Goal: Task Accomplishment & Management: Manage account settings

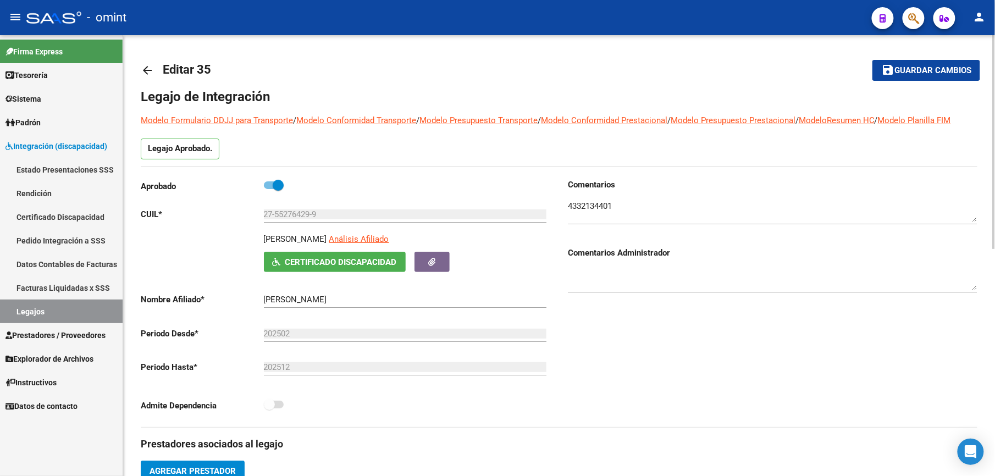
scroll to position [38, 0]
click at [150, 68] on mat-icon "arrow_back" at bounding box center [147, 70] width 13 height 13
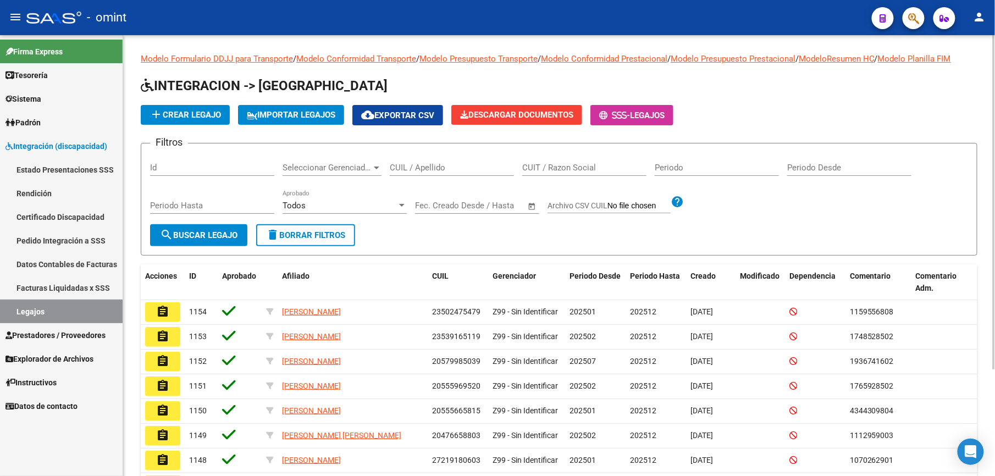
click at [426, 168] on input "CUIL / Apellido" at bounding box center [452, 168] width 124 height 10
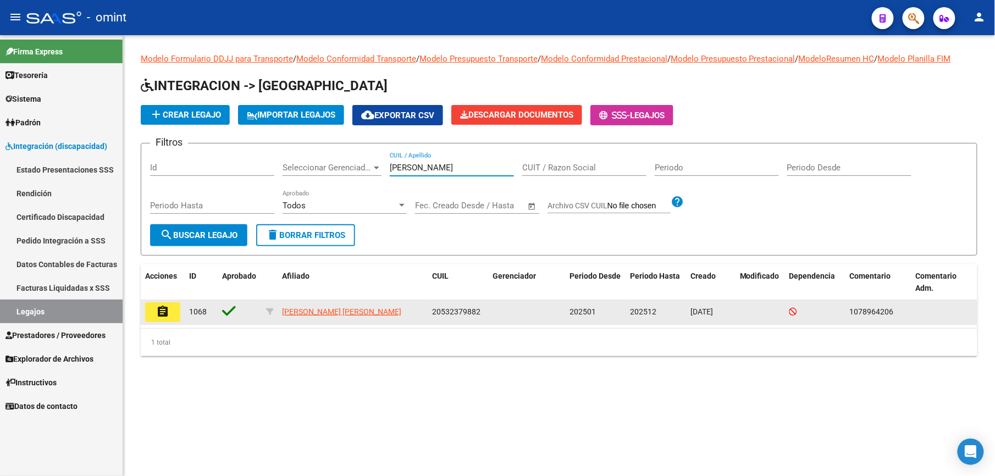
type input "[PERSON_NAME]"
click at [166, 311] on mat-icon "assignment" at bounding box center [162, 311] width 13 height 13
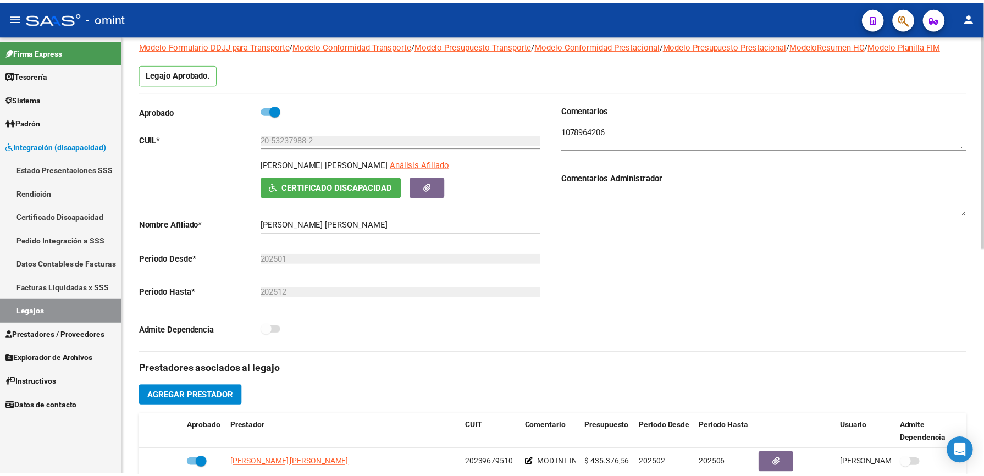
scroll to position [146, 0]
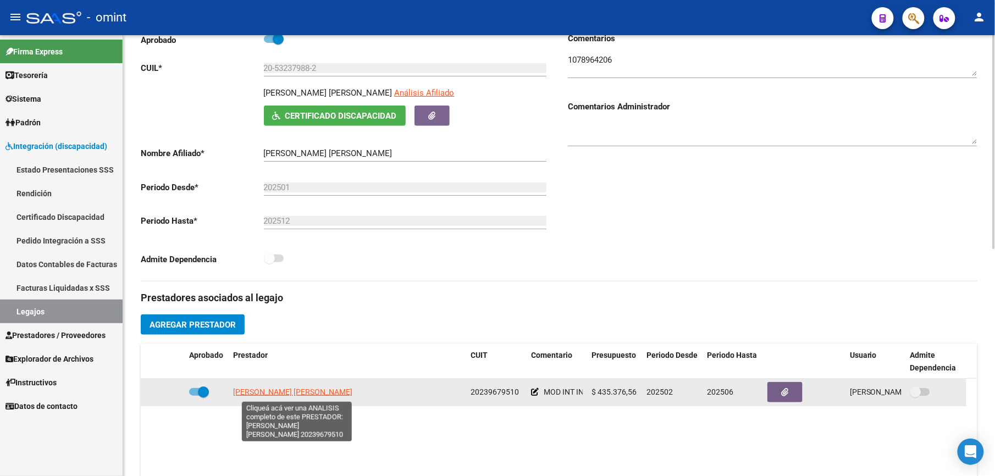
click at [335, 393] on span "[PERSON_NAME] [PERSON_NAME]" at bounding box center [292, 392] width 119 height 9
type textarea "20239679510"
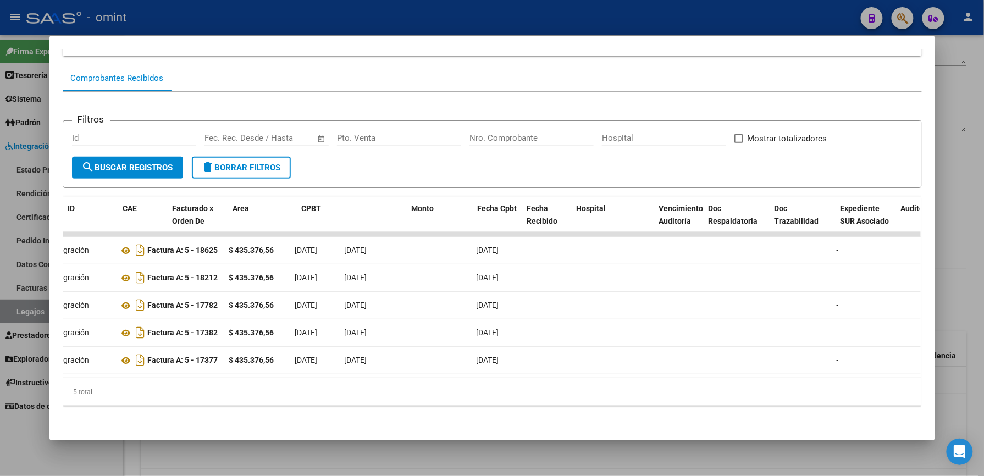
scroll to position [0, 0]
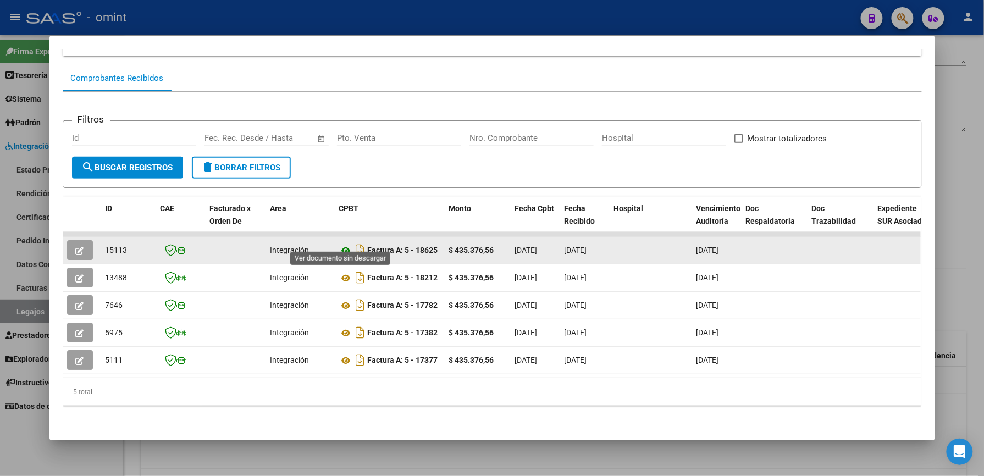
click at [342, 244] on icon at bounding box center [346, 250] width 14 height 13
click at [81, 240] on button "button" at bounding box center [80, 250] width 26 height 20
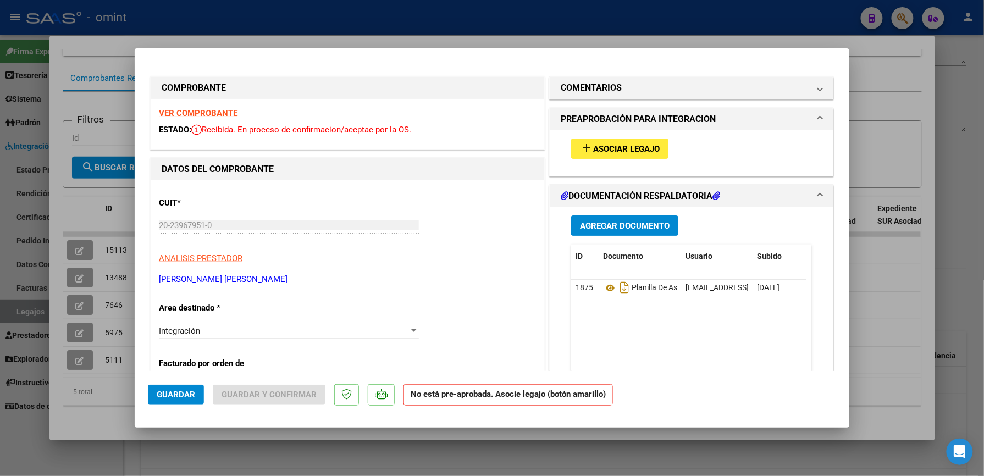
click at [640, 145] on span "Asociar Legajo" at bounding box center [626, 149] width 67 height 10
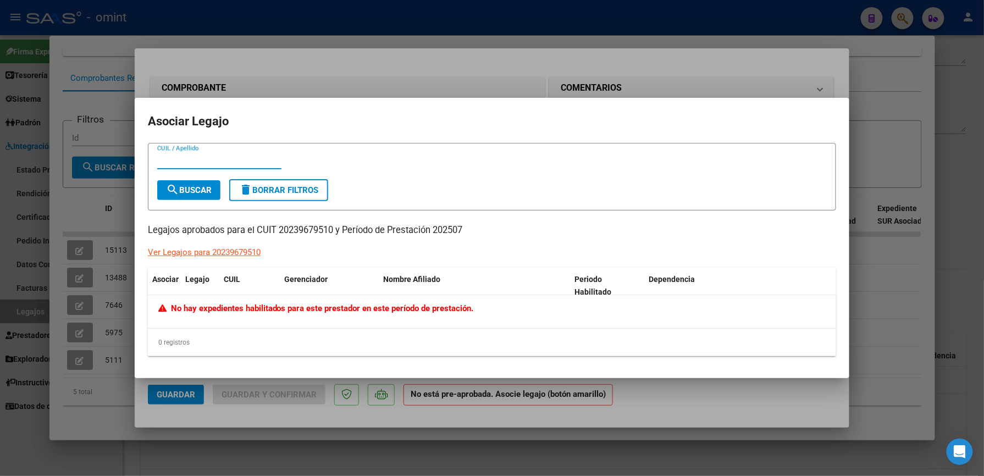
click at [911, 246] on div at bounding box center [492, 238] width 984 height 476
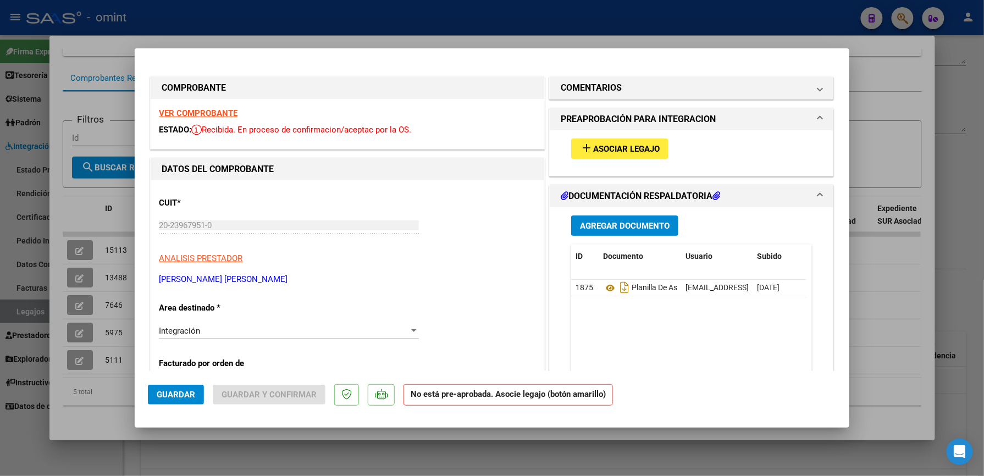
click at [953, 126] on div at bounding box center [492, 238] width 984 height 476
type input "$ 0,00"
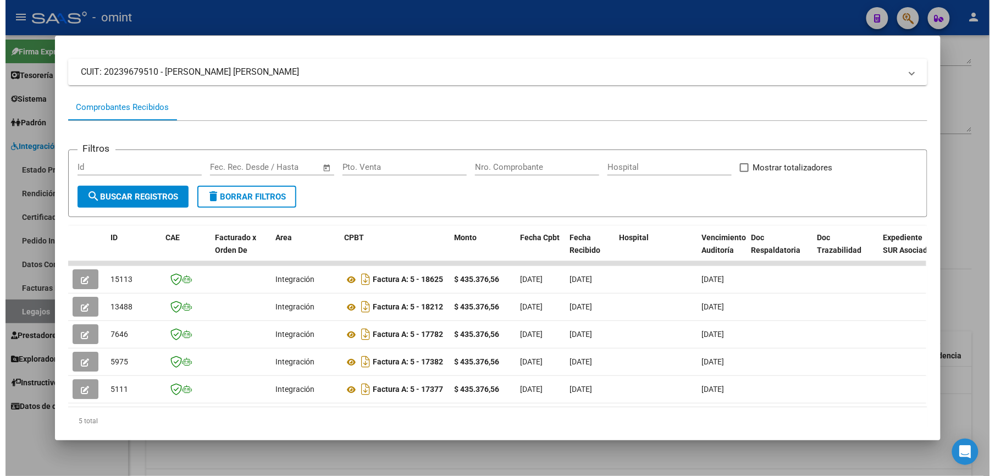
scroll to position [29, 0]
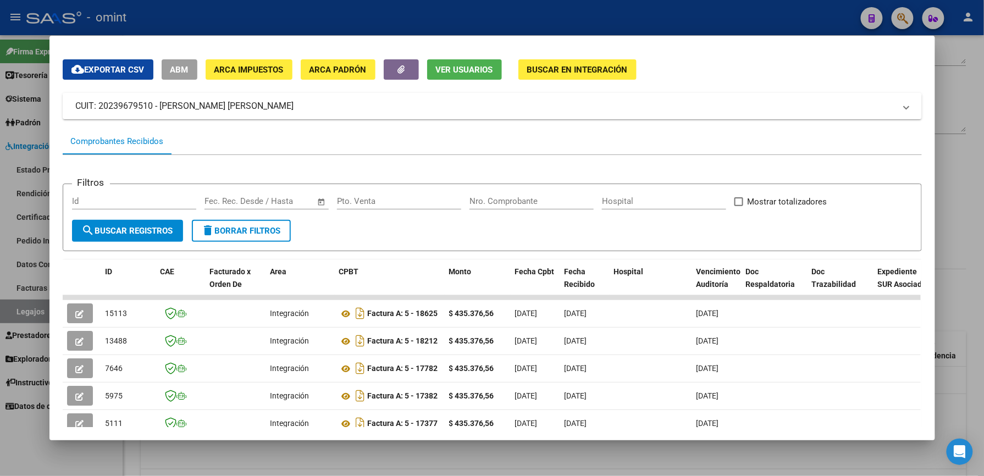
click at [517, 23] on div at bounding box center [492, 238] width 984 height 476
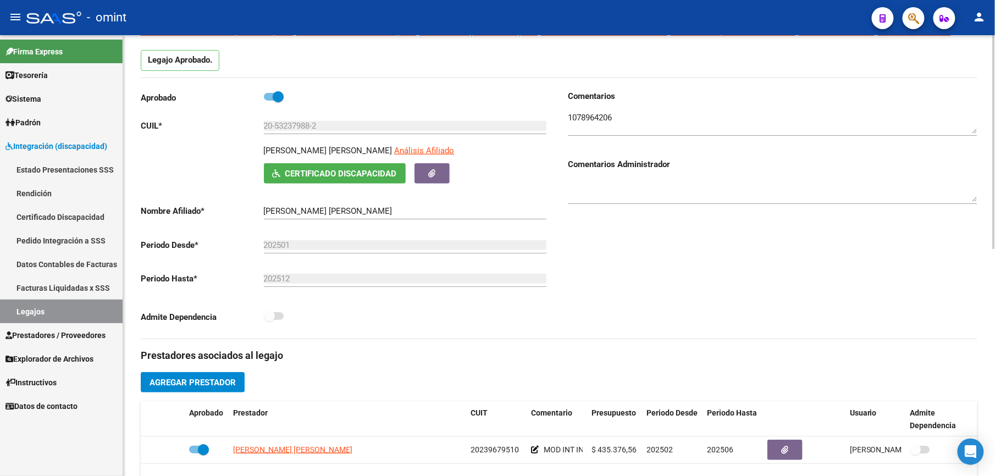
scroll to position [0, 0]
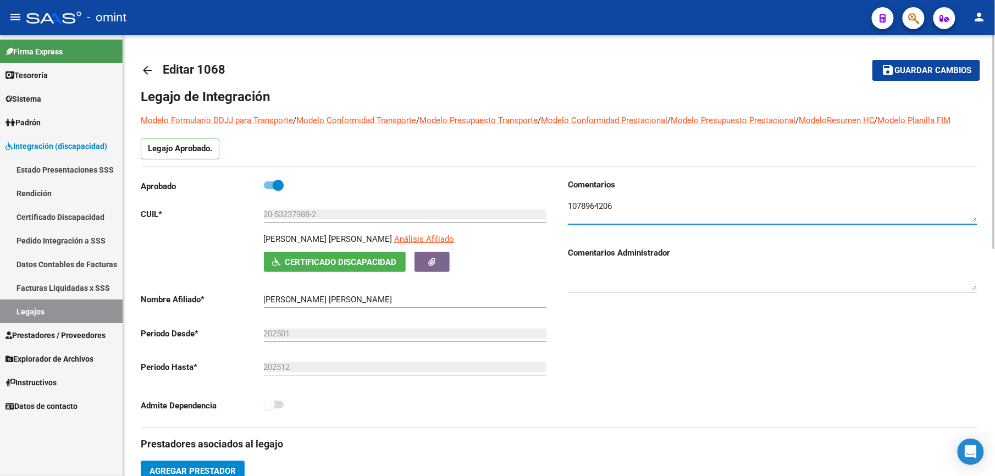
drag, startPoint x: 570, startPoint y: 206, endPoint x: 618, endPoint y: 206, distance: 47.8
click at [618, 206] on textarea at bounding box center [773, 211] width 410 height 22
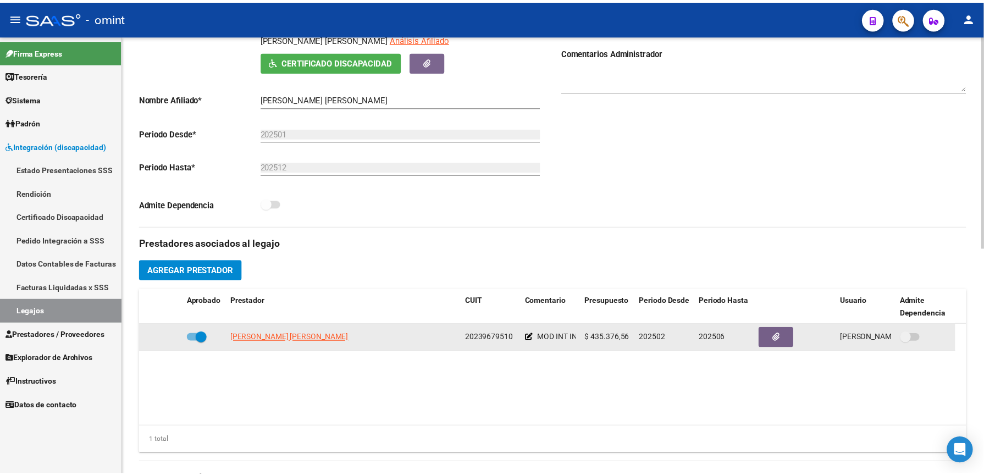
scroll to position [220, 0]
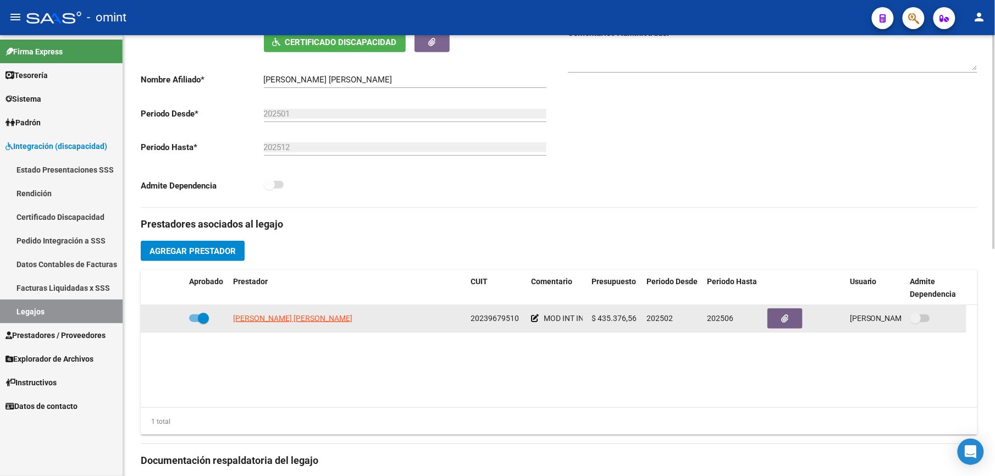
click at [195, 320] on span at bounding box center [199, 319] width 20 height 8
click at [195, 322] on input "checkbox" at bounding box center [194, 322] width 1 height 1
checkbox input "false"
click at [170, 317] on icon at bounding box center [169, 319] width 8 height 8
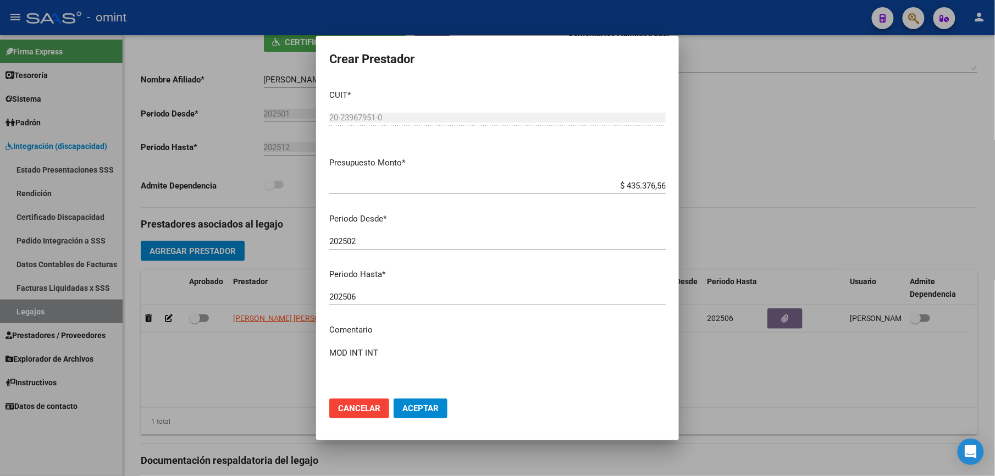
scroll to position [232, 0]
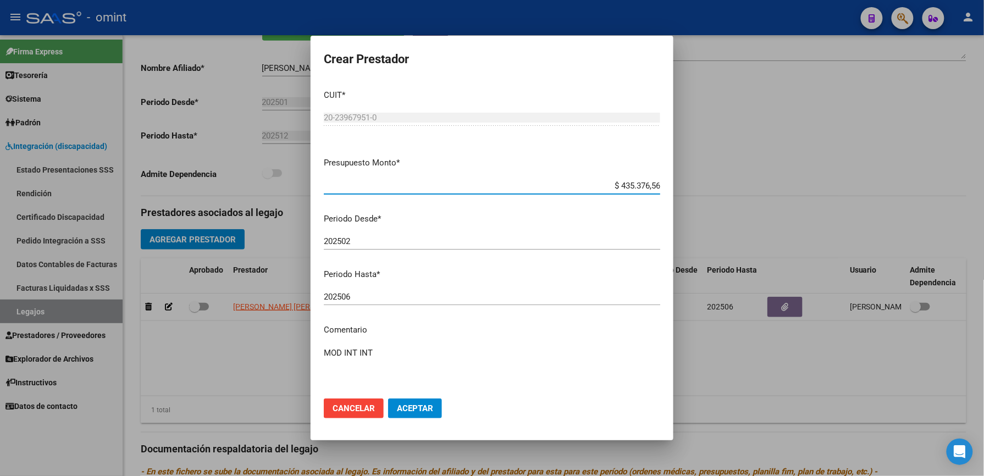
click at [372, 299] on input "202506" at bounding box center [492, 297] width 337 height 10
type input "202512"
click at [414, 407] on span "Aceptar" at bounding box center [415, 409] width 36 height 10
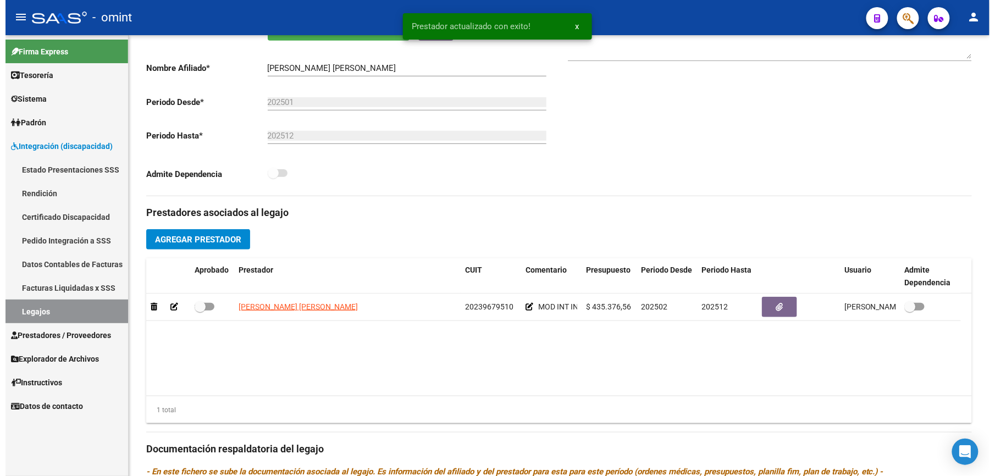
scroll to position [220, 0]
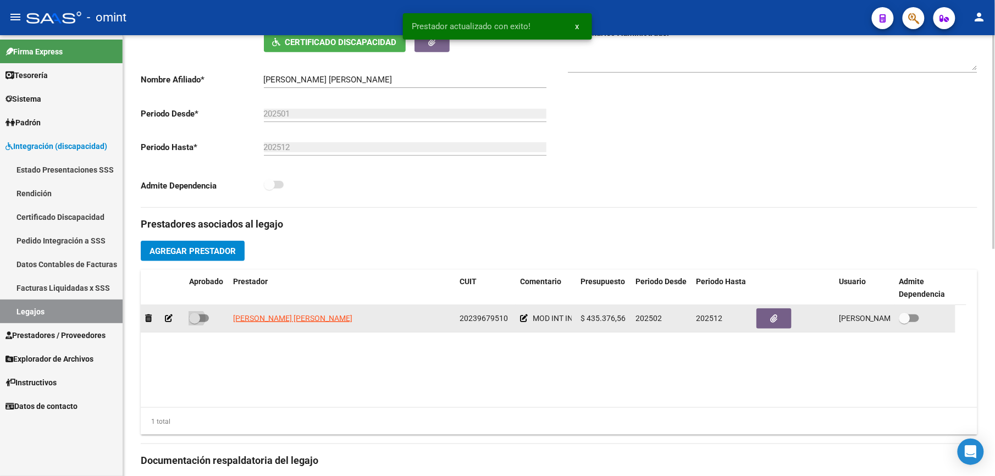
drag, startPoint x: 206, startPoint y: 320, endPoint x: 293, endPoint y: 302, distance: 89.3
click at [206, 320] on span at bounding box center [199, 319] width 20 height 8
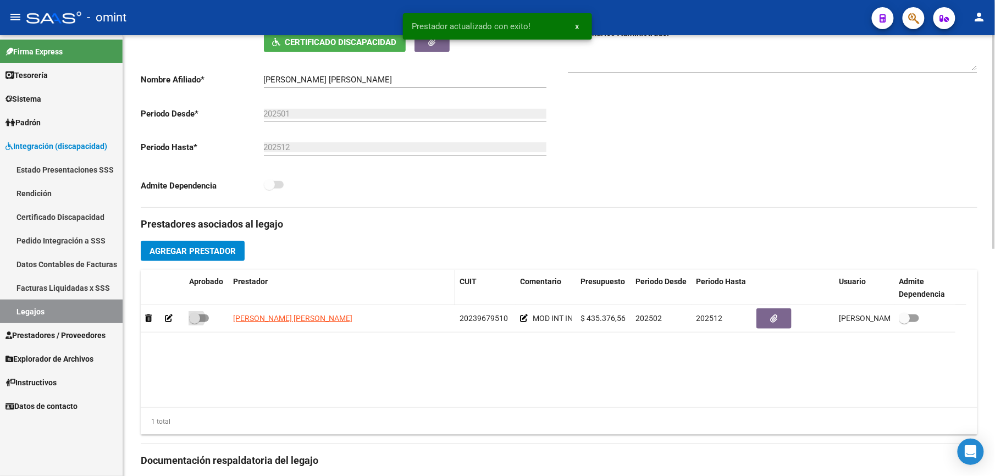
click at [195, 322] on input "checkbox" at bounding box center [194, 322] width 1 height 1
checkbox input "true"
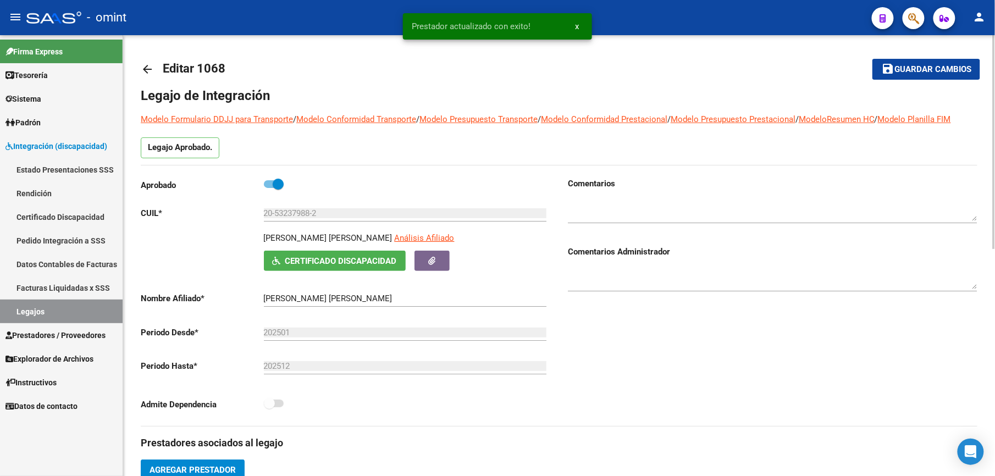
scroll to position [0, 0]
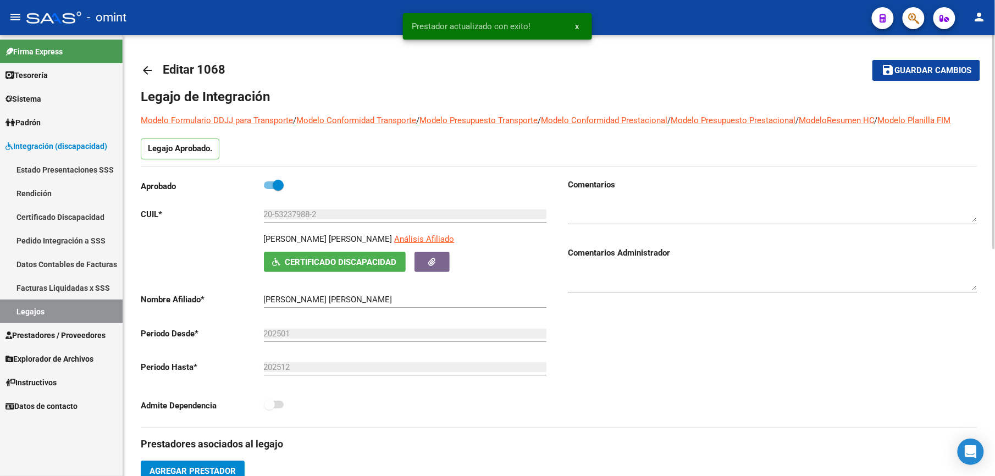
click at [929, 67] on span "Guardar cambios" at bounding box center [933, 71] width 77 height 10
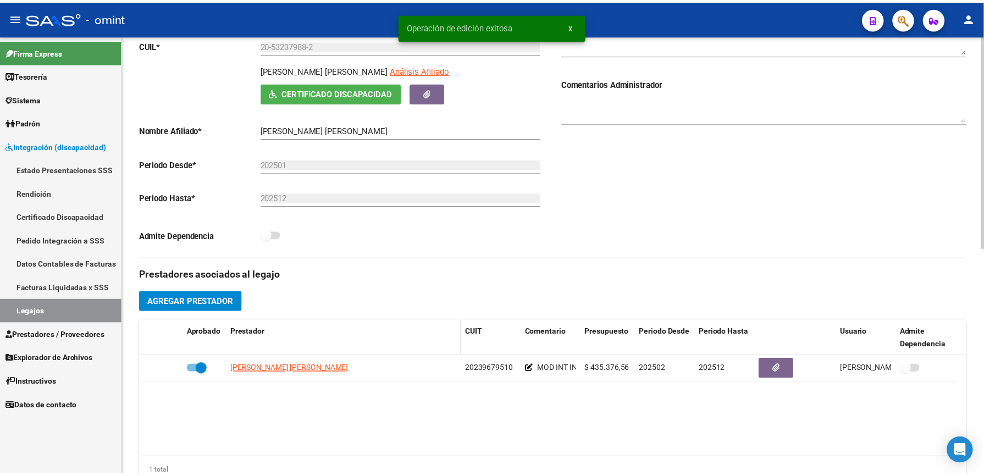
scroll to position [220, 0]
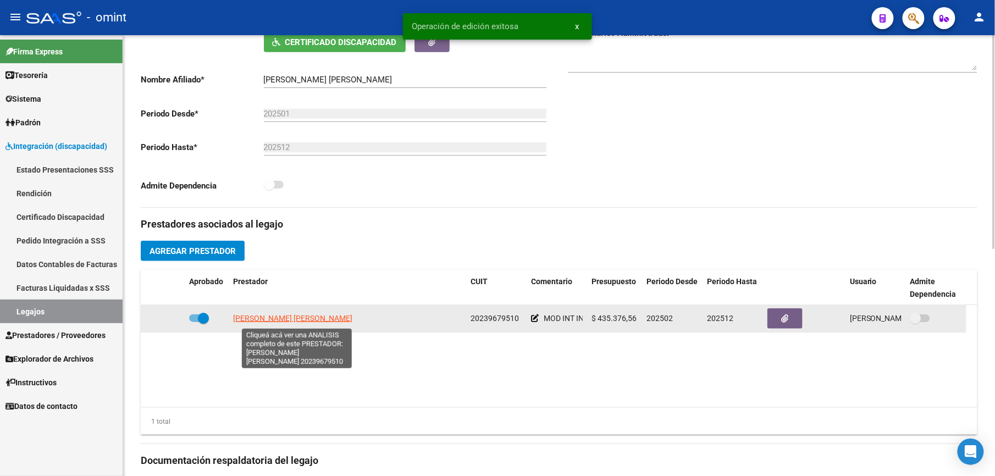
click at [306, 321] on span "[PERSON_NAME] [PERSON_NAME]" at bounding box center [292, 318] width 119 height 9
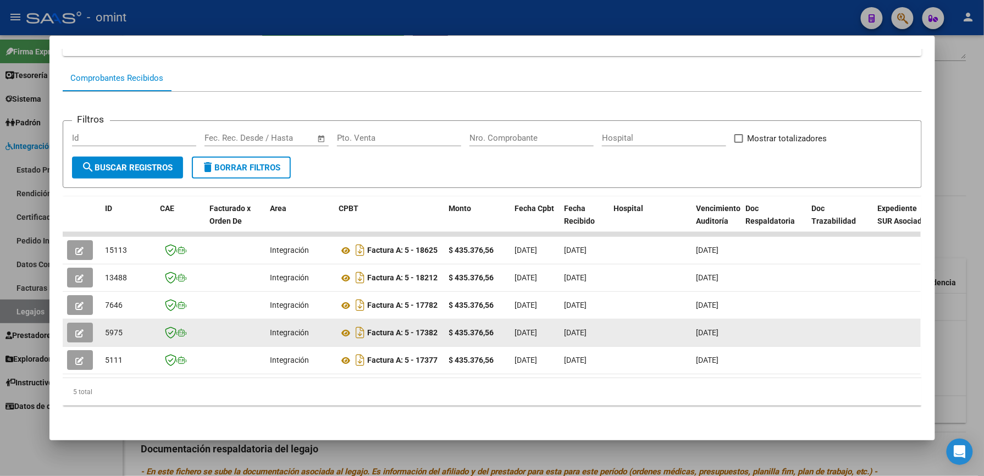
scroll to position [102, 0]
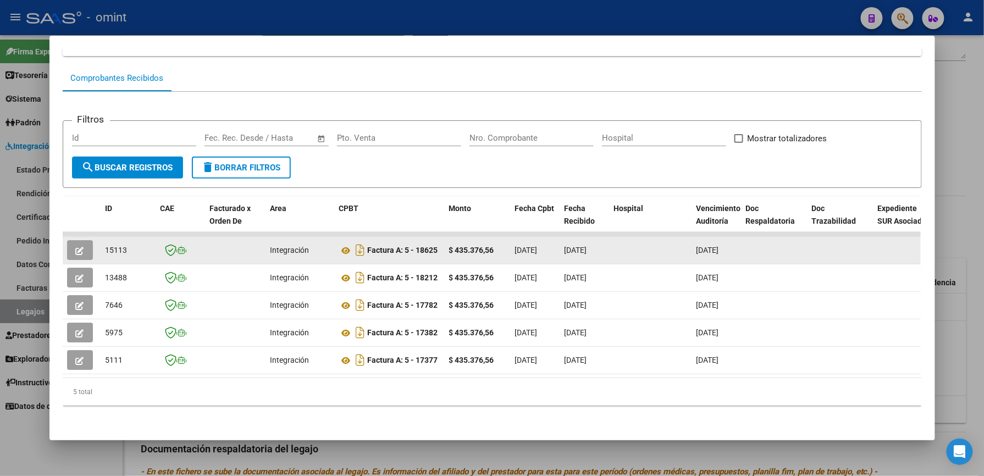
click at [76, 247] on icon "button" at bounding box center [80, 251] width 8 height 8
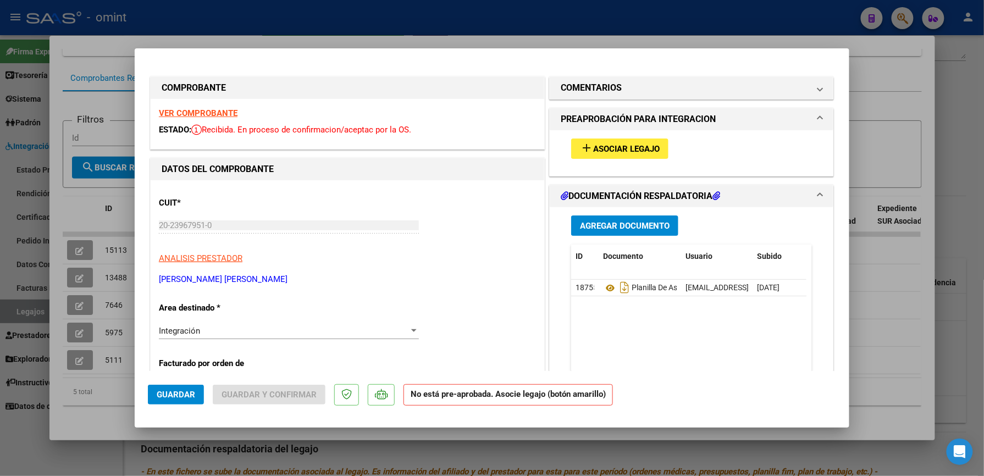
click at [607, 151] on span "Asociar Legajo" at bounding box center [626, 149] width 67 height 10
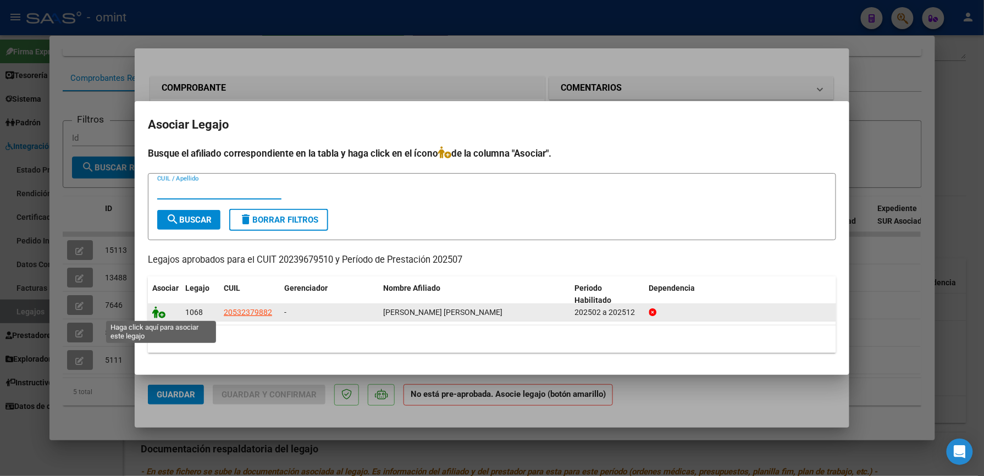
click at [164, 311] on icon at bounding box center [158, 312] width 13 height 12
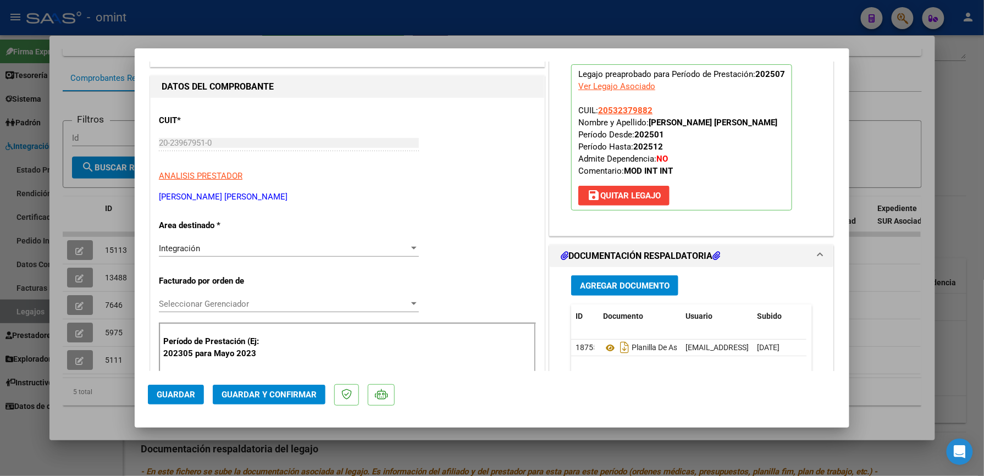
scroll to position [220, 0]
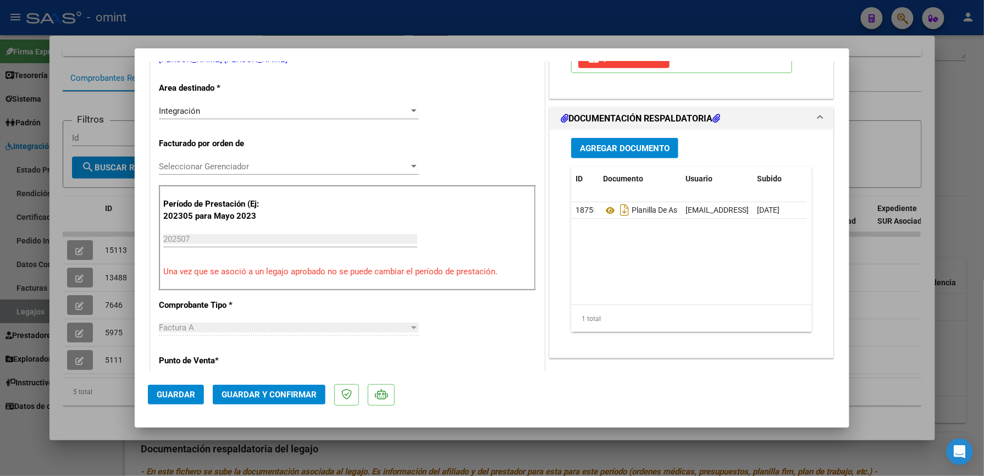
click at [277, 392] on span "Guardar y Confirmar" at bounding box center [269, 395] width 95 height 10
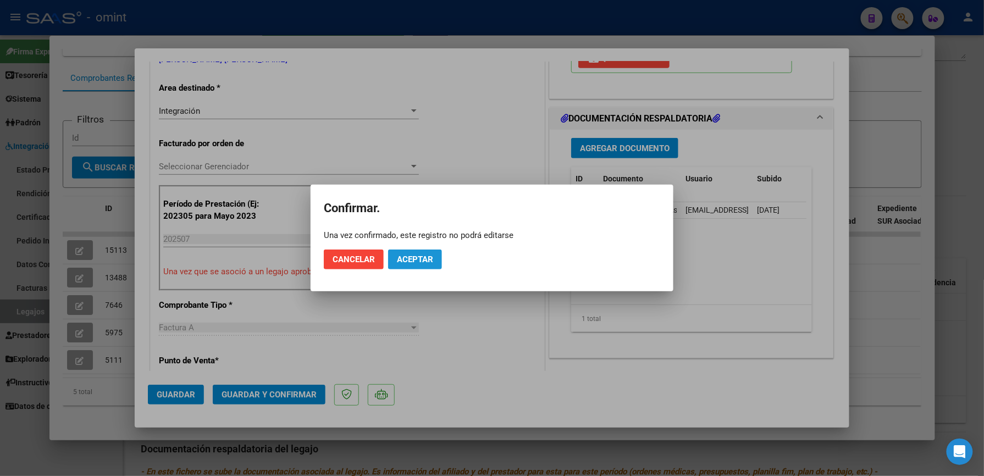
click at [425, 258] on span "Aceptar" at bounding box center [415, 260] width 36 height 10
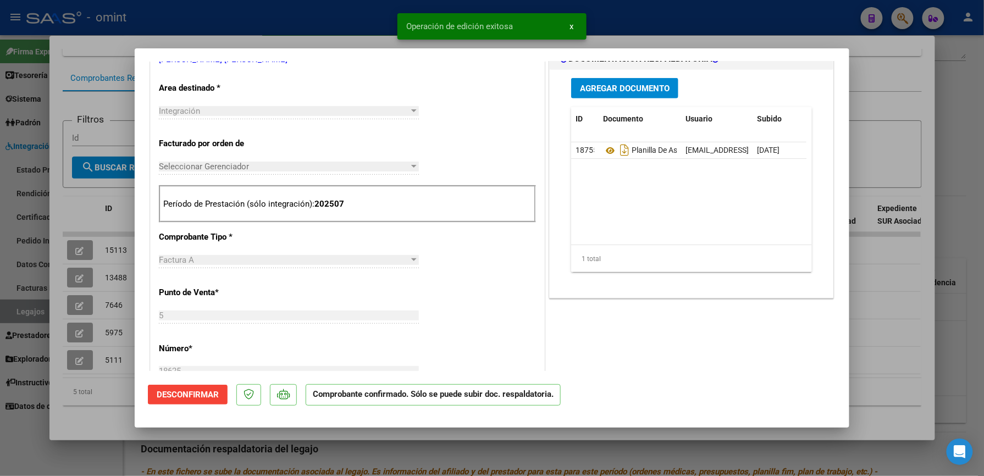
click at [676, 20] on div at bounding box center [492, 238] width 984 height 476
type input "$ 0,00"
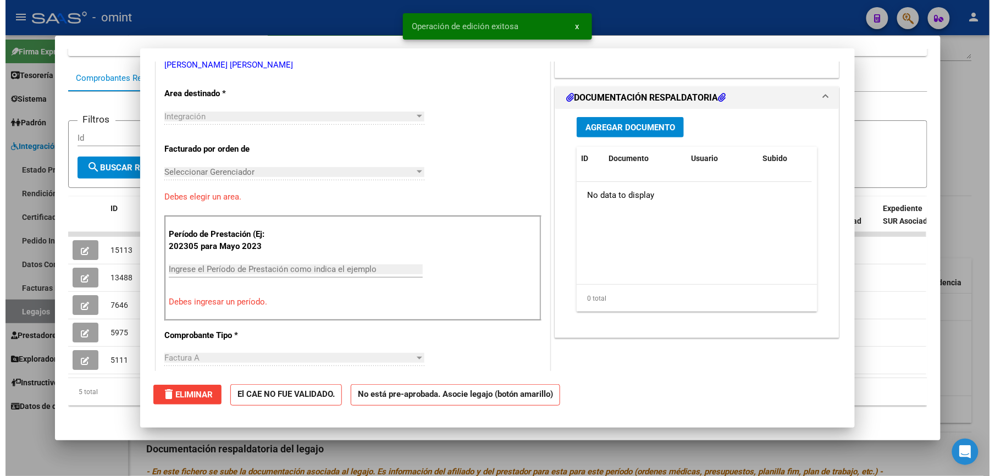
scroll to position [0, 0]
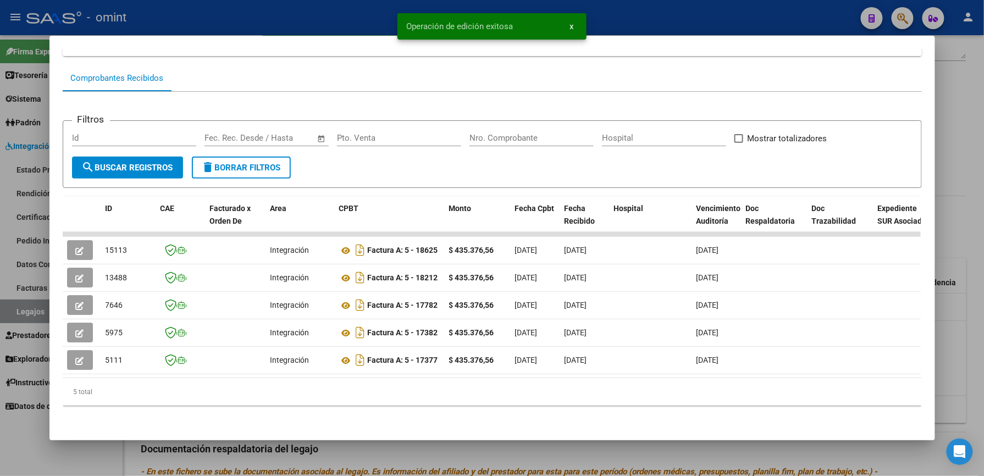
click at [684, 20] on div at bounding box center [492, 238] width 984 height 476
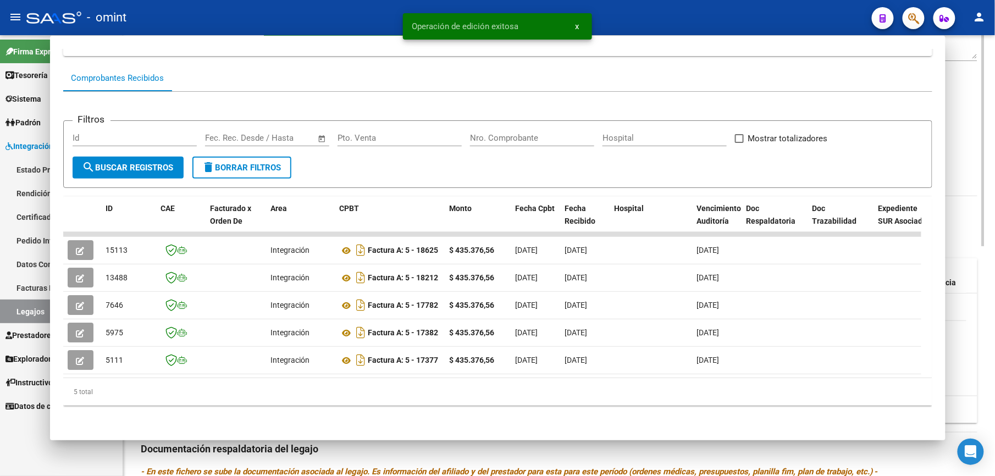
scroll to position [220, 0]
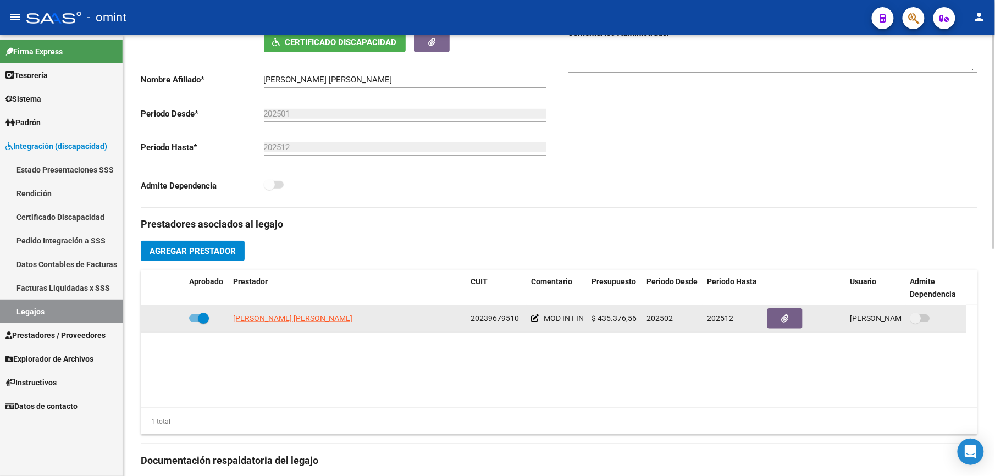
drag, startPoint x: 471, startPoint y: 318, endPoint x: 521, endPoint y: 316, distance: 50.6
click at [521, 316] on div "20239679510" at bounding box center [497, 318] width 52 height 13
drag, startPoint x: 521, startPoint y: 316, endPoint x: 500, endPoint y: 317, distance: 21.5
copy span "20239679510"
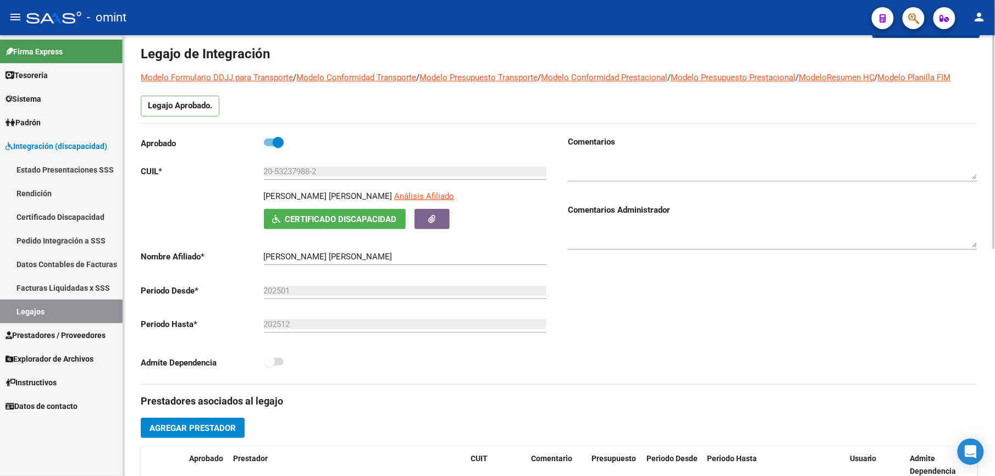
scroll to position [0, 0]
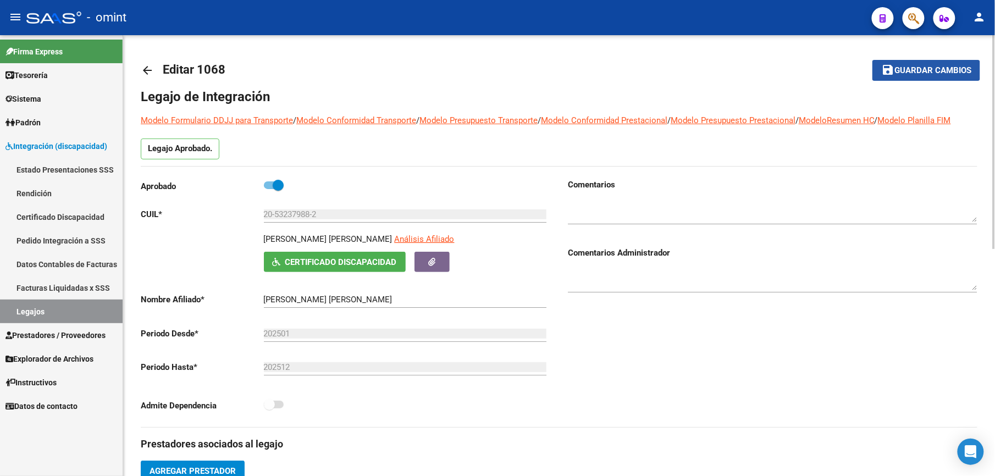
click at [917, 62] on button "save Guardar cambios" at bounding box center [927, 70] width 108 height 20
paste textarea "1078964206"
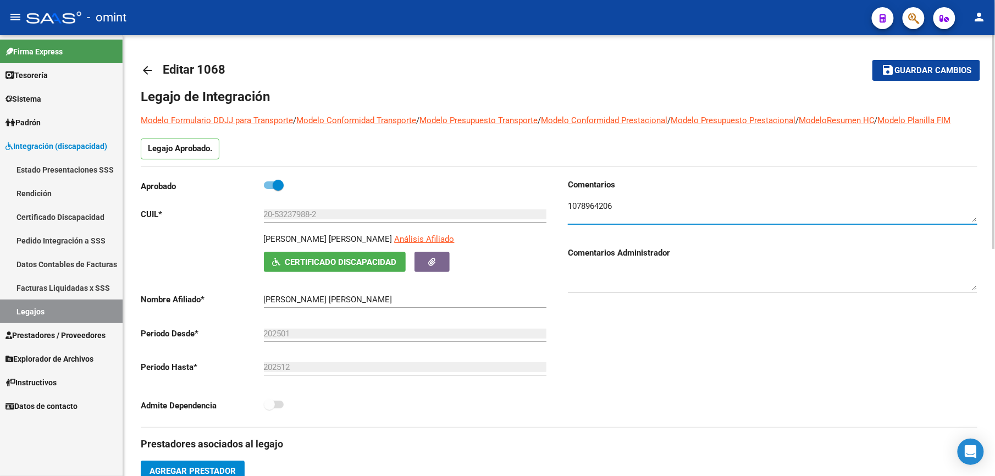
type textarea "1078964206"
click at [924, 67] on span "Guardar cambios" at bounding box center [933, 71] width 77 height 10
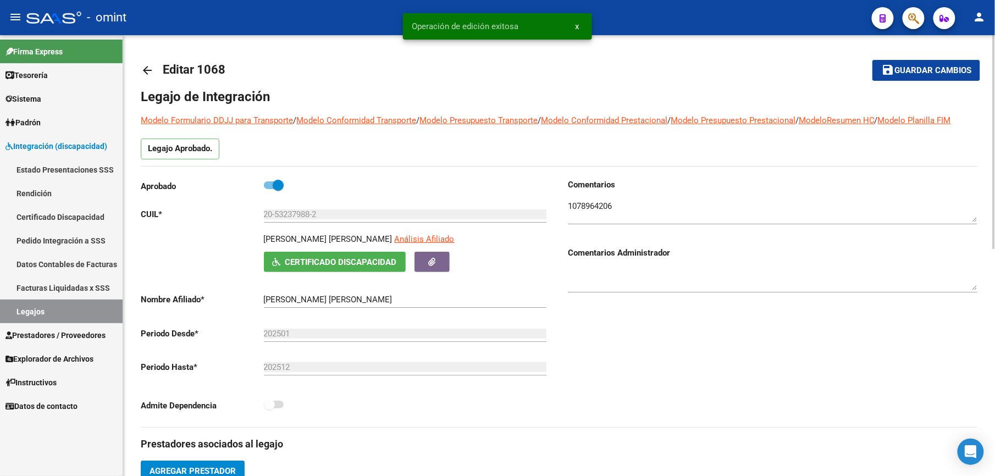
click at [147, 68] on mat-icon "arrow_back" at bounding box center [147, 70] width 13 height 13
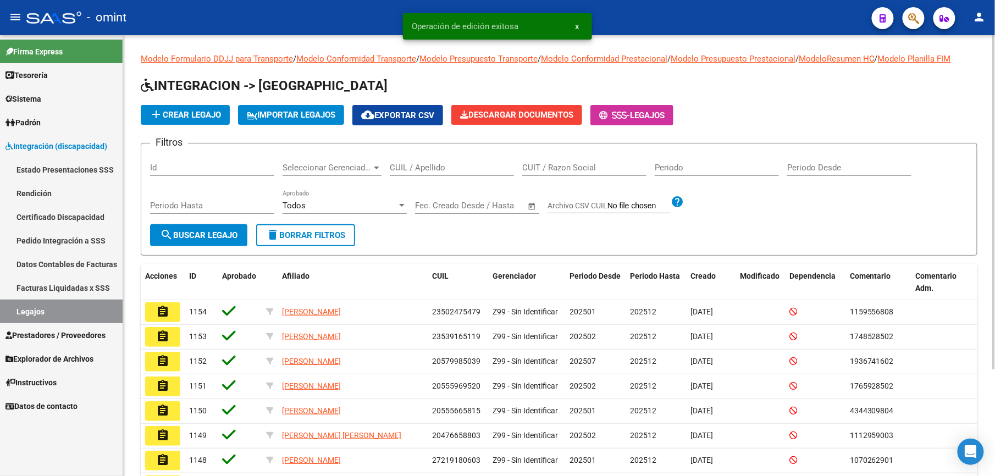
click at [459, 162] on div "CUIL / Apellido" at bounding box center [452, 164] width 124 height 24
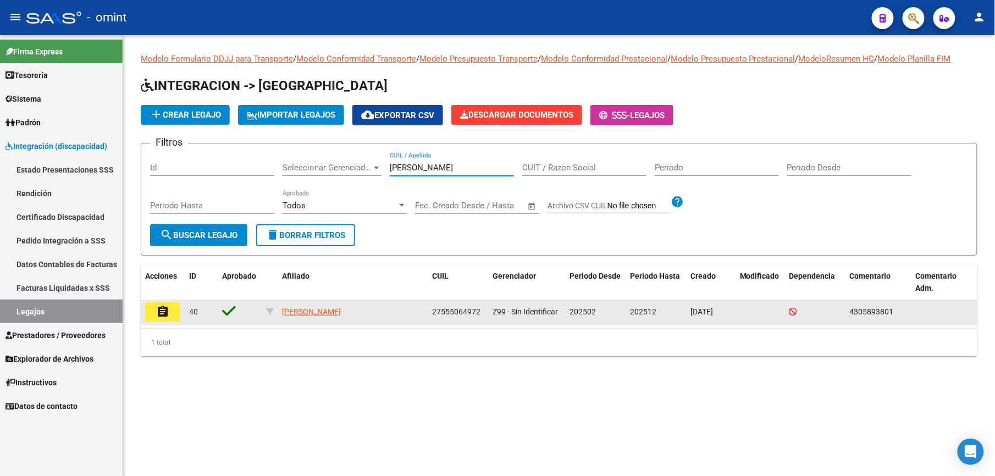
type input "[PERSON_NAME]"
click at [157, 315] on mat-icon "assignment" at bounding box center [162, 311] width 13 height 13
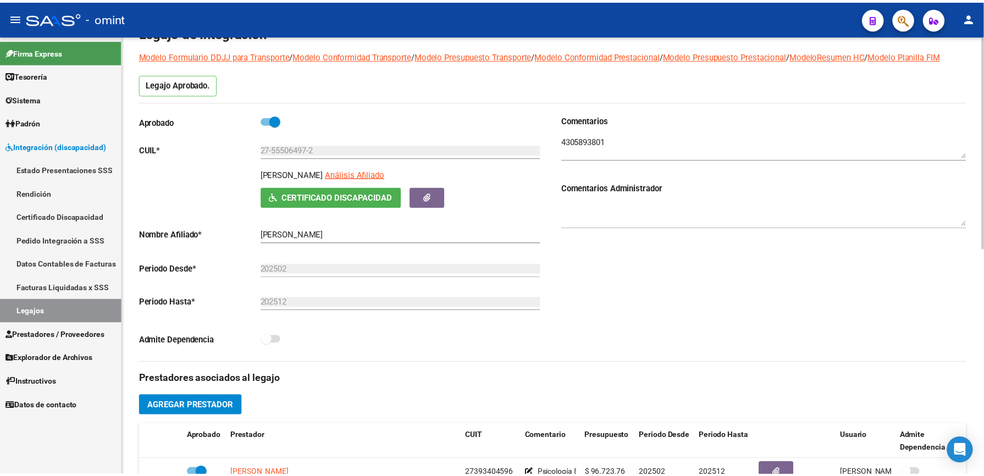
scroll to position [220, 0]
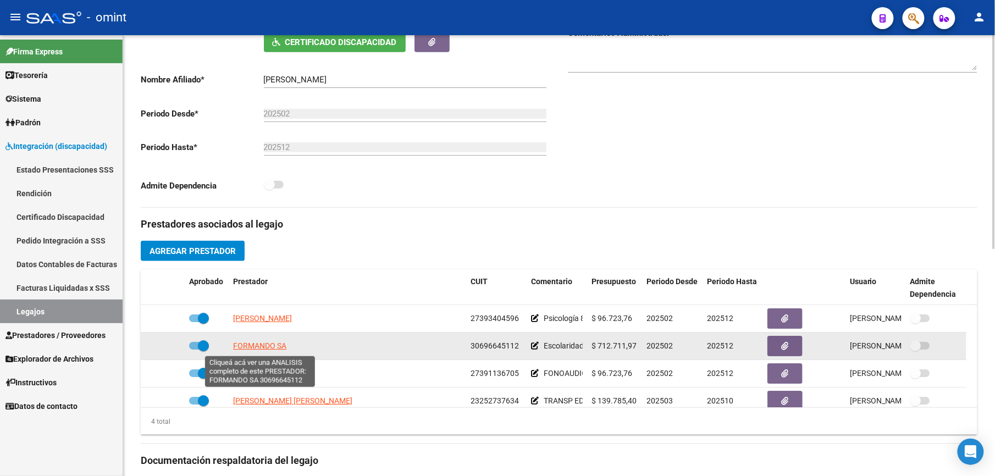
click at [268, 349] on span "FORMANDO SA" at bounding box center [259, 345] width 53 height 9
type textarea "30696645112"
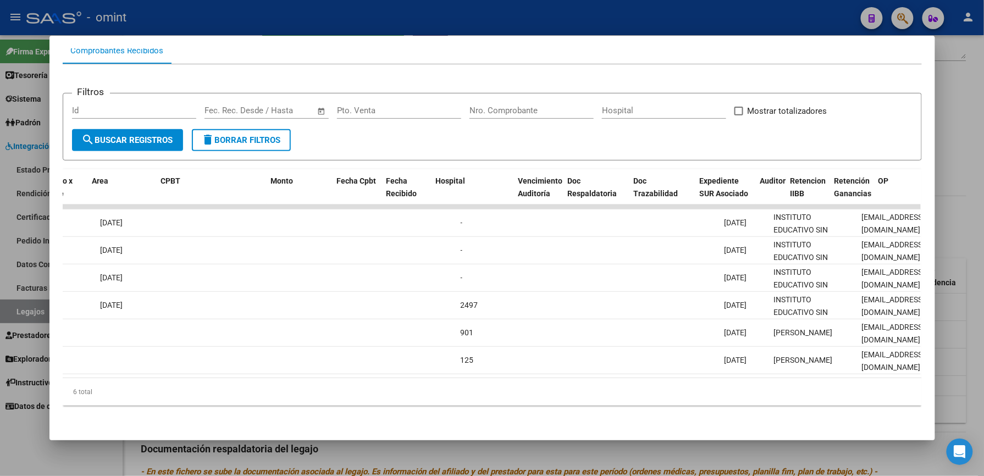
scroll to position [0, 0]
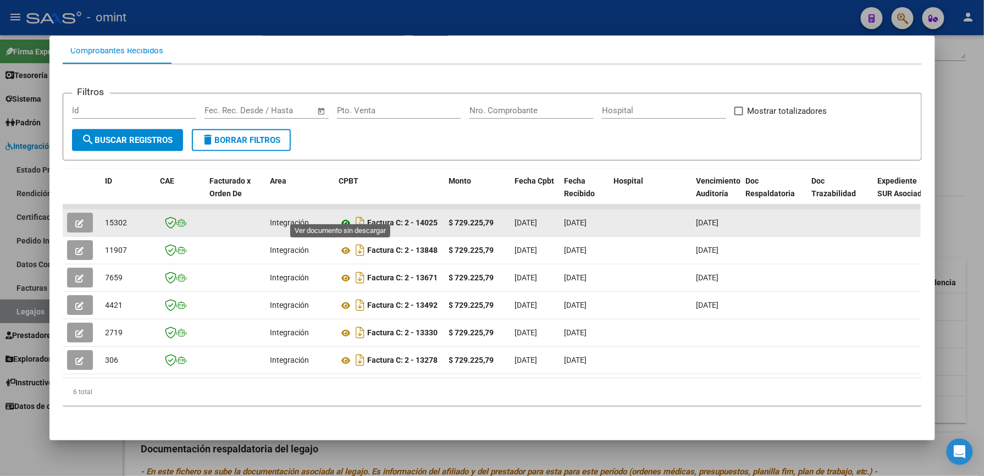
click at [340, 217] on icon at bounding box center [346, 223] width 14 height 13
click at [71, 213] on button "button" at bounding box center [80, 223] width 26 height 20
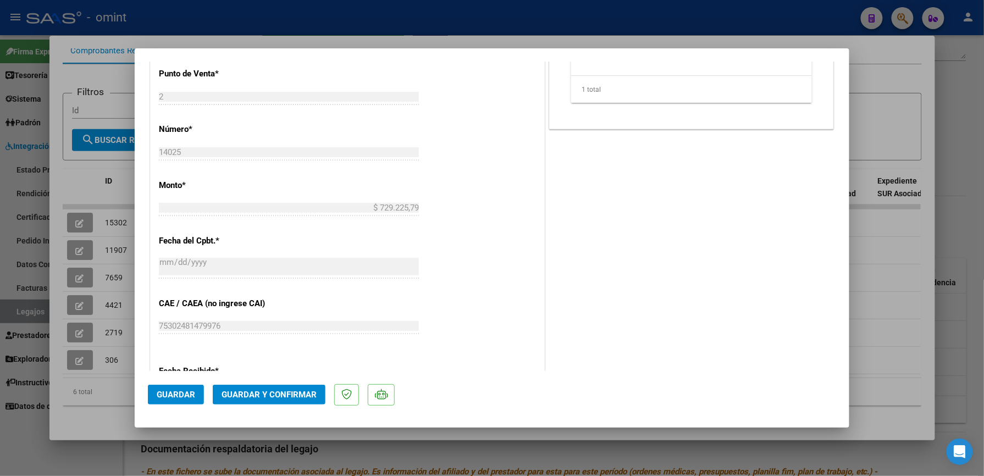
scroll to position [513, 0]
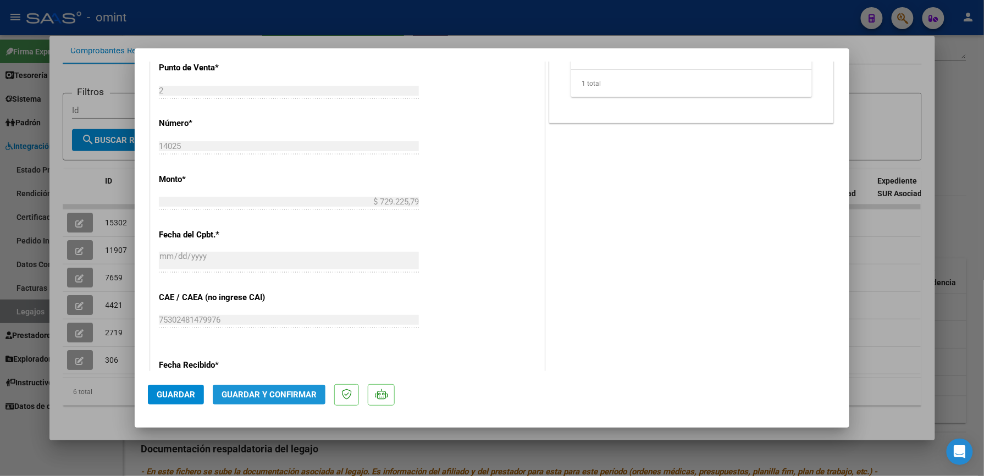
click at [280, 388] on button "Guardar y Confirmar" at bounding box center [269, 395] width 113 height 20
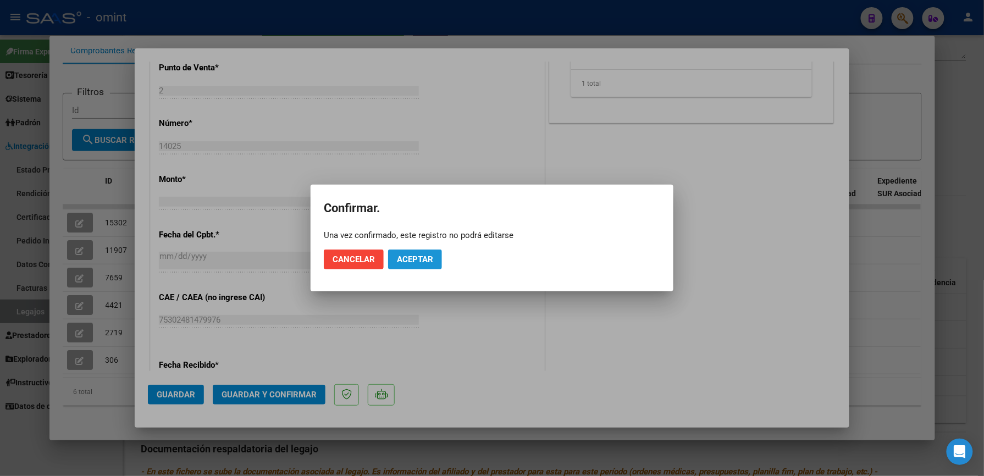
click at [409, 250] on button "Aceptar" at bounding box center [415, 260] width 54 height 20
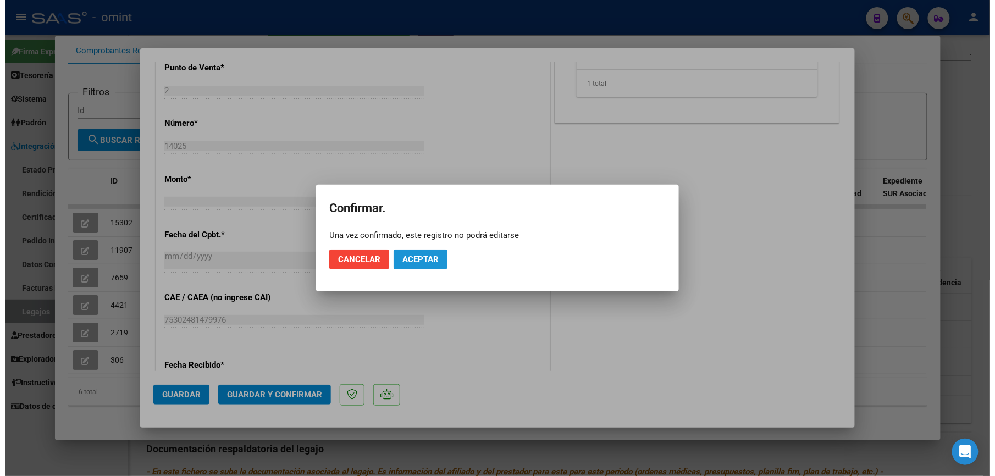
scroll to position [445, 0]
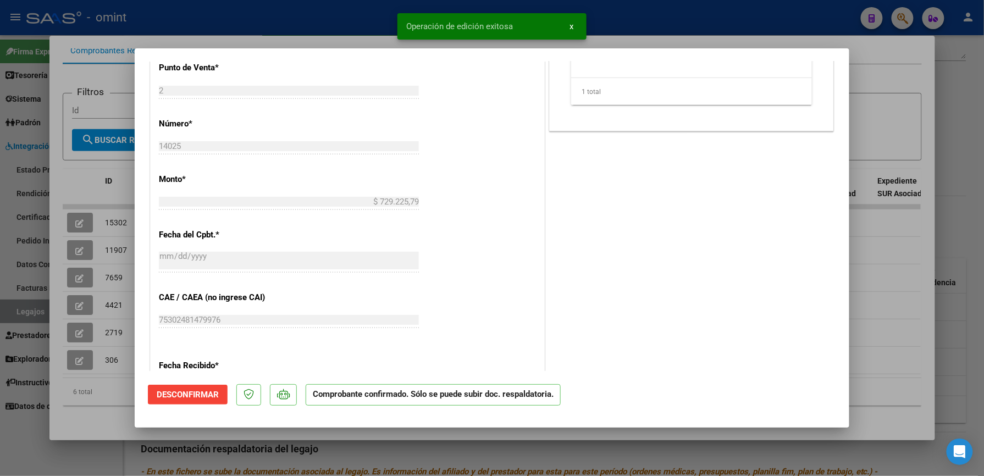
click at [656, 20] on div at bounding box center [492, 238] width 984 height 476
type input "$ 0,00"
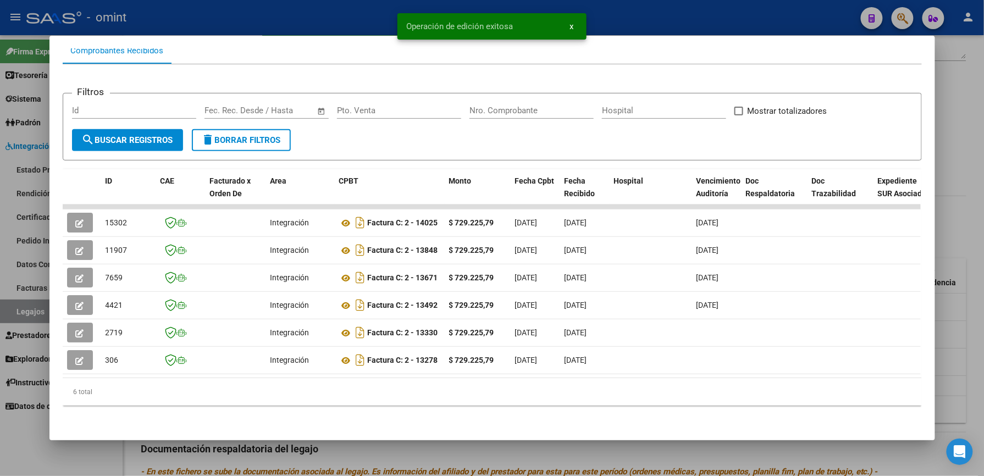
click at [702, 26] on div at bounding box center [492, 238] width 984 height 476
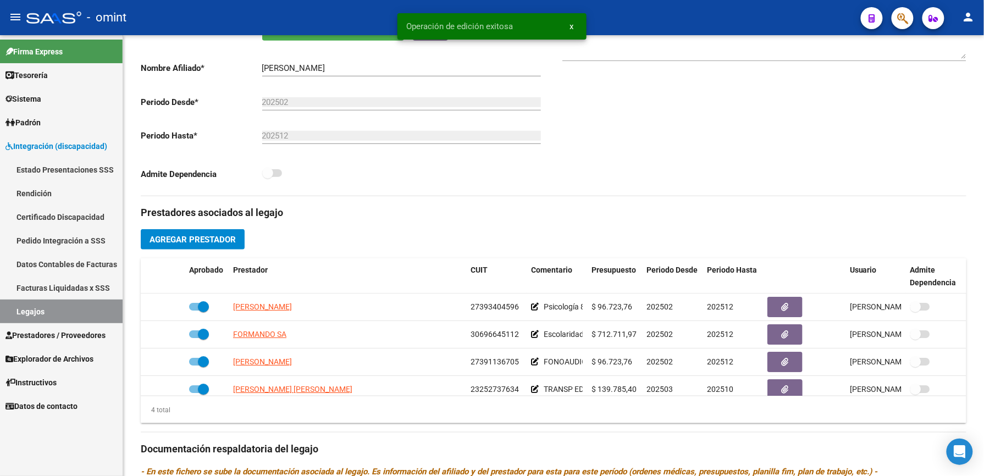
scroll to position [220, 0]
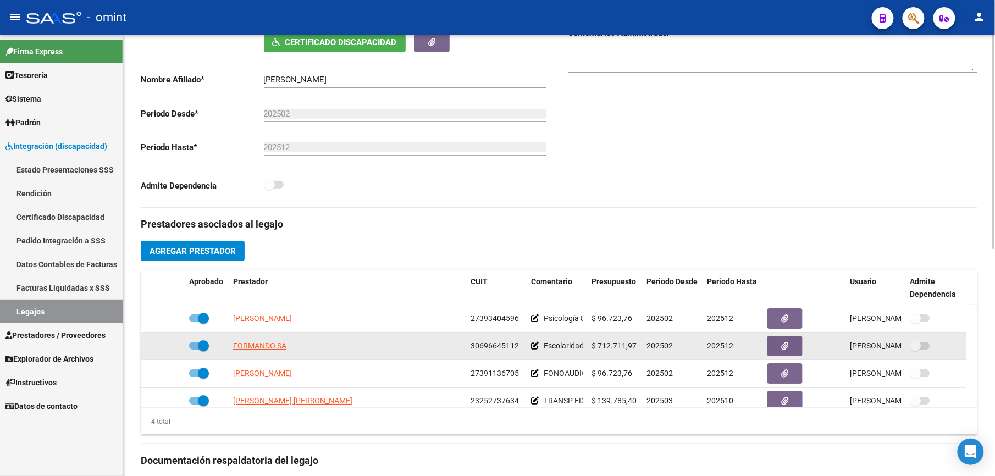
drag, startPoint x: 469, startPoint y: 346, endPoint x: 517, endPoint y: 348, distance: 48.4
click at [517, 348] on datatable-body-cell "30696645112" at bounding box center [496, 346] width 60 height 27
drag, startPoint x: 517, startPoint y: 348, endPoint x: 503, endPoint y: 346, distance: 14.9
copy span "30696645112"
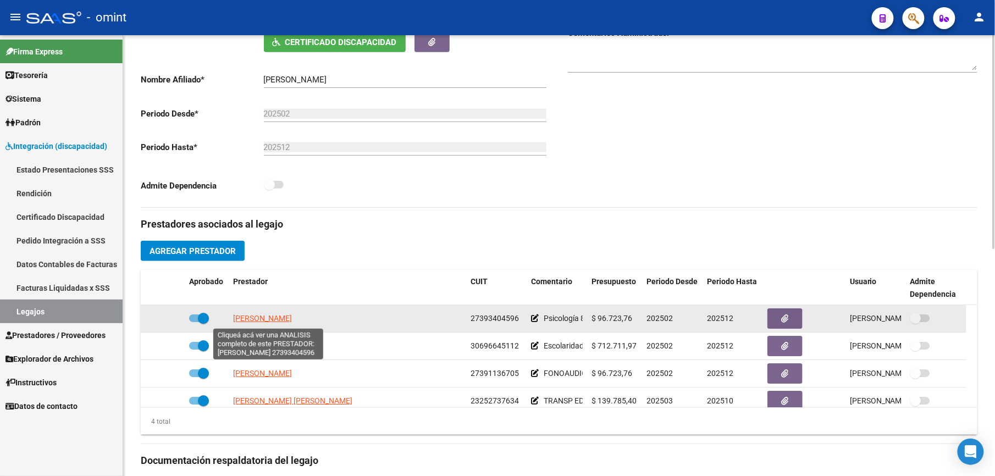
click at [292, 320] on span "[PERSON_NAME]" at bounding box center [262, 318] width 59 height 9
type textarea "27393404596"
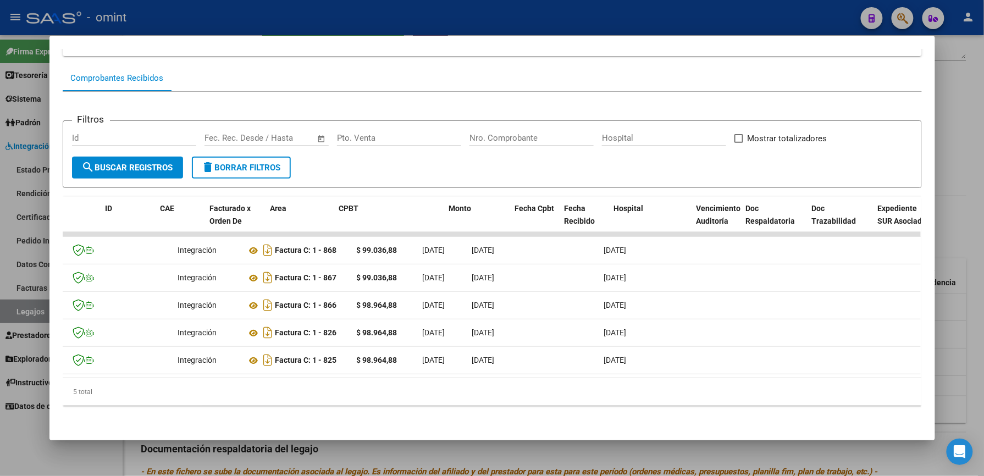
scroll to position [0, 0]
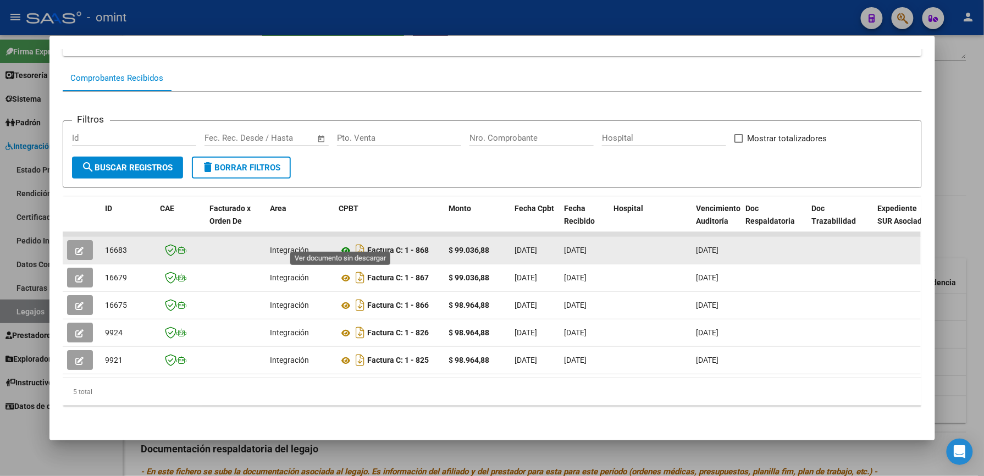
click at [339, 244] on icon at bounding box center [346, 250] width 14 height 13
click at [76, 247] on icon "button" at bounding box center [80, 251] width 8 height 8
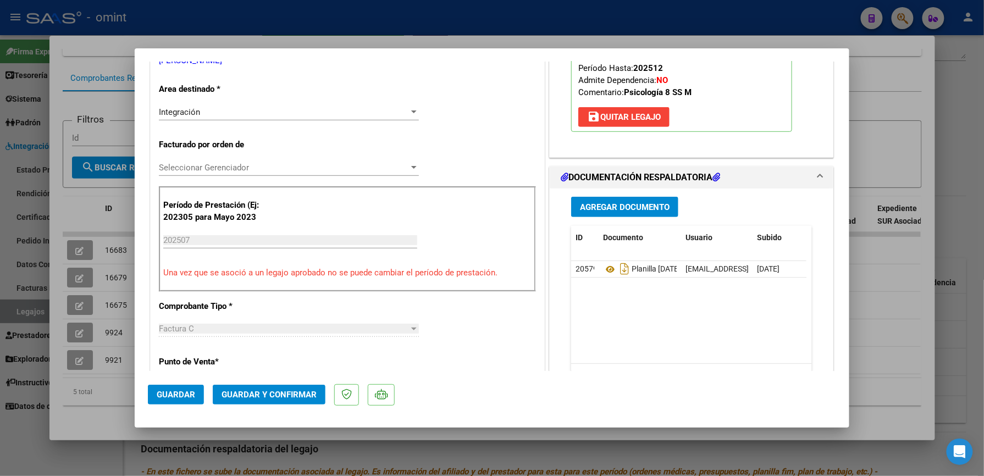
scroll to position [220, 0]
click at [284, 390] on span "Guardar y Confirmar" at bounding box center [269, 395] width 95 height 10
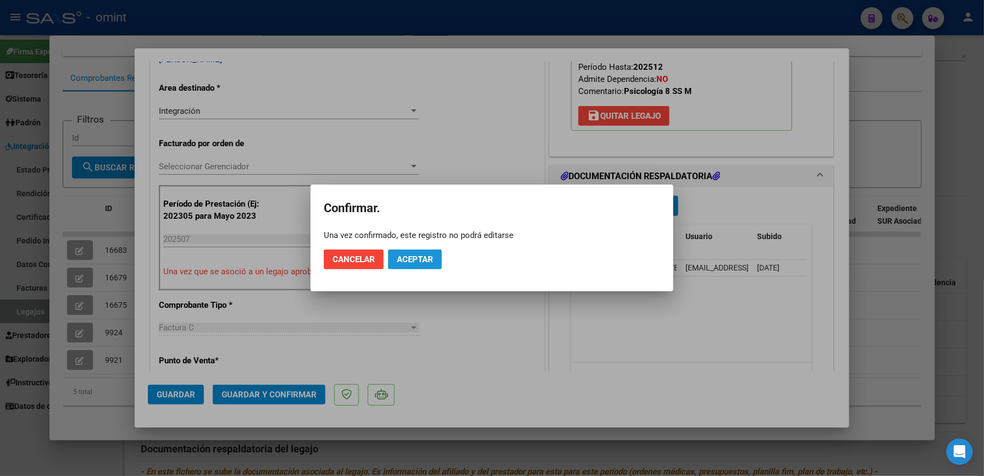
click at [418, 263] on span "Aceptar" at bounding box center [415, 260] width 36 height 10
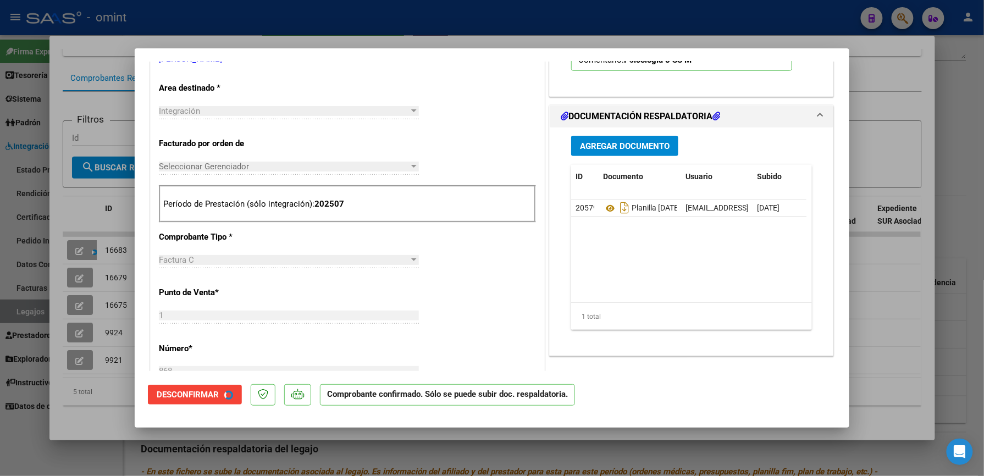
click at [880, 37] on div at bounding box center [492, 238] width 984 height 476
type input "$ 0,00"
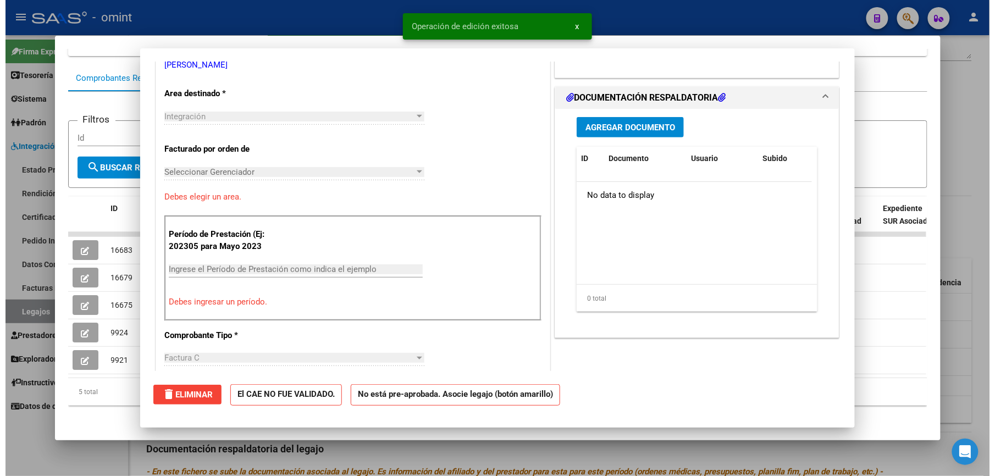
scroll to position [225, 0]
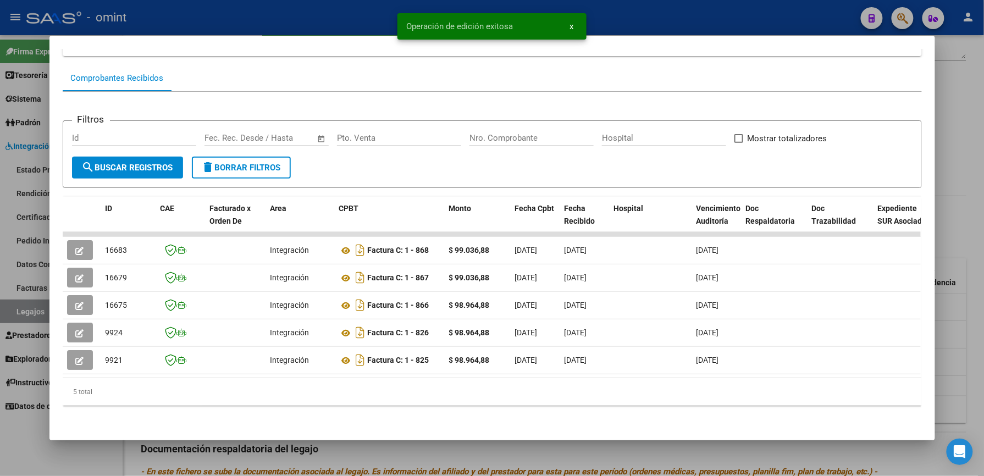
click at [647, 15] on div at bounding box center [492, 238] width 984 height 476
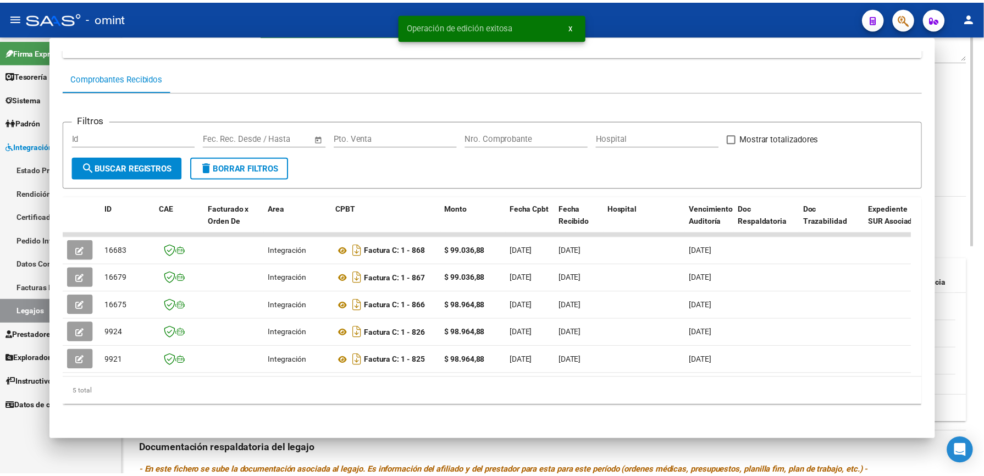
scroll to position [220, 0]
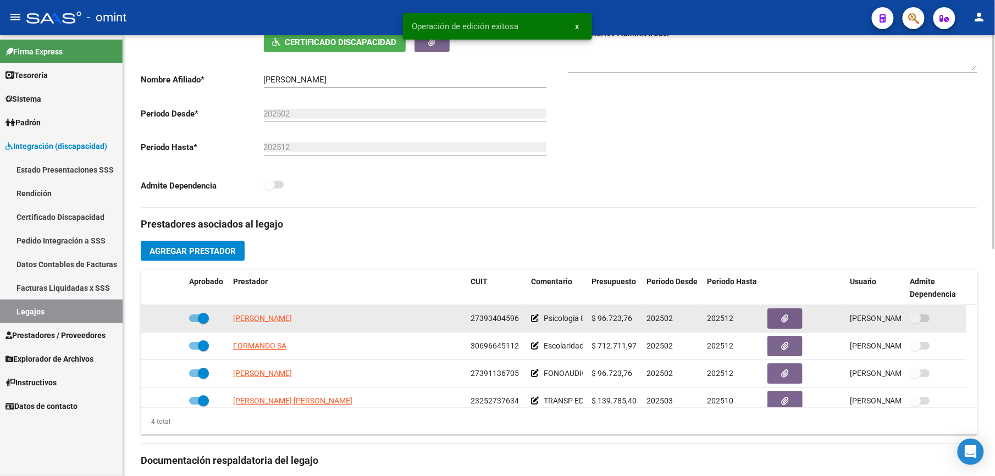
drag, startPoint x: 471, startPoint y: 318, endPoint x: 519, endPoint y: 317, distance: 47.8
click at [519, 317] on div "27393404596" at bounding box center [497, 318] width 52 height 13
drag, startPoint x: 519, startPoint y: 317, endPoint x: 505, endPoint y: 317, distance: 14.3
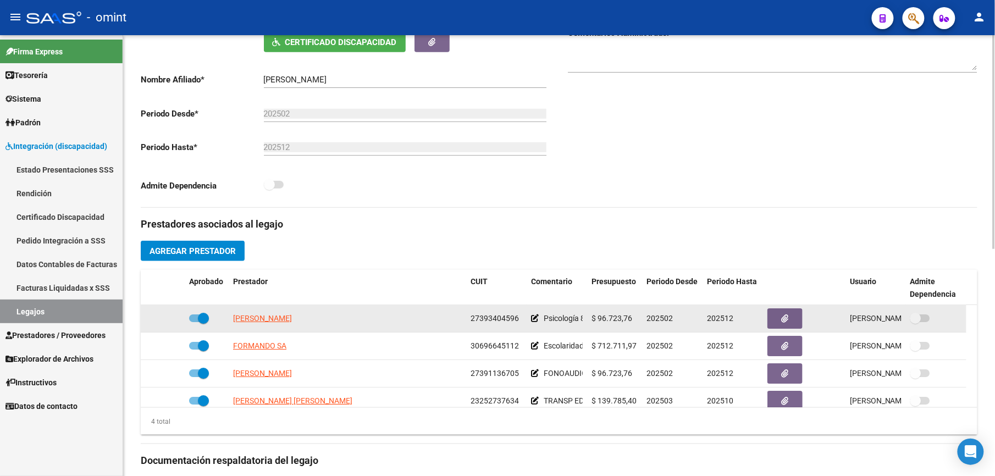
copy span "27393404596"
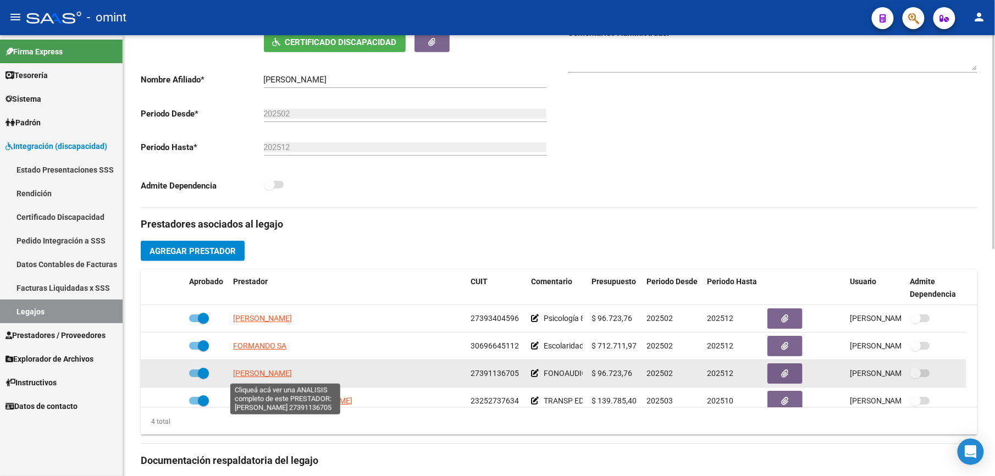
click at [292, 373] on span "[PERSON_NAME]" at bounding box center [262, 373] width 59 height 9
type textarea "27391136705"
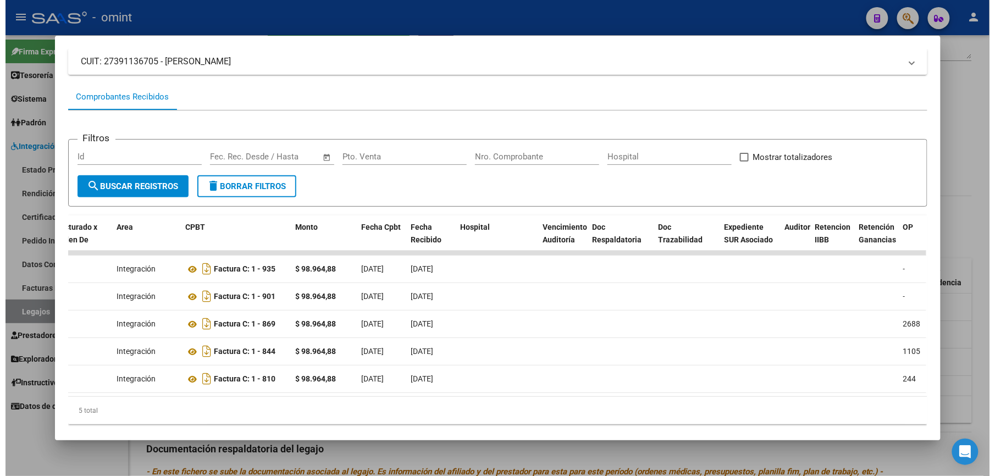
scroll to position [0, 0]
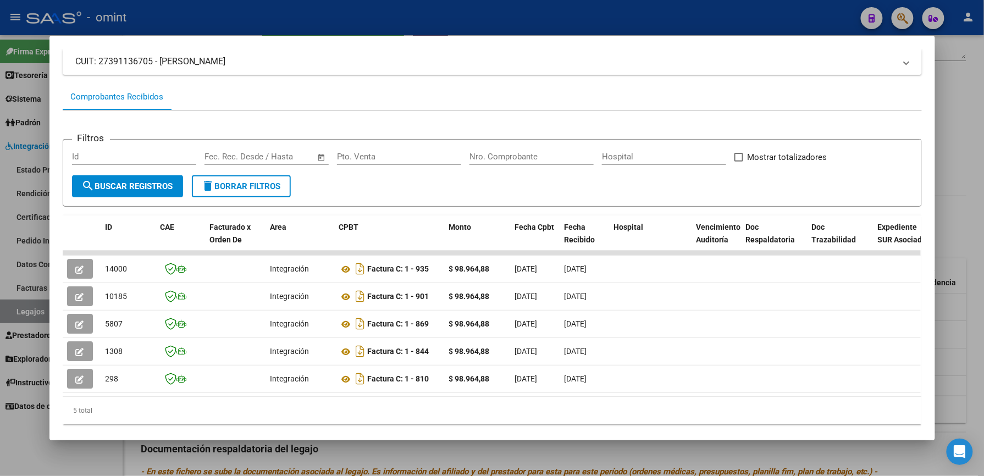
click at [676, 3] on div at bounding box center [492, 238] width 984 height 476
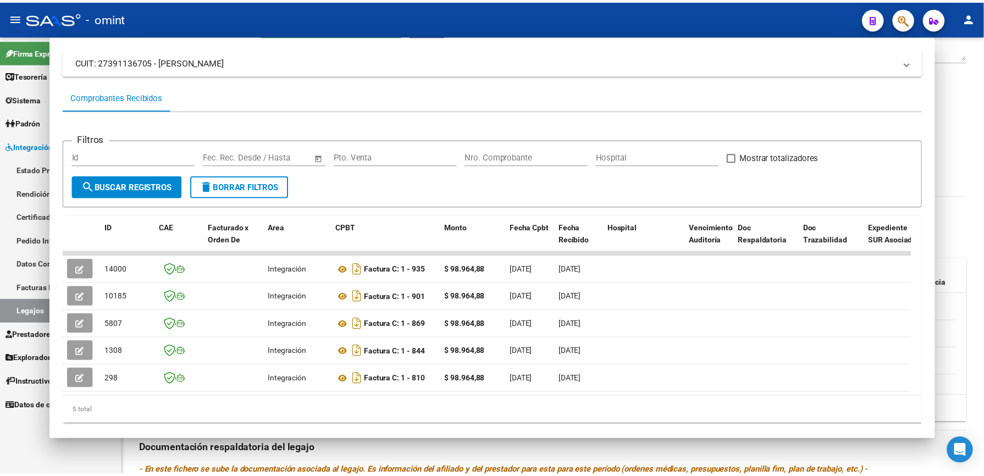
scroll to position [220, 0]
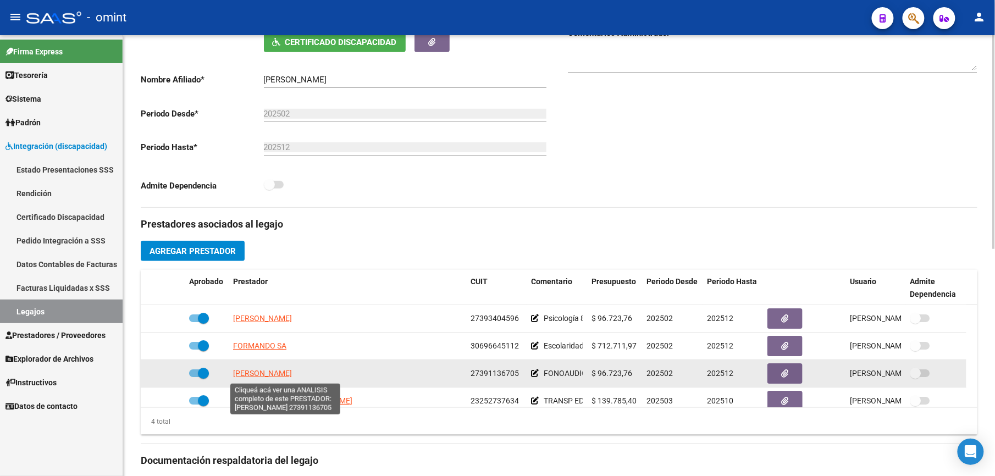
click at [292, 375] on span "[PERSON_NAME]" at bounding box center [262, 373] width 59 height 9
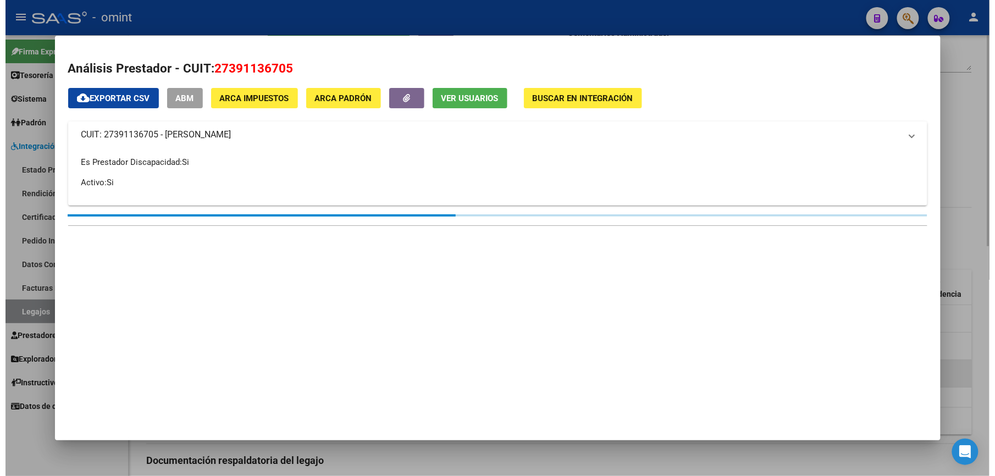
scroll to position [232, 0]
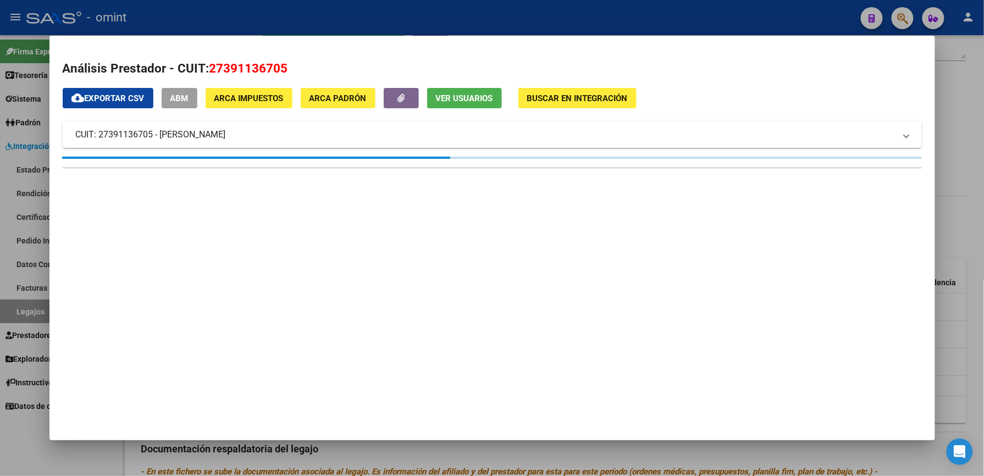
click at [773, 7] on div at bounding box center [492, 238] width 984 height 476
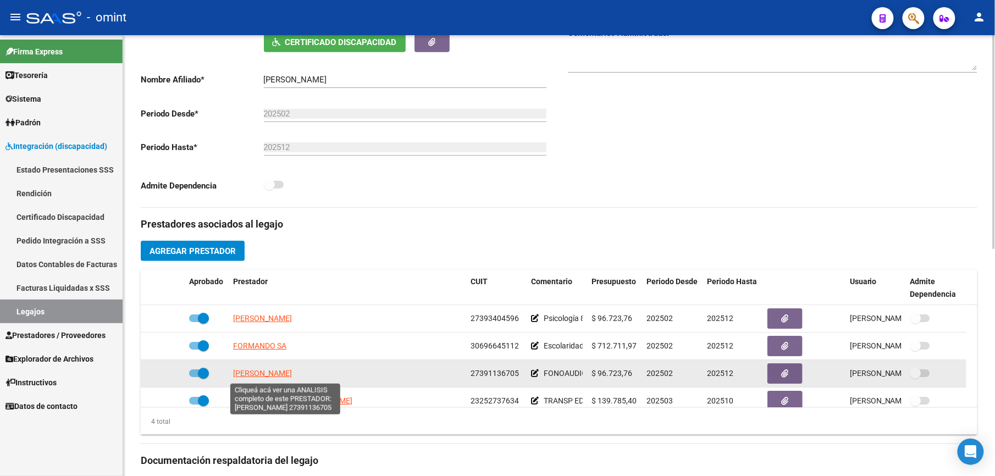
click at [284, 372] on span "[PERSON_NAME]" at bounding box center [262, 373] width 59 height 9
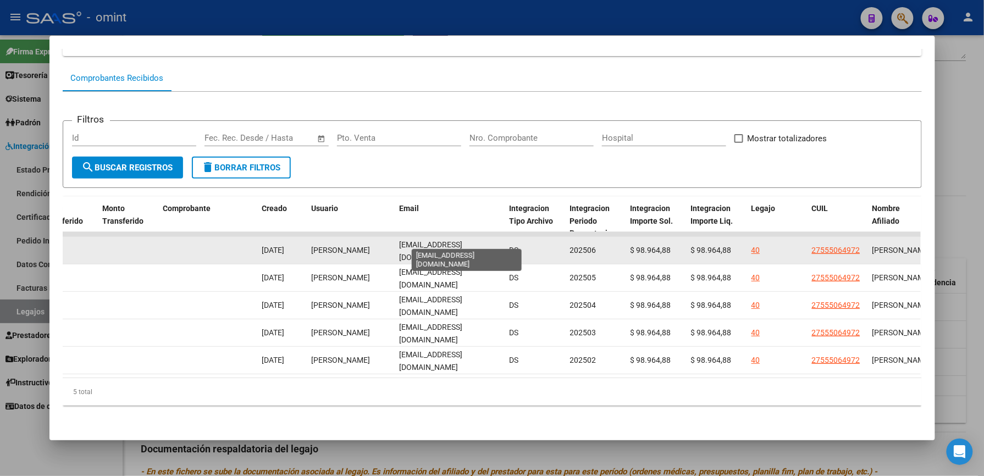
scroll to position [0, 44]
drag, startPoint x: 396, startPoint y: 236, endPoint x: 499, endPoint y: 247, distance: 103.9
click at [499, 247] on div "14000 Integración Factura C: 1 - 935 $ 98.964,88 [DATE] [DATE] - [DATE] [PERSON…" at bounding box center [192, 250] width 2376 height 27
drag, startPoint x: 499, startPoint y: 247, endPoint x: 480, endPoint y: 238, distance: 21.9
copy span "[EMAIL_ADDRESS][DOMAIN_NAME]"
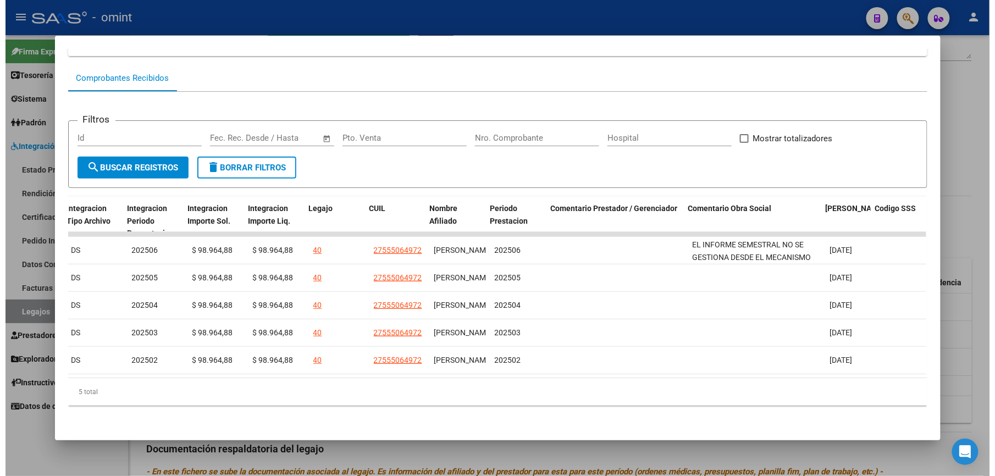
scroll to position [0, 1507]
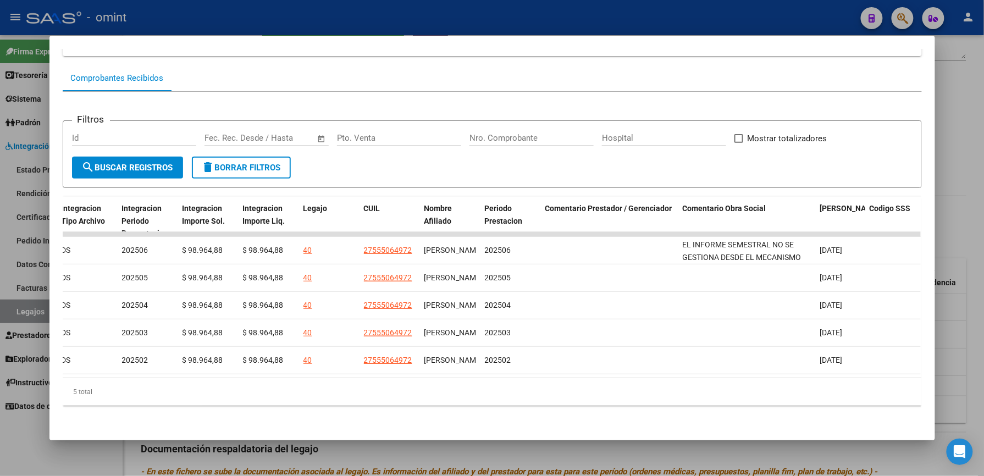
click at [566, 9] on div at bounding box center [492, 238] width 984 height 476
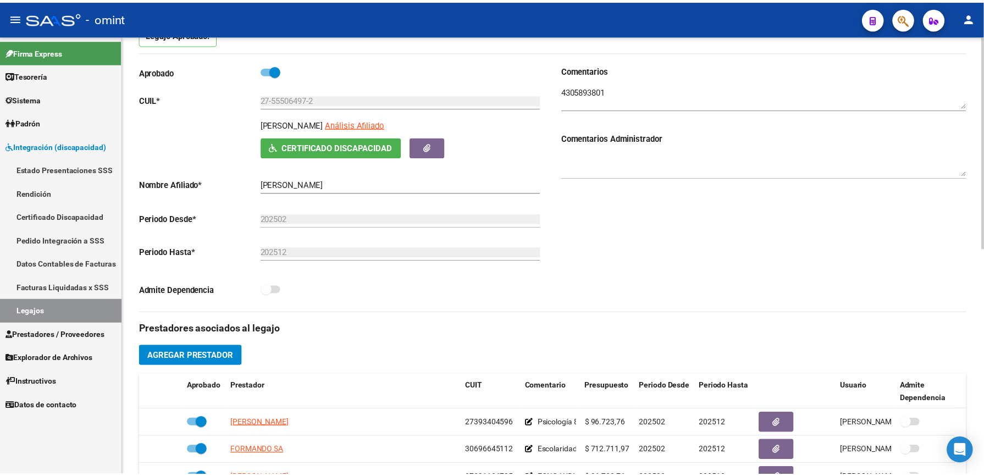
scroll to position [220, 0]
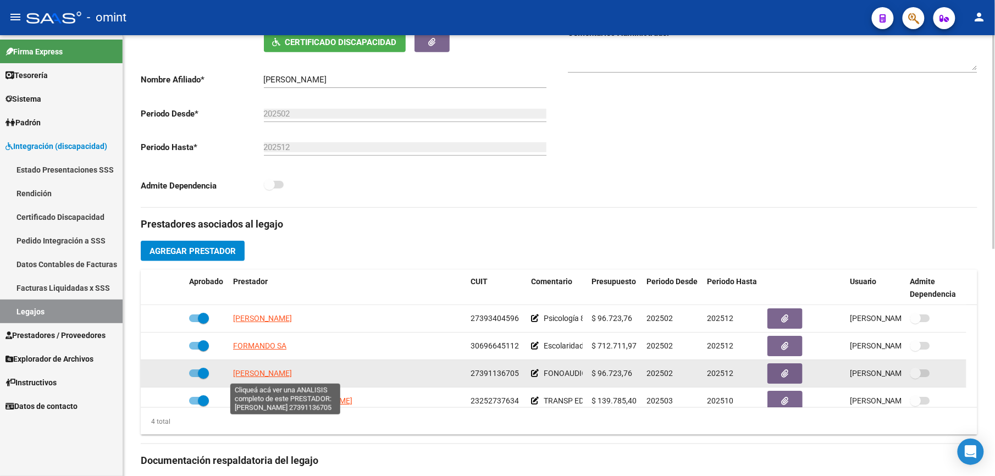
click at [292, 375] on span "[PERSON_NAME]" at bounding box center [262, 373] width 59 height 9
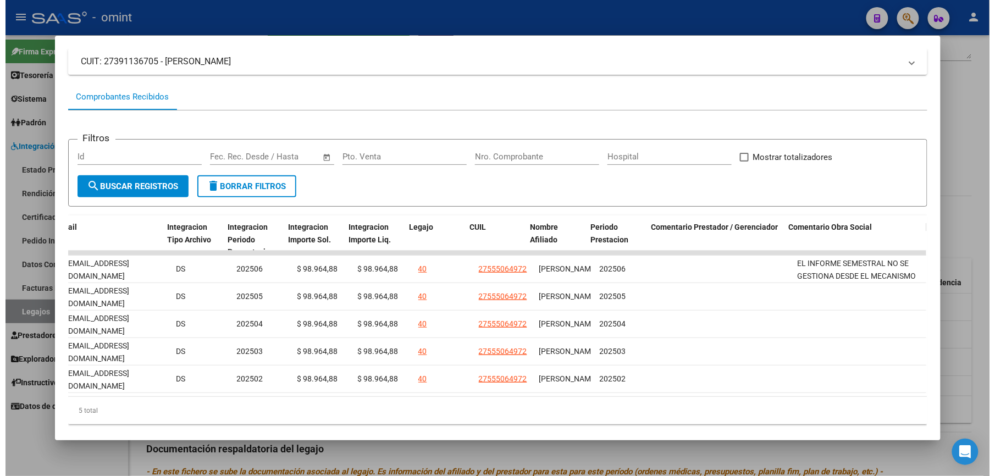
scroll to position [0, 1408]
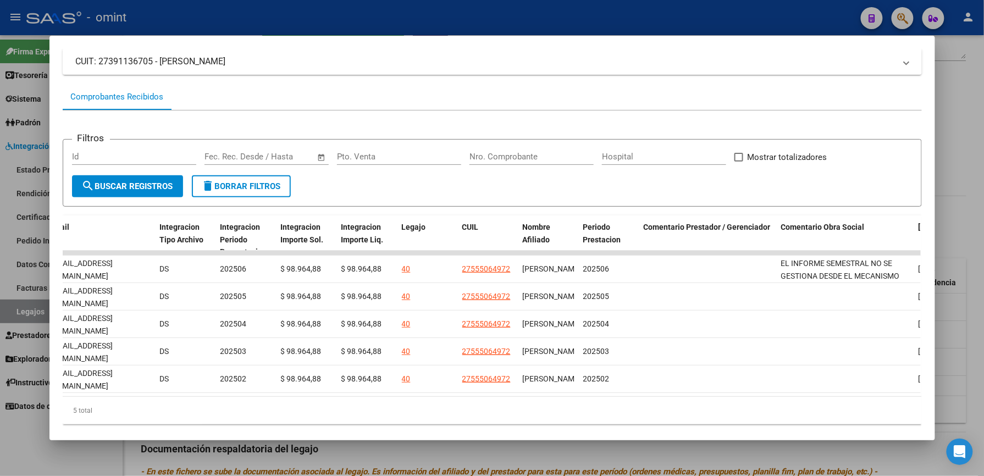
click at [630, 16] on div at bounding box center [492, 238] width 984 height 476
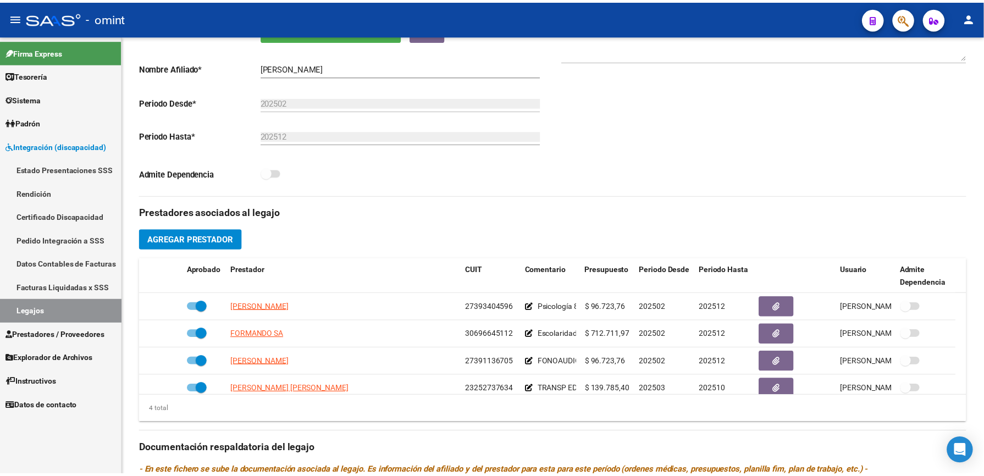
scroll to position [220, 0]
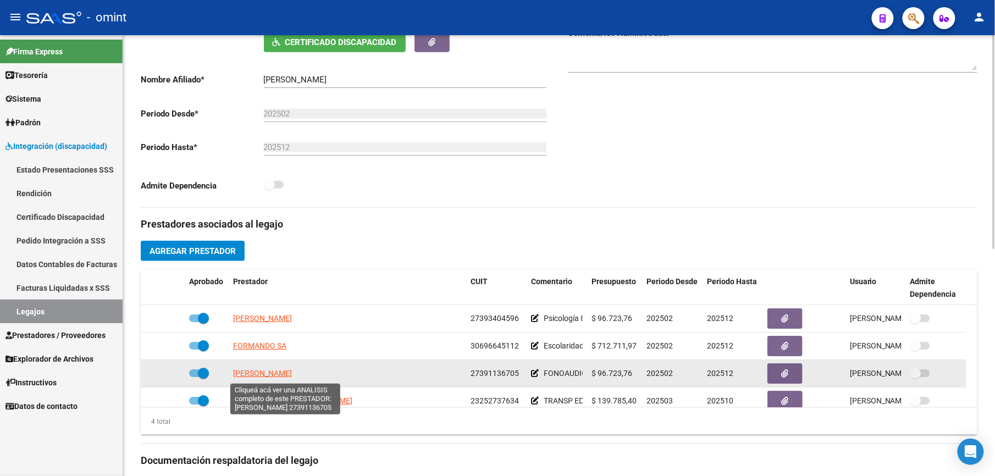
click at [292, 372] on span "[PERSON_NAME]" at bounding box center [262, 373] width 59 height 9
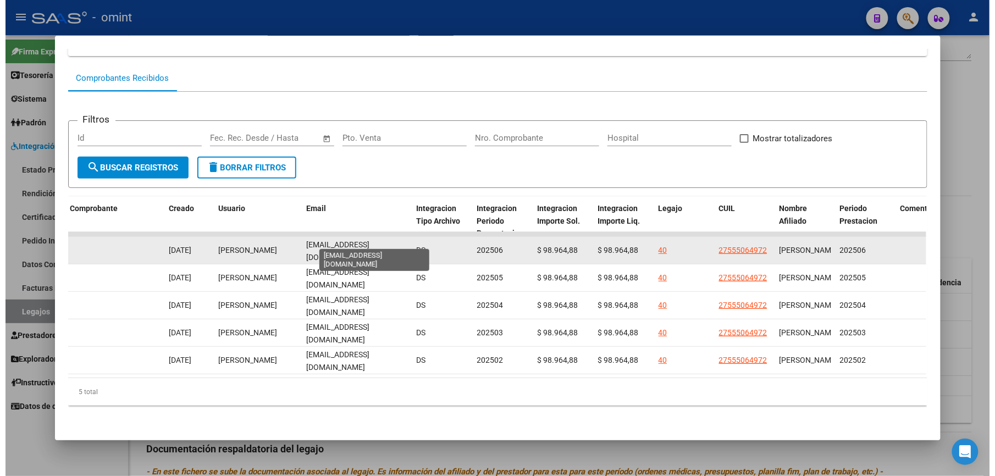
scroll to position [0, 44]
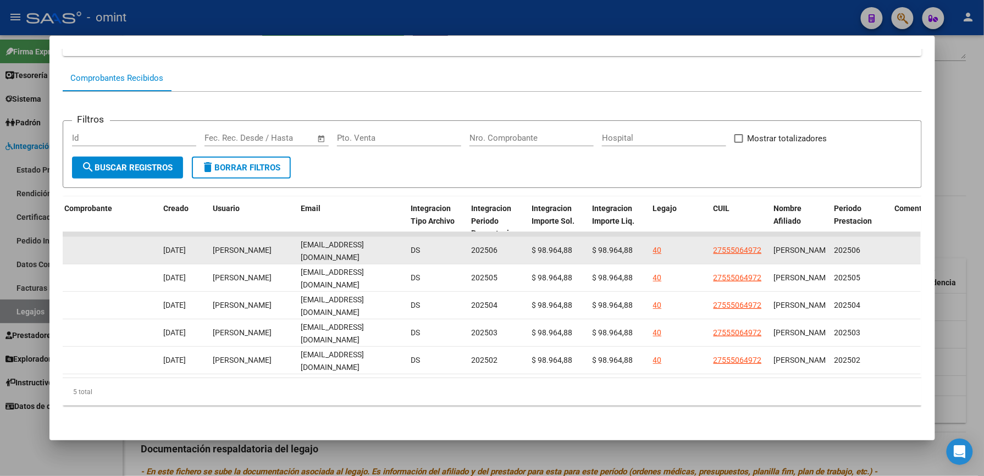
drag, startPoint x: 296, startPoint y: 236, endPoint x: 400, endPoint y: 240, distance: 104.6
click at [400, 240] on datatable-body-cell "[EMAIL_ADDRESS][DOMAIN_NAME]" at bounding box center [352, 250] width 110 height 27
drag, startPoint x: 400, startPoint y: 240, endPoint x: 377, endPoint y: 236, distance: 23.9
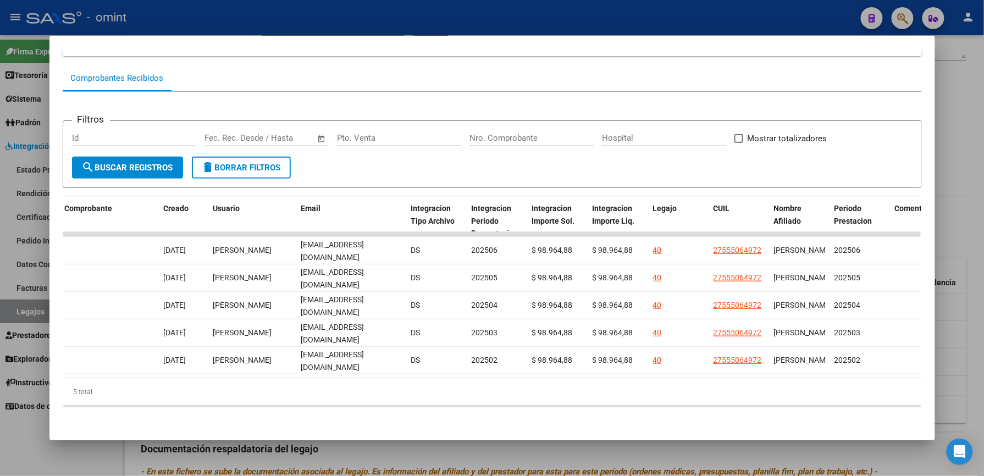
click at [418, 12] on div at bounding box center [492, 238] width 984 height 476
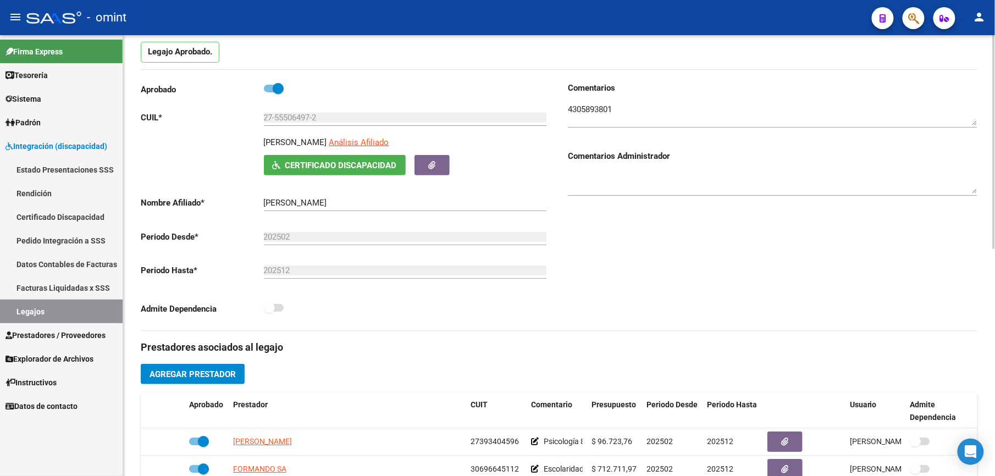
scroll to position [0, 0]
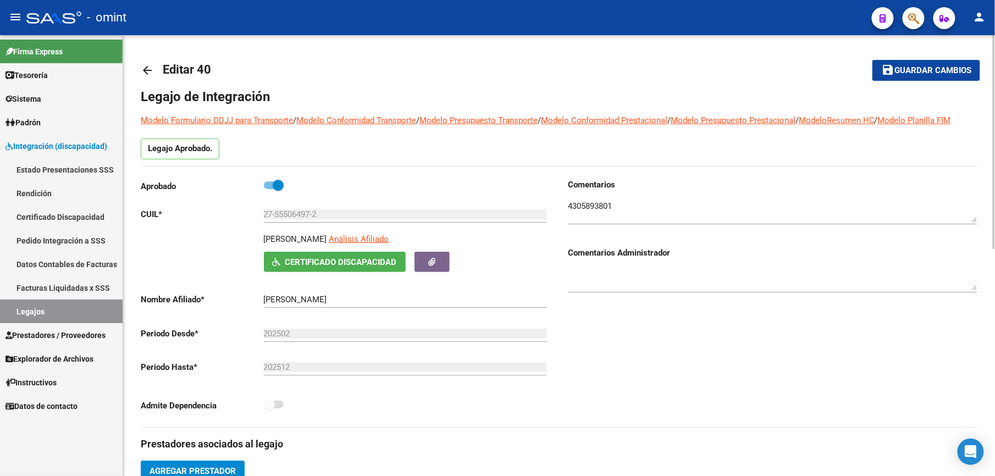
click at [151, 69] on mat-icon "arrow_back" at bounding box center [147, 70] width 13 height 13
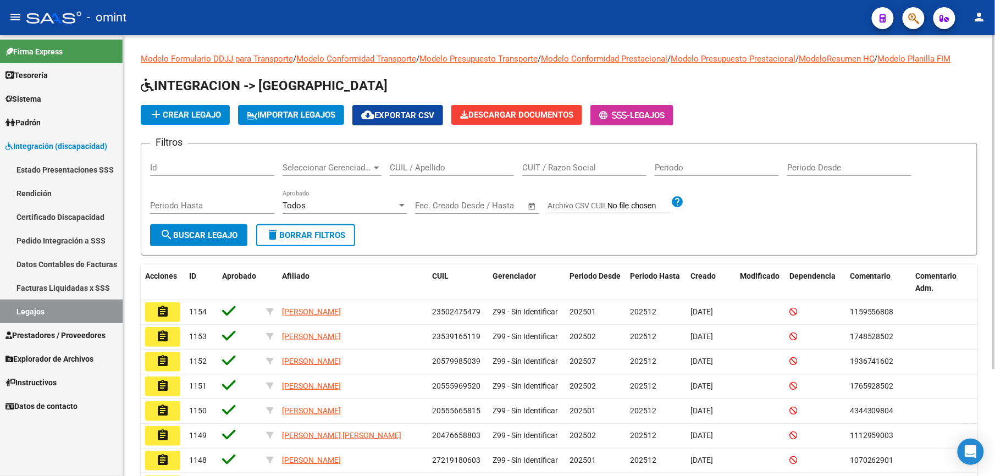
click at [461, 164] on input "CUIL / Apellido" at bounding box center [452, 168] width 124 height 10
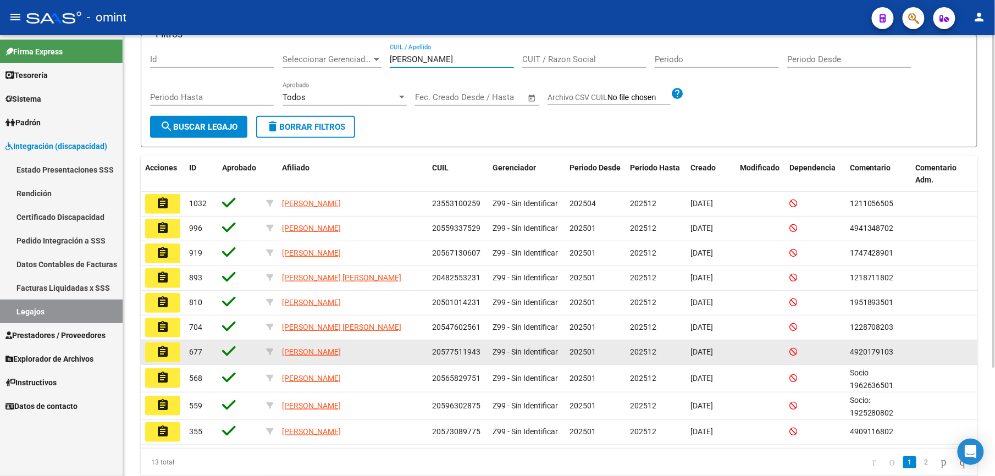
scroll to position [144, 0]
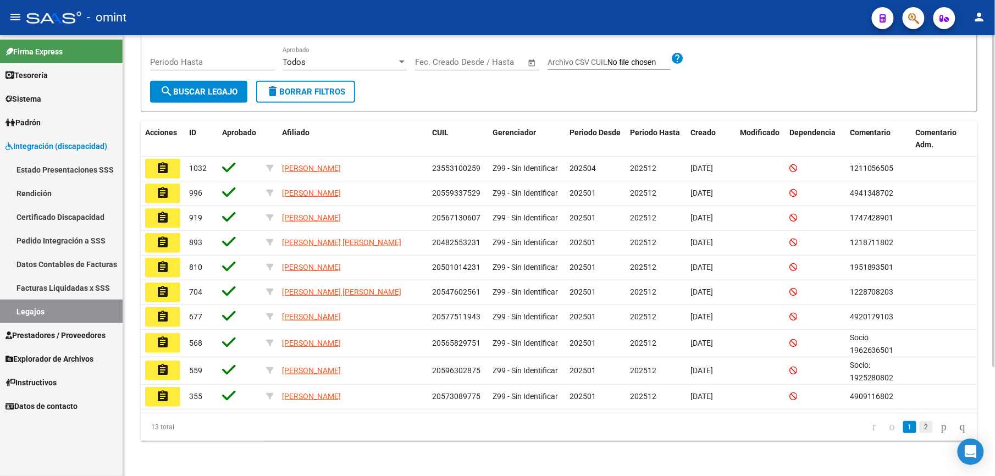
type input "[PERSON_NAME]"
click at [920, 427] on link "2" at bounding box center [926, 427] width 13 height 12
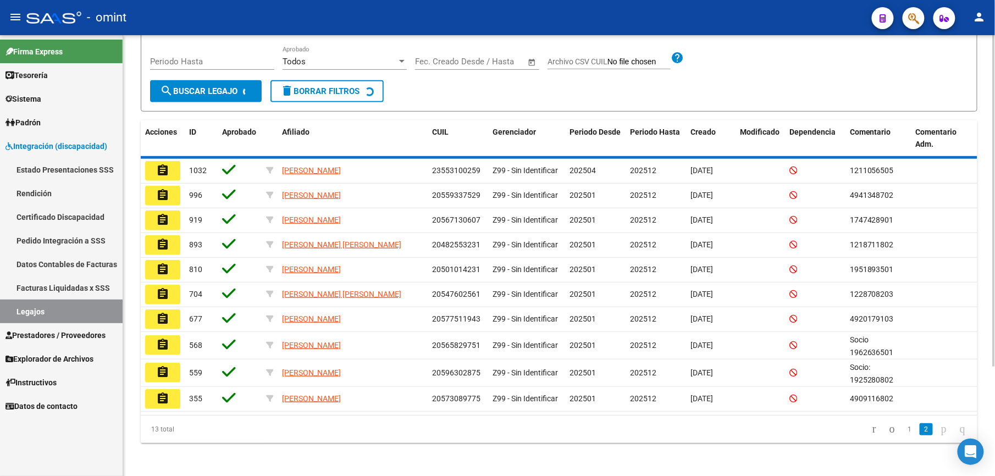
scroll to position [0, 0]
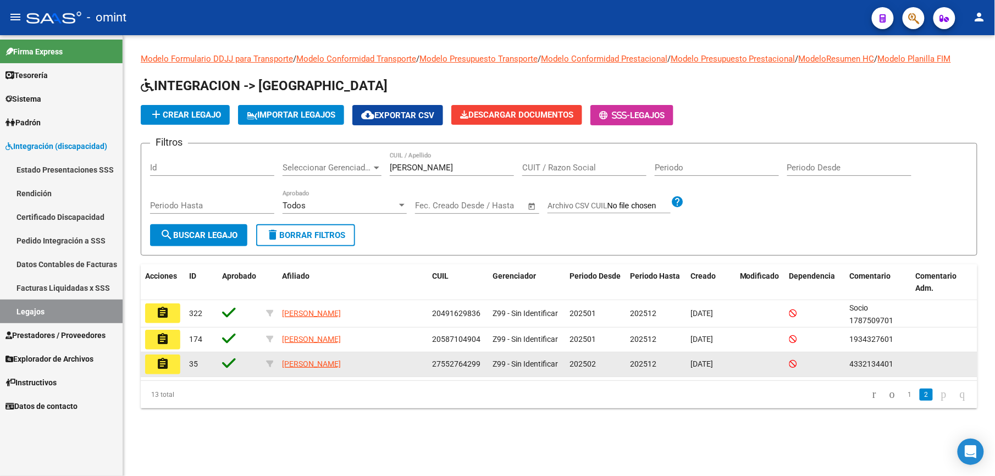
click at [161, 365] on mat-icon "assignment" at bounding box center [162, 363] width 13 height 13
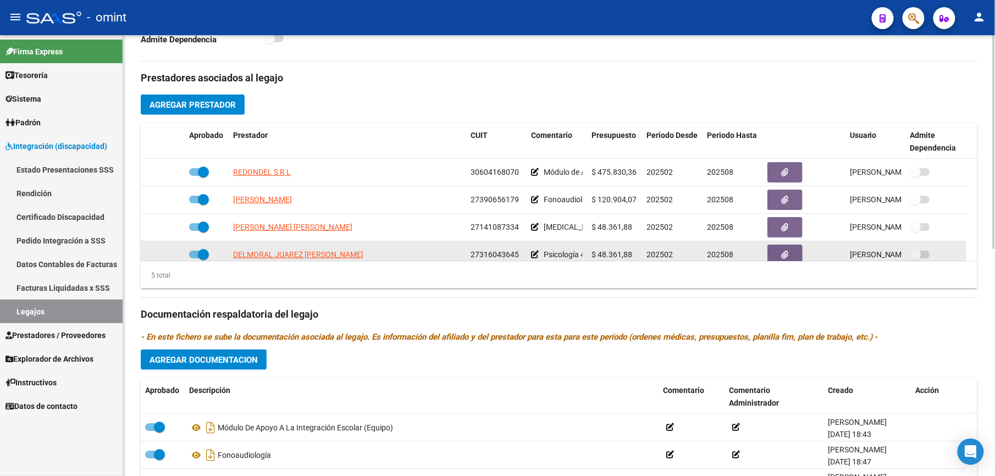
scroll to position [38, 0]
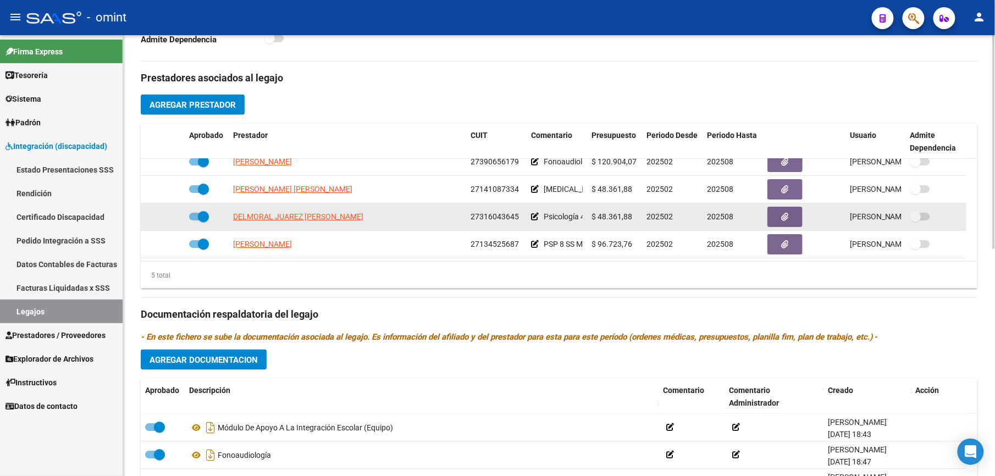
drag, startPoint x: 471, startPoint y: 256, endPoint x: 521, endPoint y: 221, distance: 61.6
click at [521, 221] on div "27316043645" at bounding box center [497, 217] width 52 height 13
drag, startPoint x: 521, startPoint y: 221, endPoint x: 493, endPoint y: 218, distance: 28.2
copy span "27316043645"
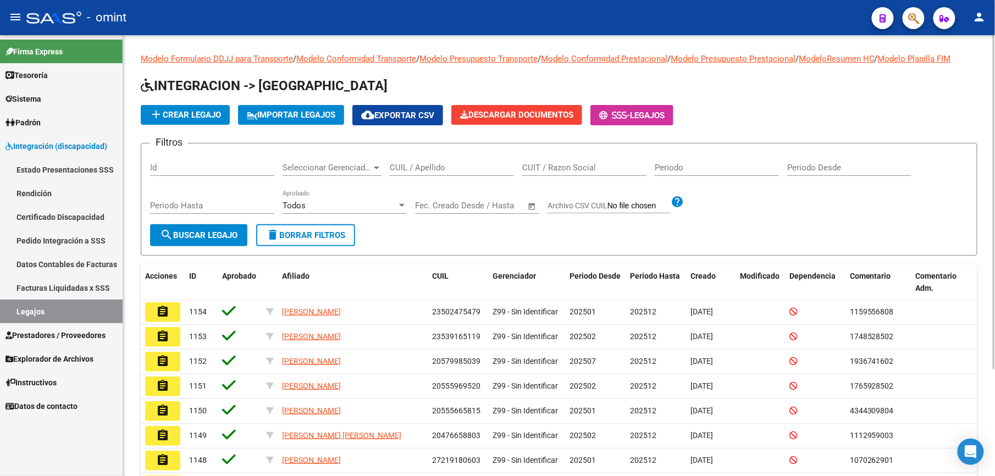
click at [407, 164] on input "CUIL / Apellido" at bounding box center [452, 168] width 124 height 10
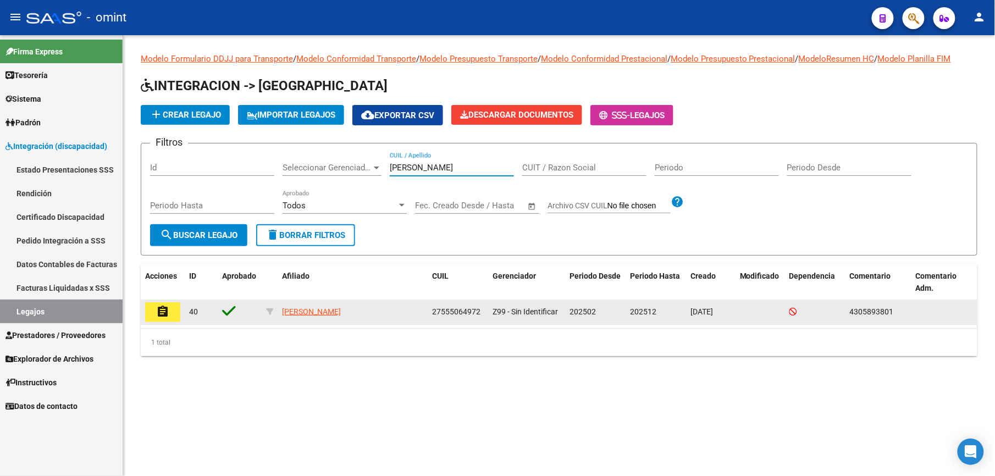
type input "[PERSON_NAME]"
click at [166, 315] on mat-icon "assignment" at bounding box center [162, 311] width 13 height 13
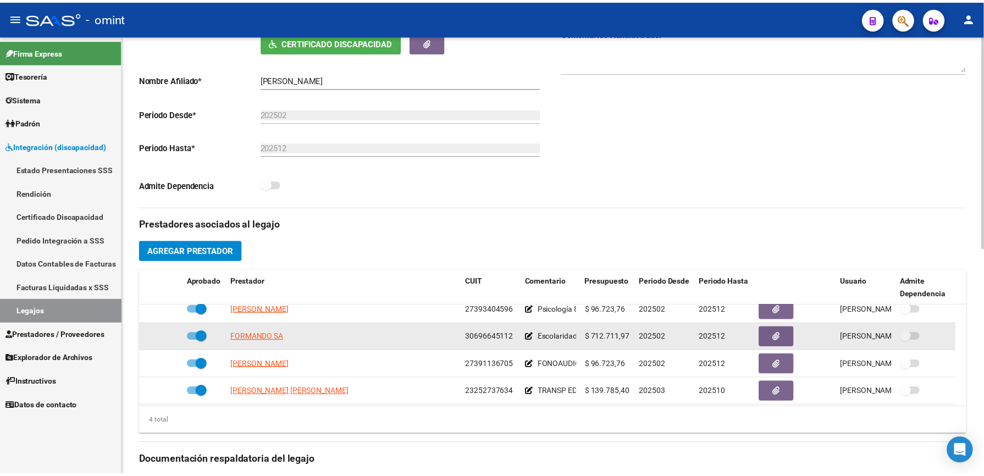
scroll to position [11, 0]
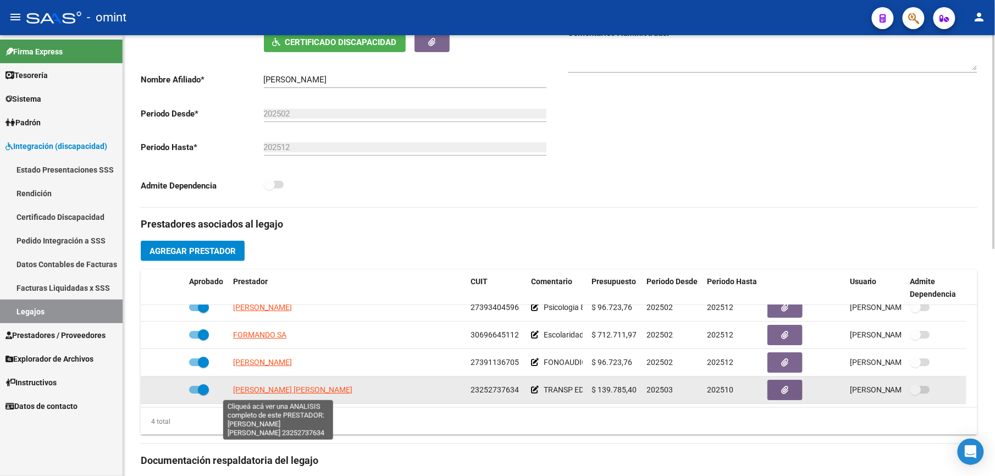
click at [311, 393] on span "[PERSON_NAME] [PERSON_NAME]" at bounding box center [292, 389] width 119 height 9
type textarea "23252737634"
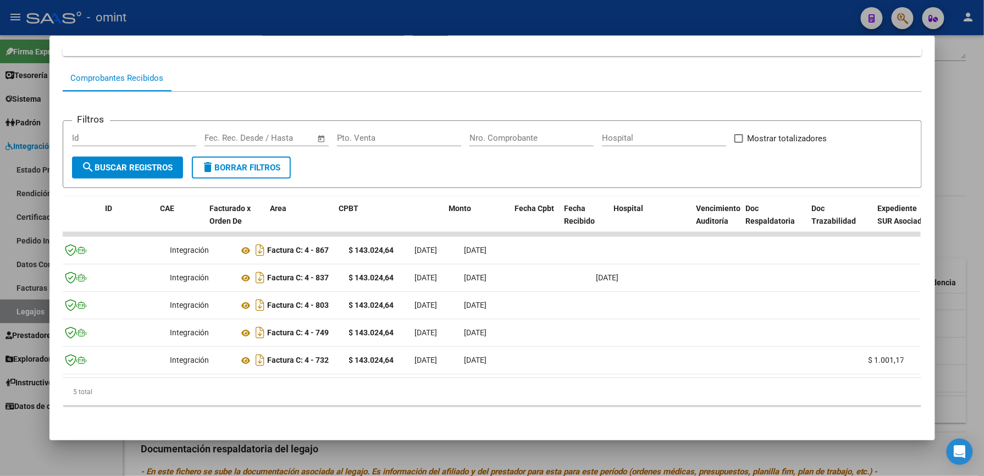
scroll to position [0, 0]
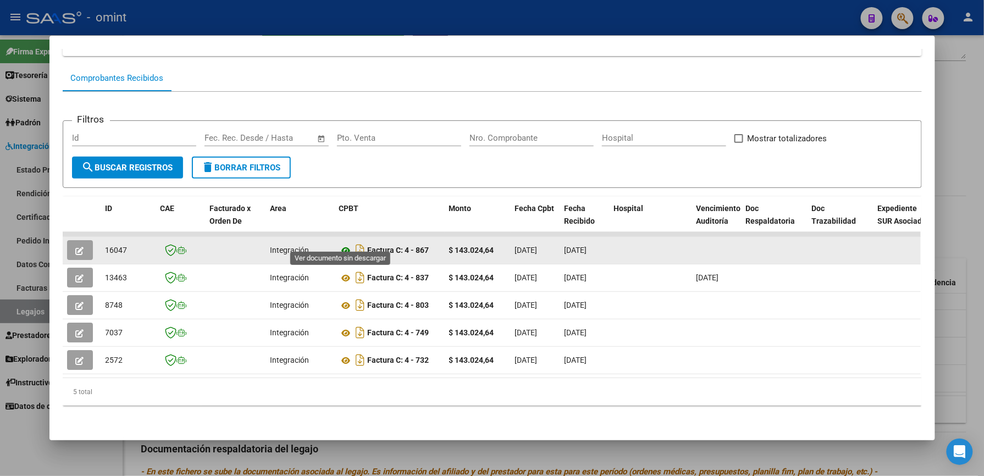
click at [343, 244] on icon at bounding box center [346, 250] width 14 height 13
click at [82, 240] on button "button" at bounding box center [80, 250] width 26 height 20
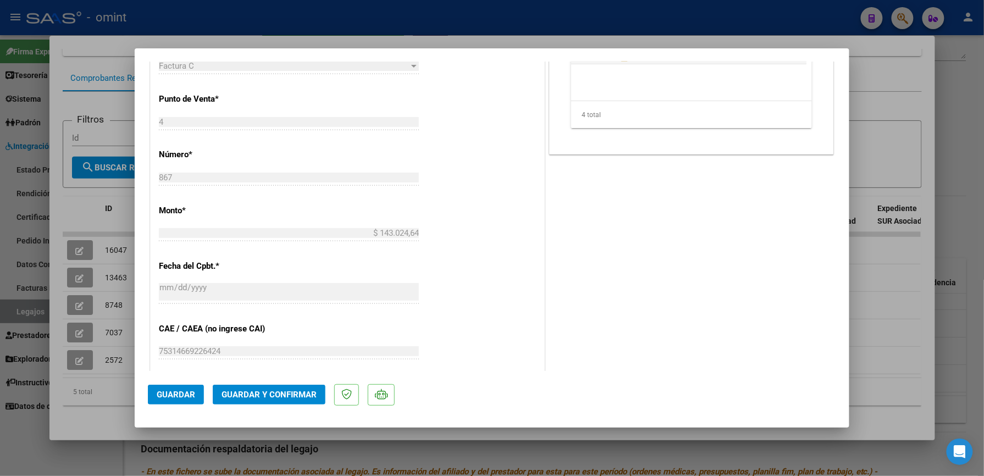
scroll to position [513, 0]
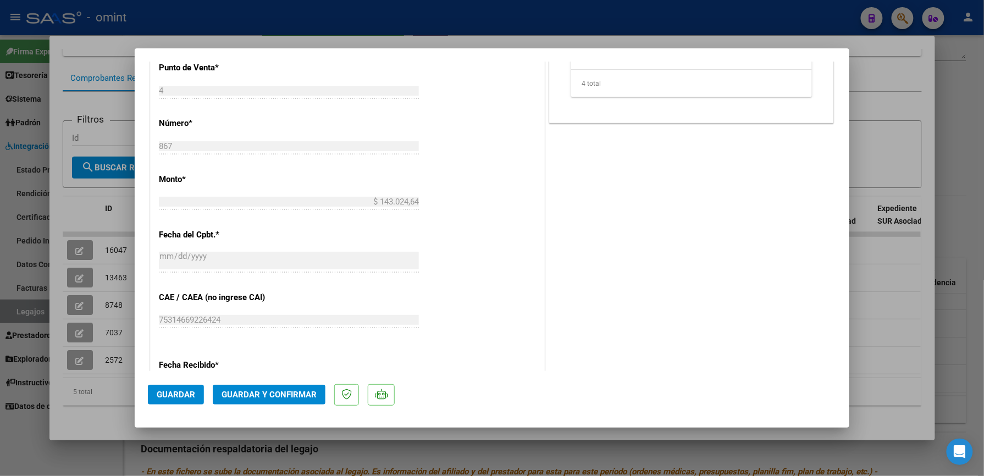
click at [284, 392] on span "Guardar y Confirmar" at bounding box center [269, 395] width 95 height 10
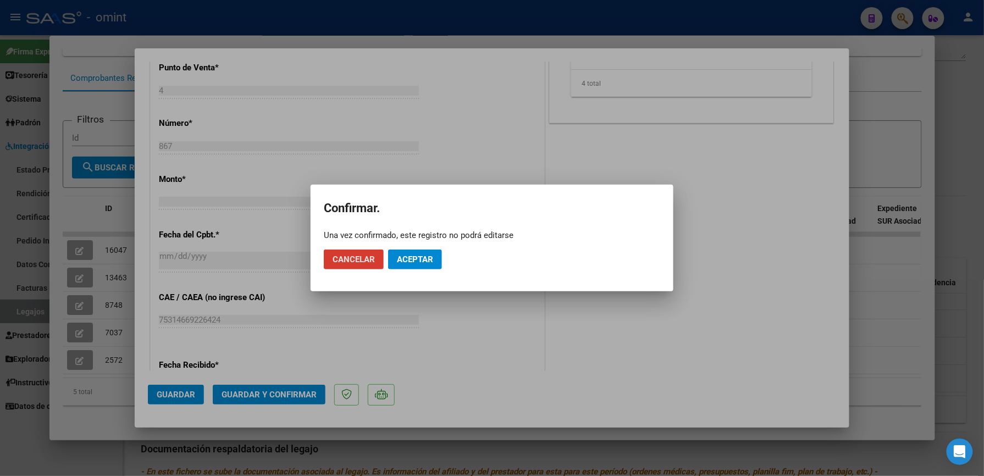
click at [407, 263] on span "Aceptar" at bounding box center [415, 260] width 36 height 10
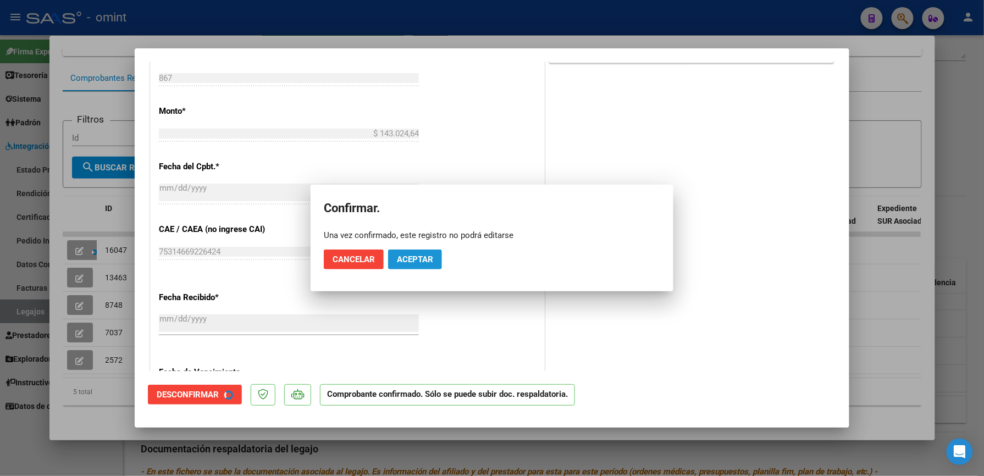
scroll to position [445, 0]
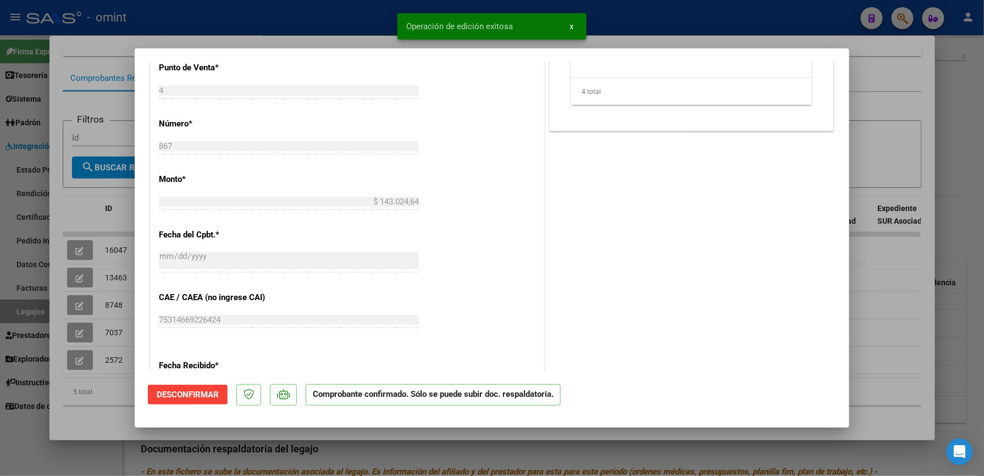
click at [697, 2] on div at bounding box center [492, 238] width 984 height 476
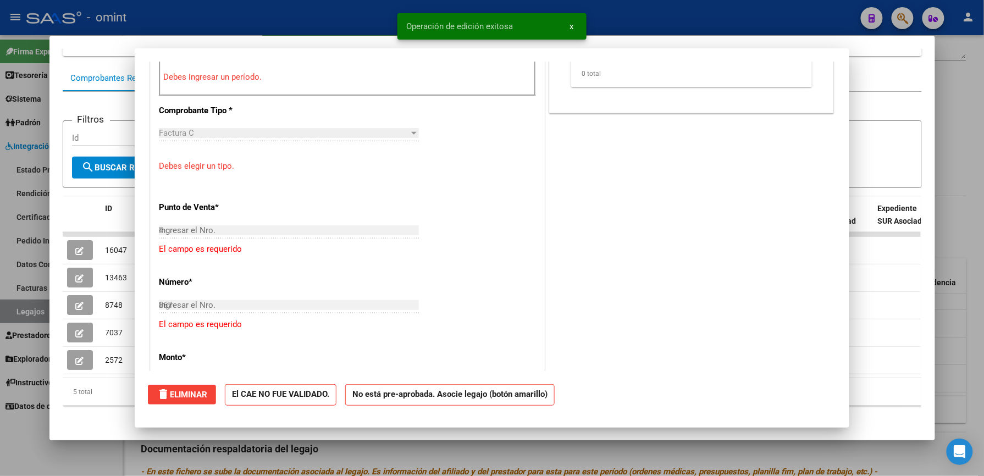
type input "$ 0,00"
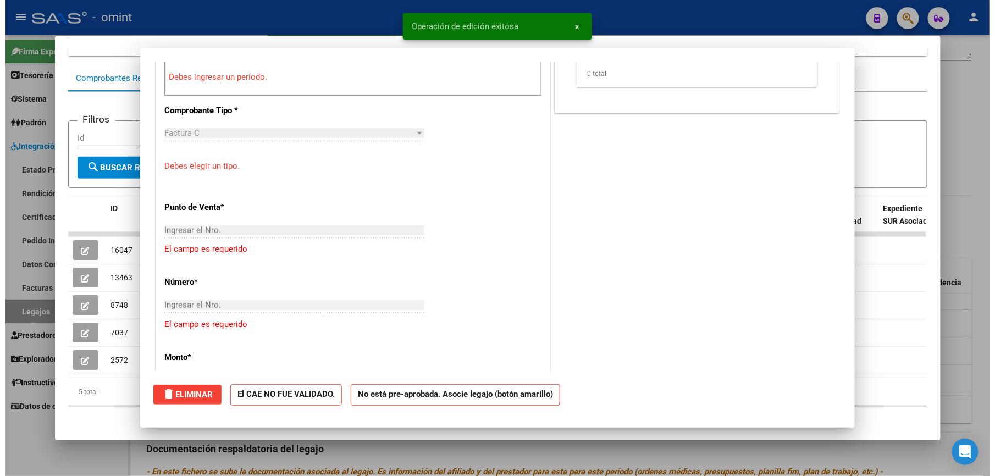
scroll to position [0, 0]
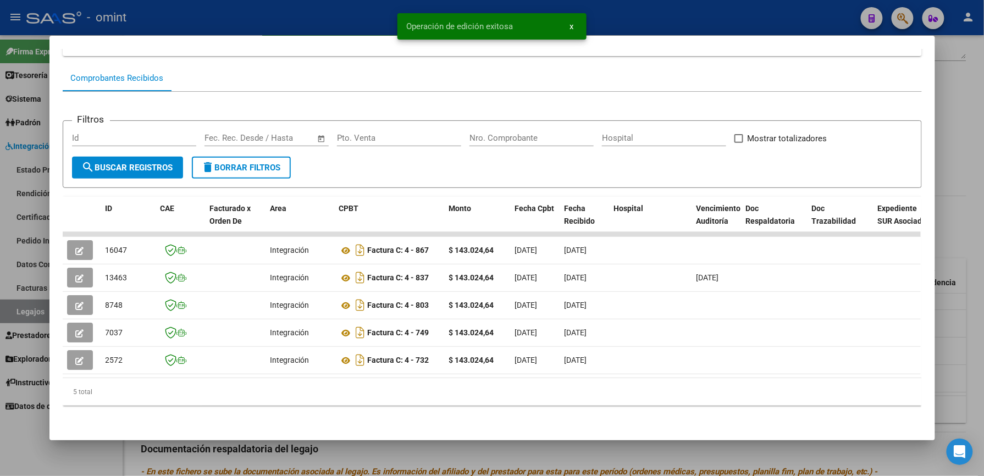
click at [643, 18] on div at bounding box center [492, 238] width 984 height 476
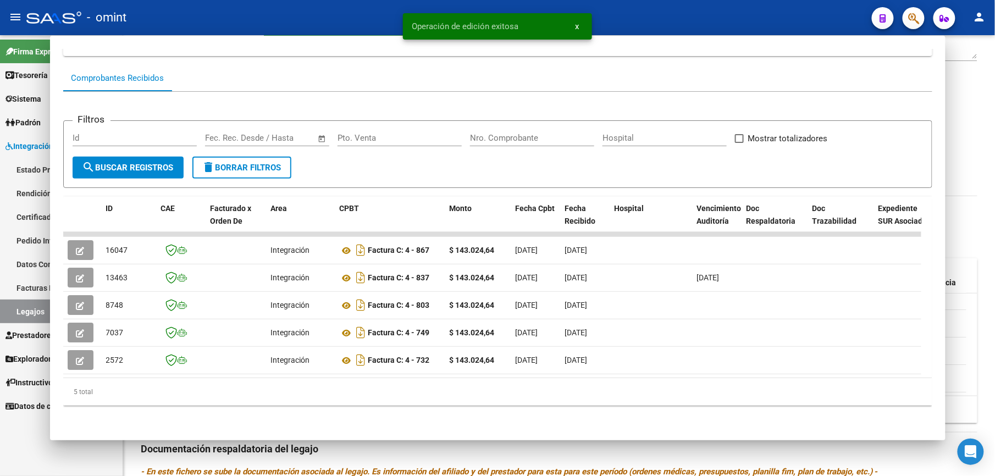
scroll to position [220, 0]
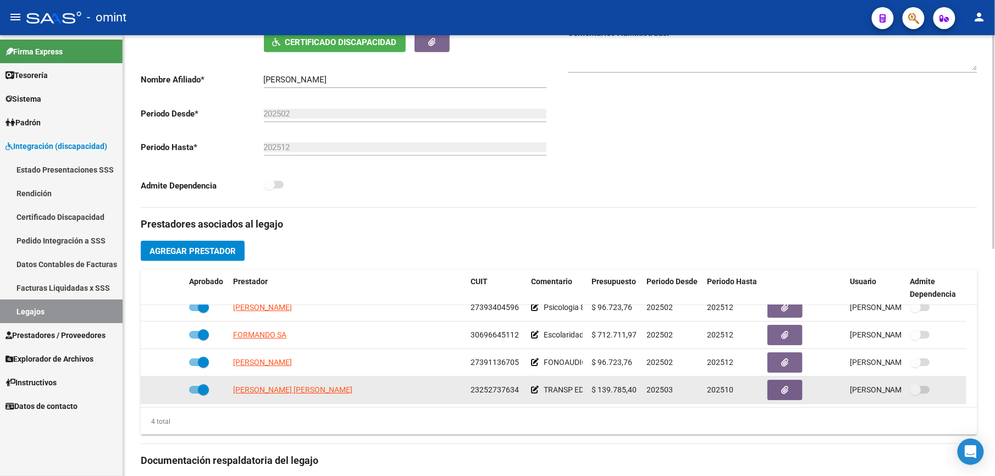
drag, startPoint x: 471, startPoint y: 392, endPoint x: 518, endPoint y: 388, distance: 47.4
click at [518, 388] on div "23252737634" at bounding box center [497, 390] width 52 height 13
drag, startPoint x: 518, startPoint y: 388, endPoint x: 505, endPoint y: 393, distance: 13.9
copy span "23252737634"
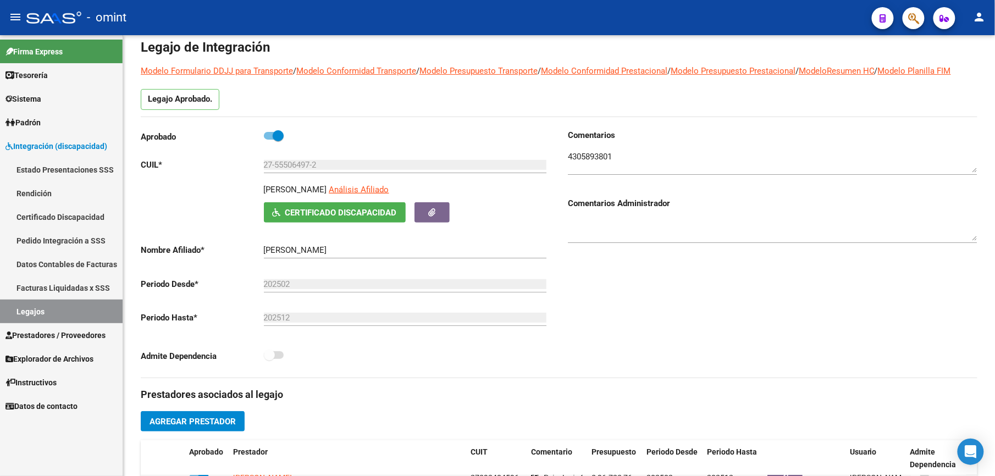
scroll to position [0, 0]
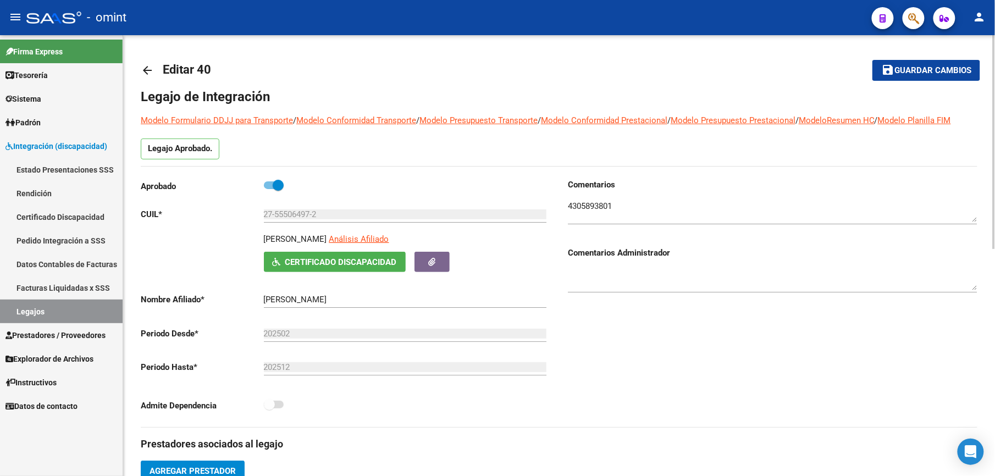
click at [148, 71] on mat-icon "arrow_back" at bounding box center [147, 70] width 13 height 13
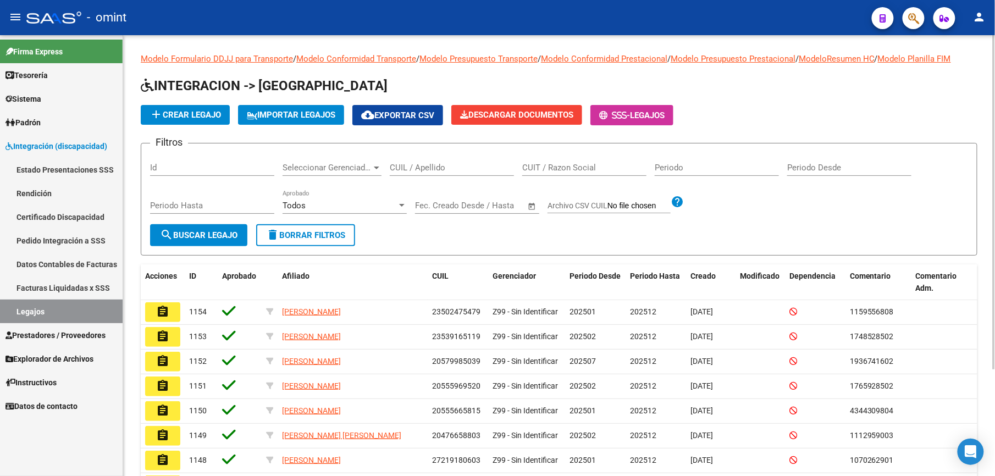
click at [419, 165] on input "CUIL / Apellido" at bounding box center [452, 168] width 124 height 10
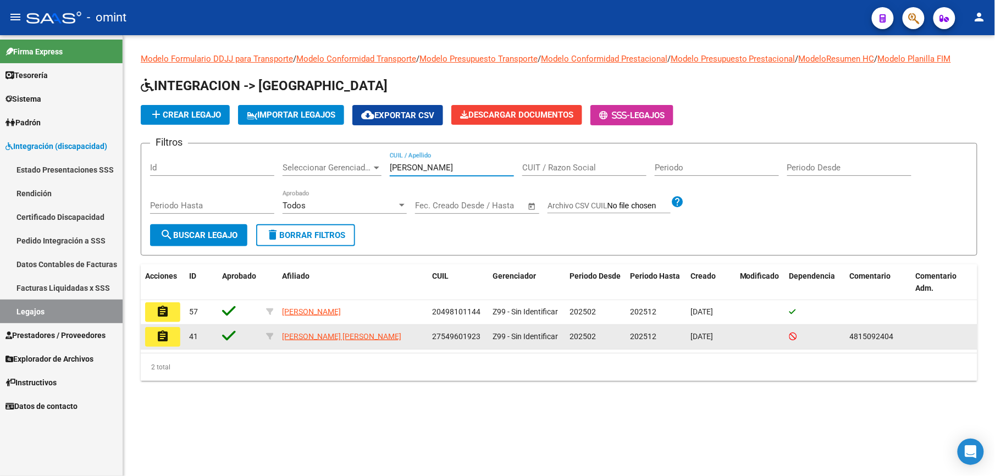
type input "[PERSON_NAME]"
click at [165, 341] on mat-icon "assignment" at bounding box center [162, 336] width 13 height 13
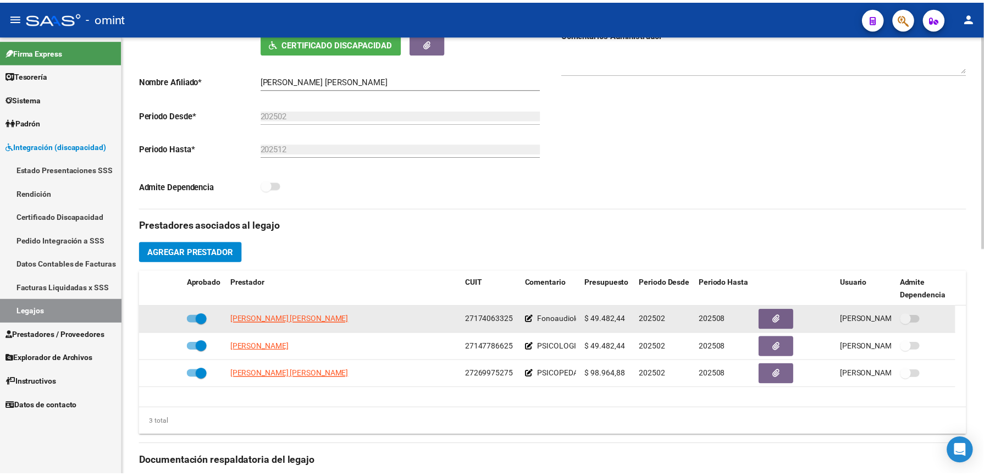
scroll to position [220, 0]
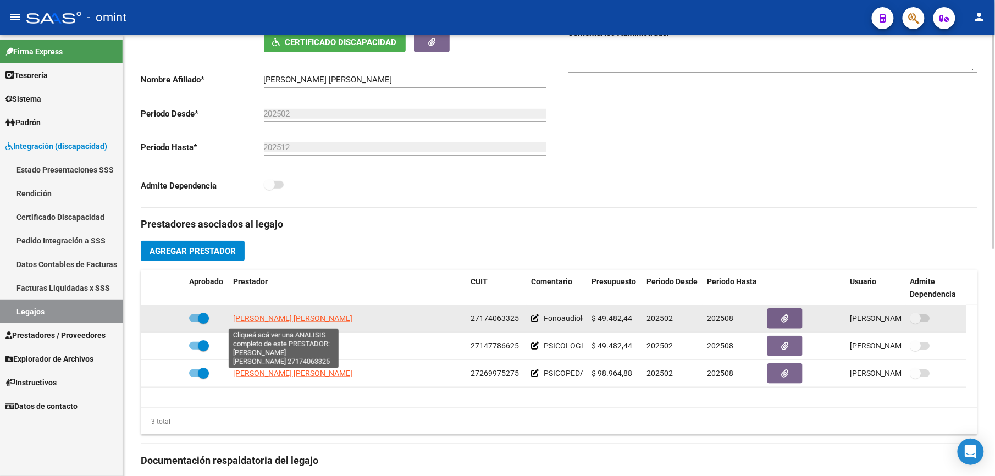
click at [315, 320] on span "[PERSON_NAME] [PERSON_NAME]" at bounding box center [292, 318] width 119 height 9
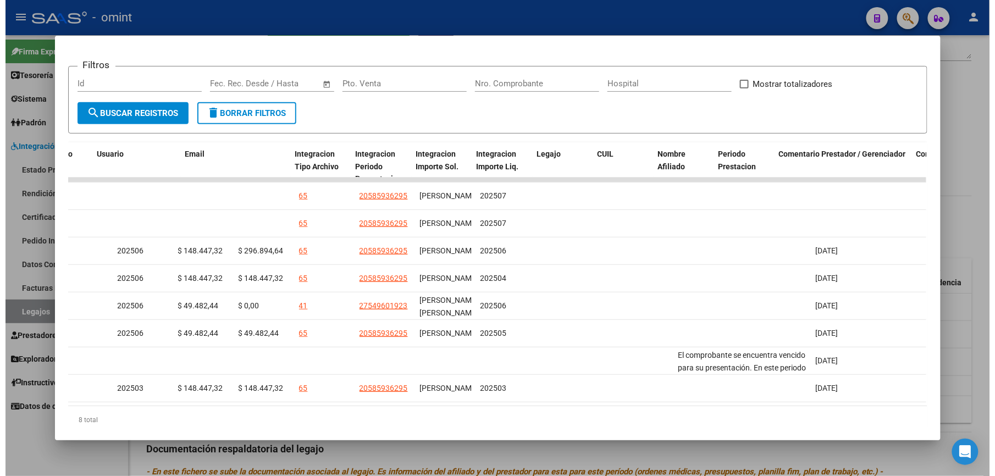
scroll to position [0, 1203]
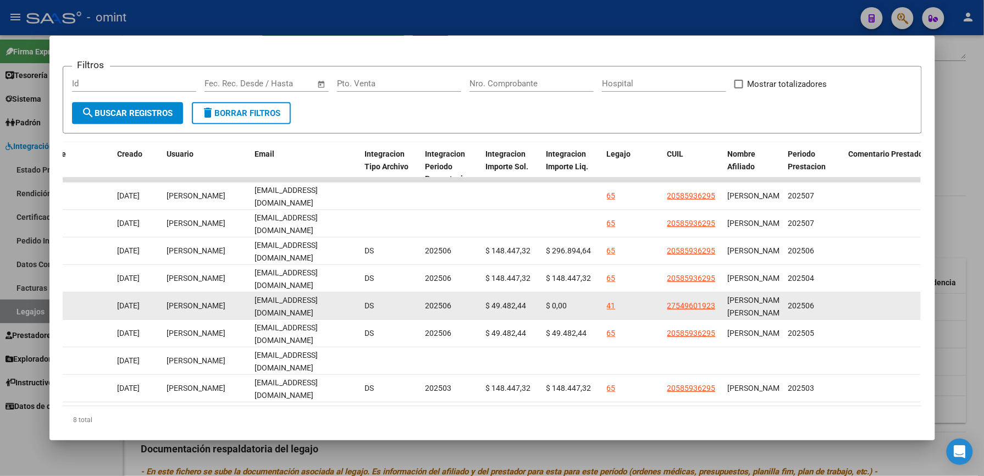
drag, startPoint x: 250, startPoint y: 304, endPoint x: 332, endPoint y: 304, distance: 82.5
click at [332, 304] on div "[EMAIL_ADDRESS][DOMAIN_NAME]" at bounding box center [305, 305] width 101 height 23
drag, startPoint x: 332, startPoint y: 304, endPoint x: 321, endPoint y: 306, distance: 11.3
copy span "[EMAIL_ADDRESS][DOMAIN_NAME]"
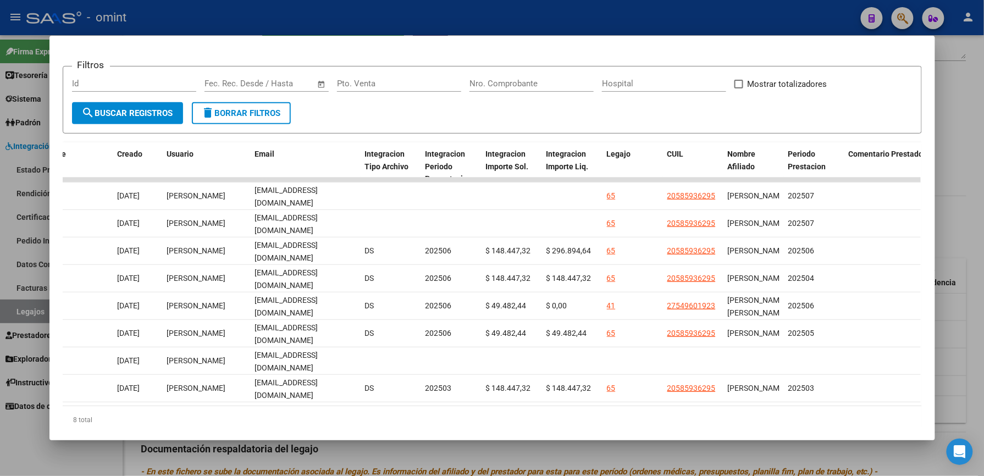
click at [555, 12] on div at bounding box center [492, 238] width 984 height 476
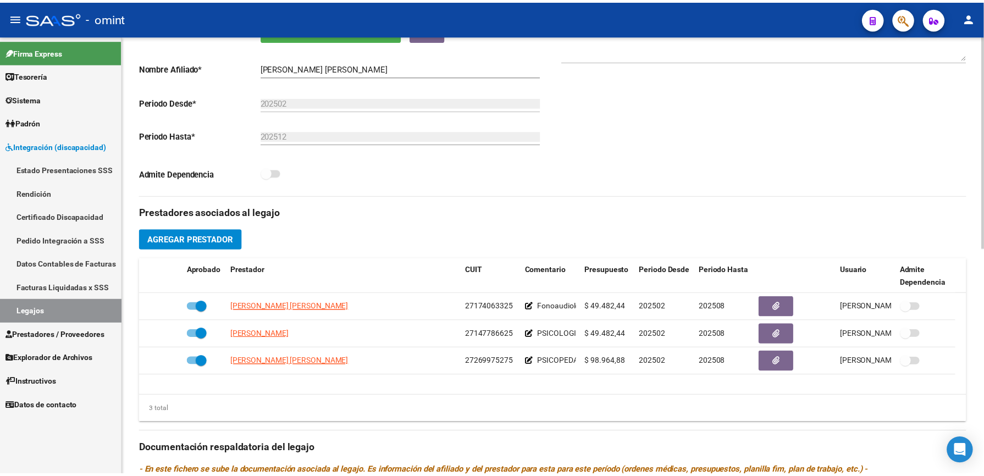
scroll to position [220, 0]
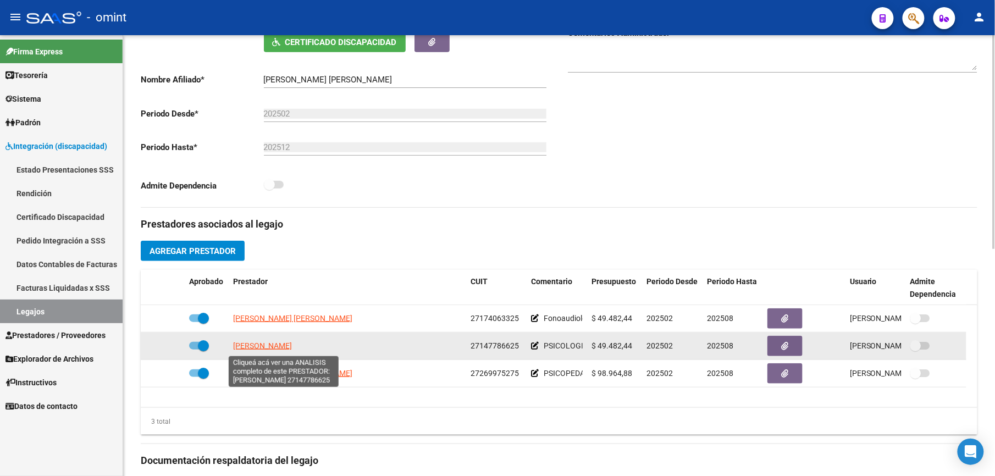
click at [292, 346] on span "[PERSON_NAME]" at bounding box center [262, 345] width 59 height 9
type textarea "27147786625"
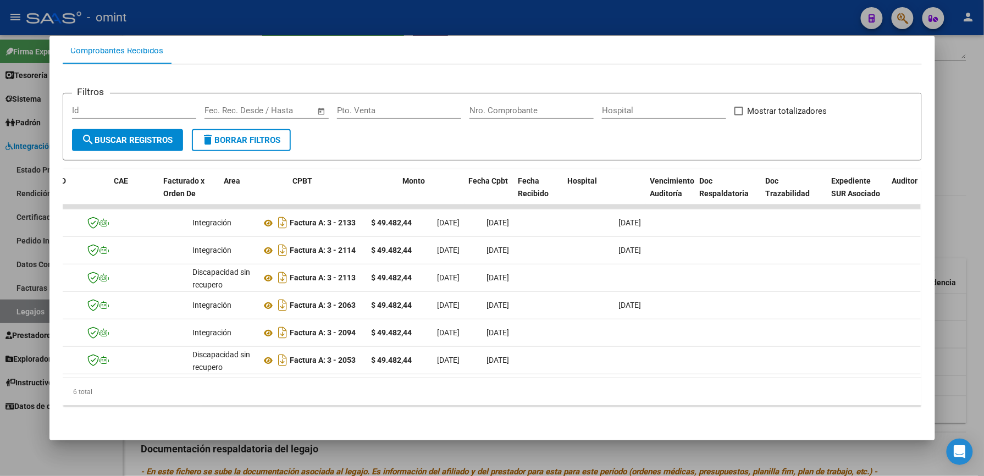
scroll to position [0, 0]
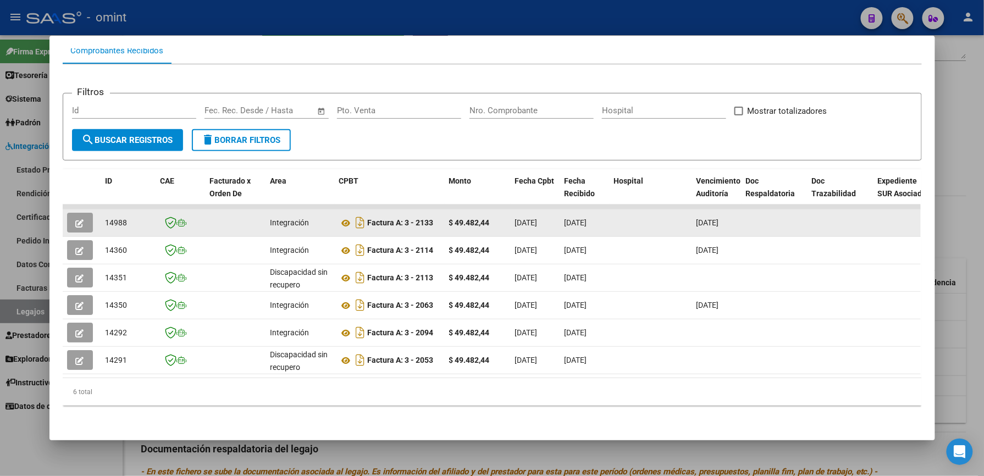
click at [76, 219] on icon "button" at bounding box center [80, 223] width 8 height 8
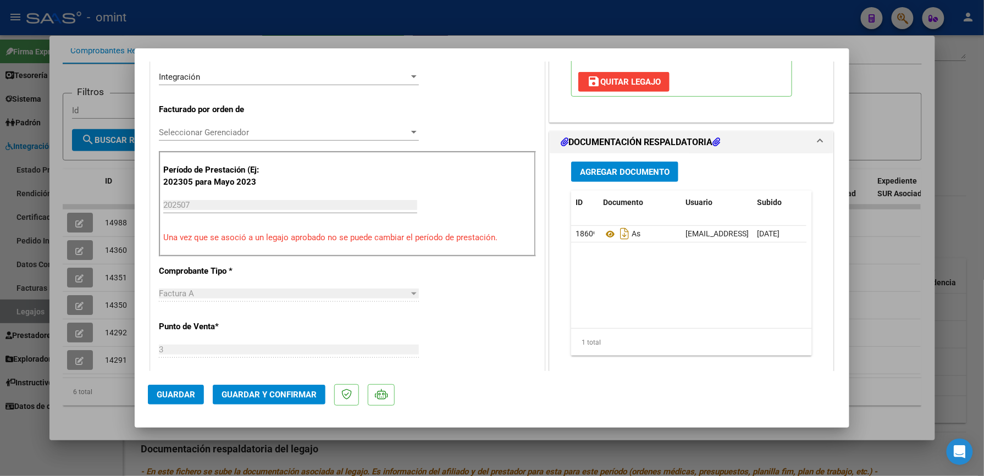
scroll to position [293, 0]
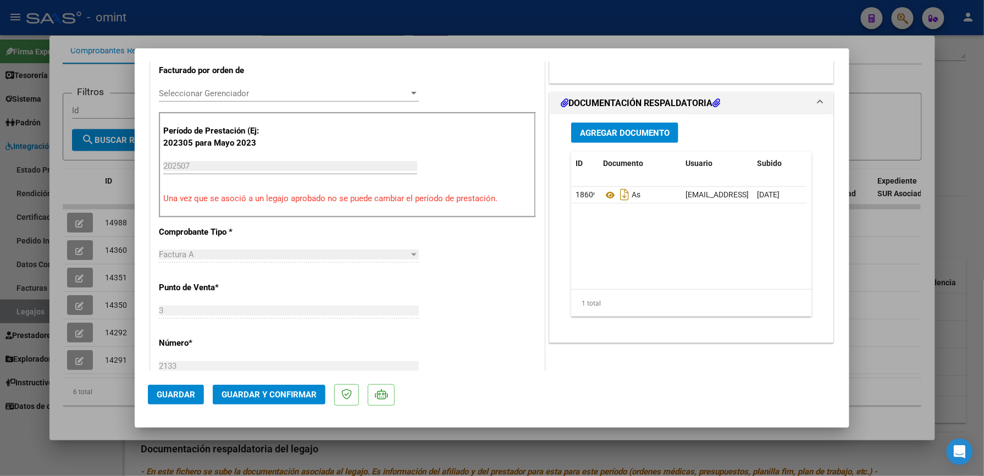
click at [260, 397] on span "Guardar y Confirmar" at bounding box center [269, 395] width 95 height 10
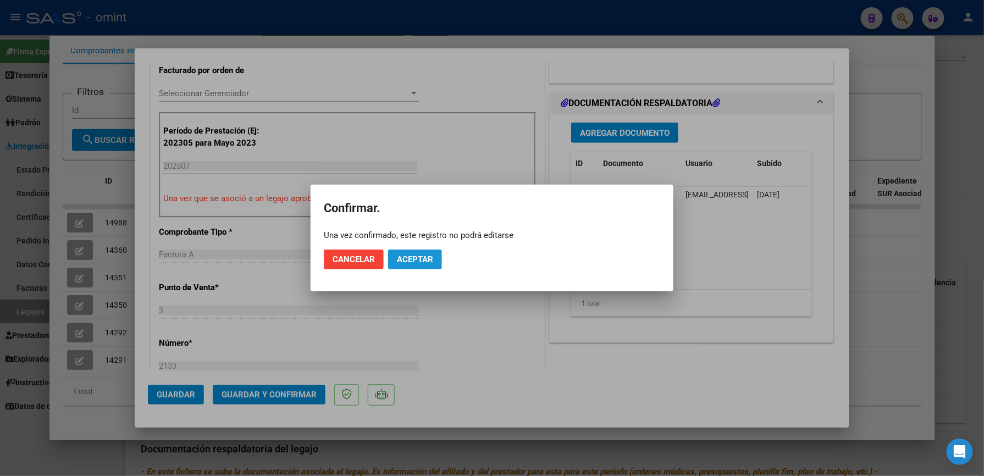
click at [405, 261] on span "Aceptar" at bounding box center [415, 260] width 36 height 10
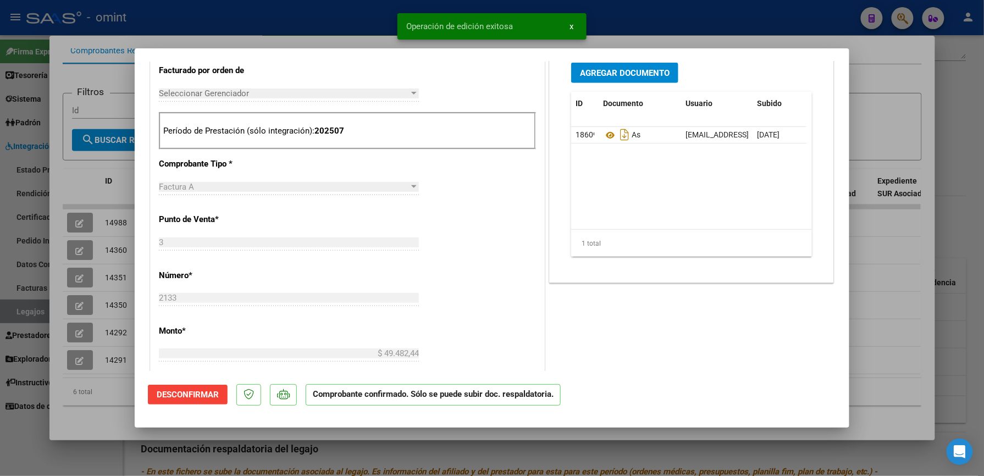
click at [704, 450] on div at bounding box center [492, 238] width 984 height 476
type input "$ 0,00"
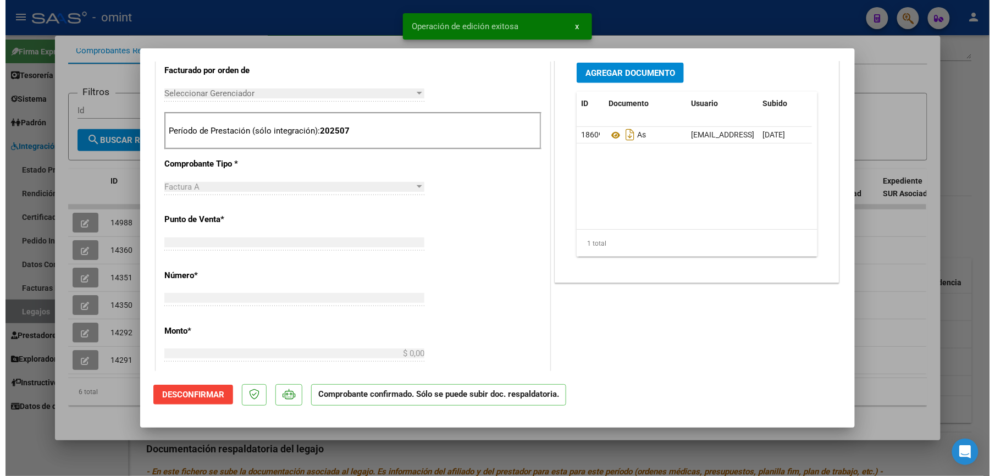
scroll to position [0, 0]
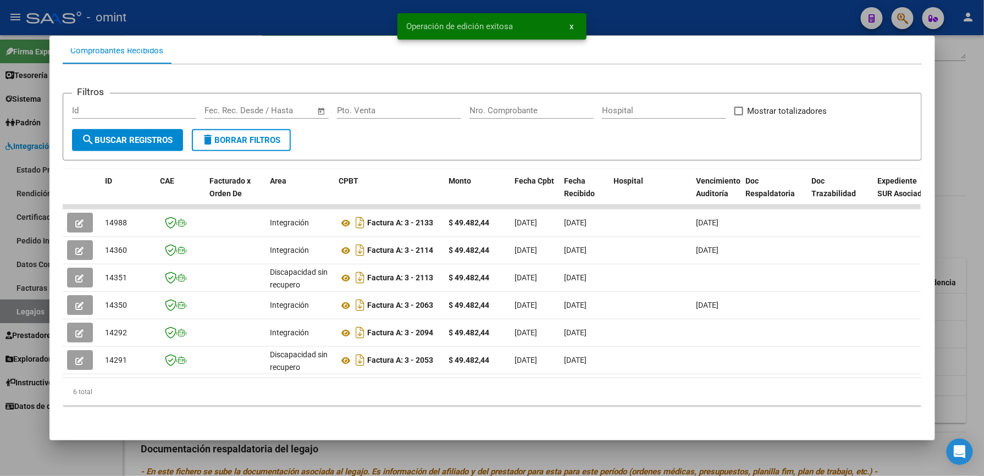
click at [688, 454] on div at bounding box center [492, 238] width 984 height 476
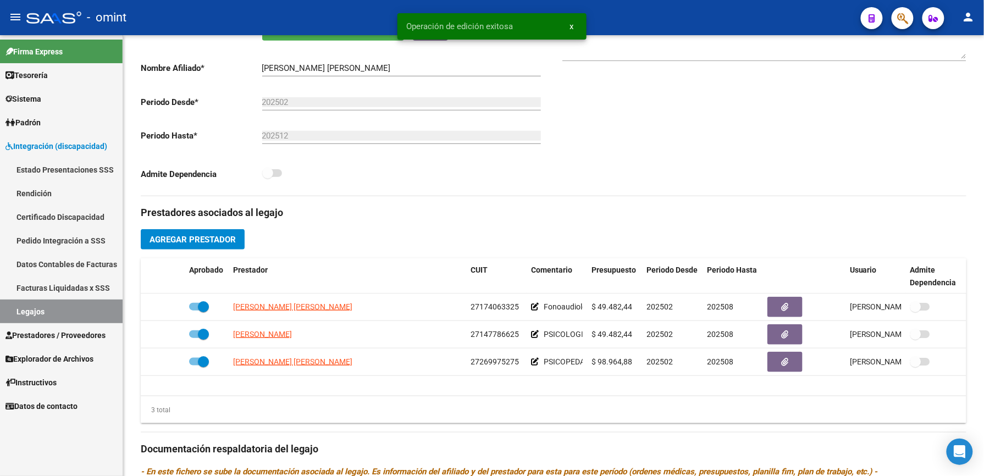
scroll to position [220, 0]
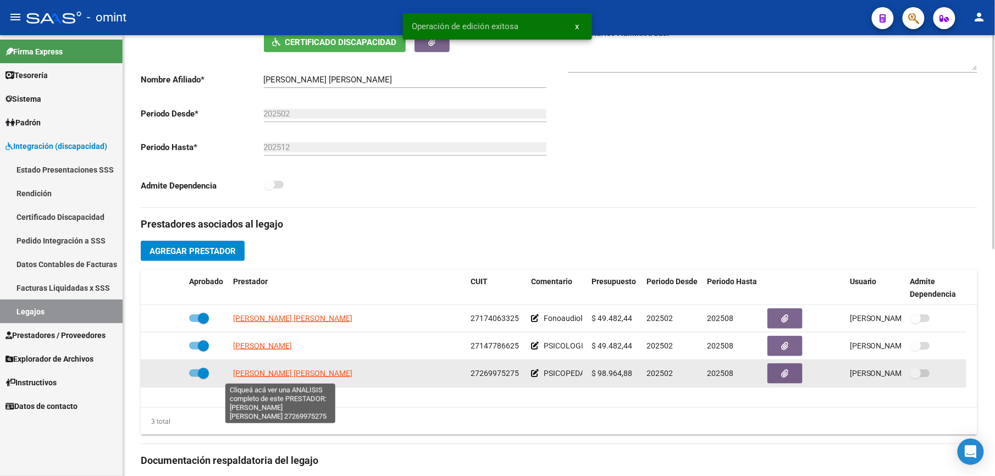
click at [298, 374] on span "[PERSON_NAME] [PERSON_NAME]" at bounding box center [292, 373] width 119 height 9
type textarea "27269975275"
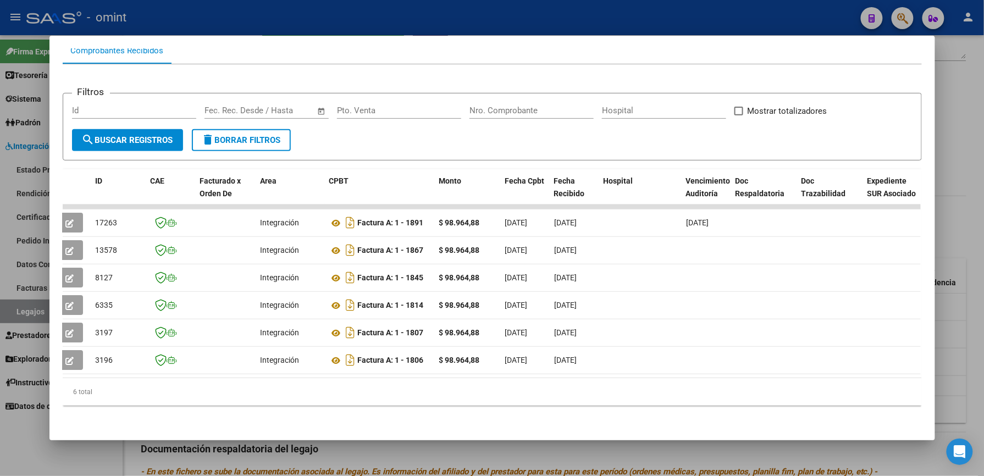
scroll to position [0, 0]
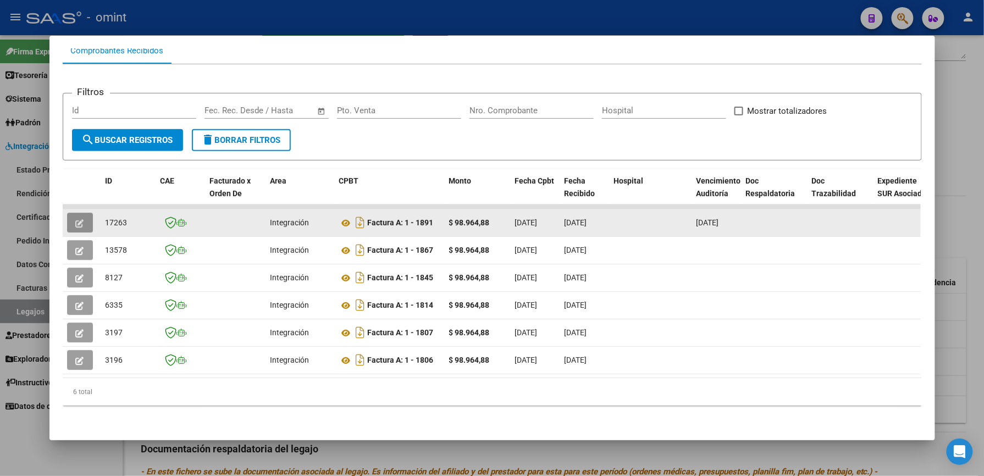
click at [81, 213] on button "button" at bounding box center [80, 223] width 26 height 20
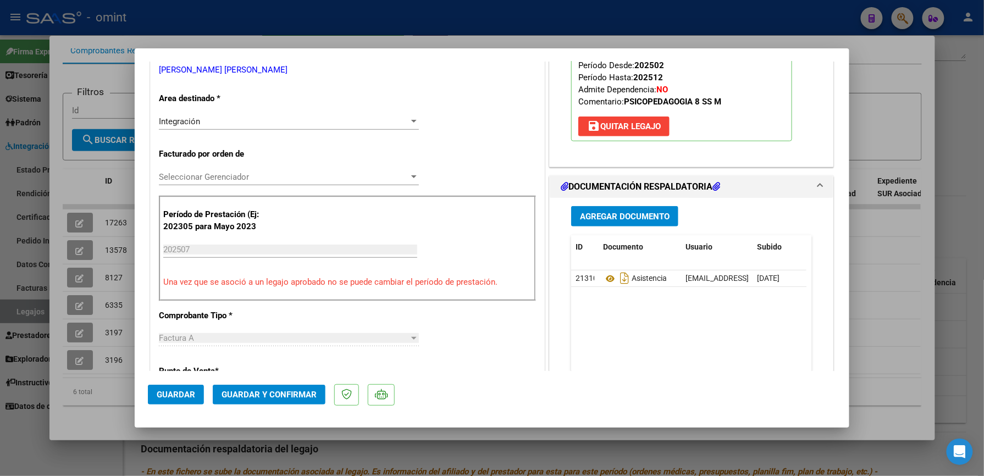
scroll to position [293, 0]
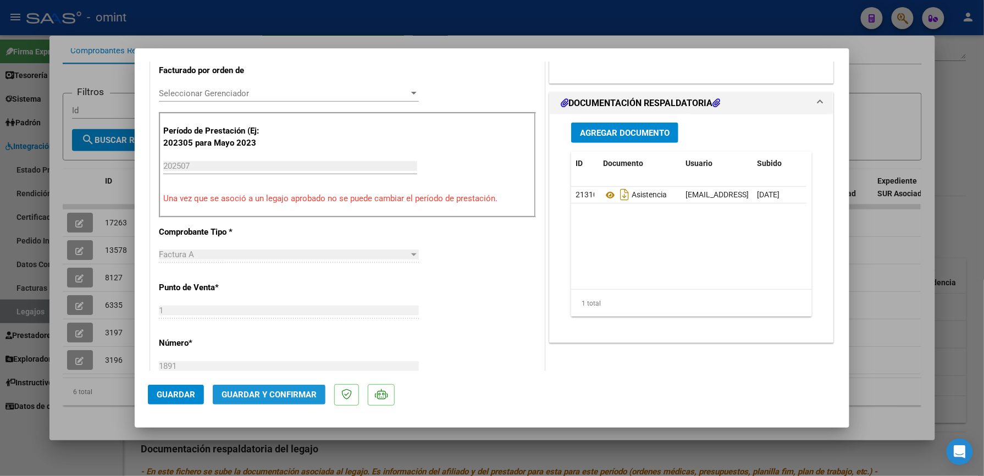
click at [298, 396] on span "Guardar y Confirmar" at bounding box center [269, 395] width 95 height 10
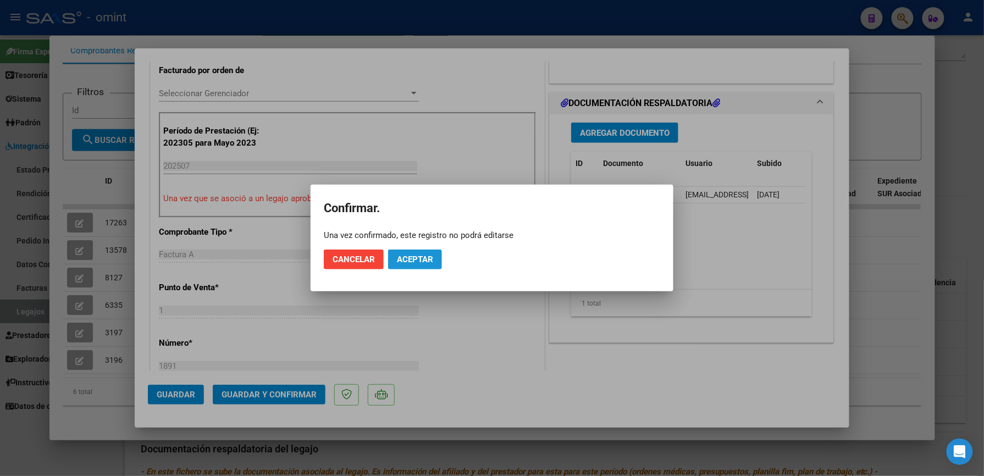
click at [426, 255] on span "Aceptar" at bounding box center [415, 260] width 36 height 10
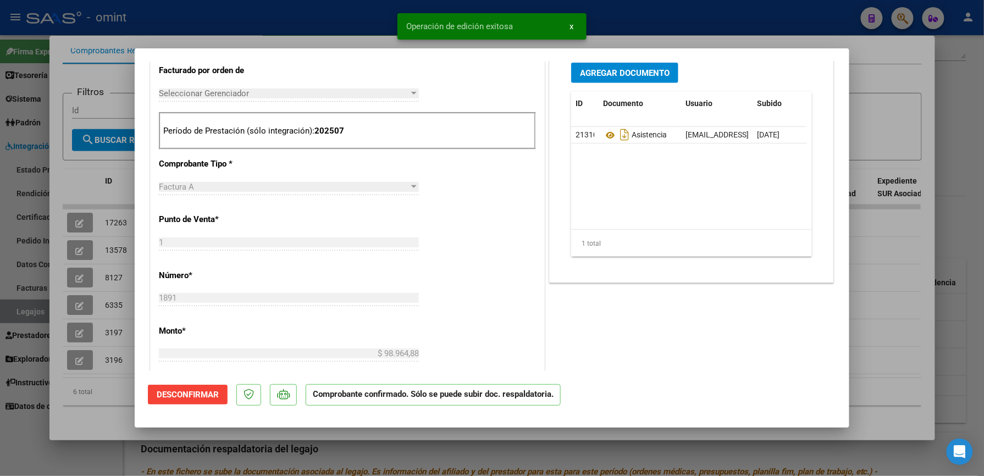
click at [765, 18] on div at bounding box center [492, 238] width 984 height 476
type input "$ 0,00"
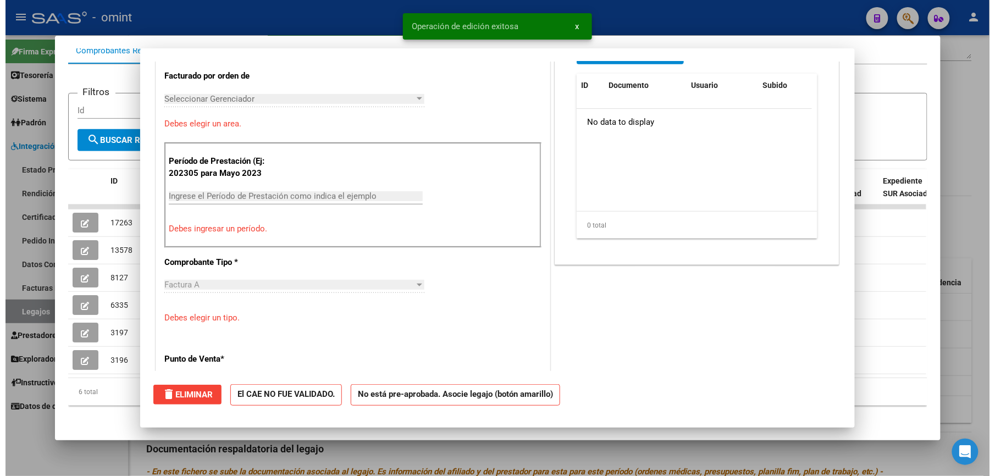
scroll to position [0, 0]
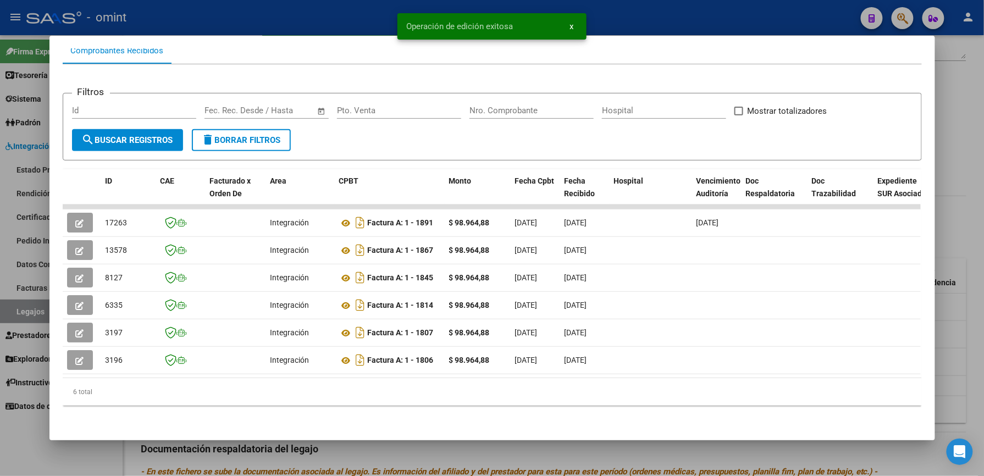
click at [767, 13] on div at bounding box center [492, 238] width 984 height 476
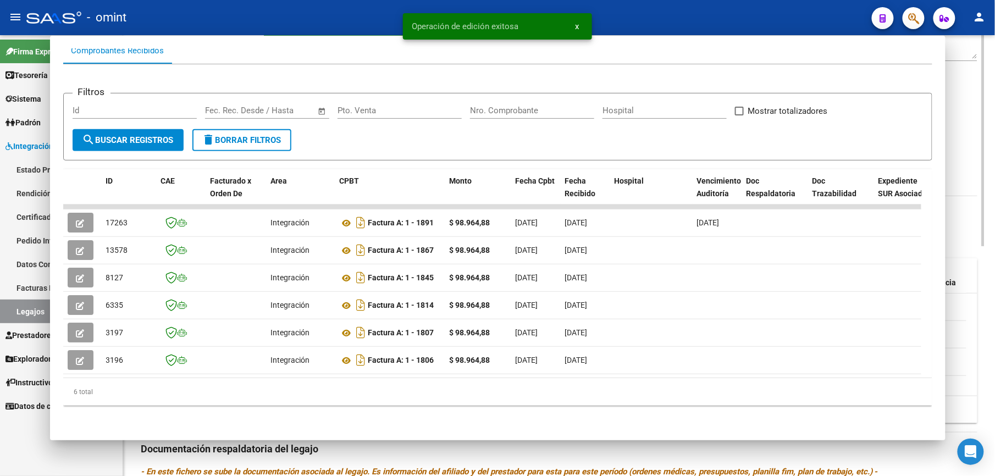
scroll to position [220, 0]
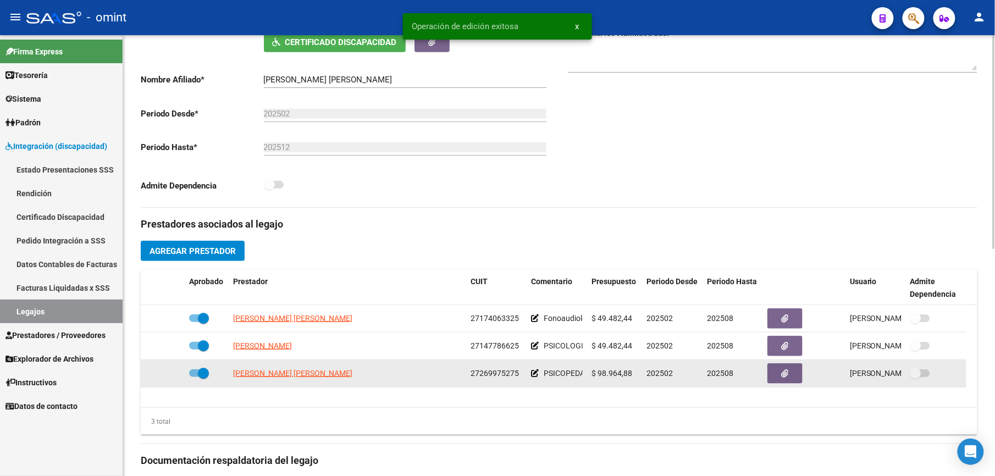
drag, startPoint x: 471, startPoint y: 375, endPoint x: 518, endPoint y: 374, distance: 46.7
click at [518, 374] on div "27269975275" at bounding box center [497, 373] width 52 height 13
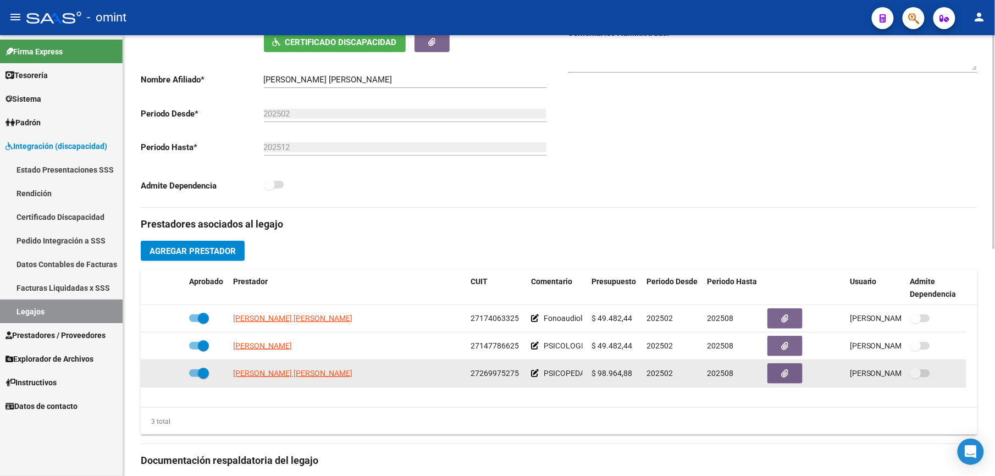
drag, startPoint x: 518, startPoint y: 374, endPoint x: 506, endPoint y: 374, distance: 12.1
copy span "27269975275"
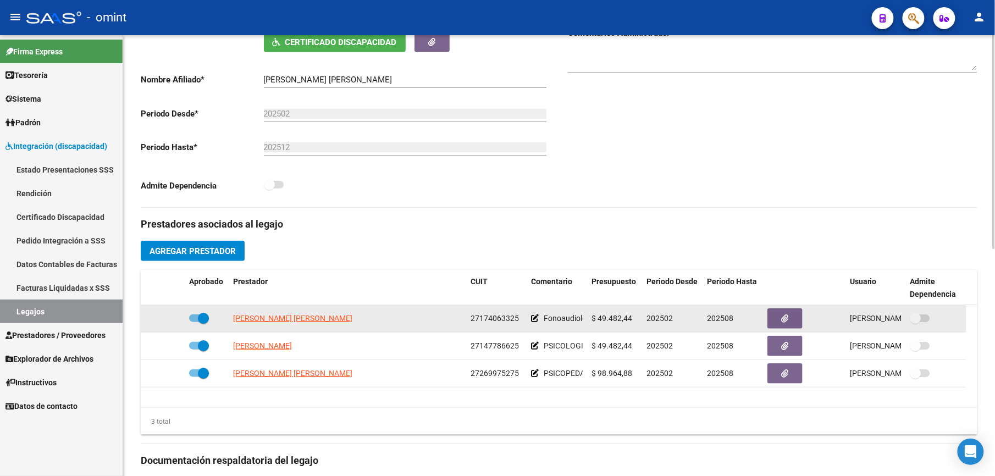
drag, startPoint x: 472, startPoint y: 317, endPoint x: 517, endPoint y: 320, distance: 45.1
click at [517, 320] on span "27174063325" at bounding box center [495, 318] width 48 height 9
copy span "27174063325"
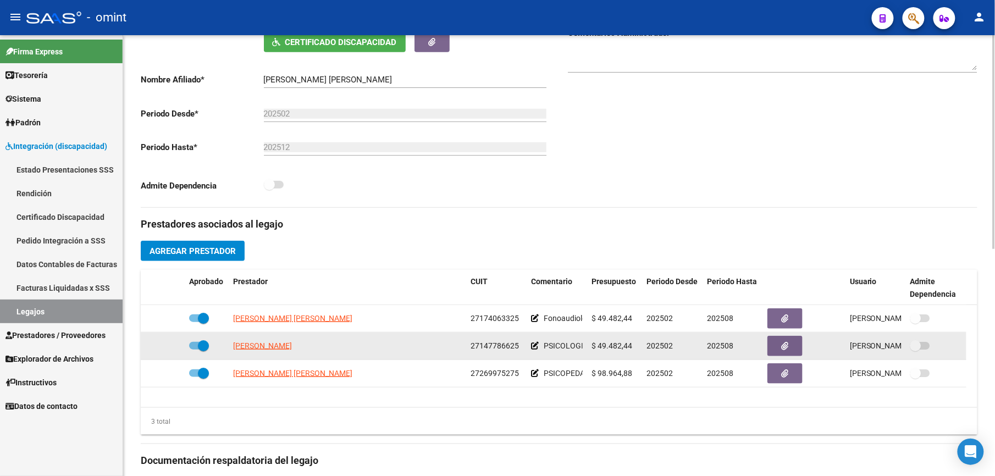
drag, startPoint x: 473, startPoint y: 348, endPoint x: 515, endPoint y: 349, distance: 41.8
click at [515, 349] on span "27147786625" at bounding box center [495, 345] width 48 height 9
click at [516, 349] on span "27147786625" at bounding box center [495, 345] width 48 height 9
drag, startPoint x: 518, startPoint y: 348, endPoint x: 470, endPoint y: 348, distance: 48.4
click at [470, 348] on datatable-body-cell "27147786625" at bounding box center [496, 346] width 60 height 27
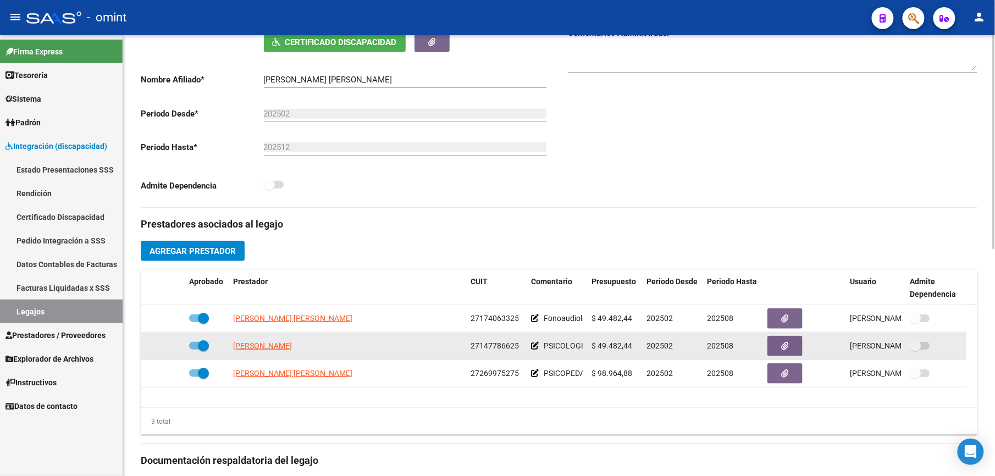
drag, startPoint x: 470, startPoint y: 348, endPoint x: 482, endPoint y: 346, distance: 12.7
copy span "27147786625"
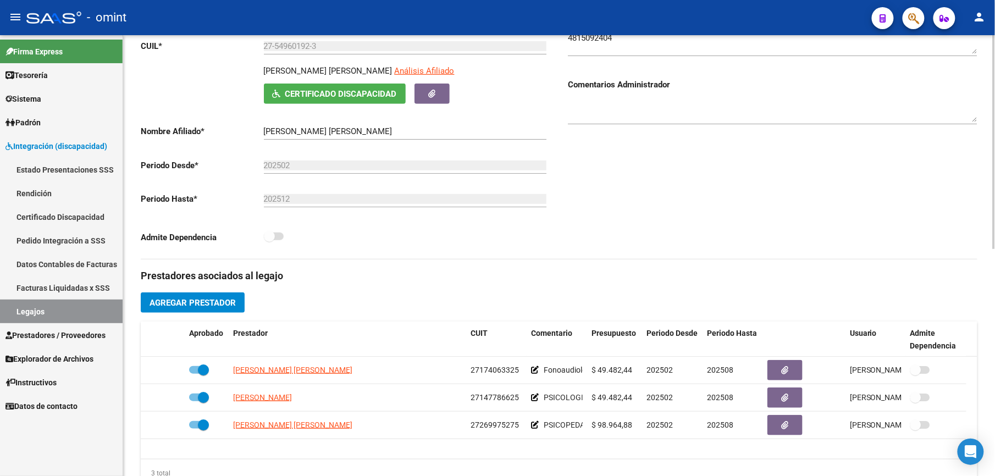
scroll to position [0, 0]
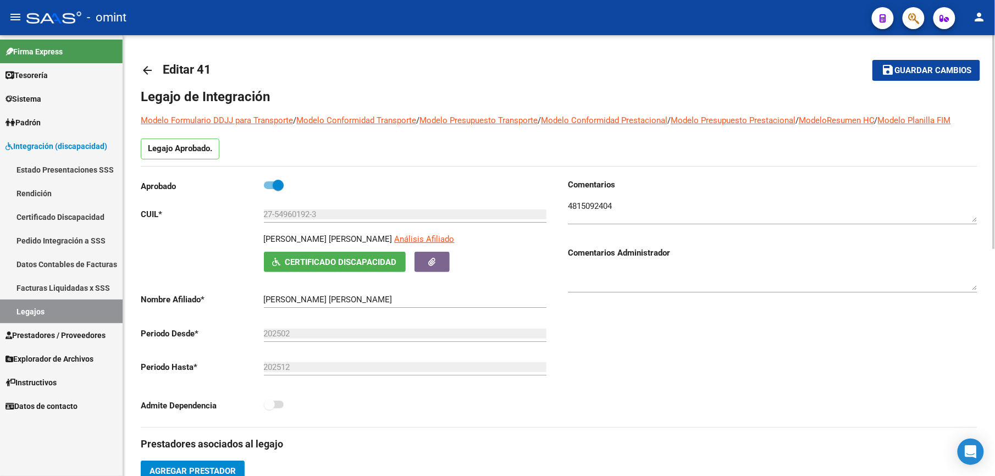
click at [146, 69] on mat-icon "arrow_back" at bounding box center [147, 70] width 13 height 13
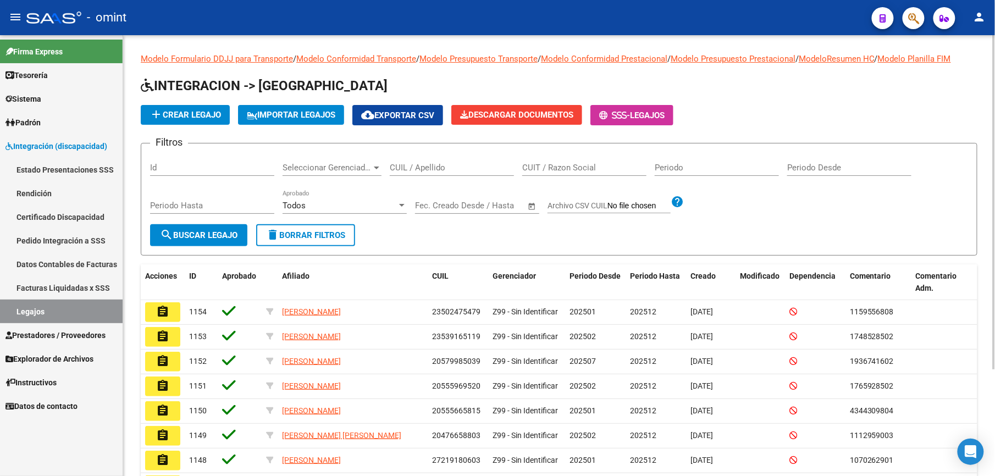
click at [412, 168] on input "CUIL / Apellido" at bounding box center [452, 168] width 124 height 10
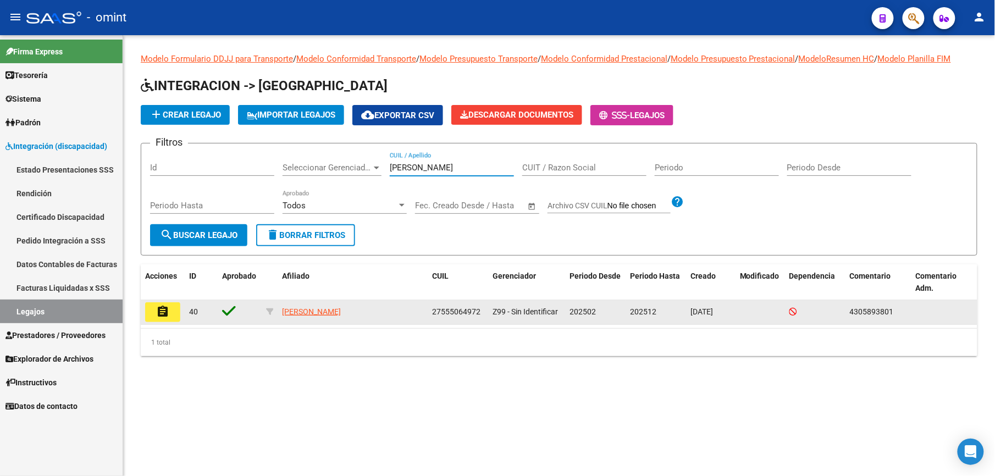
type input "[PERSON_NAME]"
click at [169, 312] on button "assignment" at bounding box center [162, 312] width 35 height 20
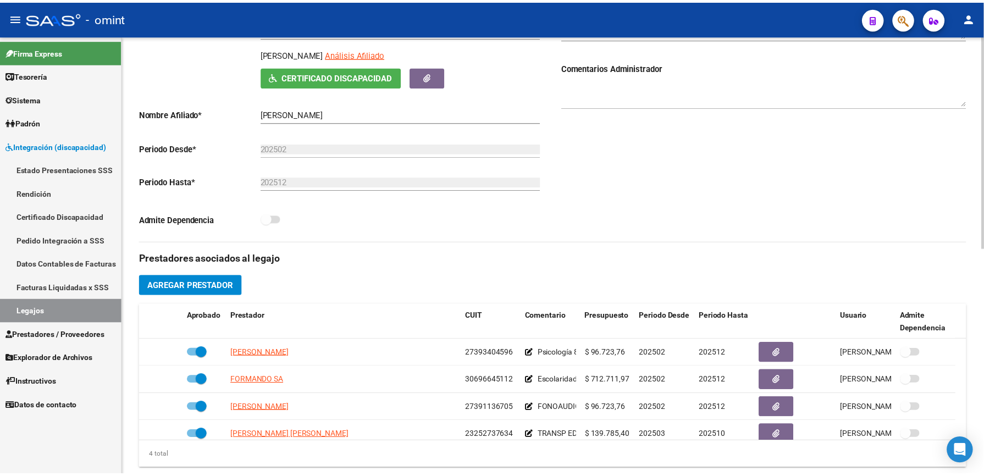
scroll to position [220, 0]
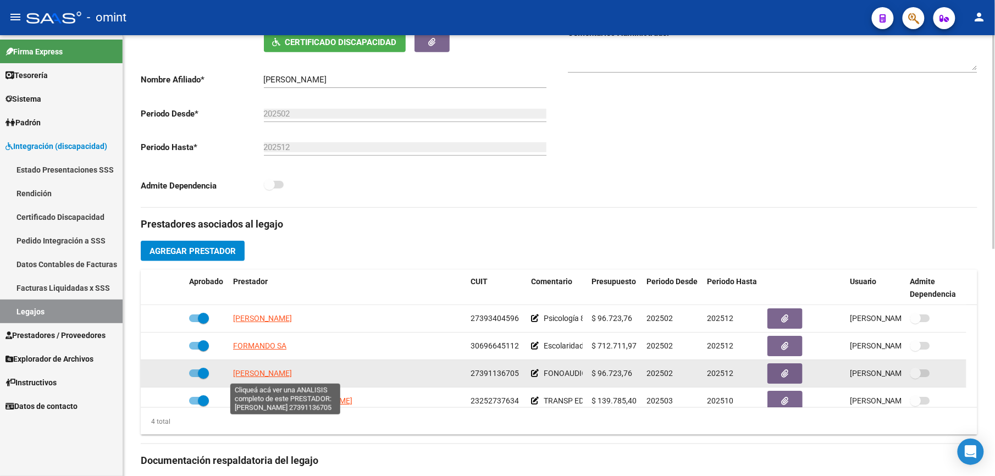
click at [292, 375] on span "[PERSON_NAME]" at bounding box center [262, 373] width 59 height 9
type textarea "27391136705"
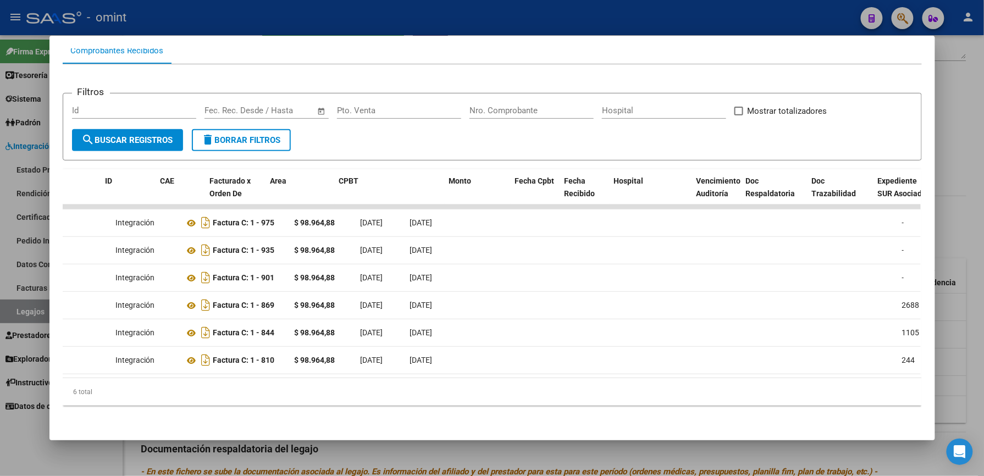
scroll to position [0, 0]
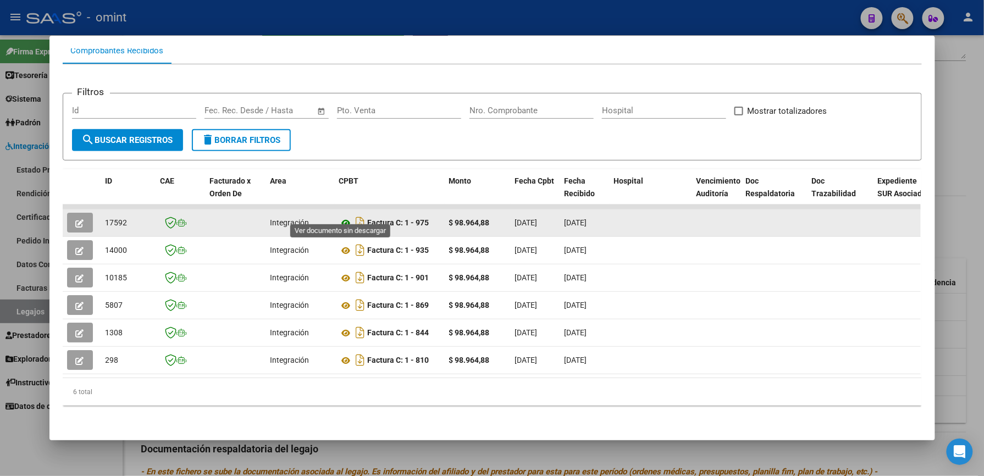
click at [342, 217] on icon at bounding box center [346, 223] width 14 height 13
click at [78, 219] on icon "button" at bounding box center [80, 223] width 8 height 8
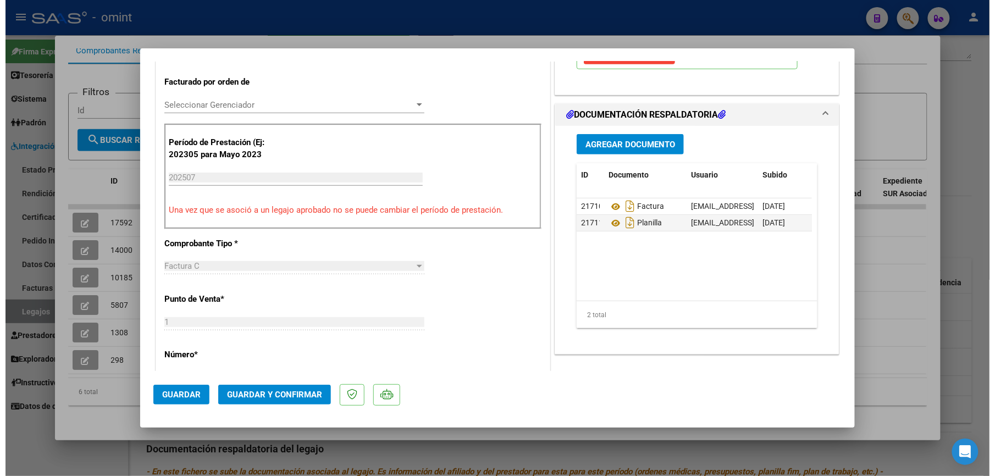
scroll to position [293, 0]
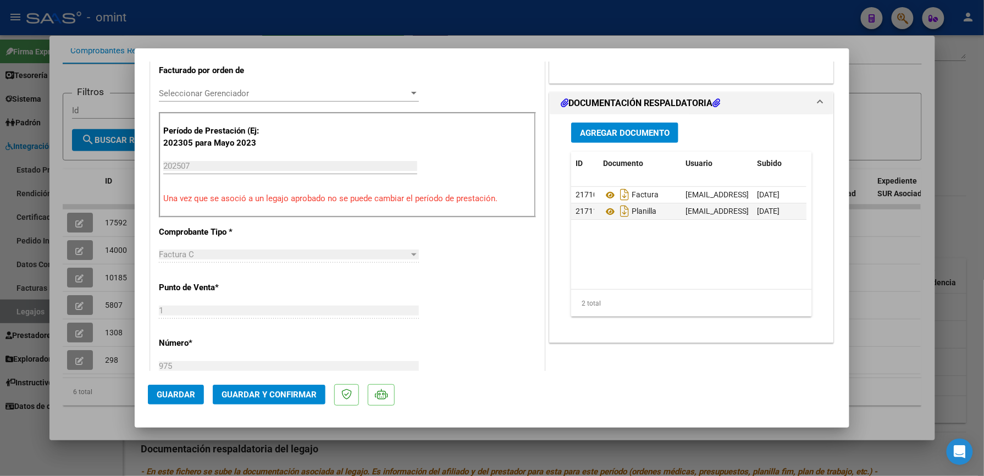
click at [284, 399] on span "Guardar y Confirmar" at bounding box center [269, 395] width 95 height 10
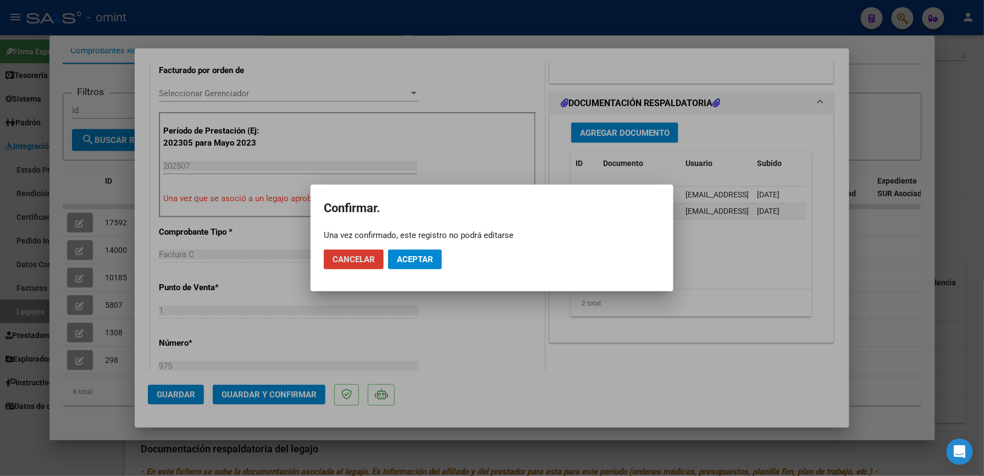
click at [410, 262] on span "Aceptar" at bounding box center [415, 260] width 36 height 10
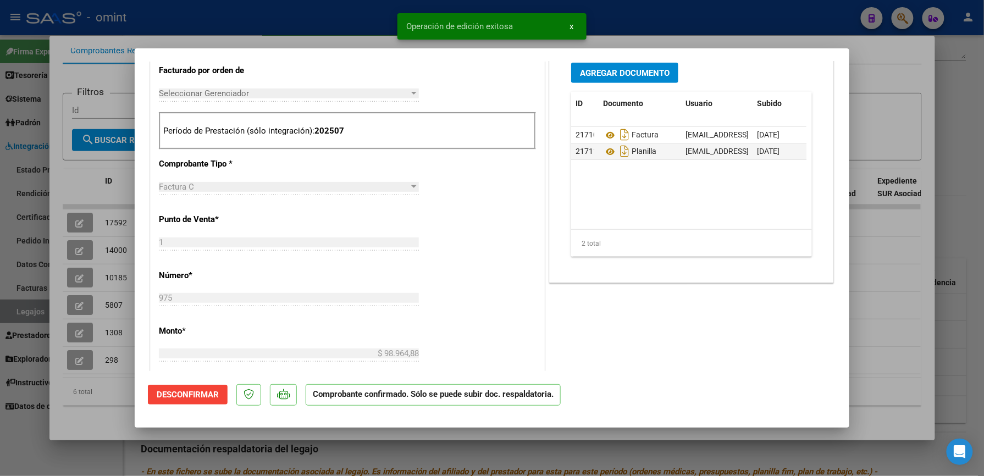
click at [638, 13] on div at bounding box center [492, 238] width 984 height 476
type input "$ 0,00"
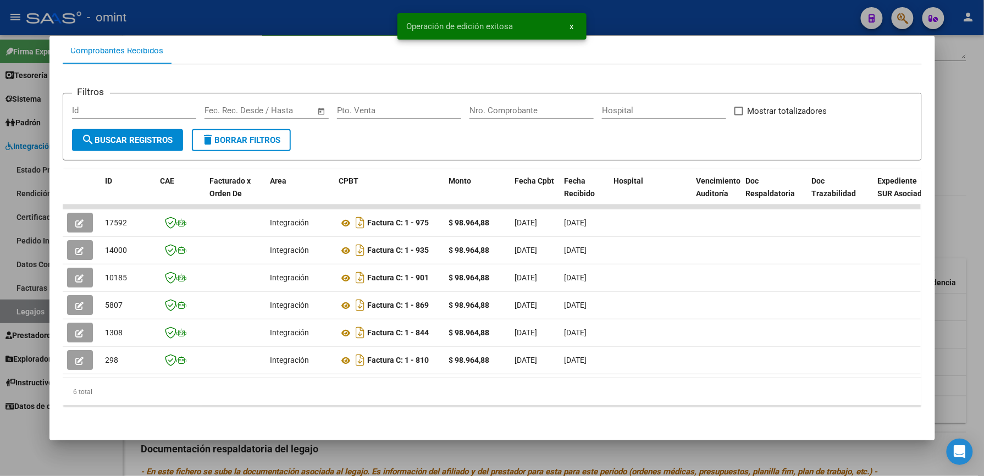
click at [674, 9] on div at bounding box center [492, 238] width 984 height 476
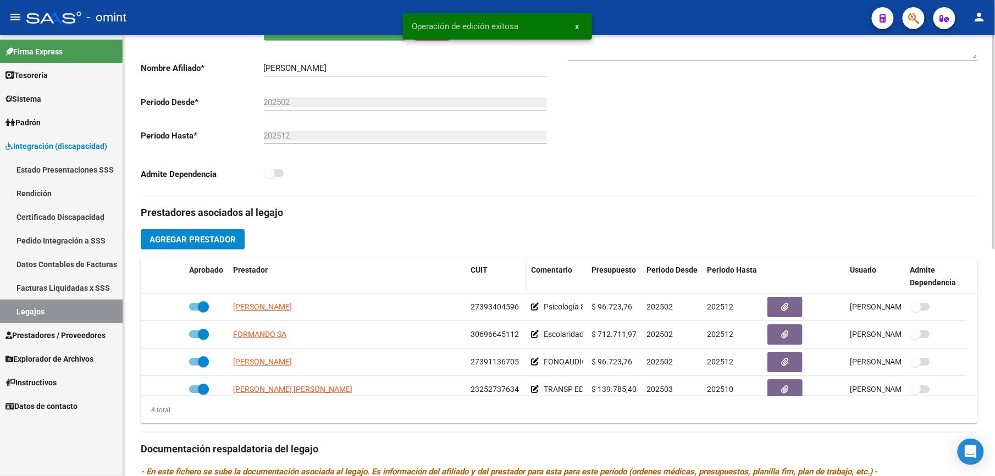
scroll to position [220, 0]
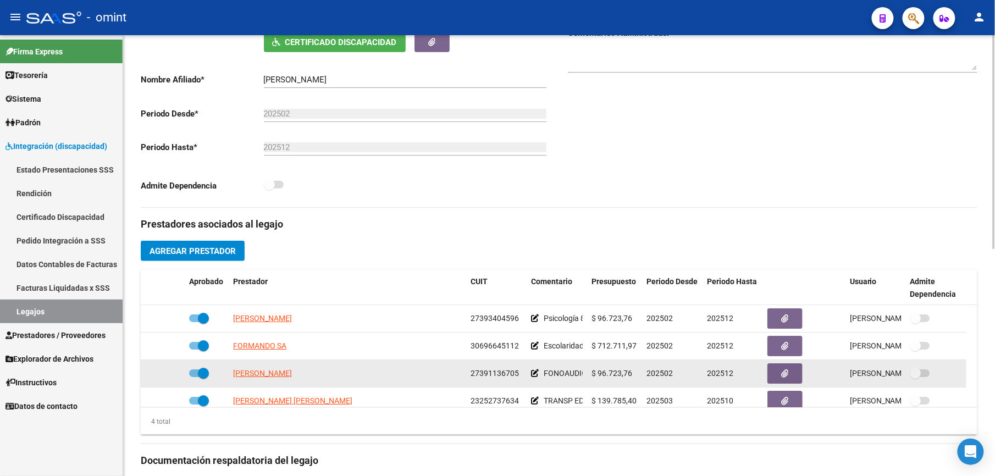
drag, startPoint x: 471, startPoint y: 372, endPoint x: 519, endPoint y: 376, distance: 48.0
click at [519, 376] on div "27391136705" at bounding box center [497, 373] width 52 height 13
drag, startPoint x: 519, startPoint y: 376, endPoint x: 513, endPoint y: 376, distance: 6.6
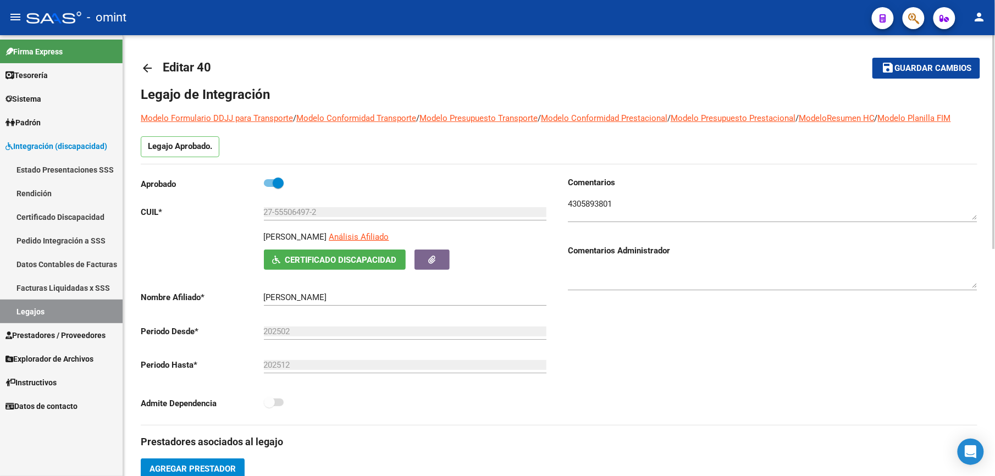
scroll to position [0, 0]
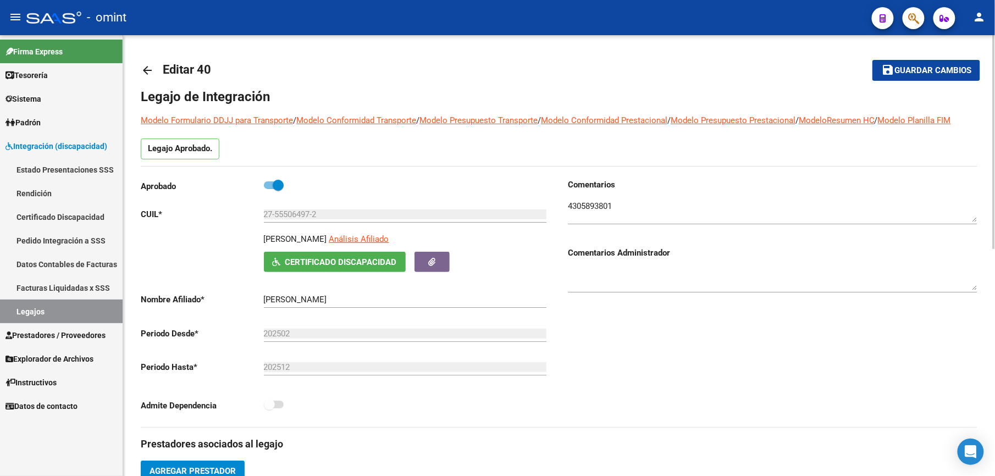
click at [146, 68] on mat-icon "arrow_back" at bounding box center [147, 70] width 13 height 13
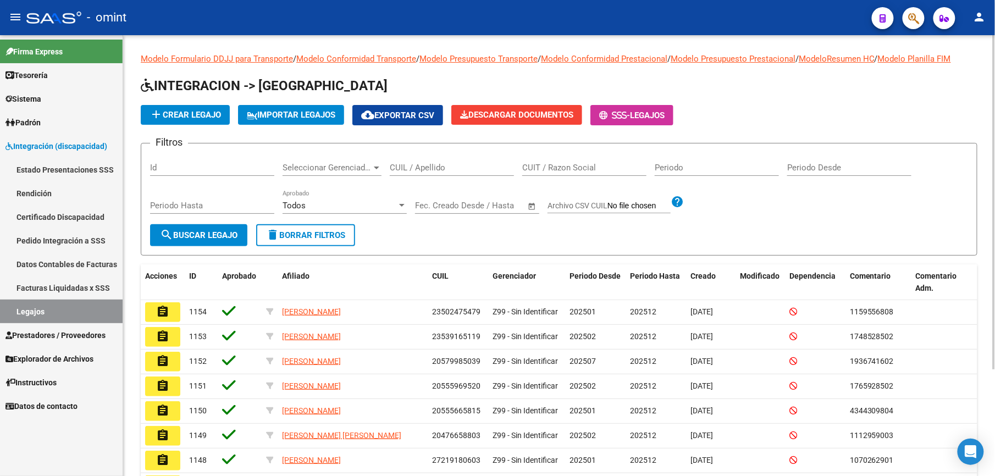
click at [436, 168] on input "CUIL / Apellido" at bounding box center [452, 168] width 124 height 10
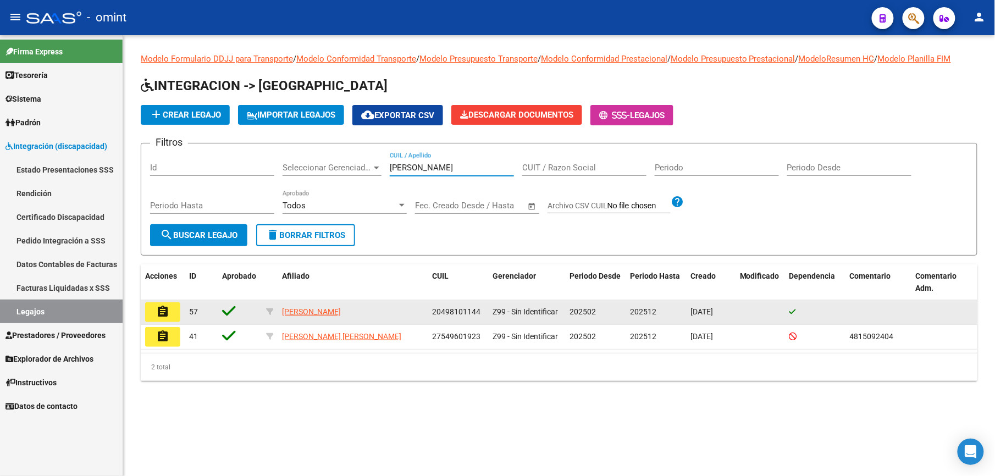
type input "[PERSON_NAME]"
click at [167, 311] on mat-icon "assignment" at bounding box center [162, 311] width 13 height 13
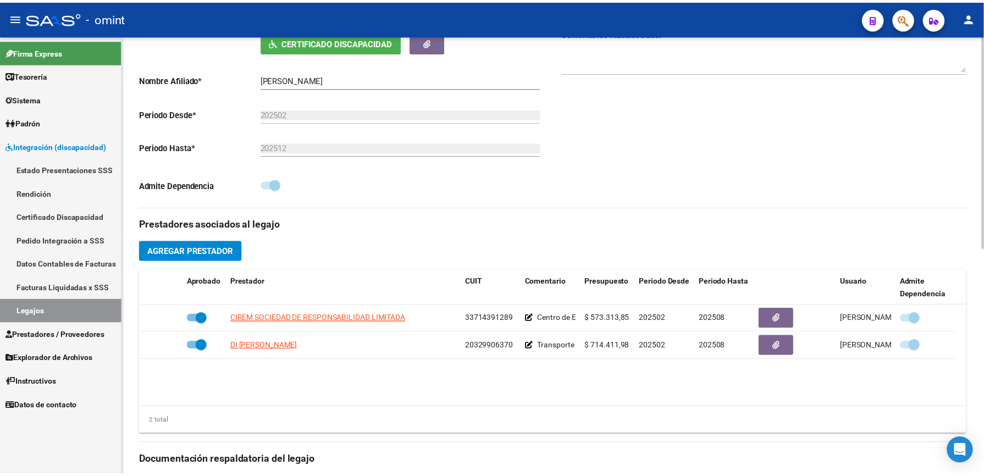
scroll to position [293, 0]
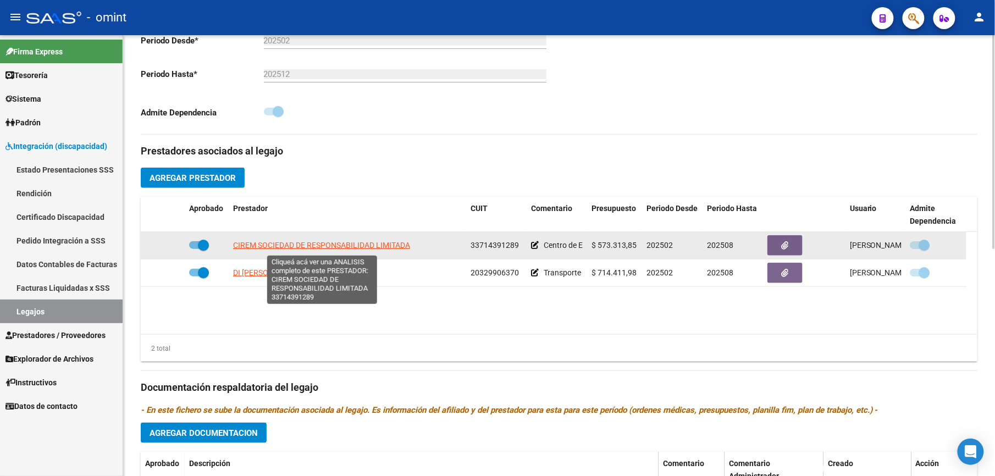
click at [373, 244] on span "CIREM SOCIEDAD DE RESPONSABILIDAD LIMITADA" at bounding box center [321, 245] width 177 height 9
type textarea "33714391289"
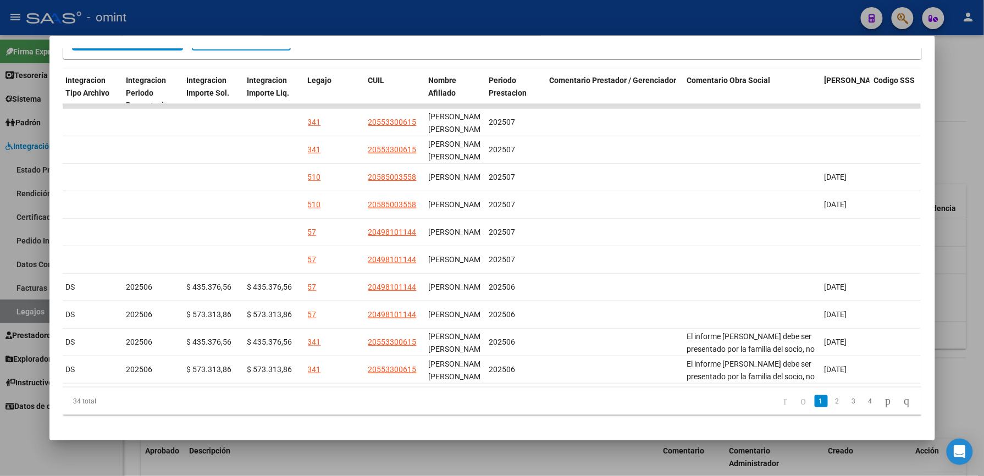
scroll to position [0, 1517]
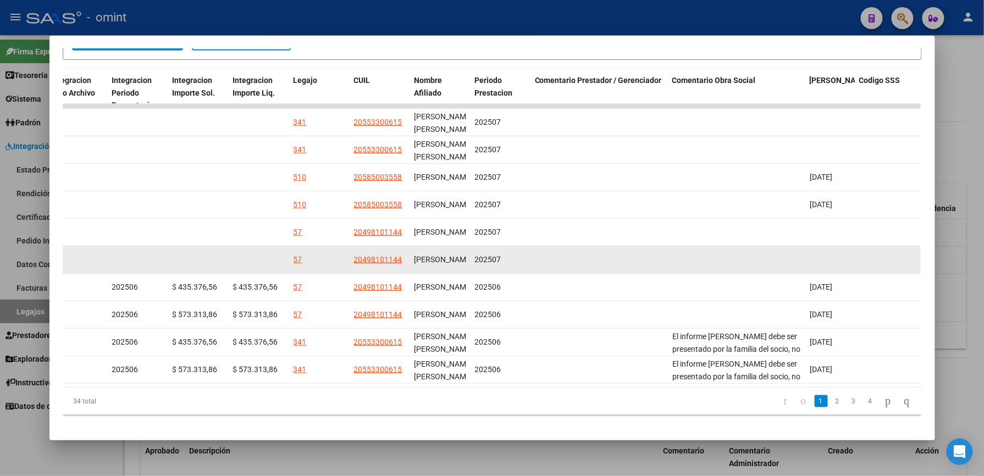
click at [207, 257] on datatable-body-cell at bounding box center [198, 259] width 60 height 27
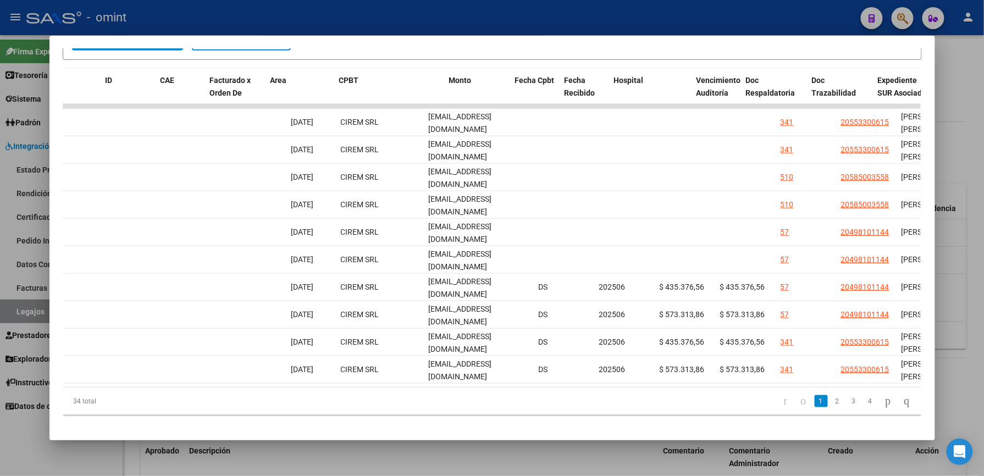
scroll to position [0, 0]
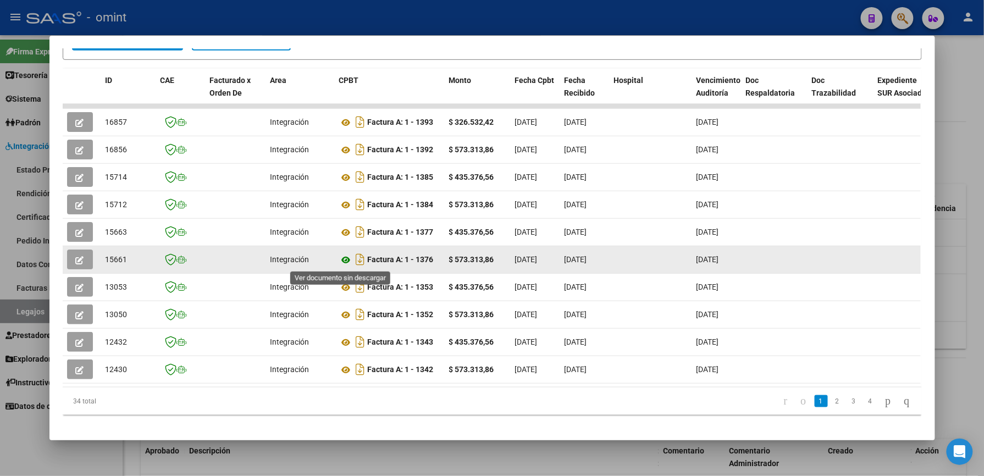
click at [339, 260] on icon at bounding box center [346, 260] width 14 height 13
click at [76, 260] on icon "button" at bounding box center [80, 260] width 8 height 8
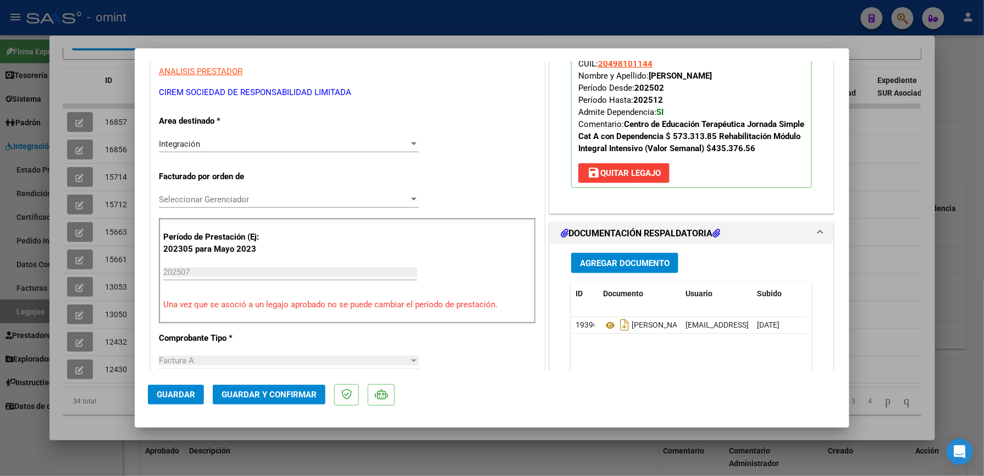
scroll to position [220, 0]
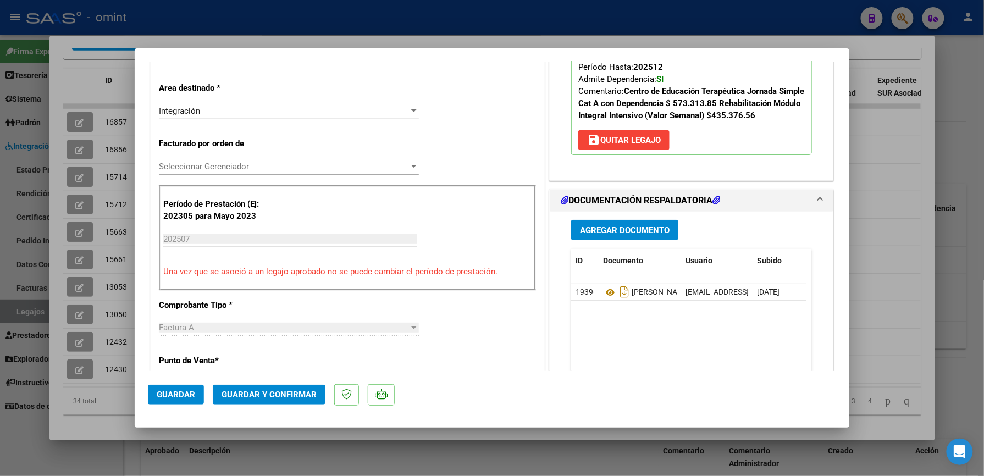
click at [267, 393] on span "Guardar y Confirmar" at bounding box center [269, 395] width 95 height 10
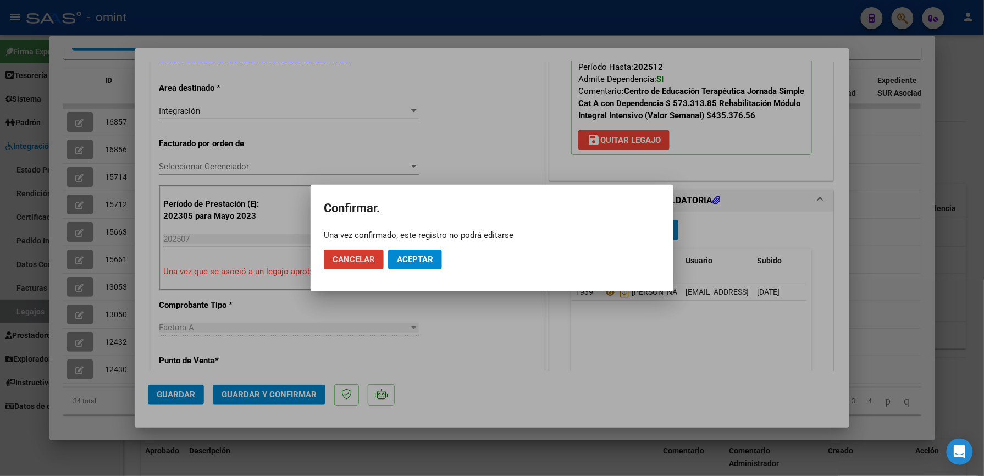
click at [405, 261] on span "Aceptar" at bounding box center [415, 260] width 36 height 10
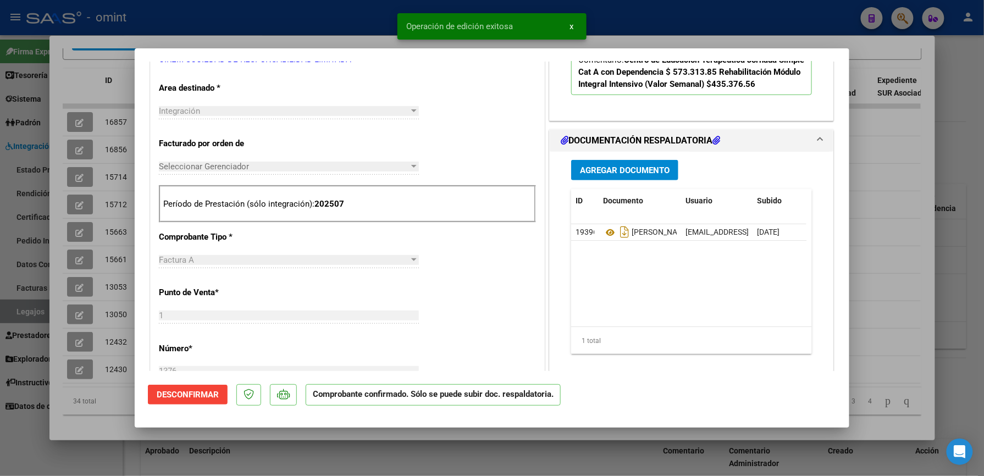
click at [653, 27] on div at bounding box center [492, 238] width 984 height 476
type input "$ 0,00"
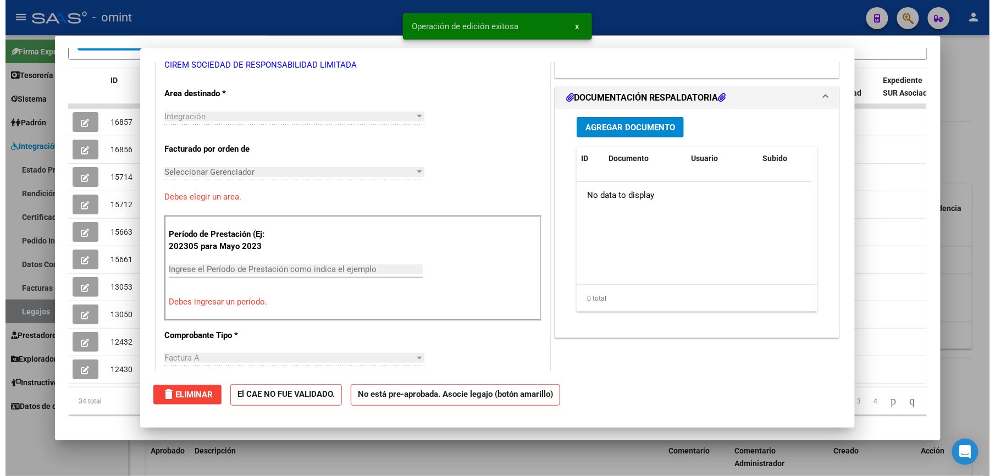
scroll to position [0, 0]
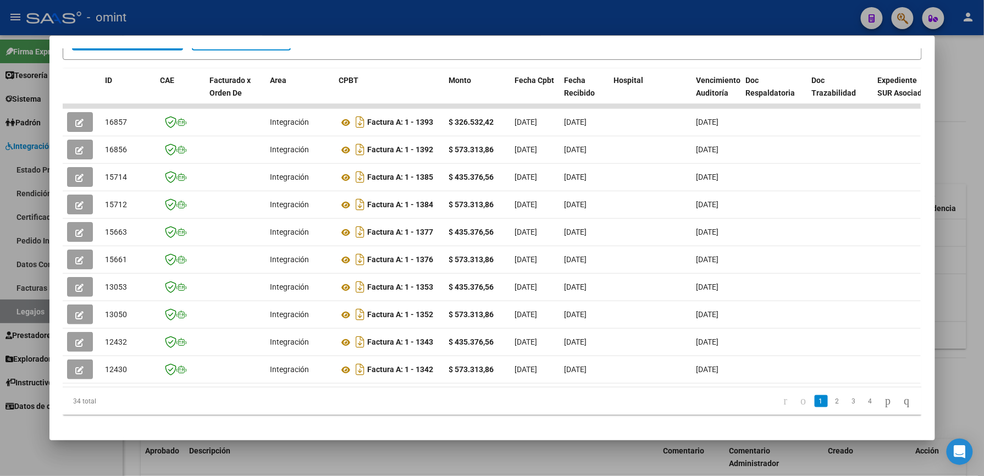
click at [518, 13] on div at bounding box center [492, 238] width 984 height 476
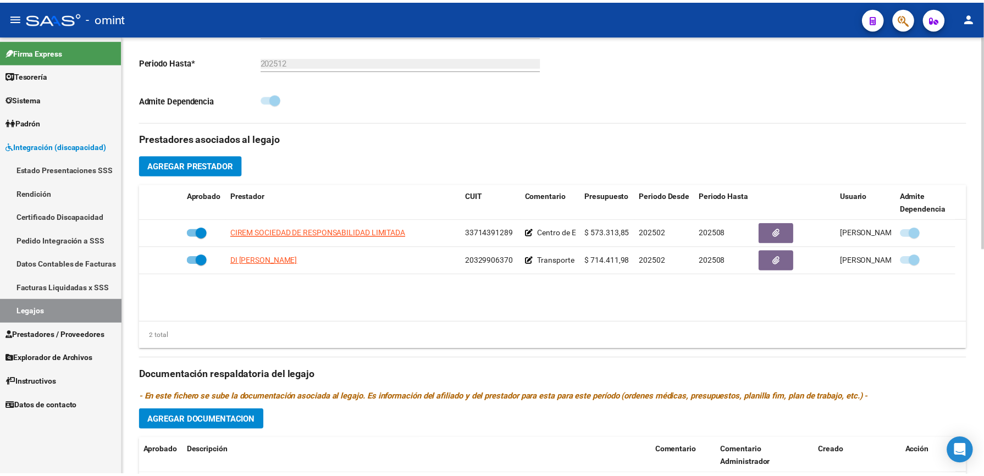
scroll to position [293, 0]
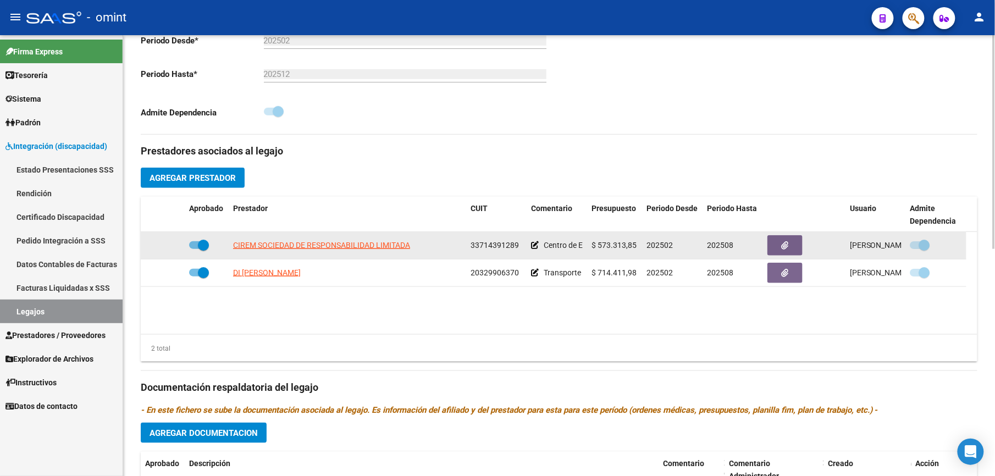
drag, startPoint x: 471, startPoint y: 246, endPoint x: 518, endPoint y: 246, distance: 46.7
click at [518, 246] on div "33714391289" at bounding box center [497, 245] width 52 height 13
drag, startPoint x: 518, startPoint y: 246, endPoint x: 504, endPoint y: 246, distance: 13.7
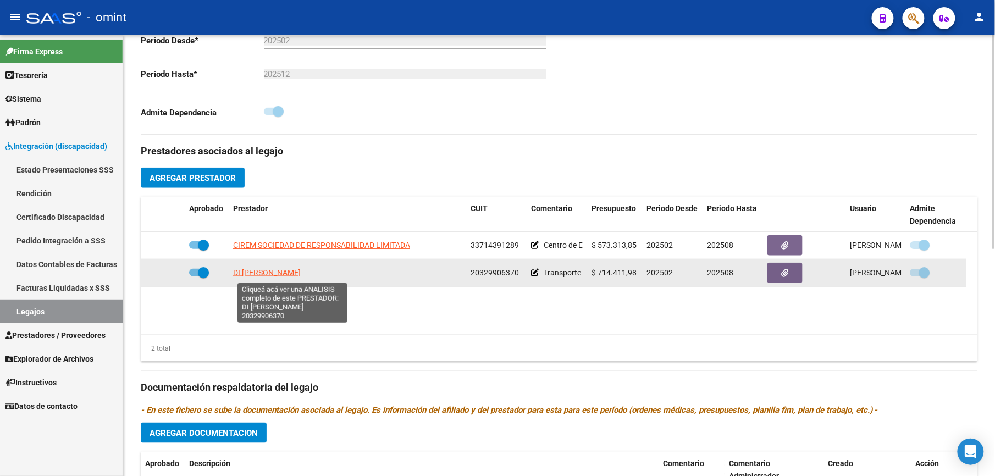
click at [293, 276] on span "DI [PERSON_NAME]" at bounding box center [267, 272] width 68 height 9
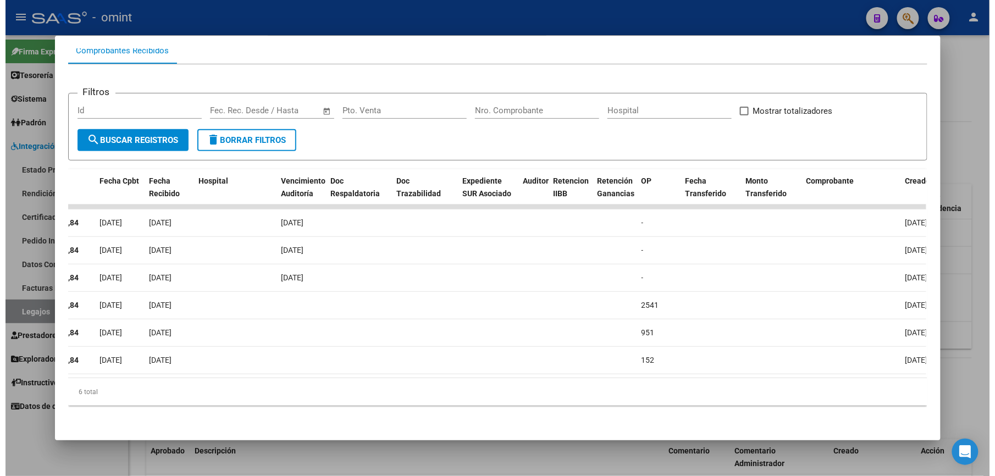
scroll to position [0, 0]
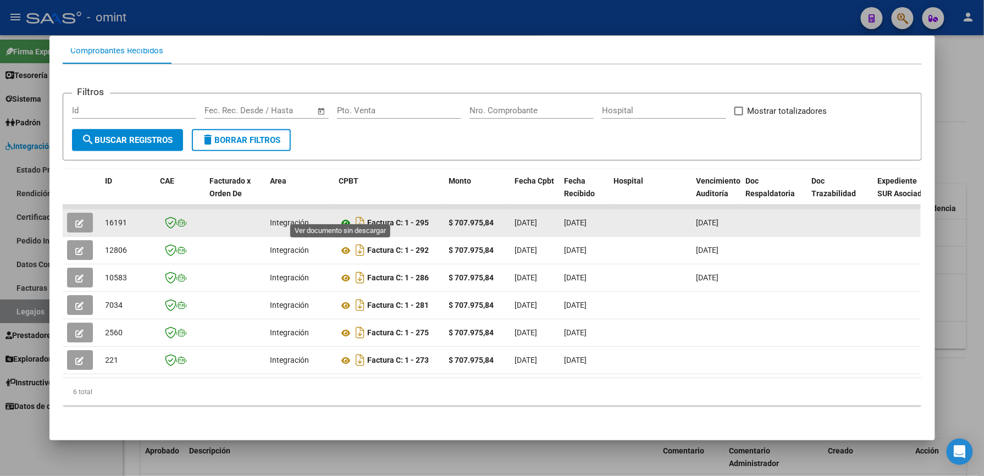
click at [343, 217] on icon at bounding box center [346, 223] width 14 height 13
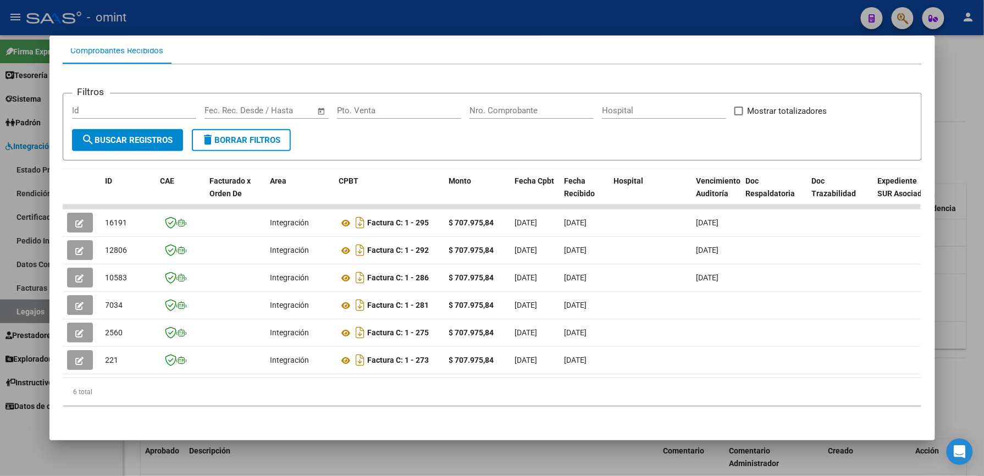
click at [454, 14] on div at bounding box center [492, 238] width 984 height 476
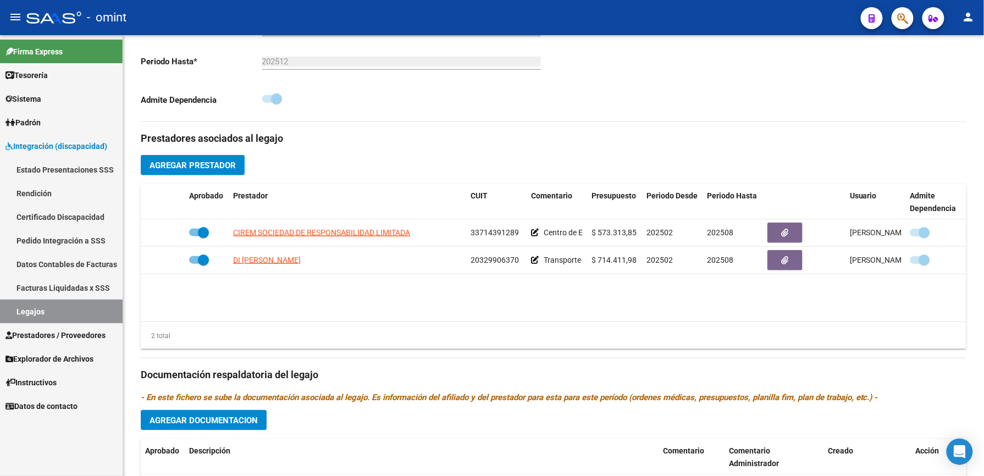
scroll to position [293, 0]
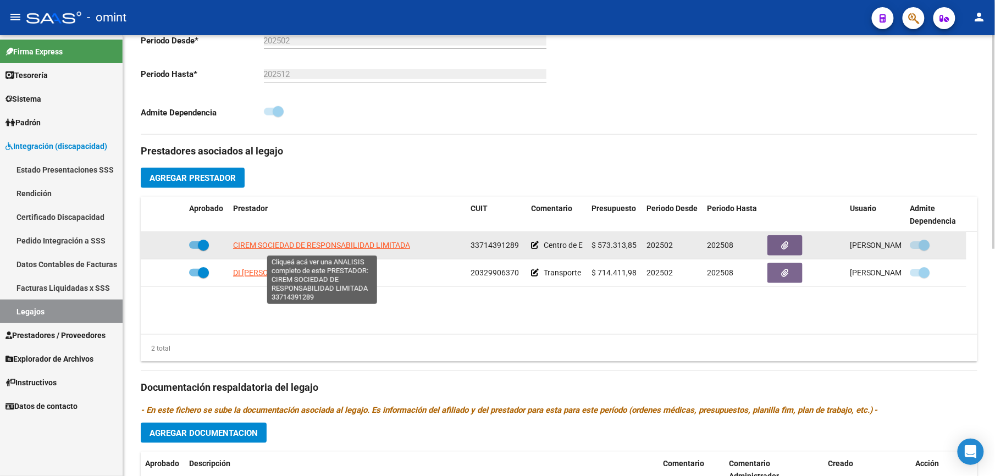
click at [378, 247] on span "CIREM SOCIEDAD DE RESPONSABILIDAD LIMITADA" at bounding box center [321, 245] width 177 height 9
type textarea "33714391289"
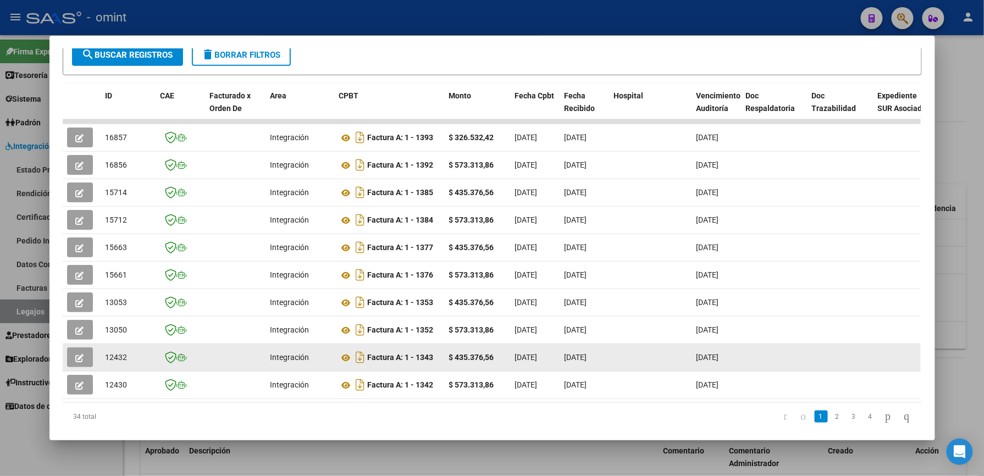
scroll to position [240, 0]
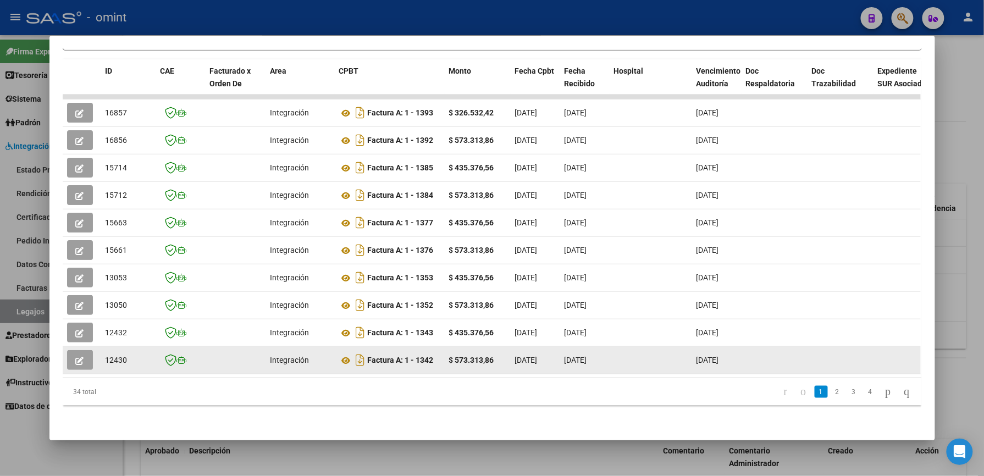
drag, startPoint x: 327, startPoint y: 361, endPoint x: 820, endPoint y: 341, distance: 494.2
click at [820, 367] on datatable-selection "16857 Integración Factura A: 1 - 1393 $ 326.532,42 [DATE] [DATE] [DATE] - [DATE…" at bounding box center [492, 372] width 858 height 10
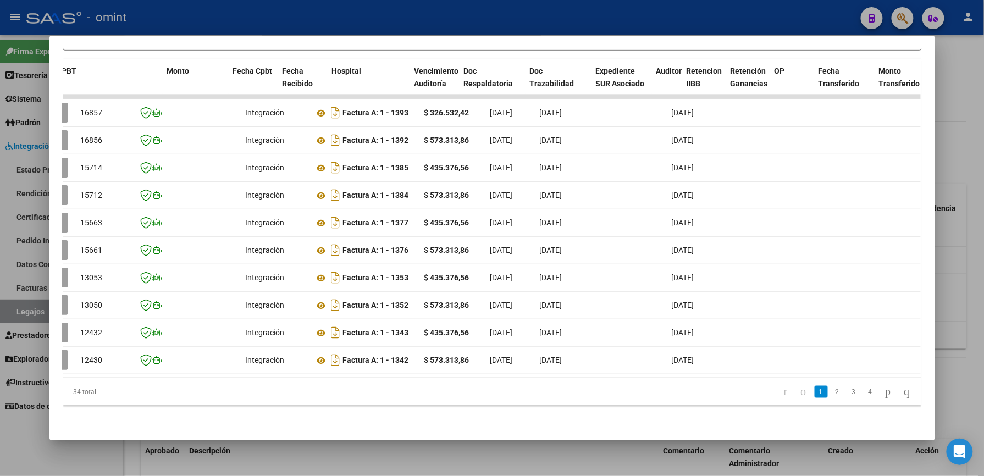
scroll to position [0, 0]
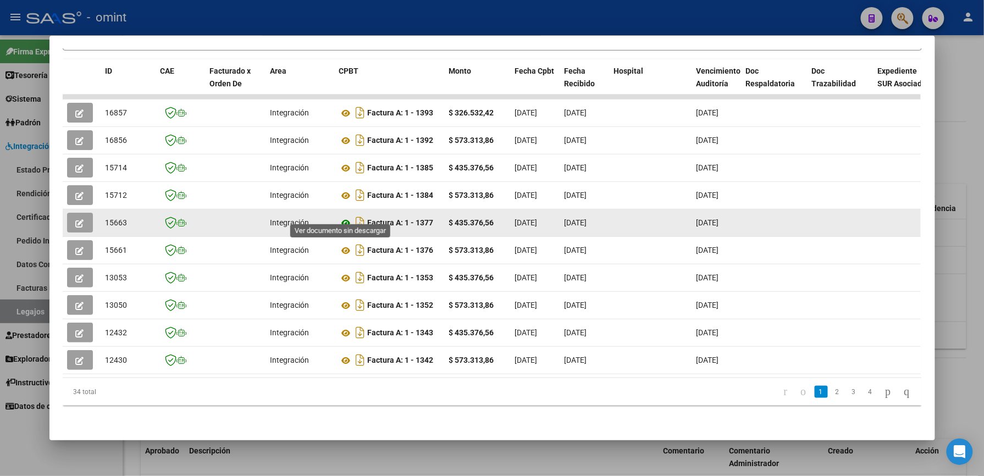
click at [341, 217] on icon at bounding box center [346, 223] width 14 height 13
click at [76, 219] on icon "button" at bounding box center [80, 223] width 8 height 8
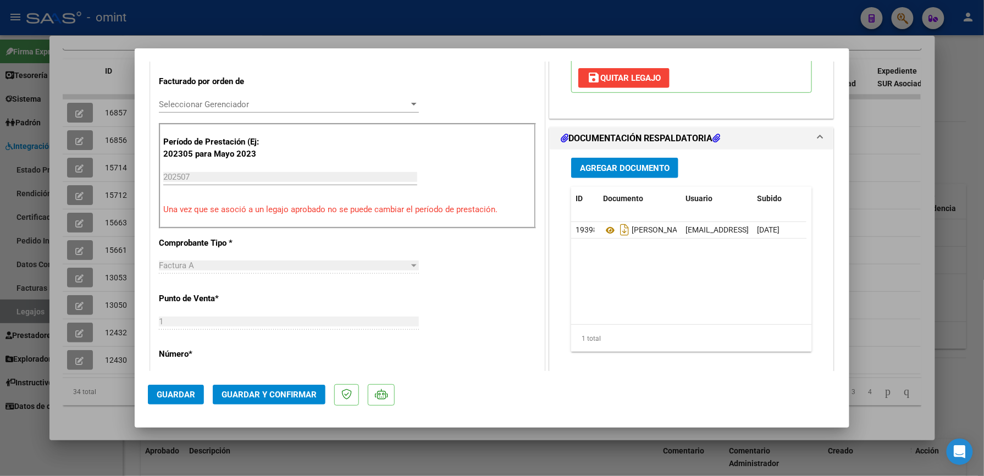
scroll to position [293, 0]
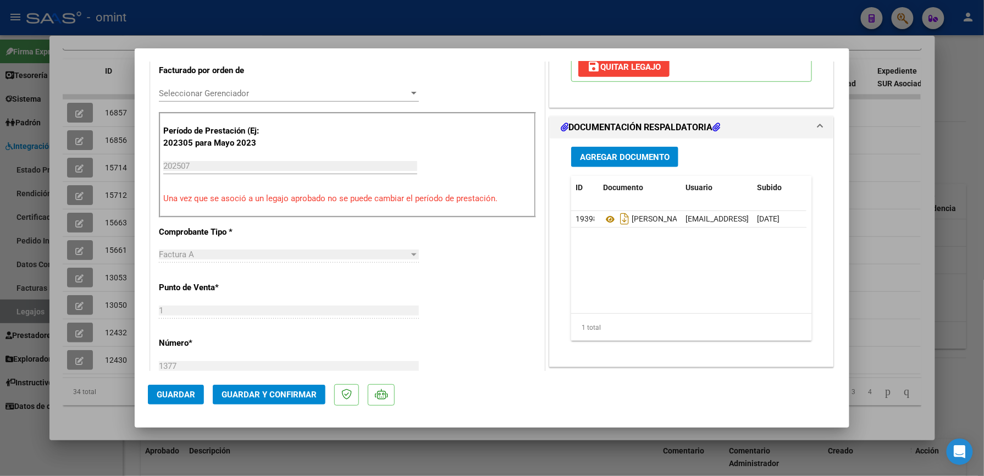
click at [287, 394] on span "Guardar y Confirmar" at bounding box center [269, 395] width 95 height 10
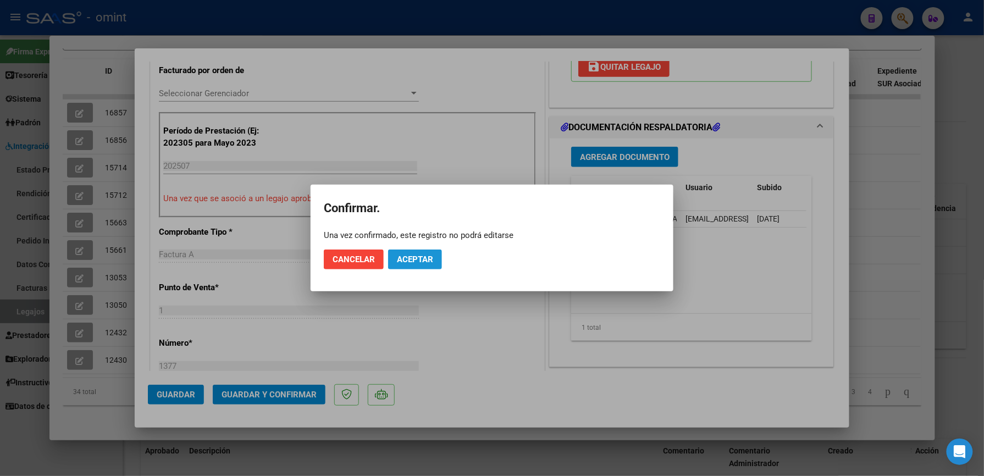
click at [409, 258] on span "Aceptar" at bounding box center [415, 260] width 36 height 10
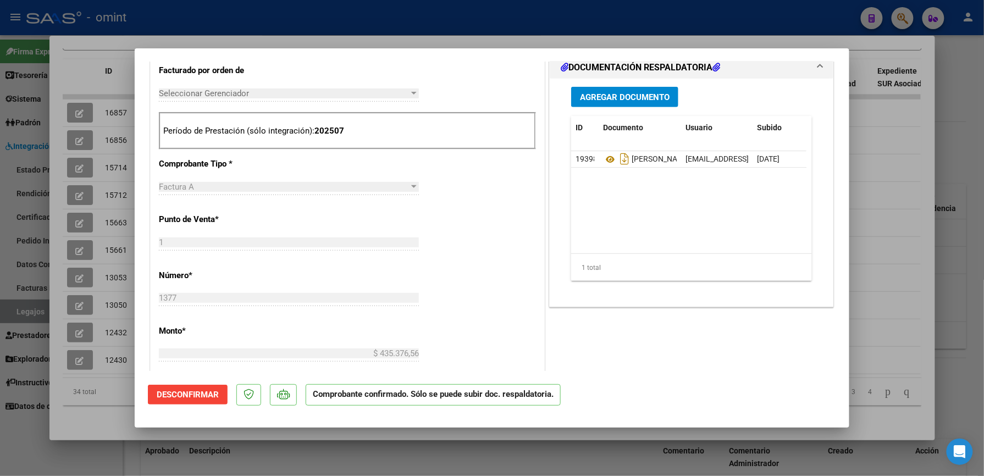
click at [232, 14] on div at bounding box center [492, 238] width 984 height 476
type input "$ 0,00"
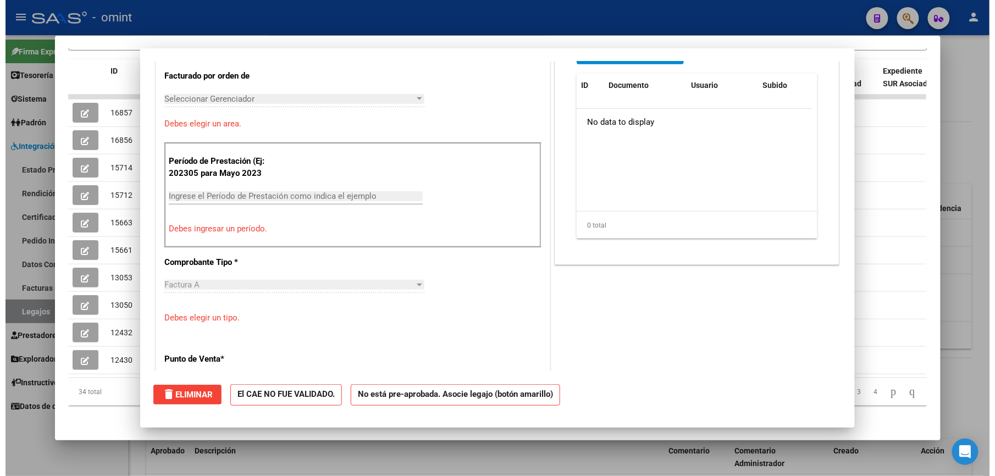
scroll to position [0, 0]
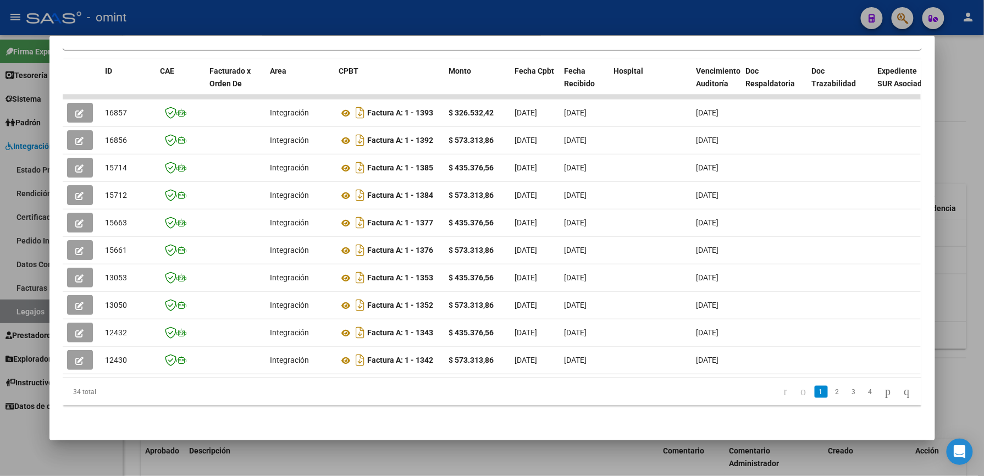
click at [249, 11] on div at bounding box center [492, 238] width 984 height 476
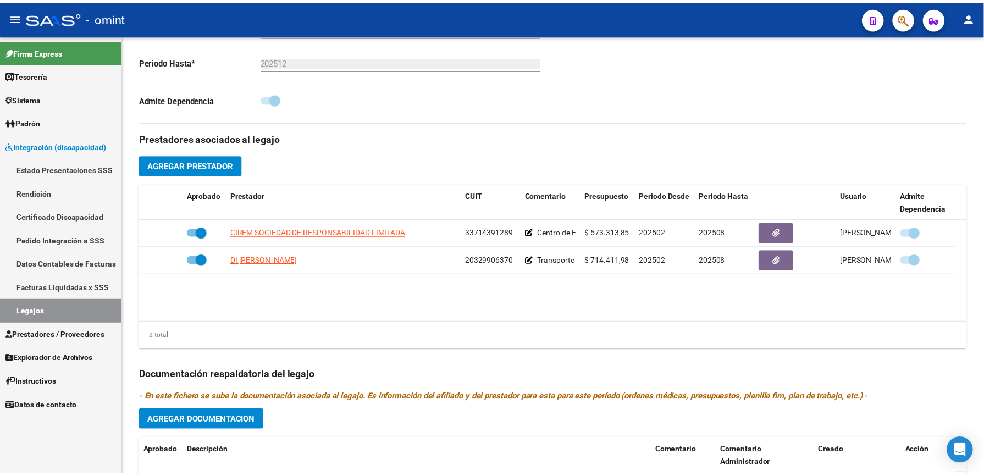
scroll to position [293, 0]
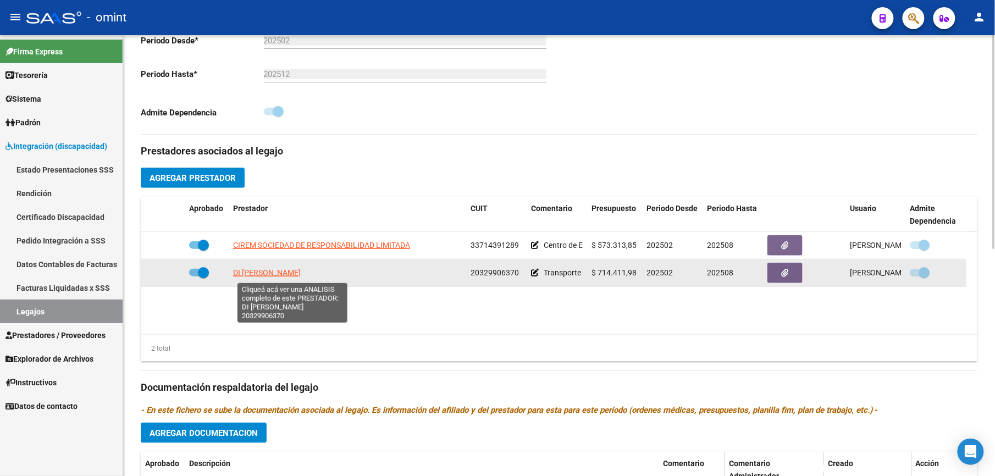
click at [301, 276] on span "DI [PERSON_NAME]" at bounding box center [267, 272] width 68 height 9
type textarea "20329906370"
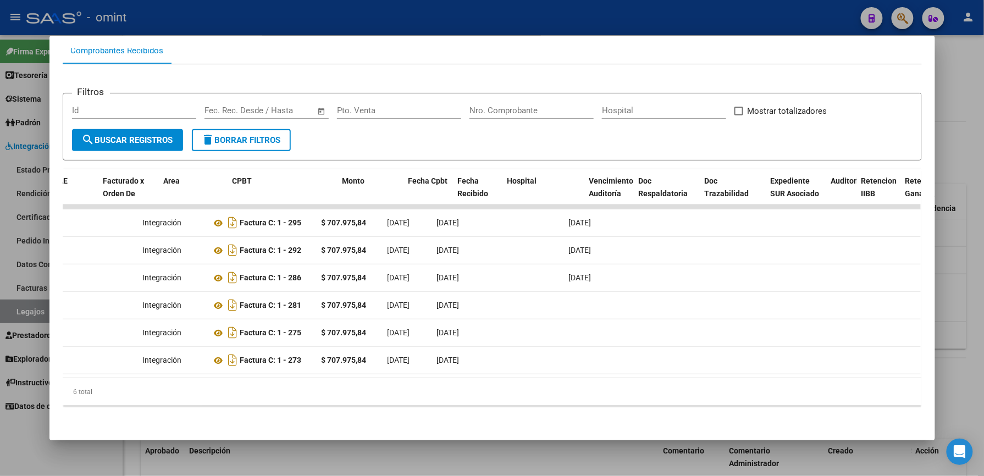
scroll to position [0, 107]
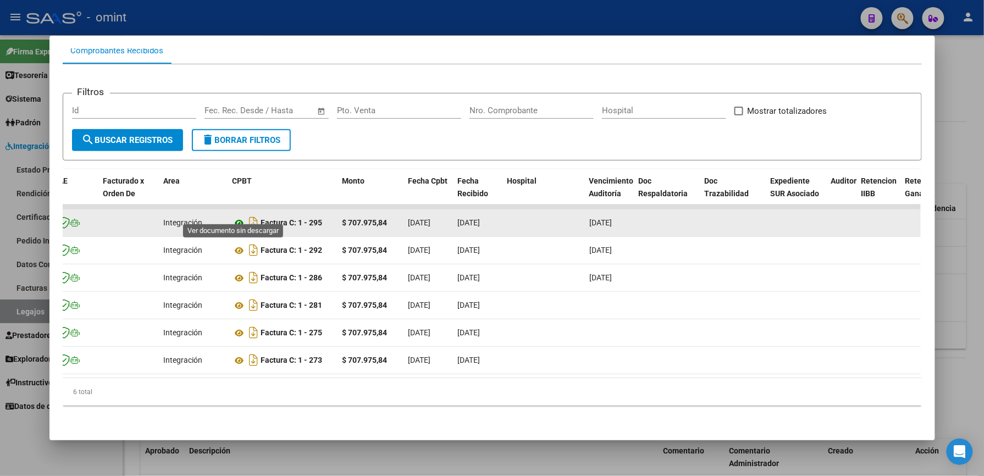
click at [236, 217] on icon at bounding box center [240, 223] width 14 height 13
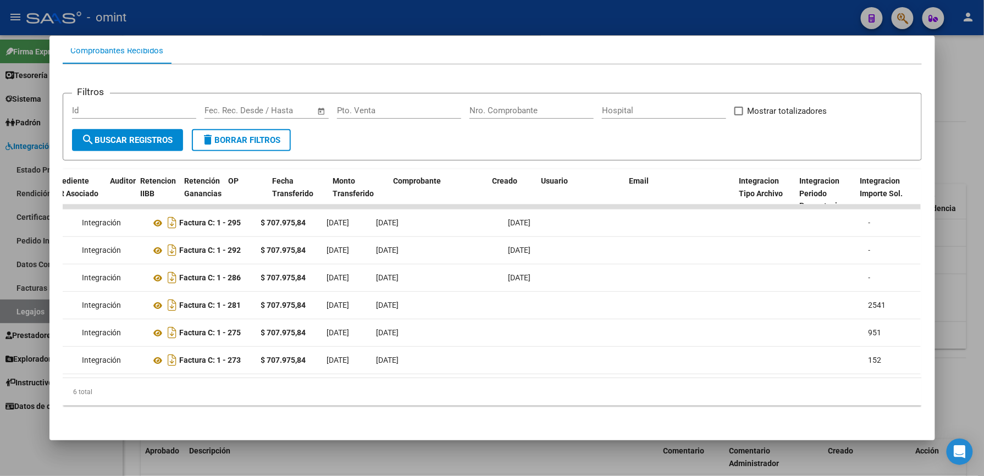
scroll to position [0, 0]
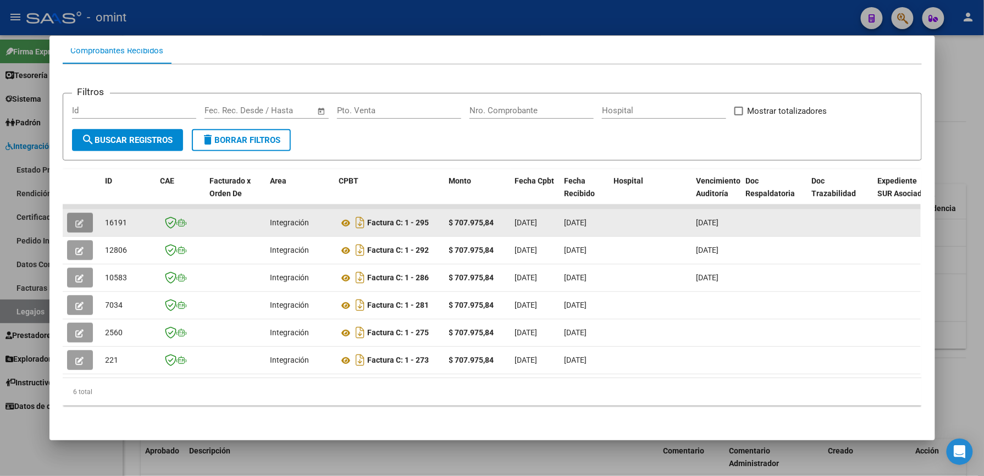
click at [67, 213] on button "button" at bounding box center [80, 223] width 26 height 20
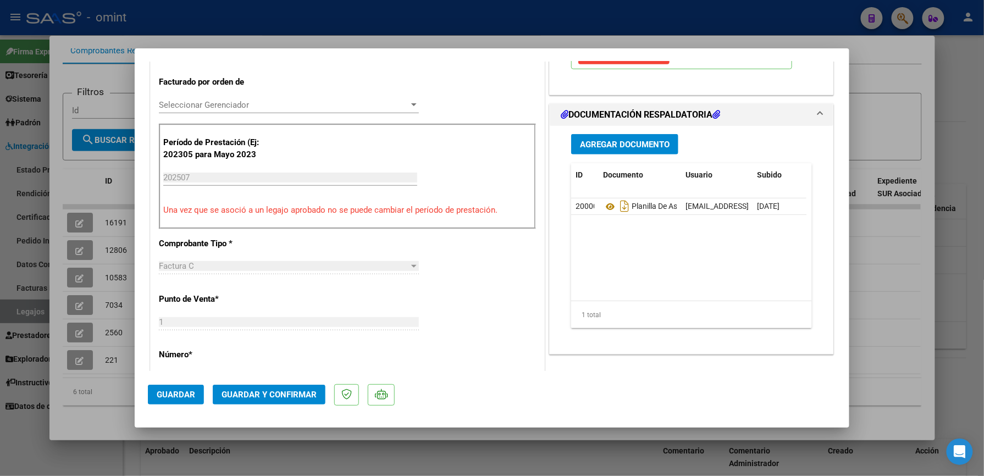
scroll to position [293, 0]
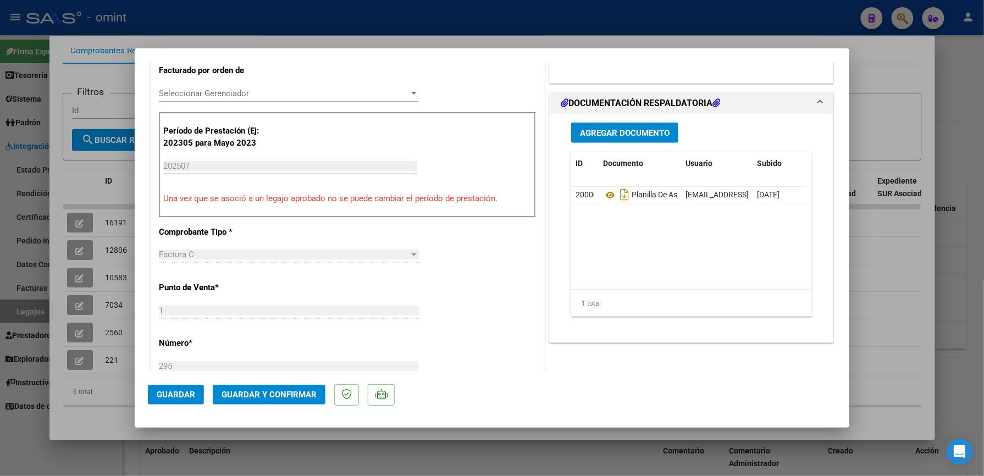
click at [280, 394] on span "Guardar y Confirmar" at bounding box center [269, 395] width 95 height 10
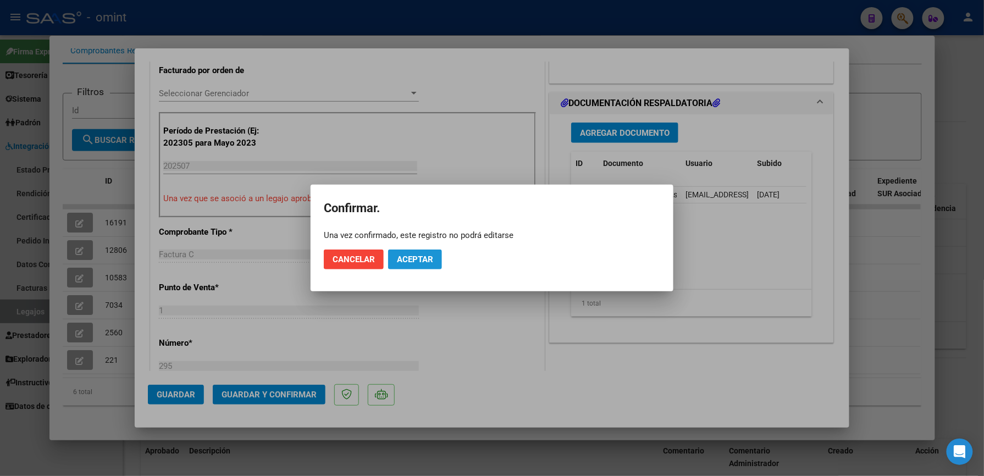
click at [432, 261] on span "Aceptar" at bounding box center [415, 260] width 36 height 10
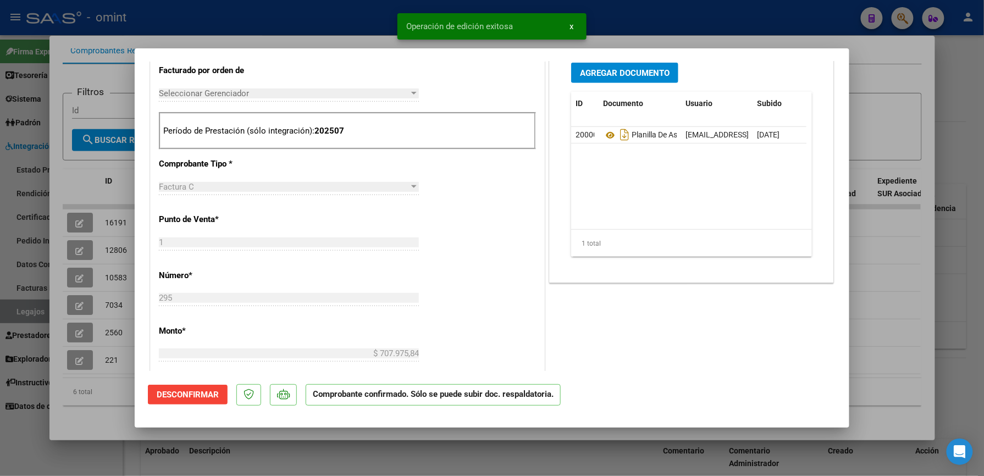
click at [700, 12] on div at bounding box center [492, 238] width 984 height 476
type input "$ 0,00"
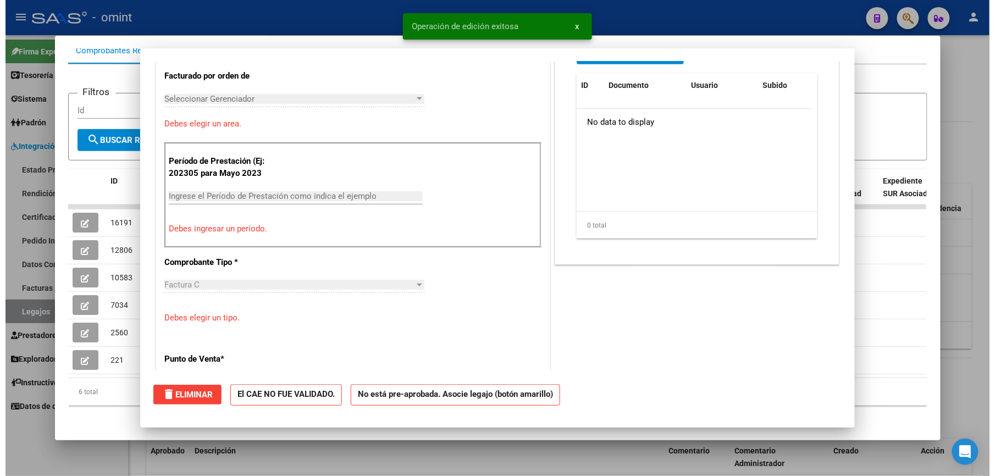
scroll to position [0, 0]
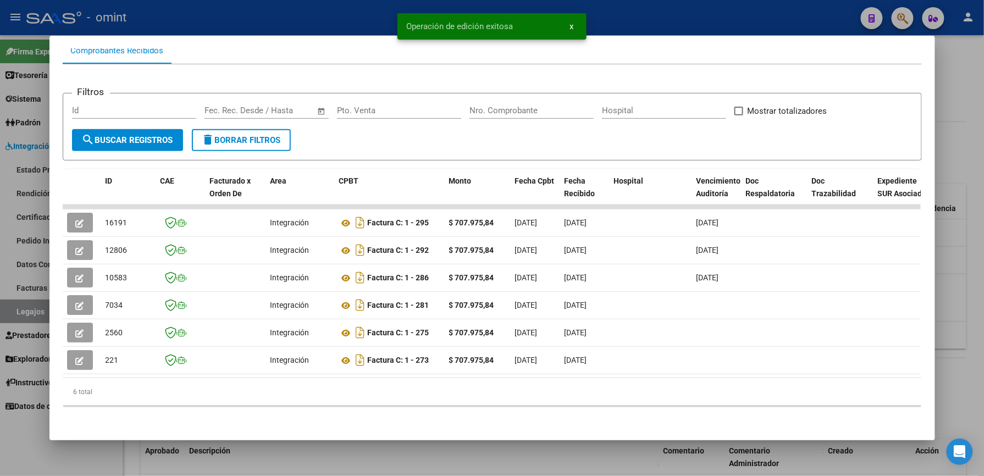
click at [300, 14] on div at bounding box center [492, 238] width 984 height 476
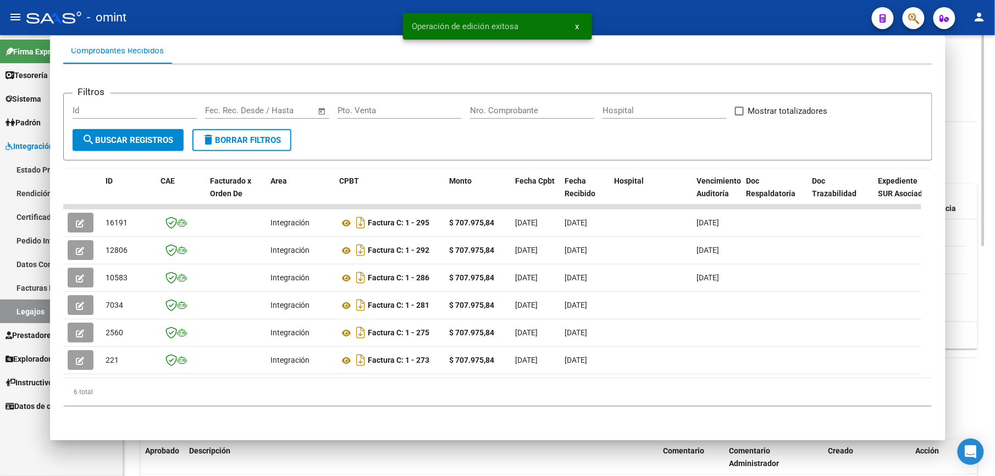
scroll to position [293, 0]
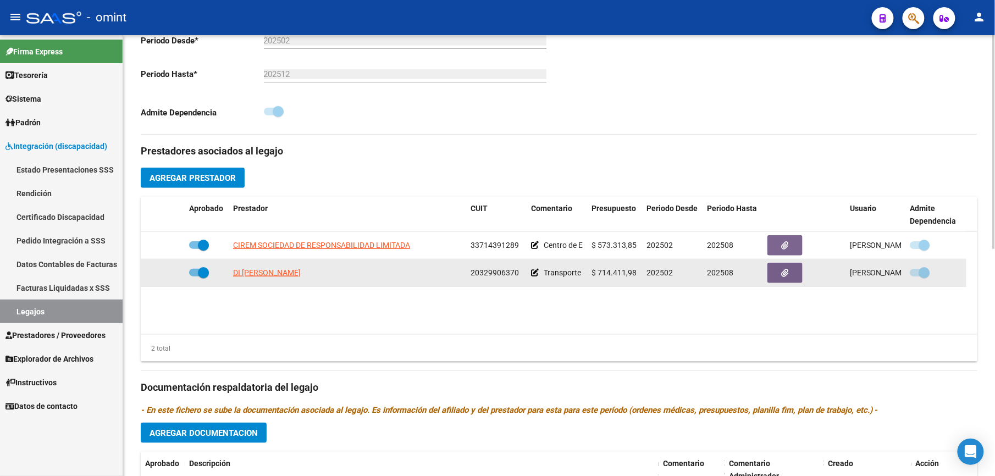
drag, startPoint x: 471, startPoint y: 273, endPoint x: 517, endPoint y: 271, distance: 45.7
click at [517, 271] on span "20329906370" at bounding box center [495, 272] width 48 height 9
drag, startPoint x: 517, startPoint y: 271, endPoint x: 495, endPoint y: 276, distance: 22.5
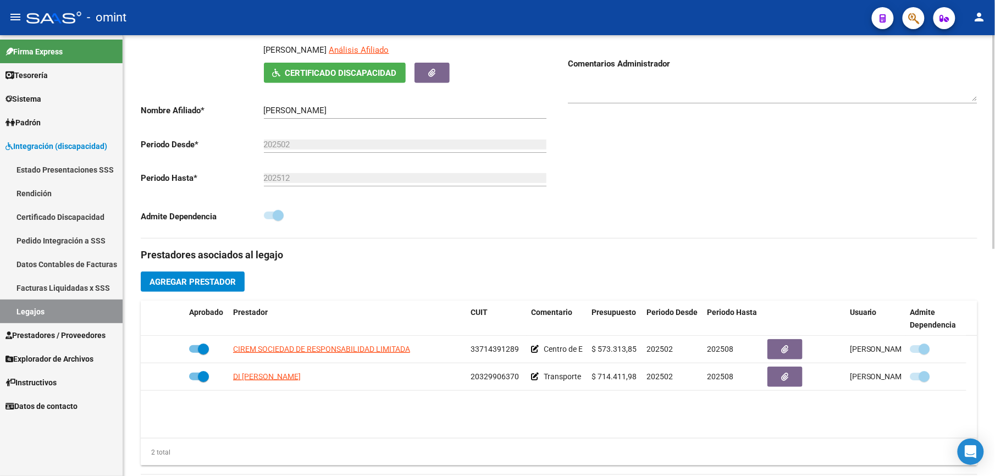
scroll to position [0, 0]
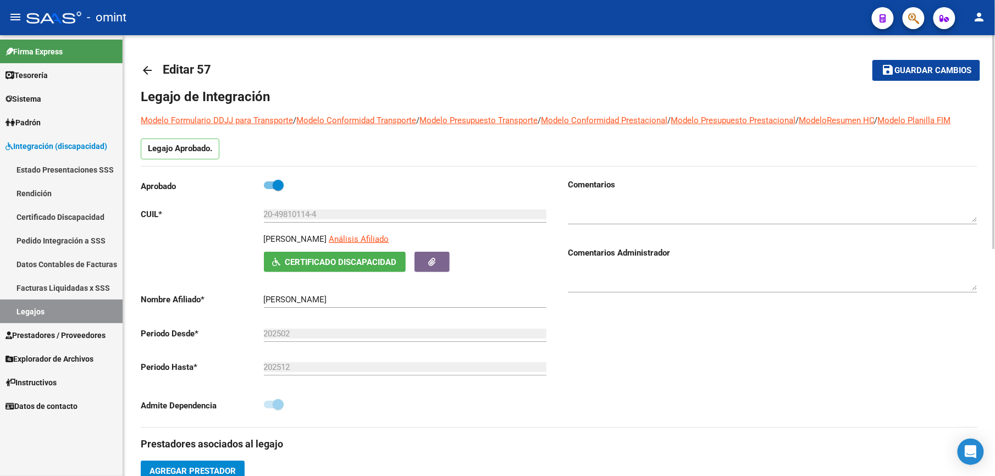
click at [150, 71] on mat-icon "arrow_back" at bounding box center [147, 70] width 13 height 13
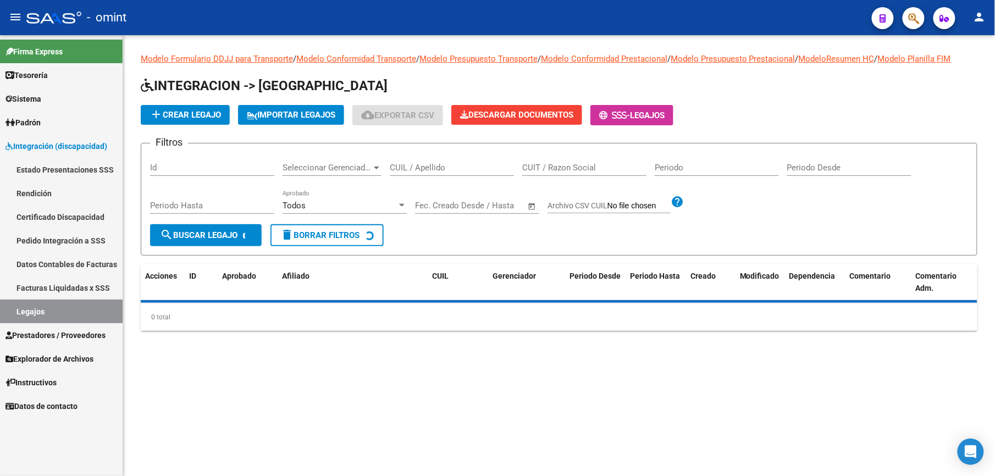
click at [412, 167] on input "CUIL / Apellido" at bounding box center [452, 168] width 124 height 10
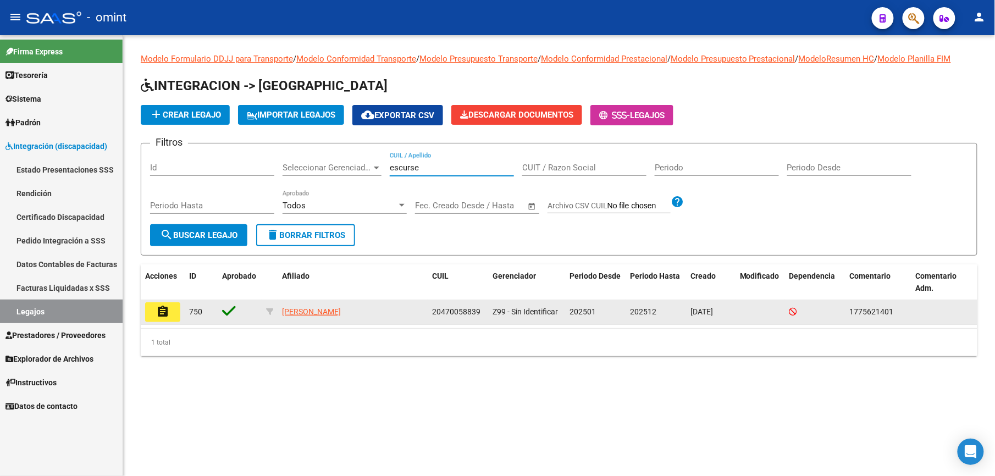
type input "escurse"
click at [163, 307] on mat-icon "assignment" at bounding box center [162, 311] width 13 height 13
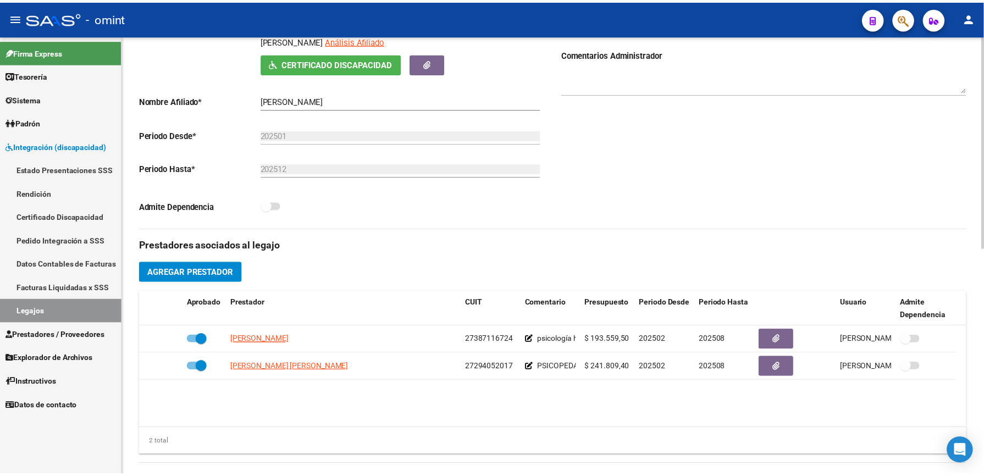
scroll to position [220, 0]
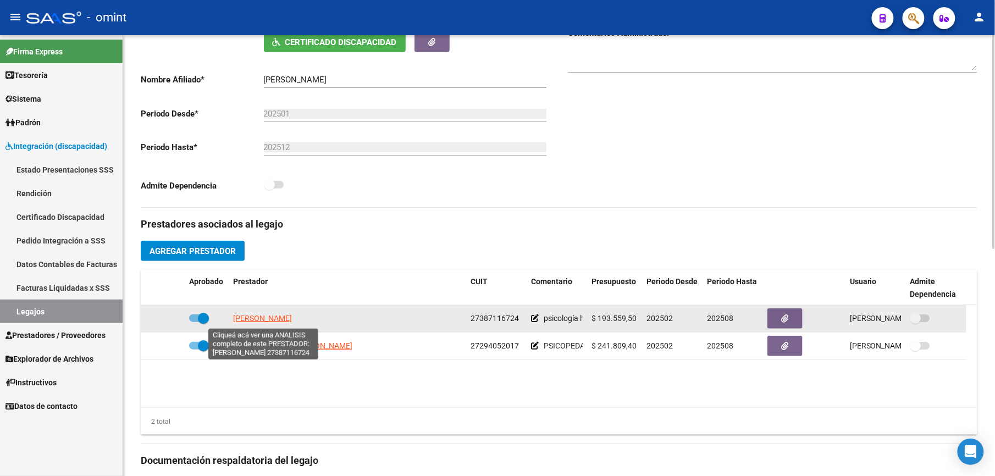
click at [278, 319] on span "[PERSON_NAME]" at bounding box center [262, 318] width 59 height 9
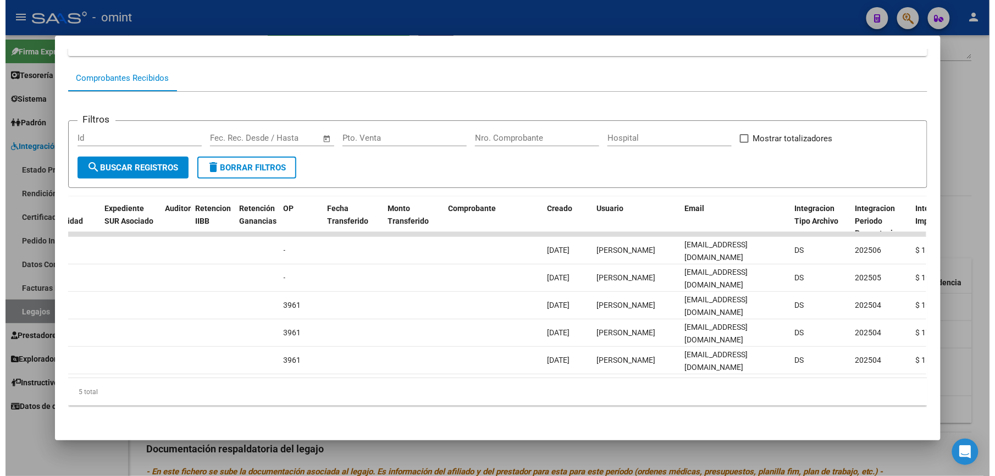
scroll to position [0, 774]
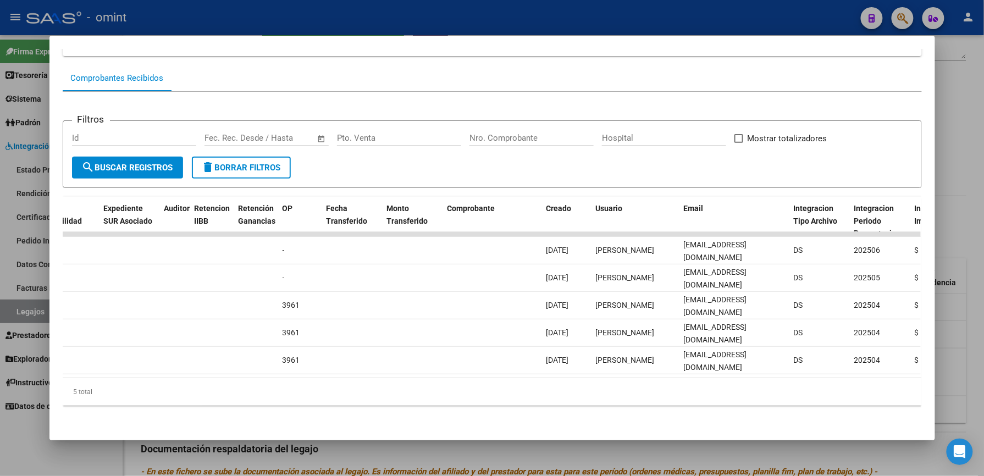
click at [632, 25] on div at bounding box center [492, 238] width 984 height 476
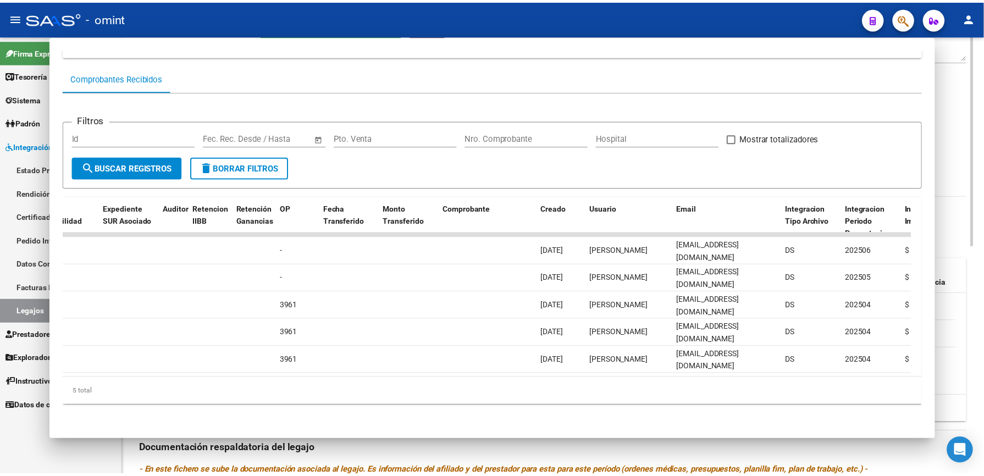
scroll to position [220, 0]
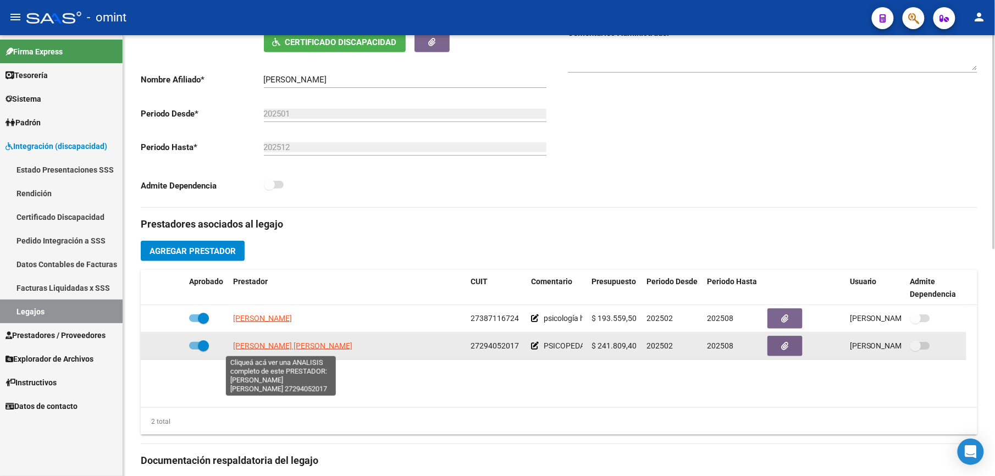
click at [271, 346] on span "[PERSON_NAME] [PERSON_NAME]" at bounding box center [292, 345] width 119 height 9
type textarea "27294052017"
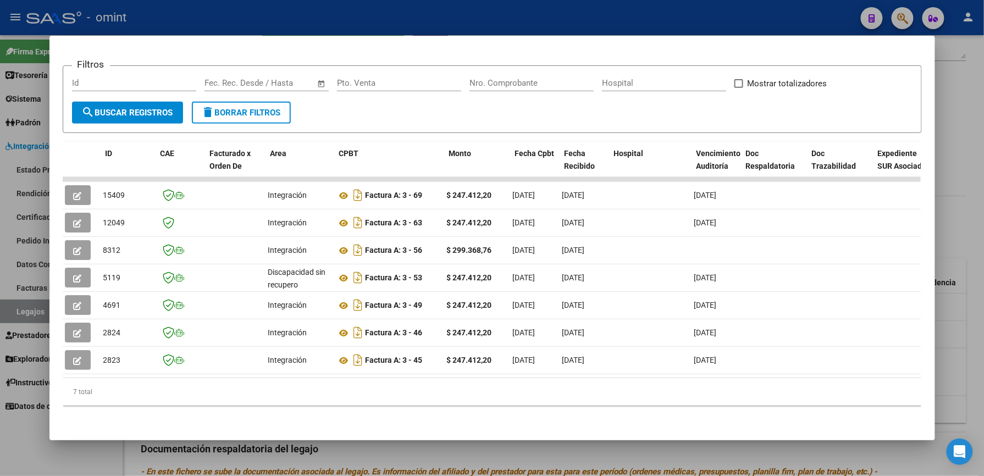
scroll to position [0, 0]
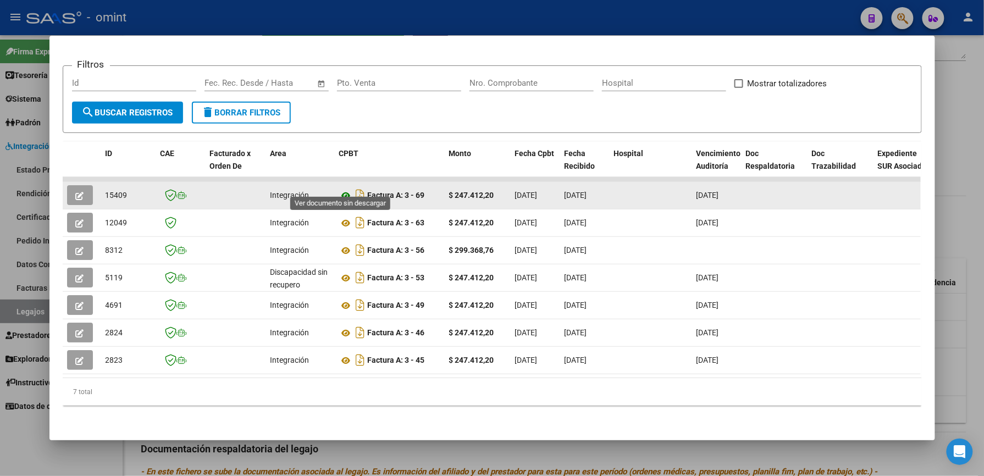
click at [341, 189] on icon at bounding box center [346, 195] width 14 height 13
click at [80, 185] on button "button" at bounding box center [80, 195] width 26 height 20
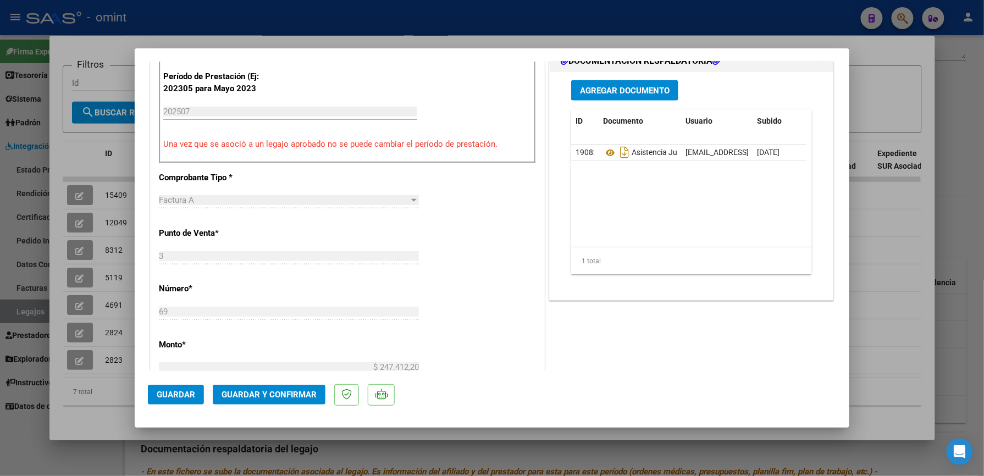
scroll to position [366, 0]
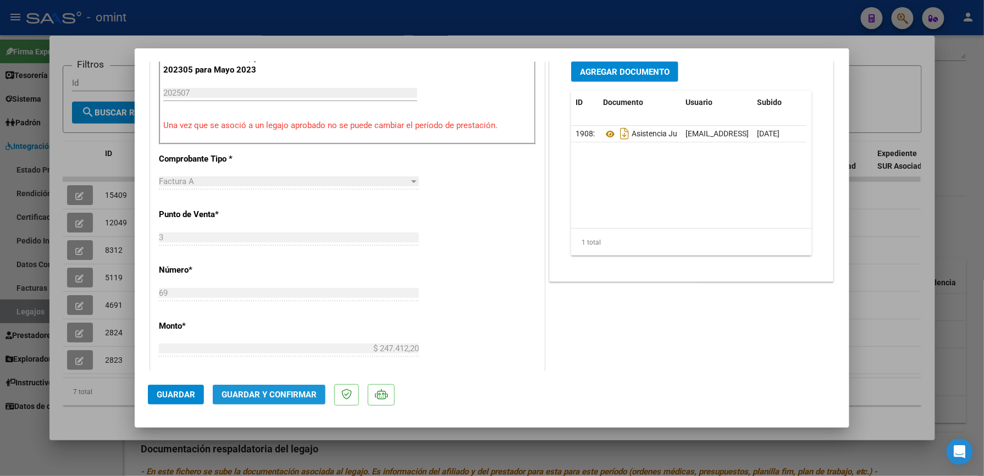
click at [295, 390] on span "Guardar y Confirmar" at bounding box center [269, 395] width 95 height 10
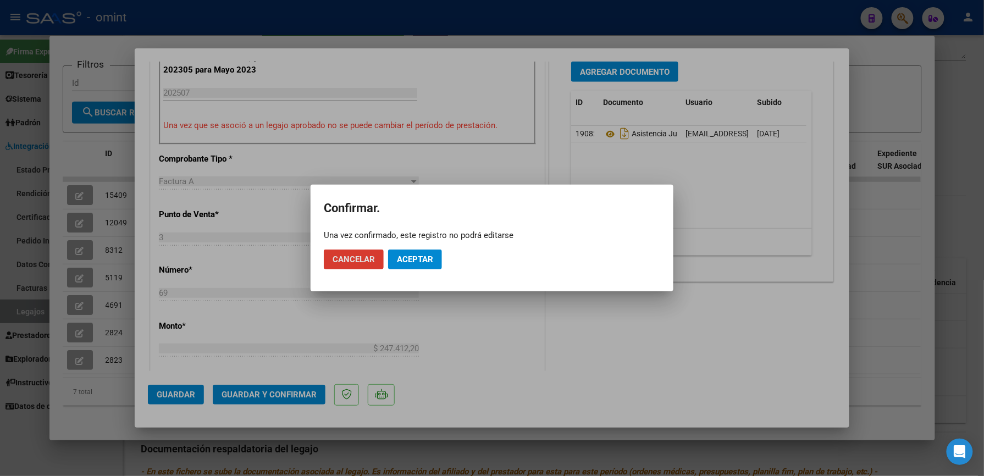
click at [421, 266] on button "Aceptar" at bounding box center [415, 260] width 54 height 20
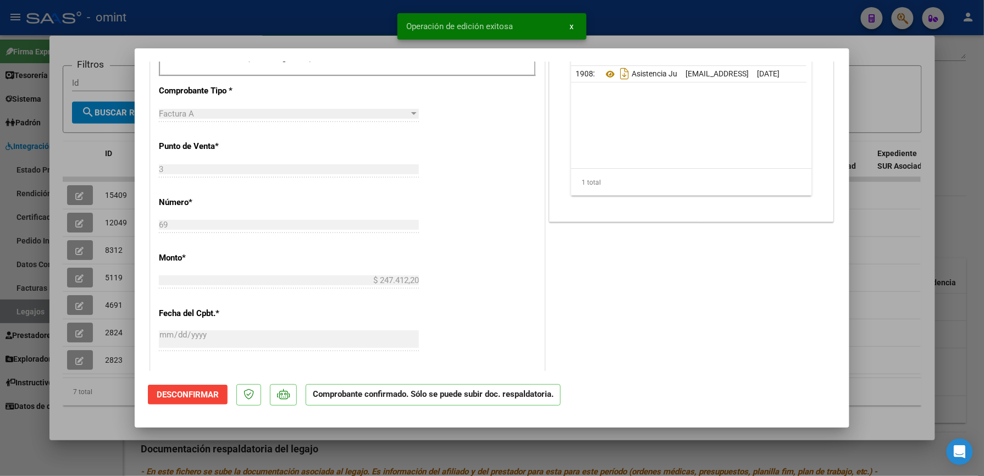
click at [613, 27] on div at bounding box center [492, 238] width 984 height 476
type input "$ 0,00"
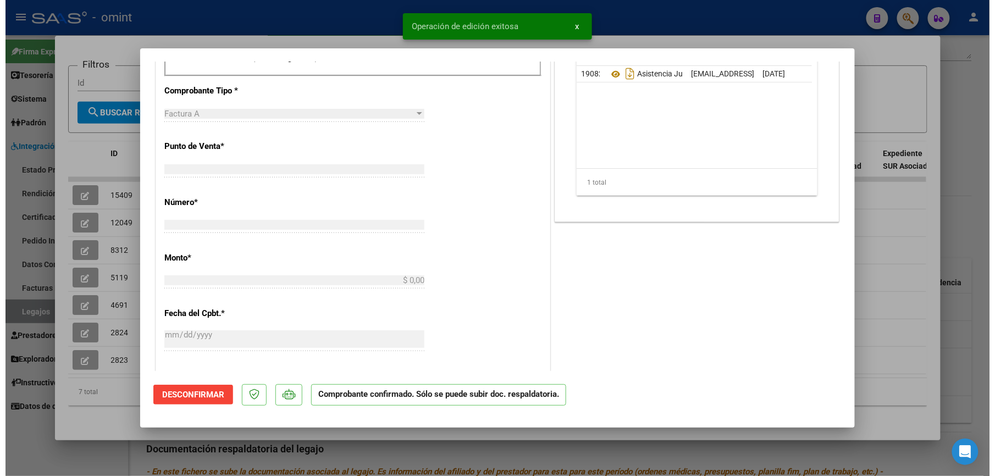
scroll to position [0, 0]
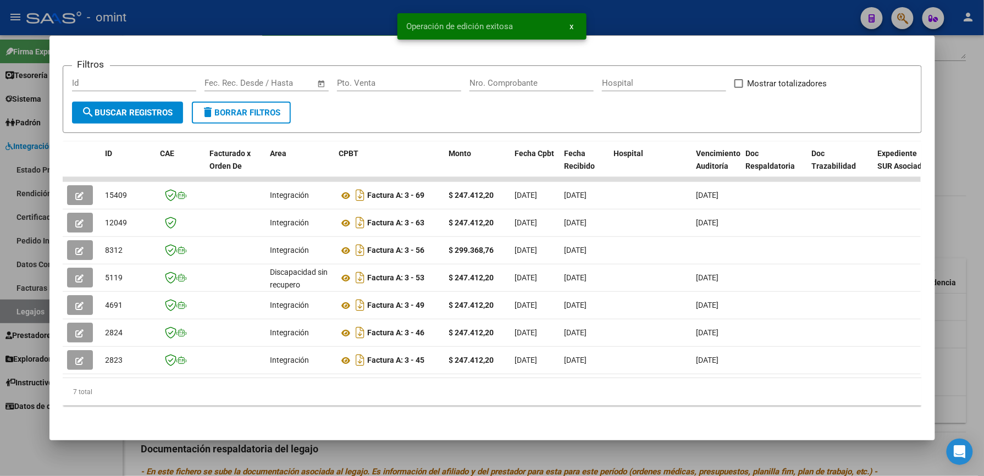
click at [246, 19] on div at bounding box center [492, 238] width 984 height 476
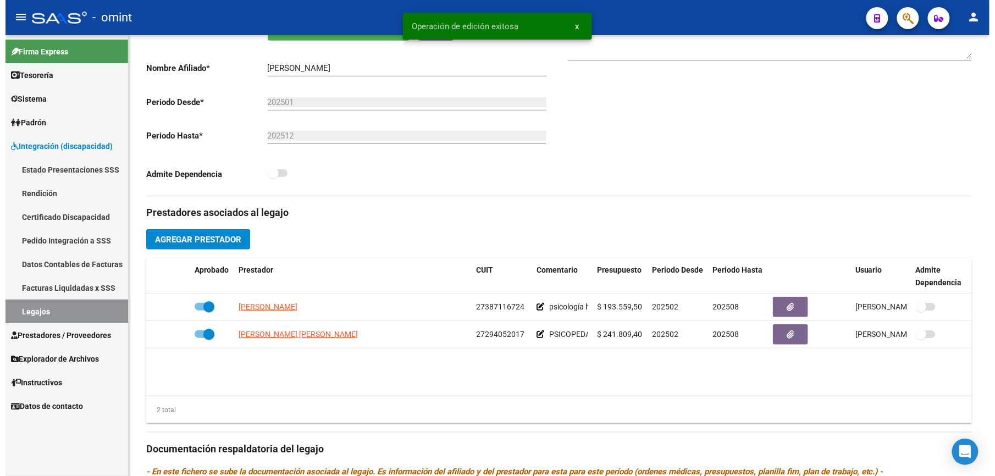
scroll to position [220, 0]
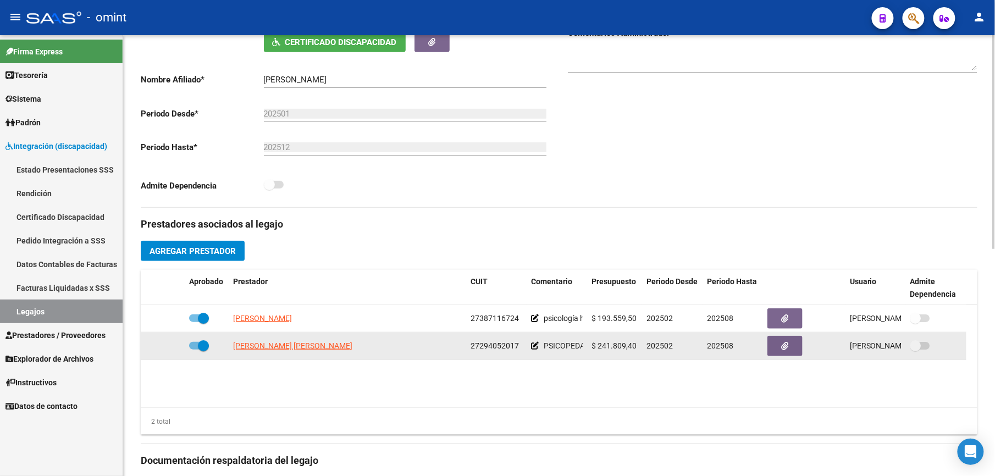
drag, startPoint x: 471, startPoint y: 344, endPoint x: 519, endPoint y: 344, distance: 48.4
click at [519, 344] on div "27294052017" at bounding box center [497, 346] width 52 height 13
drag, startPoint x: 519, startPoint y: 344, endPoint x: 510, endPoint y: 346, distance: 9.1
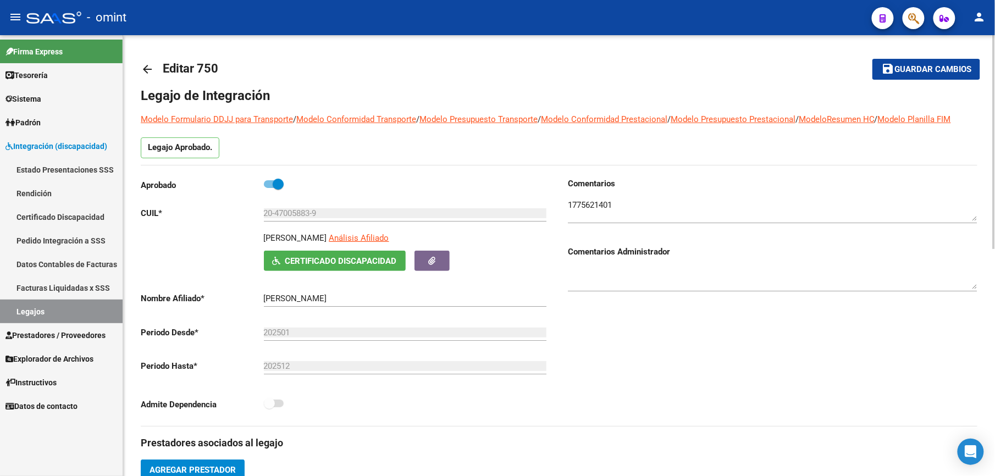
scroll to position [0, 0]
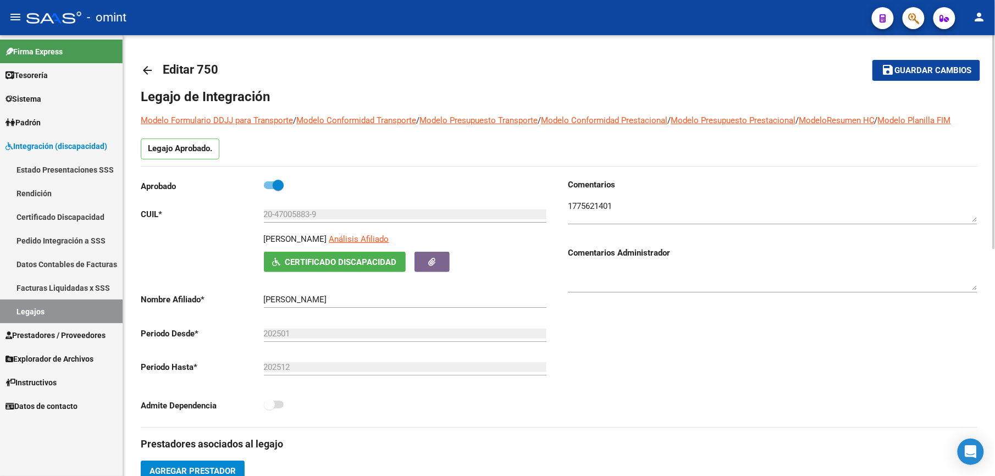
click at [150, 70] on mat-icon "arrow_back" at bounding box center [147, 70] width 13 height 13
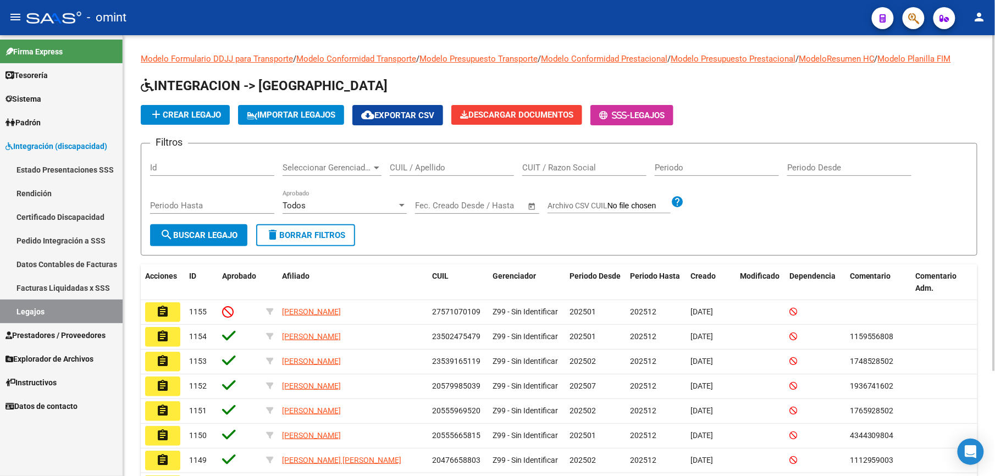
click at [404, 166] on input "CUIL / Apellido" at bounding box center [452, 168] width 124 height 10
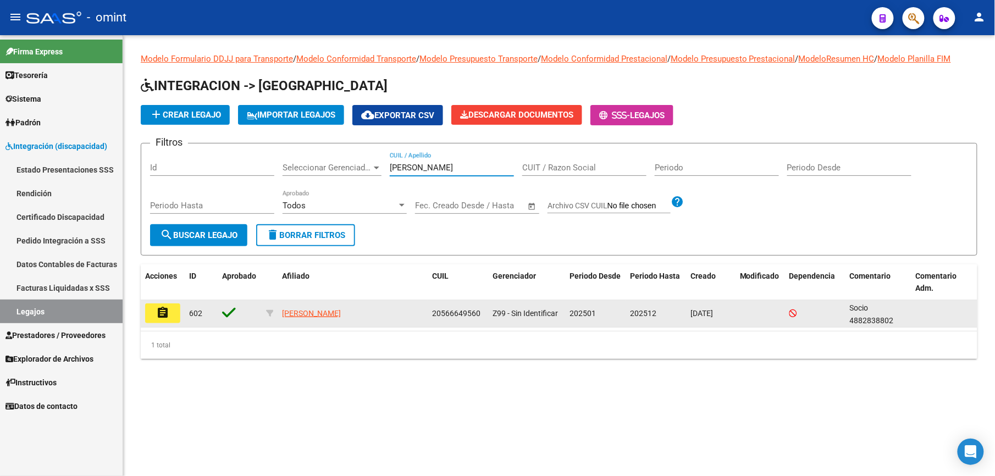
type input "[PERSON_NAME]"
click at [168, 316] on mat-icon "assignment" at bounding box center [162, 312] width 13 height 13
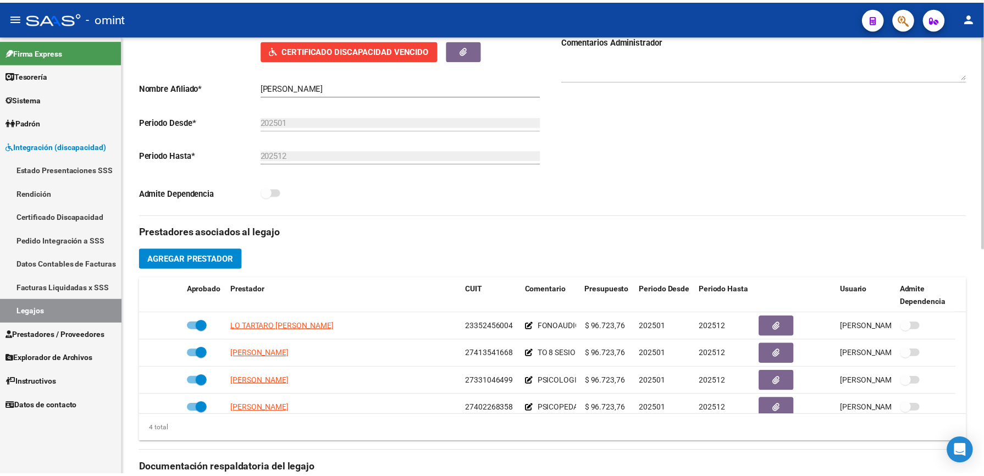
scroll to position [220, 0]
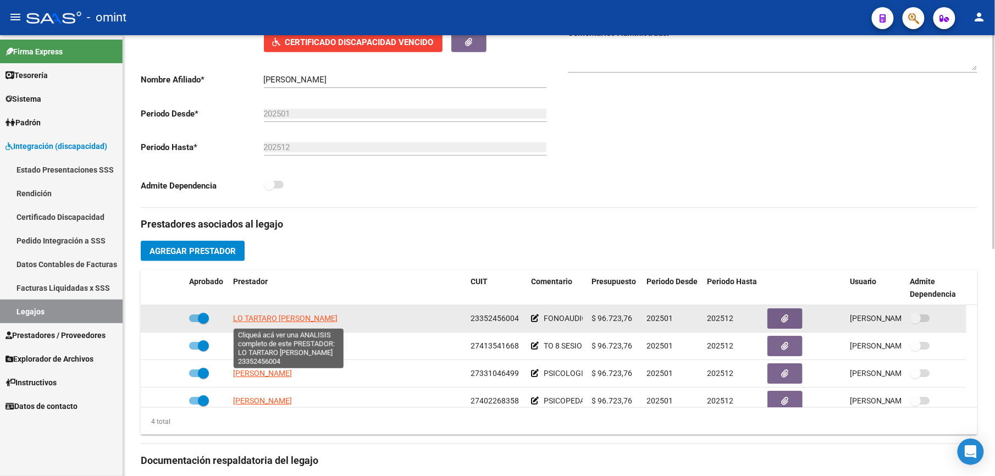
click at [331, 316] on span "LO TARTARO [PERSON_NAME]" at bounding box center [285, 318] width 104 height 9
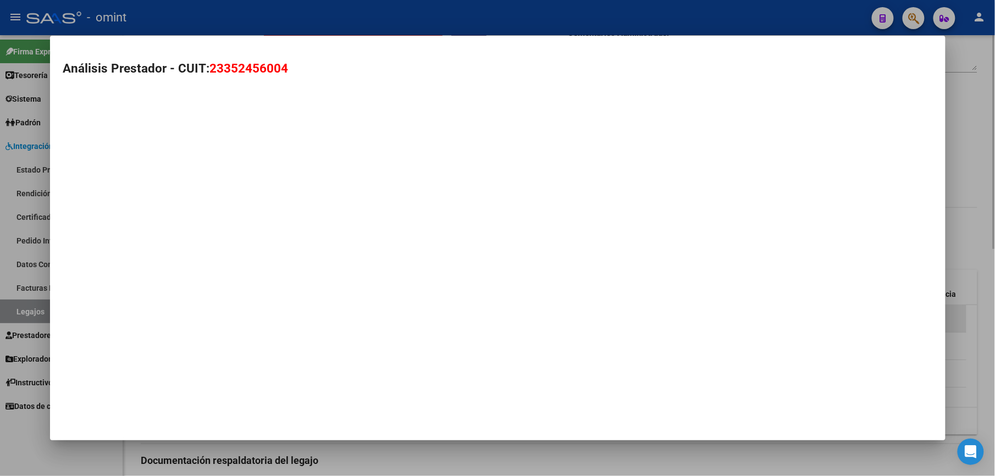
type textarea "23352456004"
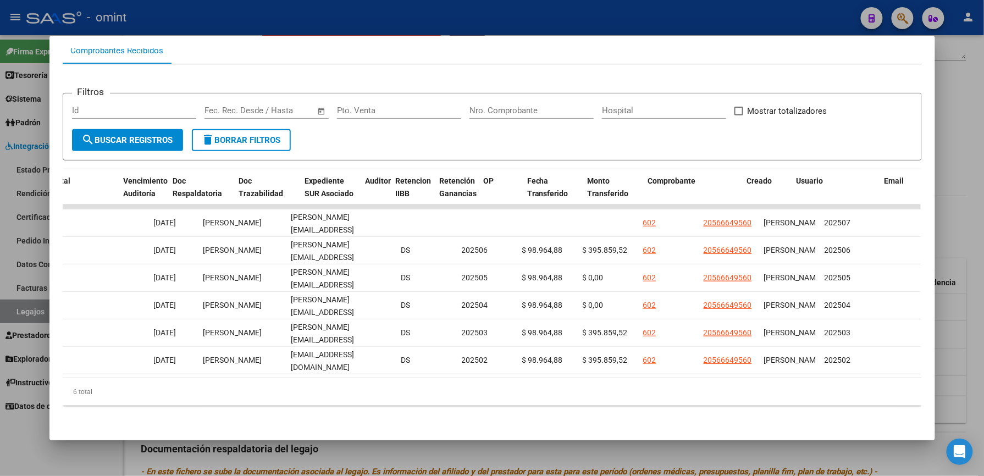
scroll to position [0, 0]
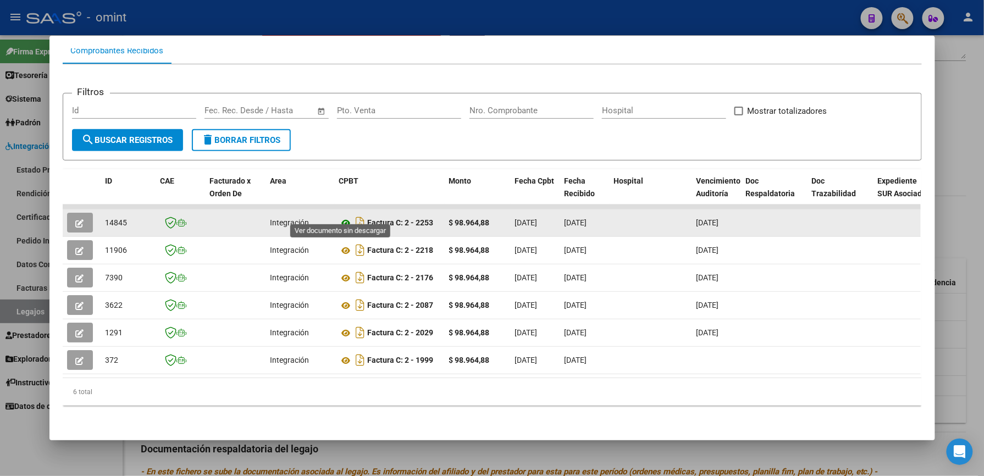
click at [341, 217] on icon at bounding box center [346, 223] width 14 height 13
click at [76, 219] on icon "button" at bounding box center [80, 223] width 8 height 8
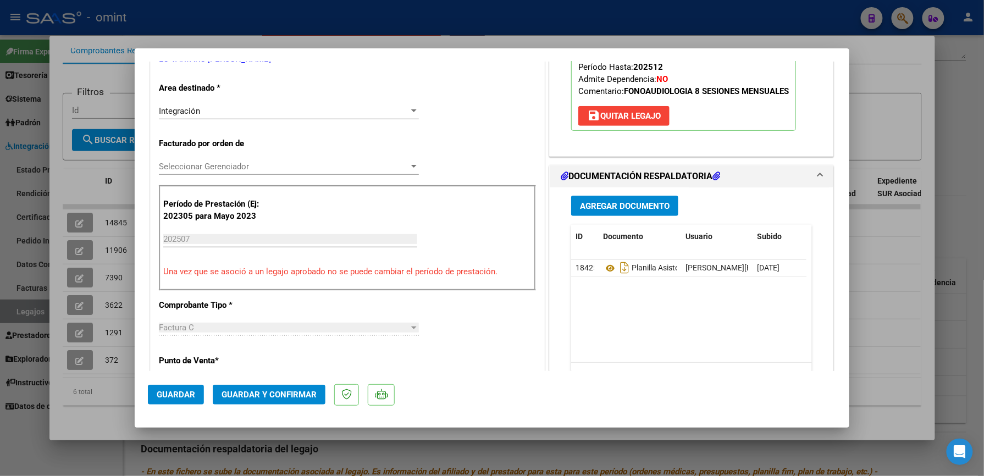
scroll to position [293, 0]
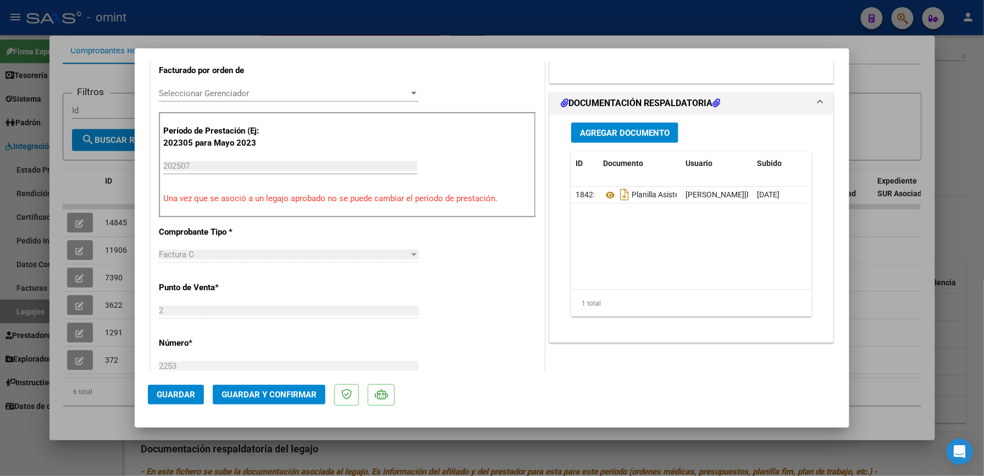
click at [273, 396] on span "Guardar y Confirmar" at bounding box center [269, 395] width 95 height 10
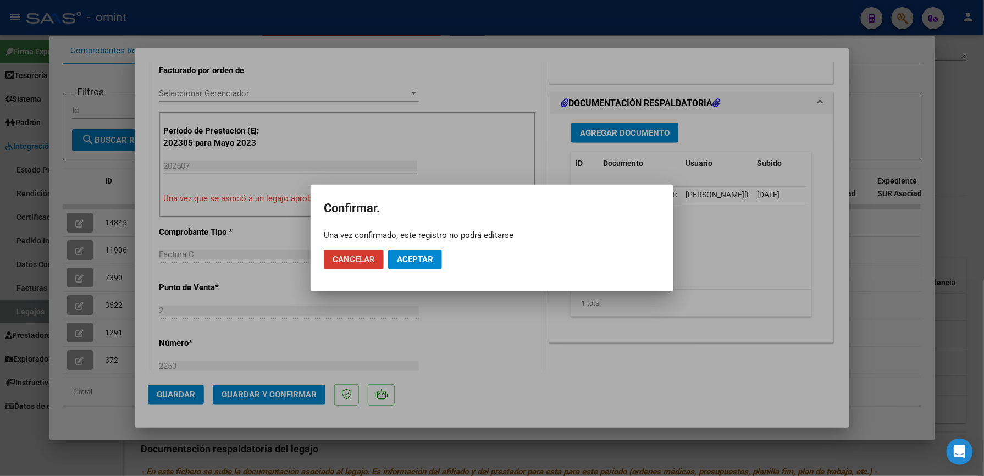
click at [412, 263] on span "Aceptar" at bounding box center [415, 260] width 36 height 10
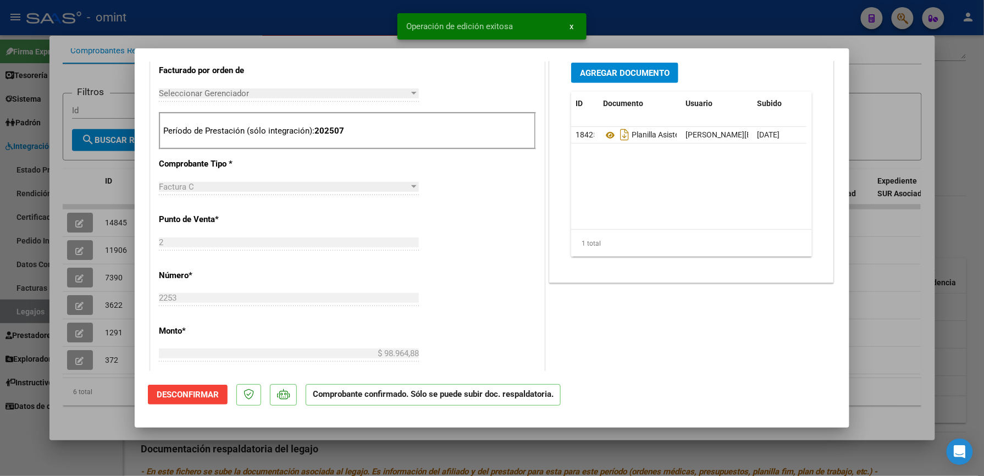
click at [718, 9] on div at bounding box center [492, 238] width 984 height 476
type input "$ 0,00"
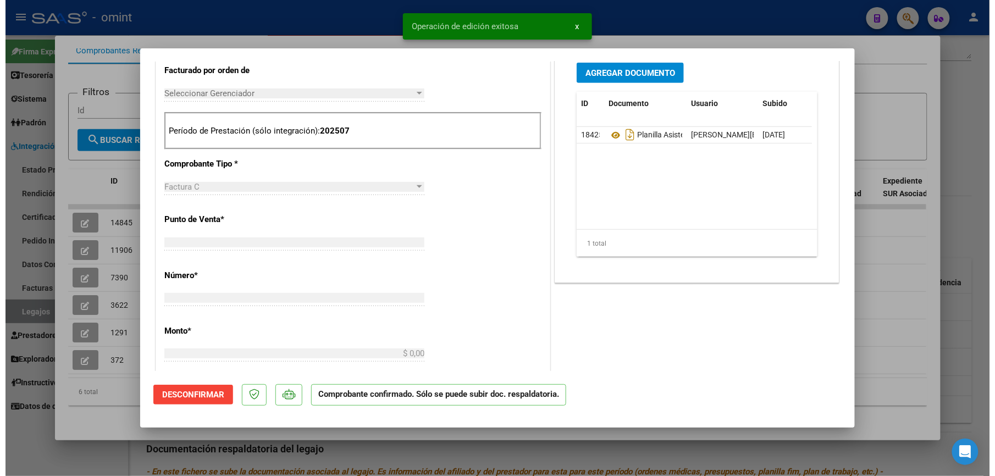
scroll to position [0, 0]
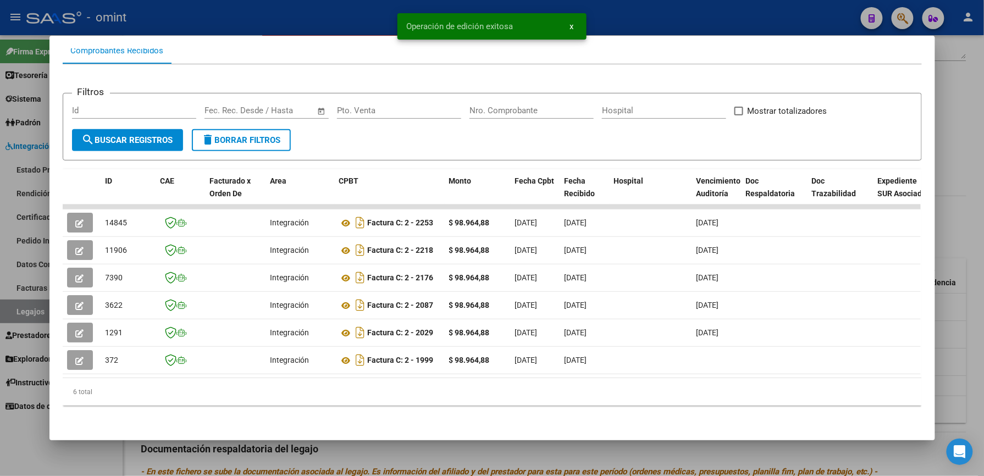
click at [674, 21] on div at bounding box center [492, 238] width 984 height 476
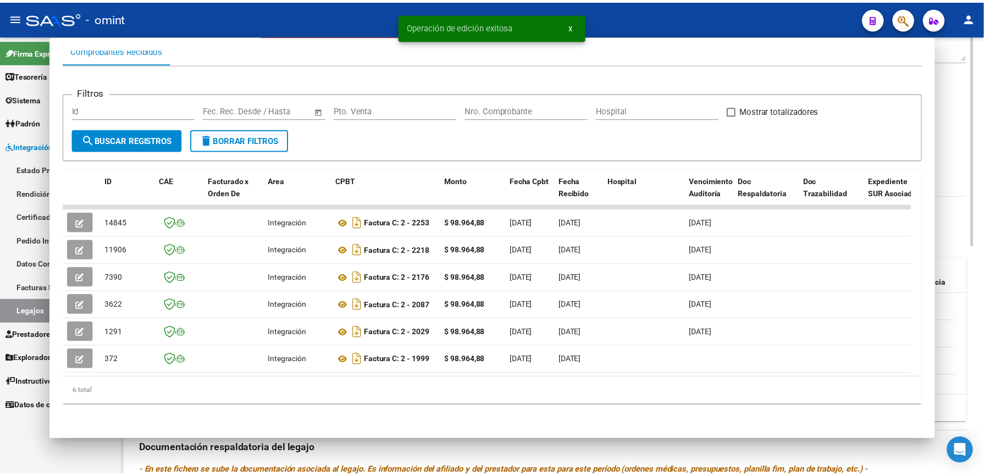
scroll to position [220, 0]
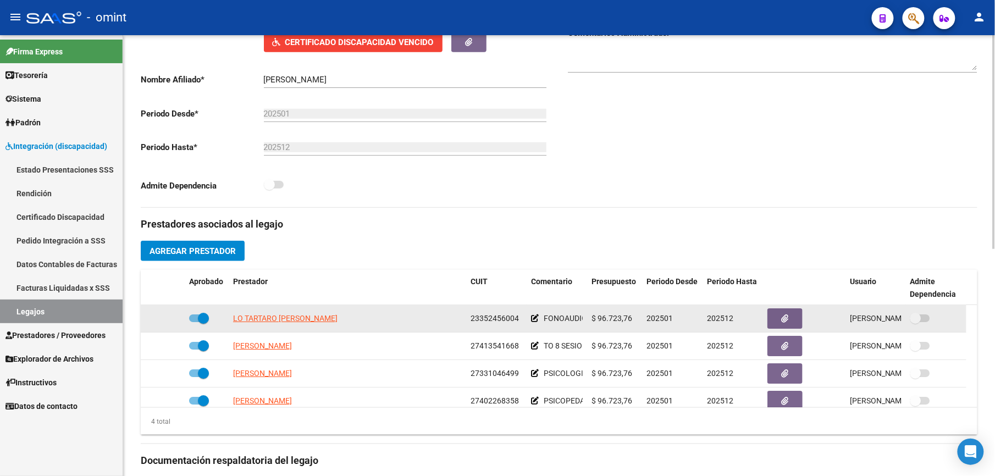
drag, startPoint x: 471, startPoint y: 318, endPoint x: 517, endPoint y: 321, distance: 46.3
click at [517, 321] on span "23352456004" at bounding box center [495, 318] width 48 height 9
drag, startPoint x: 517, startPoint y: 321, endPoint x: 491, endPoint y: 322, distance: 26.4
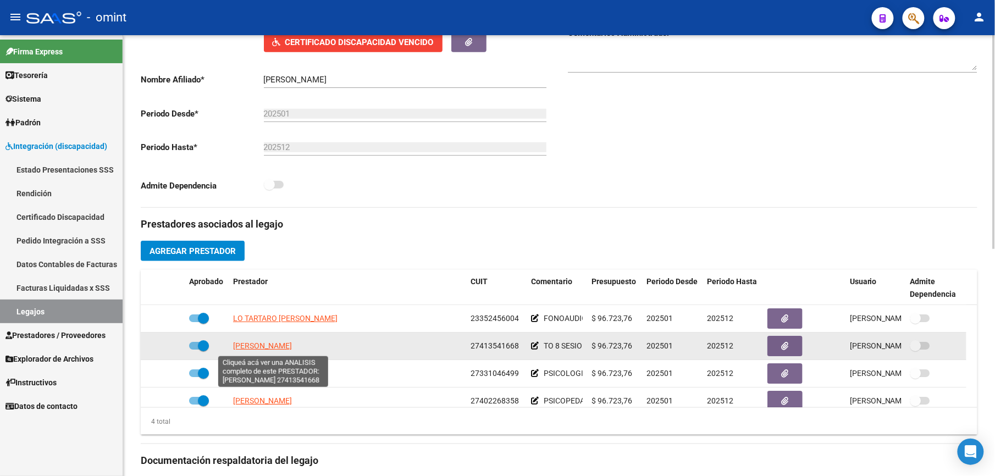
click at [292, 346] on span "[PERSON_NAME]" at bounding box center [262, 345] width 59 height 9
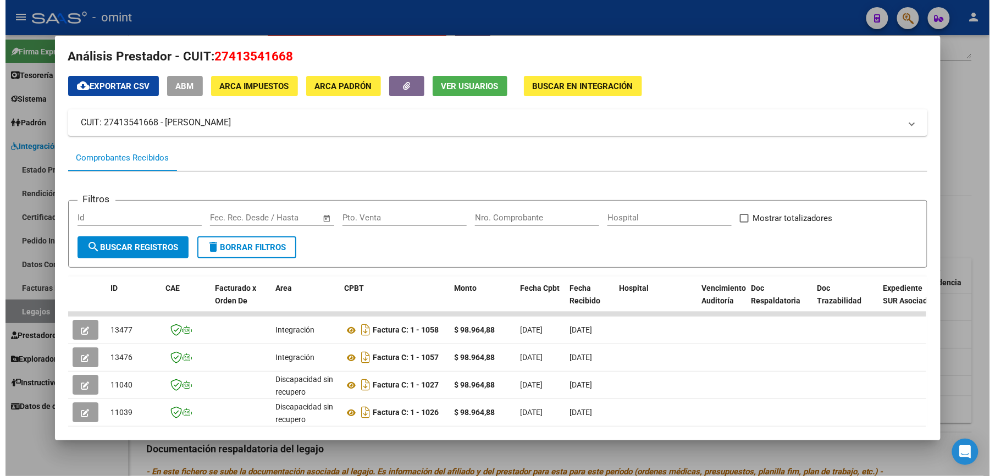
scroll to position [0, 0]
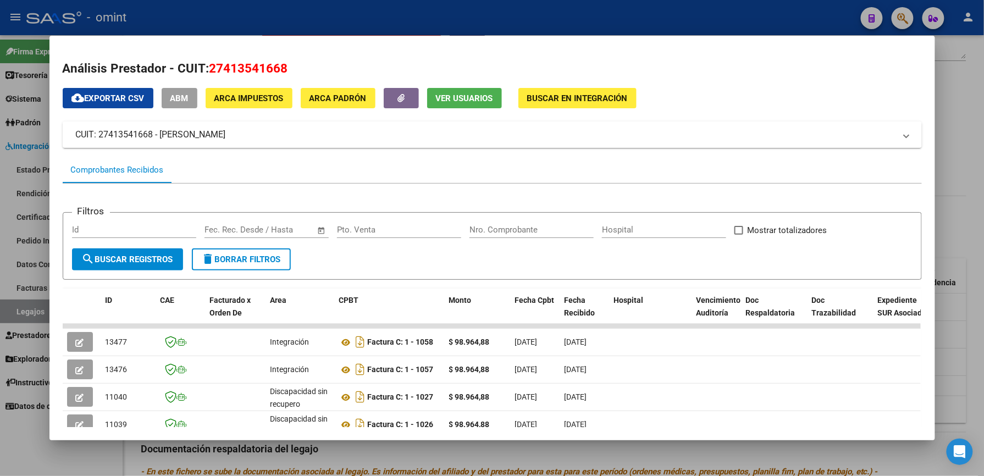
click at [619, 18] on div at bounding box center [492, 238] width 984 height 476
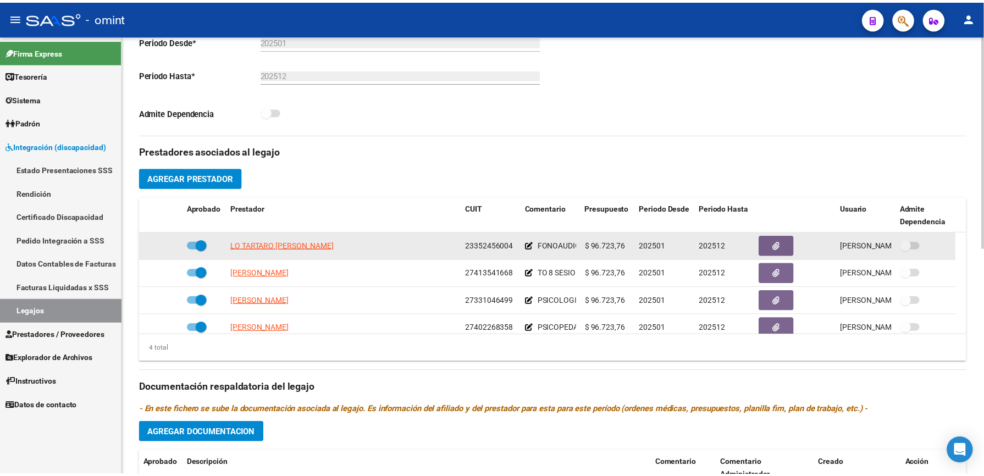
scroll to position [293, 0]
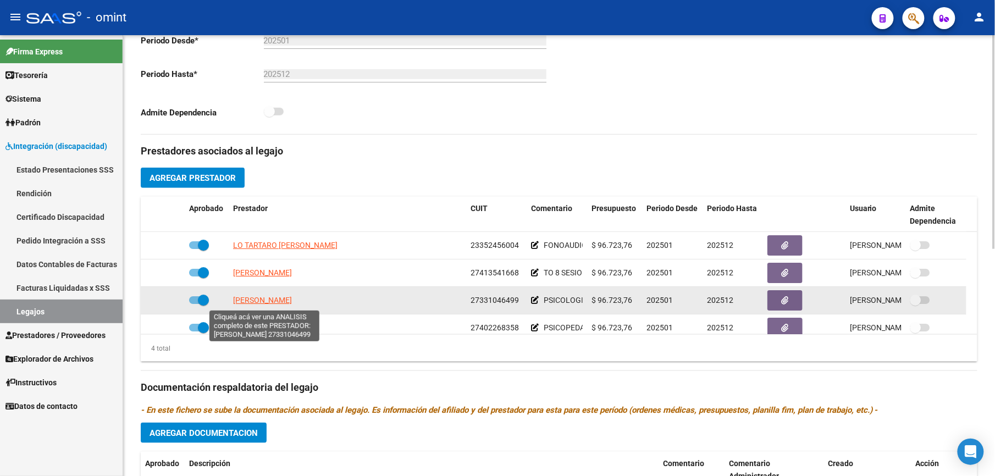
click at [291, 298] on span "[PERSON_NAME]" at bounding box center [262, 300] width 59 height 9
type textarea "27331046499"
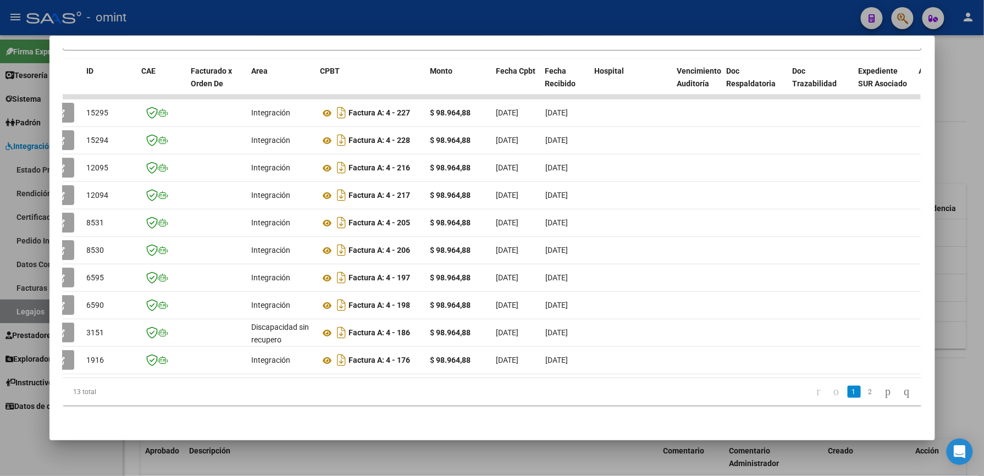
scroll to position [0, 0]
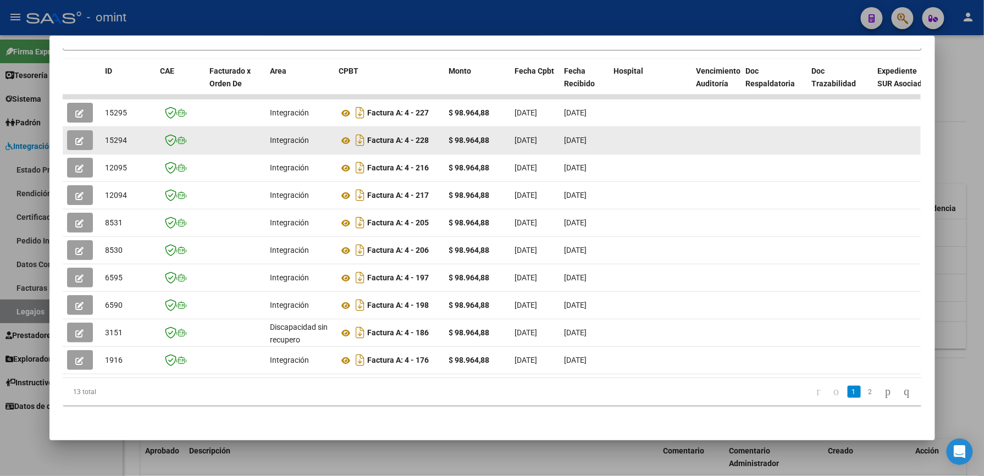
click at [76, 137] on icon "button" at bounding box center [80, 141] width 8 height 8
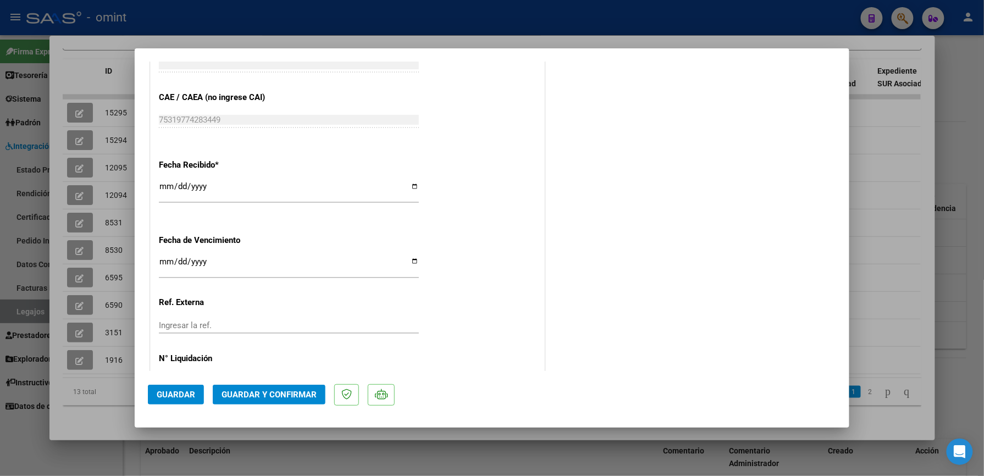
scroll to position [753, 0]
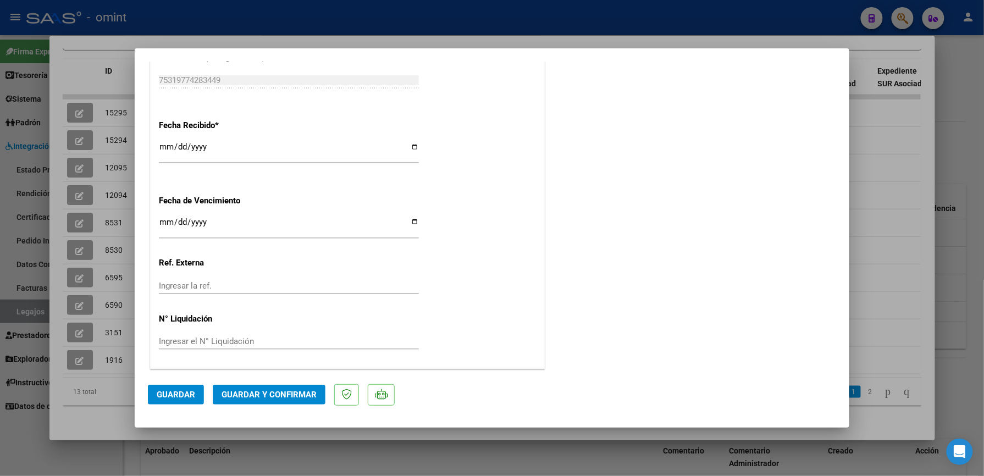
click at [304, 392] on span "Guardar y Confirmar" at bounding box center [269, 395] width 95 height 10
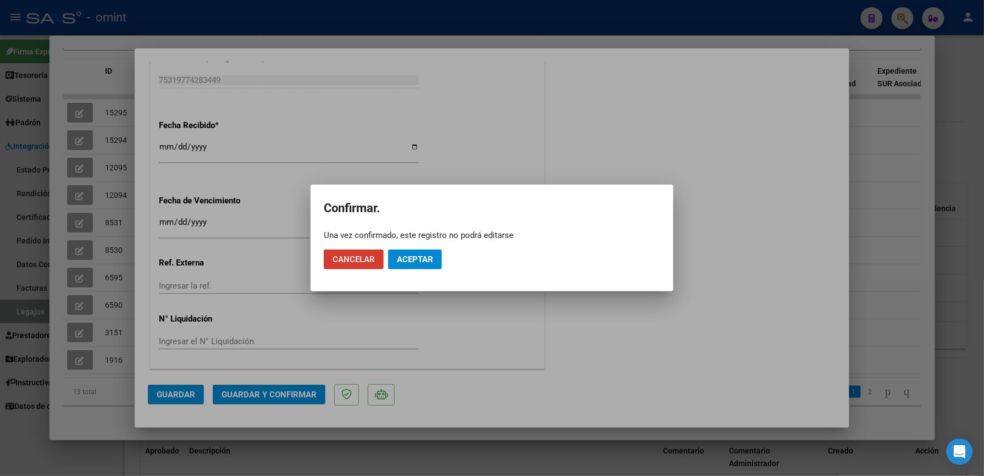
click at [405, 260] on span "Aceptar" at bounding box center [415, 260] width 36 height 10
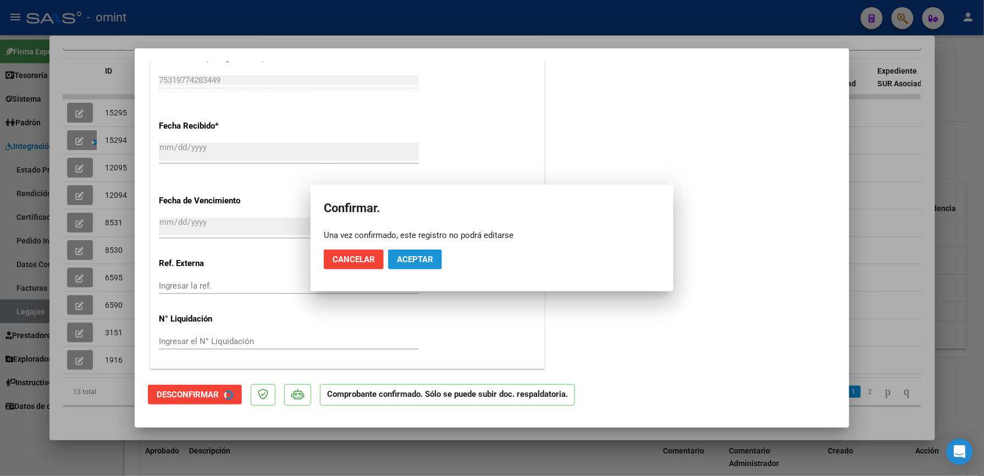
scroll to position [685, 0]
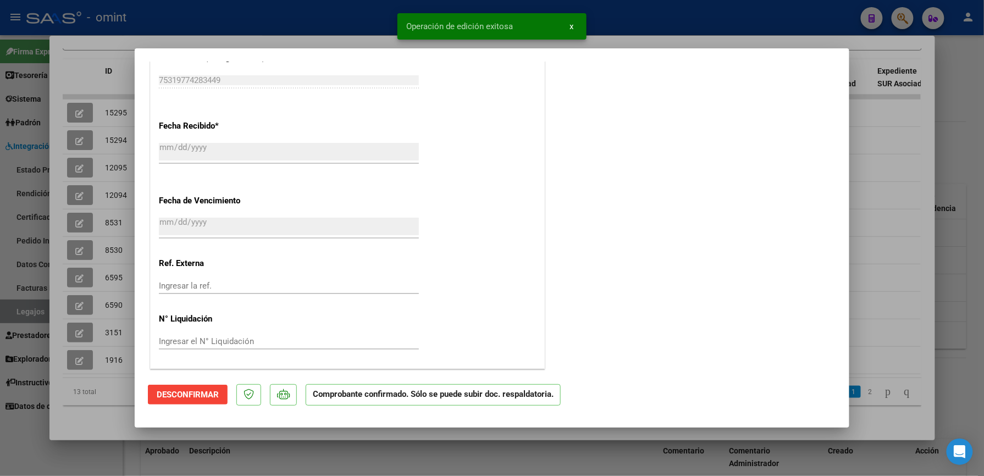
click at [685, 18] on div at bounding box center [492, 238] width 984 height 476
type input "$ 0,00"
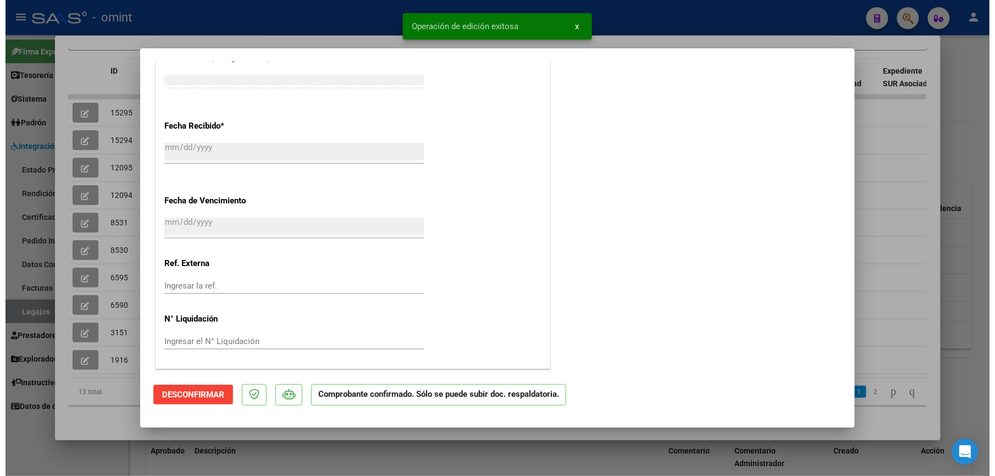
scroll to position [0, 0]
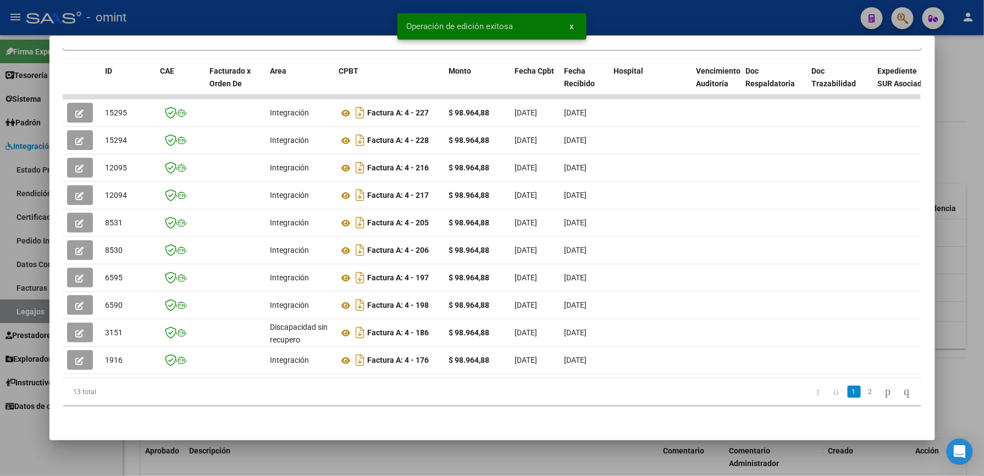
click at [639, 25] on div at bounding box center [492, 238] width 984 height 476
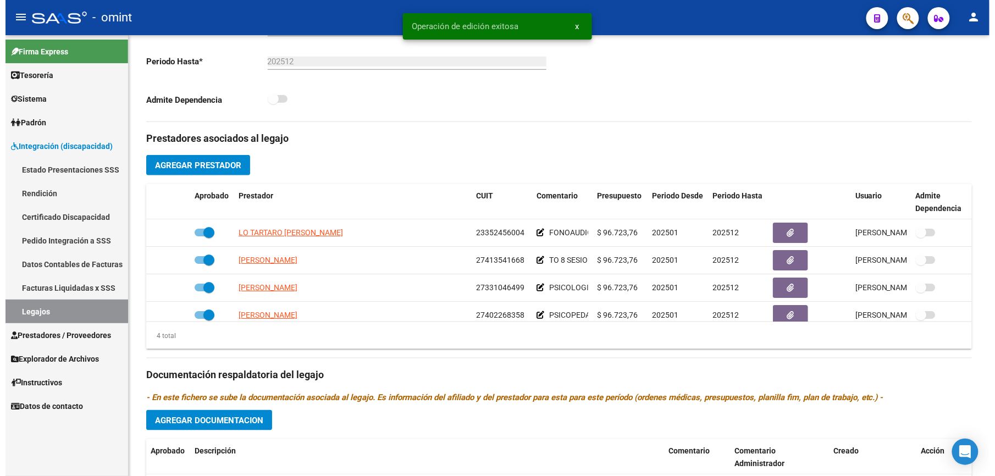
scroll to position [293, 0]
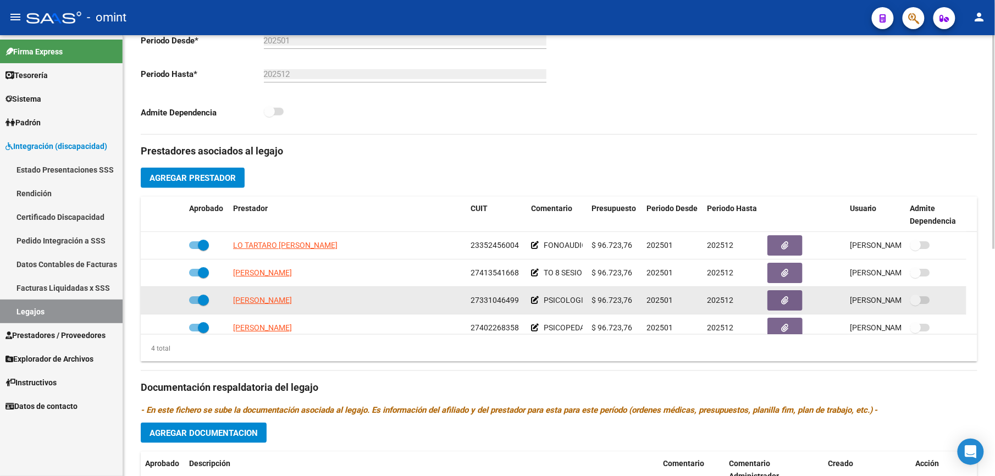
drag, startPoint x: 471, startPoint y: 300, endPoint x: 521, endPoint y: 302, distance: 50.6
click at [521, 302] on div "27331046499" at bounding box center [497, 300] width 52 height 13
drag, startPoint x: 521, startPoint y: 302, endPoint x: 499, endPoint y: 298, distance: 22.3
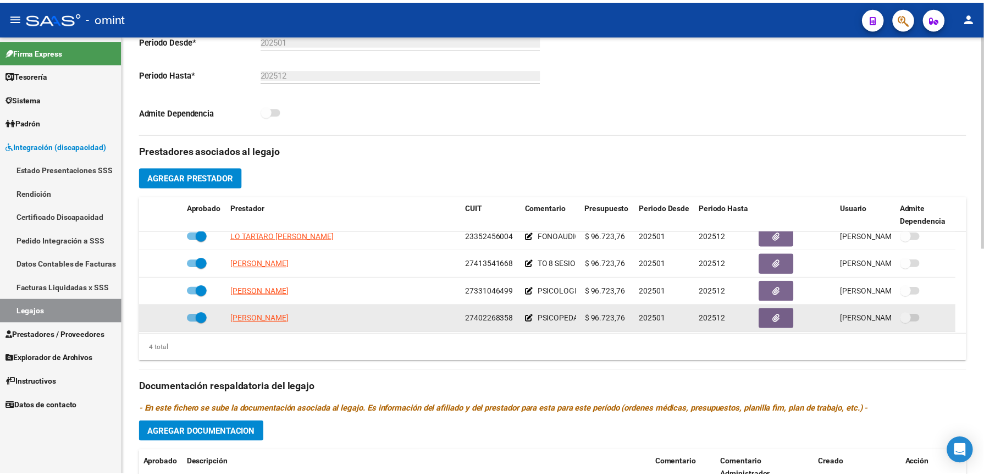
scroll to position [11, 0]
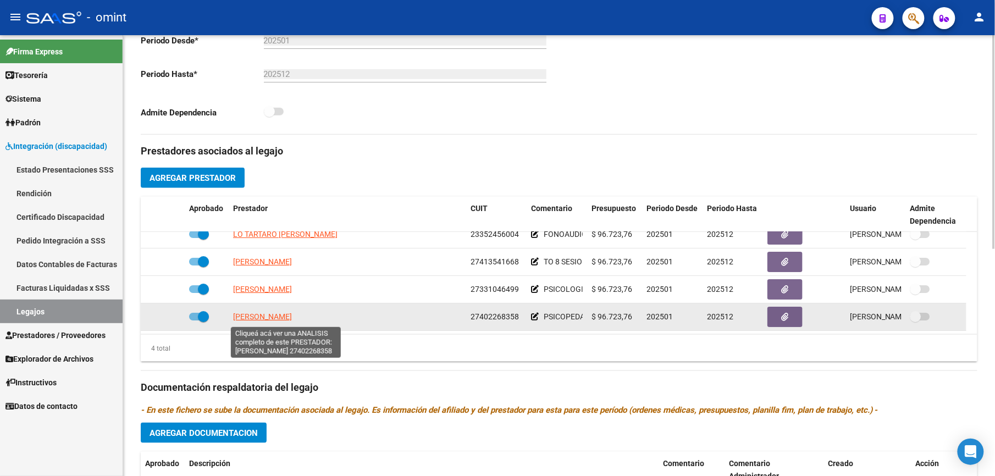
click at [276, 317] on span "[PERSON_NAME]" at bounding box center [262, 316] width 59 height 9
type textarea "27402268358"
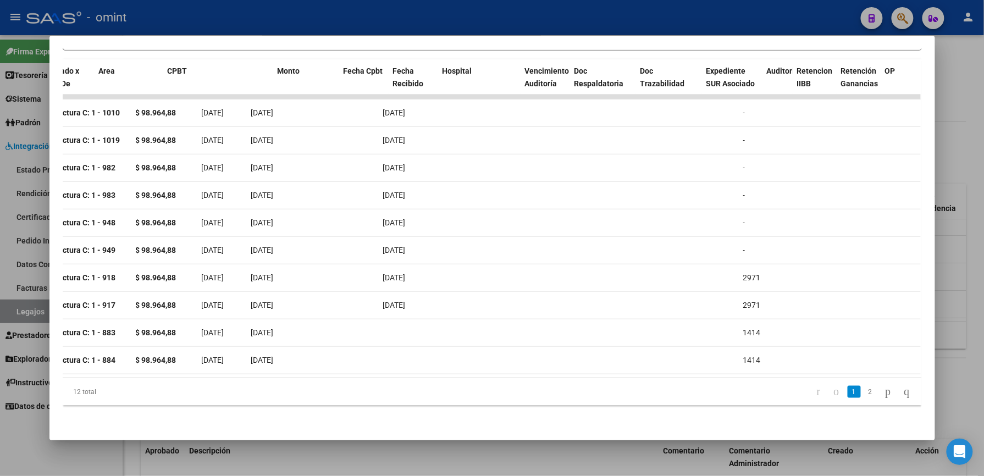
scroll to position [0, 0]
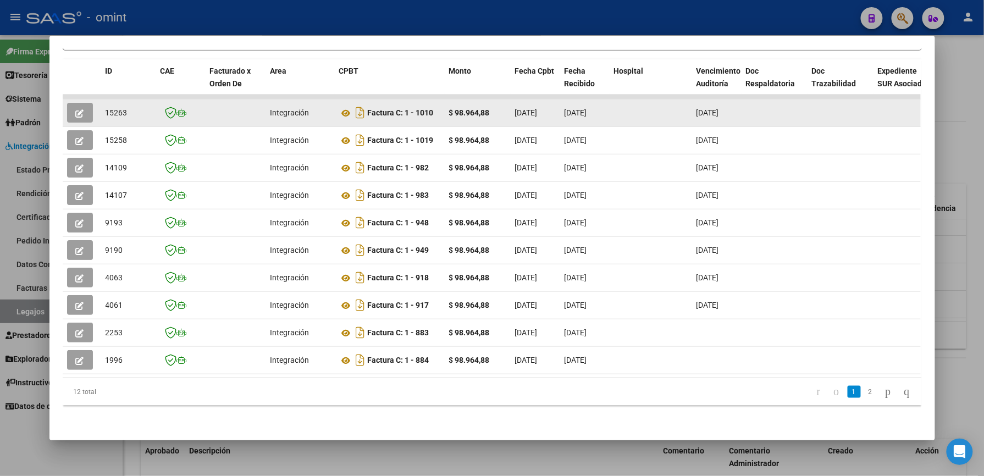
click at [78, 109] on icon "button" at bounding box center [80, 113] width 8 height 8
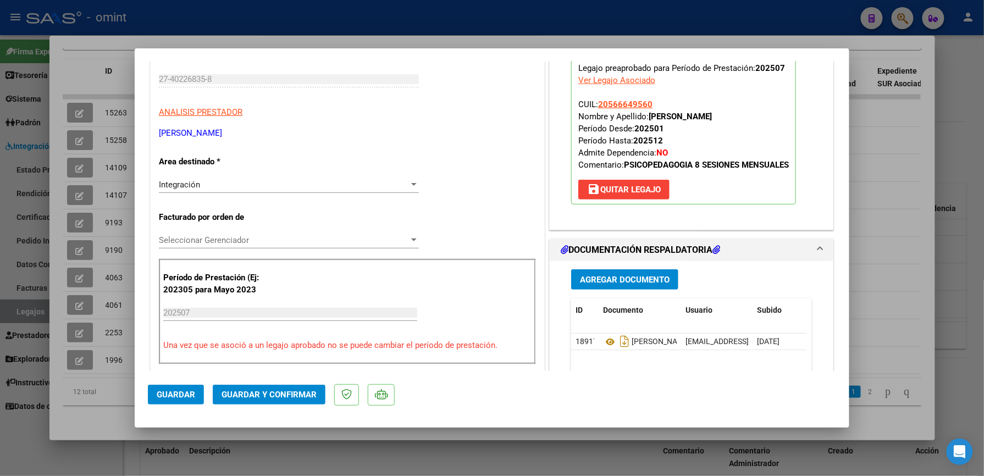
scroll to position [220, 0]
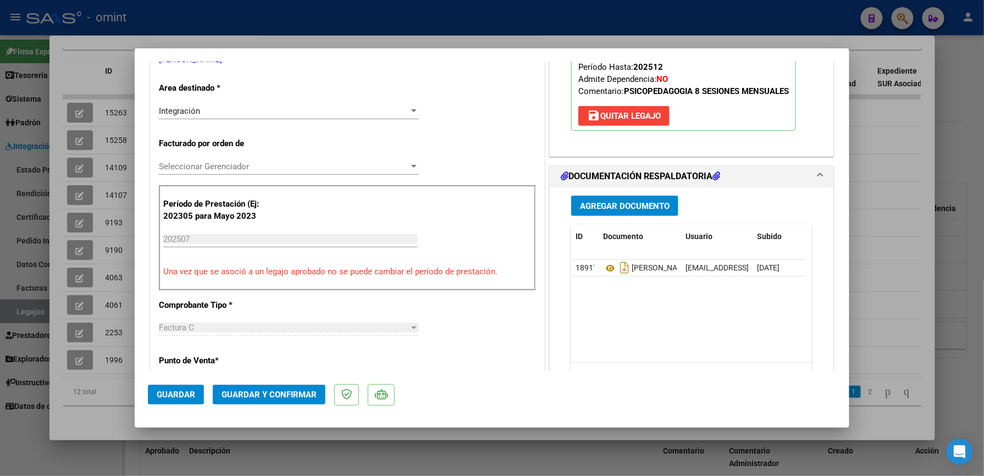
click at [291, 392] on span "Guardar y Confirmar" at bounding box center [269, 395] width 95 height 10
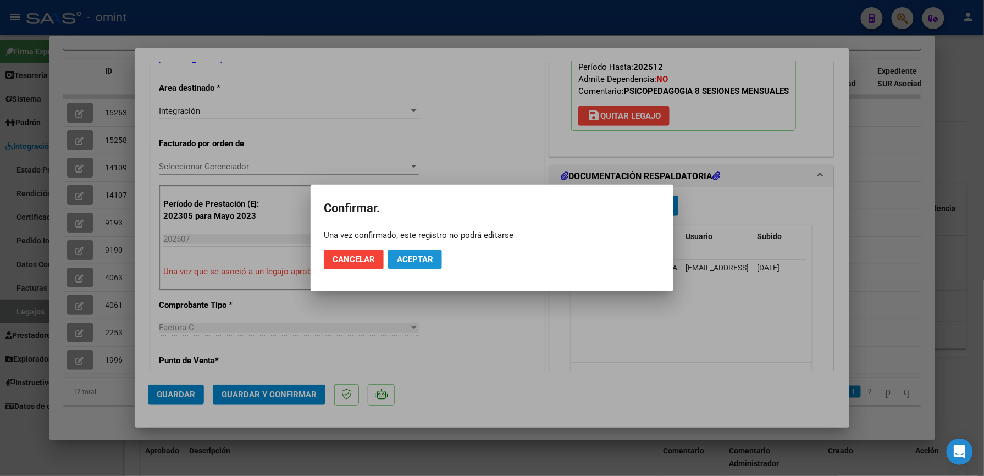
click at [419, 260] on span "Aceptar" at bounding box center [415, 260] width 36 height 10
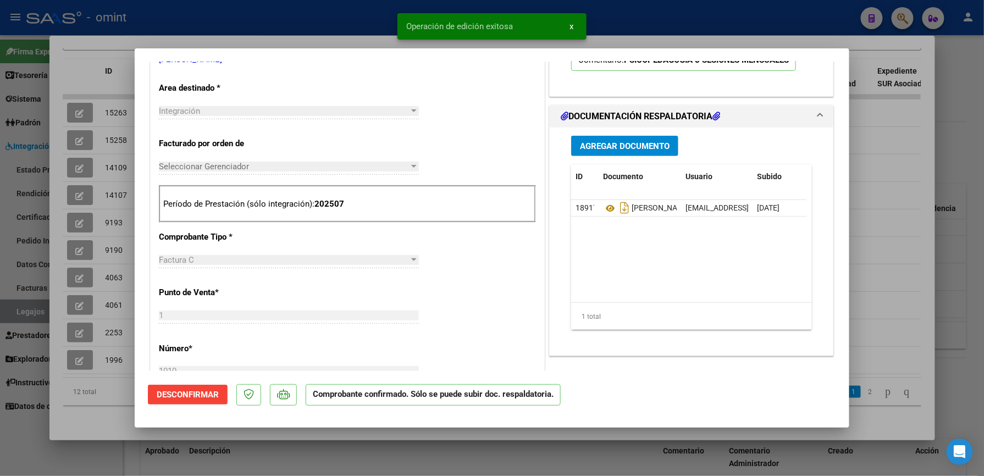
click at [621, 11] on div at bounding box center [492, 238] width 984 height 476
type input "$ 0,00"
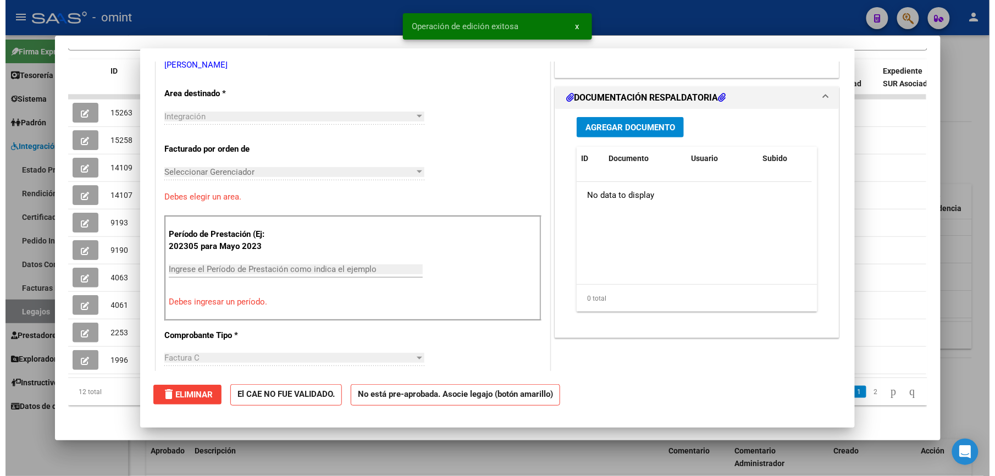
scroll to position [0, 0]
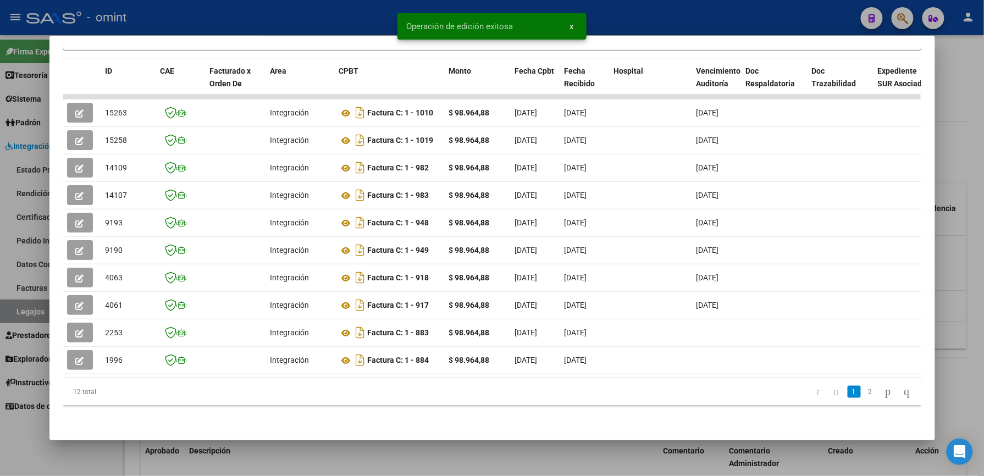
click at [626, 12] on div at bounding box center [492, 238] width 984 height 476
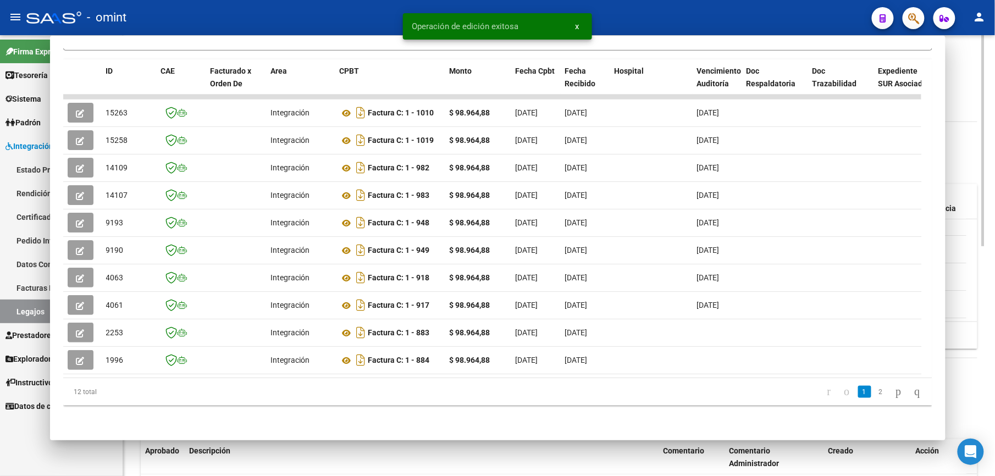
scroll to position [293, 0]
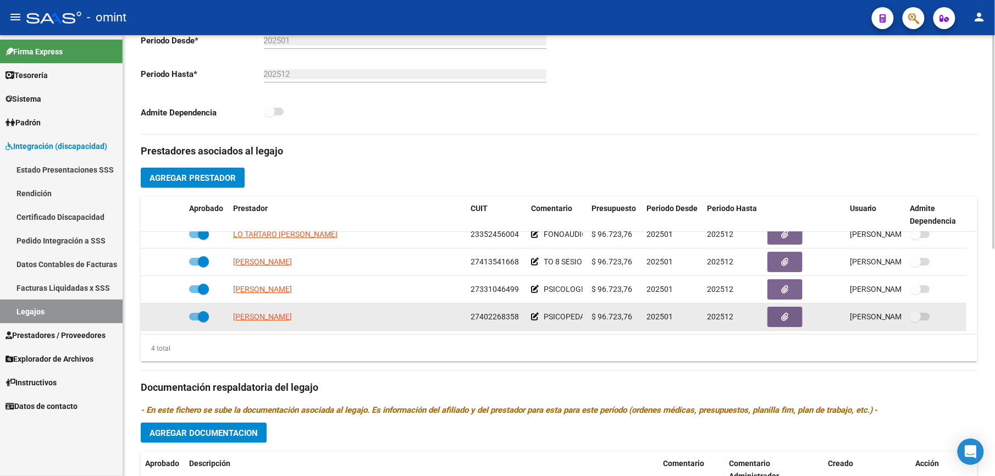
drag, startPoint x: 469, startPoint y: 317, endPoint x: 519, endPoint y: 320, distance: 50.7
click at [519, 320] on datatable-body-cell "27402268358" at bounding box center [496, 317] width 60 height 27
drag, startPoint x: 519, startPoint y: 320, endPoint x: 506, endPoint y: 315, distance: 14.3
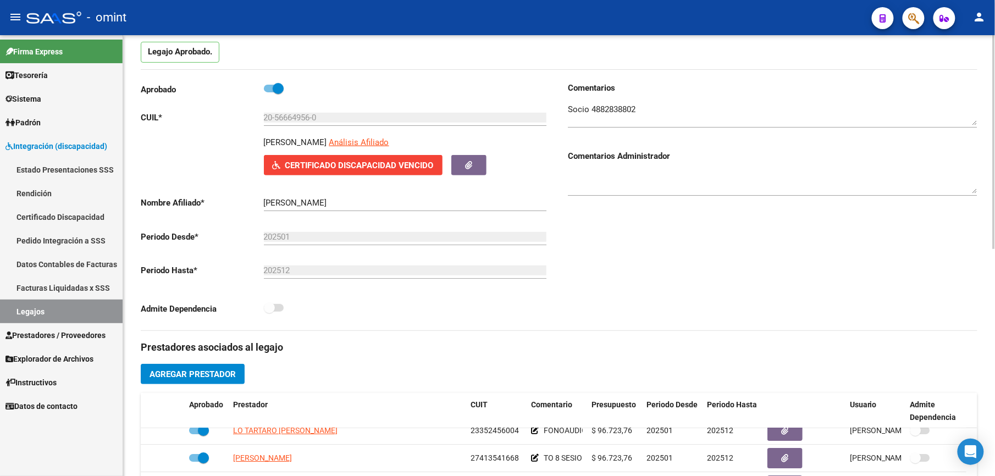
scroll to position [0, 0]
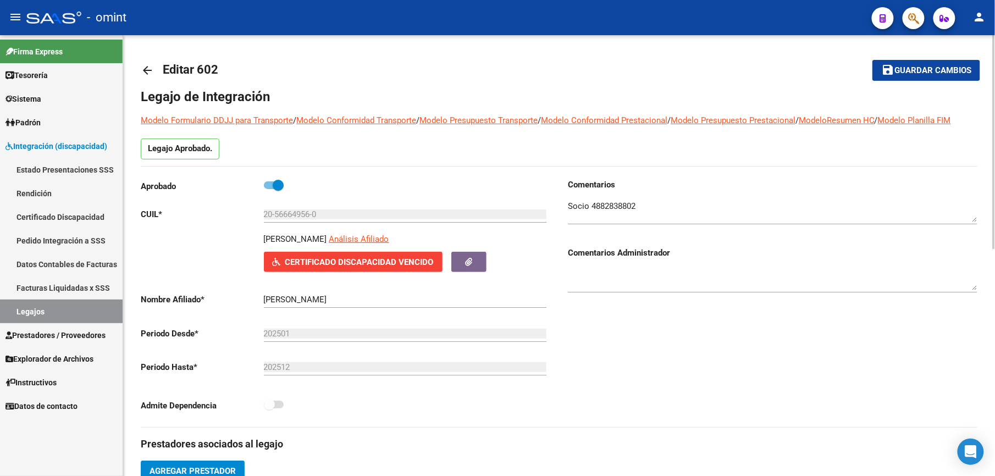
click at [153, 66] on mat-icon "arrow_back" at bounding box center [147, 70] width 13 height 13
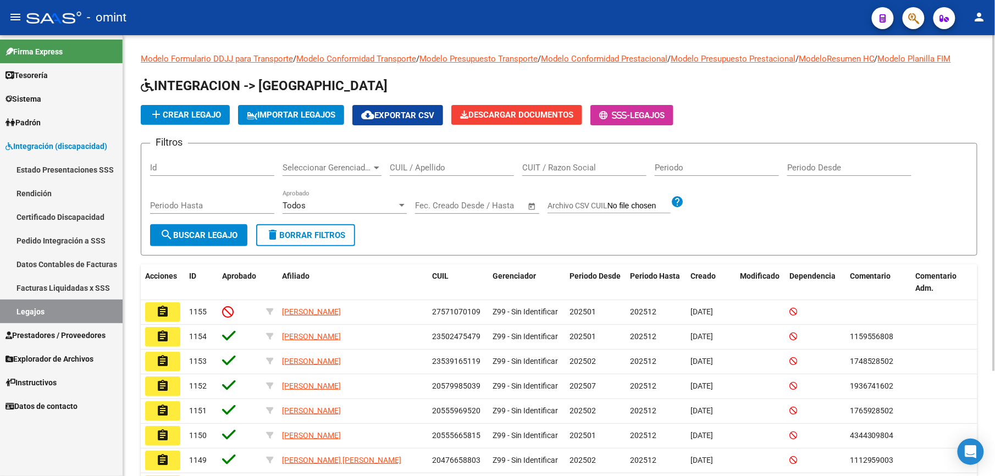
click at [416, 163] on input "CUIL / Apellido" at bounding box center [452, 168] width 124 height 10
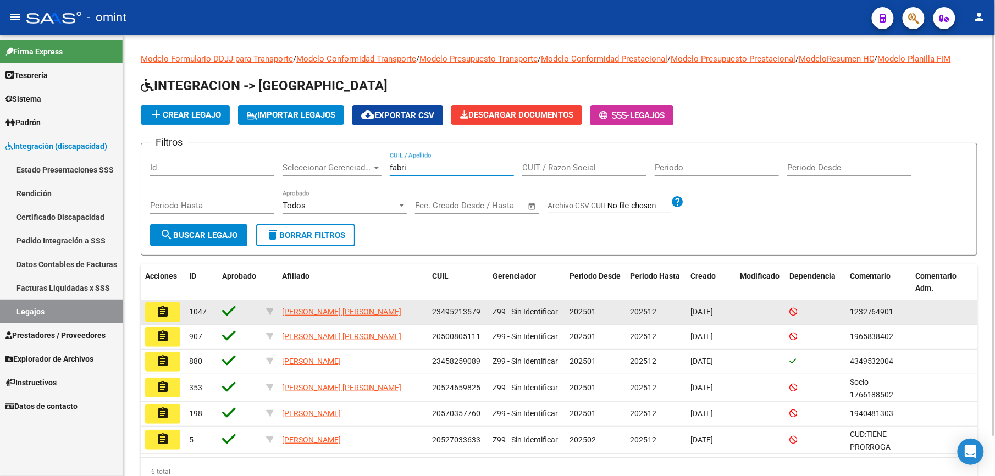
type input "fabri"
click at [168, 315] on mat-icon "assignment" at bounding box center [162, 311] width 13 height 13
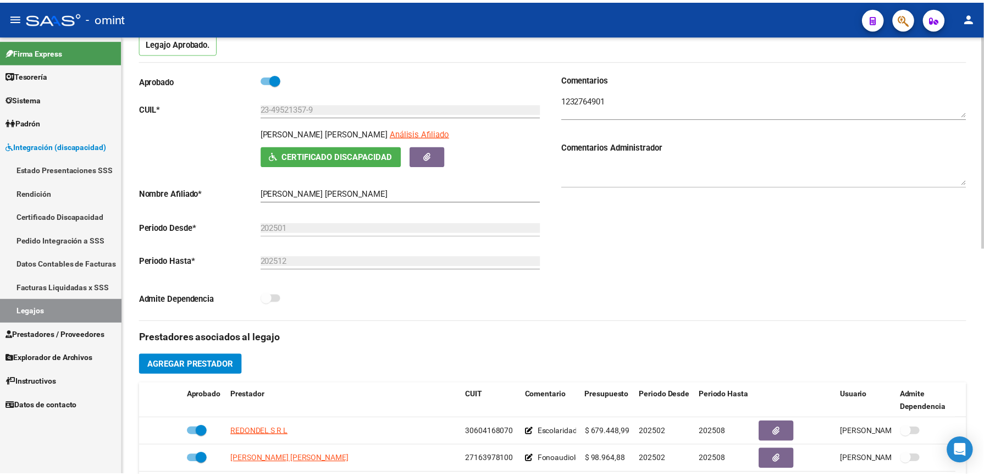
scroll to position [293, 0]
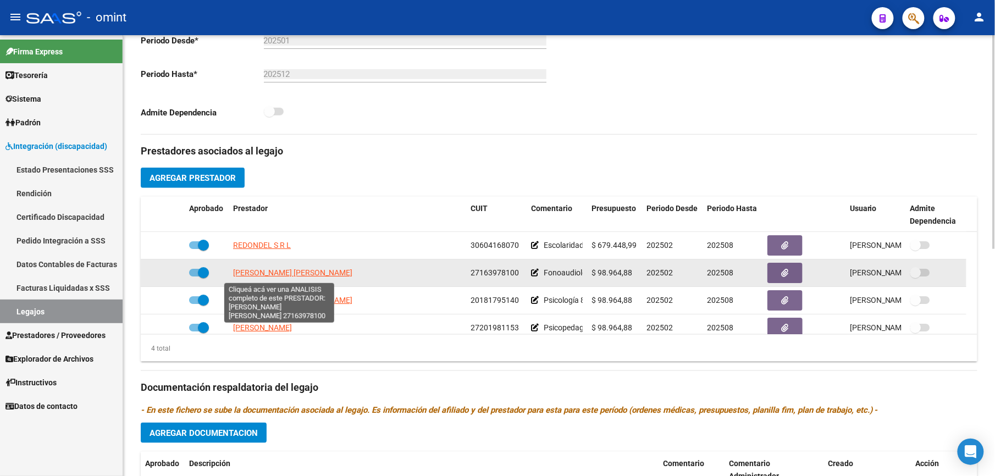
click at [315, 272] on span "[PERSON_NAME] [PERSON_NAME]" at bounding box center [292, 272] width 119 height 9
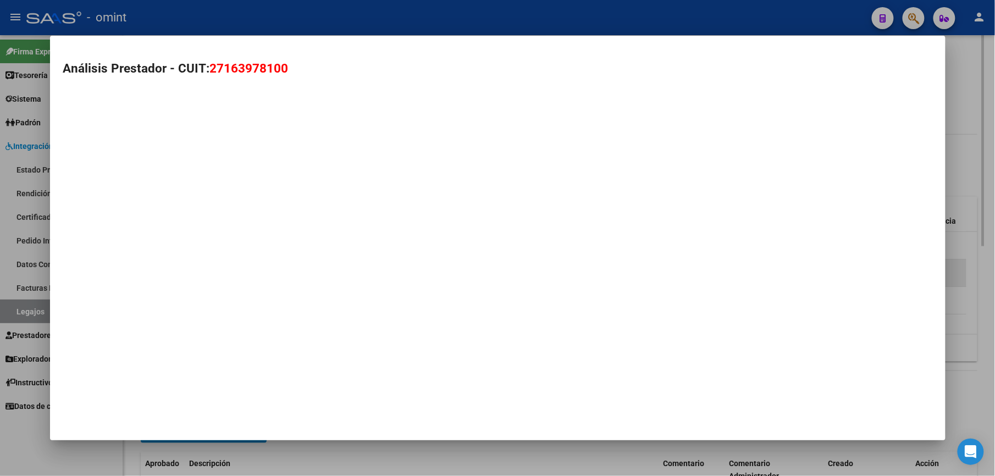
scroll to position [306, 0]
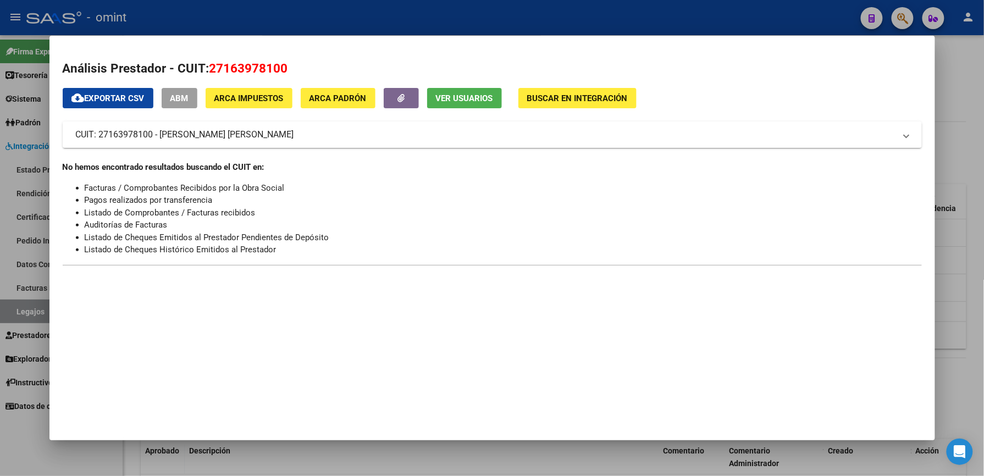
click at [628, 4] on div at bounding box center [492, 238] width 984 height 476
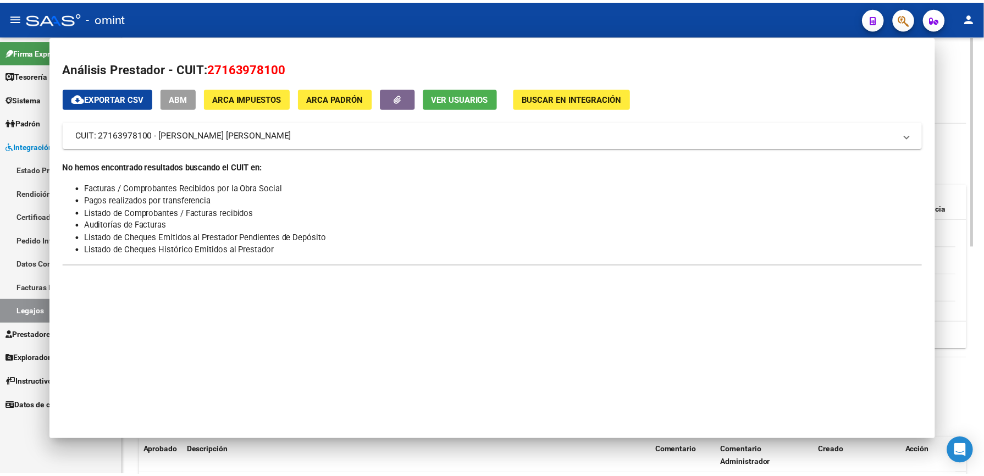
scroll to position [293, 0]
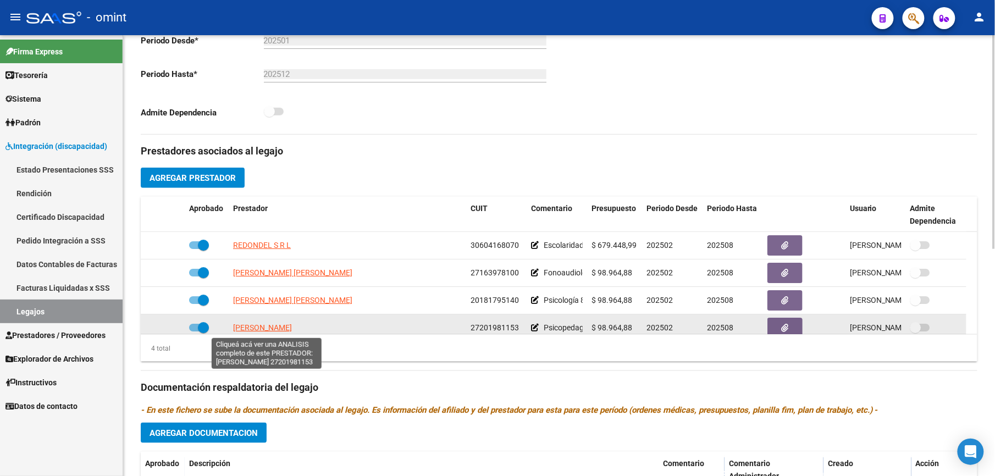
click at [290, 327] on span "[PERSON_NAME]" at bounding box center [262, 327] width 59 height 9
type textarea "27201981153"
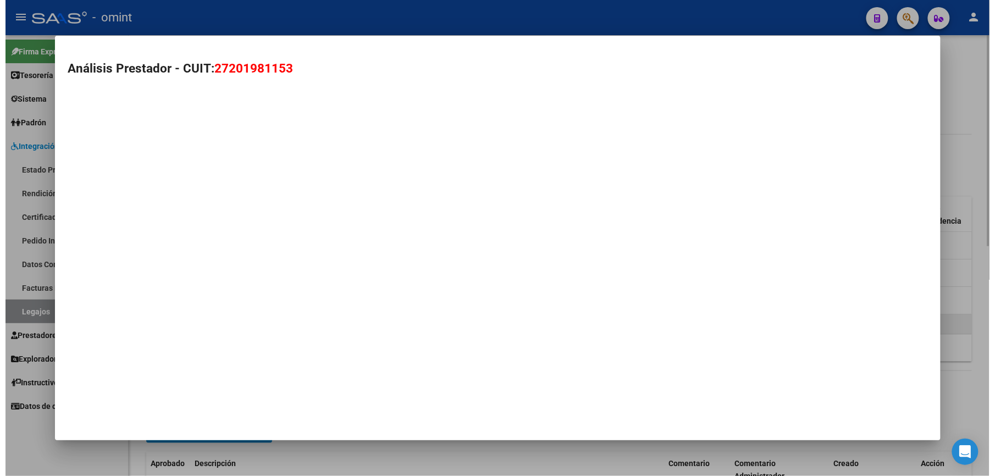
scroll to position [306, 0]
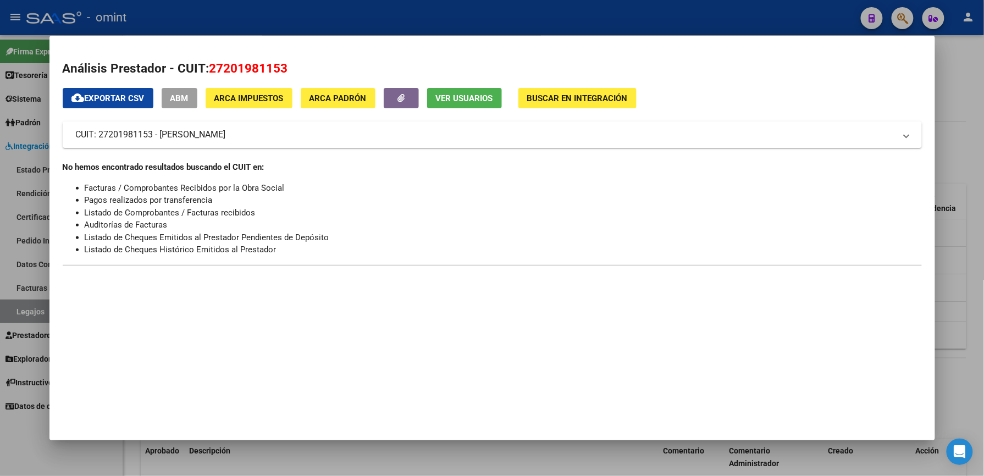
click at [591, 14] on div at bounding box center [492, 238] width 984 height 476
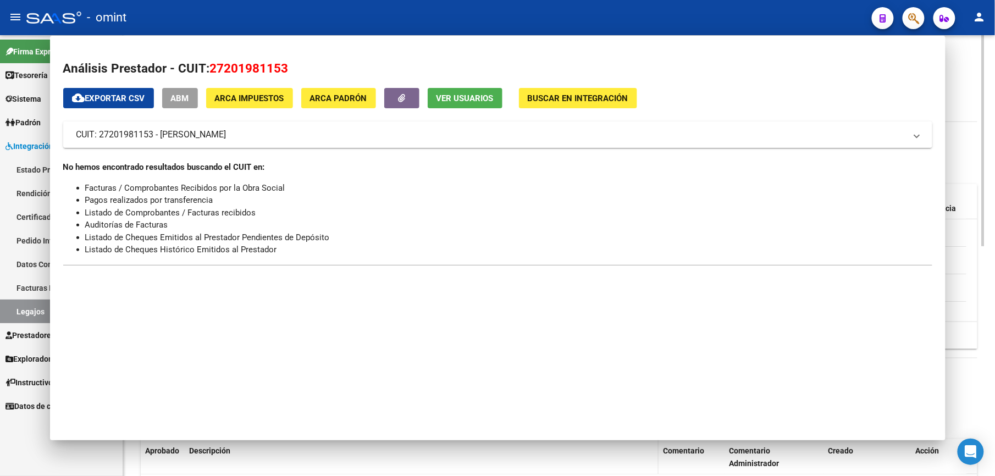
scroll to position [293, 0]
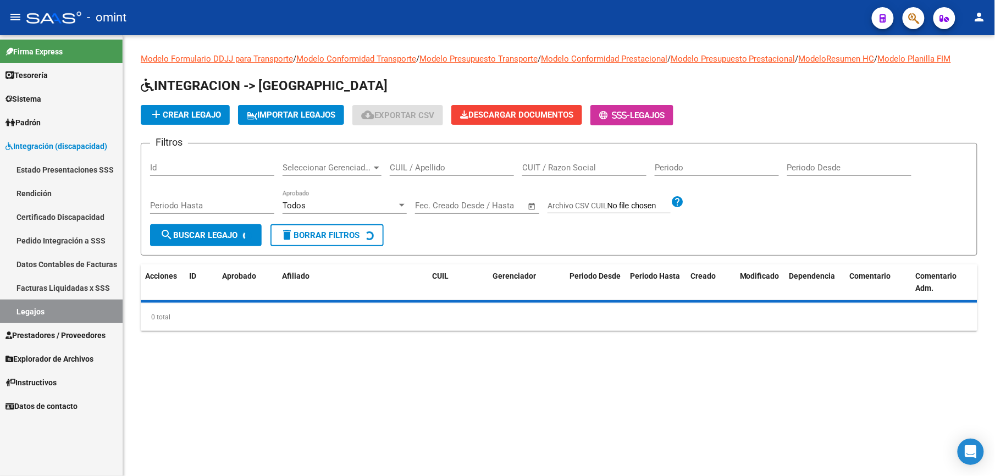
drag, startPoint x: 434, startPoint y: 168, endPoint x: 438, endPoint y: 159, distance: 9.3
click at [434, 166] on input "CUIL / Apellido" at bounding box center [452, 168] width 124 height 10
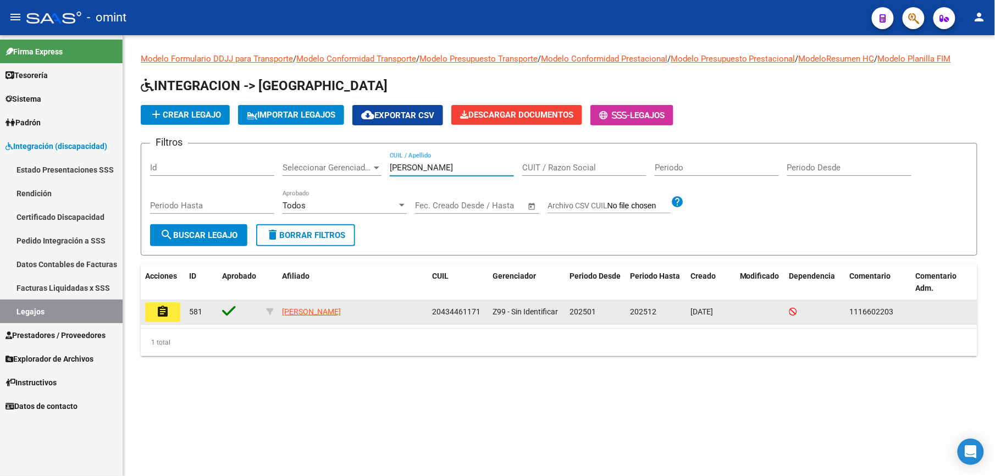
type input "[PERSON_NAME]"
click at [161, 309] on mat-icon "assignment" at bounding box center [162, 311] width 13 height 13
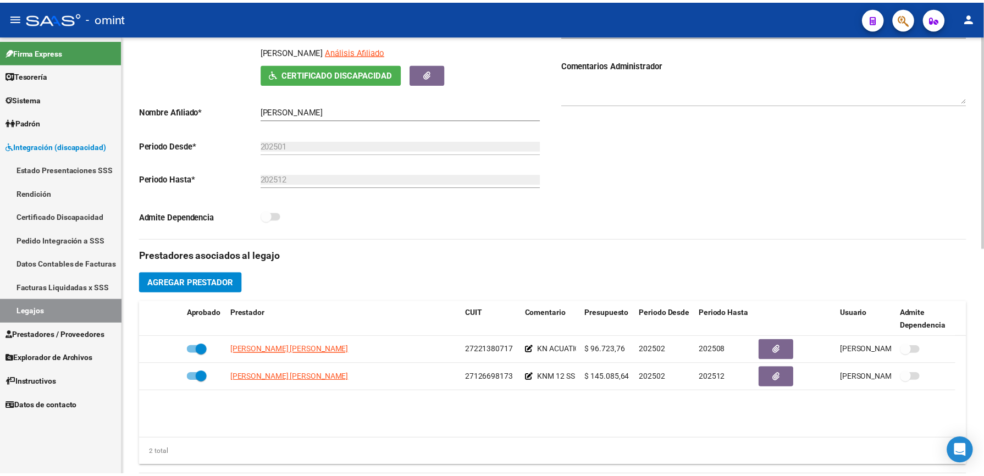
scroll to position [220, 0]
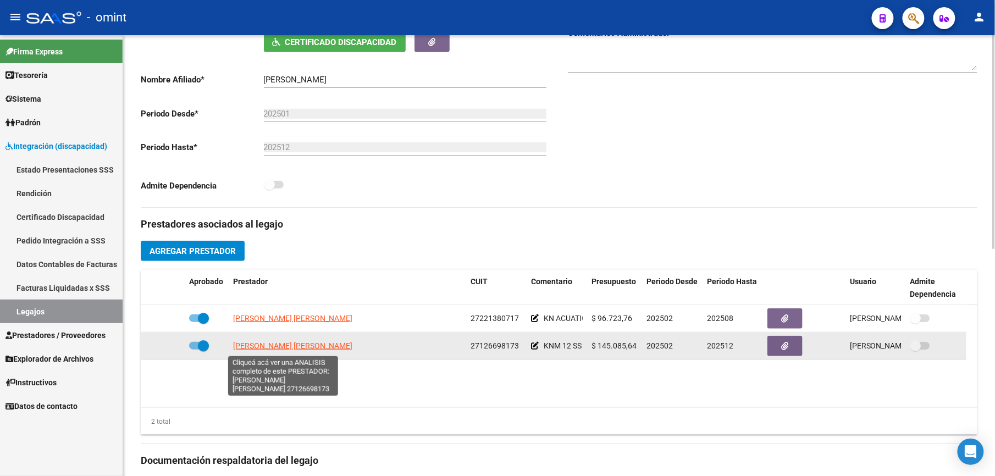
click at [320, 349] on span "[PERSON_NAME] [PERSON_NAME]" at bounding box center [292, 345] width 119 height 9
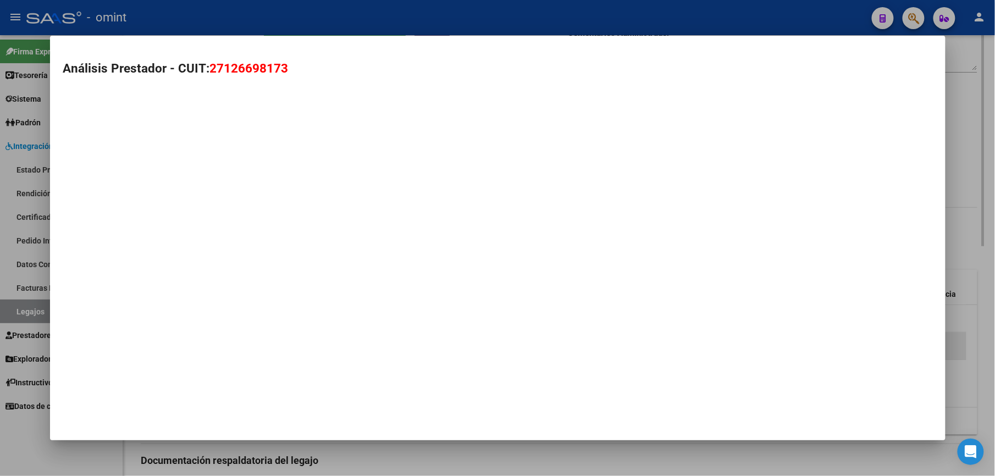
scroll to position [232, 0]
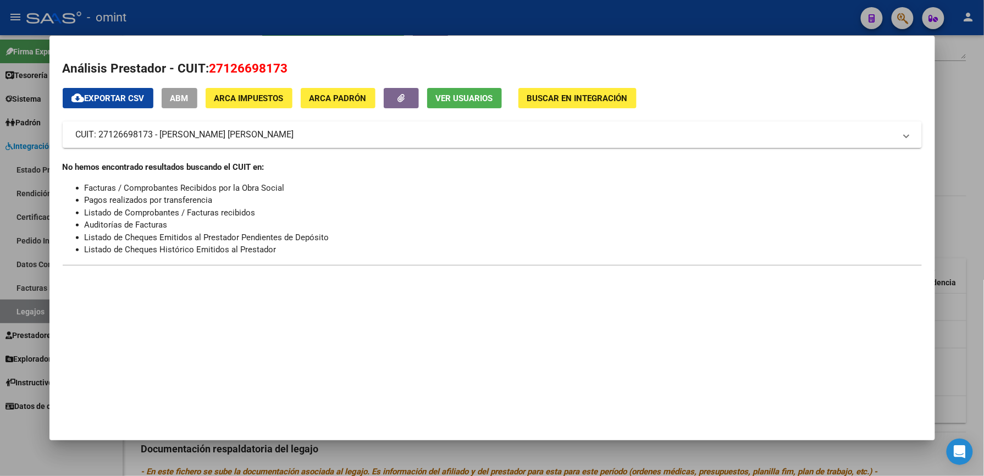
click at [480, 20] on div at bounding box center [492, 238] width 984 height 476
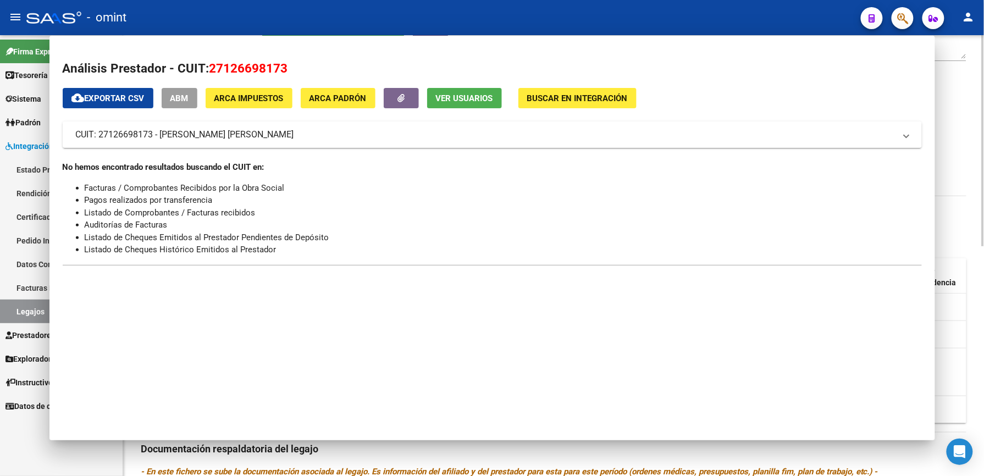
scroll to position [220, 0]
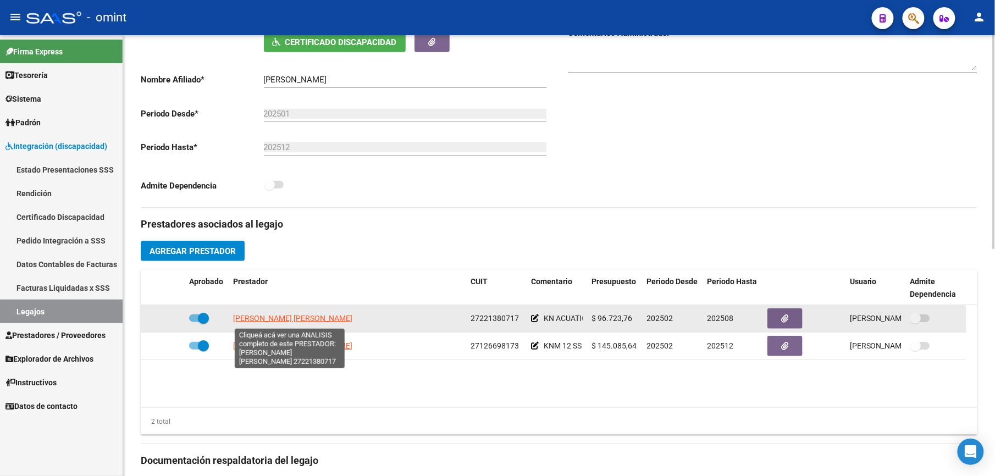
click at [294, 323] on span "[PERSON_NAME] [PERSON_NAME]" at bounding box center [292, 318] width 119 height 9
type textarea "27221380717"
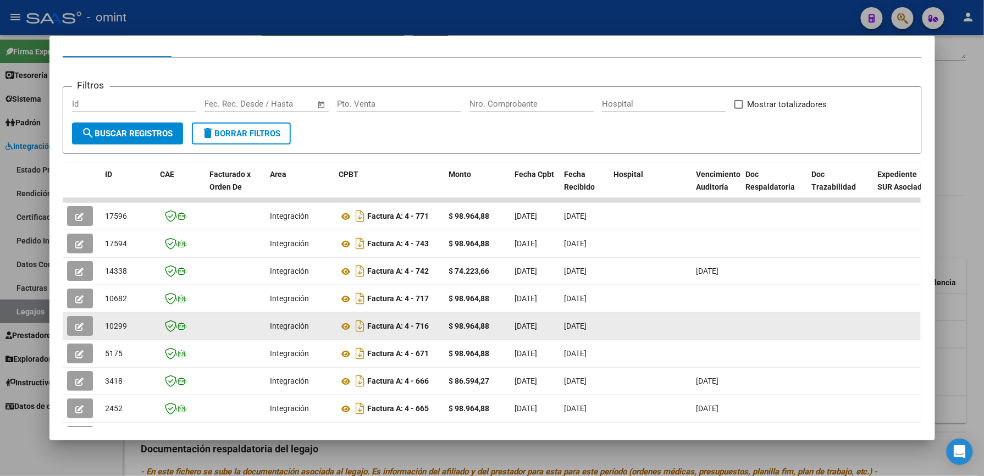
scroll to position [146, 0]
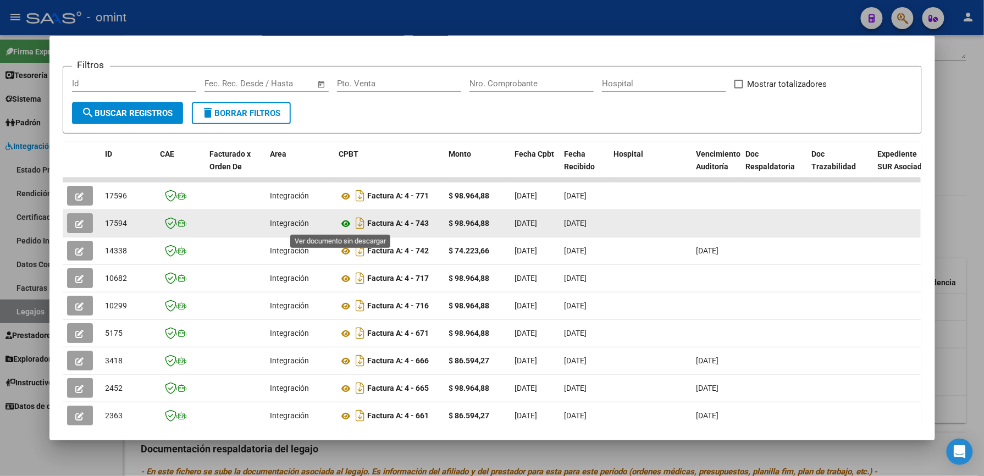
click at [339, 222] on icon at bounding box center [346, 223] width 14 height 13
click at [78, 220] on icon "button" at bounding box center [80, 224] width 8 height 8
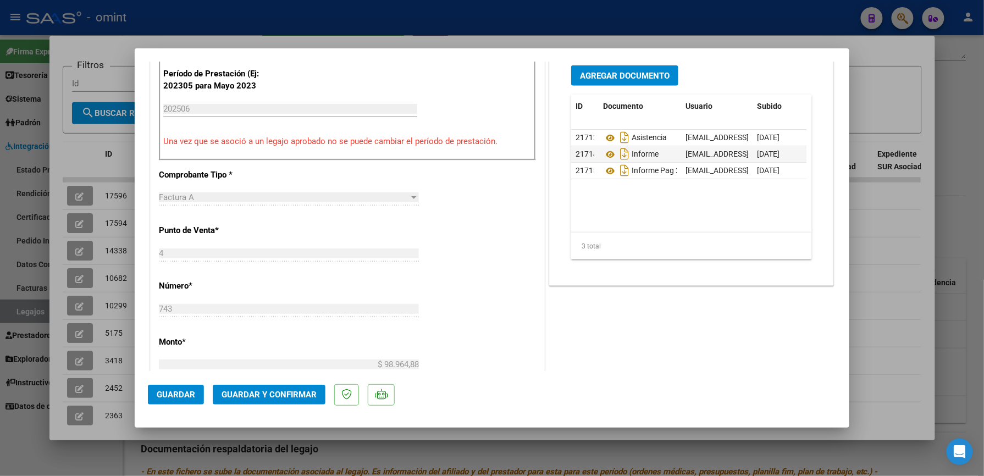
scroll to position [366, 0]
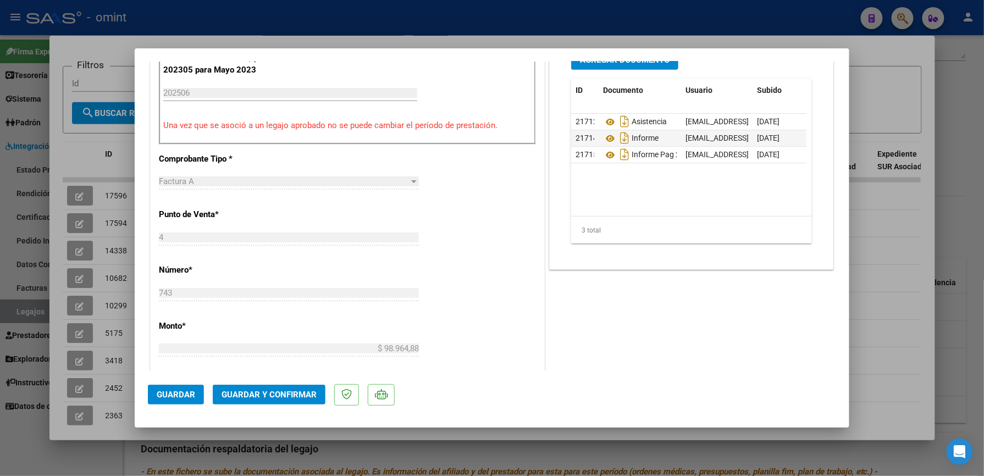
click at [280, 392] on span "Guardar y Confirmar" at bounding box center [269, 395] width 95 height 10
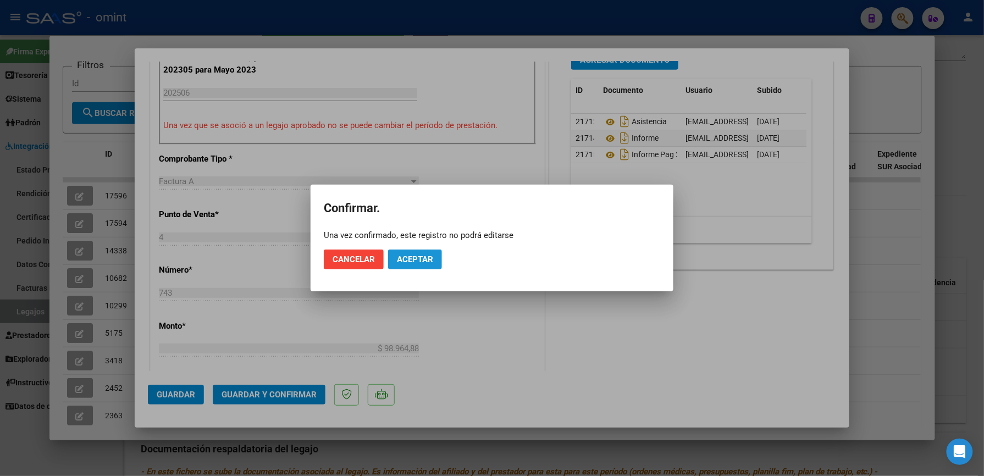
click at [416, 257] on span "Aceptar" at bounding box center [415, 260] width 36 height 10
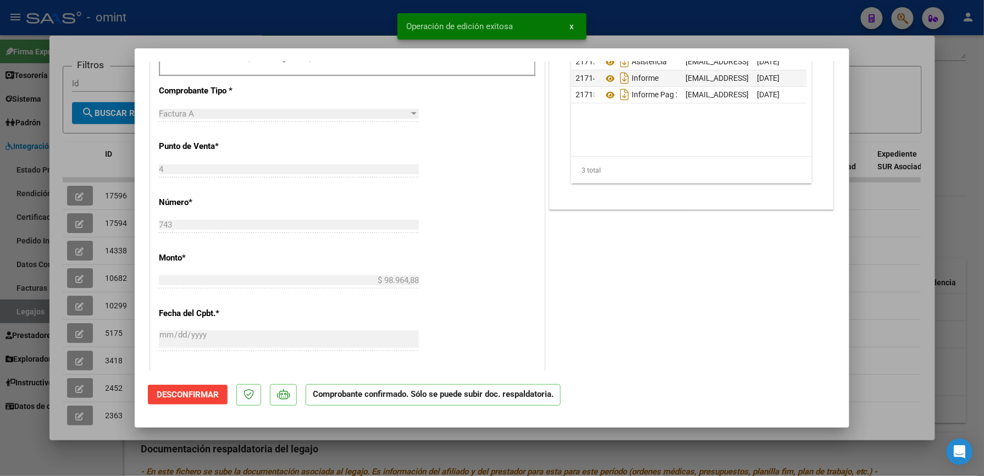
click at [632, 16] on div at bounding box center [492, 238] width 984 height 476
type input "$ 0,00"
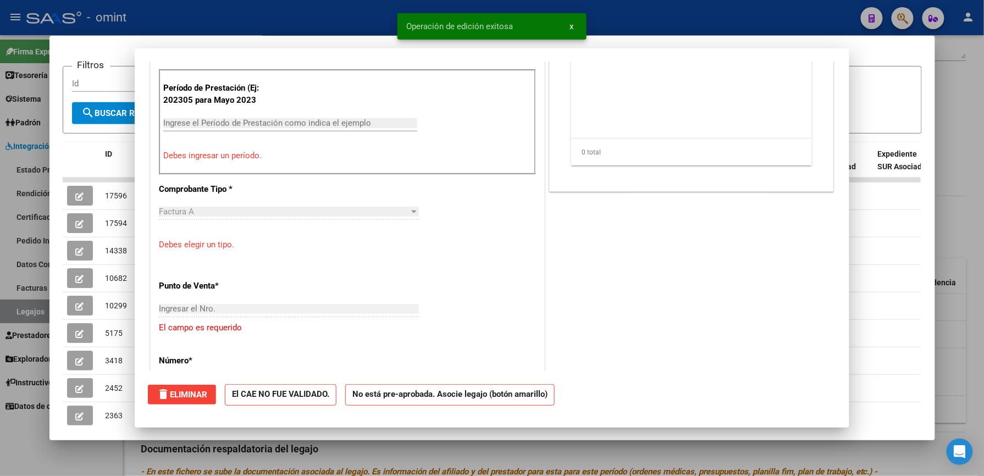
scroll to position [0, 0]
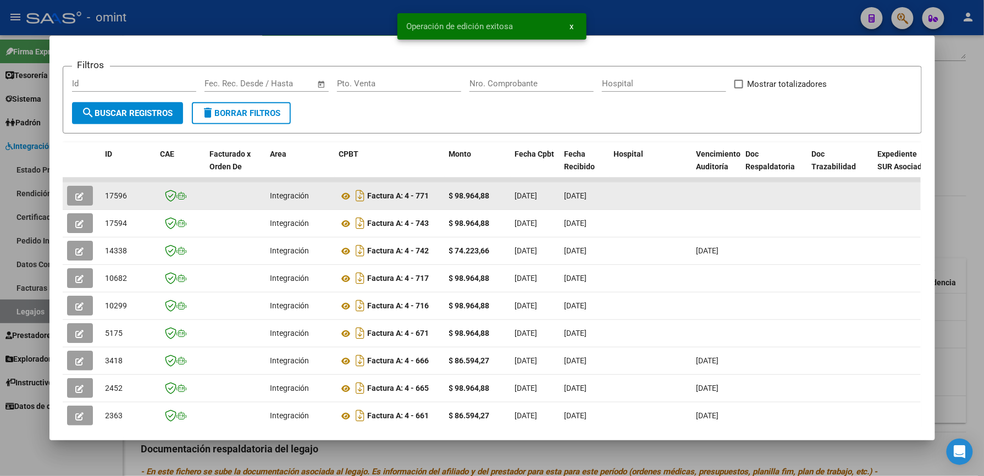
click at [82, 194] on button "button" at bounding box center [80, 196] width 26 height 20
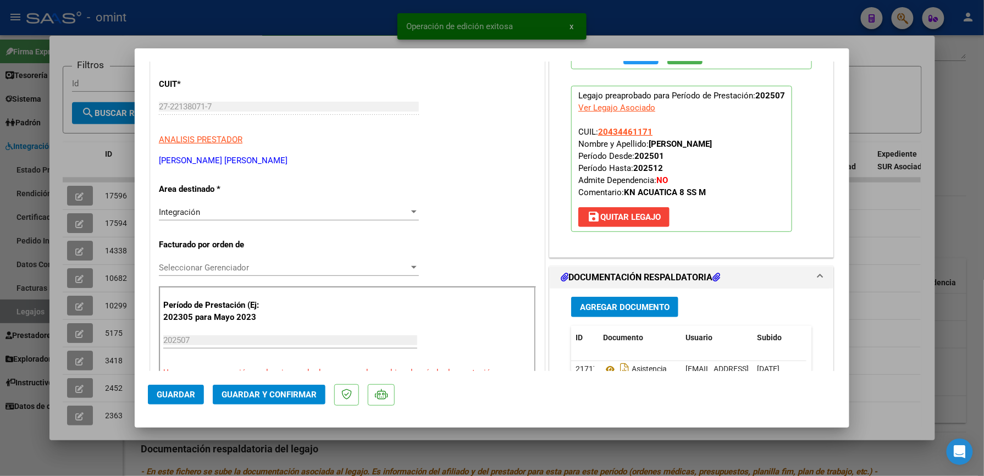
scroll to position [146, 0]
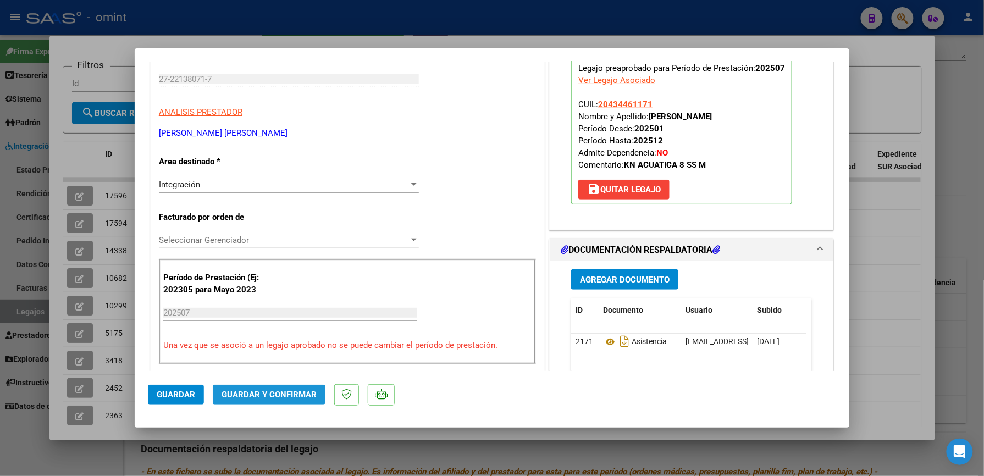
click at [295, 392] on span "Guardar y Confirmar" at bounding box center [269, 395] width 95 height 10
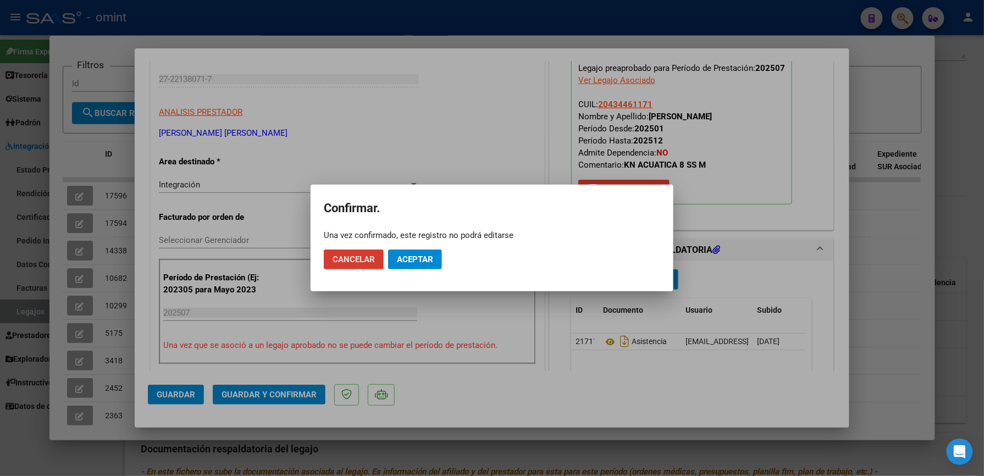
click at [417, 256] on span "Aceptar" at bounding box center [415, 260] width 36 height 10
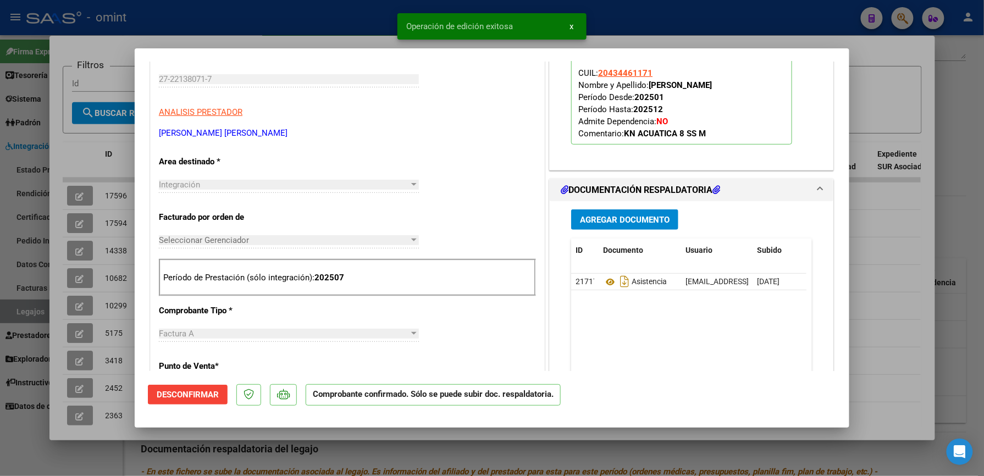
click at [658, 37] on div at bounding box center [492, 238] width 984 height 476
type input "$ 0,00"
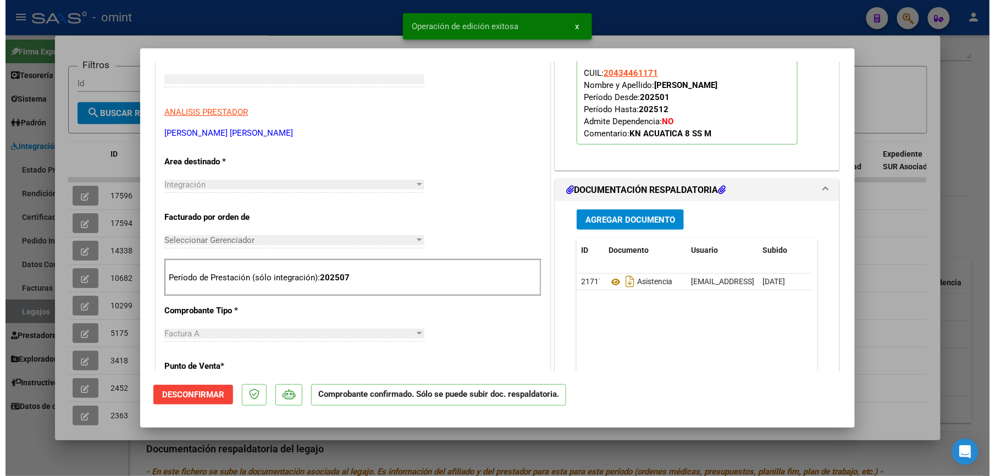
scroll to position [0, 0]
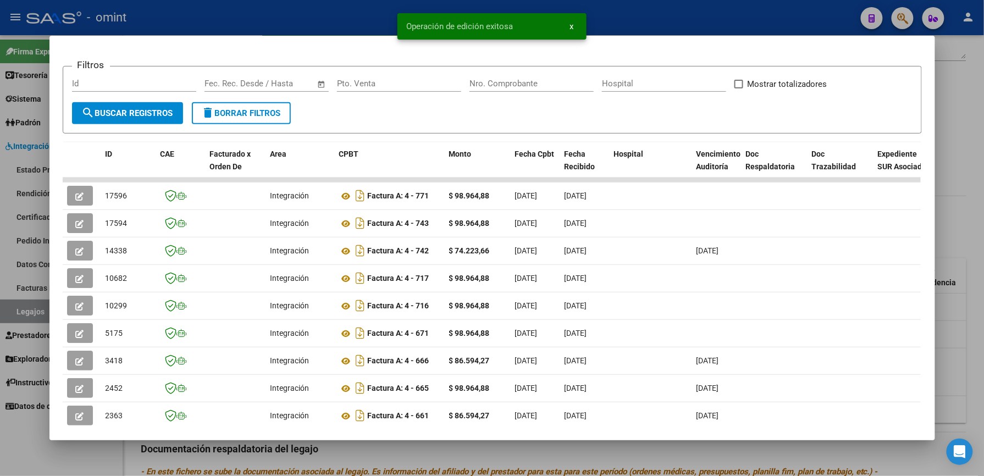
click at [715, 30] on div at bounding box center [492, 238] width 984 height 476
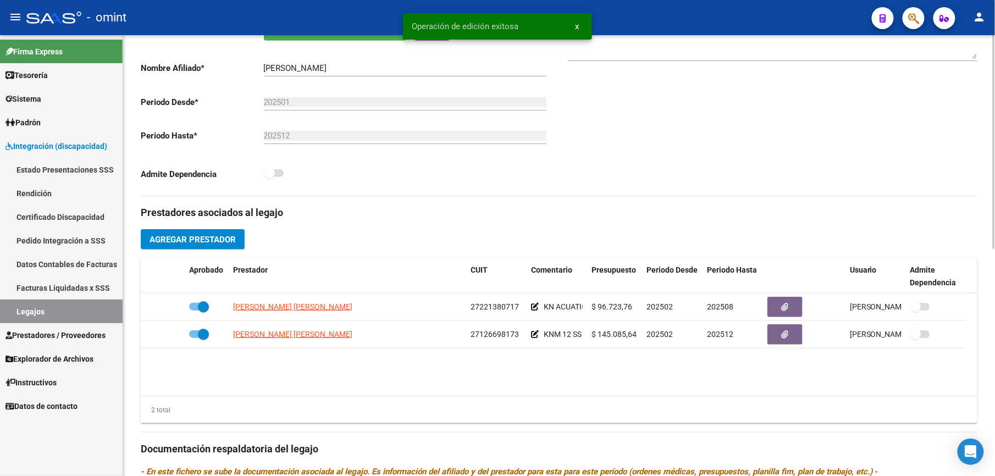
scroll to position [220, 0]
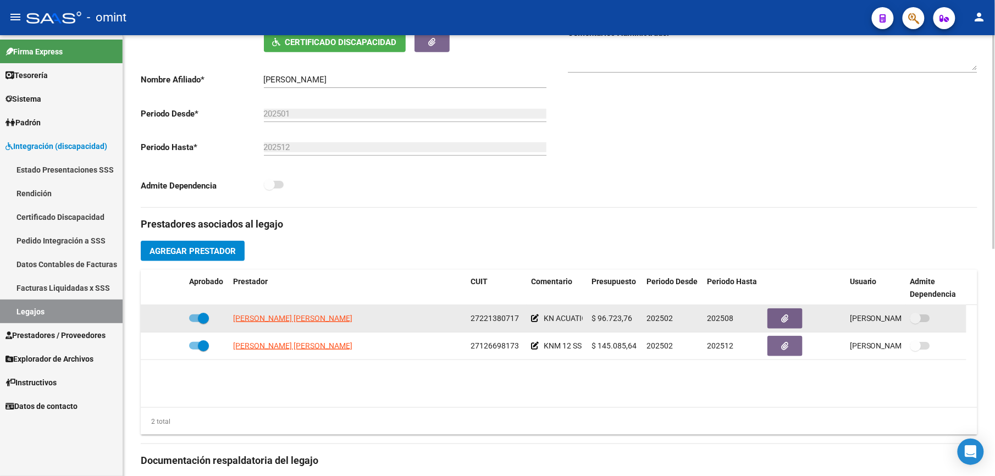
drag, startPoint x: 470, startPoint y: 318, endPoint x: 517, endPoint y: 320, distance: 47.9
click at [517, 320] on datatable-body-cell "27221380717" at bounding box center [496, 318] width 60 height 27
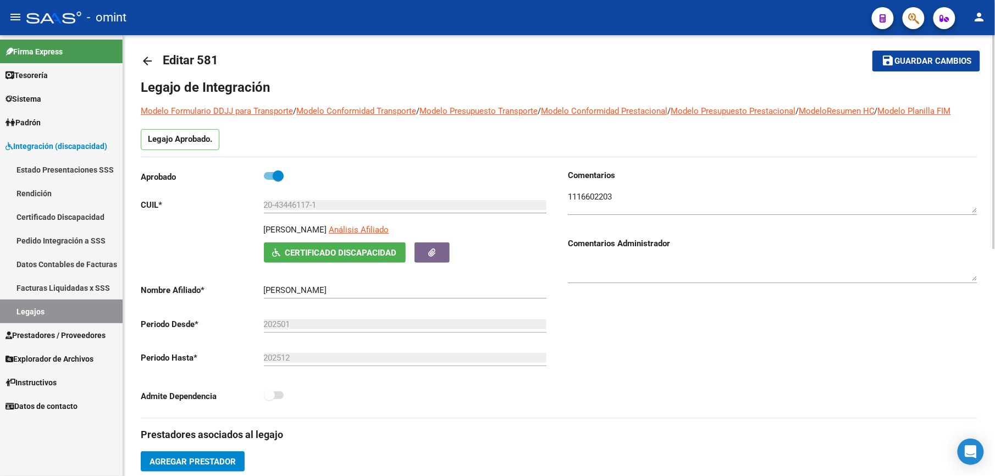
scroll to position [0, 0]
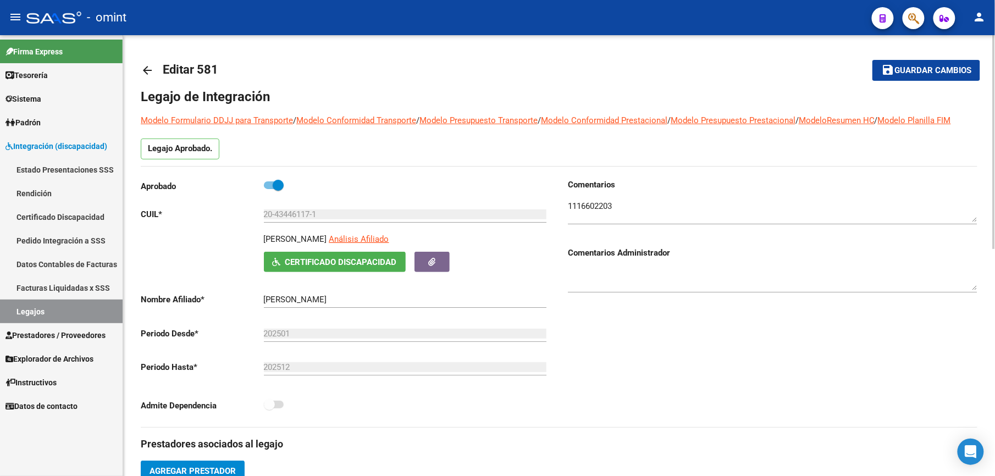
click at [155, 64] on link "arrow_back" at bounding box center [152, 70] width 22 height 26
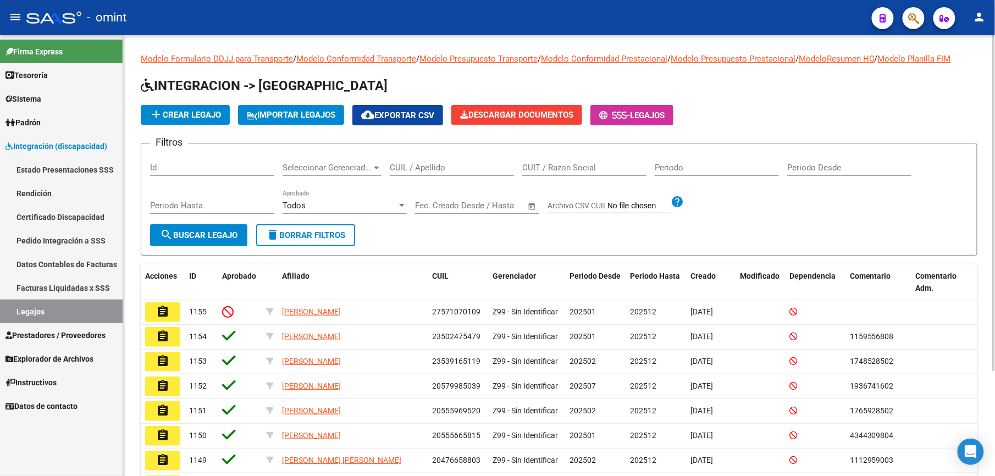
click at [425, 166] on input "CUIL / Apellido" at bounding box center [452, 168] width 124 height 10
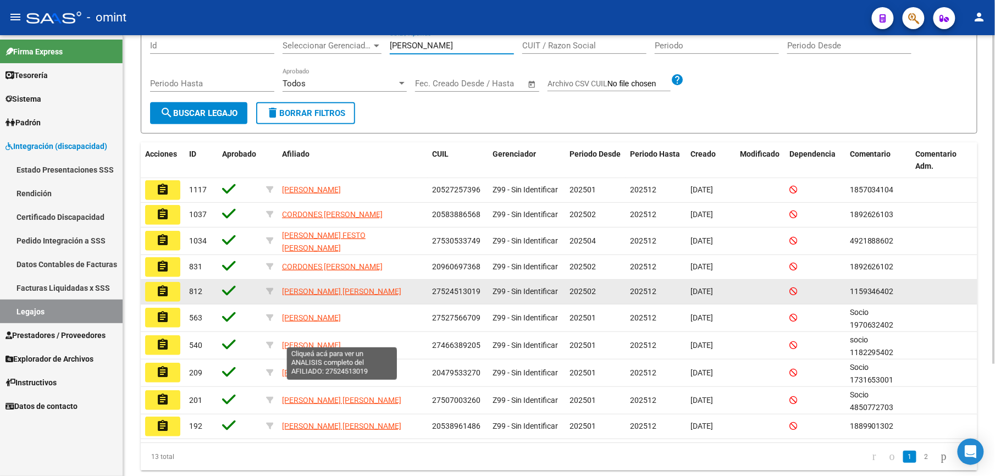
scroll to position [146, 0]
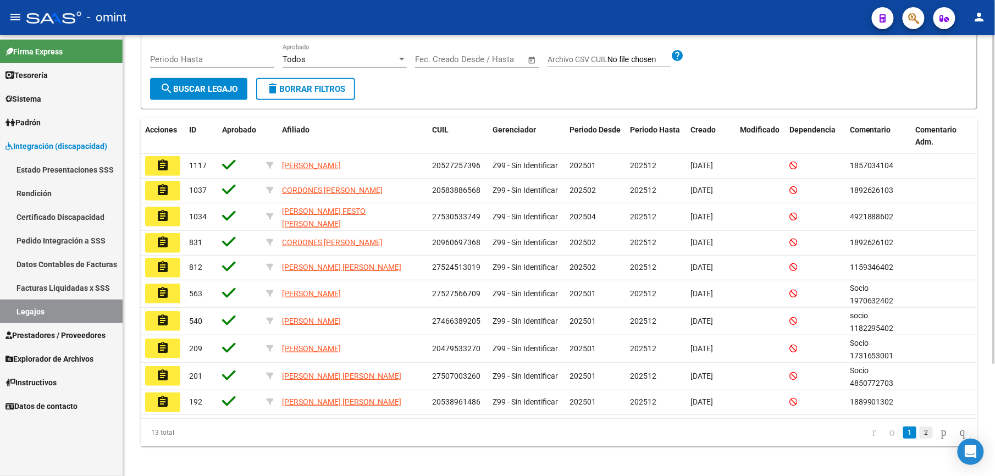
click at [920, 434] on link "2" at bounding box center [926, 433] width 13 height 12
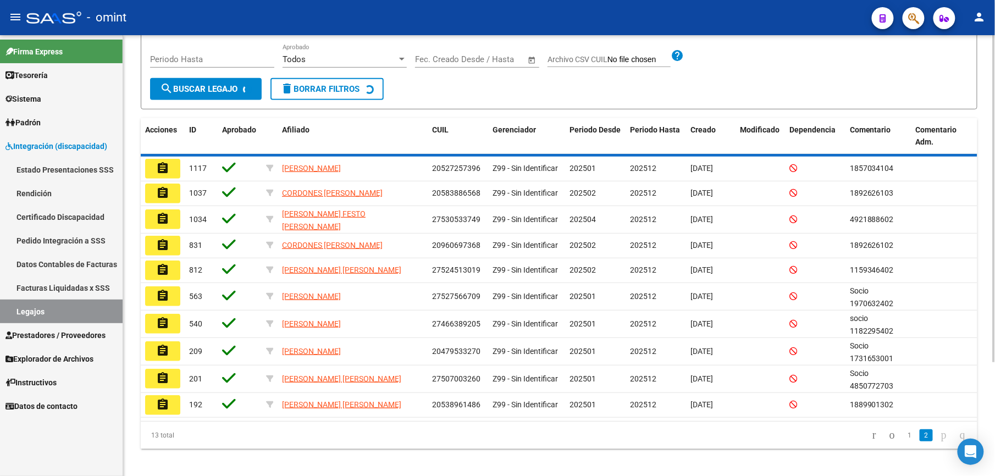
scroll to position [0, 0]
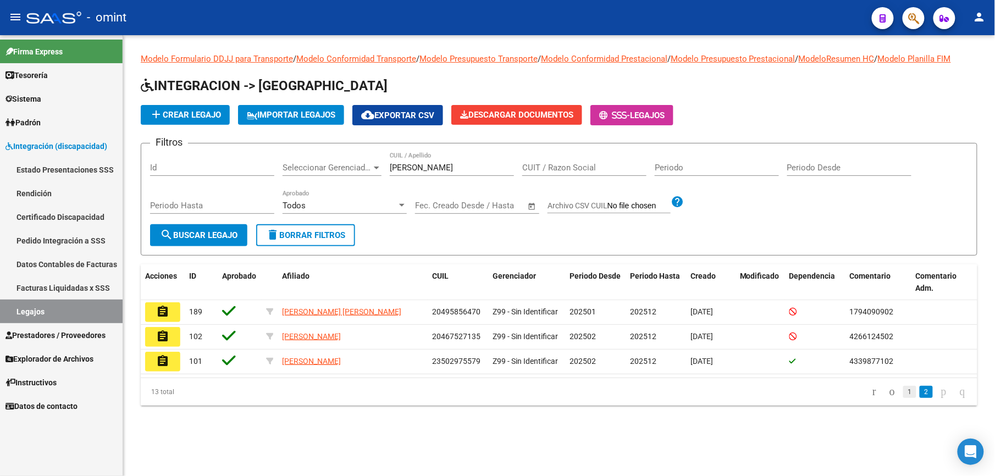
click at [904, 392] on link "1" at bounding box center [910, 392] width 13 height 12
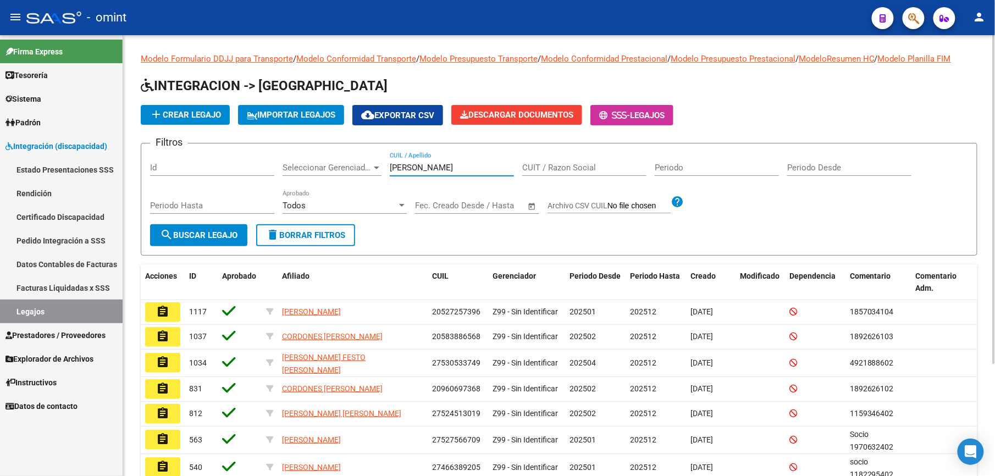
drag, startPoint x: 319, startPoint y: 168, endPoint x: 291, endPoint y: 158, distance: 29.2
click at [287, 165] on div "Filtros Id Seleccionar Gerenciador Seleccionar Gerenciador garcia CUIL / Apelli…" at bounding box center [559, 188] width 818 height 72
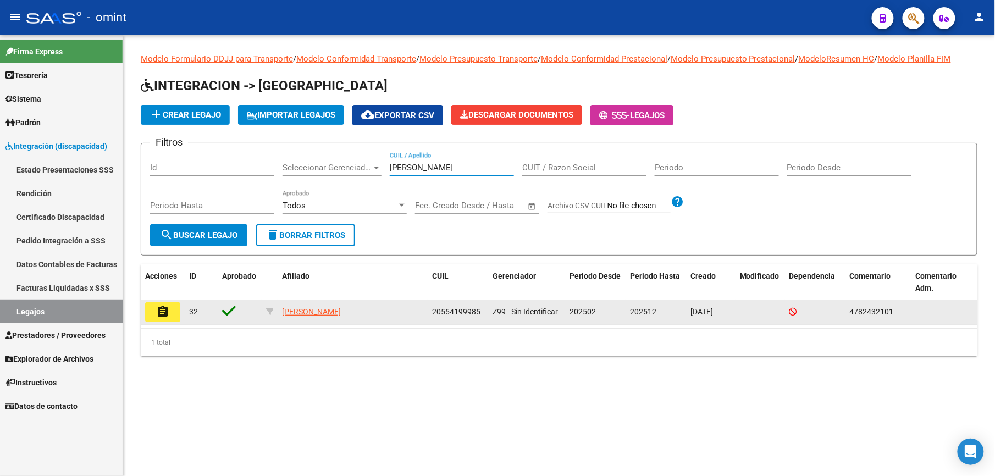
type input "[PERSON_NAME]"
click at [170, 311] on button "assignment" at bounding box center [162, 312] width 35 height 20
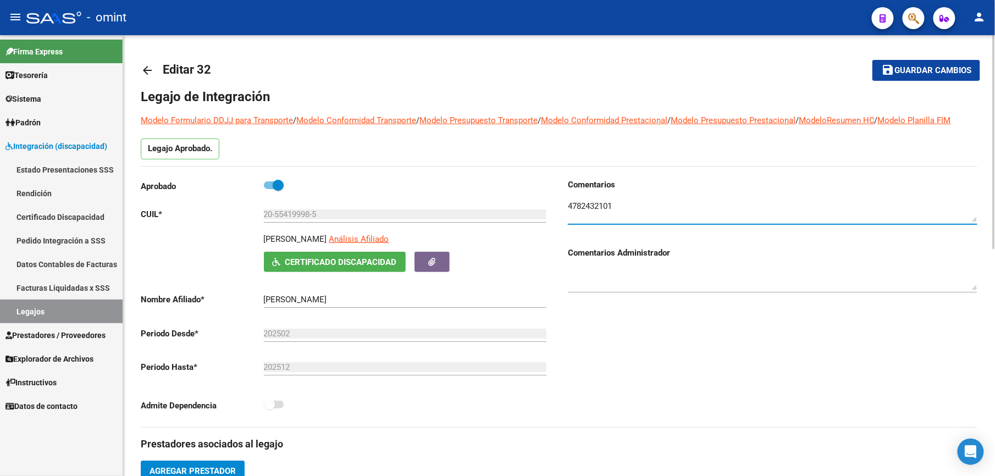
drag, startPoint x: 617, startPoint y: 206, endPoint x: 568, endPoint y: 206, distance: 49.5
click at [568, 206] on div "Comentarios Comentarios Administrador" at bounding box center [768, 303] width 418 height 249
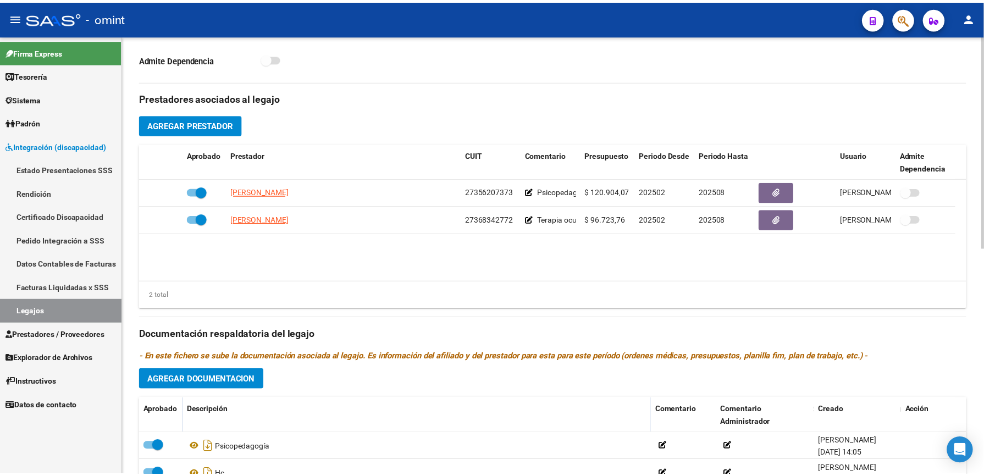
scroll to position [440, 0]
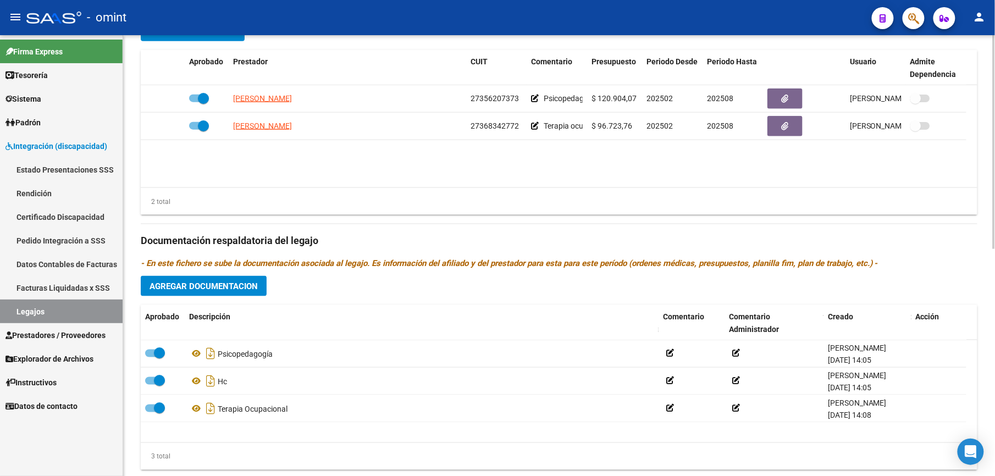
click at [250, 284] on span "Agregar Documentacion" at bounding box center [204, 287] width 108 height 10
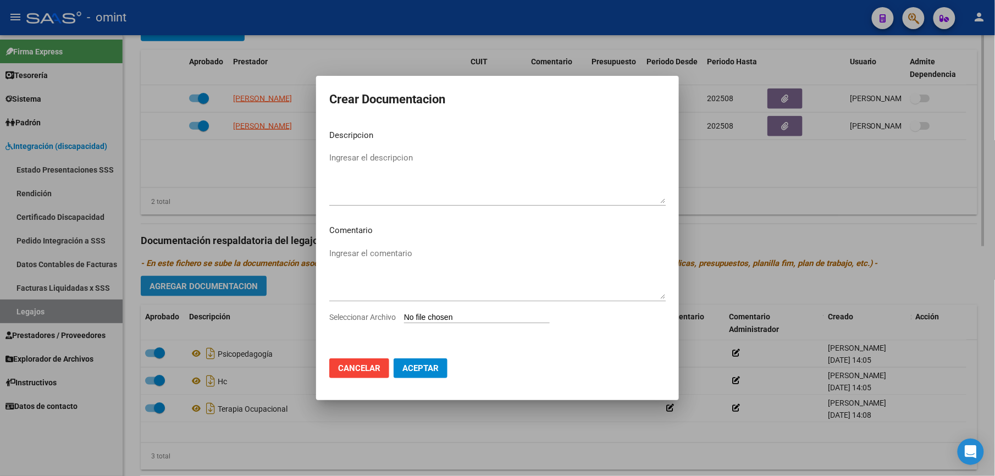
scroll to position [451, 0]
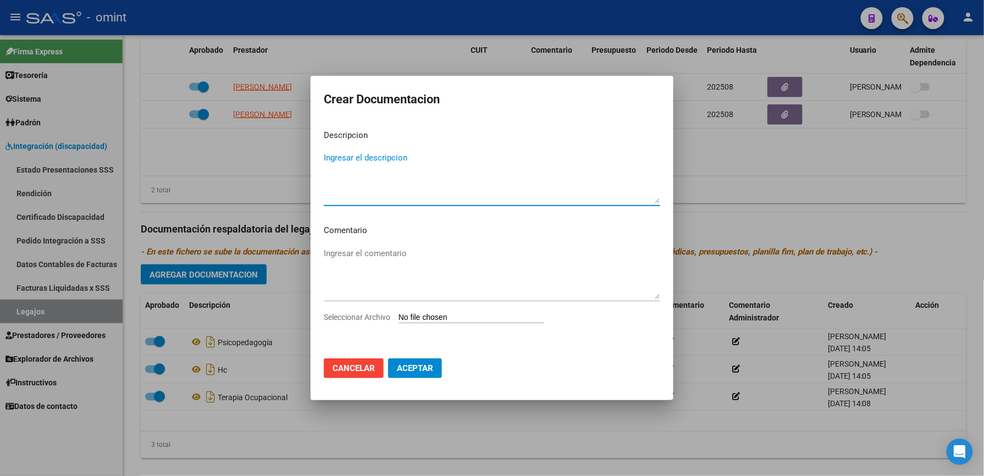
click at [364, 156] on textarea "Ingresar el descripcion" at bounding box center [492, 178] width 337 height 52
type textarea "FONOAUDIOLOGIA"
click at [372, 316] on span "Seleccionar Archivo" at bounding box center [357, 317] width 67 height 9
click at [399, 316] on input "Seleccionar Archivo" at bounding box center [472, 318] width 146 height 10
type input "C:\fakepath\fono.pdf"
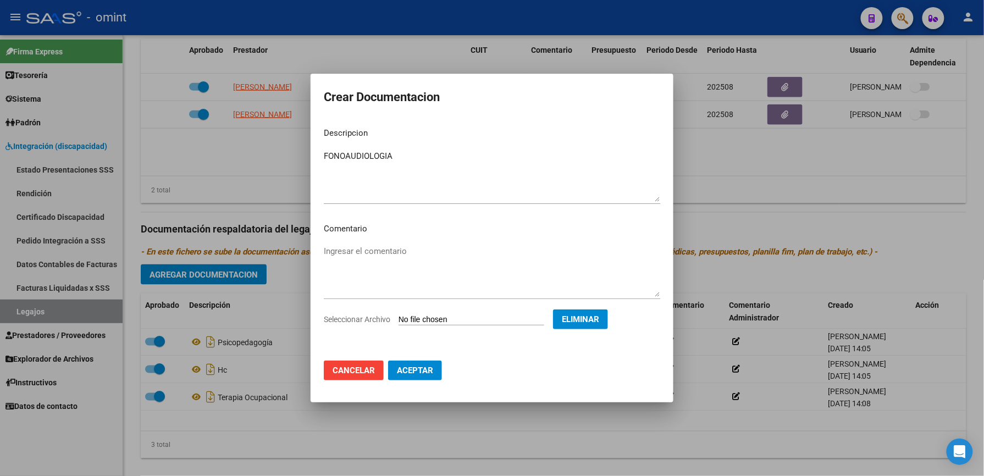
click at [425, 371] on span "Aceptar" at bounding box center [415, 371] width 36 height 10
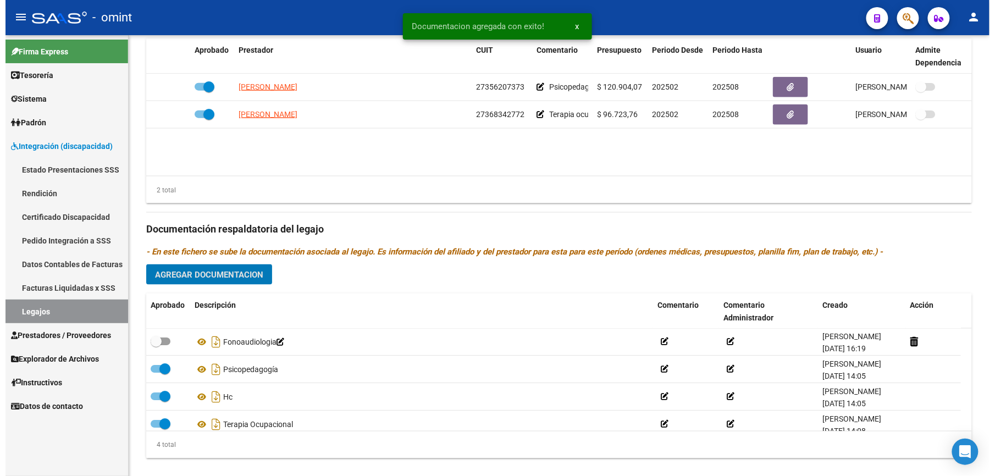
scroll to position [440, 0]
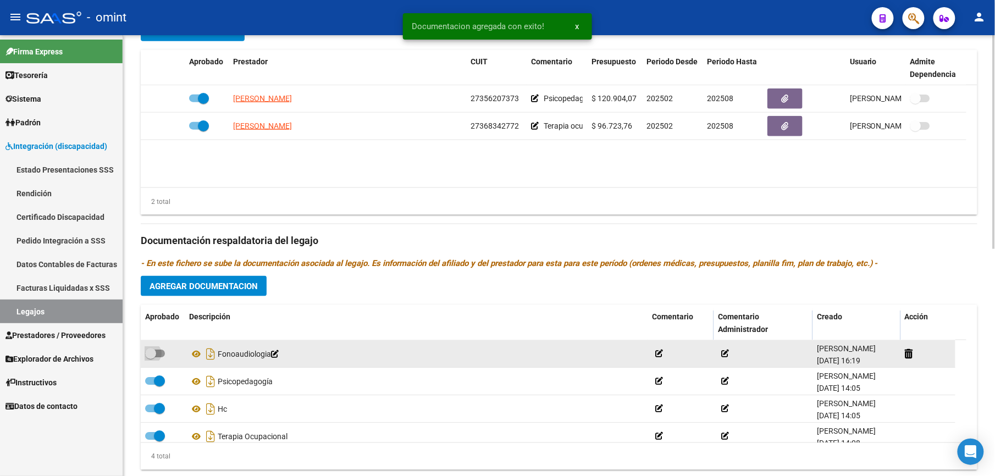
click at [158, 354] on span at bounding box center [155, 354] width 20 height 8
click at [151, 357] on input "checkbox" at bounding box center [150, 357] width 1 height 1
checkbox input "true"
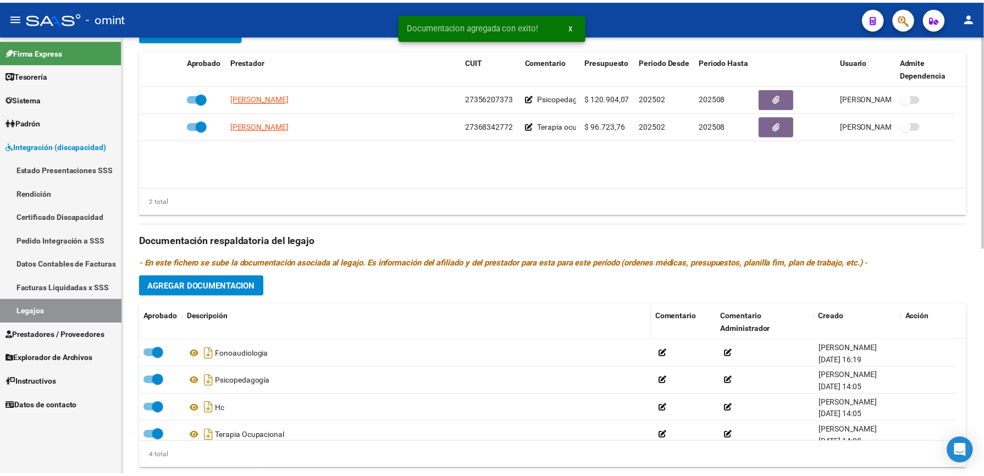
scroll to position [366, 0]
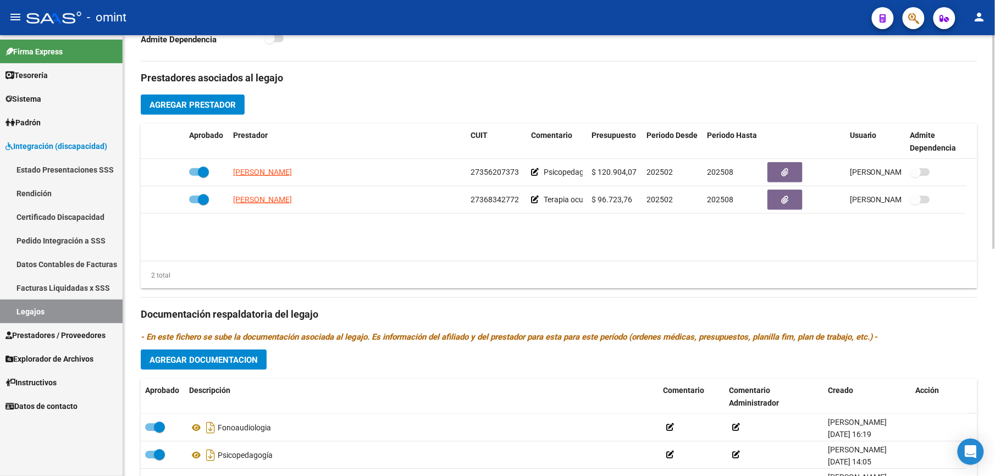
click at [233, 107] on span "Agregar Prestador" at bounding box center [193, 105] width 86 height 10
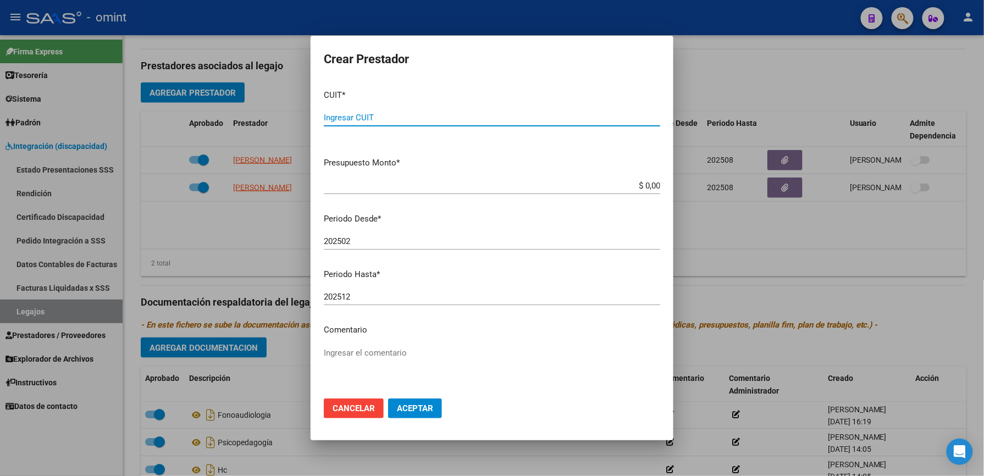
scroll to position [467, 0]
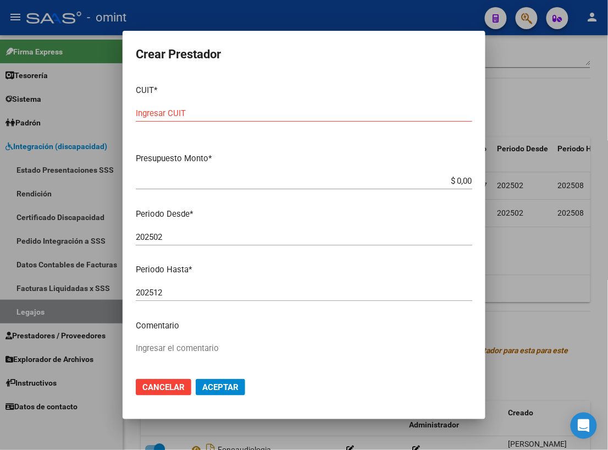
click at [386, 114] on input "Ingresar CUIT" at bounding box center [304, 113] width 337 height 10
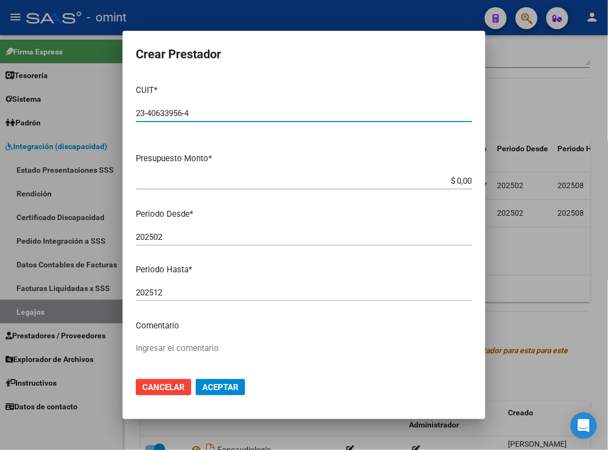
type input "23-40633956-4"
click at [442, 187] on div "$ 0,00 Ingresar el monto" at bounding box center [304, 181] width 337 height 16
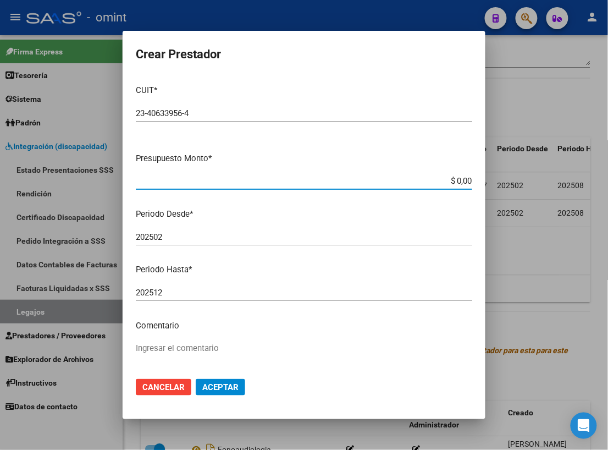
click at [447, 183] on input "$ 0,00" at bounding box center [304, 181] width 337 height 10
type input "$ 123.706,10"
click at [228, 240] on input "202502" at bounding box center [304, 237] width 337 height 10
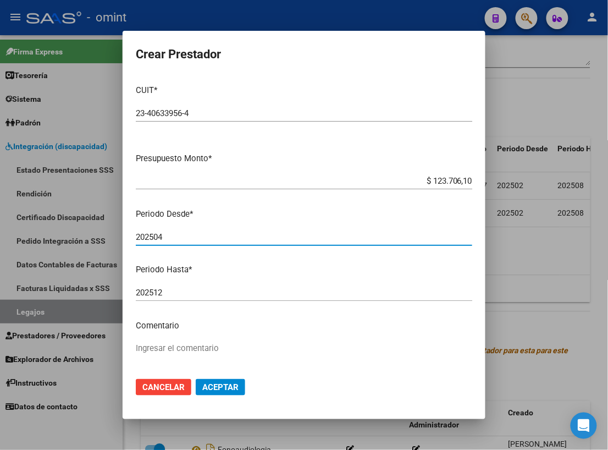
type input "202504"
click at [176, 294] on input "202512" at bounding box center [304, 293] width 337 height 10
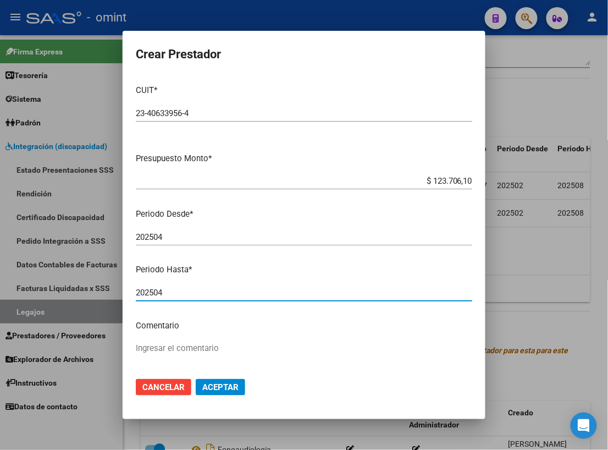
type input "202504"
click at [179, 346] on textarea "Ingresar el comentario" at bounding box center [304, 368] width 337 height 52
type textarea "FONO"
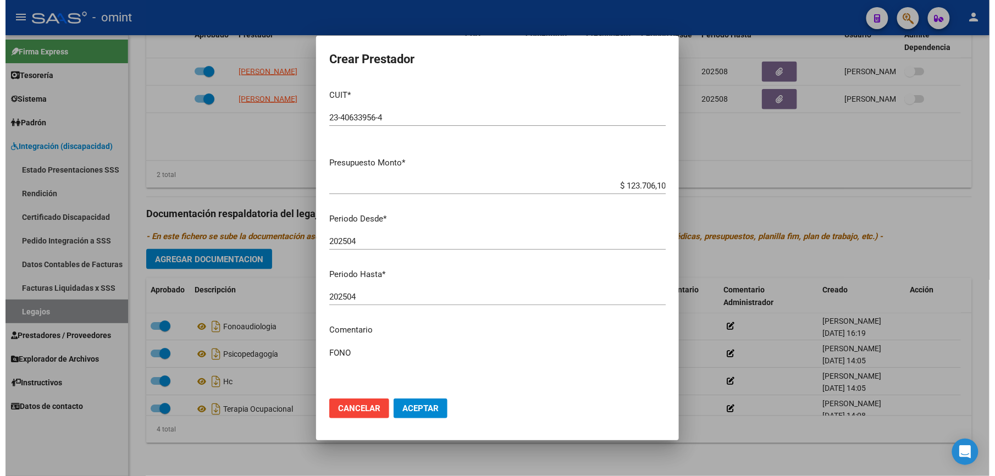
scroll to position [482, 0]
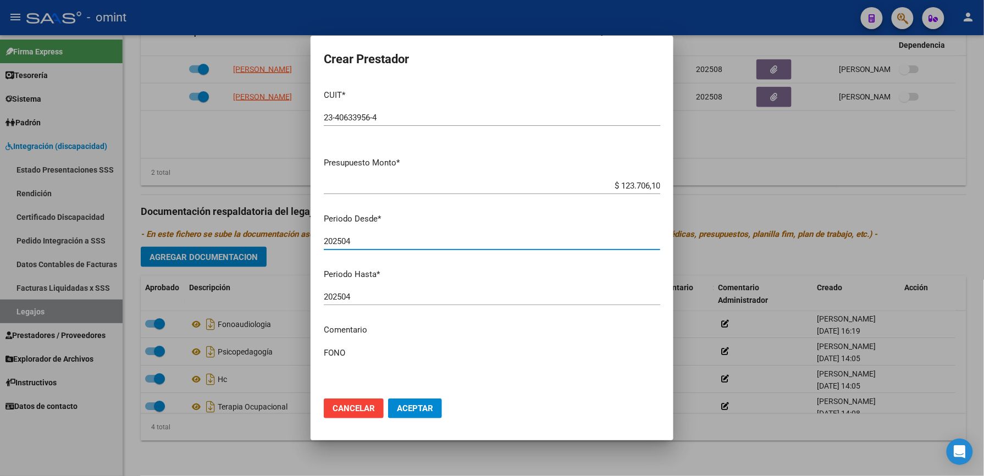
click at [378, 242] on input "202504" at bounding box center [492, 241] width 337 height 10
type input "202506"
click at [366, 295] on input "202504" at bounding box center [492, 297] width 337 height 10
type input "202512"
drag, startPoint x: 388, startPoint y: 348, endPoint x: 410, endPoint y: 354, distance: 22.8
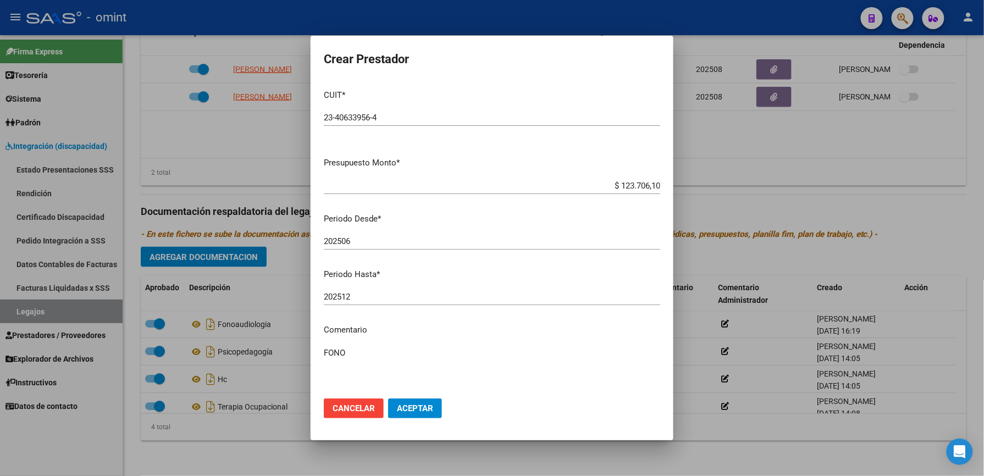
click at [387, 349] on textarea "FONO" at bounding box center [492, 373] width 337 height 52
click at [407, 354] on textarea "FONO" at bounding box center [492, 373] width 337 height 52
type textarea "FONO 8 SS M"
click at [425, 410] on span "Aceptar" at bounding box center [415, 409] width 36 height 10
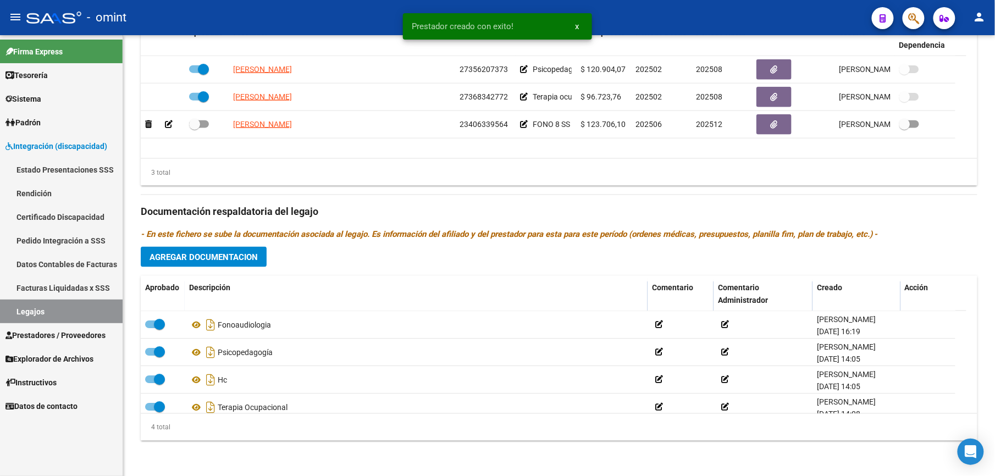
scroll to position [216, 0]
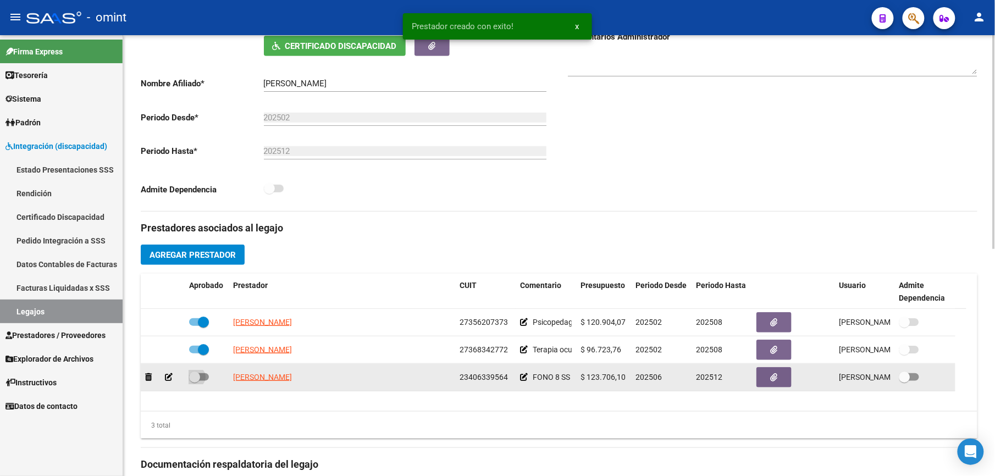
click at [206, 377] on span at bounding box center [199, 377] width 20 height 8
click at [195, 381] on input "checkbox" at bounding box center [194, 381] width 1 height 1
checkbox input "true"
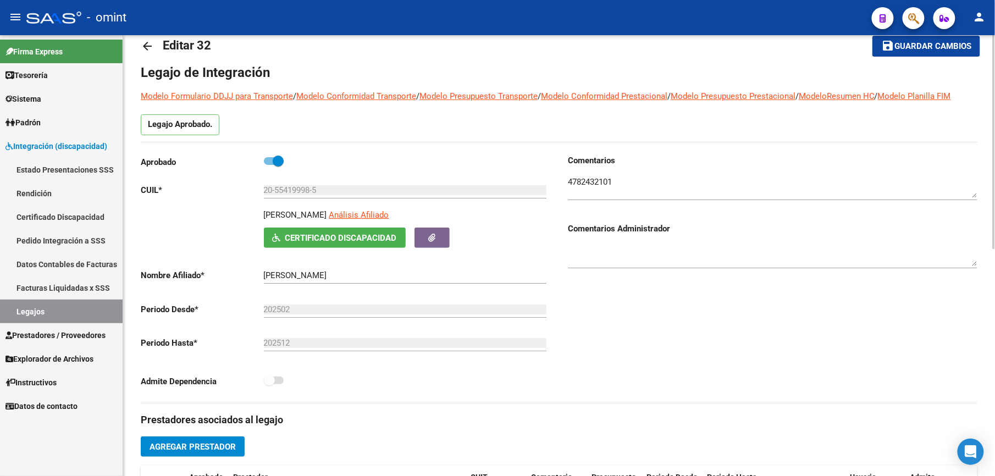
scroll to position [0, 0]
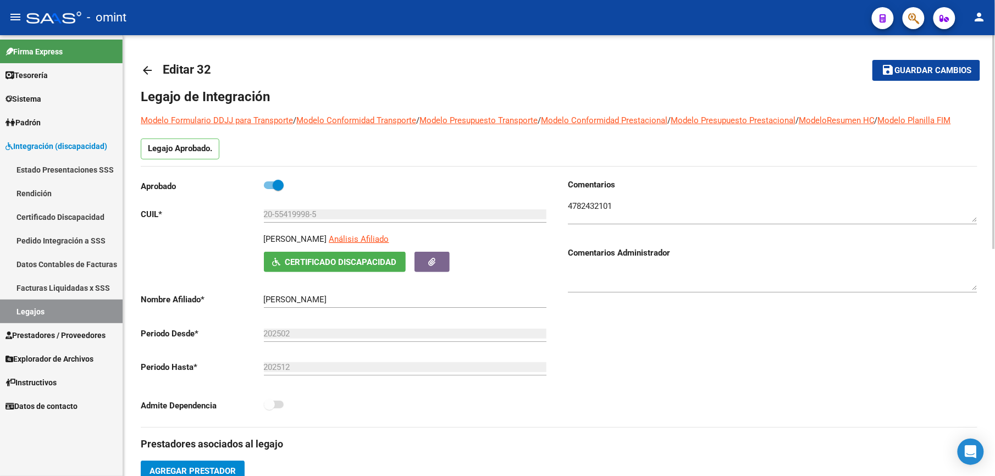
click at [913, 63] on button "save Guardar cambios" at bounding box center [927, 70] width 108 height 20
click at [931, 68] on span "Guardar cambios" at bounding box center [933, 71] width 77 height 10
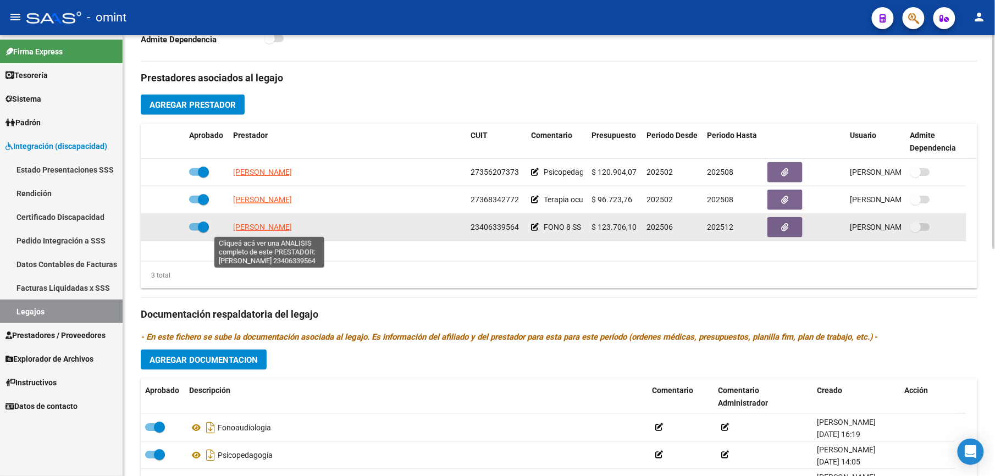
click at [267, 225] on span "[PERSON_NAME]" at bounding box center [262, 227] width 59 height 9
type textarea "23406339564"
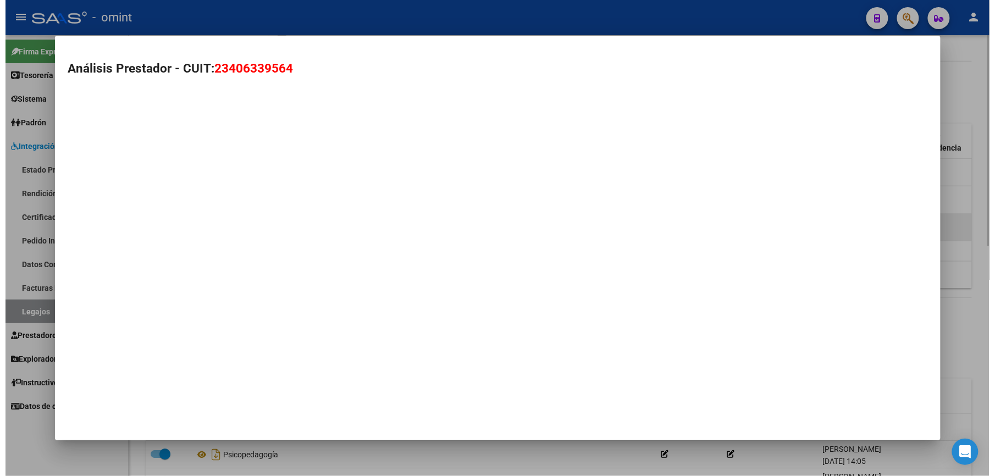
scroll to position [378, 0]
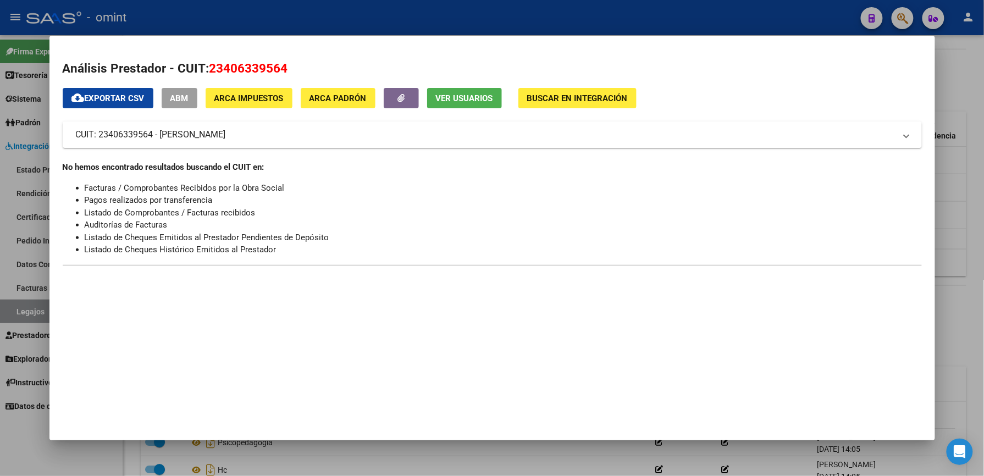
click at [452, 23] on div at bounding box center [492, 238] width 984 height 476
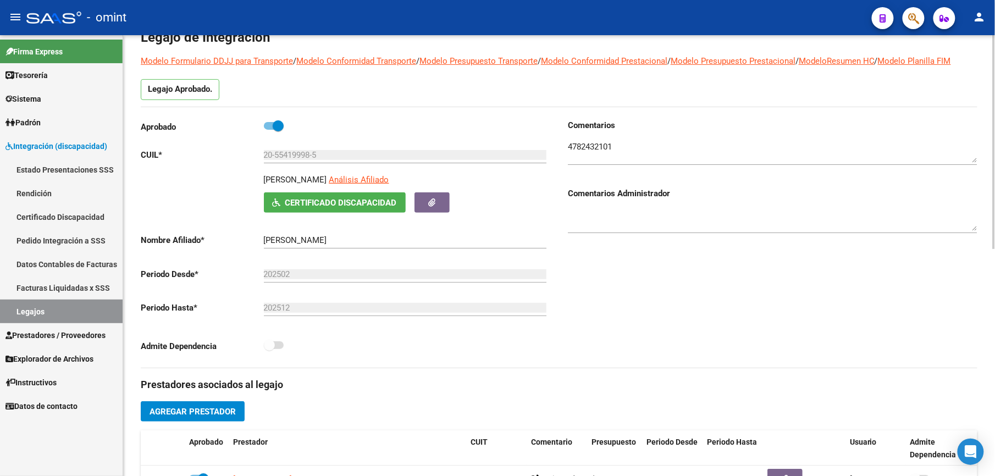
scroll to position [0, 0]
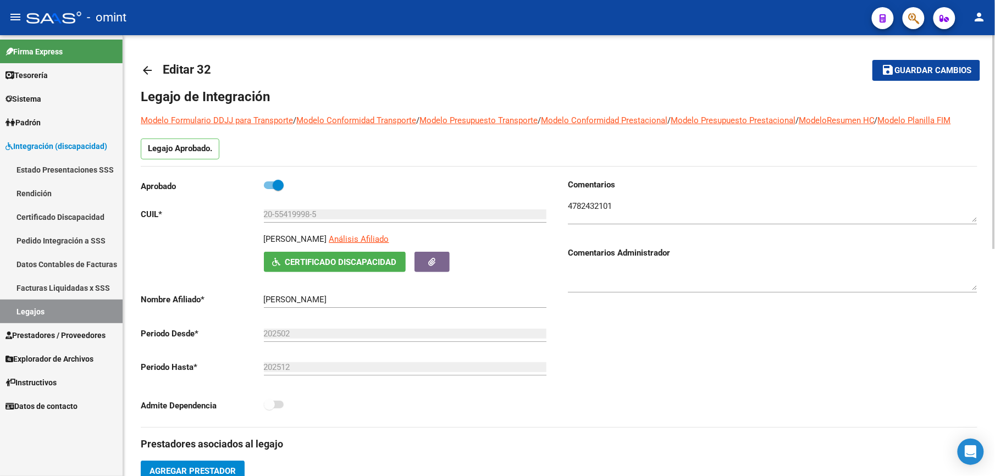
click at [928, 70] on span "Guardar cambios" at bounding box center [933, 71] width 77 height 10
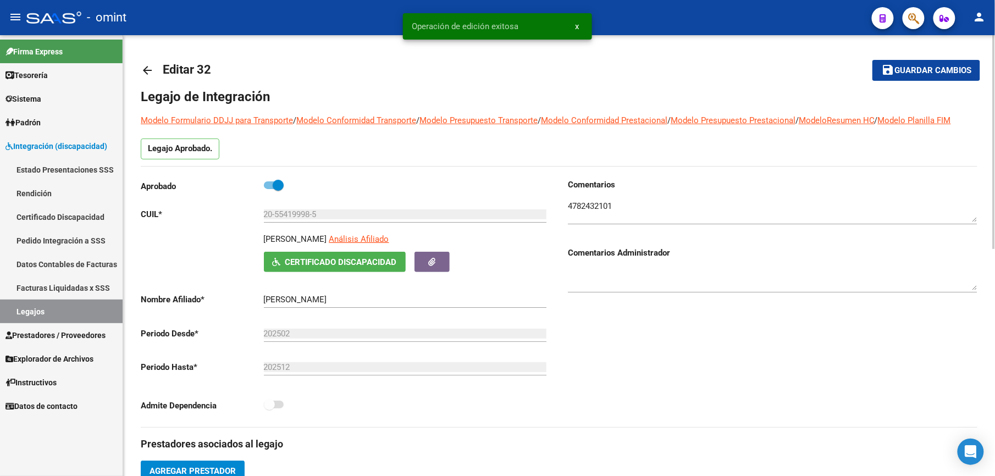
click at [146, 68] on mat-icon "arrow_back" at bounding box center [147, 70] width 13 height 13
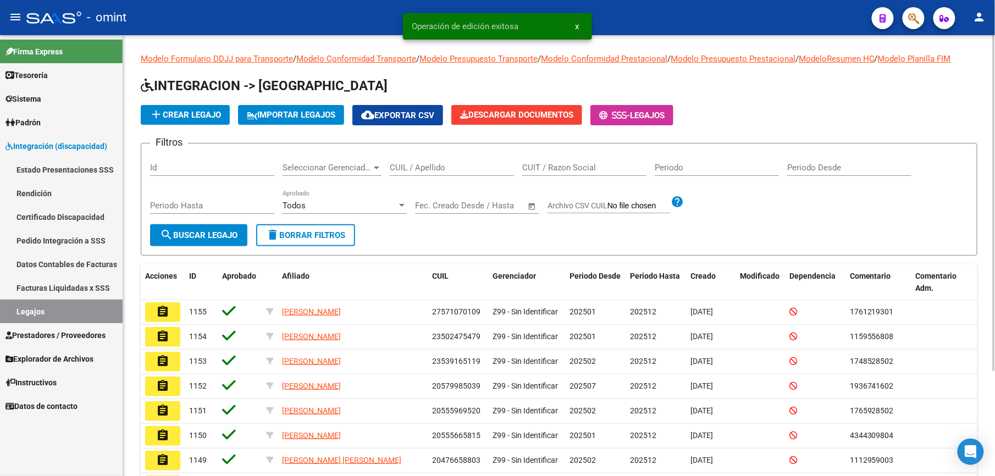
click at [405, 165] on input "CUIL / Apellido" at bounding box center [452, 168] width 124 height 10
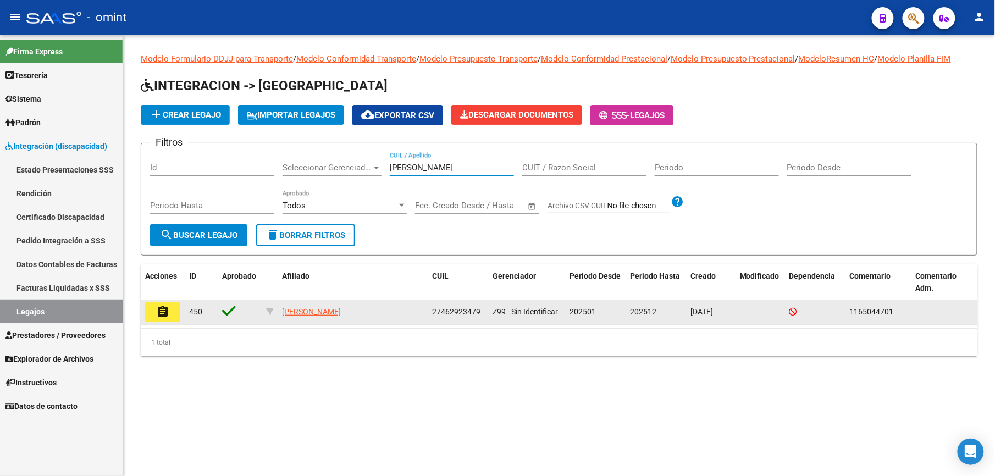
type input "[PERSON_NAME]"
click at [164, 311] on mat-icon "assignment" at bounding box center [162, 311] width 13 height 13
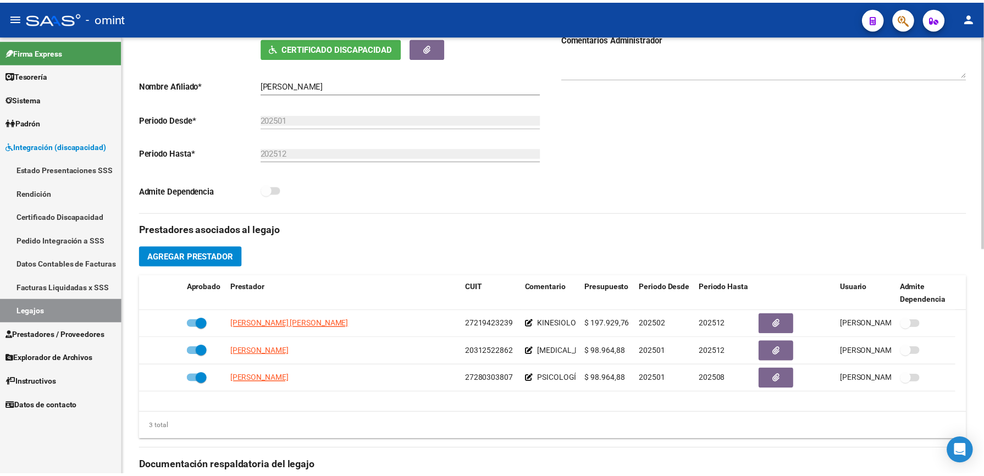
scroll to position [220, 0]
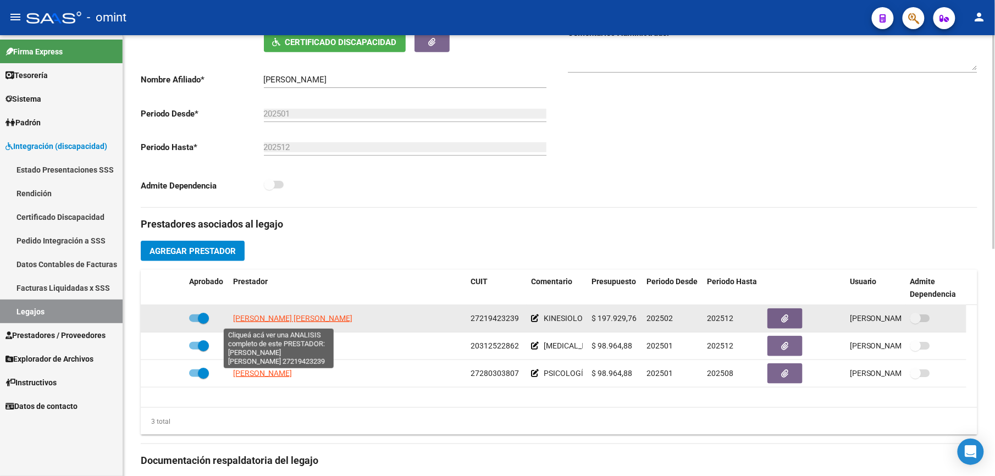
click at [310, 319] on span "[PERSON_NAME] [PERSON_NAME]" at bounding box center [292, 318] width 119 height 9
type textarea "27219423239"
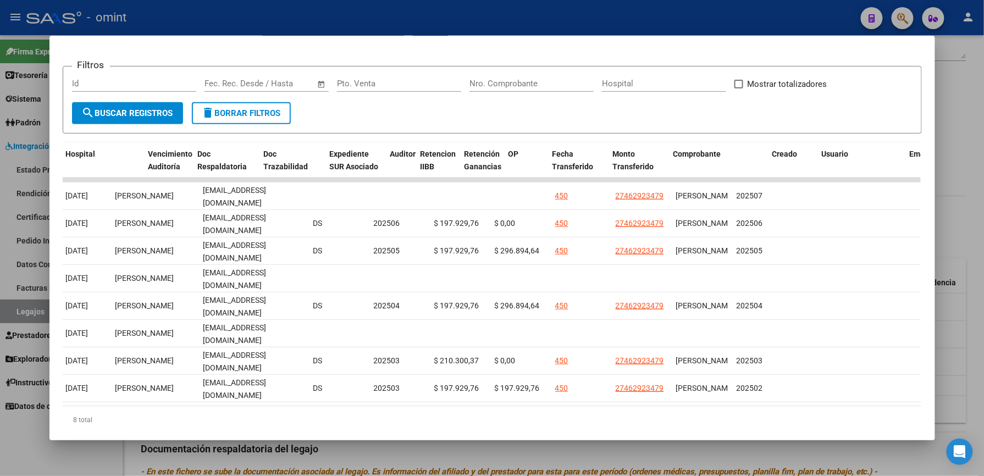
scroll to position [0, 0]
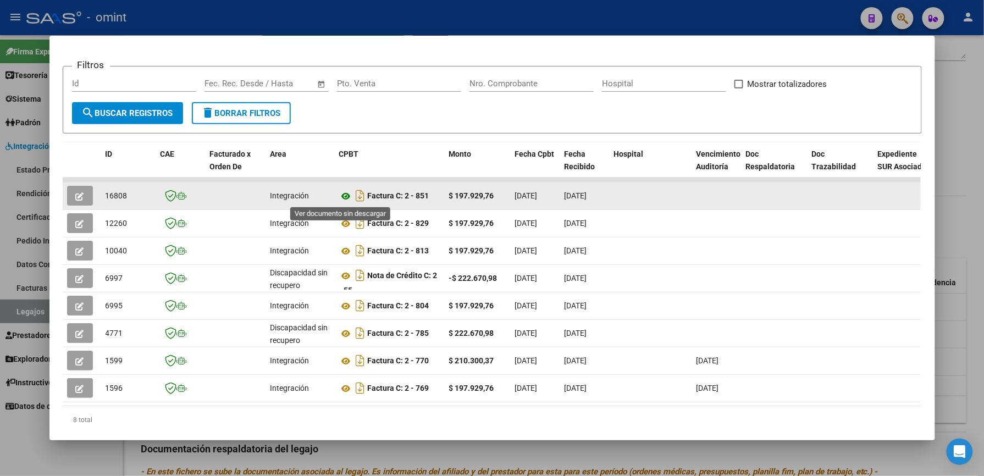
click at [339, 192] on icon at bounding box center [346, 196] width 14 height 13
click at [80, 195] on button "button" at bounding box center [80, 196] width 26 height 20
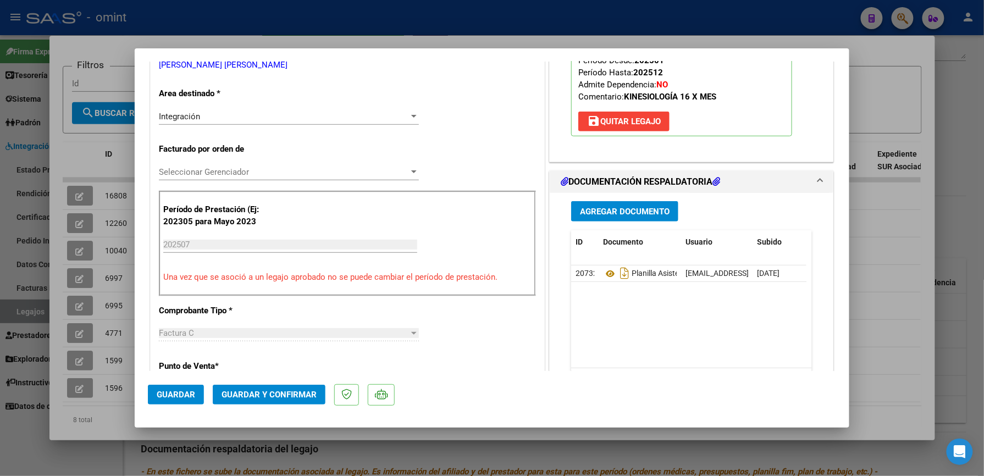
scroll to position [220, 0]
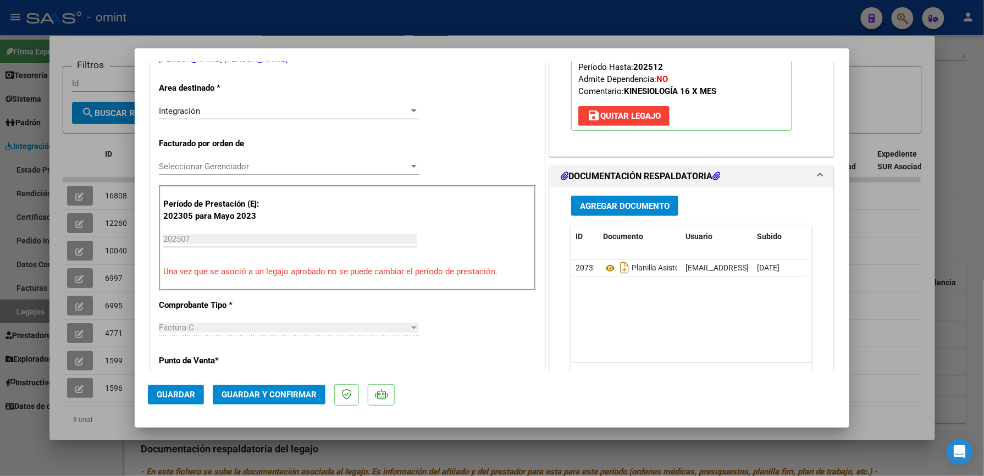
click at [287, 390] on span "Guardar y Confirmar" at bounding box center [269, 395] width 95 height 10
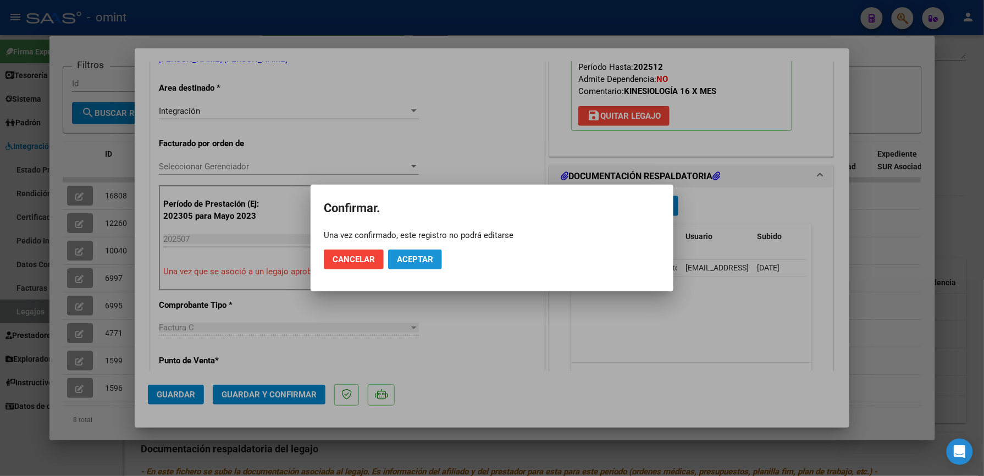
click at [417, 258] on span "Aceptar" at bounding box center [415, 260] width 36 height 10
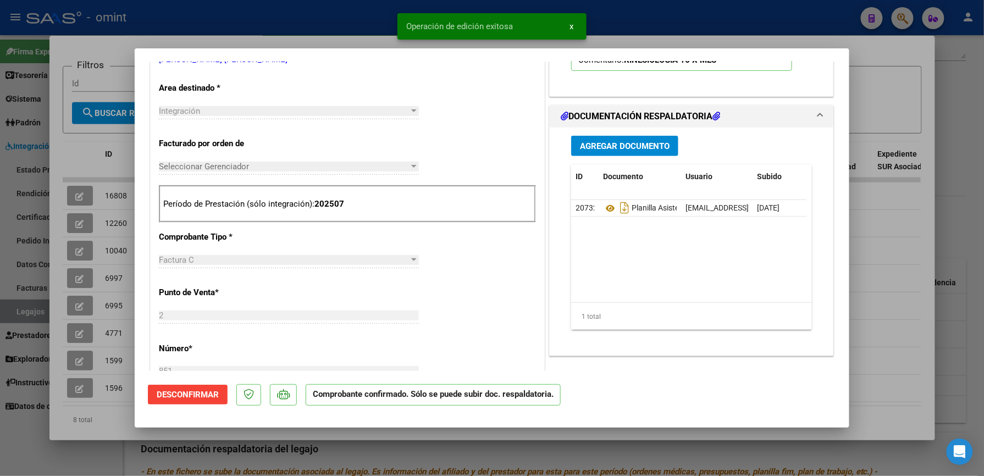
click at [689, 19] on div at bounding box center [492, 238] width 984 height 476
type input "$ 0,00"
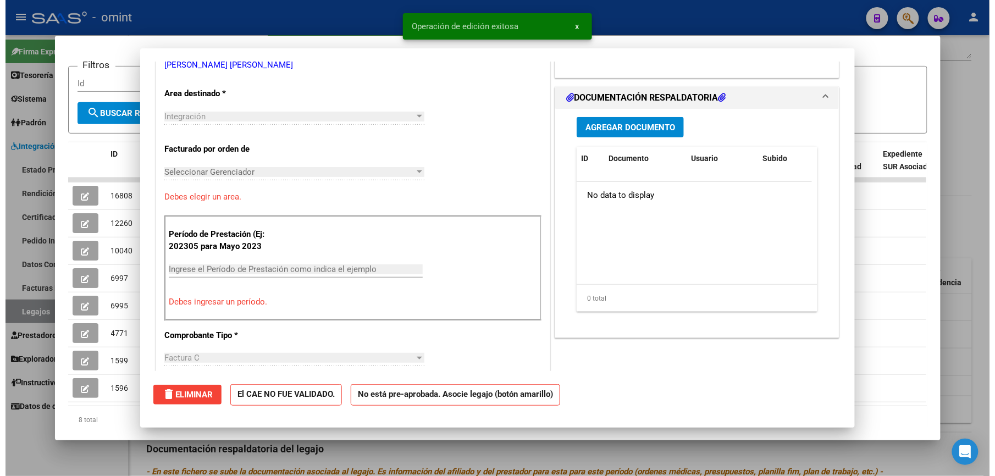
scroll to position [0, 0]
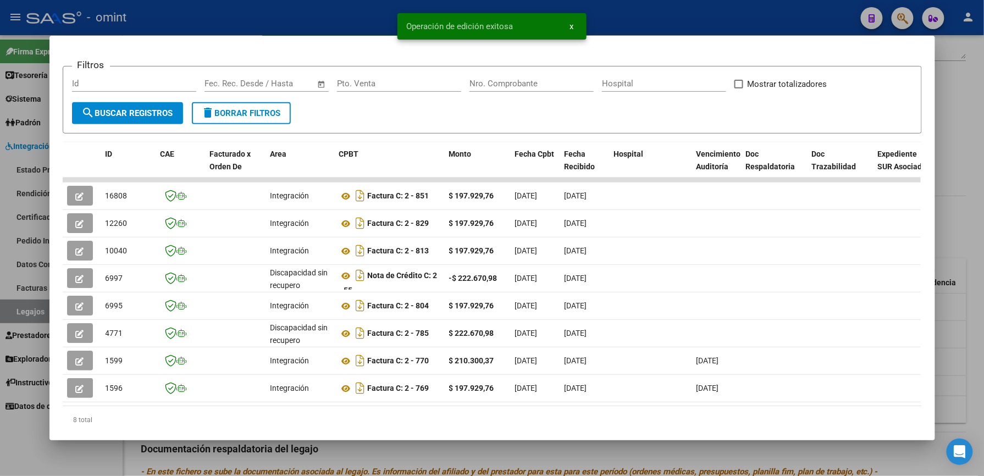
click at [643, 10] on div at bounding box center [492, 238] width 984 height 476
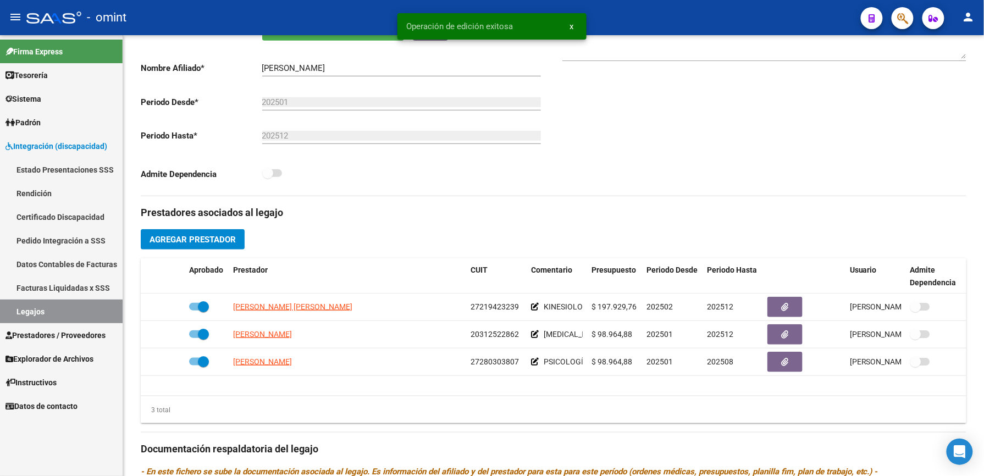
scroll to position [220, 0]
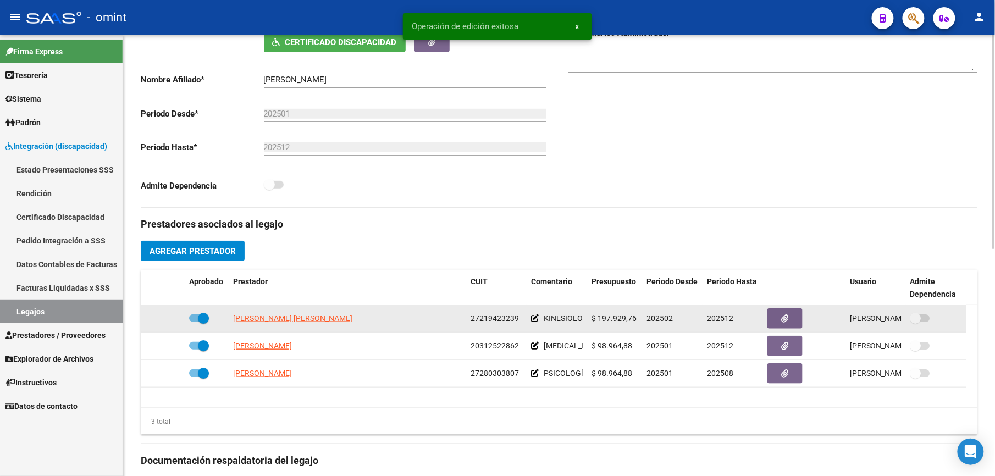
drag, startPoint x: 471, startPoint y: 320, endPoint x: 519, endPoint y: 320, distance: 47.8
click at [519, 320] on div "27219423239" at bounding box center [497, 318] width 52 height 13
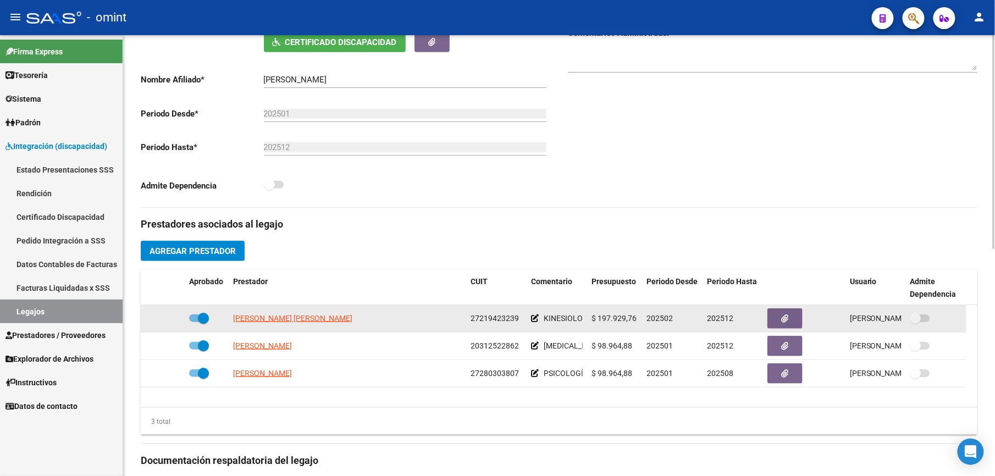
drag, startPoint x: 519, startPoint y: 320, endPoint x: 508, endPoint y: 320, distance: 11.0
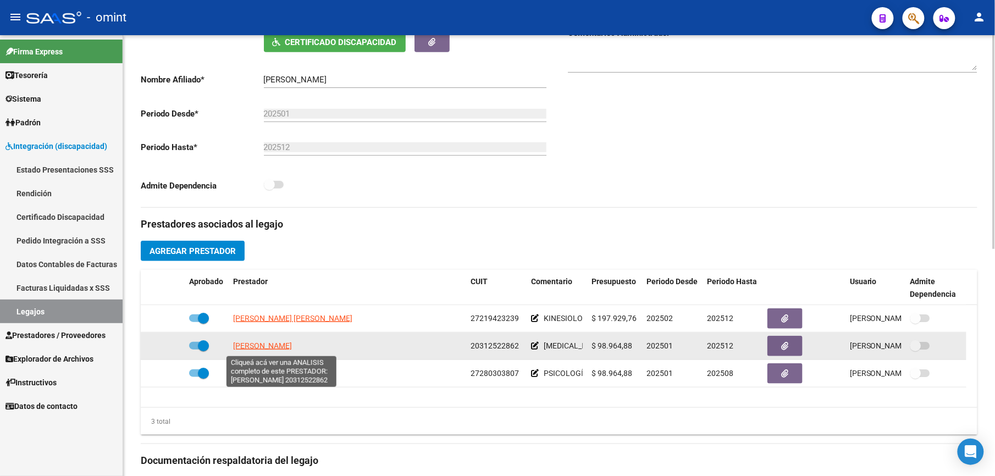
click at [292, 344] on span "[PERSON_NAME]" at bounding box center [262, 345] width 59 height 9
type textarea "20312522862"
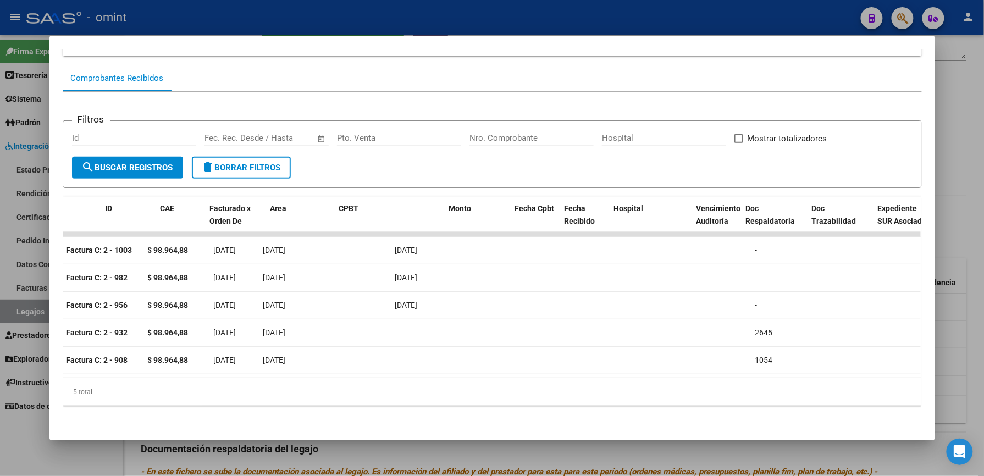
scroll to position [0, 0]
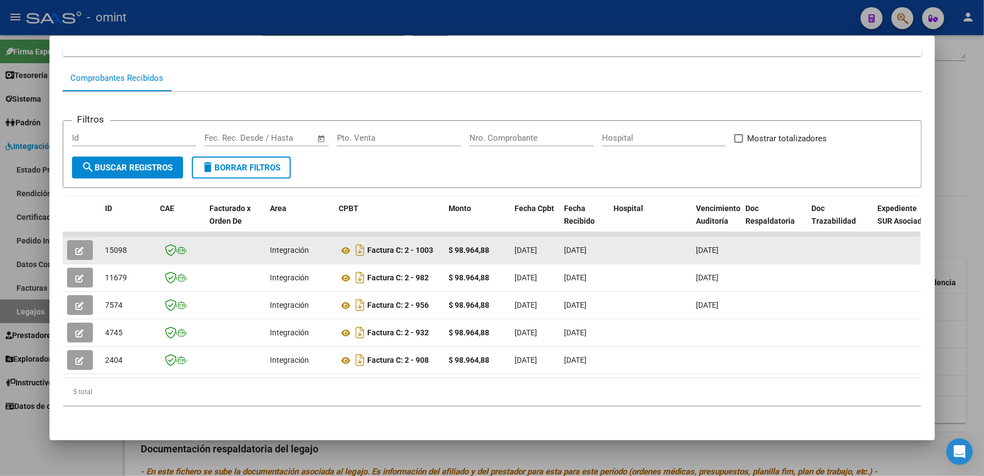
click at [76, 247] on icon "button" at bounding box center [80, 251] width 8 height 8
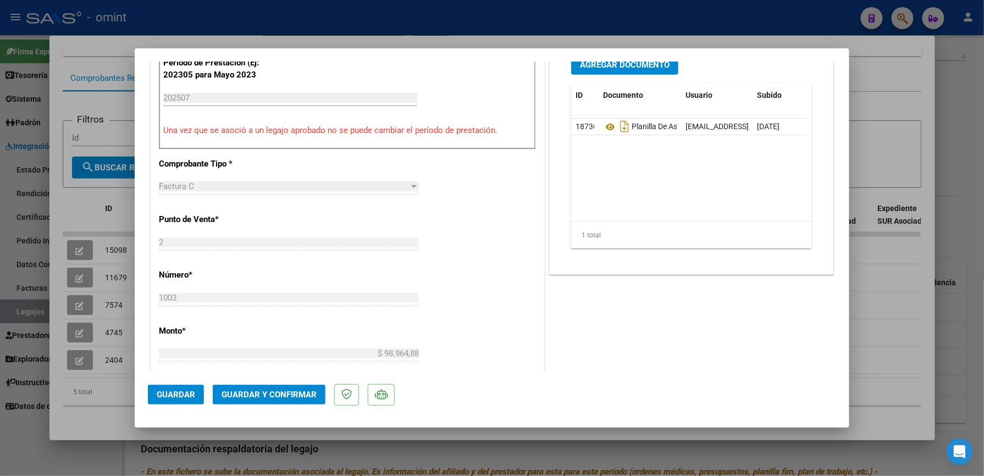
scroll to position [366, 0]
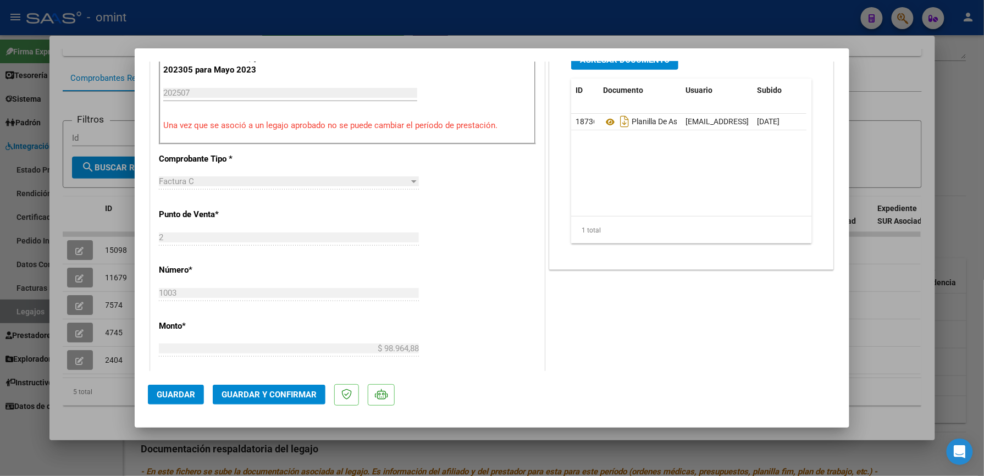
click at [282, 392] on span "Guardar y Confirmar" at bounding box center [269, 395] width 95 height 10
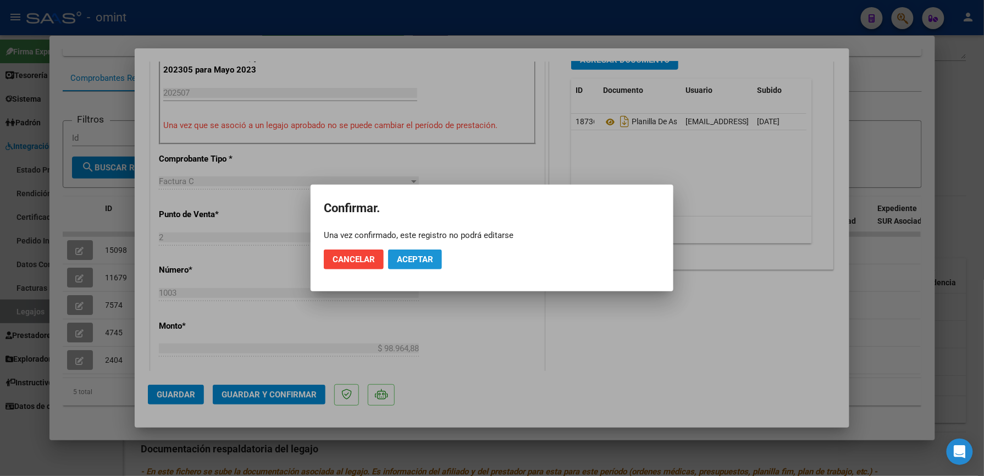
drag, startPoint x: 423, startPoint y: 253, endPoint x: 498, endPoint y: 373, distance: 141.3
click at [423, 254] on button "Aceptar" at bounding box center [415, 260] width 54 height 20
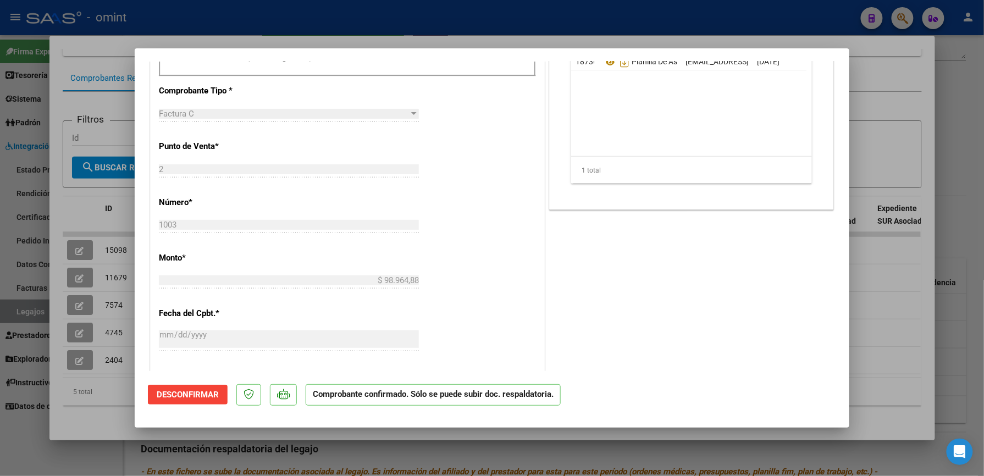
click at [476, 25] on div at bounding box center [492, 238] width 984 height 476
type input "$ 0,00"
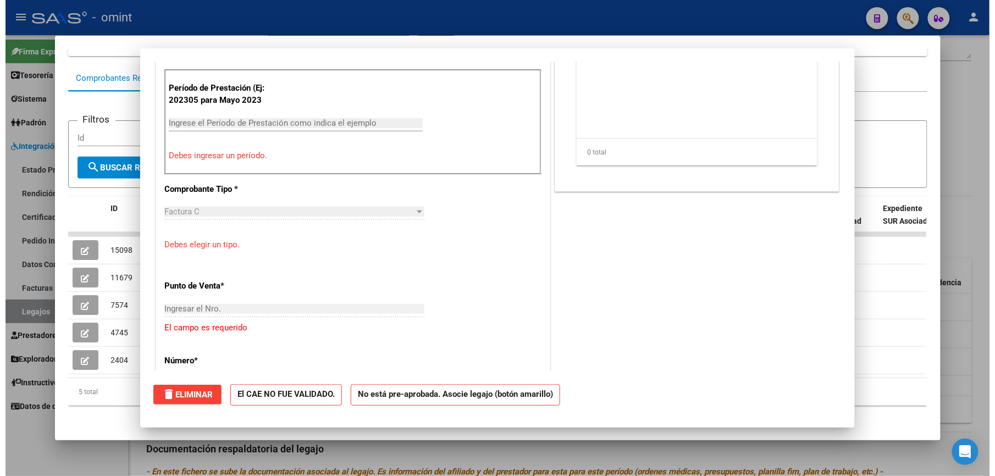
scroll to position [386, 0]
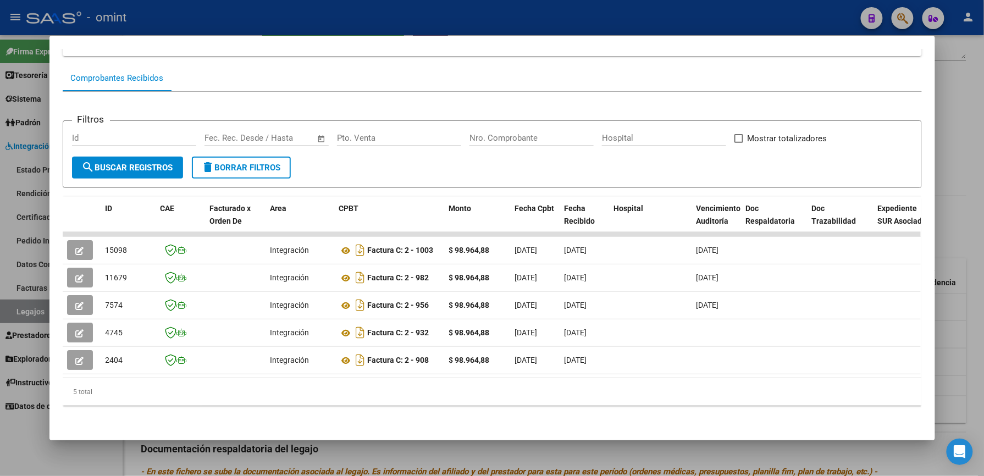
click at [444, 19] on div at bounding box center [492, 238] width 984 height 476
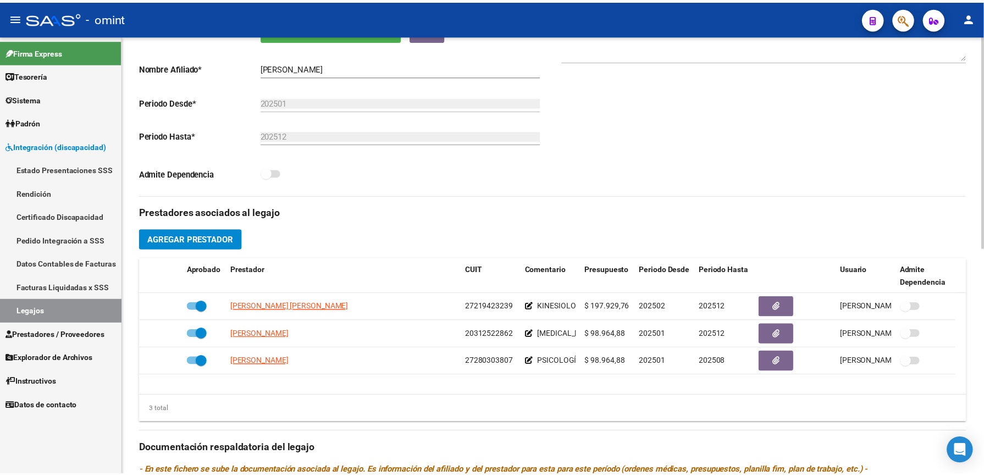
scroll to position [220, 0]
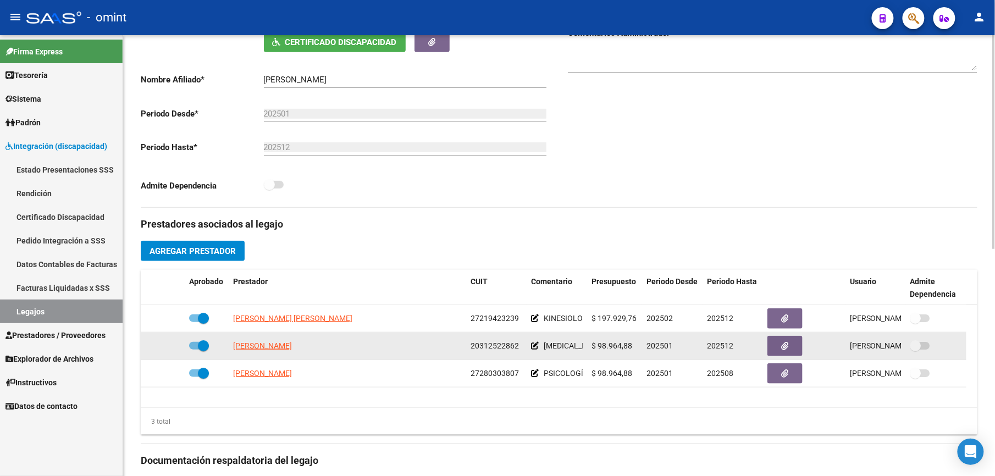
drag, startPoint x: 471, startPoint y: 346, endPoint x: 520, endPoint y: 349, distance: 49.0
click at [520, 349] on div "20312522862" at bounding box center [497, 346] width 52 height 13
drag, startPoint x: 520, startPoint y: 349, endPoint x: 506, endPoint y: 344, distance: 14.4
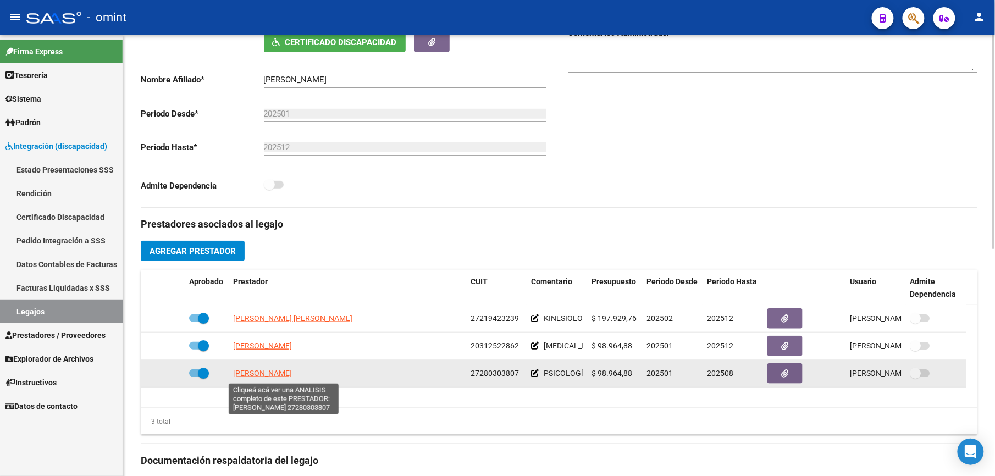
click at [292, 374] on span "[PERSON_NAME]" at bounding box center [262, 373] width 59 height 9
type textarea "27280303807"
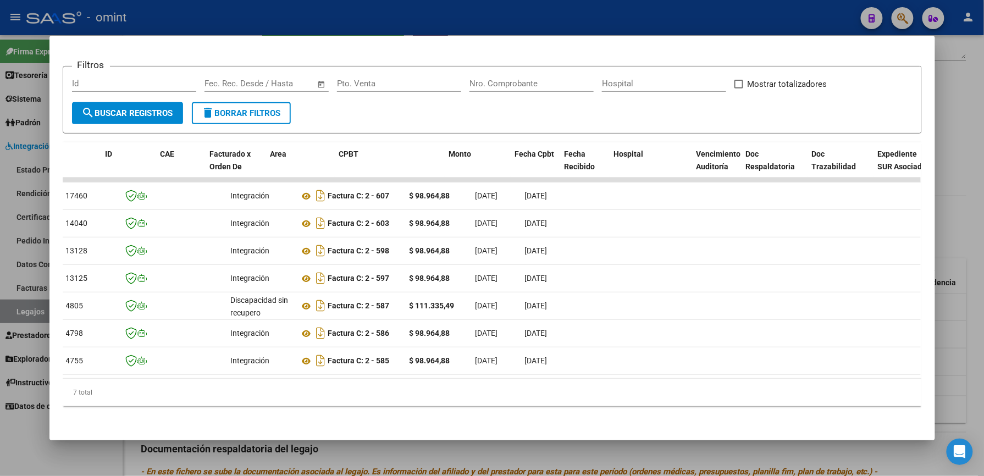
scroll to position [0, 0]
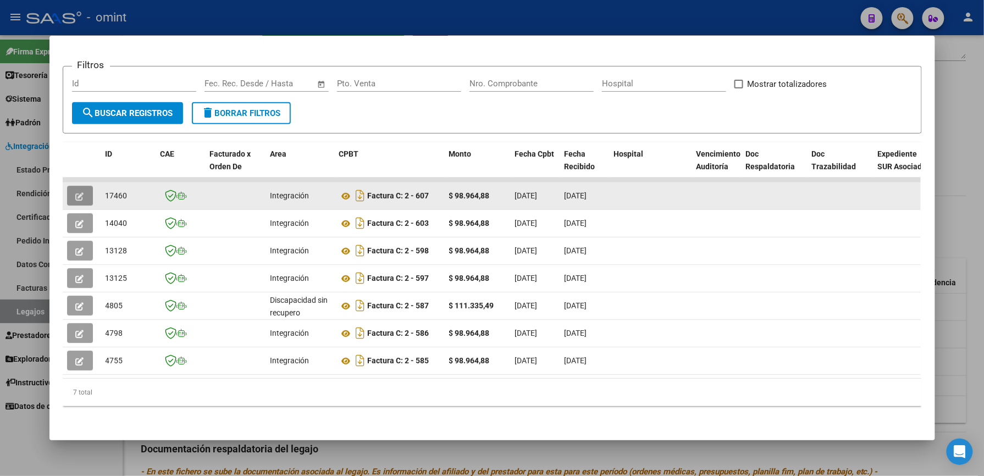
click at [80, 191] on button "button" at bounding box center [80, 196] width 26 height 20
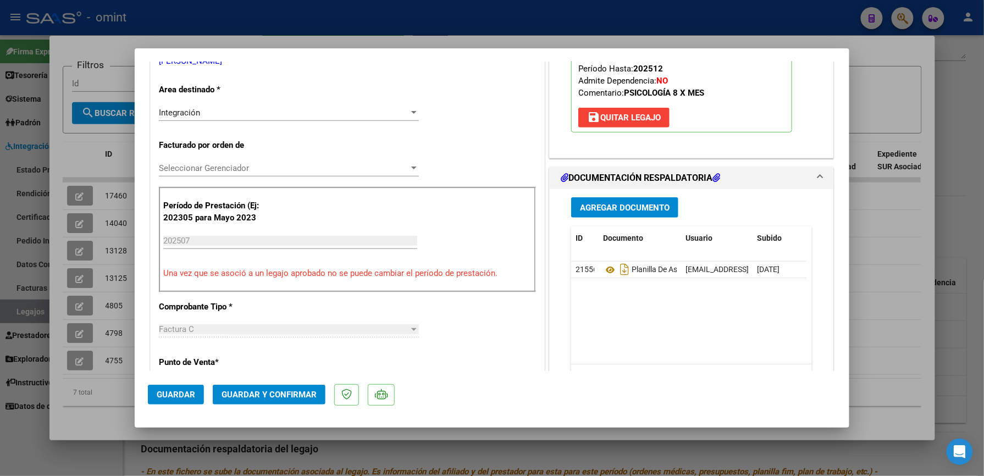
scroll to position [220, 0]
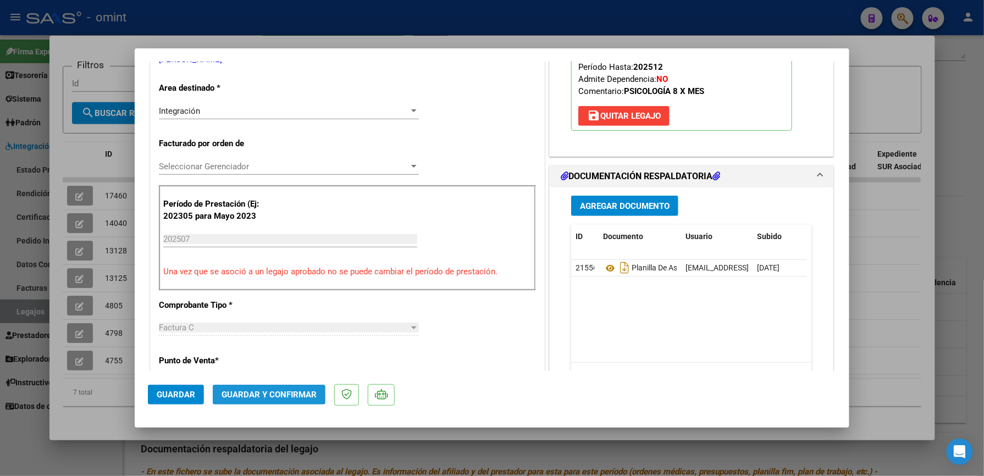
click at [282, 396] on span "Guardar y Confirmar" at bounding box center [269, 395] width 95 height 10
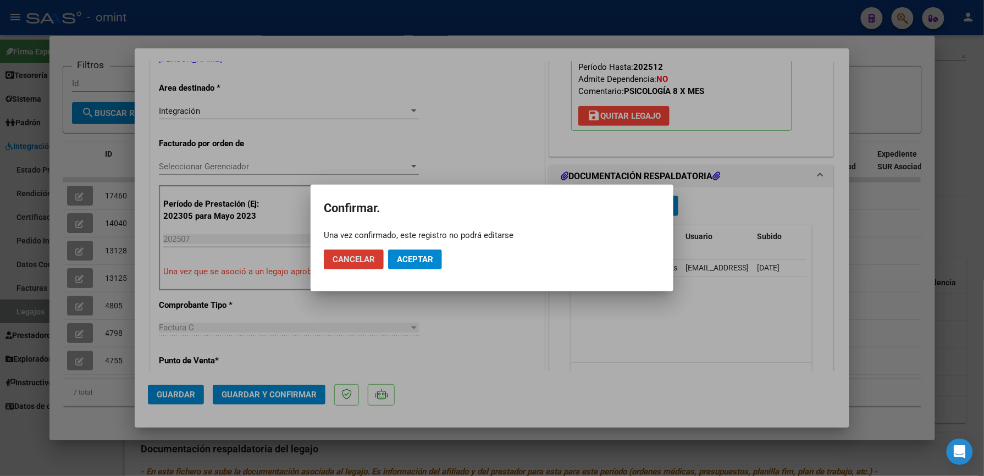
click at [412, 262] on span "Aceptar" at bounding box center [415, 260] width 36 height 10
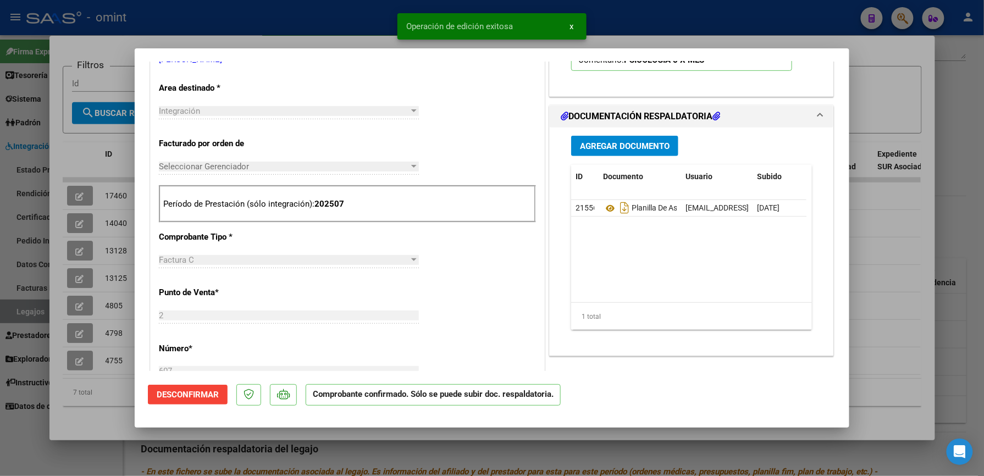
click at [627, 18] on div at bounding box center [492, 238] width 984 height 476
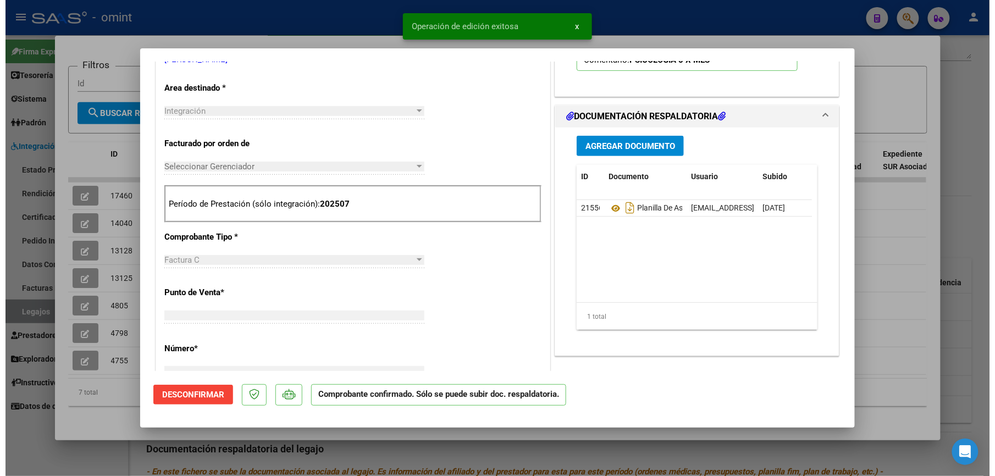
scroll to position [0, 0]
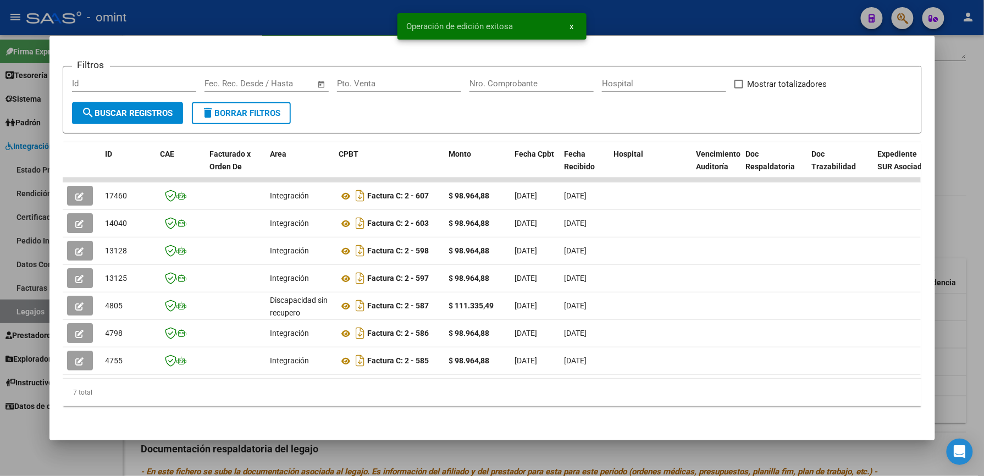
click at [332, 16] on div at bounding box center [492, 238] width 984 height 476
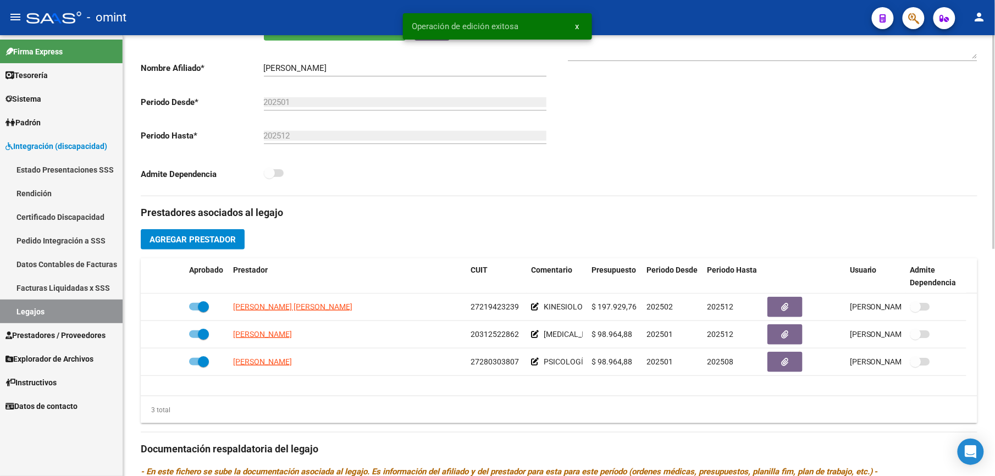
scroll to position [220, 0]
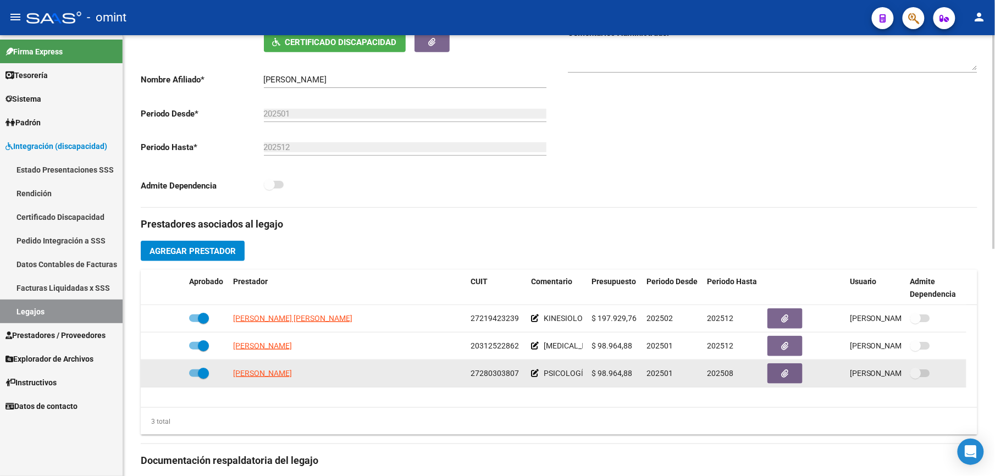
drag, startPoint x: 472, startPoint y: 374, endPoint x: 522, endPoint y: 375, distance: 50.1
click at [522, 375] on div "27280303807" at bounding box center [497, 373] width 52 height 13
drag, startPoint x: 522, startPoint y: 375, endPoint x: 508, endPoint y: 375, distance: 13.7
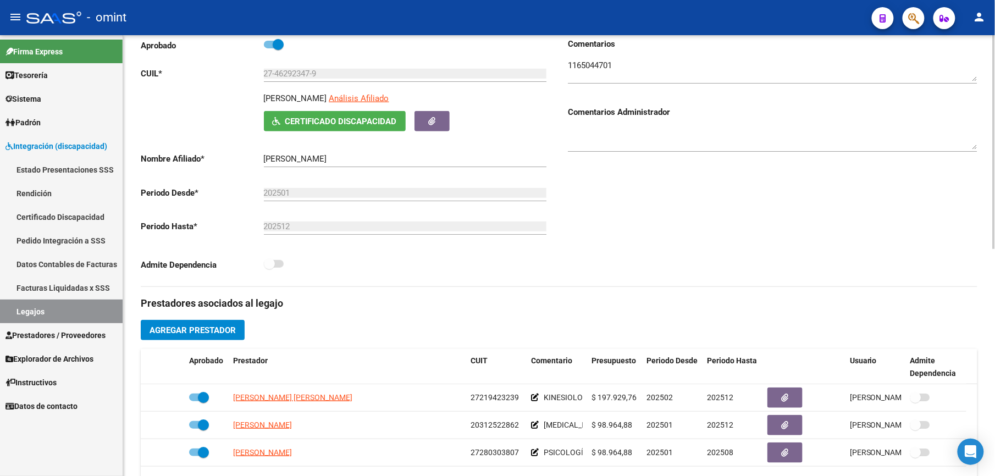
scroll to position [0, 0]
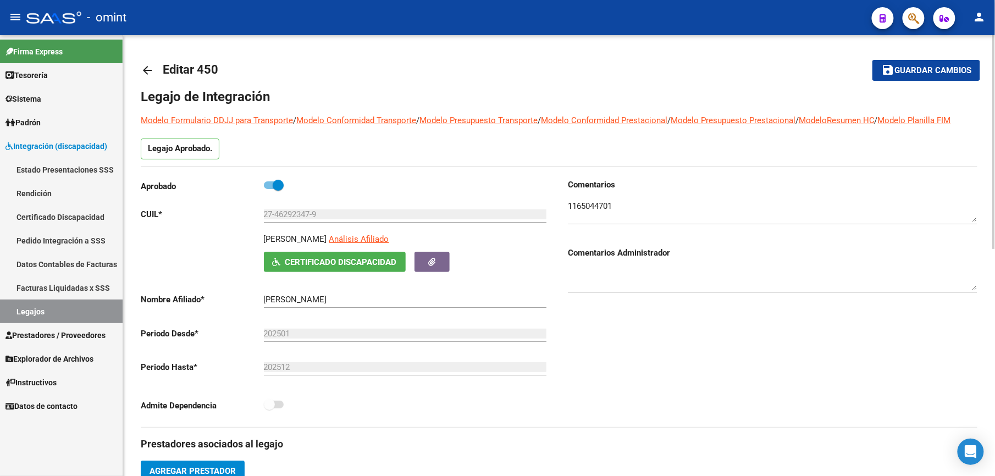
click at [147, 67] on mat-icon "arrow_back" at bounding box center [147, 70] width 13 height 13
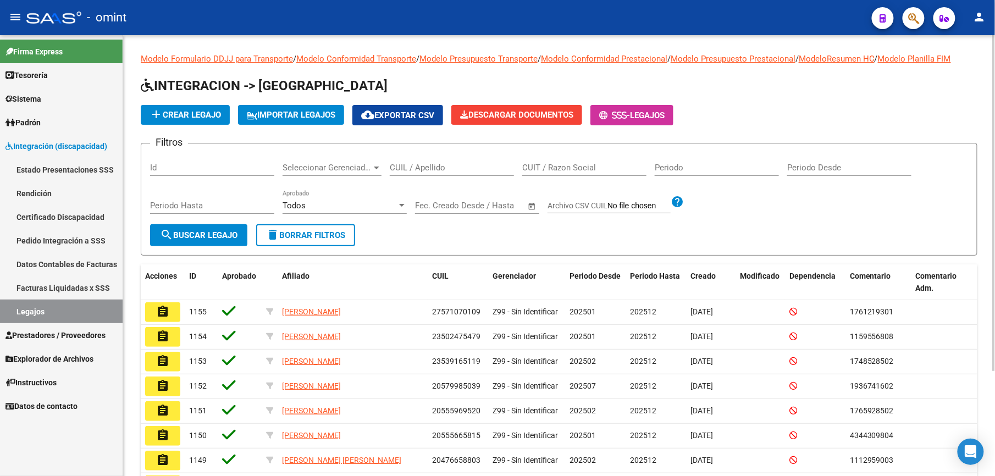
click at [448, 170] on input "CUIL / Apellido" at bounding box center [452, 168] width 124 height 10
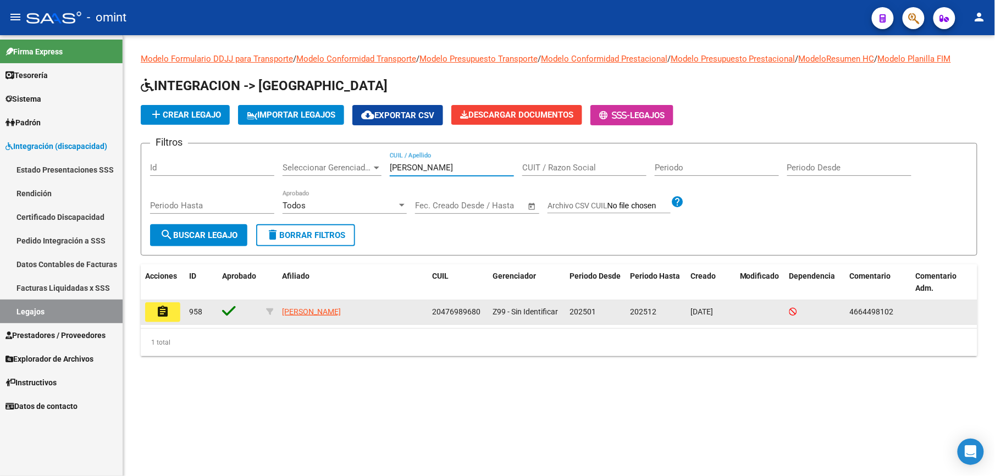
click at [170, 313] on button "assignment" at bounding box center [162, 312] width 35 height 20
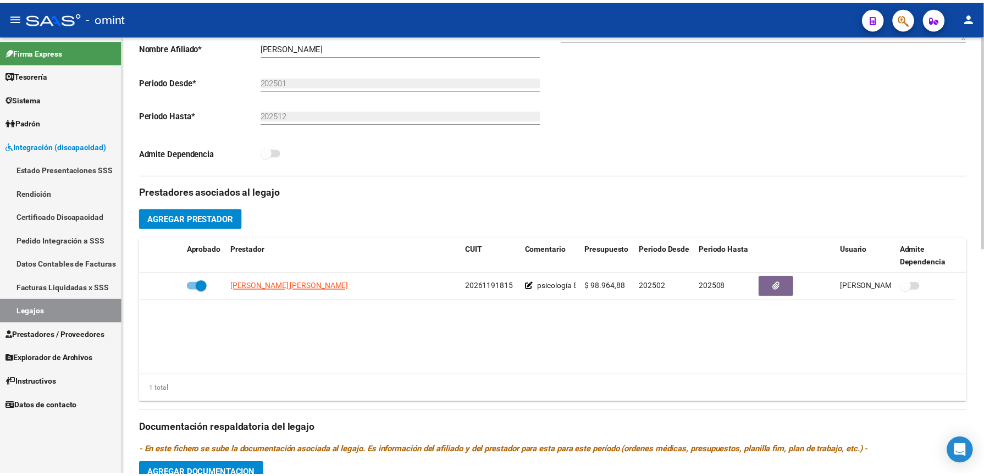
scroll to position [293, 0]
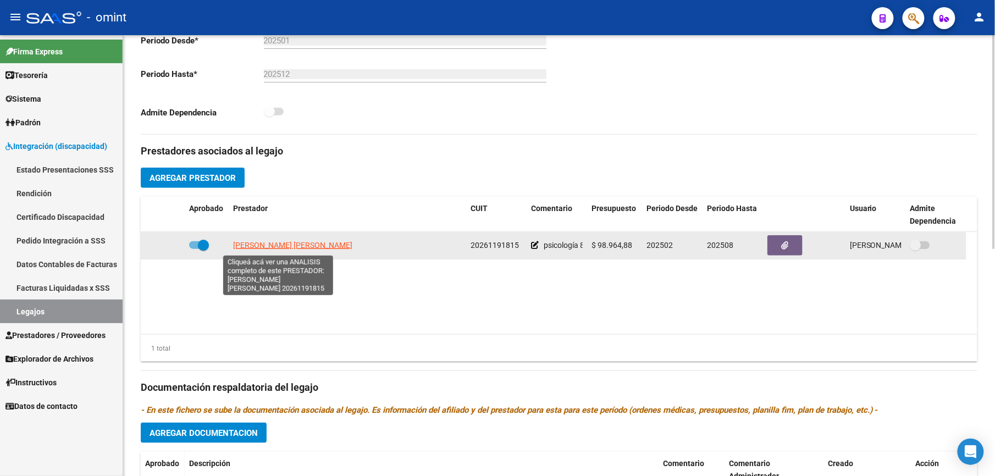
click at [312, 249] on span "[PERSON_NAME] [PERSON_NAME]" at bounding box center [292, 245] width 119 height 9
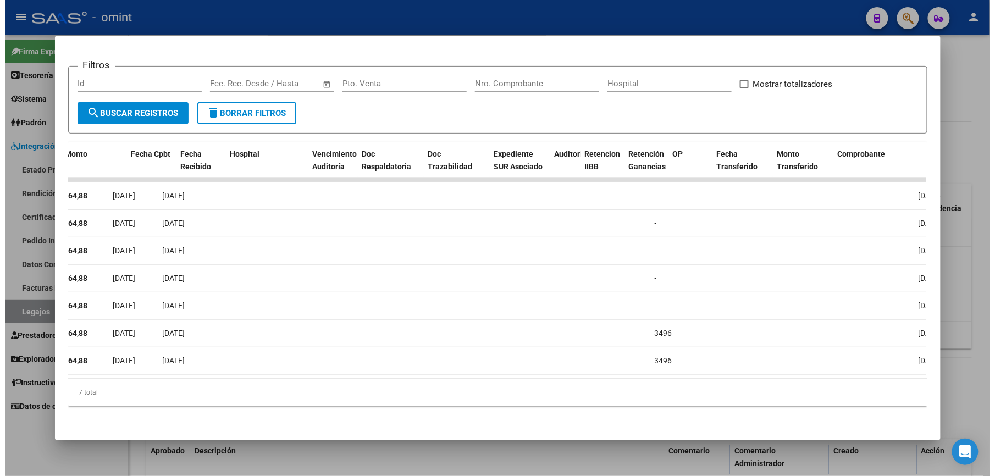
scroll to position [0, 389]
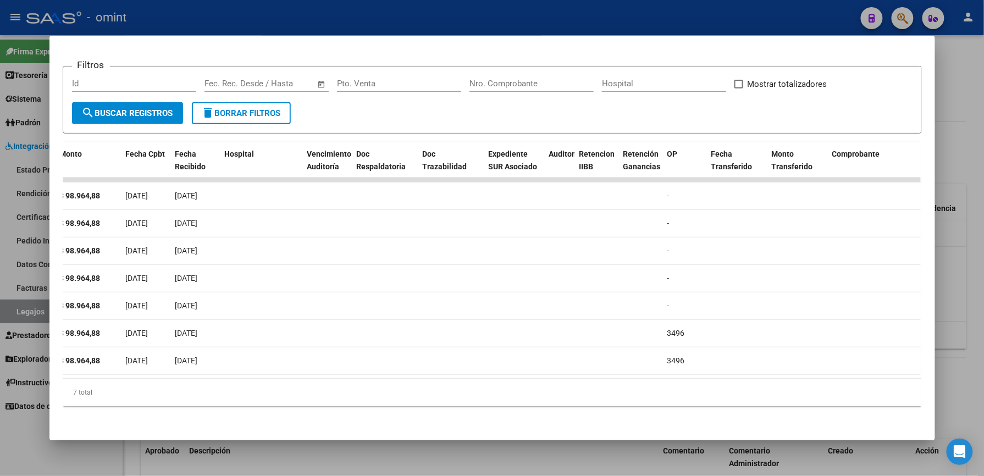
click at [340, 13] on div at bounding box center [492, 238] width 984 height 476
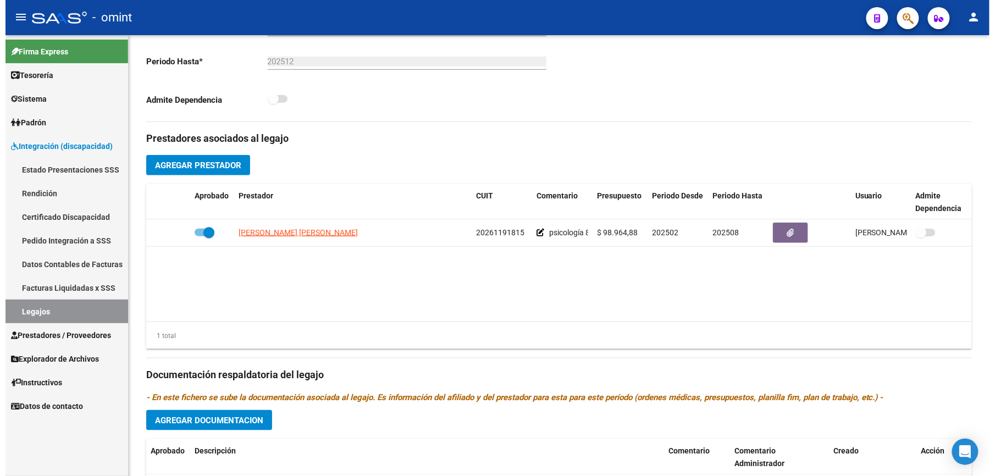
scroll to position [293, 0]
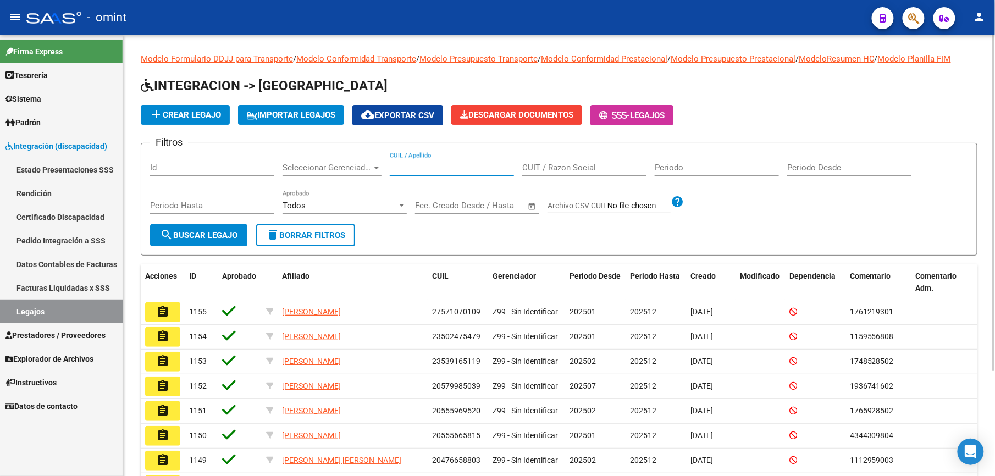
click at [398, 164] on input "CUIL / Apellido" at bounding box center [452, 168] width 124 height 10
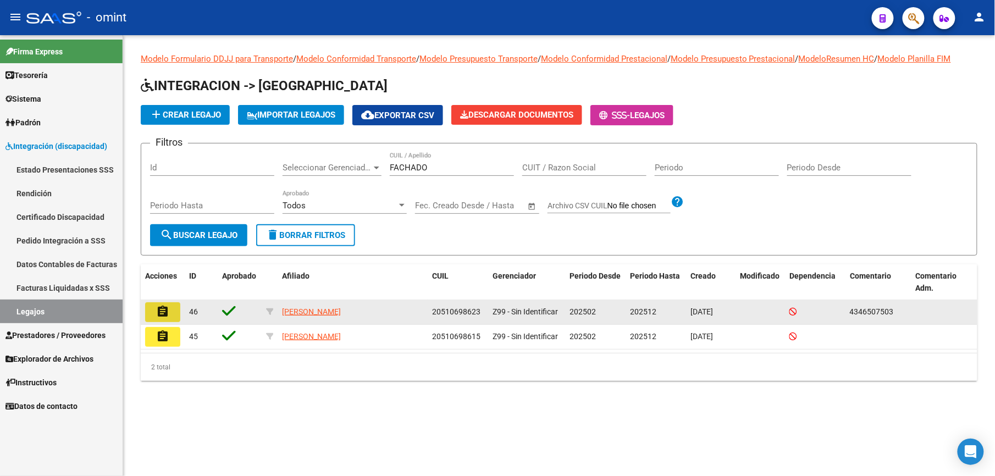
click at [164, 307] on mat-icon "assignment" at bounding box center [162, 311] width 13 height 13
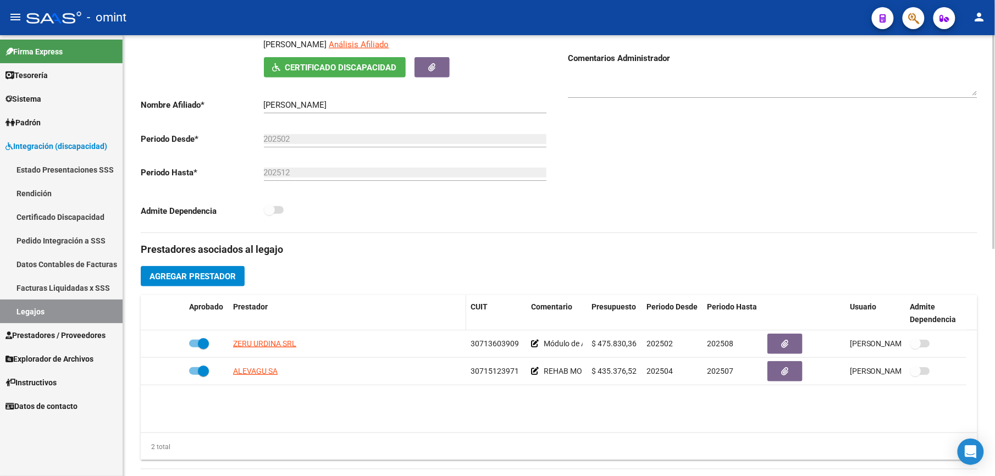
scroll to position [220, 0]
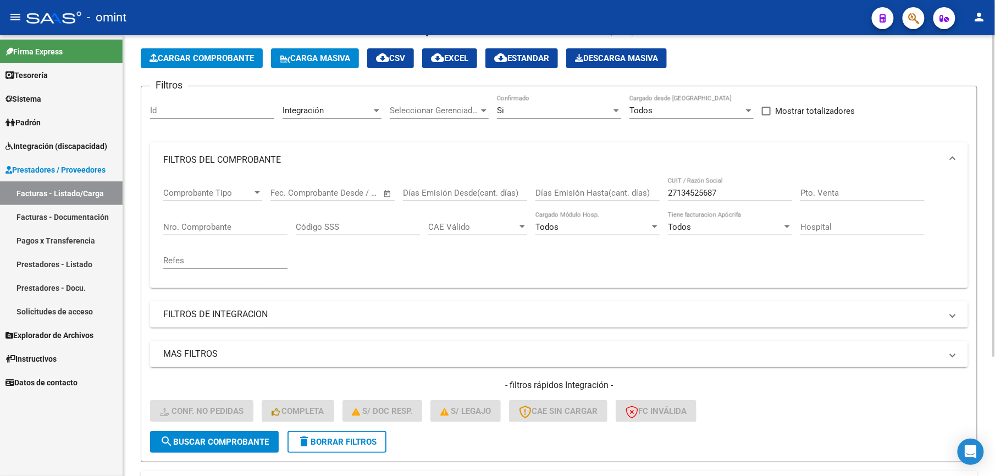
scroll to position [18, 0]
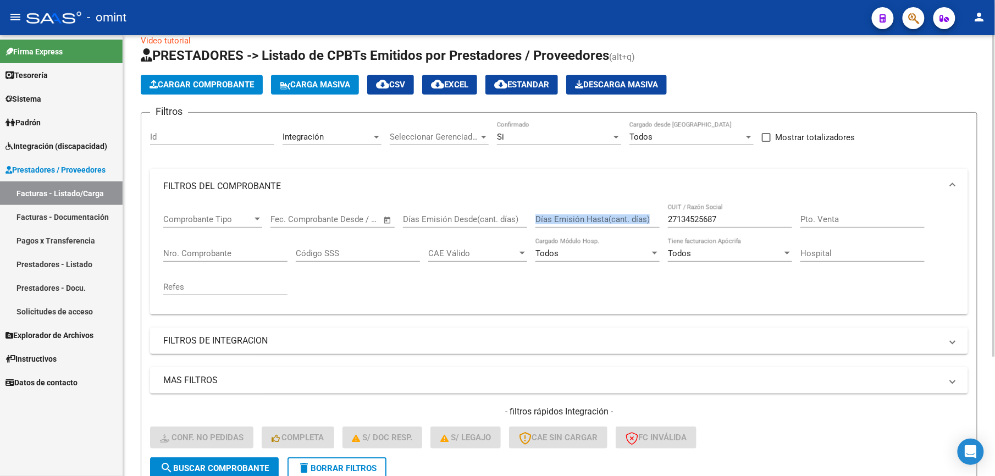
drag, startPoint x: 728, startPoint y: 212, endPoint x: 653, endPoint y: 212, distance: 74.8
click at [653, 212] on div "Comprobante Tipo Comprobante Tipo Start date – End date Fec. Comprobante Desde …" at bounding box center [559, 255] width 792 height 102
drag, startPoint x: 653, startPoint y: 212, endPoint x: 725, endPoint y: 218, distance: 71.8
click at [725, 218] on input "27134525687" at bounding box center [730, 219] width 124 height 10
drag, startPoint x: 726, startPoint y: 220, endPoint x: 641, endPoint y: 219, distance: 85.2
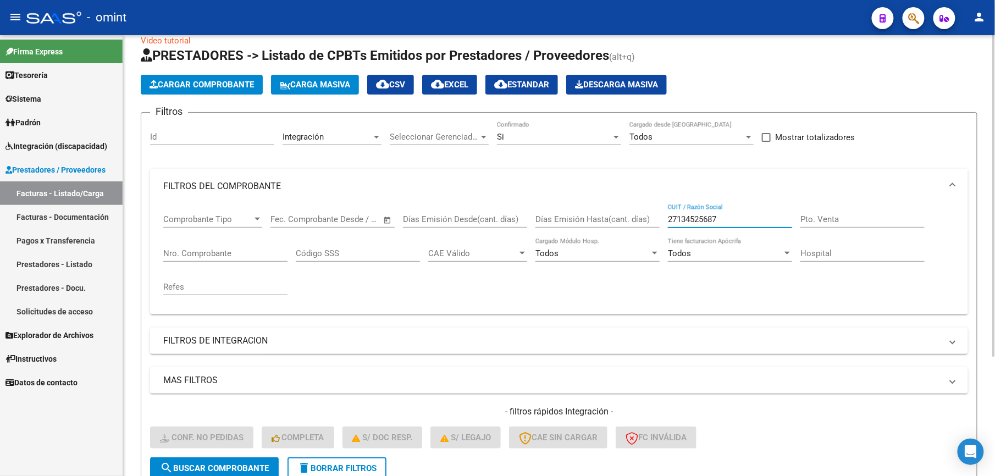
click at [642, 219] on div "Comprobante Tipo Comprobante Tipo Start date – End date Fec. Comprobante Desde …" at bounding box center [559, 255] width 792 height 102
paste input "0239679510"
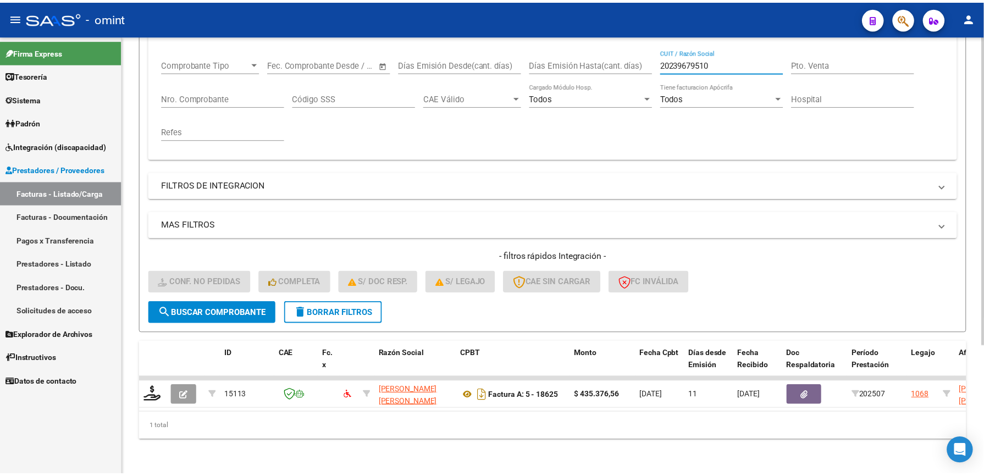
scroll to position [184, 0]
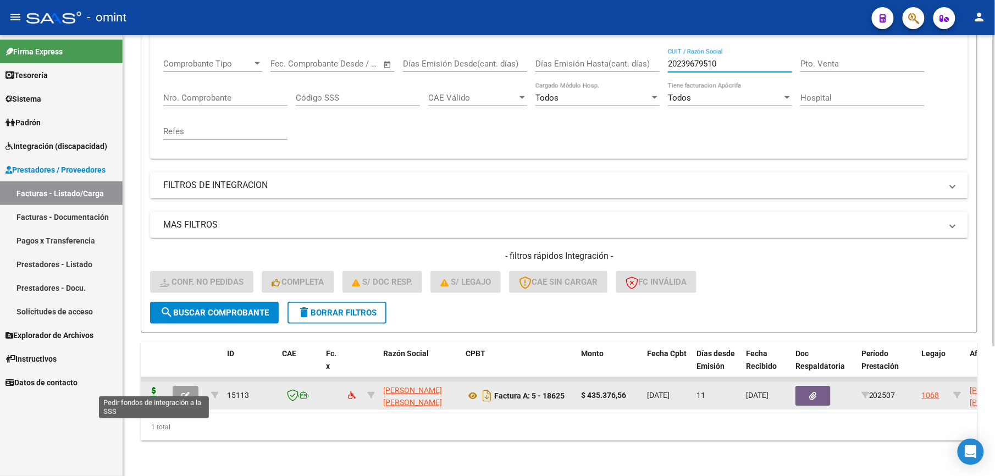
type input "20239679510"
click at [156, 387] on icon at bounding box center [154, 394] width 18 height 15
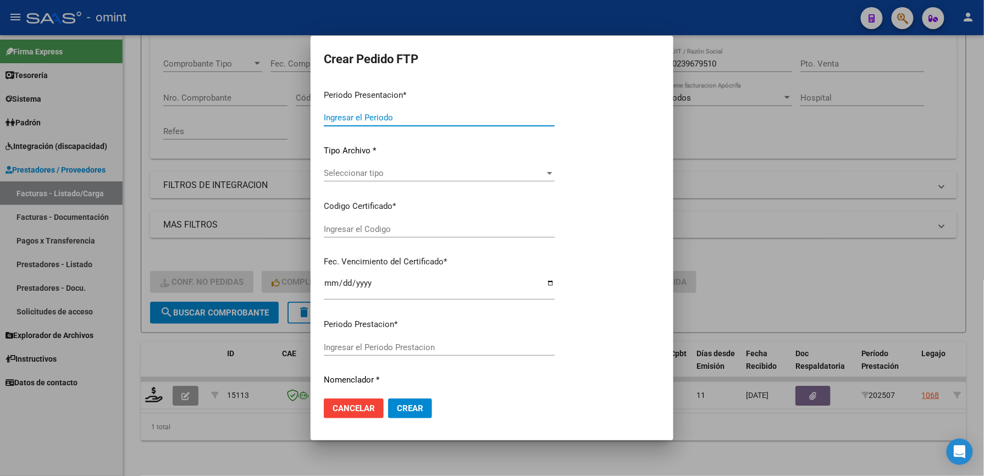
type input "202507"
type input "$ 435.376,56"
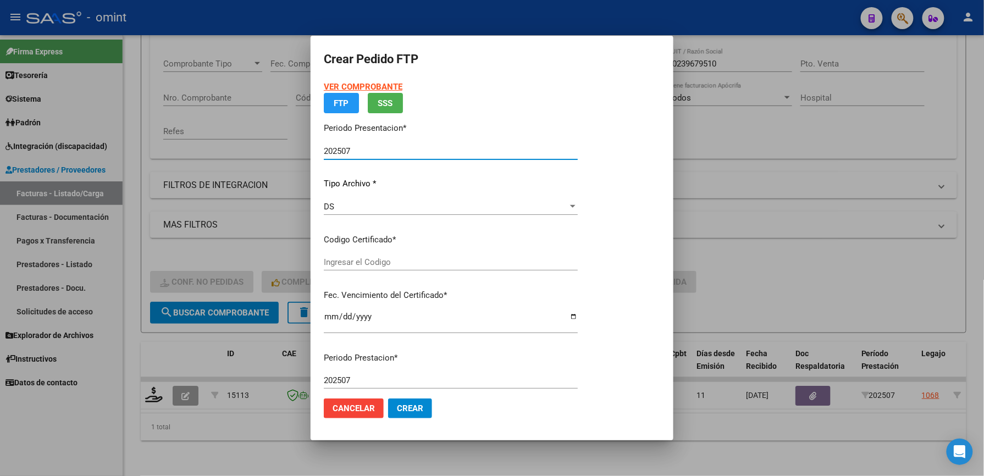
type input "7429917398"
type input "2027-07-05"
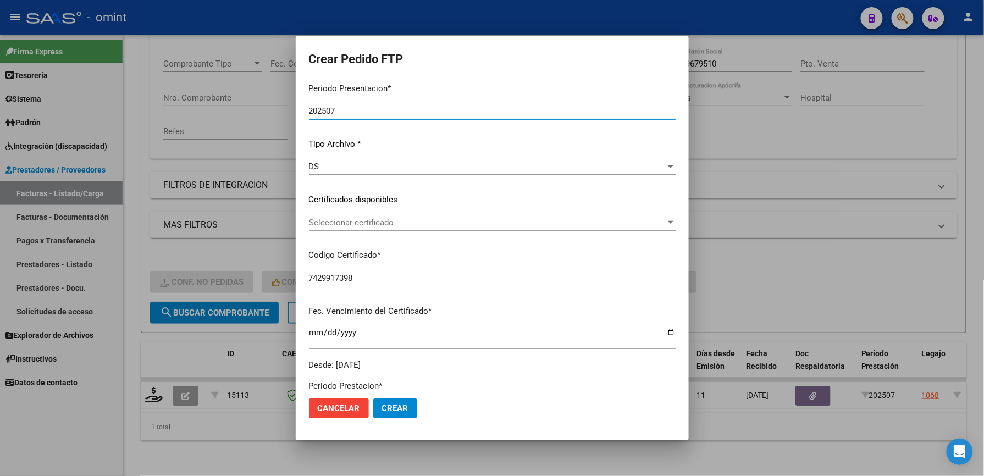
scroll to position [293, 0]
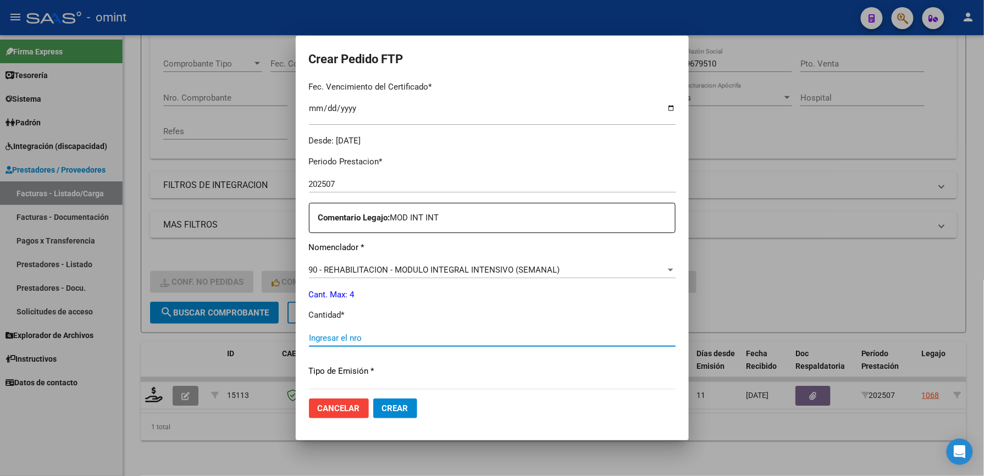
click at [379, 339] on input "Ingresar el nro" at bounding box center [492, 338] width 367 height 10
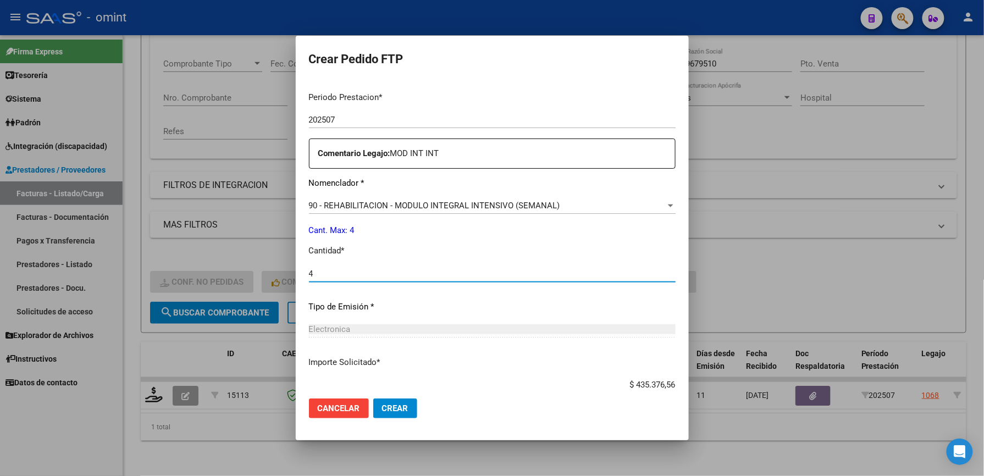
scroll to position [426, 0]
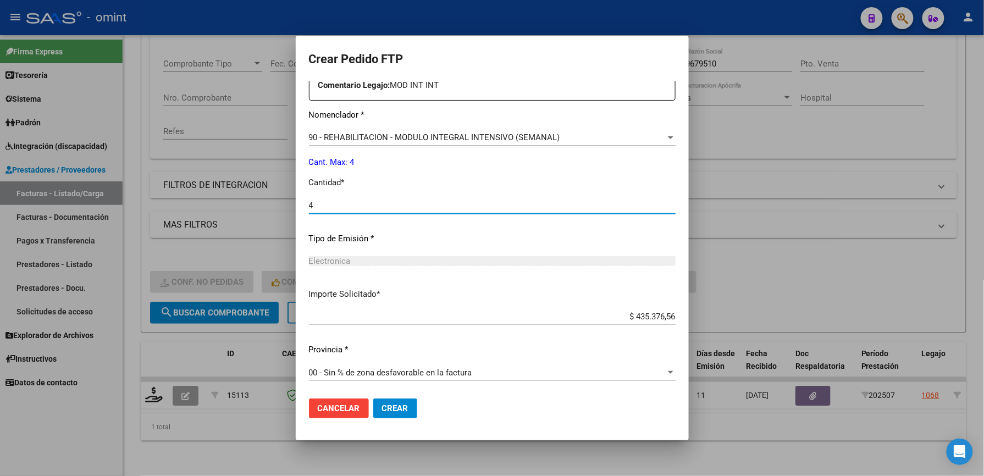
type input "4"
click at [596, 363] on div "Periodo Prestacion * 202507 Ingresar el Periodo Prestacion Comentario Legajo: M…" at bounding box center [492, 203] width 367 height 377
click at [401, 410] on span "Crear" at bounding box center [395, 409] width 26 height 10
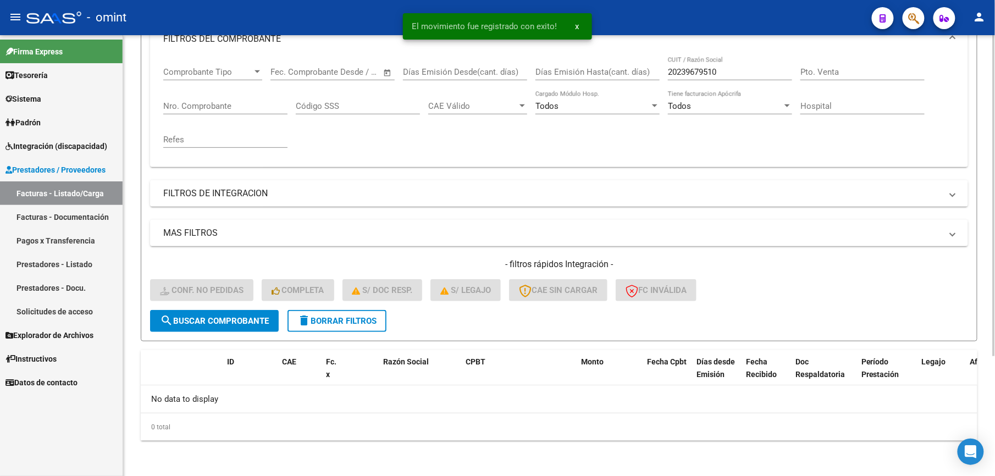
scroll to position [165, 0]
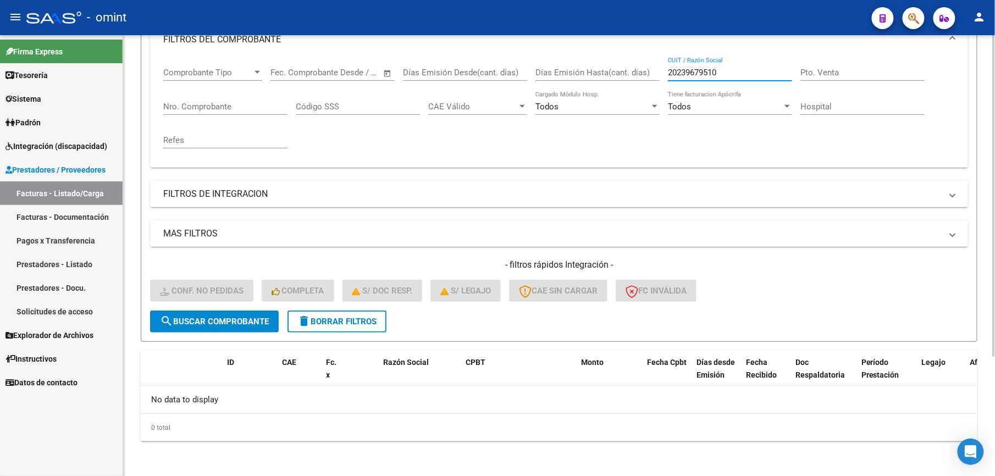
drag, startPoint x: 728, startPoint y: 71, endPoint x: 638, endPoint y: 71, distance: 90.2
click at [638, 71] on div "Comprobante Tipo Comprobante Tipo Start date – End date Fec. Comprobante Desde …" at bounding box center [559, 108] width 792 height 102
paste input "30696645112"
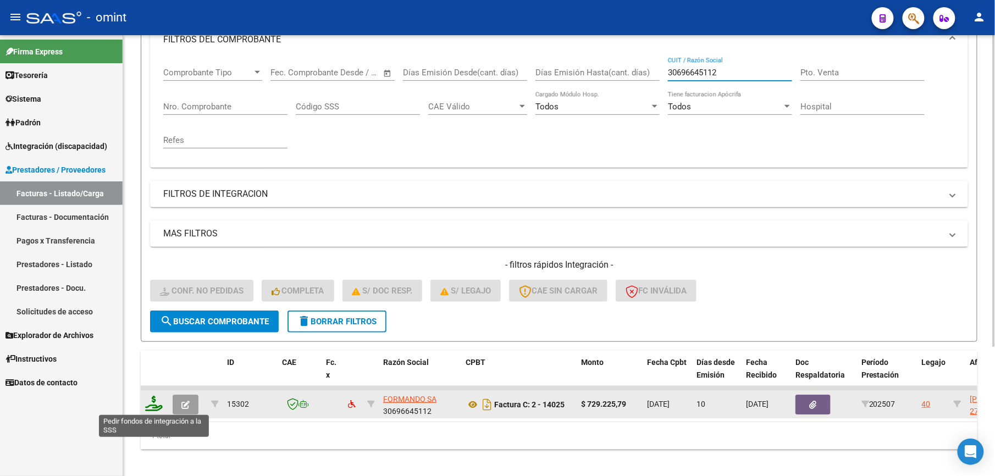
type input "30696645112"
click at [157, 403] on icon at bounding box center [154, 403] width 18 height 15
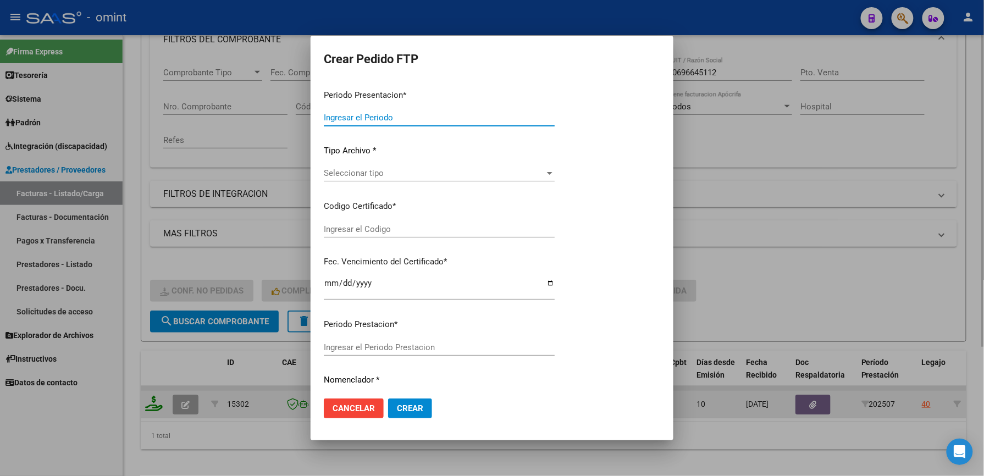
type input "202507"
type input "$ 729.225,79"
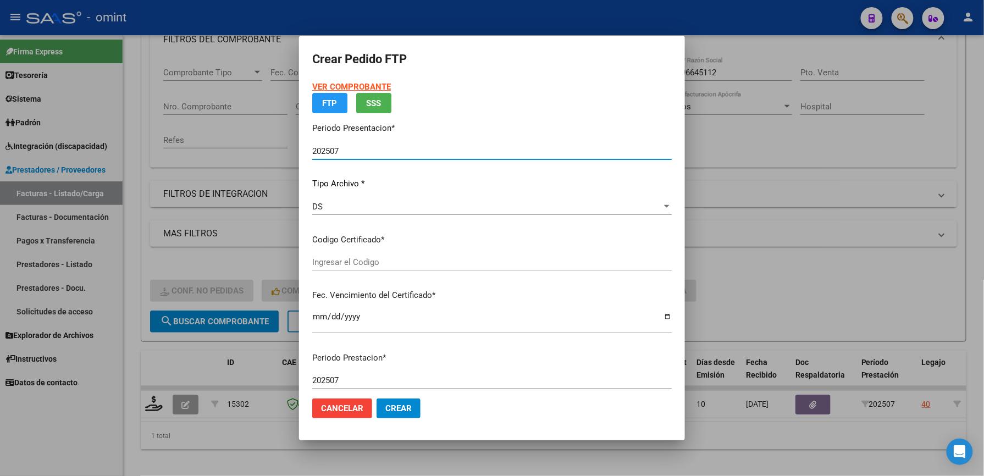
type input "1847197876"
type input "2034-06-30"
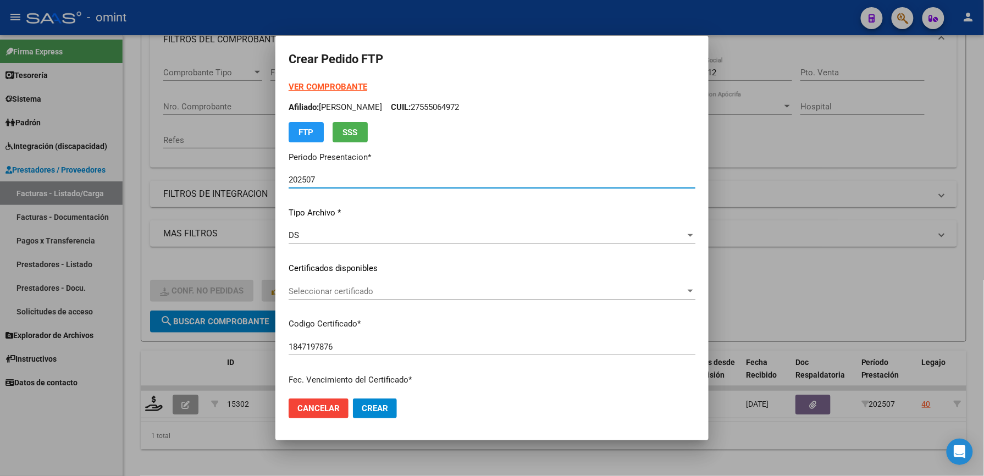
click at [337, 289] on span "Seleccionar certificado" at bounding box center [487, 292] width 397 height 10
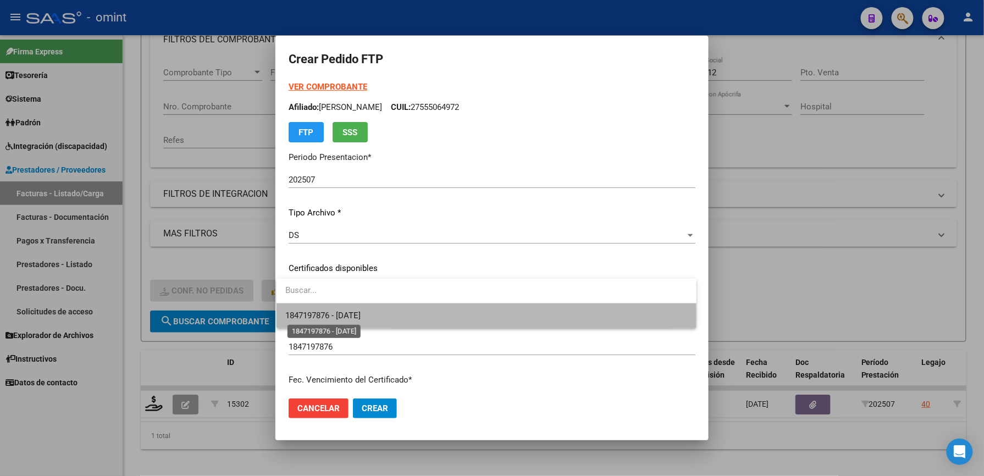
click at [335, 317] on span "1847197876 - 2034-06-30" at bounding box center [322, 316] width 75 height 10
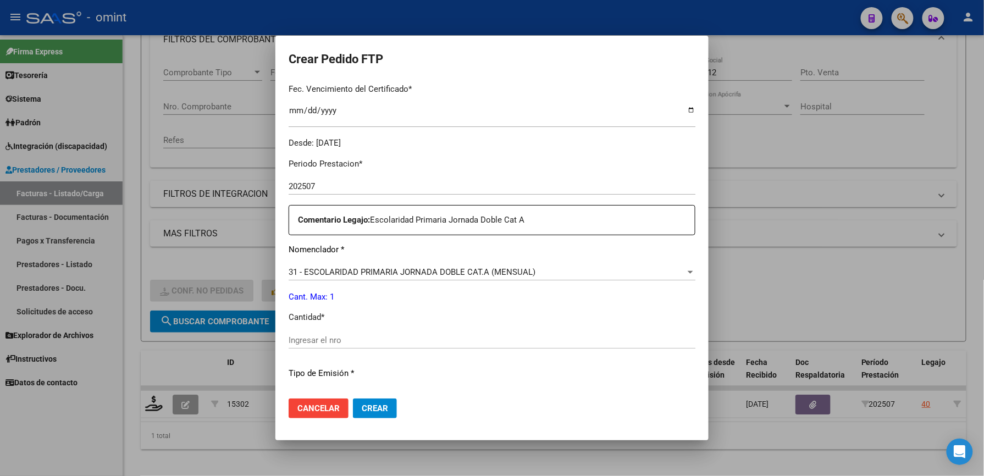
scroll to position [293, 0]
click at [328, 339] on input "Ingresar el nro" at bounding box center [492, 338] width 407 height 10
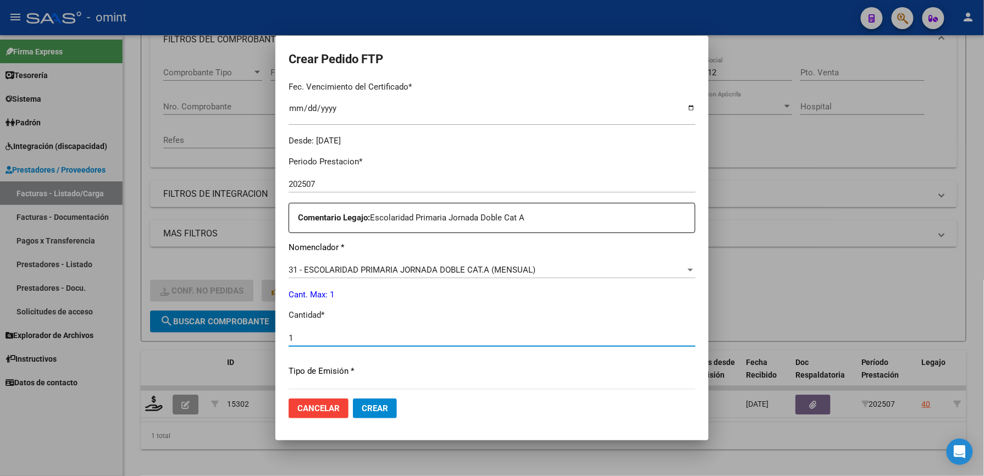
type input "1"
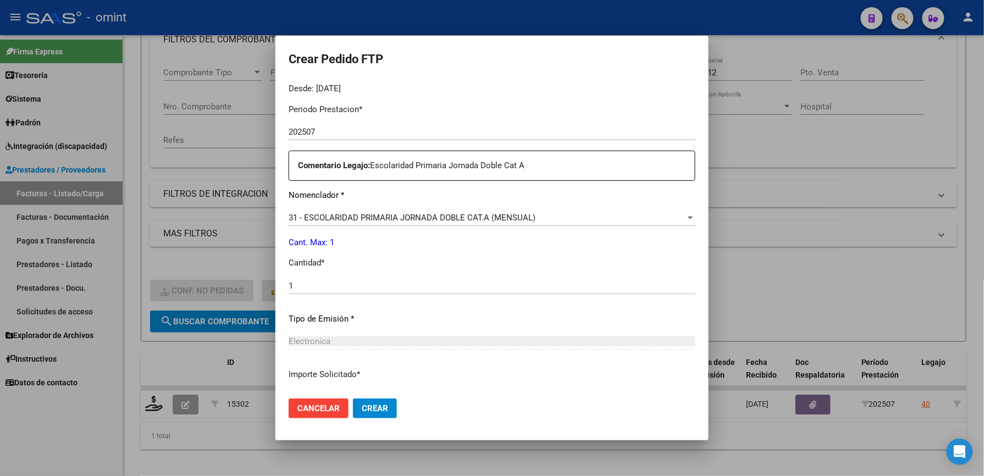
scroll to position [426, 0]
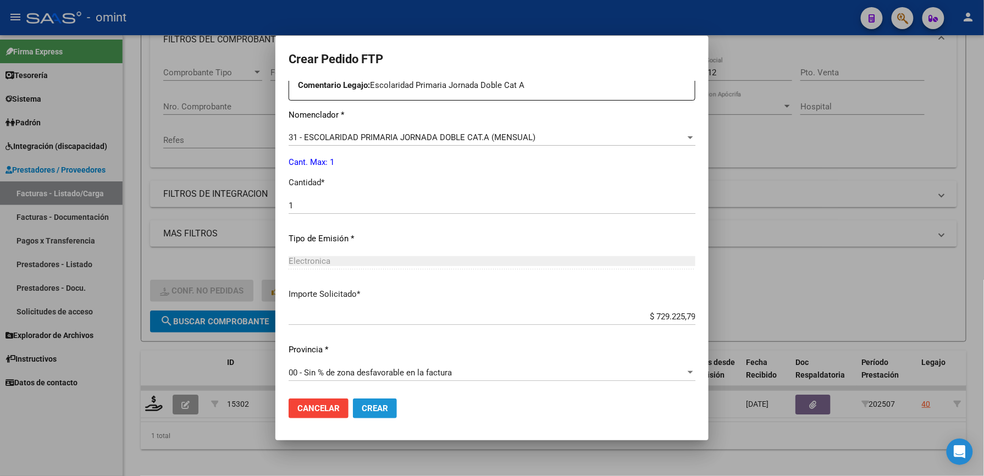
click at [383, 410] on span "Crear" at bounding box center [375, 409] width 26 height 10
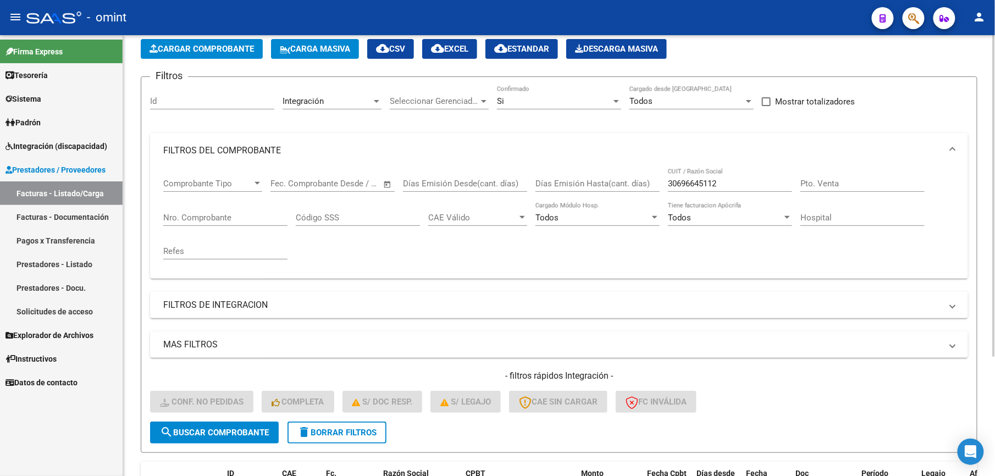
scroll to position [18, 0]
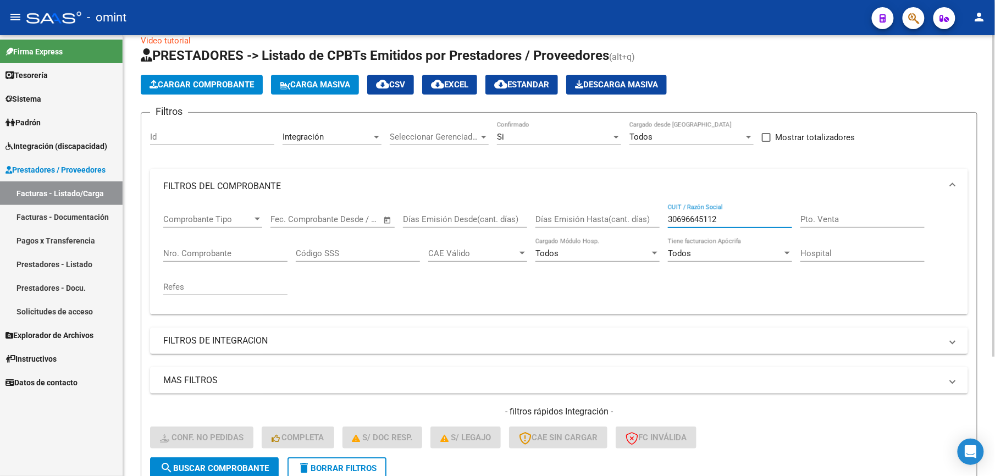
drag, startPoint x: 753, startPoint y: 218, endPoint x: 583, endPoint y: 206, distance: 169.8
click at [588, 206] on div "Comprobante Tipo Comprobante Tipo Start date – End date Fec. Comprobante Desde …" at bounding box center [559, 255] width 792 height 102
paste input "27393404596"
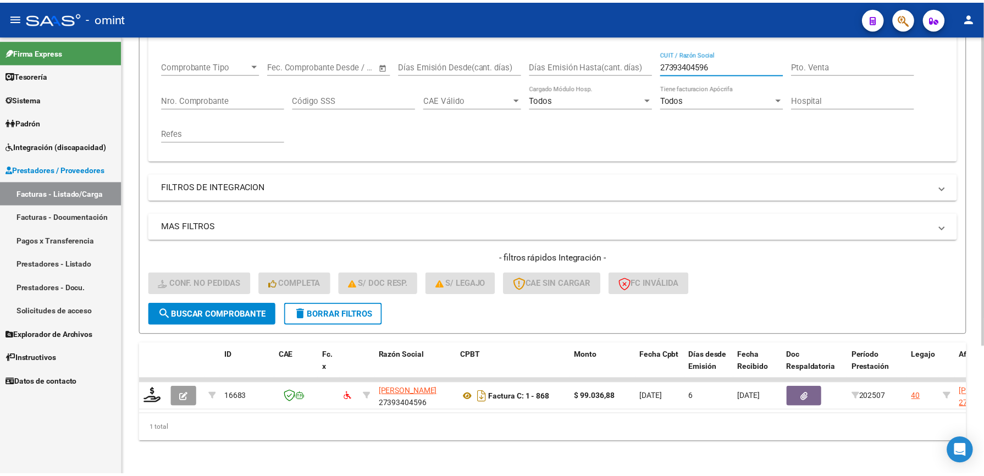
scroll to position [184, 0]
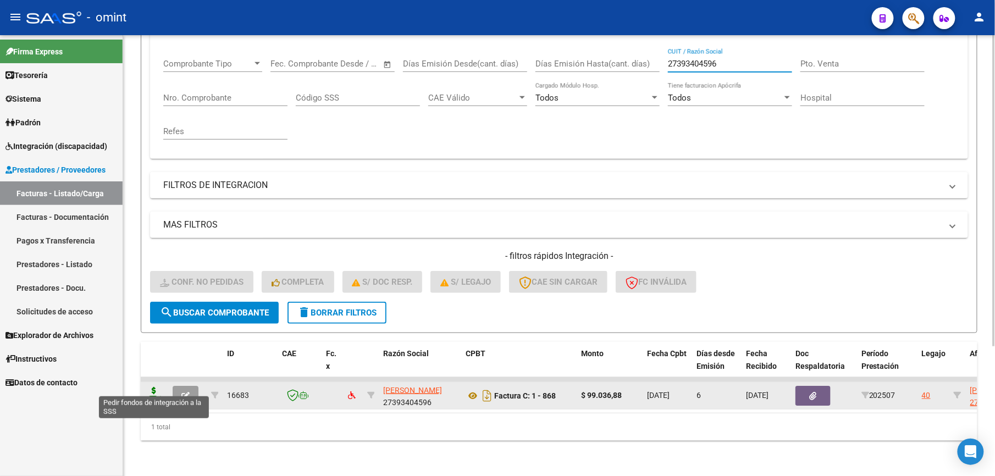
type input "27393404596"
click at [157, 387] on icon at bounding box center [154, 394] width 18 height 15
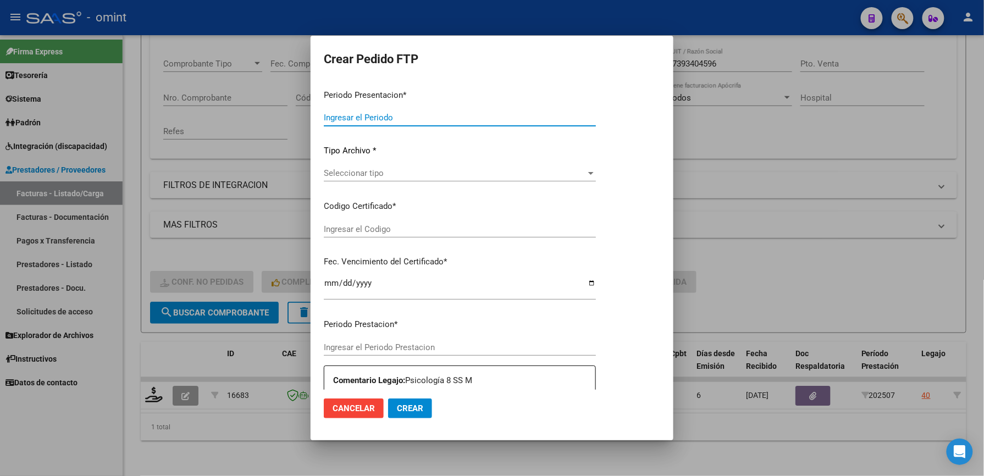
type input "202507"
type input "$ 99.036,88"
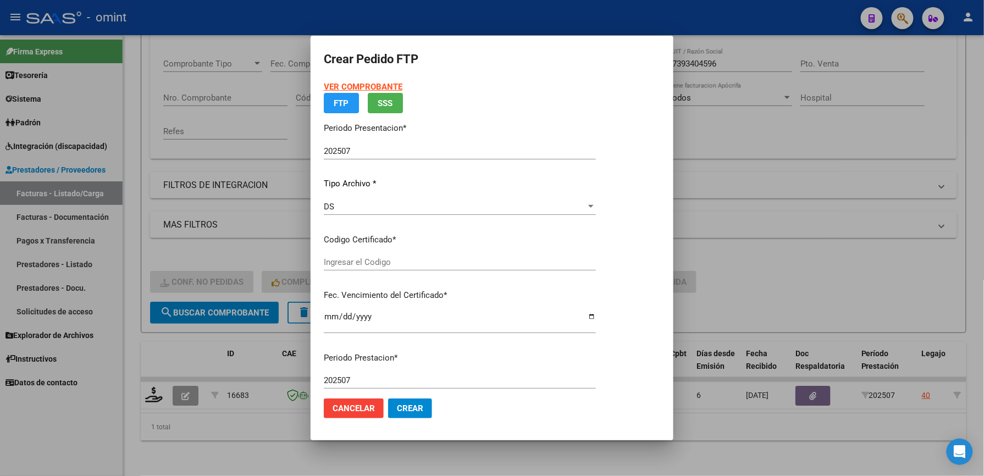
click at [429, 172] on div "VER COMPROBANTE ARCA Padrón FTP SSS Periodo Presentacion * 202507 Ingresar el P…" at bounding box center [460, 212] width 272 height 263
type input "1847197876"
type input "2034-06-30"
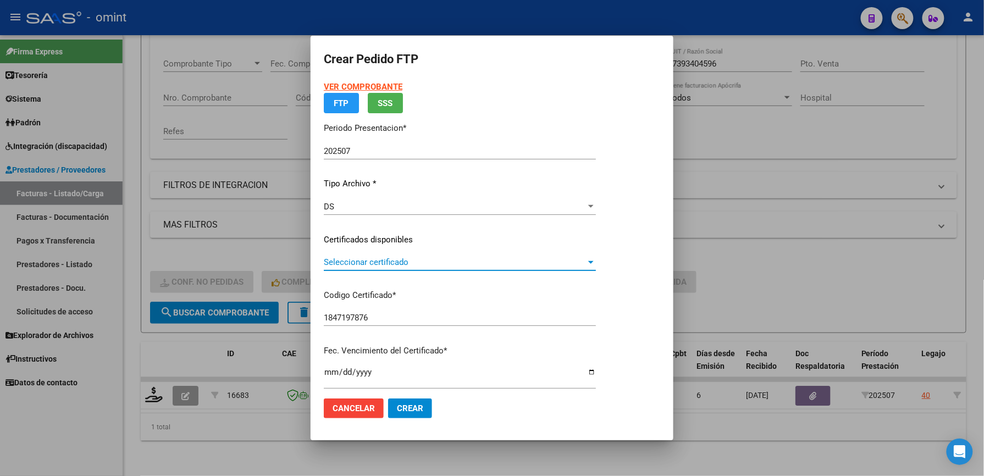
click at [414, 262] on span "Seleccionar certificado" at bounding box center [455, 262] width 262 height 10
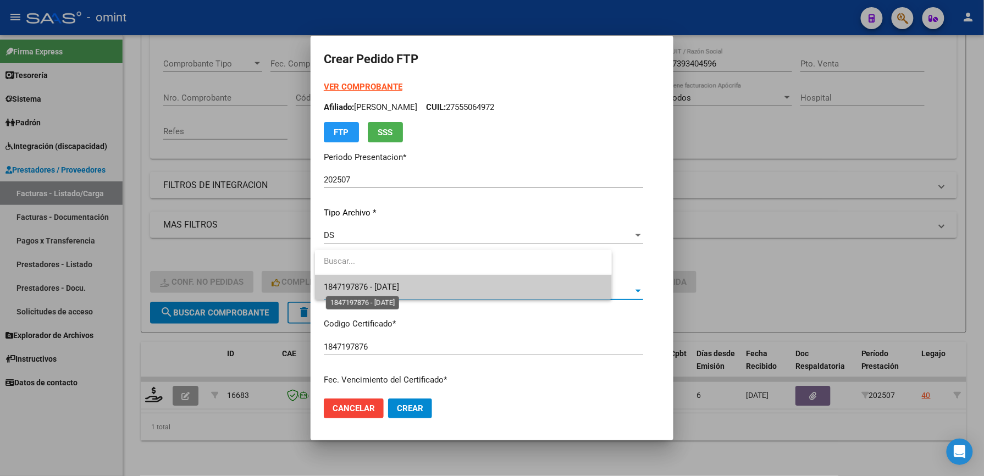
click at [399, 286] on span "1847197876 - 2034-06-30" at bounding box center [361, 287] width 75 height 10
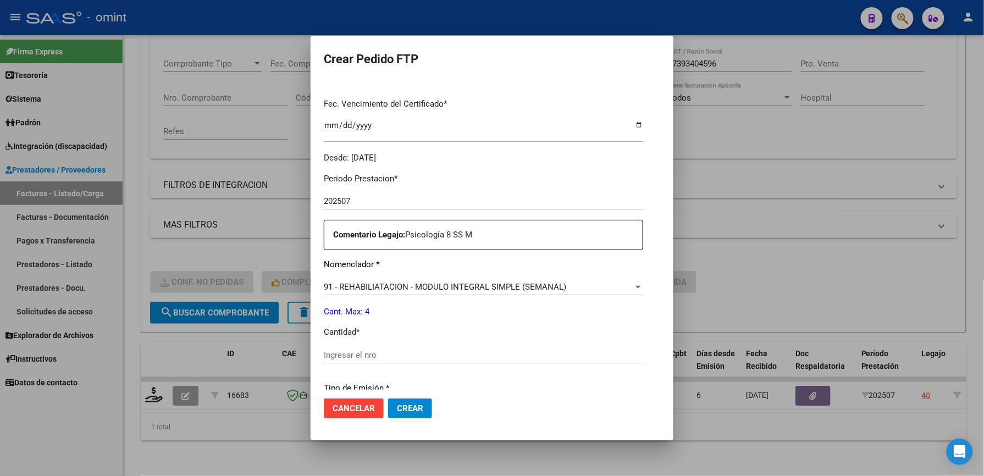
scroll to position [366, 0]
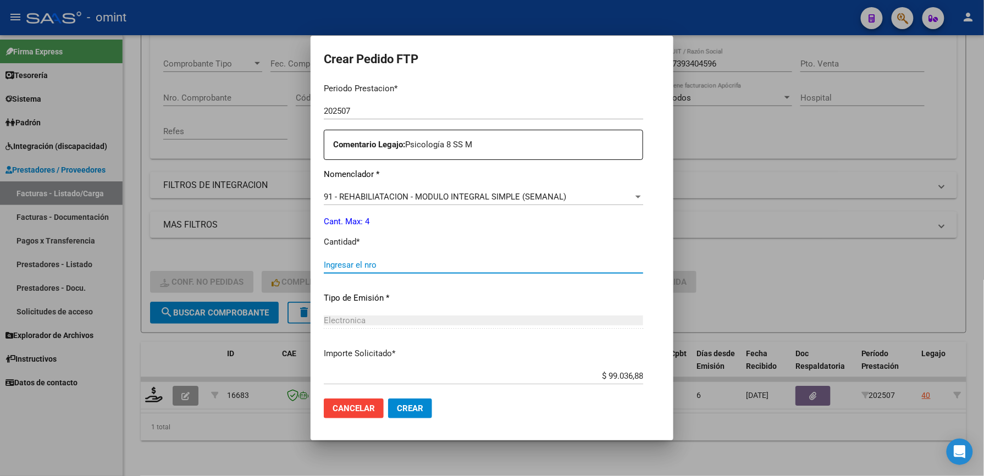
click at [373, 267] on input "Ingresar el nro" at bounding box center [484, 265] width 320 height 10
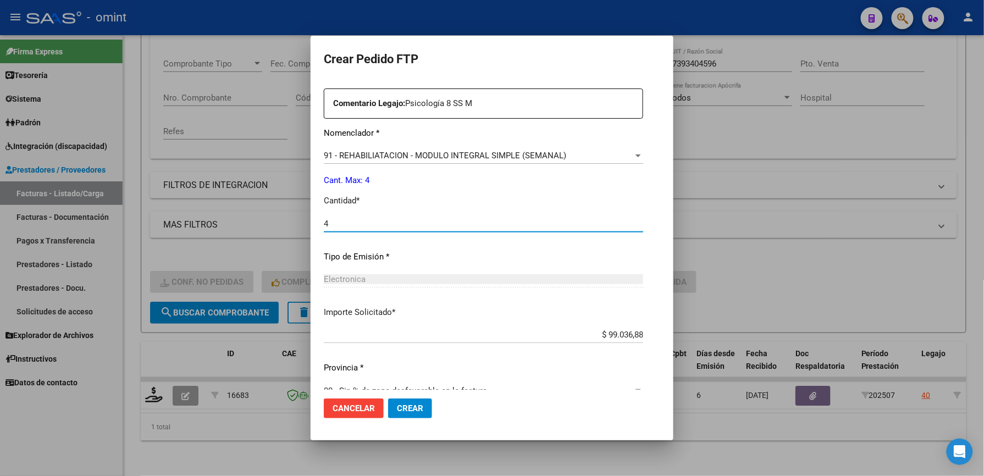
scroll to position [426, 0]
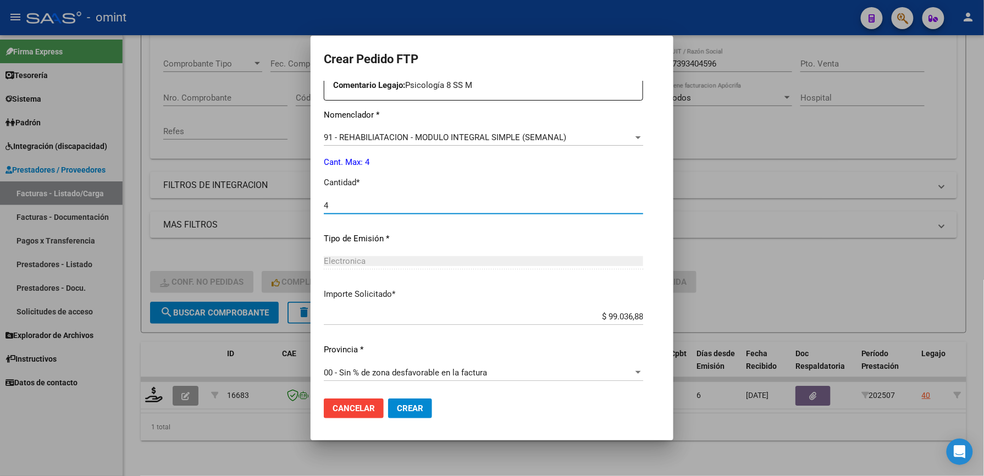
type input "4"
click at [397, 405] on span "Crear" at bounding box center [410, 409] width 26 height 10
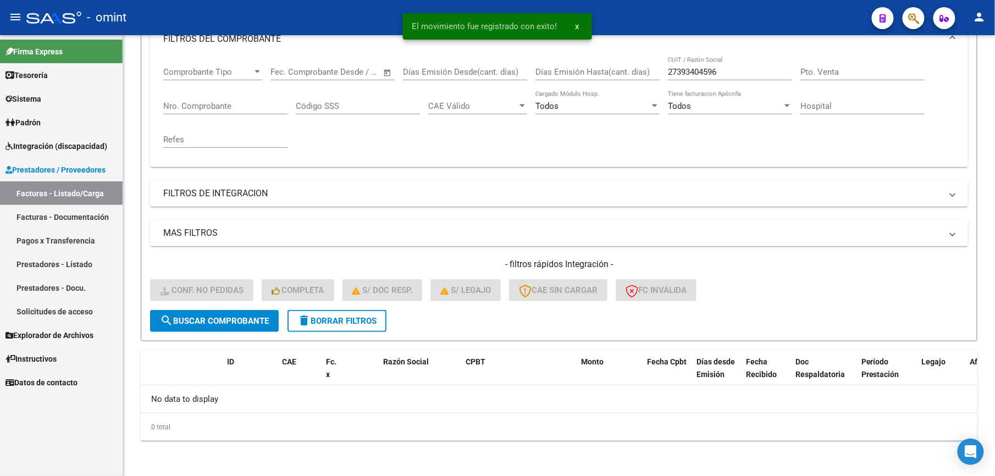
scroll to position [165, 0]
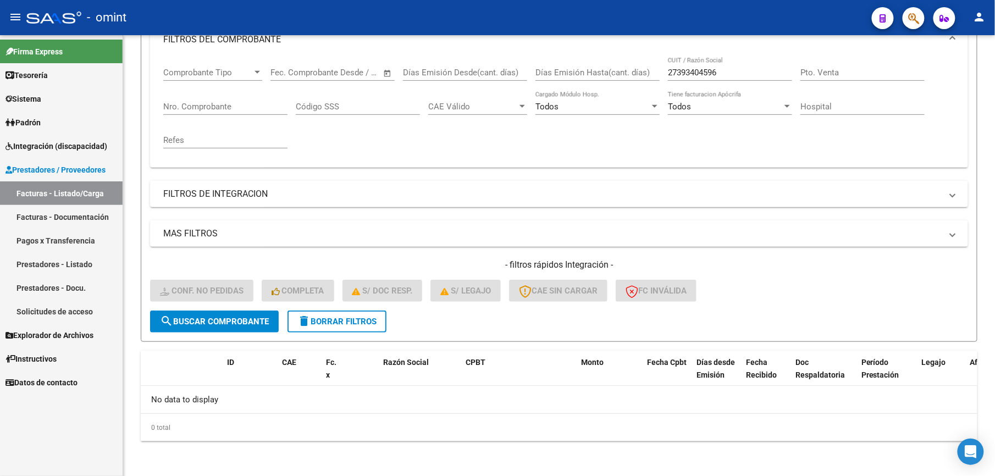
click at [76, 141] on span "Integración (discapacidad)" at bounding box center [56, 146] width 102 height 12
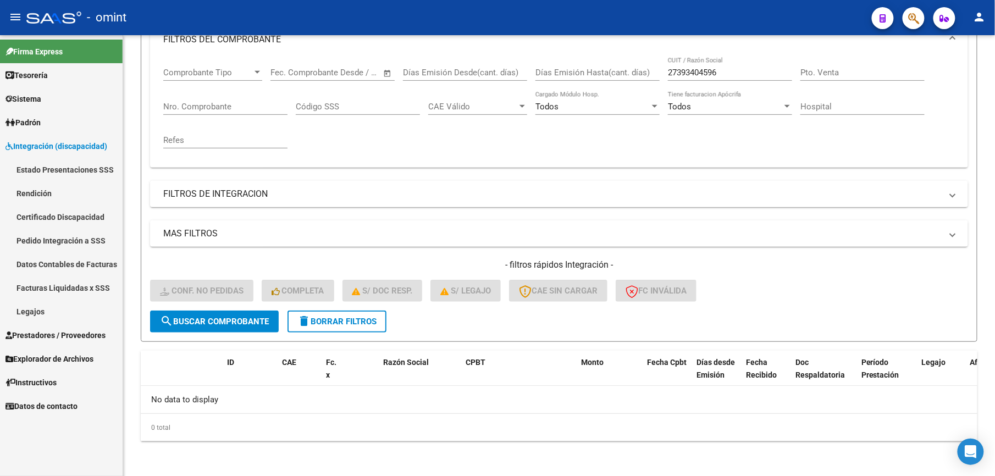
click at [78, 333] on span "Prestadores / Proveedores" at bounding box center [55, 335] width 100 height 12
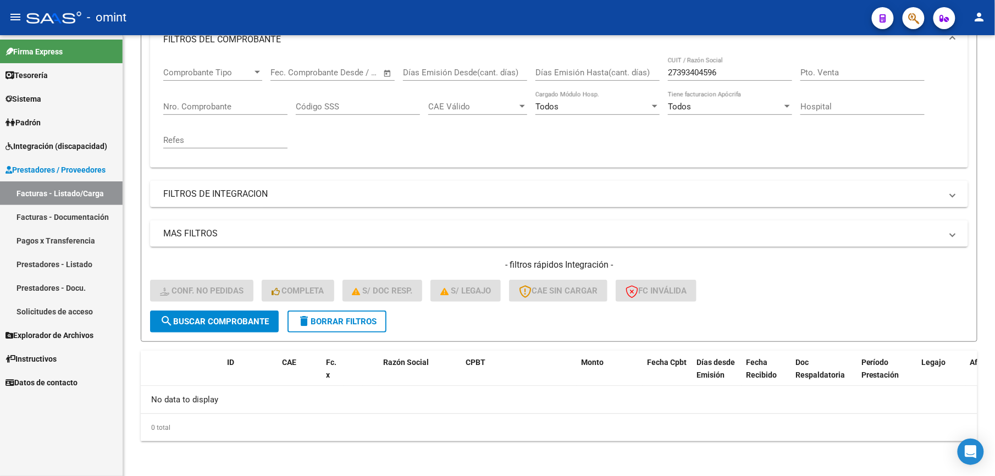
click at [73, 310] on link "Solicitudes de acceso" at bounding box center [61, 312] width 123 height 24
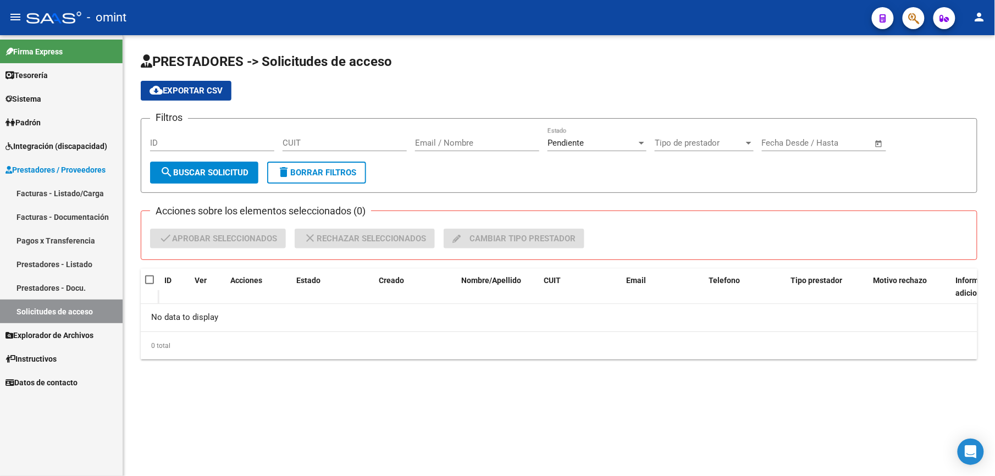
click at [485, 141] on input "Email / Nombre" at bounding box center [477, 143] width 124 height 10
type input "del moral"
click at [575, 150] on div "Pendiente Estado" at bounding box center [597, 140] width 99 height 24
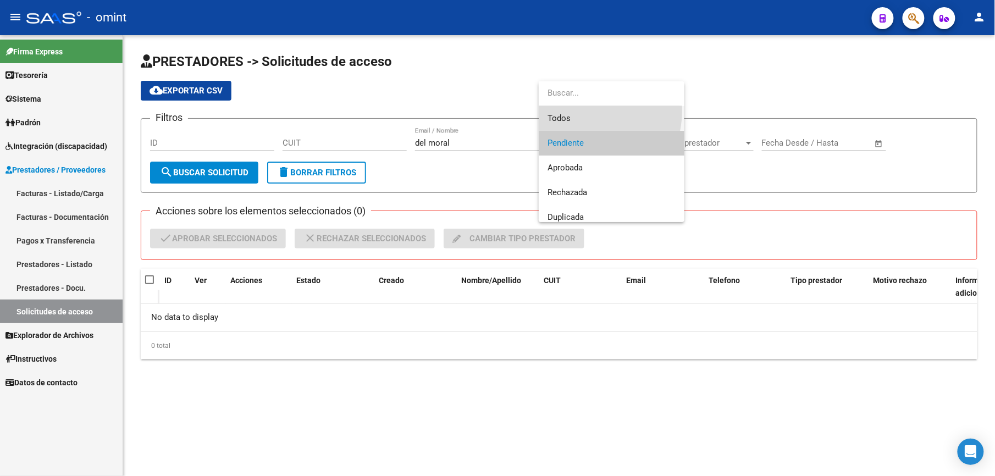
click at [575, 110] on span "Todos" at bounding box center [612, 118] width 128 height 25
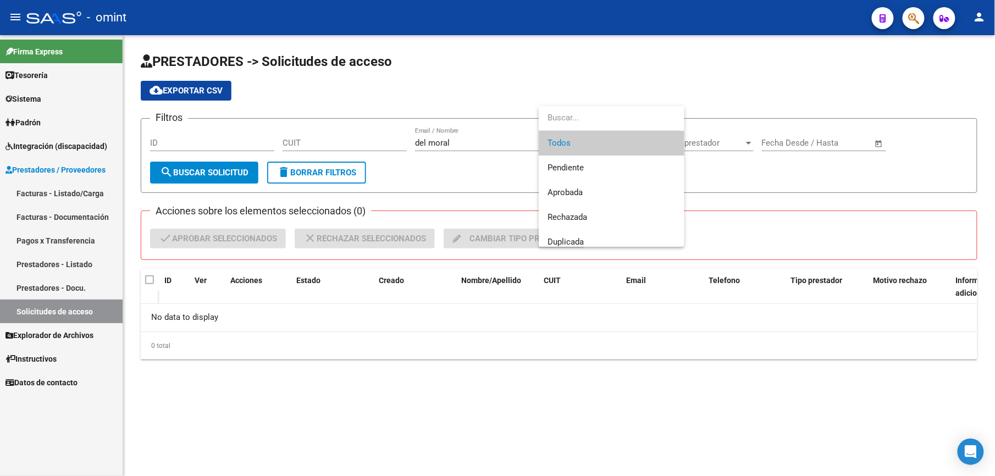
drag, startPoint x: 608, startPoint y: 71, endPoint x: 598, endPoint y: 96, distance: 26.1
click at [609, 71] on div at bounding box center [497, 238] width 995 height 476
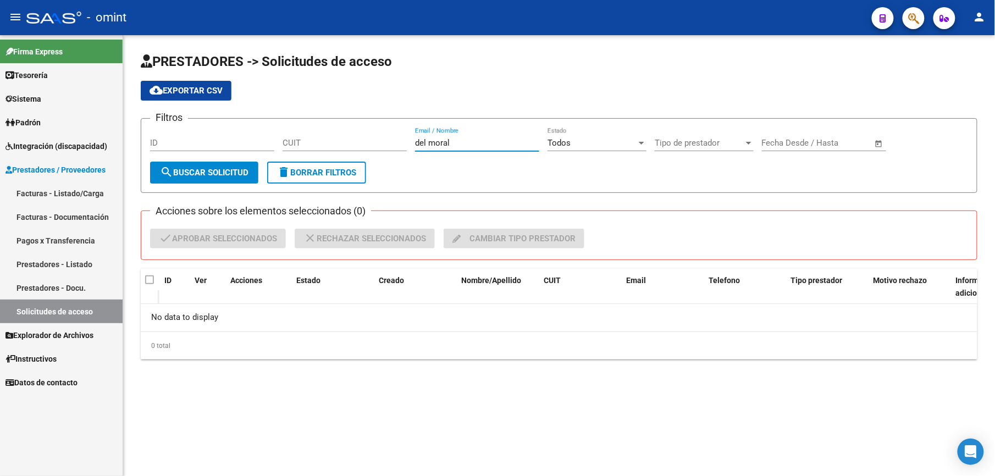
drag, startPoint x: 465, startPoint y: 144, endPoint x: 331, endPoint y: 139, distance: 134.3
click at [331, 139] on div "Filtros ID CUIT del moral Email / Nombre Todos Estado Tipo de prestador Tipo de…" at bounding box center [559, 145] width 818 height 34
click at [451, 144] on input "Email / Nombre" at bounding box center [477, 143] width 124 height 10
drag, startPoint x: 496, startPoint y: 142, endPoint x: 370, endPoint y: 135, distance: 126.7
click at [370, 135] on div "Filtros ID CUIT DEL MORAL Email / Nombre Todos Estado Tipo de prestador Tipo de…" at bounding box center [559, 145] width 818 height 34
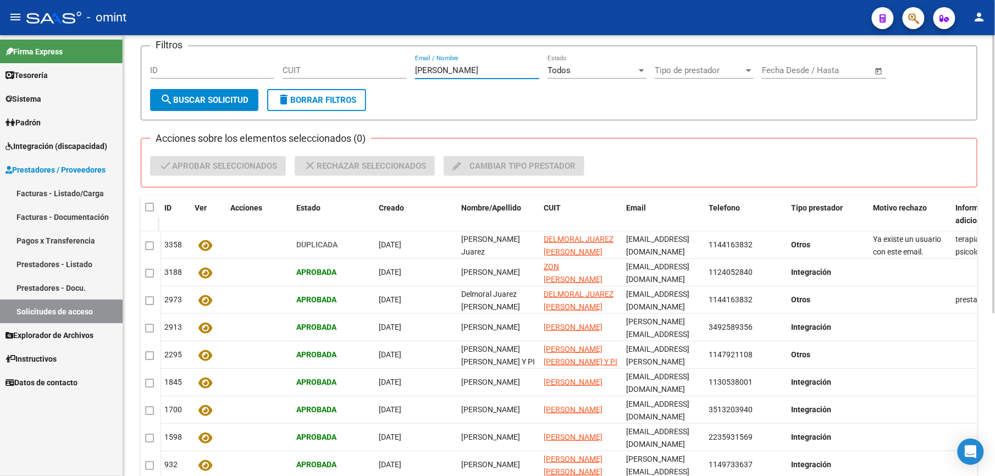
scroll to position [73, 0]
type input "JIMENA"
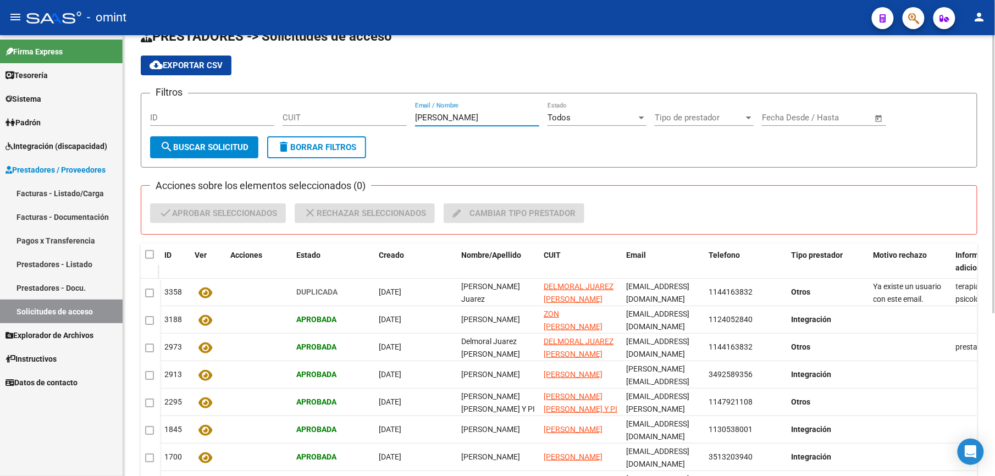
scroll to position [0, 0]
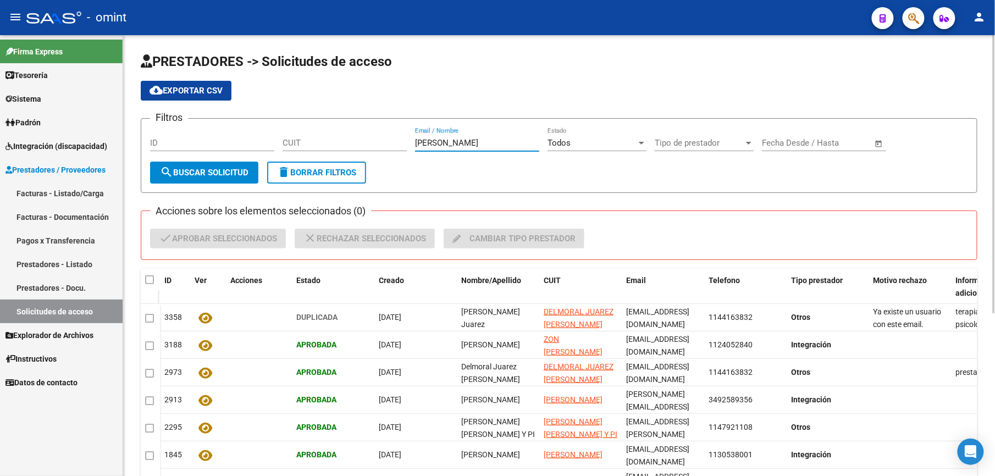
drag, startPoint x: 463, startPoint y: 144, endPoint x: 388, endPoint y: 146, distance: 74.8
click at [388, 146] on div "Filtros ID CUIT JIMENA Email / Nombre Todos Estado Tipo de prestador Tipo de pr…" at bounding box center [559, 145] width 818 height 34
paste input "27-31604364-5"
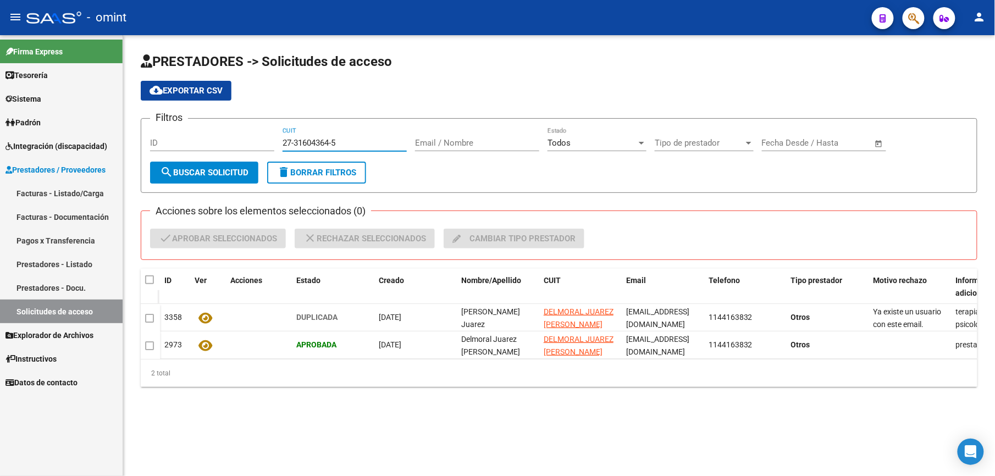
type input "27-31604364-5"
click at [69, 146] on span "Integración (discapacidad)" at bounding box center [56, 146] width 102 height 12
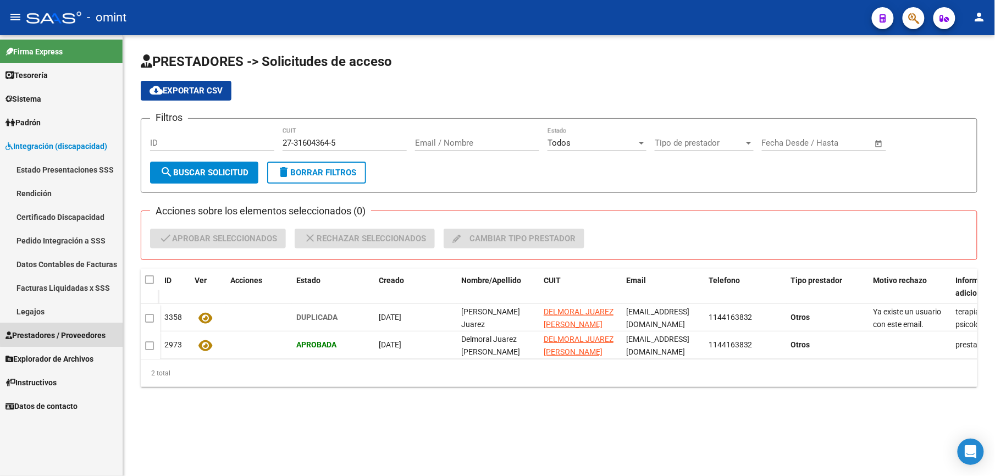
click at [65, 333] on span "Prestadores / Proveedores" at bounding box center [55, 335] width 100 height 12
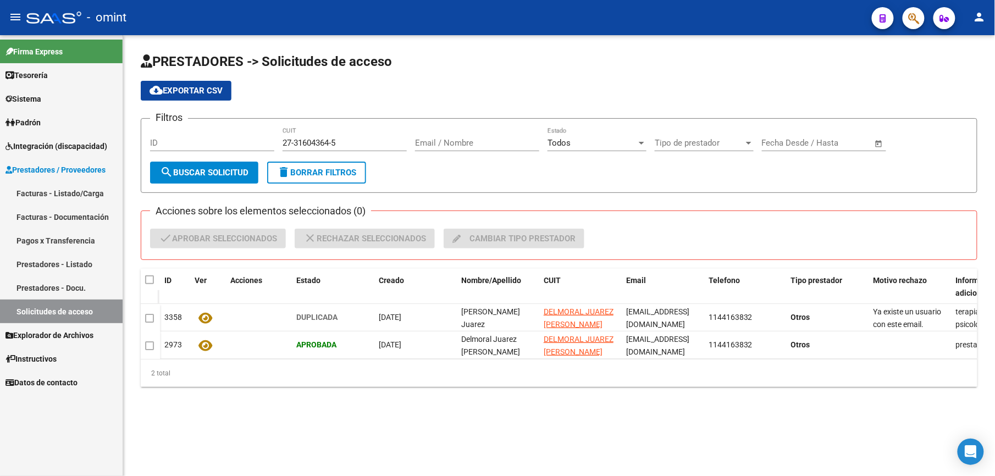
click at [63, 196] on link "Facturas - Listado/Carga" at bounding box center [61, 193] width 123 height 24
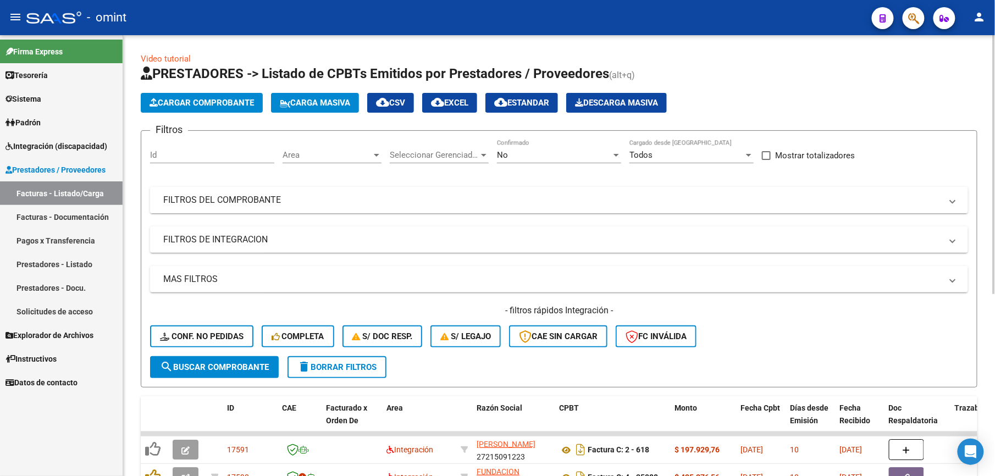
click at [289, 205] on mat-panel-title "FILTROS DEL COMPROBANTE" at bounding box center [552, 200] width 779 height 12
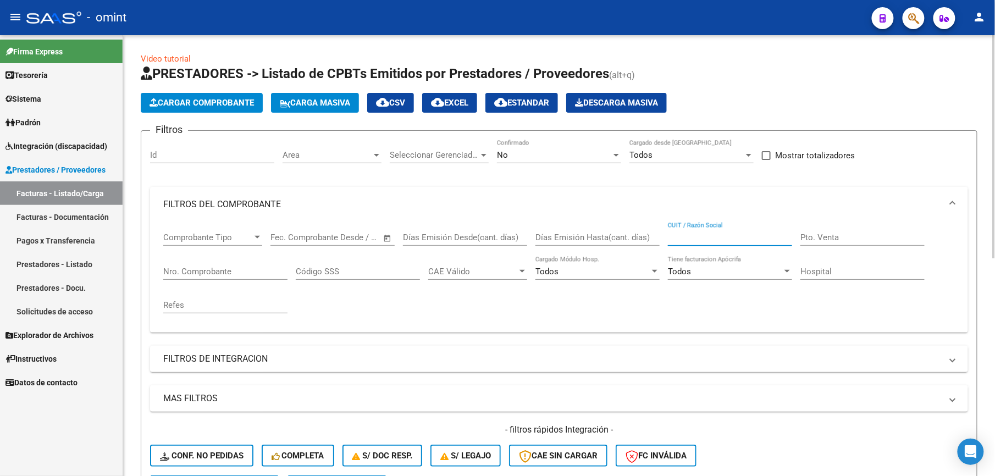
paste input "23252737634"
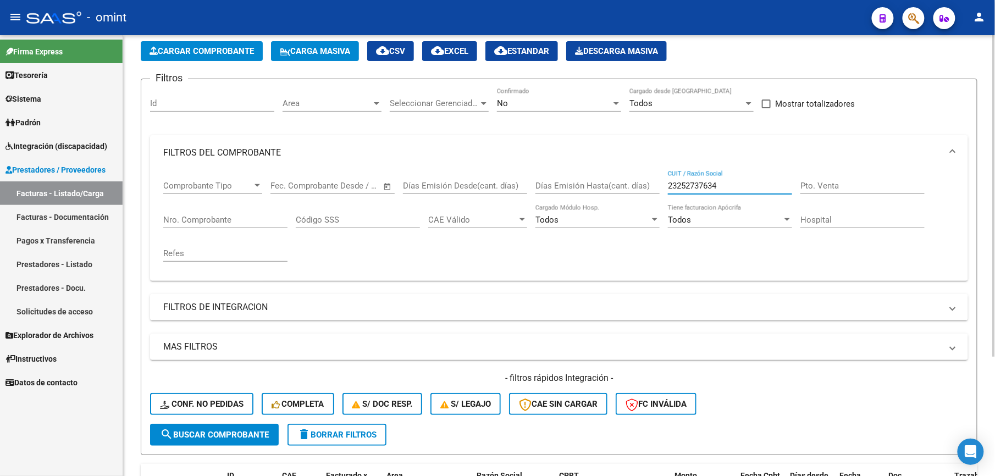
scroll to position [73, 0]
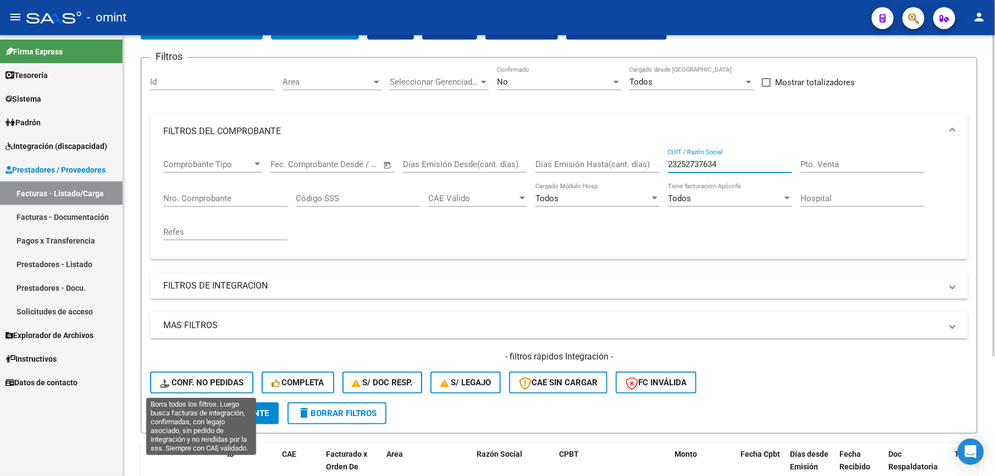
type input "23252737634"
click at [196, 383] on span "Conf. no pedidas" at bounding box center [202, 383] width 84 height 10
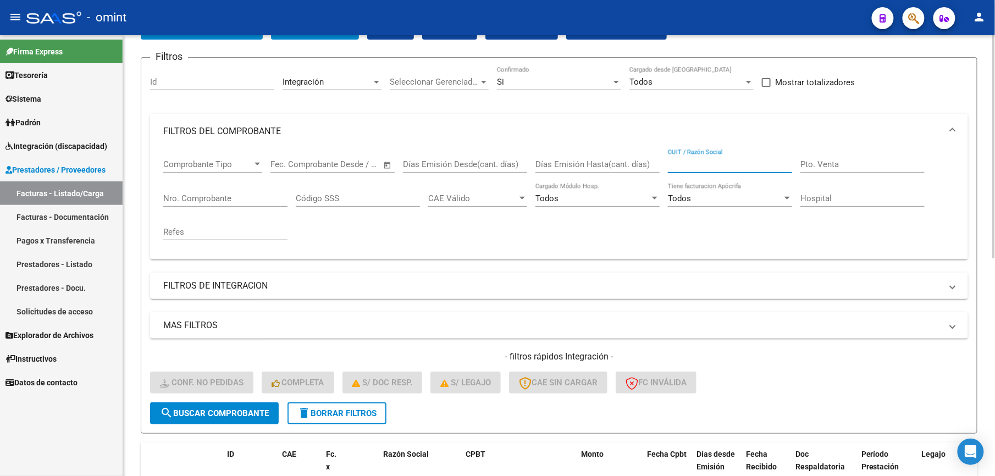
paste input "23252737634"
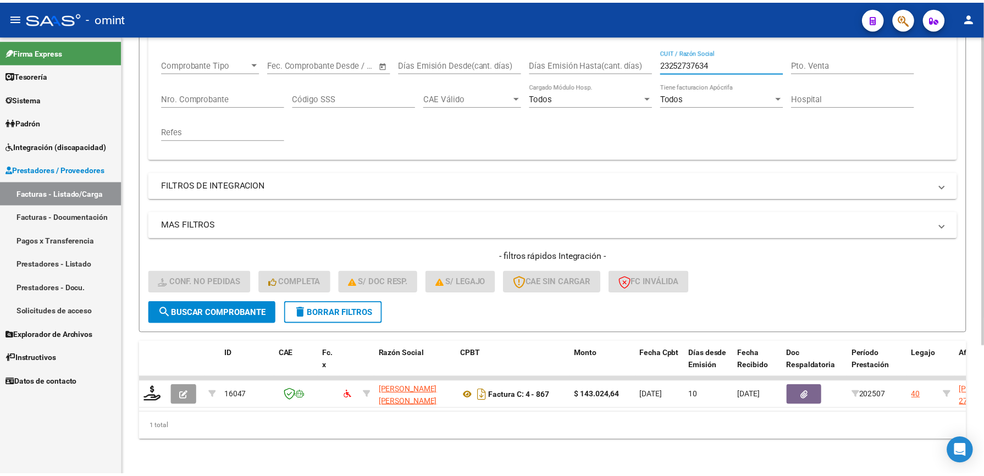
scroll to position [184, 0]
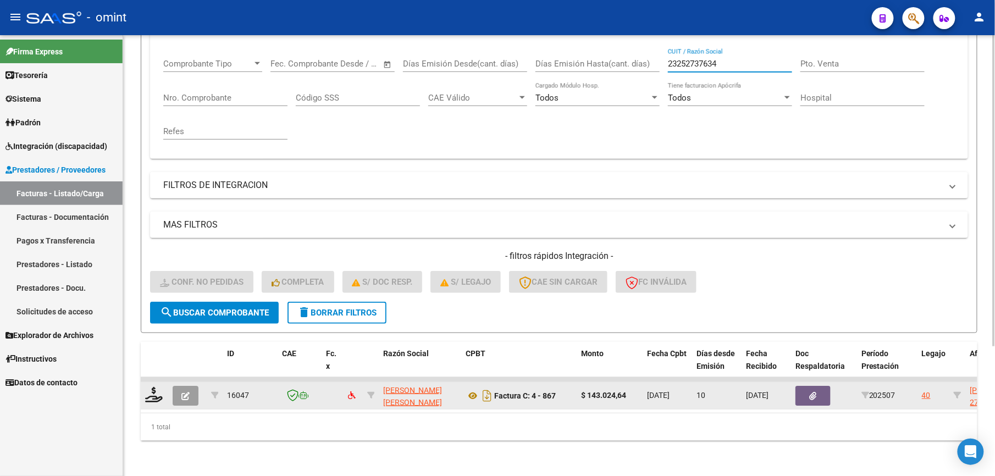
type input "23252737634"
click at [165, 385] on datatable-body-cell at bounding box center [154, 395] width 27 height 27
click at [157, 387] on icon at bounding box center [154, 394] width 18 height 15
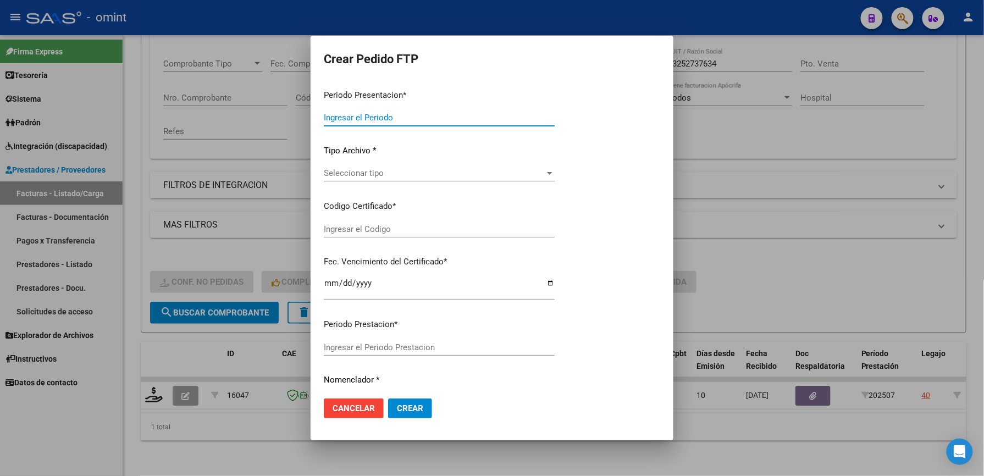
type input "202507"
type input "$ 143.024,64"
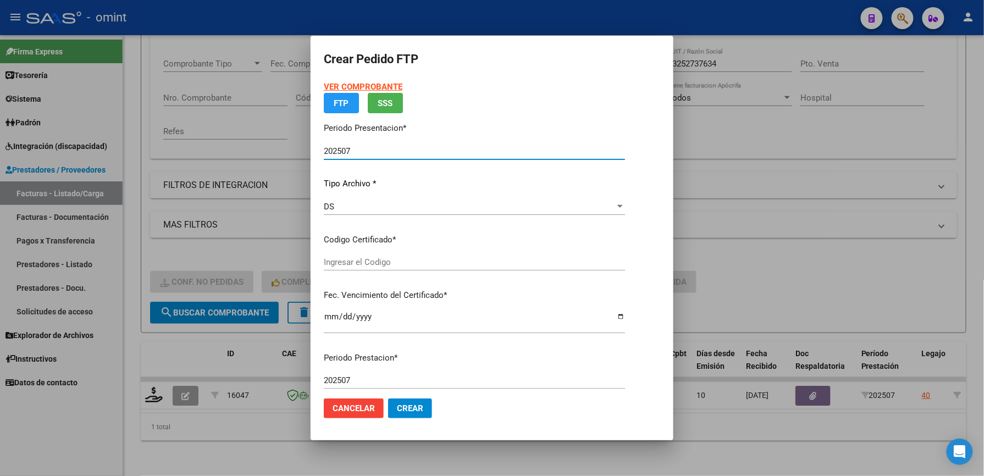
type input "1847197876"
type input "2034-06-30"
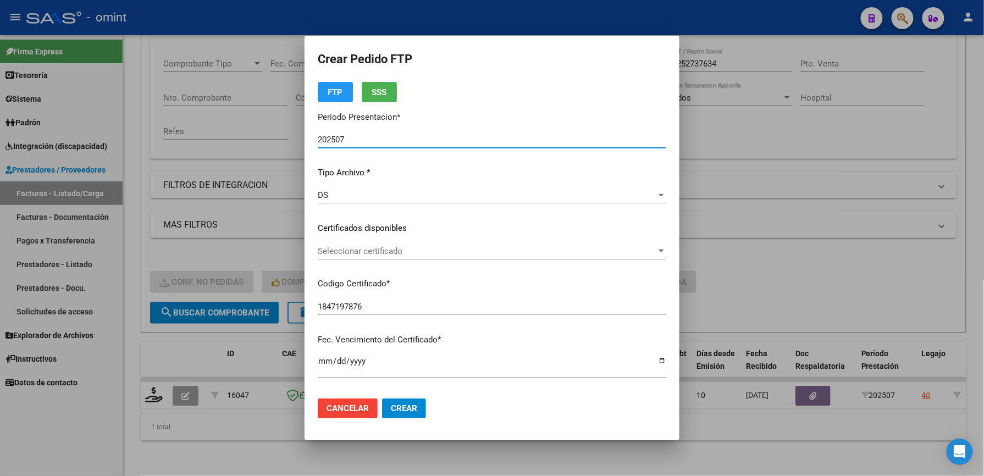
scroll to position [73, 0]
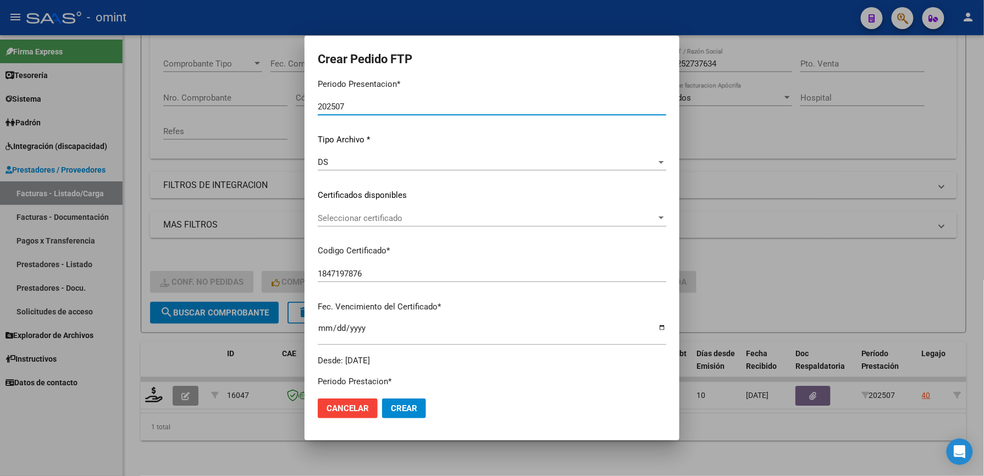
click at [419, 217] on span "Seleccionar certificado" at bounding box center [487, 218] width 339 height 10
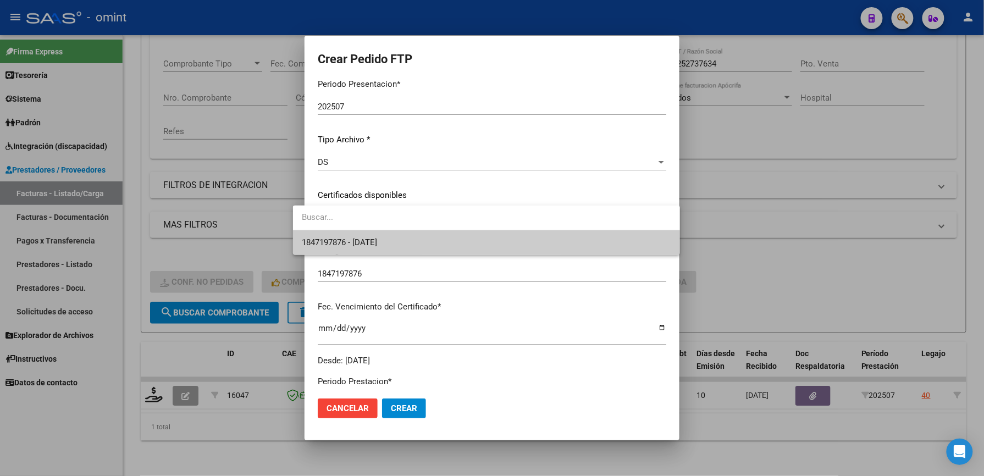
click at [401, 244] on span "1847197876 - 2034-06-30" at bounding box center [487, 242] width 370 height 25
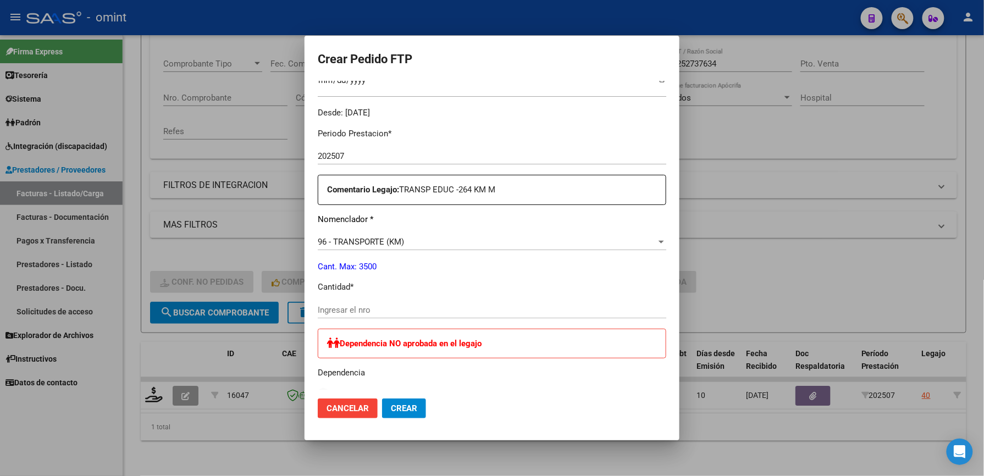
scroll to position [366, 0]
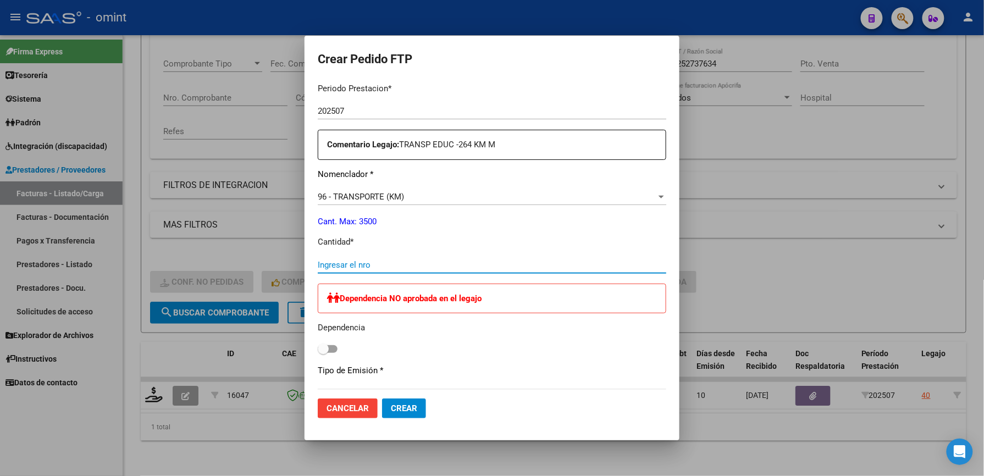
click at [372, 267] on input "Ingresar el nro" at bounding box center [492, 265] width 349 height 10
type input "264"
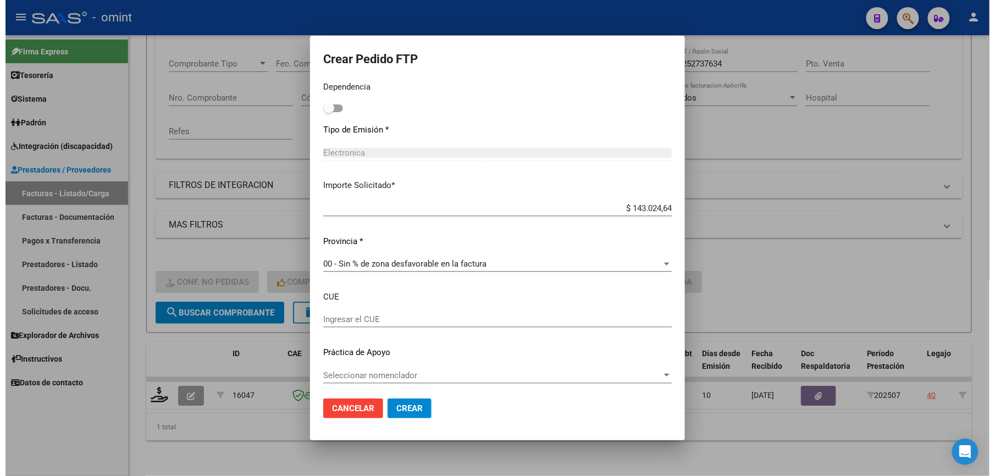
scroll to position [610, 0]
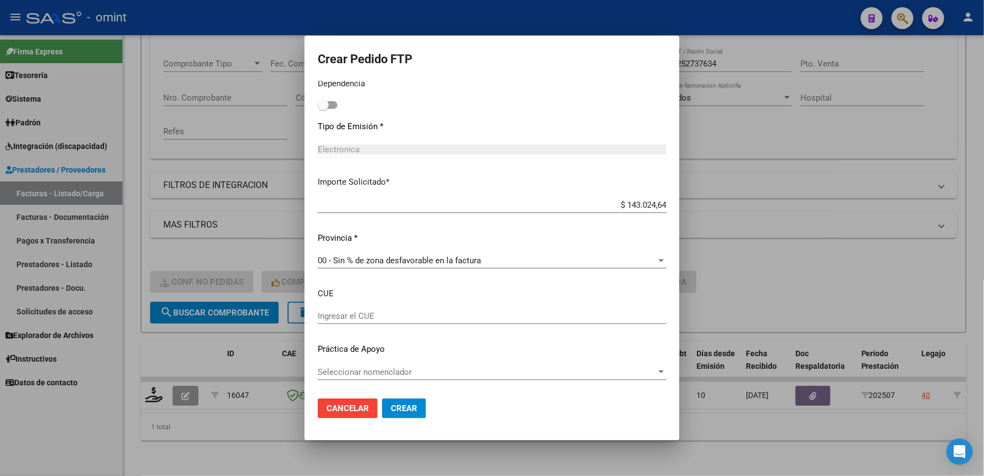
click at [391, 408] on span "Crear" at bounding box center [404, 409] width 26 height 10
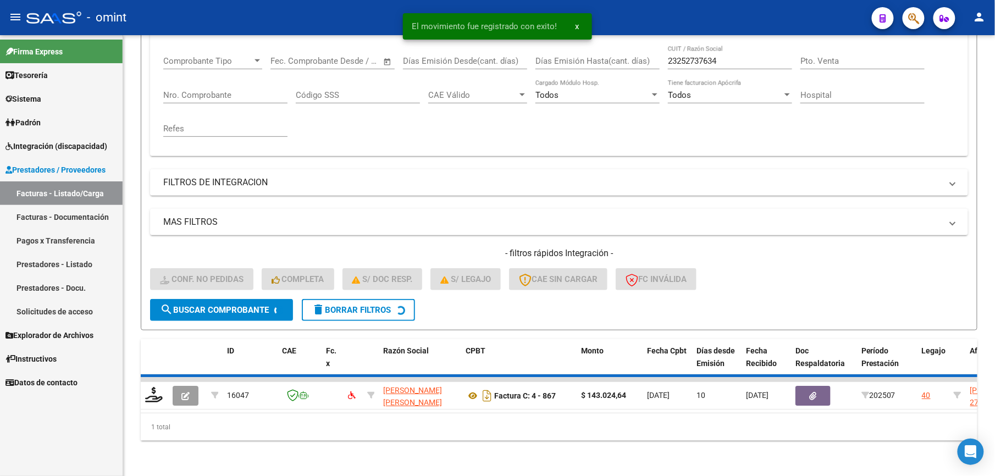
scroll to position [165, 0]
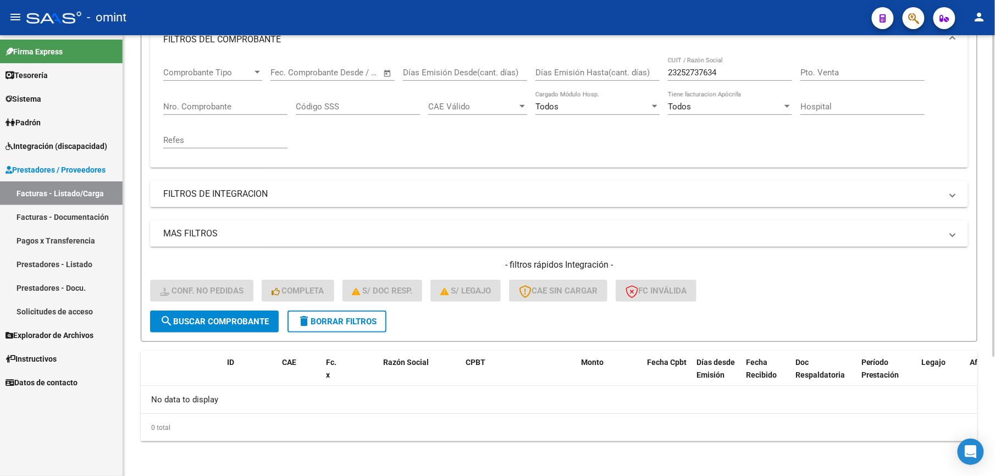
click at [368, 320] on span "delete Borrar Filtros" at bounding box center [337, 322] width 79 height 10
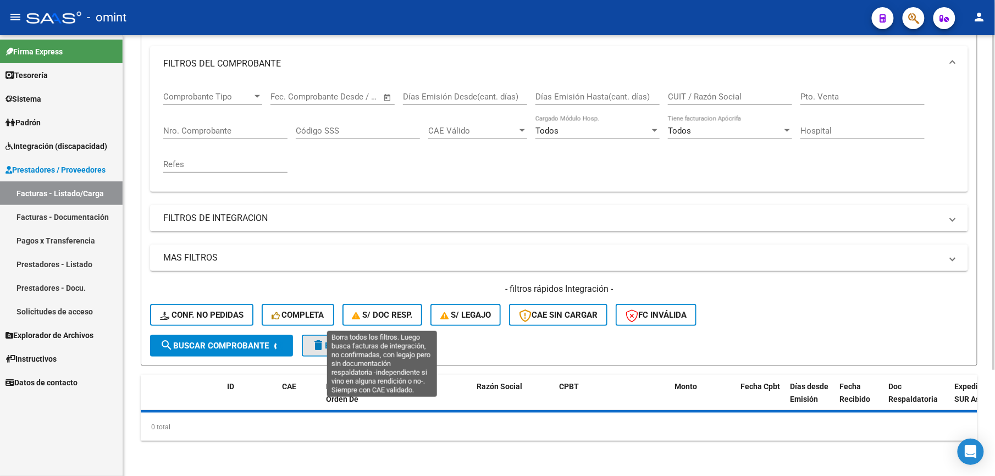
scroll to position [140, 0]
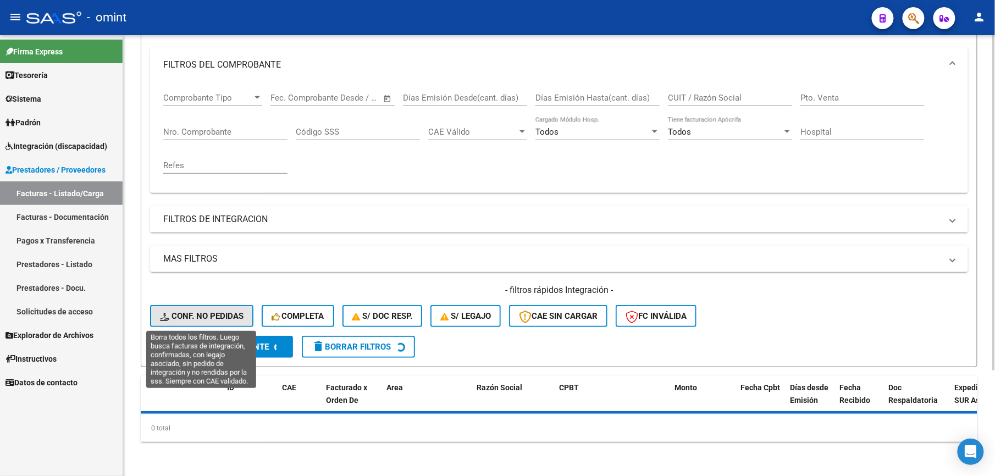
click at [218, 317] on span "Conf. no pedidas" at bounding box center [202, 316] width 84 height 10
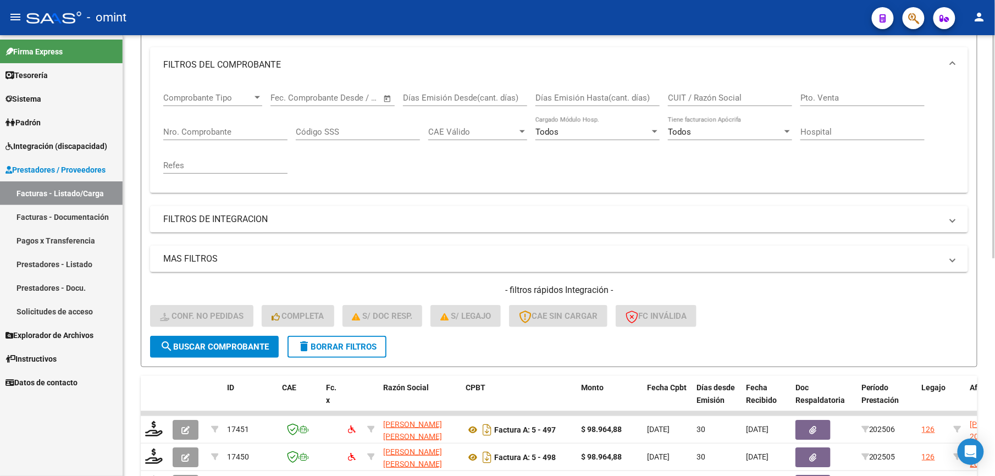
drag, startPoint x: 709, startPoint y: 91, endPoint x: 690, endPoint y: 97, distance: 20.2
paste input "27269975275"
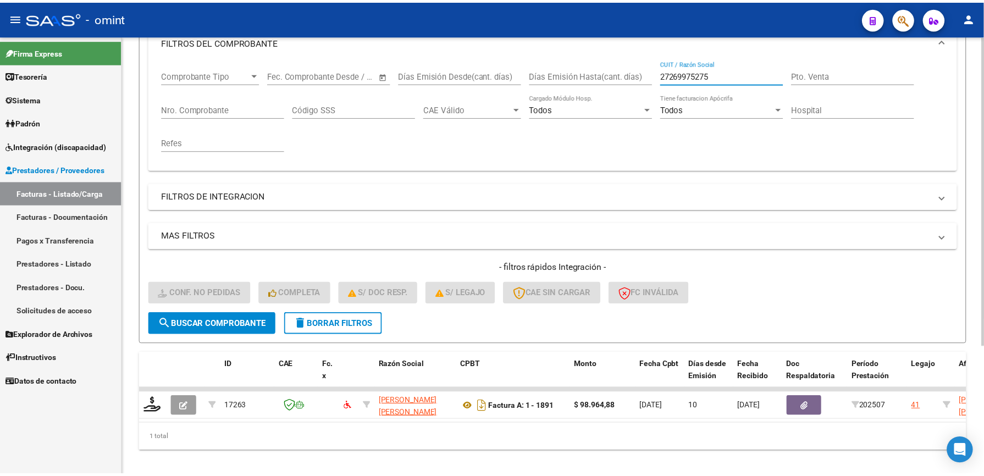
scroll to position [184, 0]
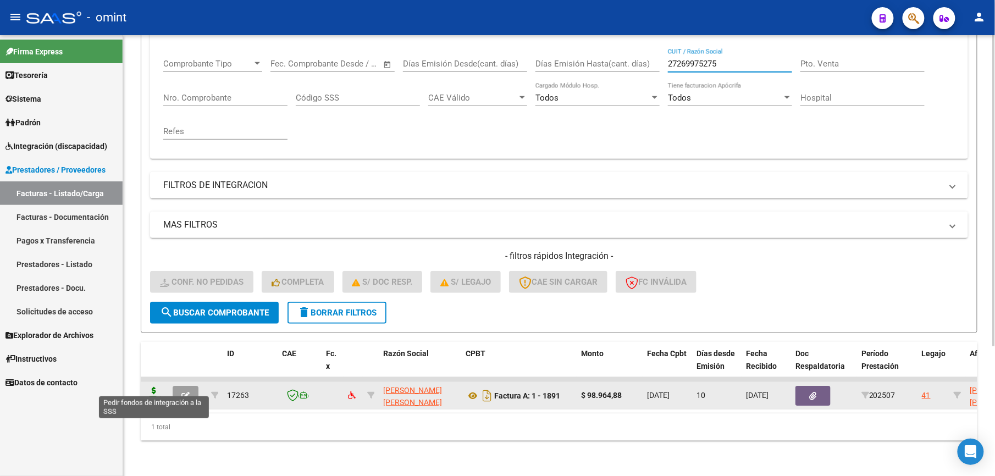
type input "27269975275"
click at [157, 388] on icon at bounding box center [154, 394] width 18 height 15
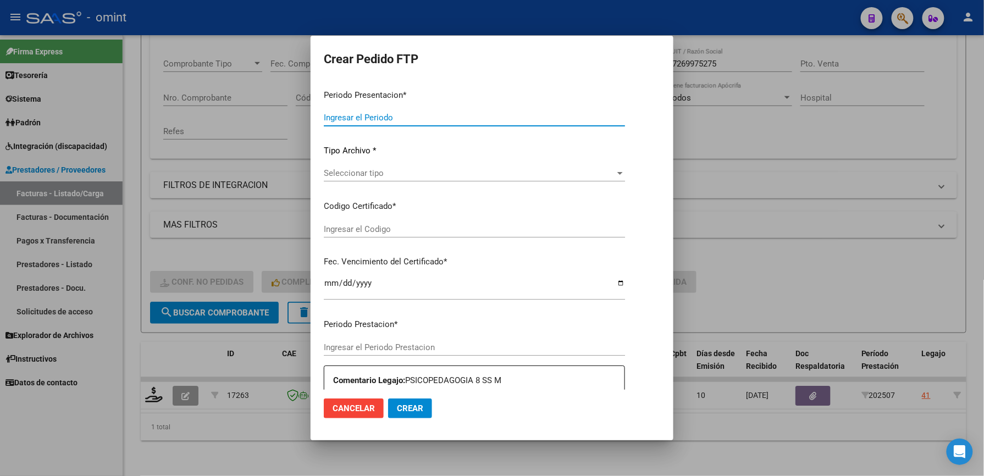
type input "202507"
type input "$ 98.964,88"
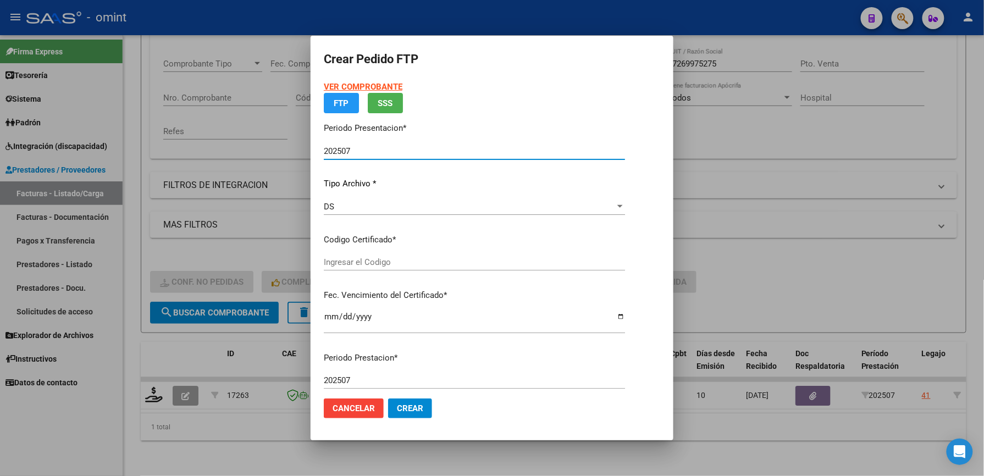
type input "2619240126"
type input "2029-02-22"
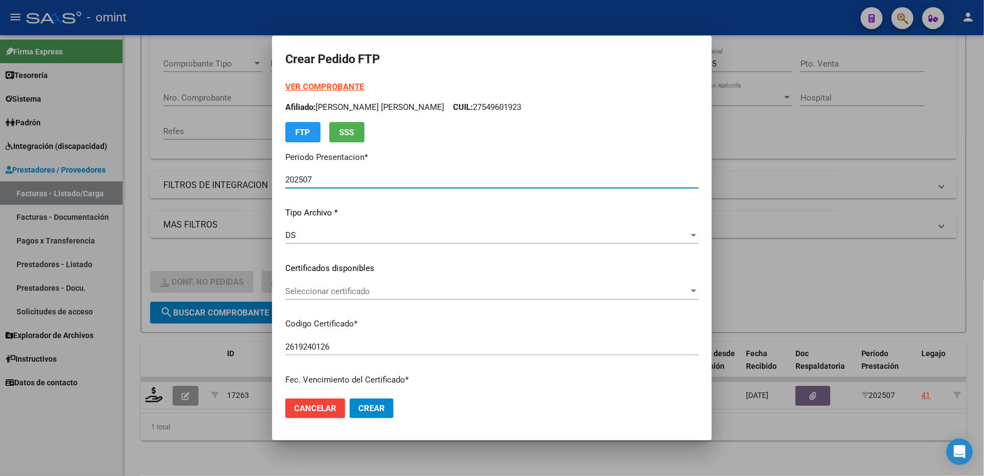
click at [407, 291] on span "Seleccionar certificado" at bounding box center [487, 292] width 404 height 10
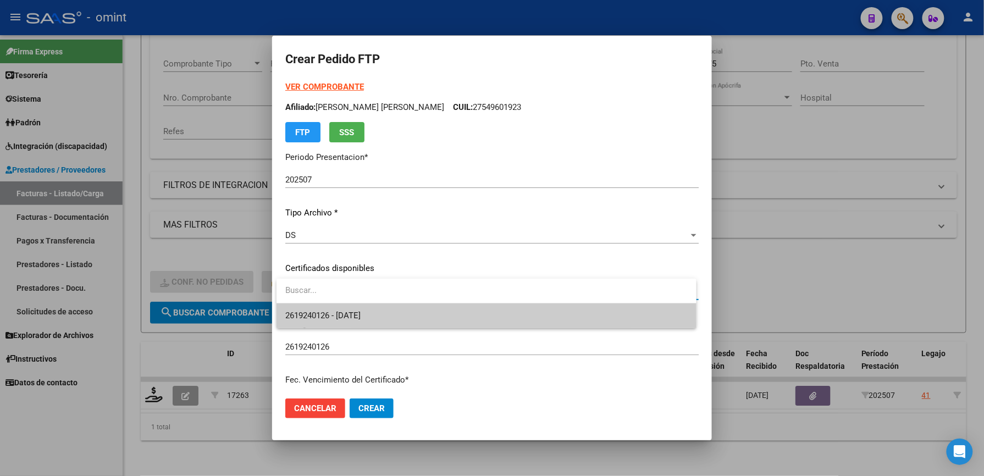
click at [394, 309] on span "2619240126 - 2029-02-22" at bounding box center [486, 316] width 403 height 25
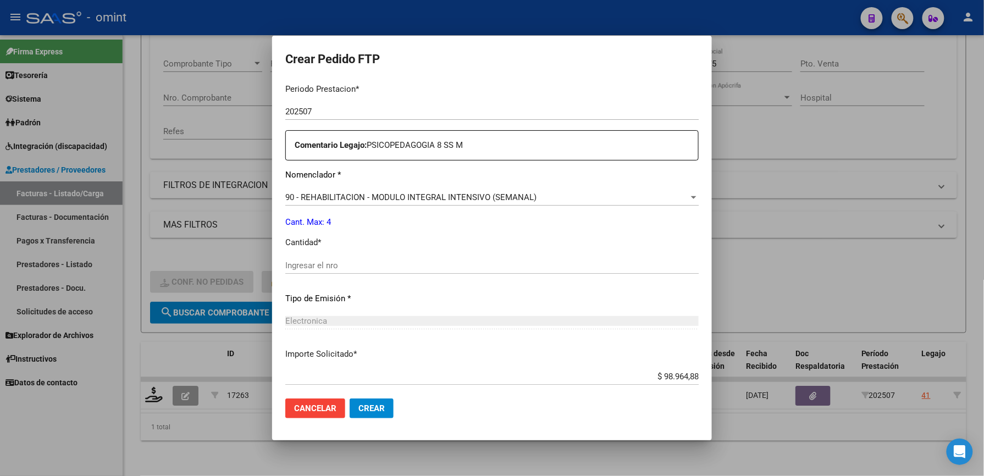
scroll to position [366, 0]
click at [385, 263] on input "Ingresar el nro" at bounding box center [492, 265] width 414 height 10
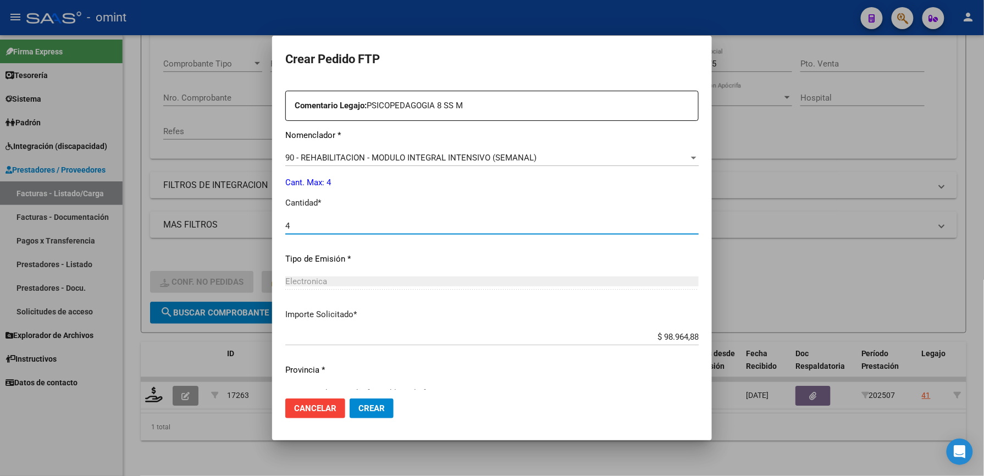
scroll to position [426, 0]
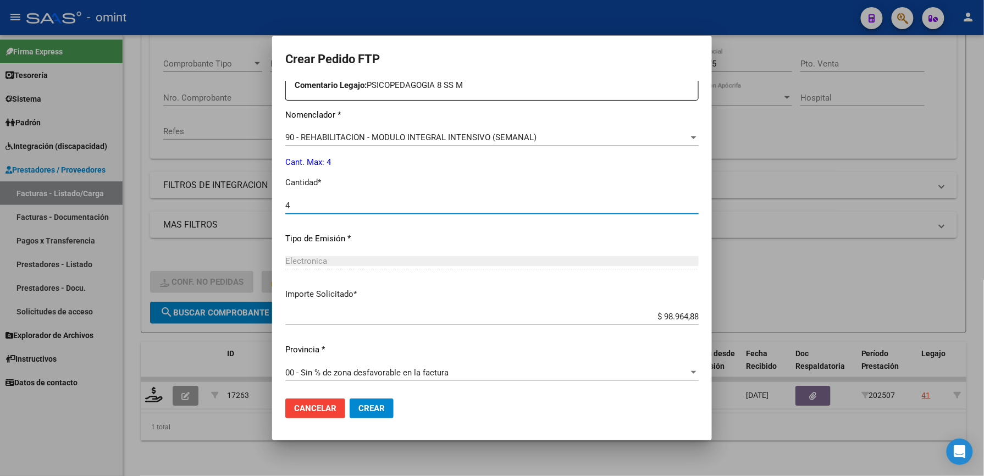
type input "4"
click at [385, 410] on span "Crear" at bounding box center [372, 409] width 26 height 10
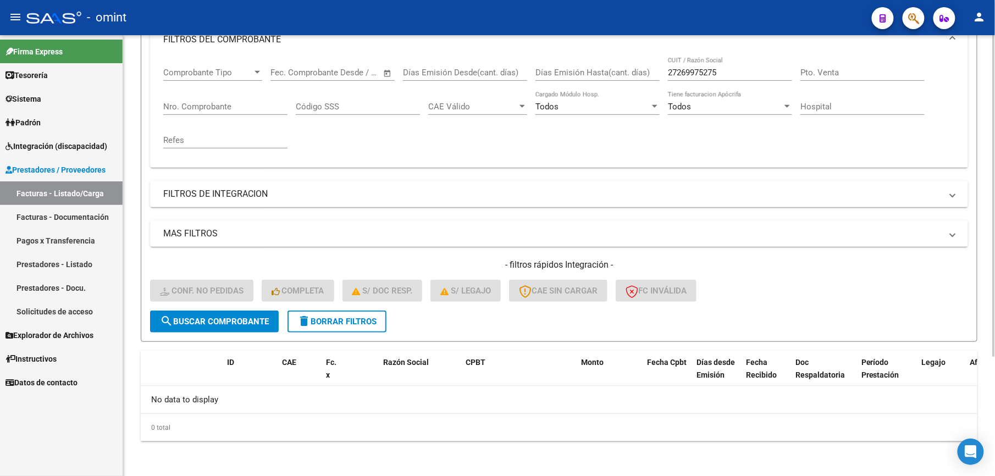
scroll to position [91, 0]
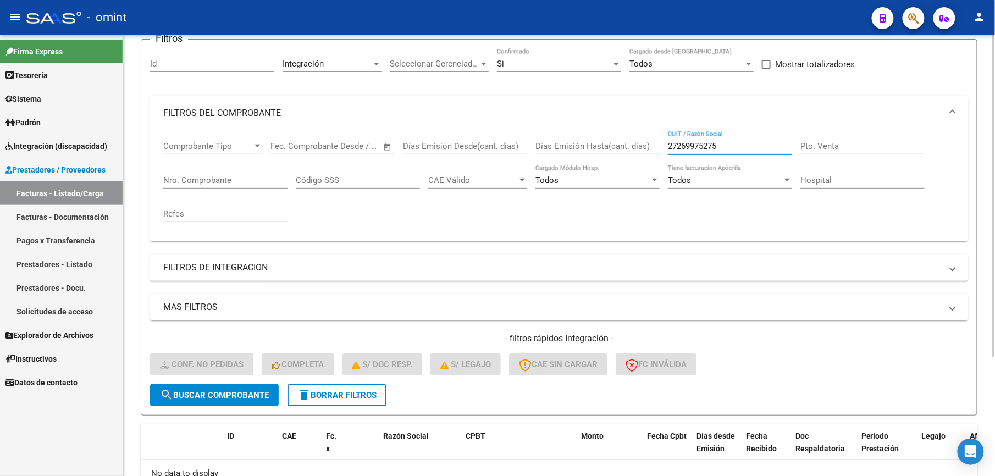
drag, startPoint x: 731, startPoint y: 145, endPoint x: 576, endPoint y: 143, distance: 154.5
click at [588, 142] on div "Comprobante Tipo Comprobante Tipo Start date – End date Fec. Comprobante Desde …" at bounding box center [559, 182] width 792 height 102
paste input "17406332"
drag, startPoint x: 666, startPoint y: 150, endPoint x: 603, endPoint y: 145, distance: 63.4
click at [603, 145] on div "Comprobante Tipo Comprobante Tipo Start date – End date Fec. Comprobante Desde …" at bounding box center [559, 182] width 792 height 102
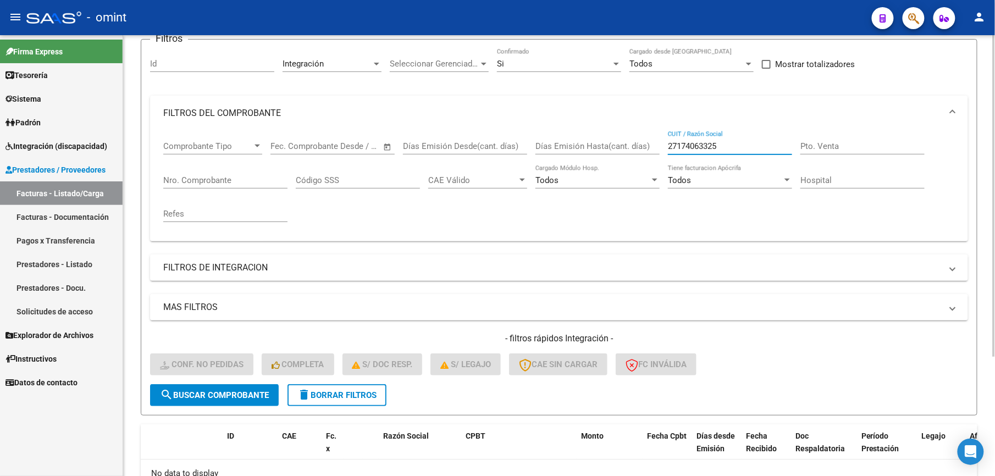
paste input "477866"
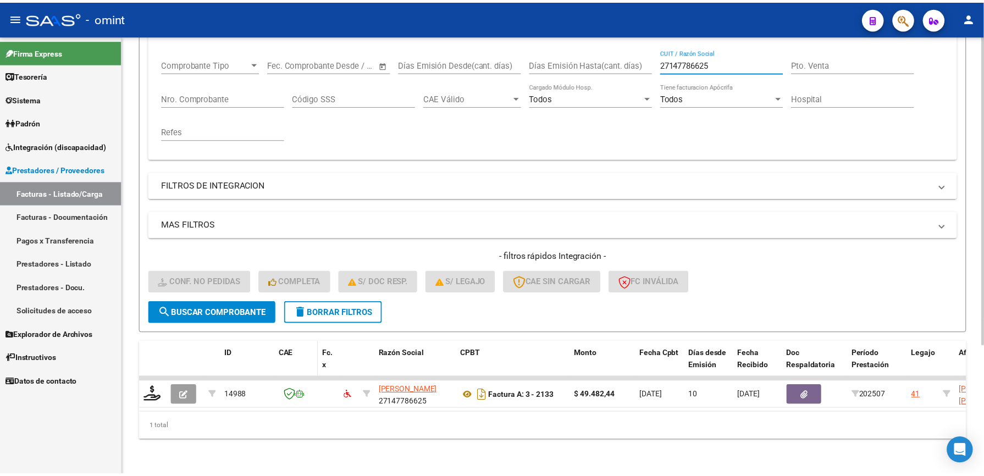
scroll to position [184, 0]
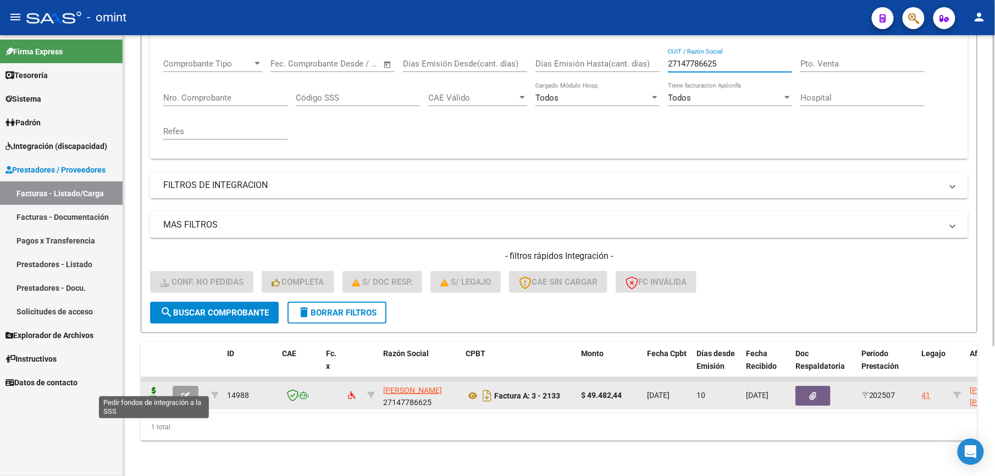
type input "27147786625"
click at [155, 388] on icon at bounding box center [154, 394] width 18 height 15
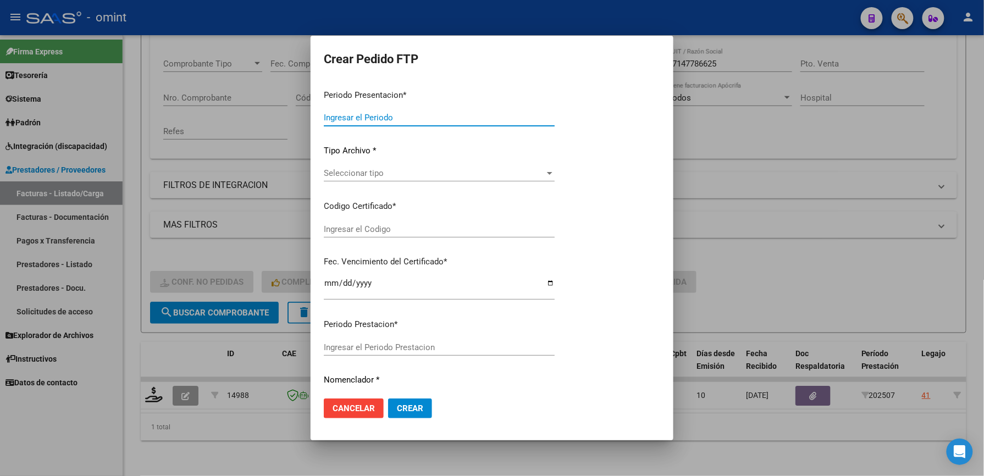
type input "202507"
type input "$ 49.482,44"
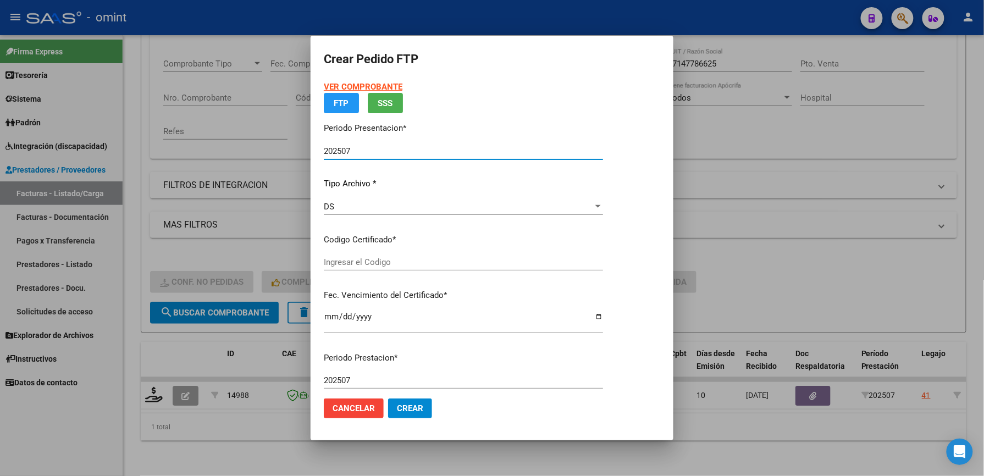
type input "2619240126"
type input "2029-02-22"
click at [392, 246] on p "Certificados disponibles" at bounding box center [463, 240] width 279 height 13
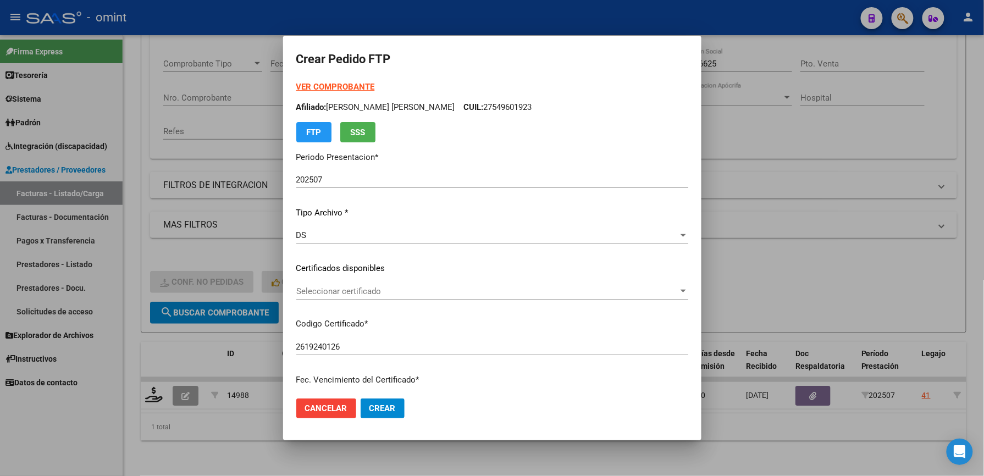
click at [372, 293] on span "Seleccionar certificado" at bounding box center [487, 292] width 382 height 10
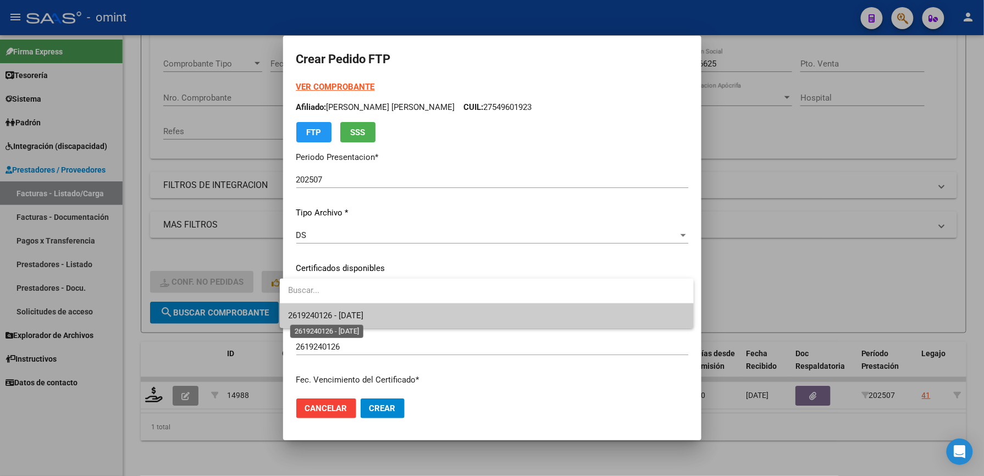
click at [364, 316] on span "2619240126 - 2029-02-22" at bounding box center [326, 316] width 75 height 10
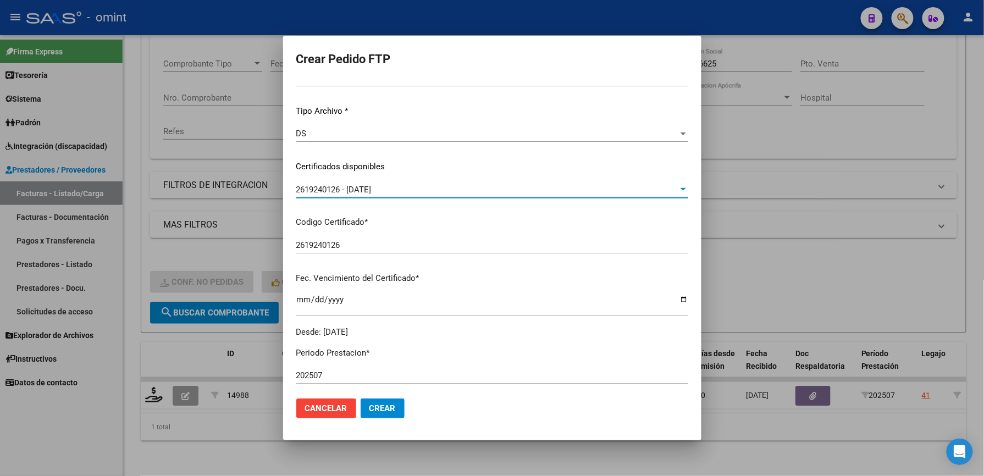
scroll to position [366, 0]
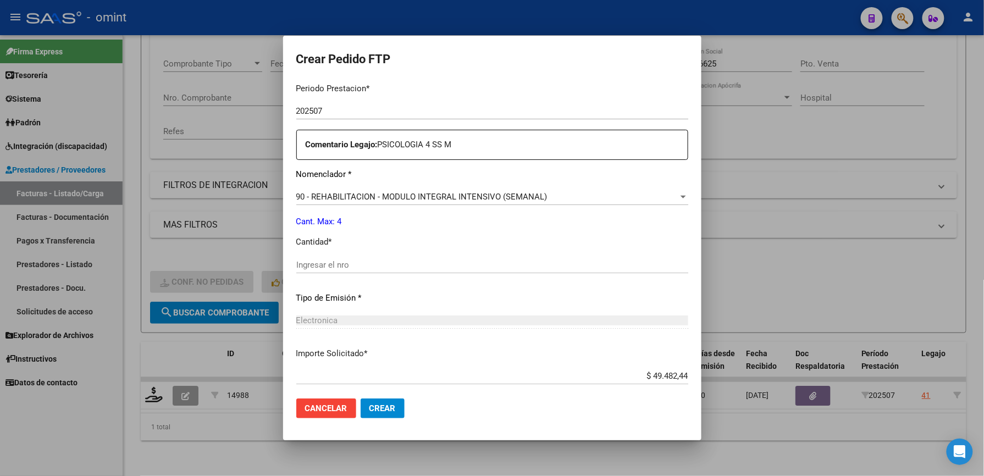
click at [367, 265] on input "Ingresar el nro" at bounding box center [492, 265] width 392 height 10
type input "4"
click at [535, 258] on div "4 Ingresar el nro" at bounding box center [492, 265] width 392 height 16
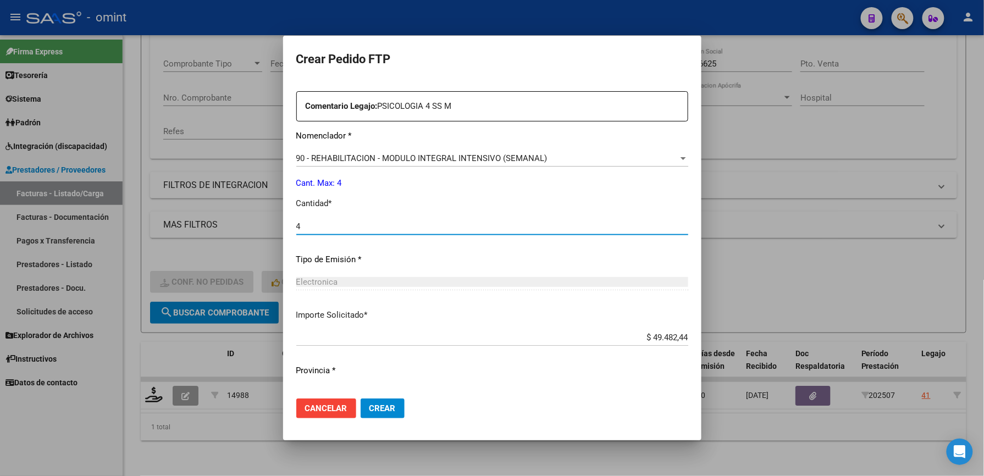
scroll to position [426, 0]
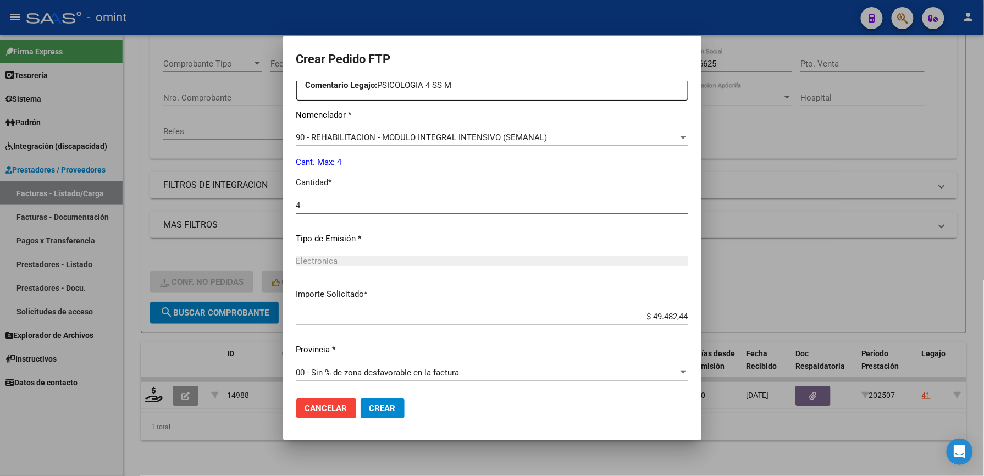
click at [387, 406] on span "Crear" at bounding box center [383, 409] width 26 height 10
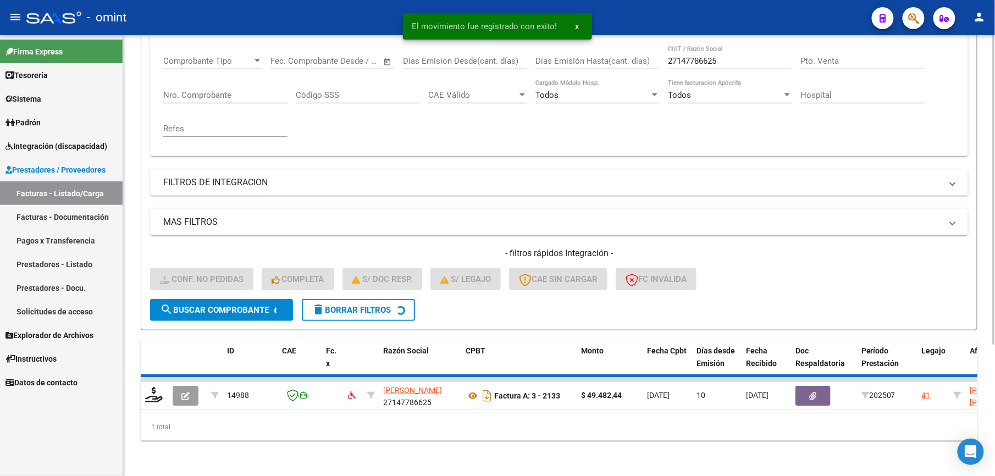
scroll to position [165, 0]
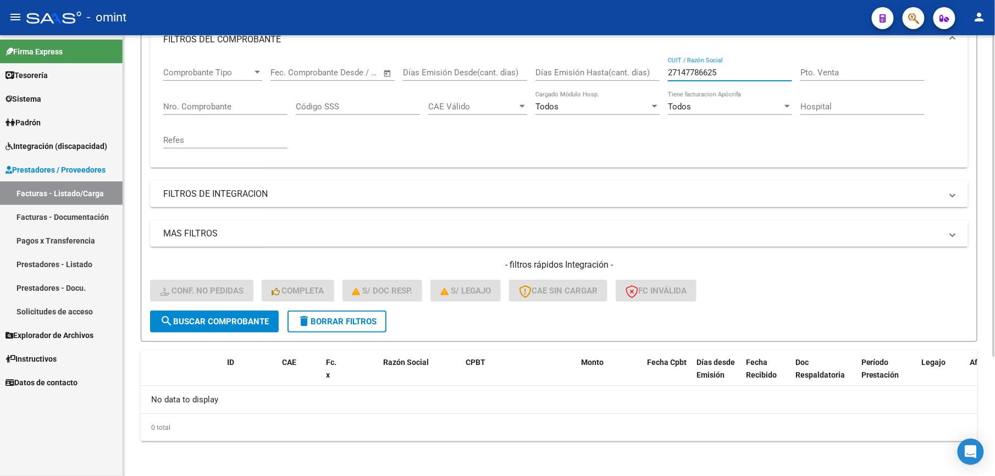
drag, startPoint x: 676, startPoint y: 70, endPoint x: 625, endPoint y: 69, distance: 50.6
click at [625, 69] on div "Comprobante Tipo Comprobante Tipo Start date – End date Fec. Comprobante Desde …" at bounding box center [559, 108] width 792 height 102
paste input "39113670"
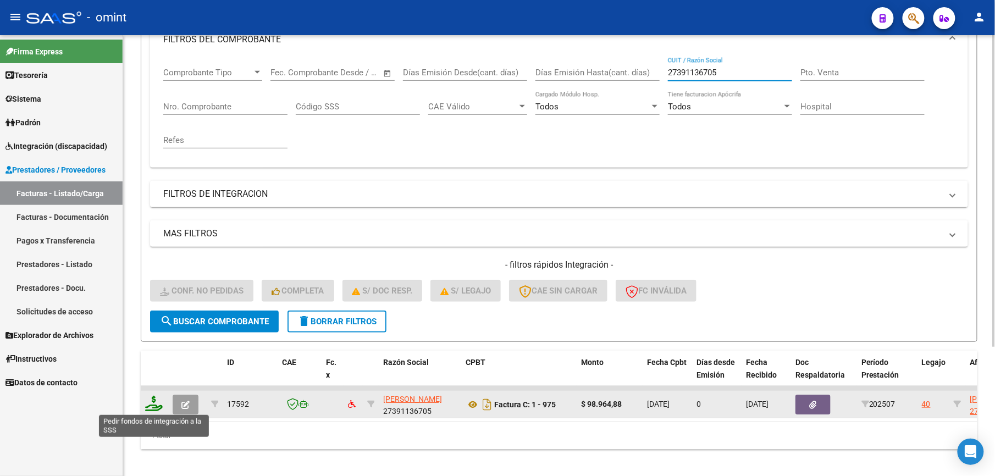
type input "27391136705"
click at [152, 404] on icon at bounding box center [154, 403] width 18 height 15
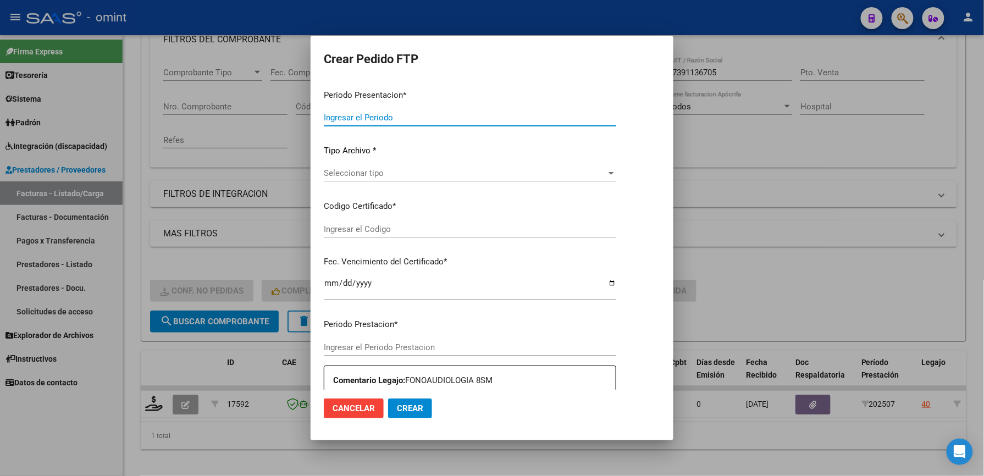
type input "202507"
type input "$ 98.964,88"
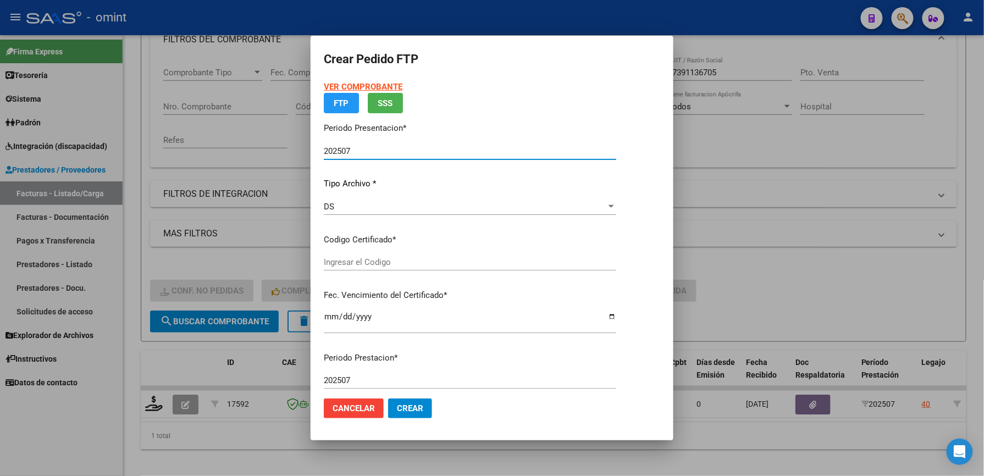
type input "1847197876"
type input "2034-06-30"
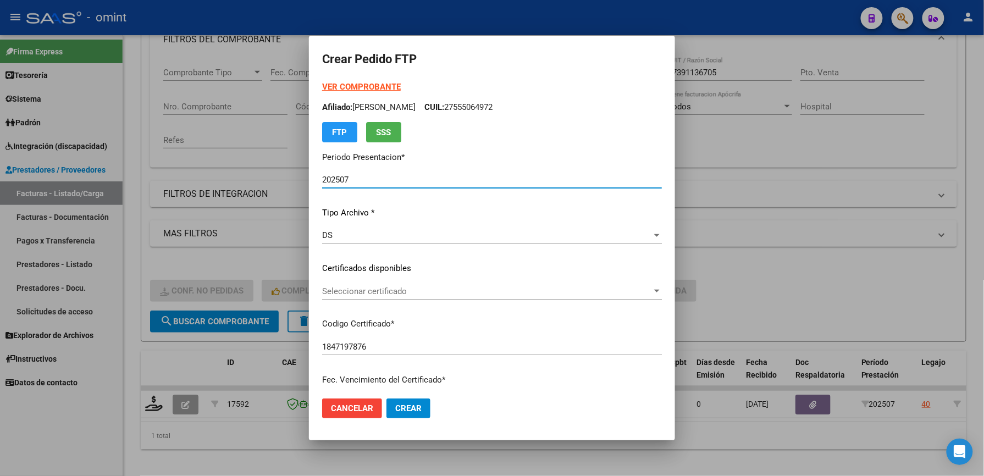
click at [359, 287] on span "Seleccionar certificado" at bounding box center [487, 292] width 330 height 10
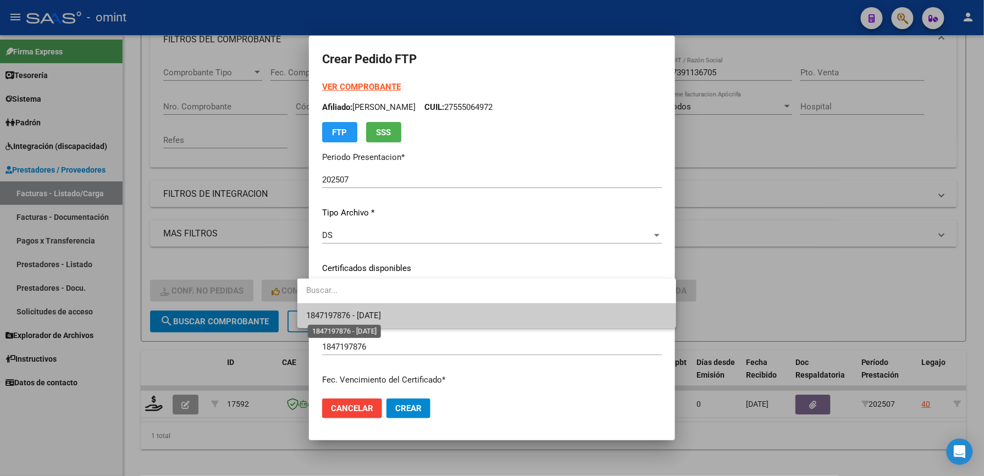
click at [357, 312] on span "1847197876 - 2034-06-30" at bounding box center [343, 316] width 75 height 10
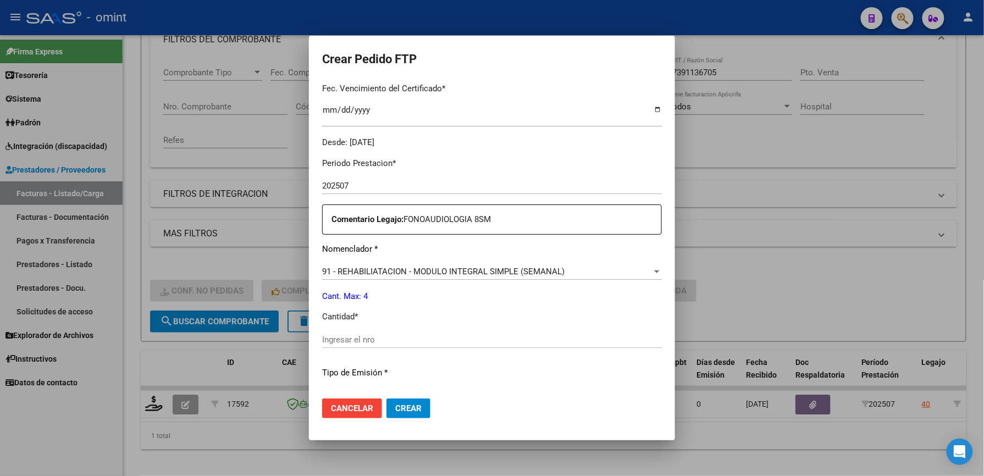
scroll to position [293, 0]
click at [356, 335] on input "Ingresar el nro" at bounding box center [492, 338] width 340 height 10
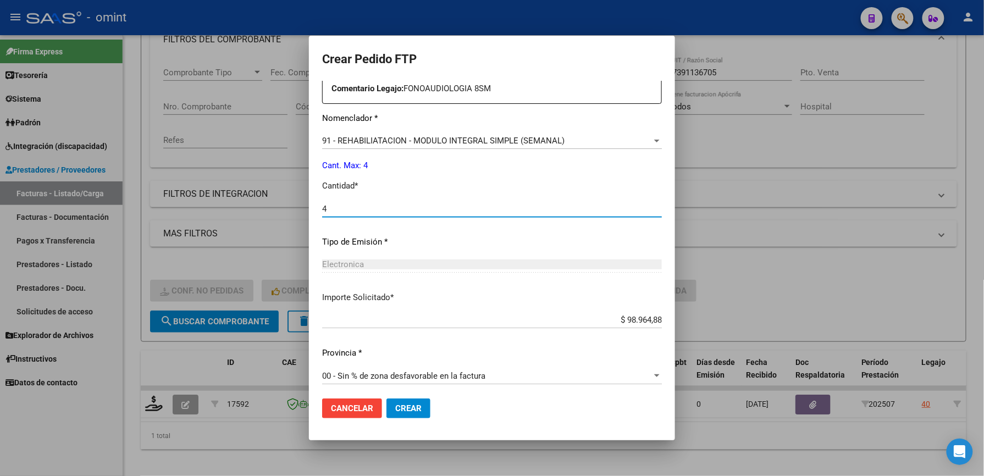
scroll to position [426, 0]
type input "4"
click at [398, 404] on span "Crear" at bounding box center [408, 409] width 26 height 10
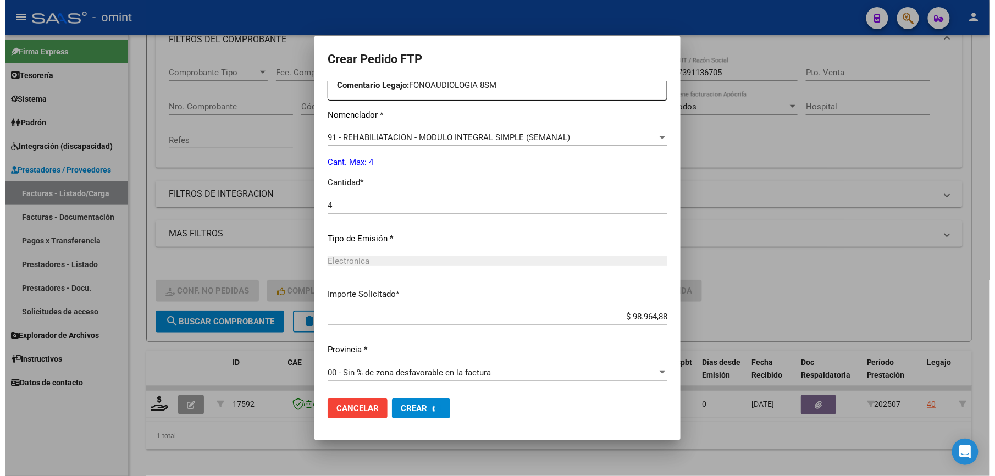
scroll to position [0, 0]
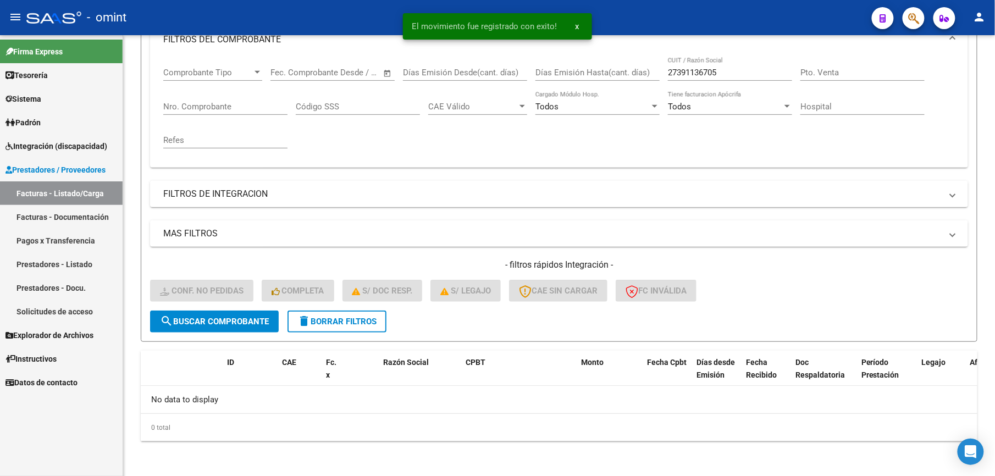
click at [67, 146] on span "Integración (discapacidad)" at bounding box center [56, 146] width 102 height 12
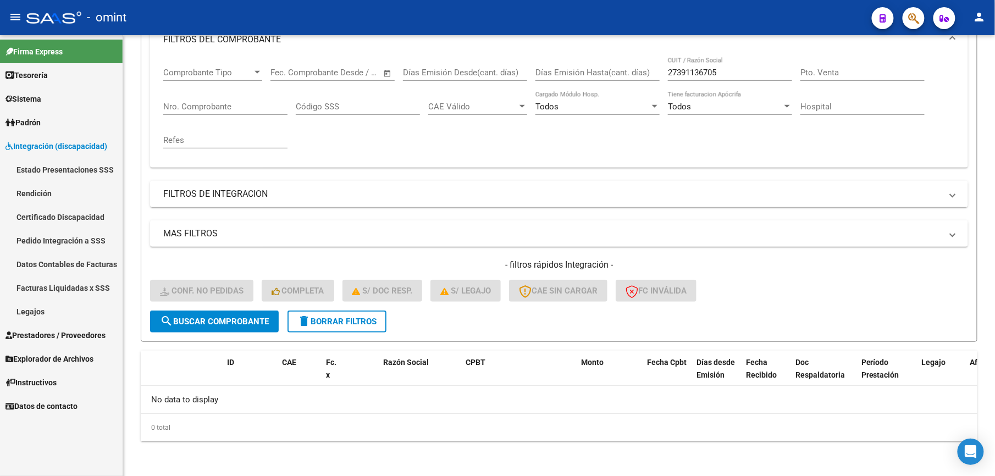
click at [77, 242] on link "Pedido Integración a SSS" at bounding box center [61, 241] width 123 height 24
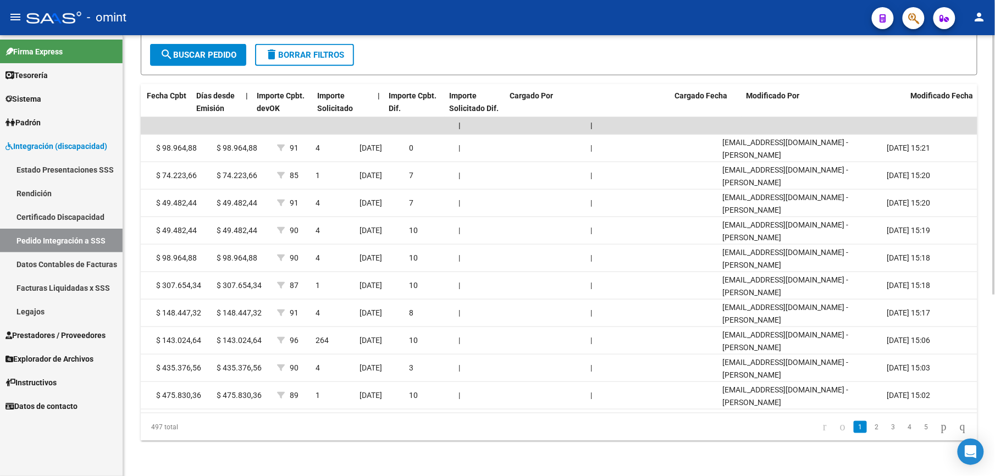
scroll to position [0, 930]
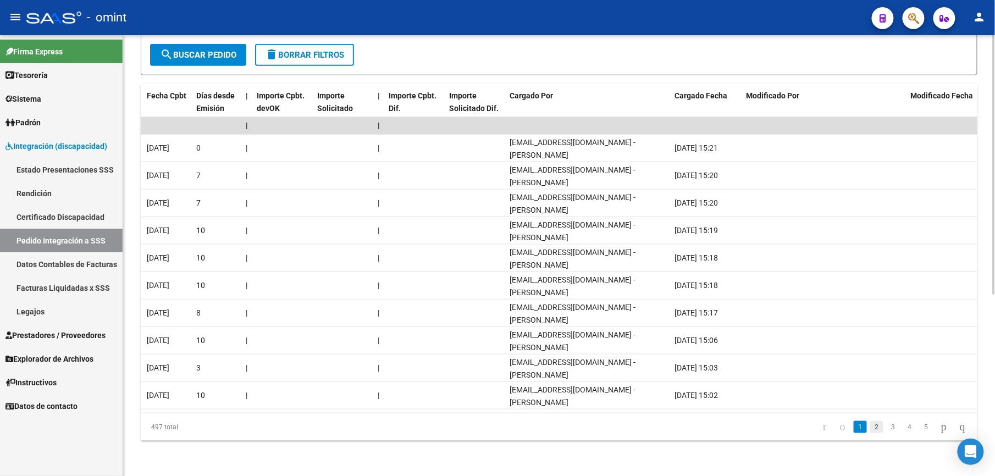
click at [871, 428] on link "2" at bounding box center [877, 427] width 13 height 12
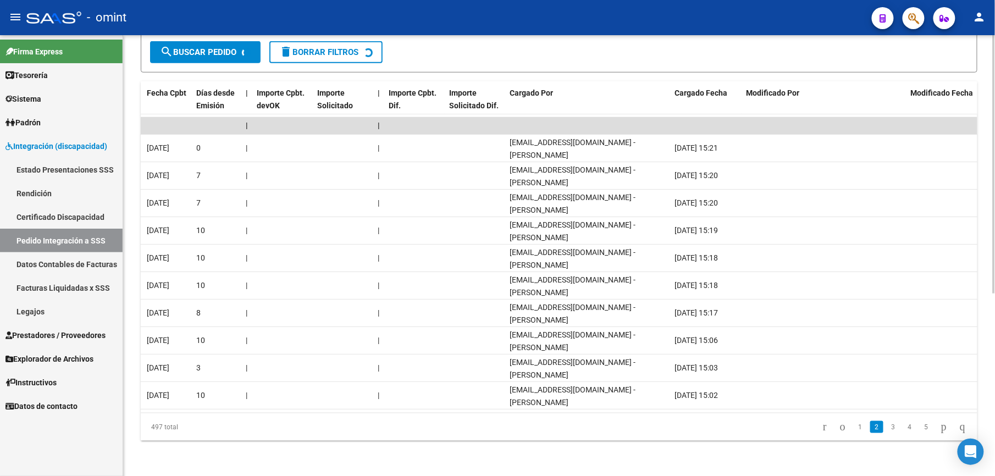
scroll to position [309, 0]
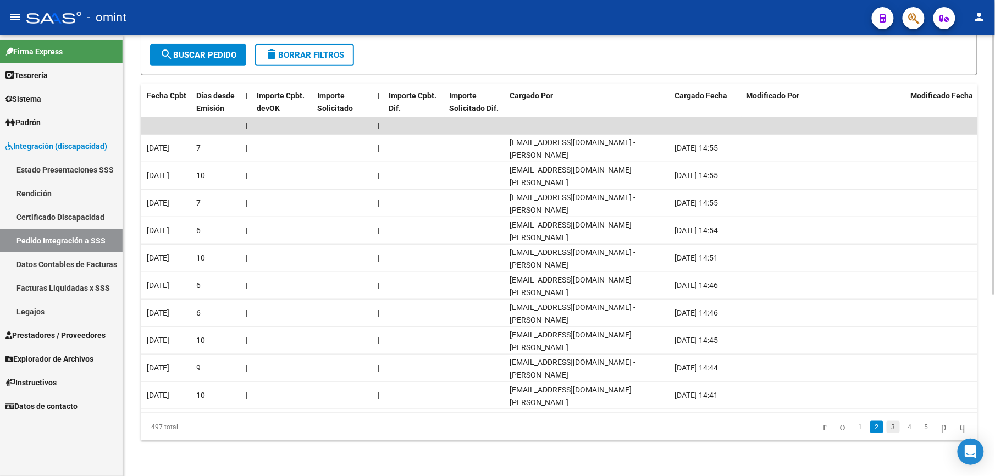
click at [887, 427] on link "3" at bounding box center [893, 427] width 13 height 12
click at [904, 430] on link "4" at bounding box center [910, 427] width 13 height 12
click at [904, 429] on link "5" at bounding box center [910, 427] width 13 height 12
click at [904, 427] on link "6" at bounding box center [910, 427] width 13 height 12
click at [904, 427] on link "7" at bounding box center [910, 427] width 13 height 12
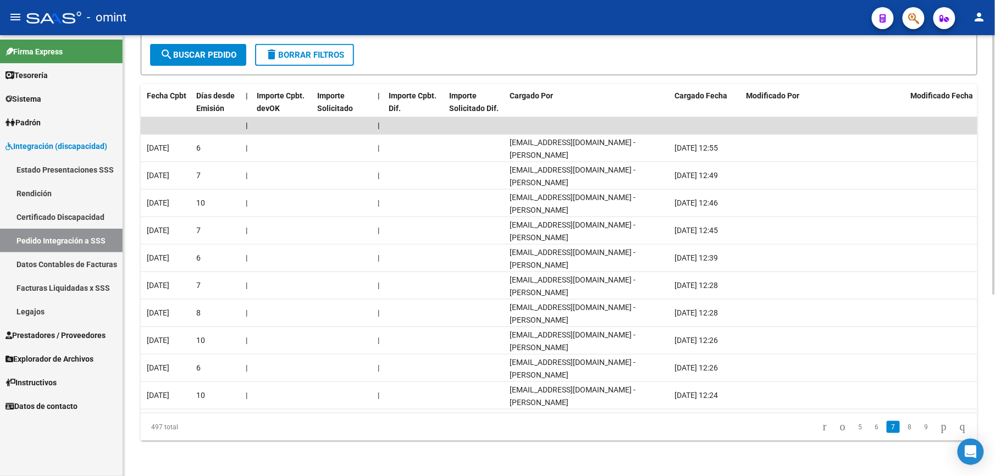
click at [904, 427] on link "8" at bounding box center [910, 427] width 13 height 12
click at [902, 427] on link "9" at bounding box center [908, 427] width 13 height 12
click at [901, 427] on link "10" at bounding box center [908, 427] width 14 height 12
click at [901, 427] on link "11" at bounding box center [908, 427] width 14 height 12
click at [901, 428] on link "12" at bounding box center [908, 427] width 14 height 12
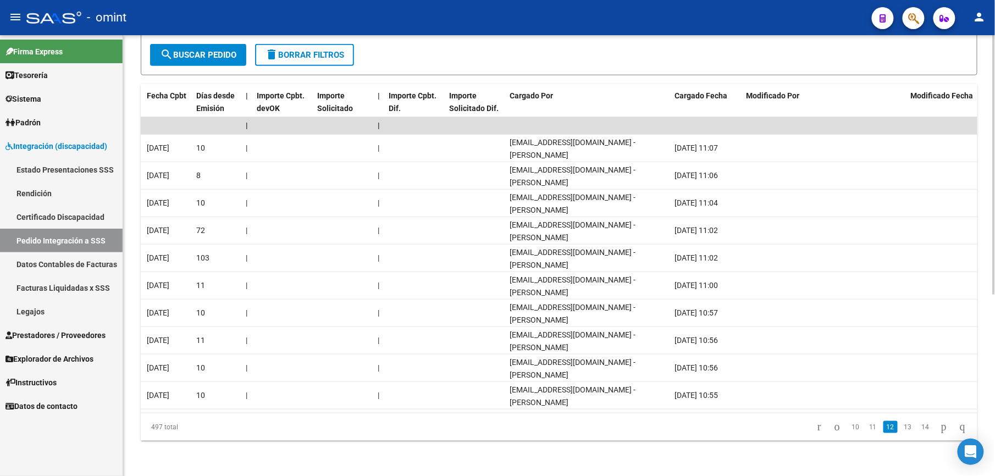
click at [901, 428] on link "13" at bounding box center [908, 427] width 14 height 12
click at [901, 428] on link "14" at bounding box center [908, 427] width 14 height 12
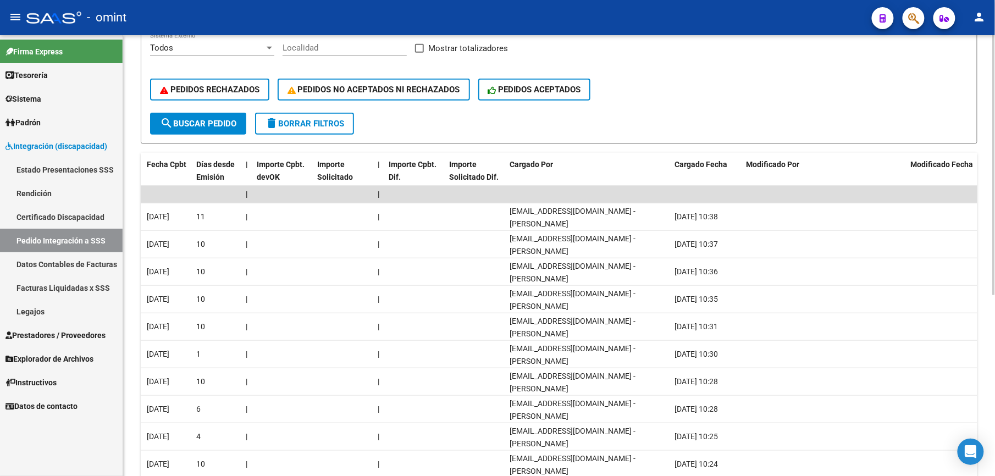
scroll to position [89, 0]
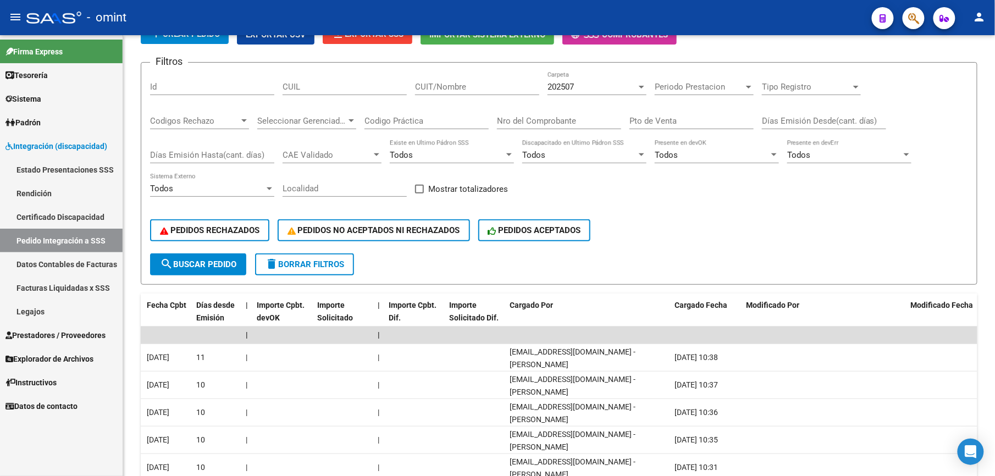
click at [46, 240] on link "Pedido Integración a SSS" at bounding box center [61, 241] width 123 height 24
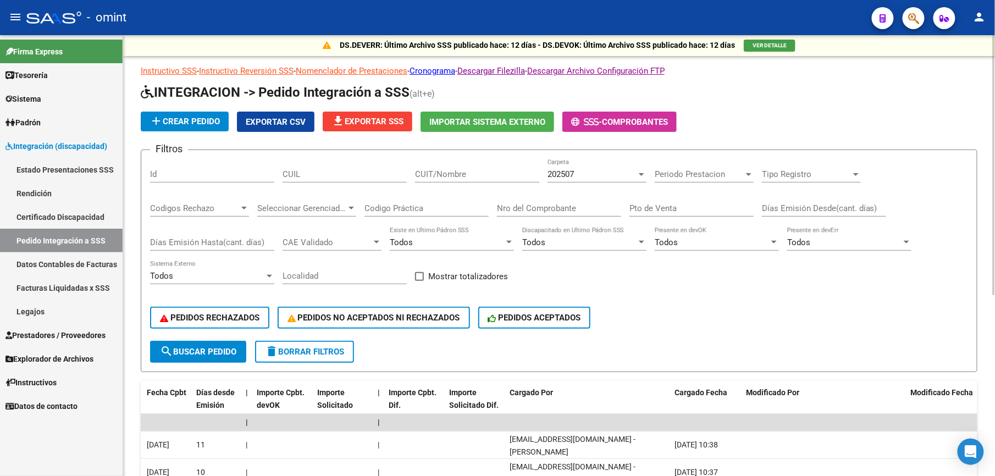
scroll to position [0, 0]
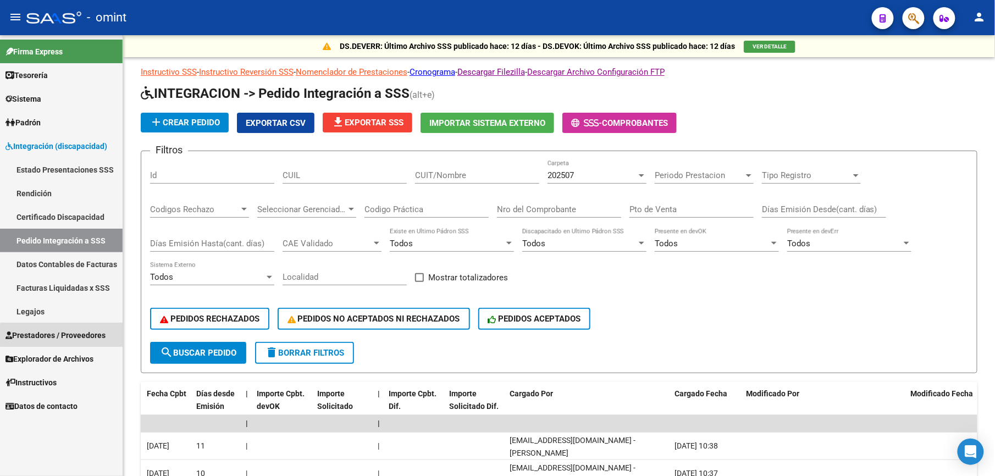
click at [69, 337] on span "Prestadores / Proveedores" at bounding box center [55, 335] width 100 height 12
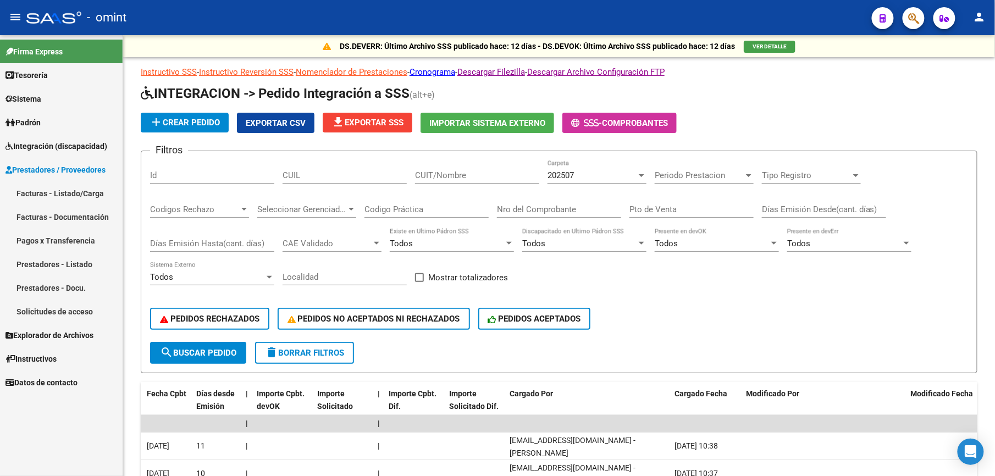
click at [70, 192] on link "Facturas - Listado/Carga" at bounding box center [61, 193] width 123 height 24
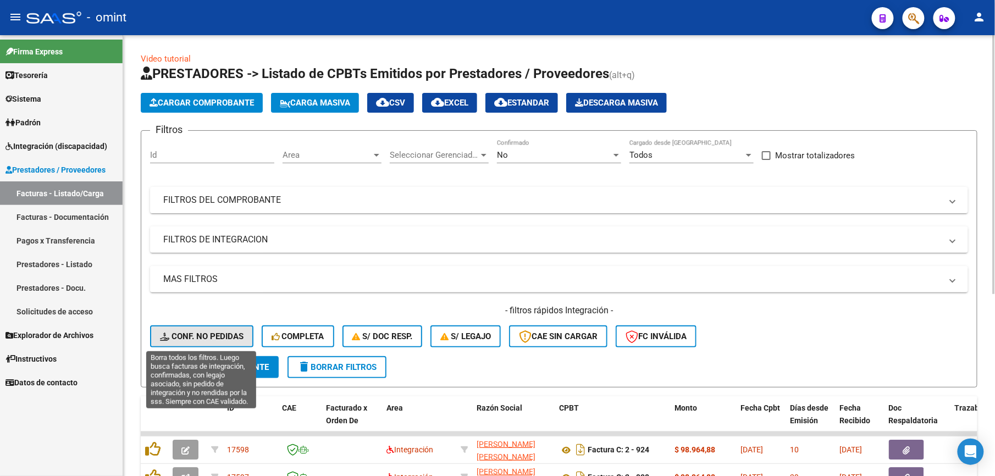
click at [229, 337] on span "Conf. no pedidas" at bounding box center [202, 337] width 84 height 10
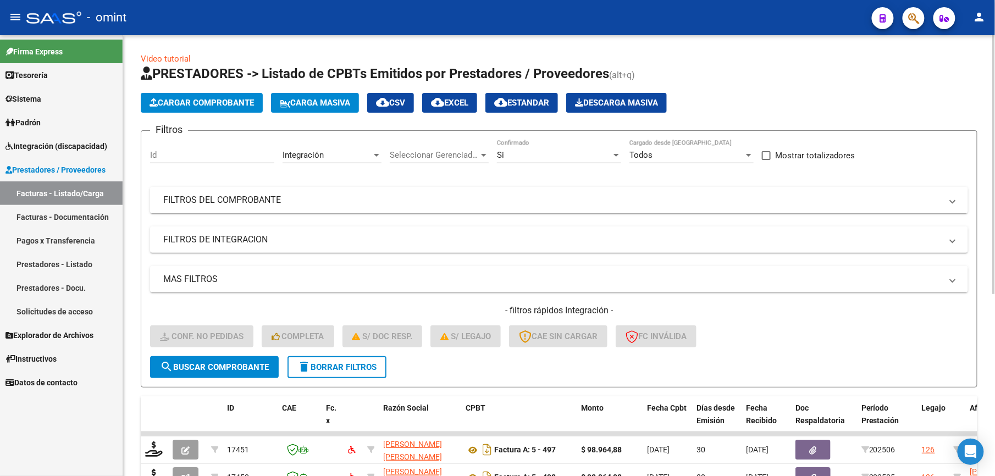
click at [447, 198] on mat-panel-title "FILTROS DEL COMPROBANTE" at bounding box center [552, 200] width 779 height 12
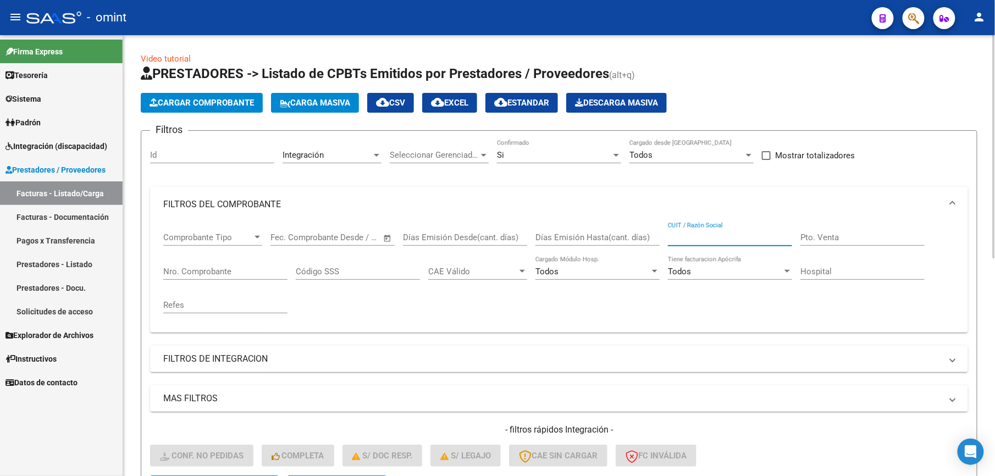
paste input "33714391289"
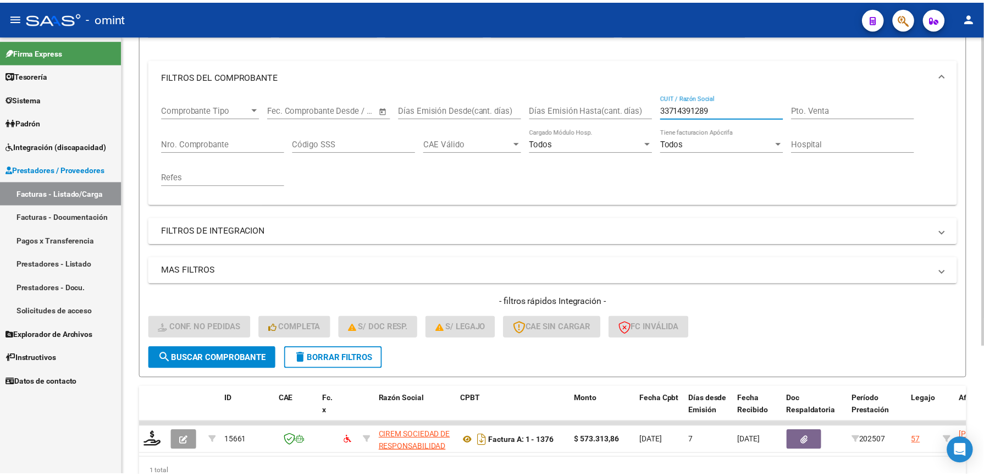
scroll to position [146, 0]
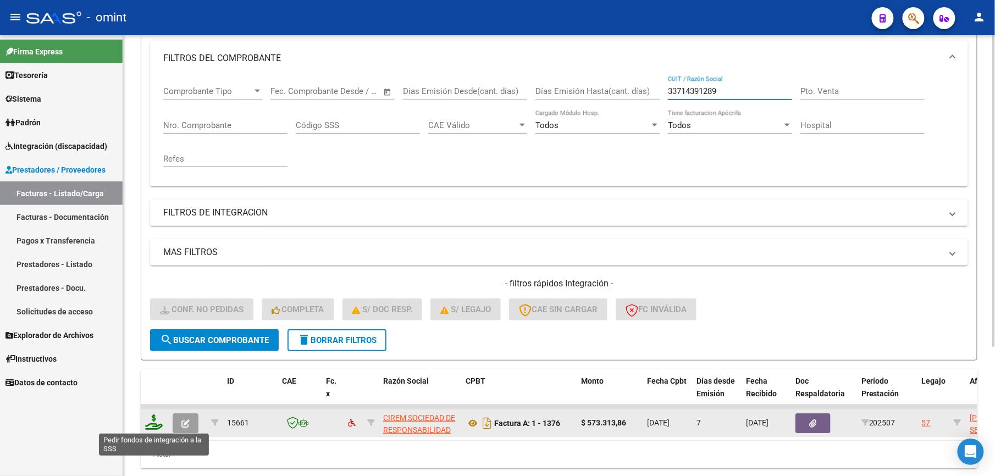
type input "33714391289"
click at [152, 423] on icon at bounding box center [154, 422] width 18 height 15
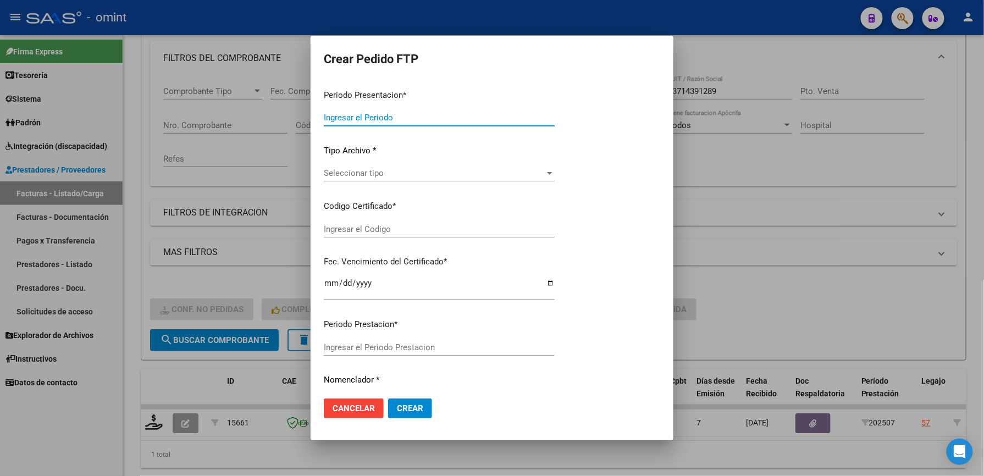
type input "202507"
type input "$ 573.313,86"
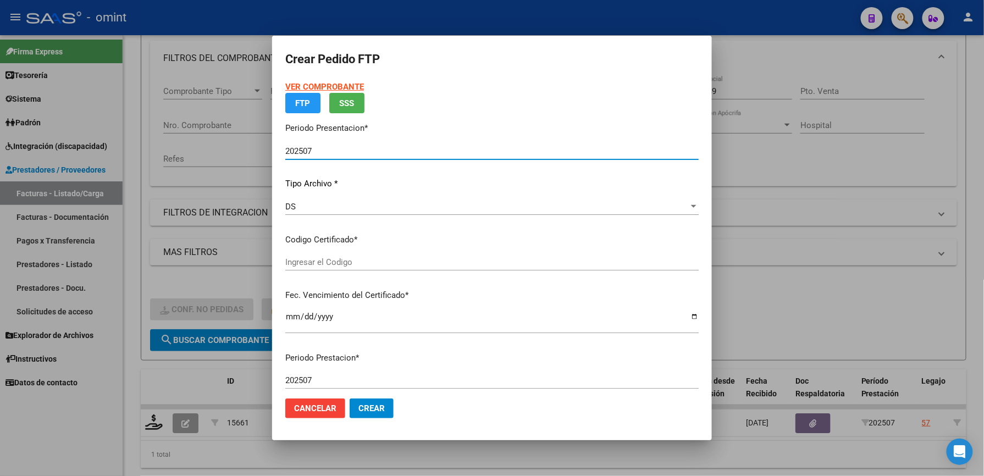
type input "3542845160"
type input "2027-02-08"
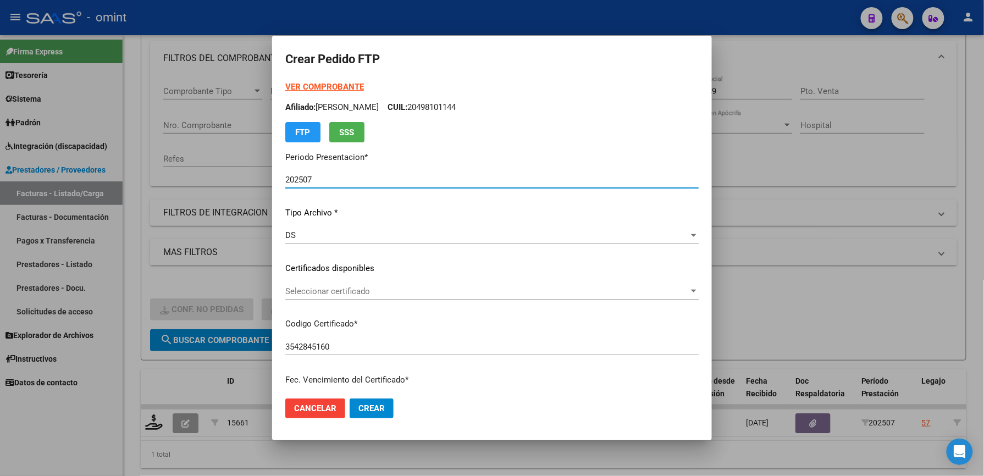
click at [422, 287] on span "Seleccionar certificado" at bounding box center [487, 292] width 404 height 10
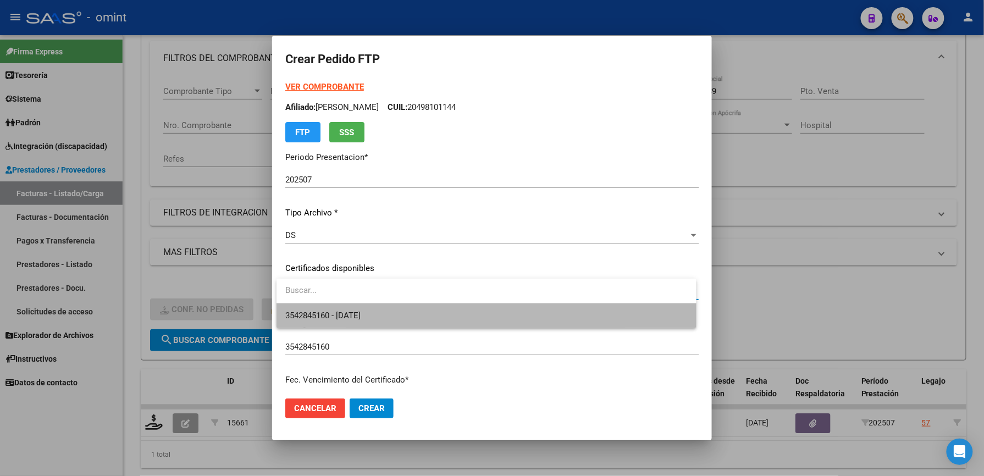
click at [382, 311] on span "3542845160 - 2027-02-08" at bounding box center [486, 316] width 403 height 25
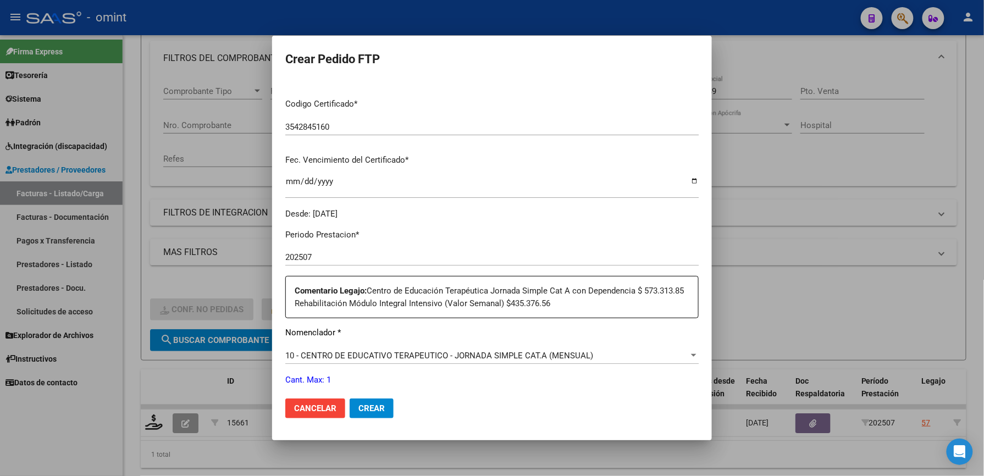
scroll to position [293, 0]
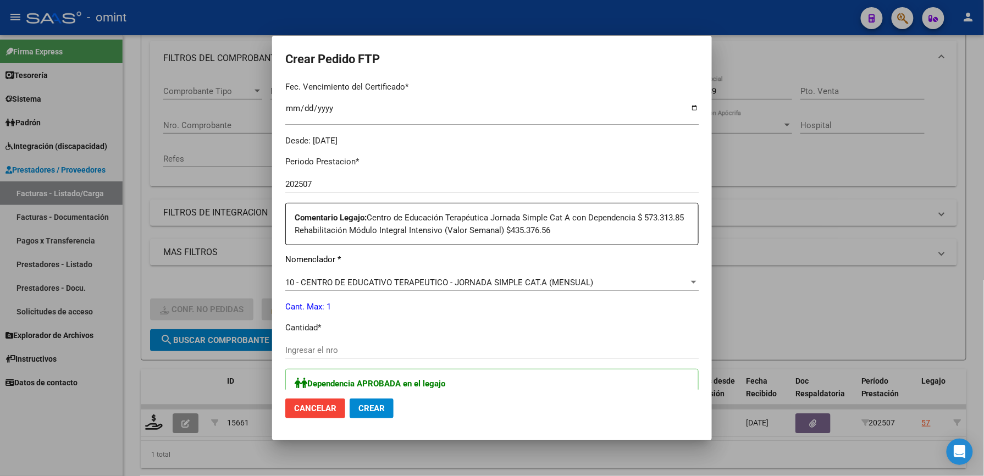
click at [359, 351] on input "Ingresar el nro" at bounding box center [492, 350] width 414 height 10
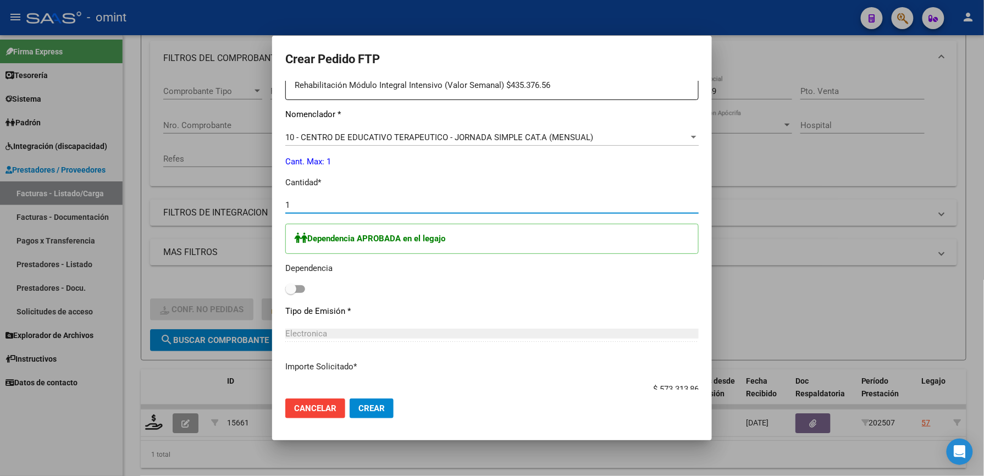
scroll to position [440, 0]
type input "1"
click at [304, 287] on span at bounding box center [295, 288] width 20 height 8
click at [291, 291] on input "checkbox" at bounding box center [290, 291] width 1 height 1
checkbox input "true"
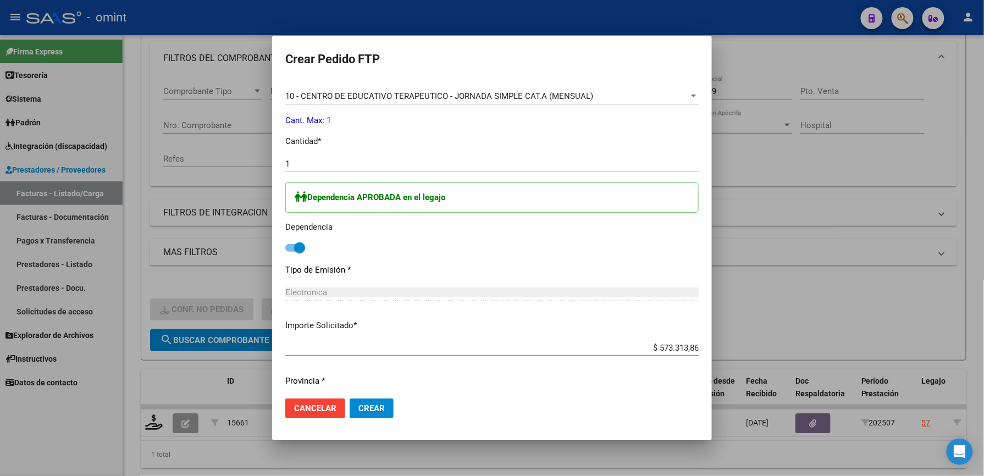
scroll to position [511, 0]
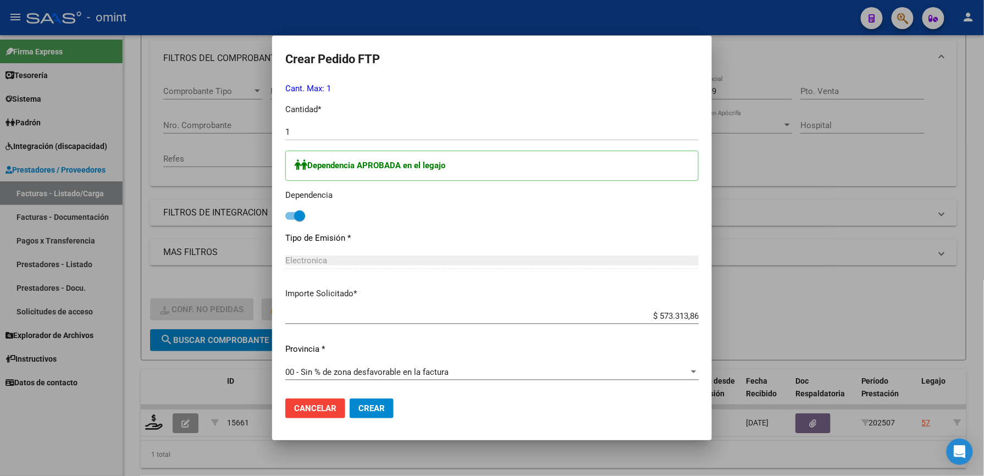
click at [371, 403] on button "Crear" at bounding box center [372, 409] width 44 height 20
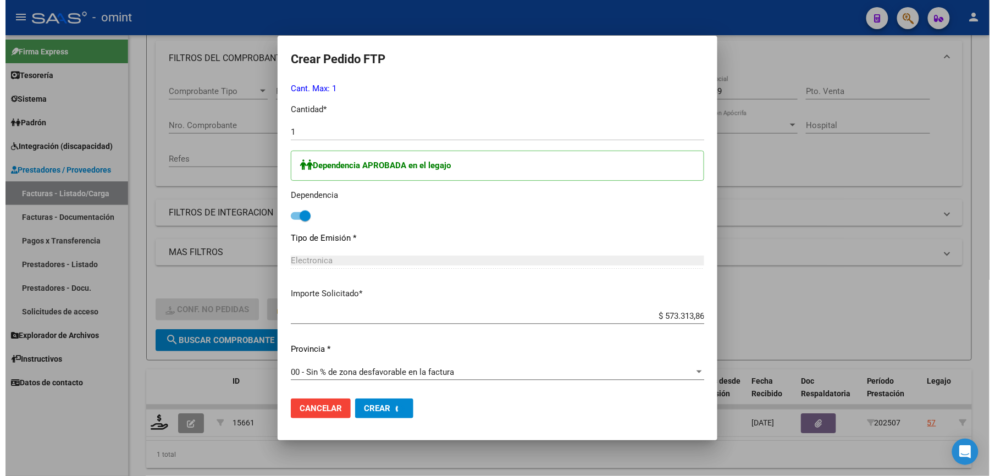
scroll to position [0, 0]
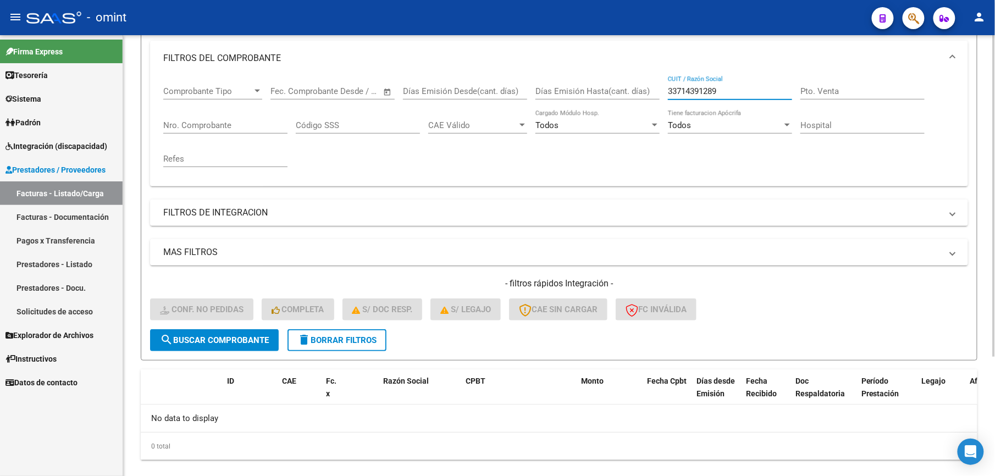
click at [732, 93] on input "33714391289" at bounding box center [730, 91] width 124 height 10
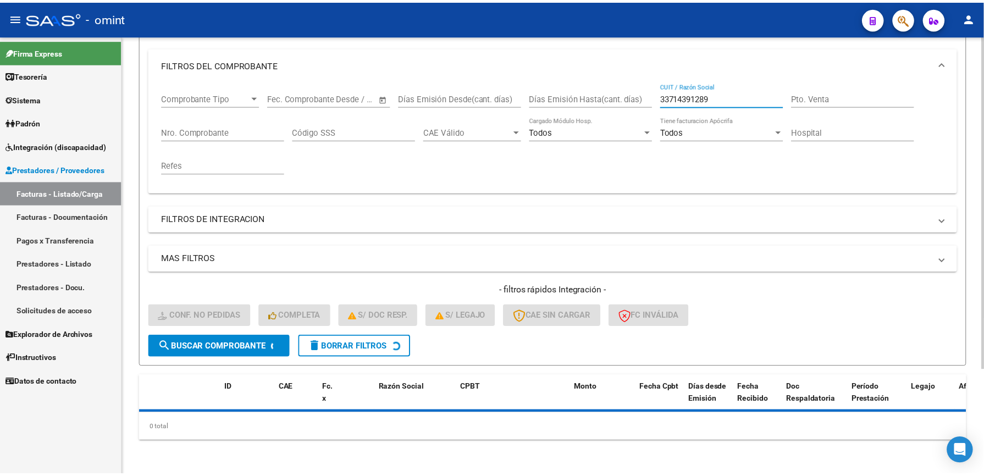
scroll to position [146, 0]
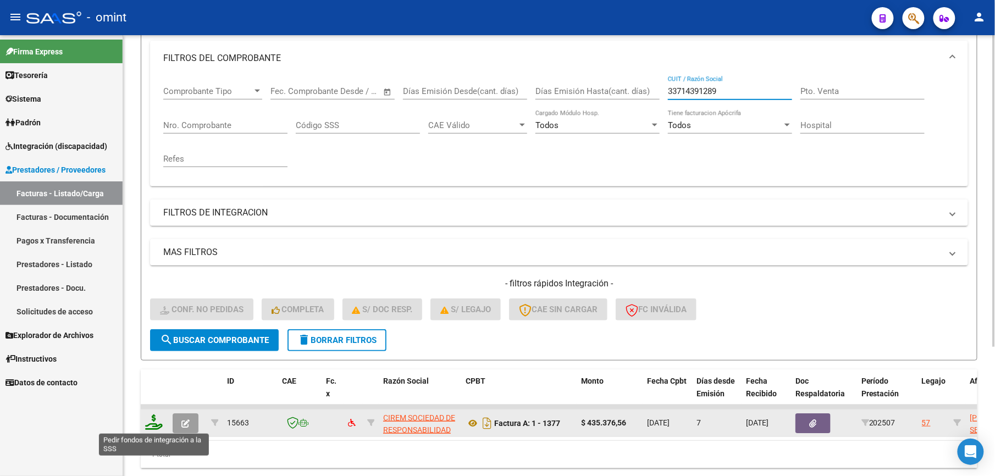
click at [157, 423] on icon at bounding box center [154, 422] width 18 height 15
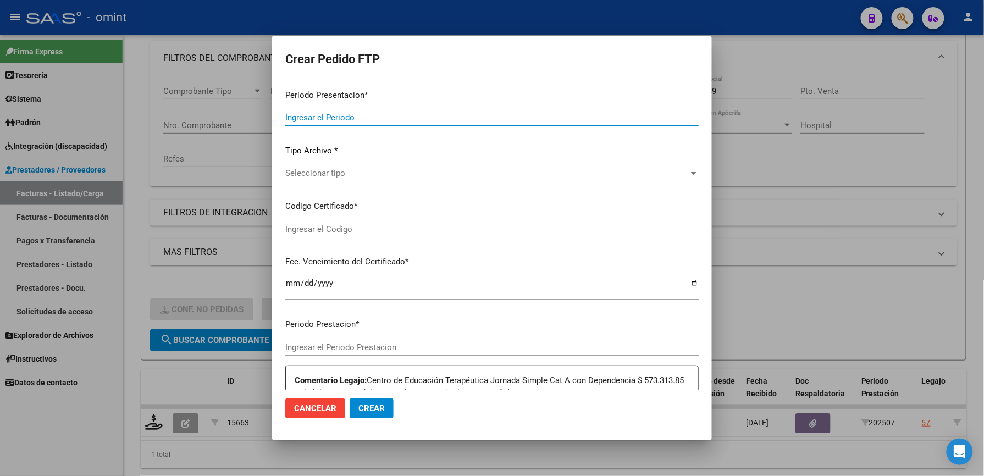
type input "202507"
type input "$ 435.376,56"
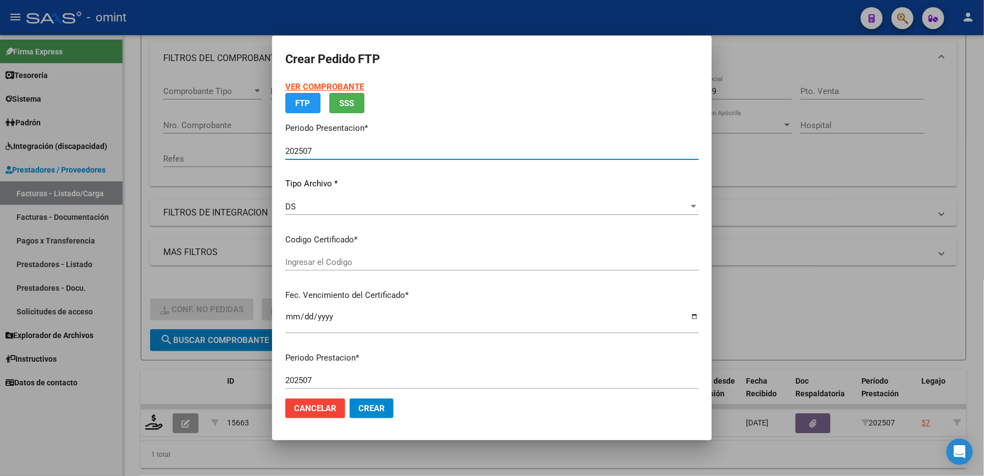
type input "3542845160"
type input "2027-02-08"
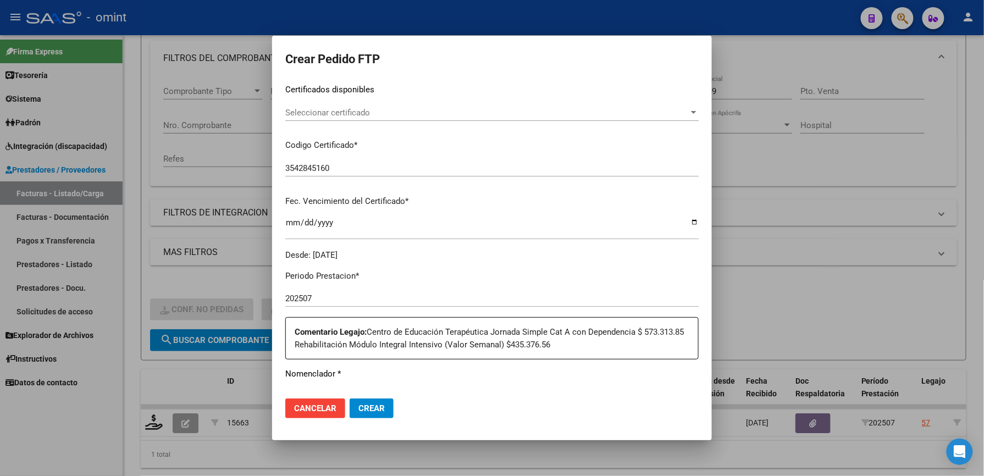
scroll to position [220, 0]
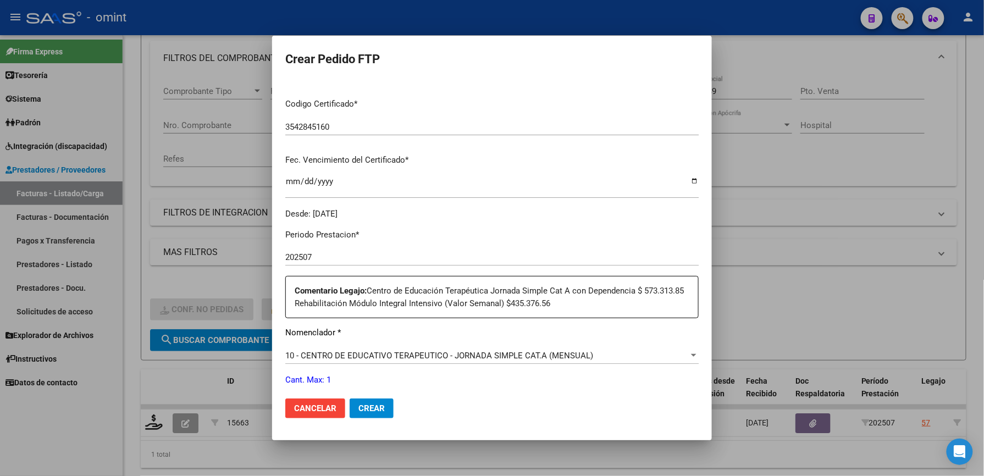
click at [652, 361] on div "10 - CENTRO DE EDUCATIVO TERAPEUTICO - JORNADA SIMPLE CAT.A (MENSUAL)" at bounding box center [487, 356] width 404 height 10
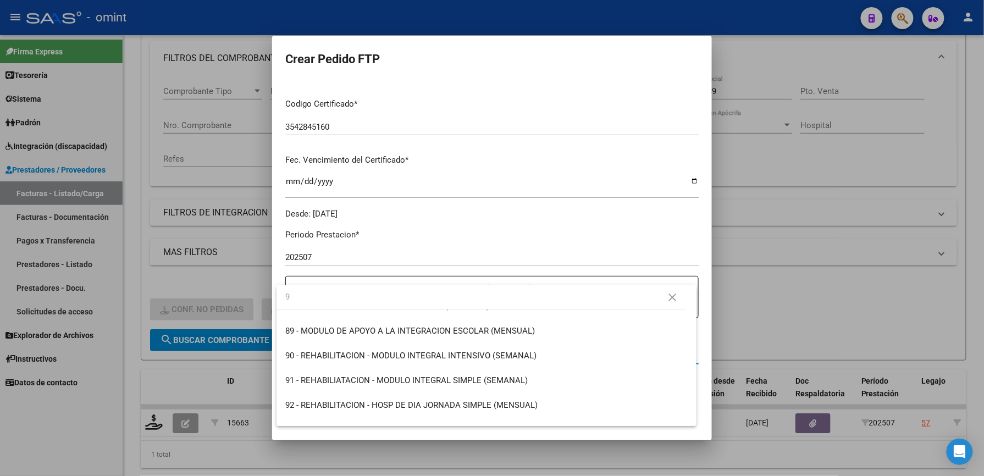
scroll to position [0, 0]
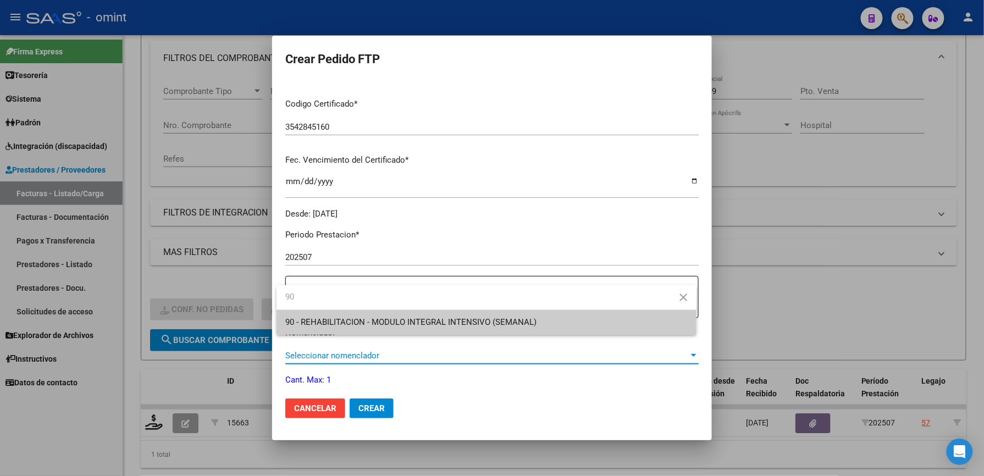
type input "90"
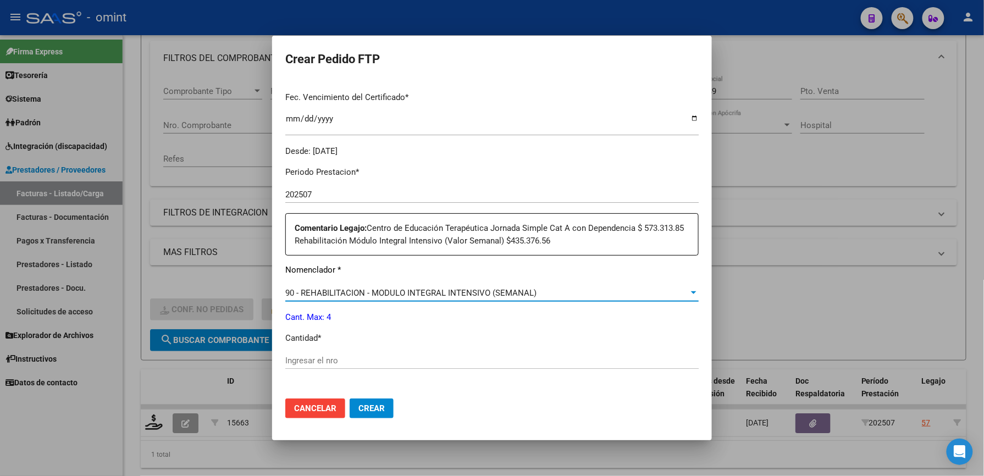
scroll to position [366, 0]
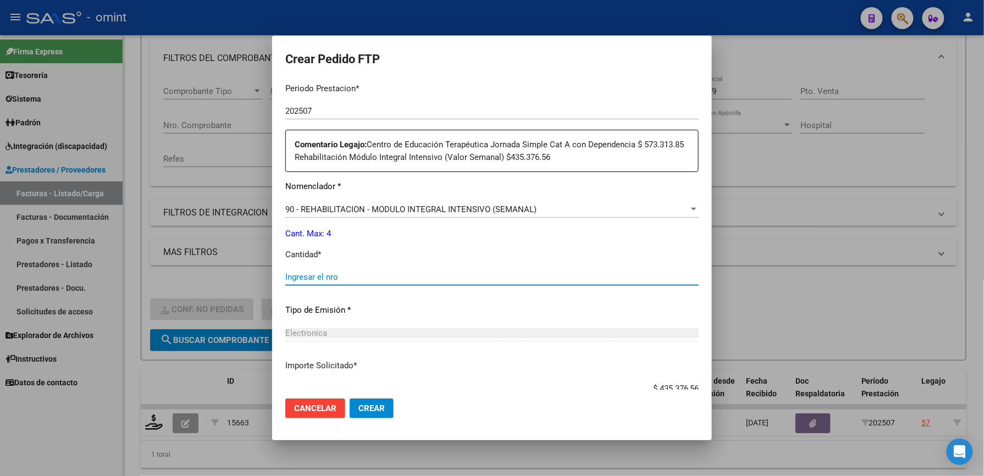
click at [346, 278] on input "Ingresar el nro" at bounding box center [492, 277] width 414 height 10
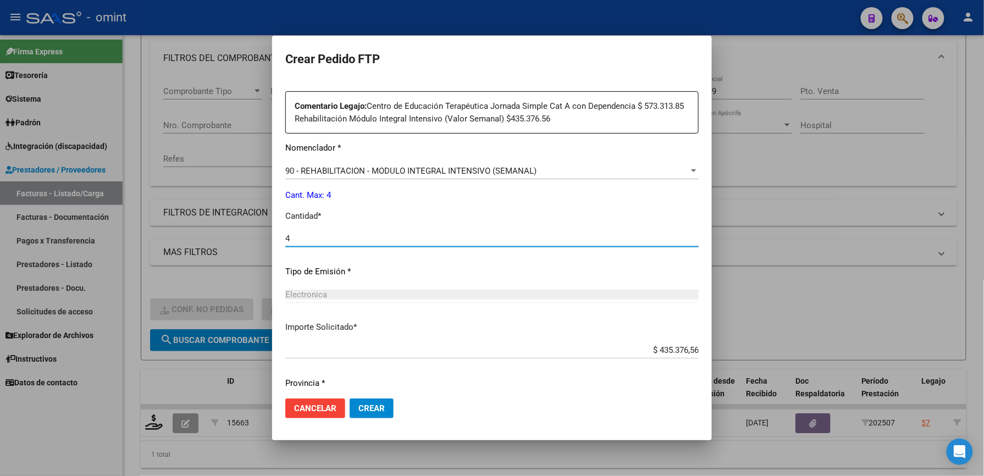
scroll to position [438, 0]
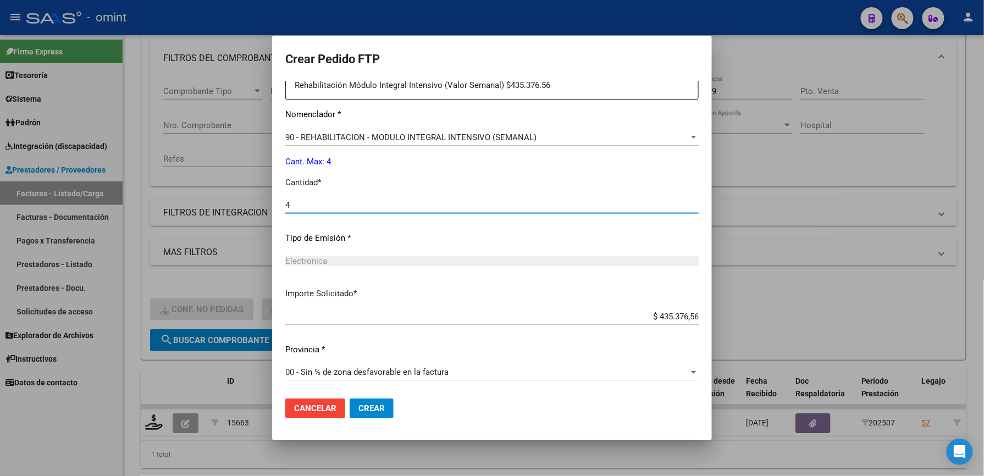
type input "4"
click at [372, 401] on button "Crear" at bounding box center [372, 409] width 44 height 20
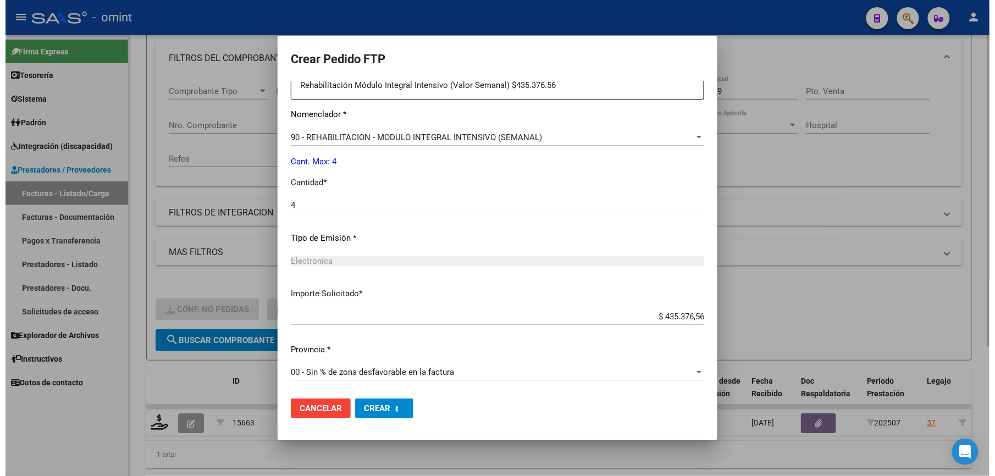
scroll to position [0, 0]
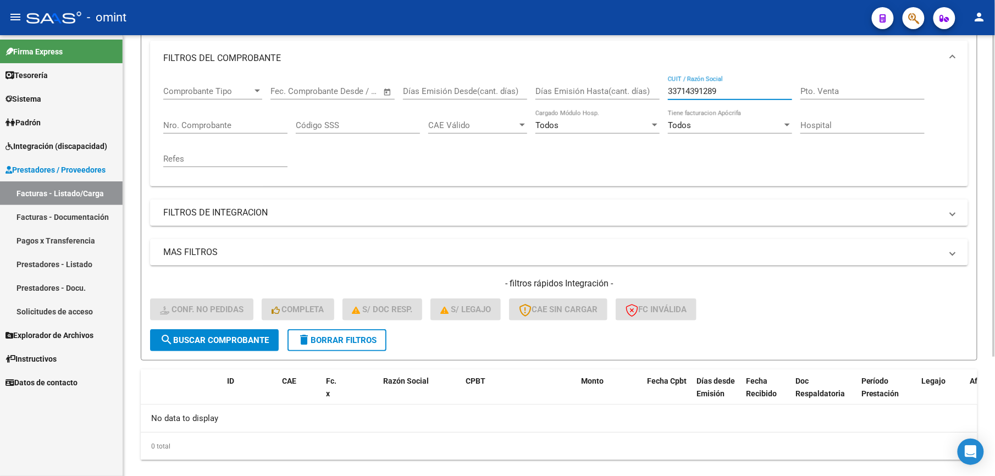
drag, startPoint x: 746, startPoint y: 89, endPoint x: 621, endPoint y: 91, distance: 125.4
click at [621, 91] on div "Comprobante Tipo Comprobante Tipo Start date – End date Fec. Comprobante Desde …" at bounding box center [559, 127] width 792 height 102
paste input "20329906370"
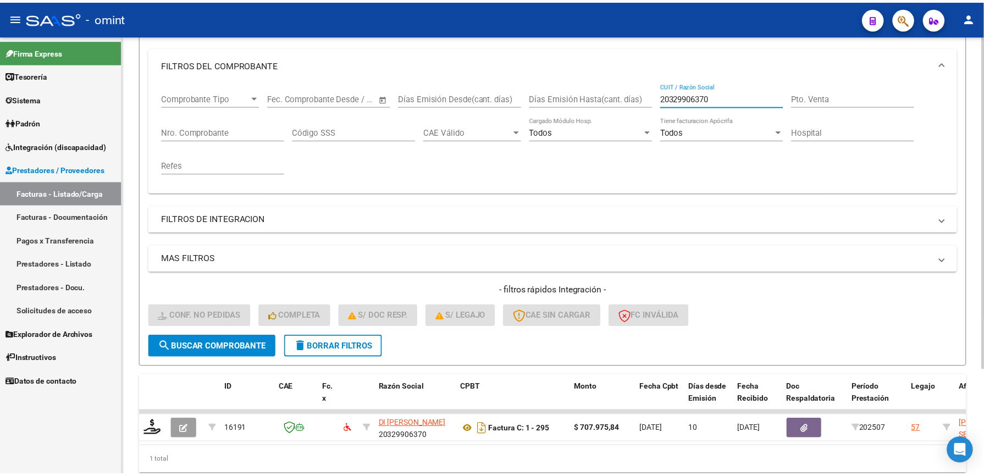
scroll to position [146, 0]
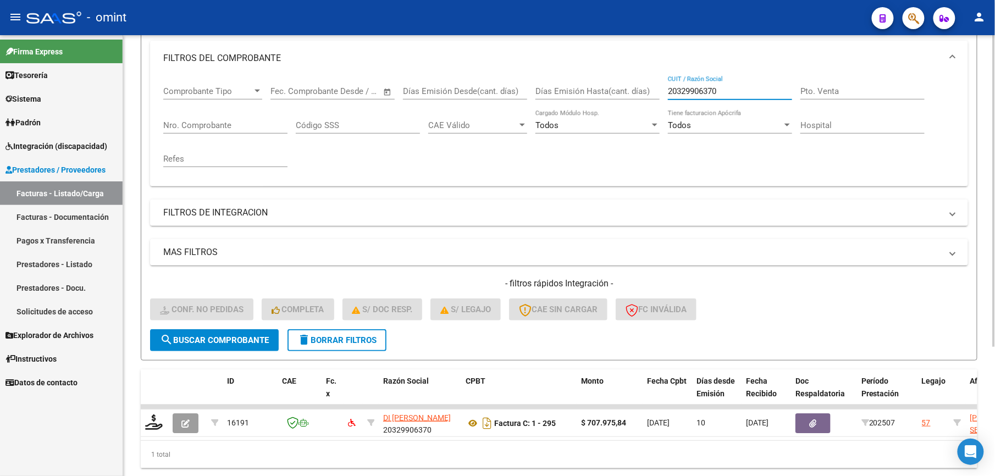
type input "20329906370"
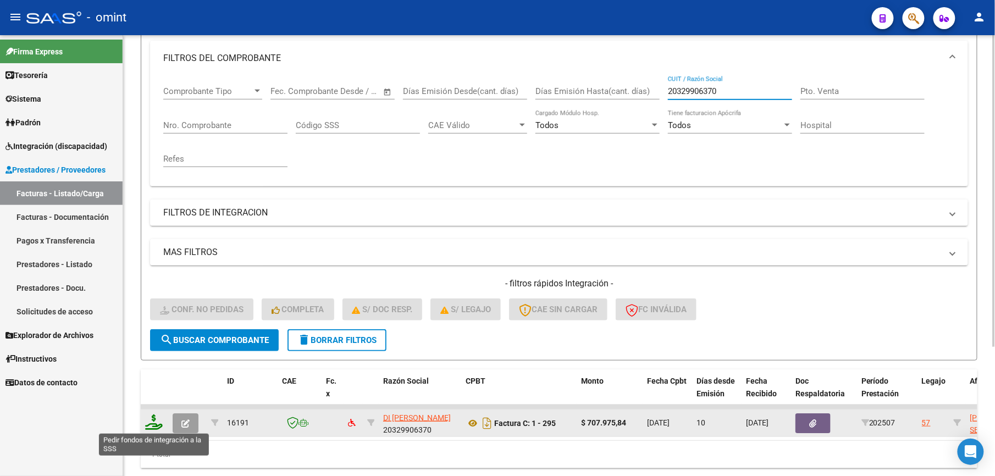
click at [155, 419] on icon at bounding box center [154, 422] width 18 height 15
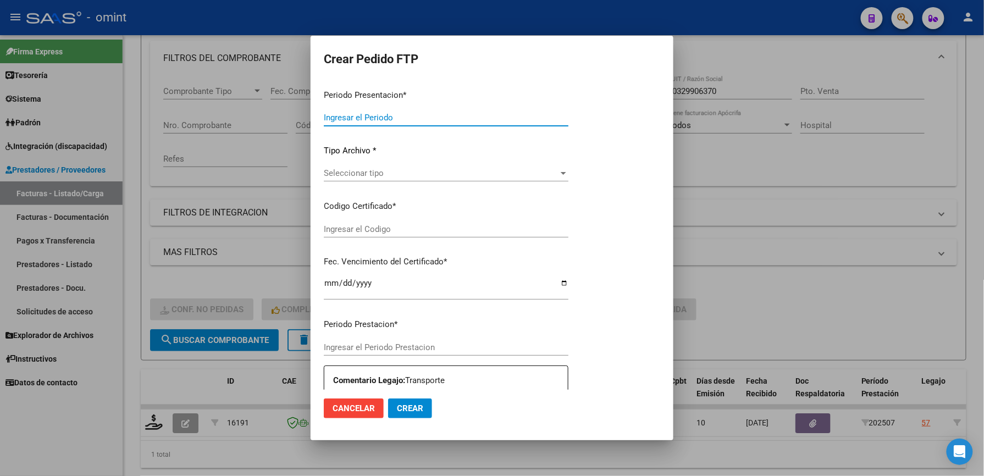
type input "202507"
type input "$ 707.975,84"
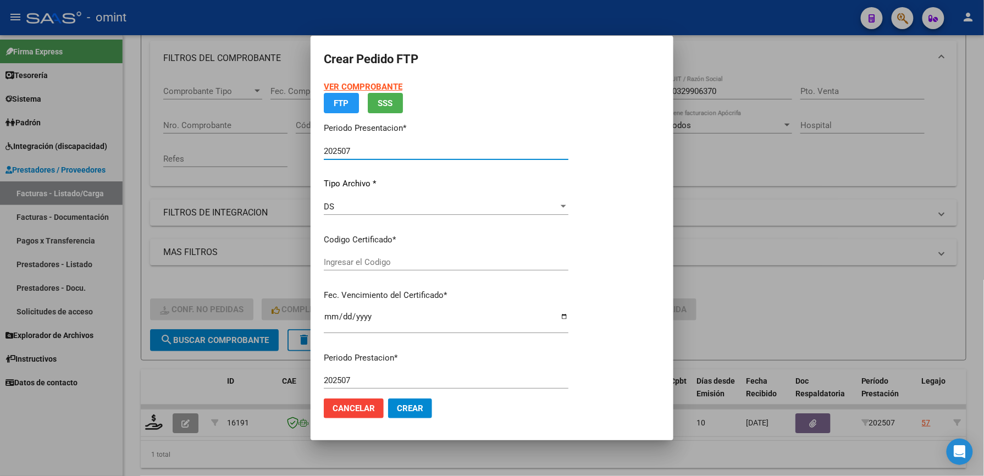
type input "3542845160"
type input "2027-02-08"
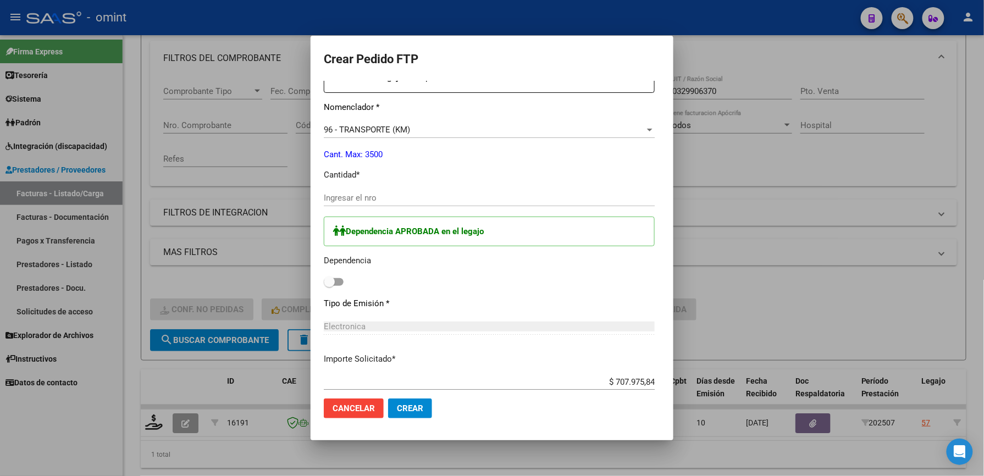
scroll to position [440, 0]
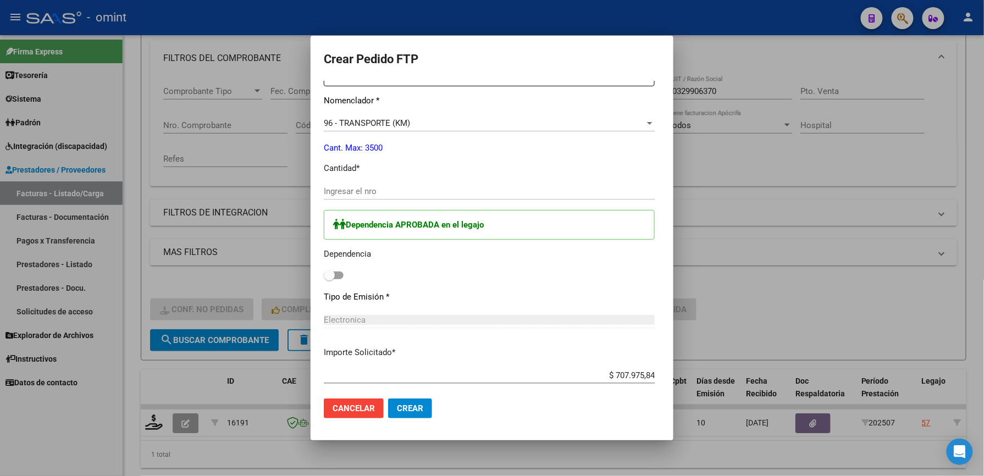
click at [721, 299] on div at bounding box center [492, 238] width 984 height 476
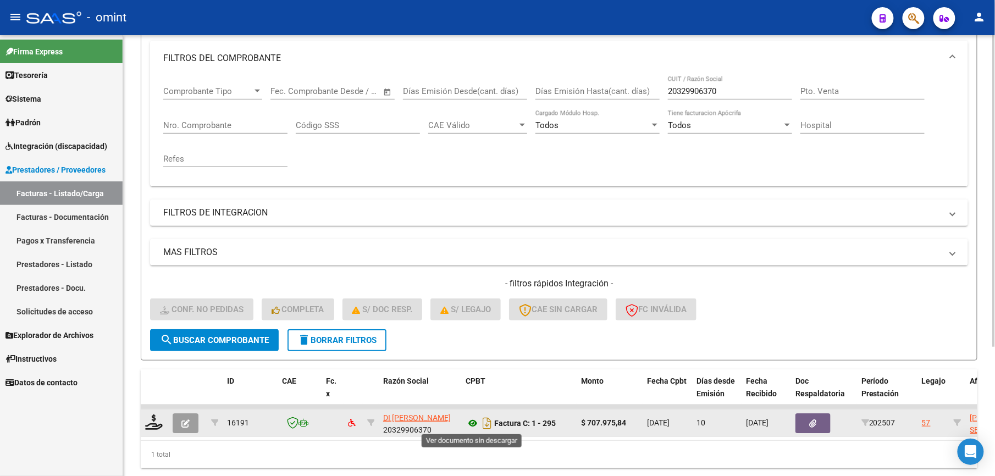
click at [476, 421] on icon at bounding box center [473, 423] width 14 height 13
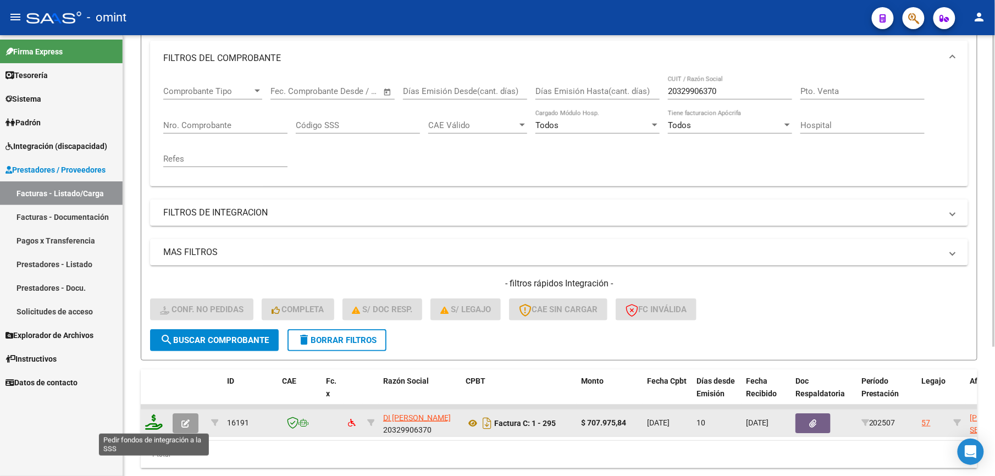
click at [157, 421] on icon at bounding box center [154, 422] width 18 height 15
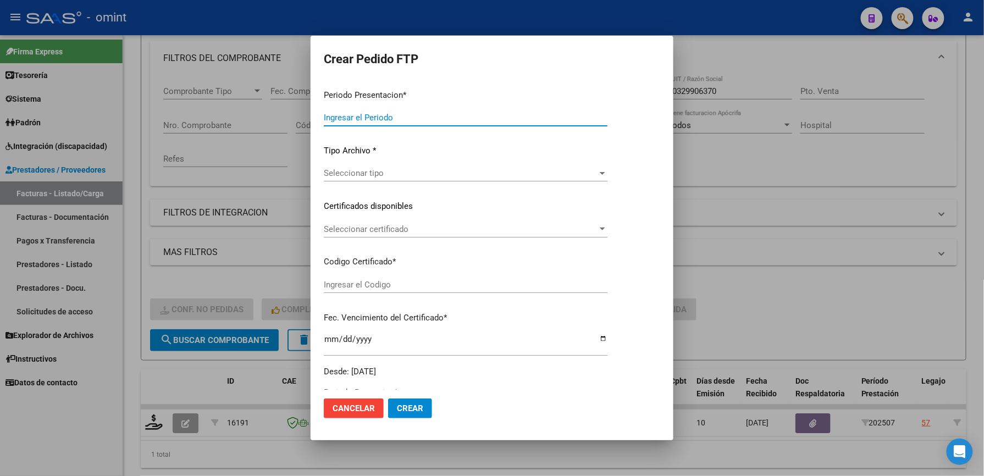
type input "202507"
type input "$ 707.975,84"
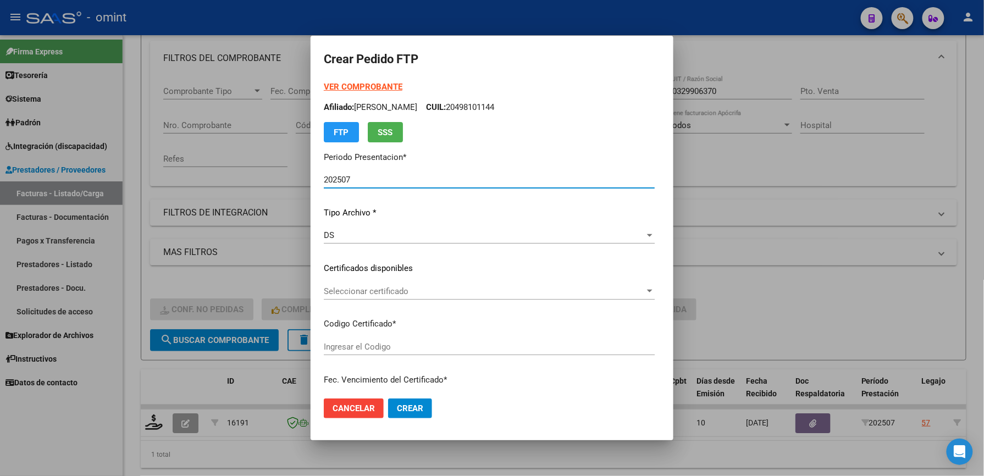
type input "3542845160"
type input "2027-02-08"
click at [390, 294] on span "Seleccionar certificado" at bounding box center [484, 292] width 321 height 10
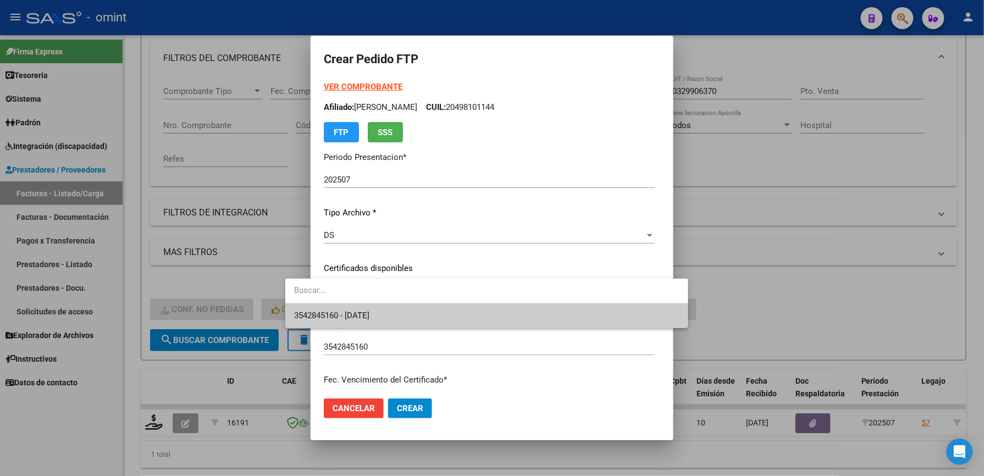
click at [370, 318] on span "3542845160 - 2027-02-08" at bounding box center [331, 316] width 75 height 10
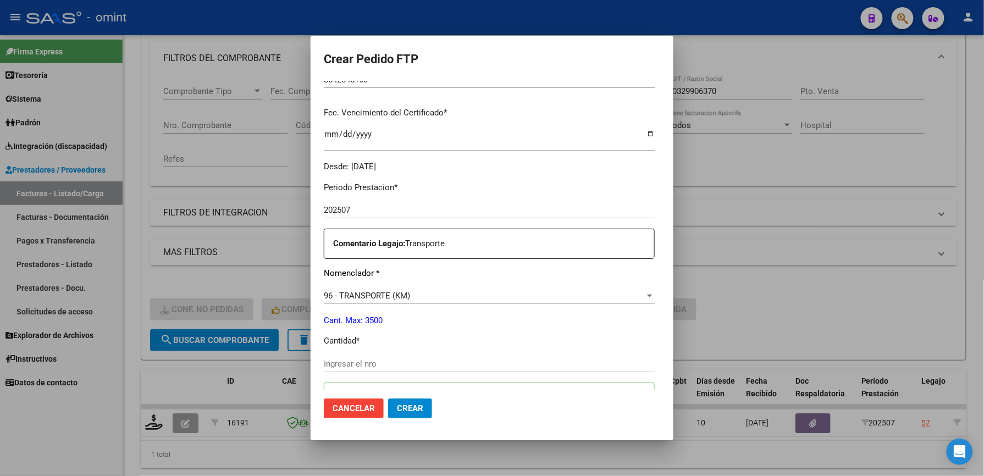
scroll to position [293, 0]
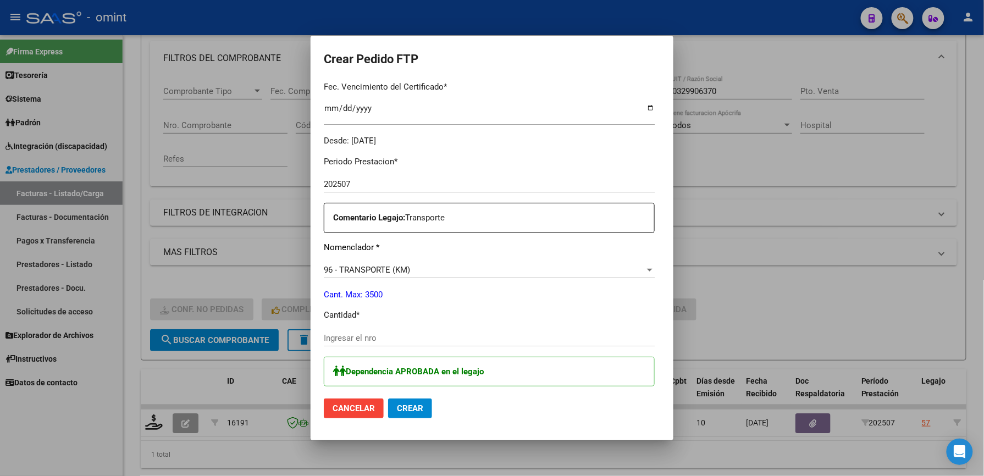
click at [368, 333] on input "Ingresar el nro" at bounding box center [489, 338] width 331 height 10
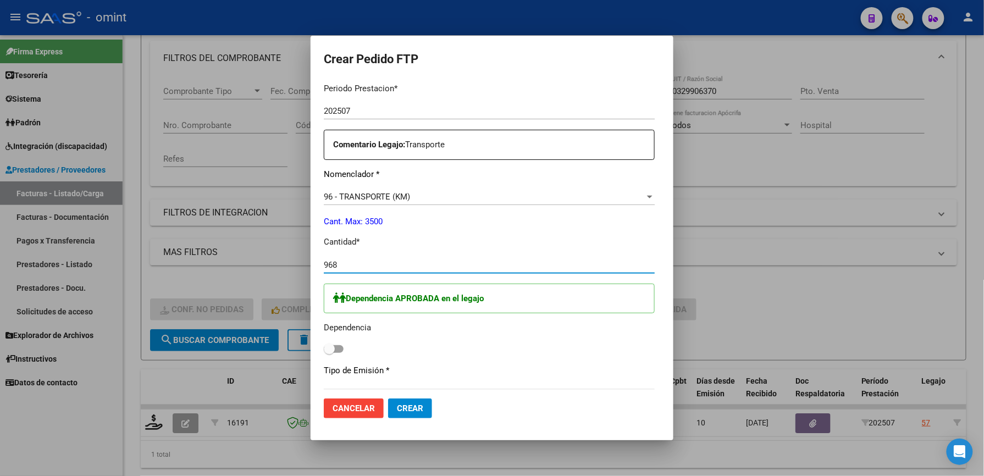
type input "968"
drag, startPoint x: 312, startPoint y: 352, endPoint x: 335, endPoint y: 340, distance: 26.1
click at [324, 351] on span at bounding box center [334, 349] width 20 height 8
click at [329, 353] on input "checkbox" at bounding box center [329, 353] width 1 height 1
checkbox input "true"
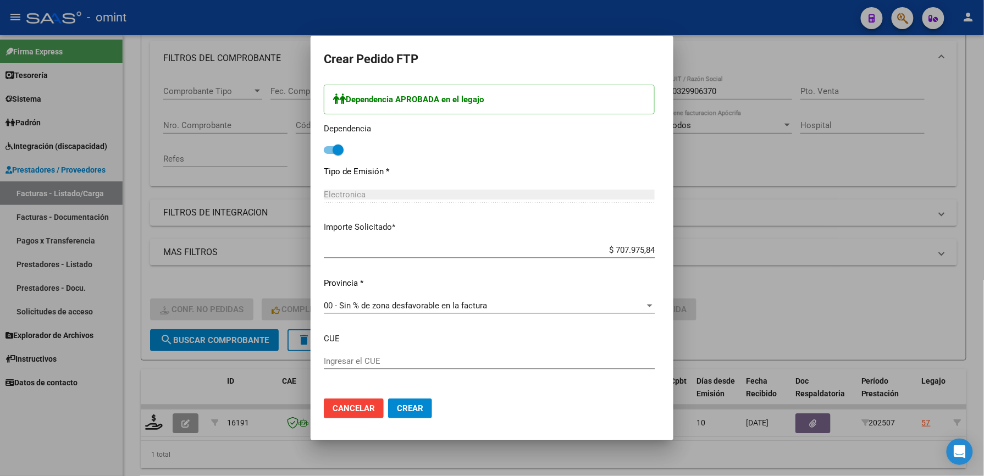
scroll to position [610, 0]
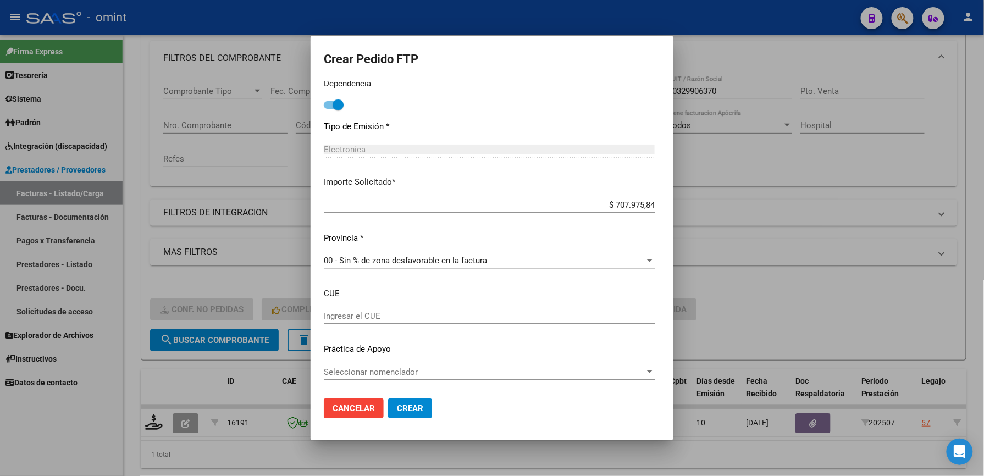
click at [397, 405] on span "Crear" at bounding box center [410, 409] width 26 height 10
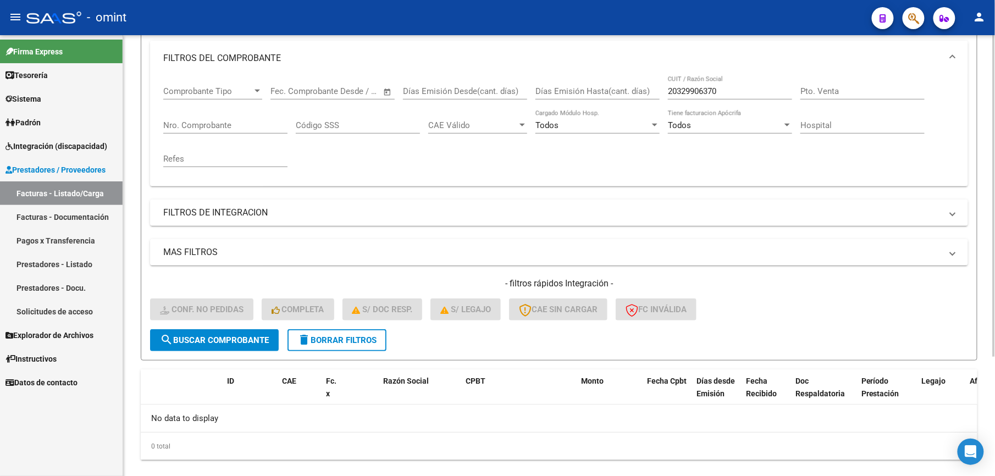
scroll to position [73, 0]
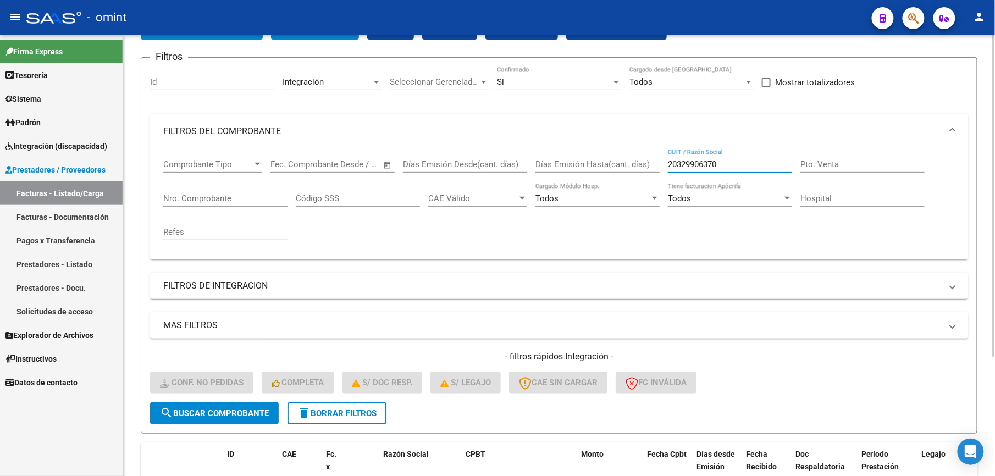
drag, startPoint x: 671, startPoint y: 166, endPoint x: 621, endPoint y: 166, distance: 50.0
click at [621, 166] on div "Comprobante Tipo Comprobante Tipo Start date – End date Fec. Comprobante Desde …" at bounding box center [559, 200] width 792 height 102
paste input "7294052017"
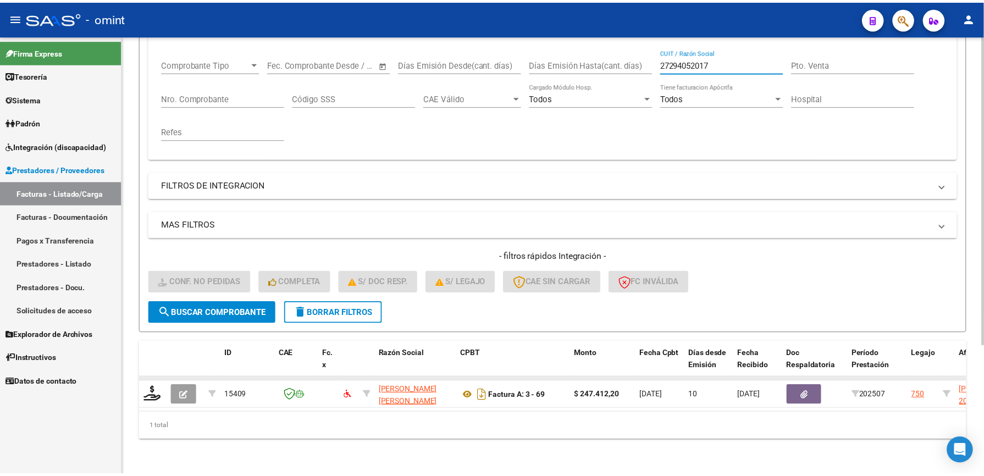
scroll to position [184, 0]
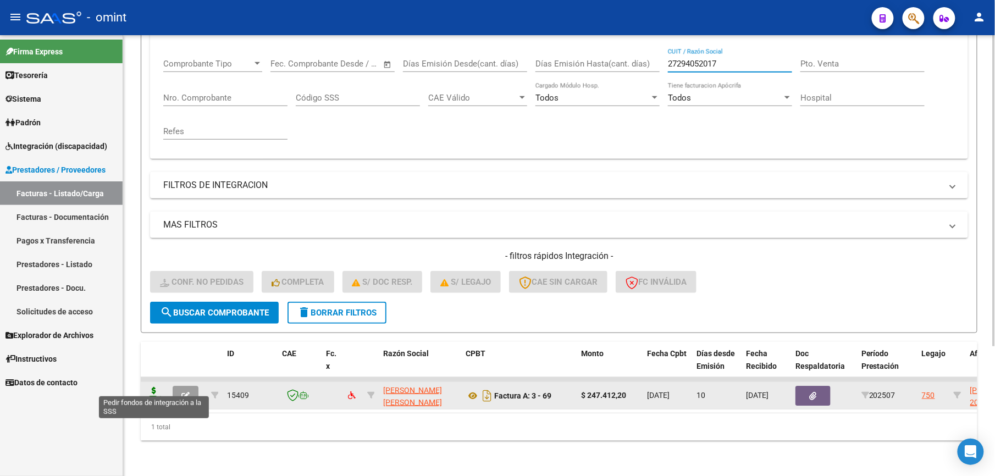
type input "27294052017"
click at [161, 387] on icon at bounding box center [154, 394] width 18 height 15
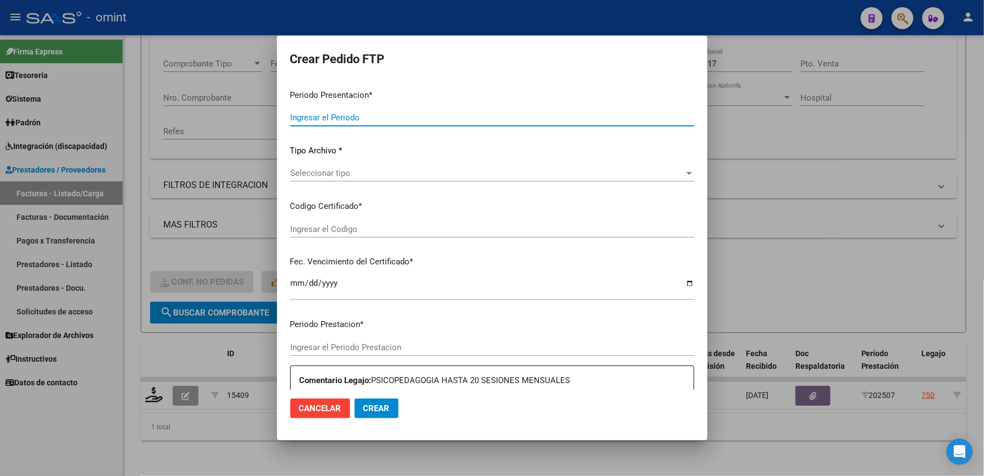
type input "202507"
type input "$ 247.412,20"
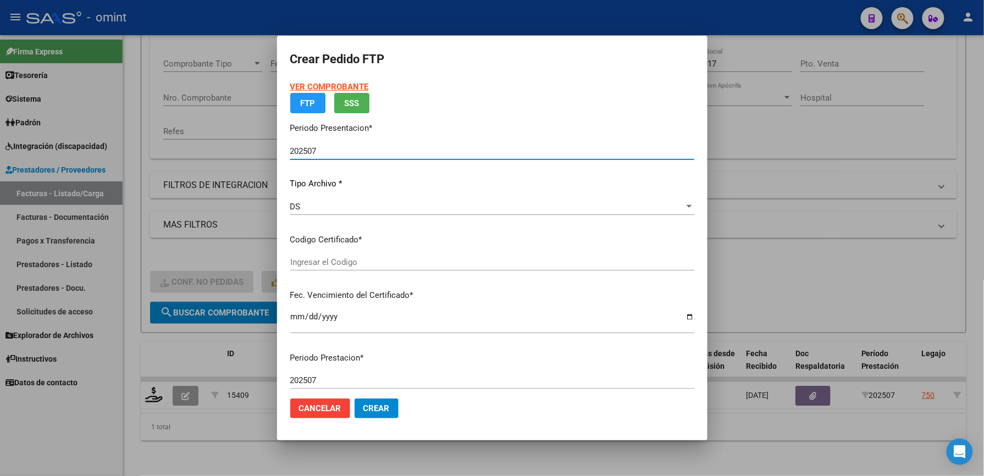
type input "9097434553"
type input "2032-07-04"
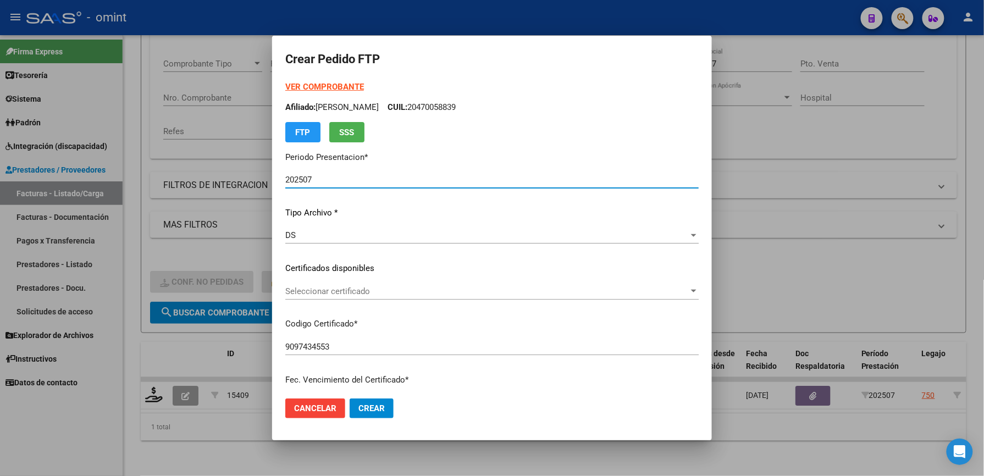
click at [340, 291] on span "Seleccionar certificado" at bounding box center [487, 292] width 404 height 10
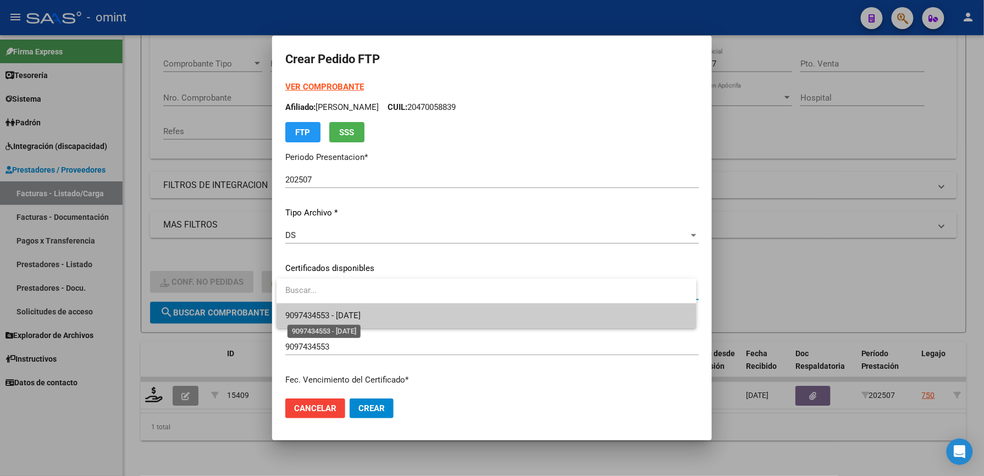
click at [343, 316] on span "9097434553 - 2032-07-04" at bounding box center [322, 316] width 75 height 10
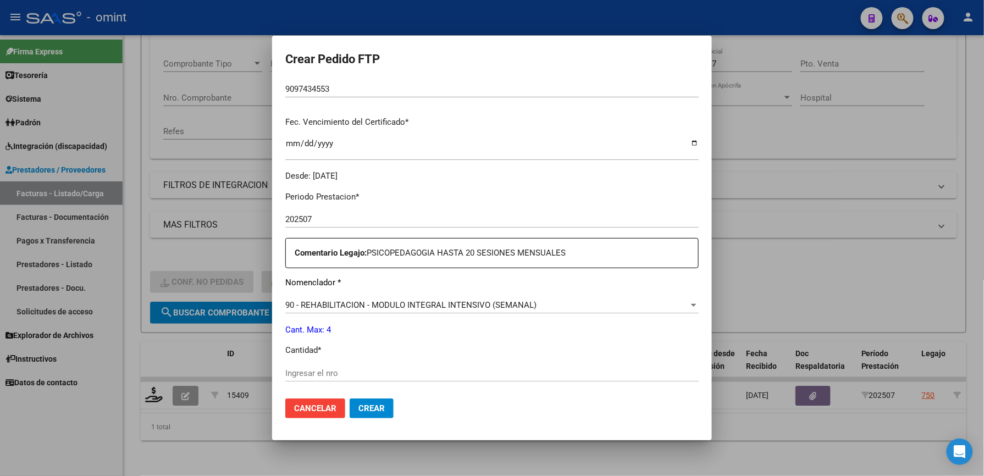
scroll to position [293, 0]
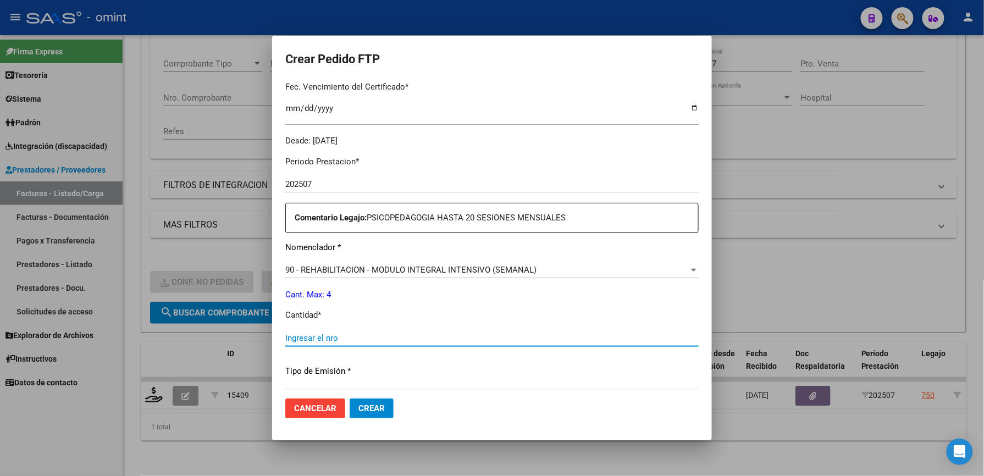
click at [331, 337] on input "Ingresar el nro" at bounding box center [492, 338] width 414 height 10
type input "4"
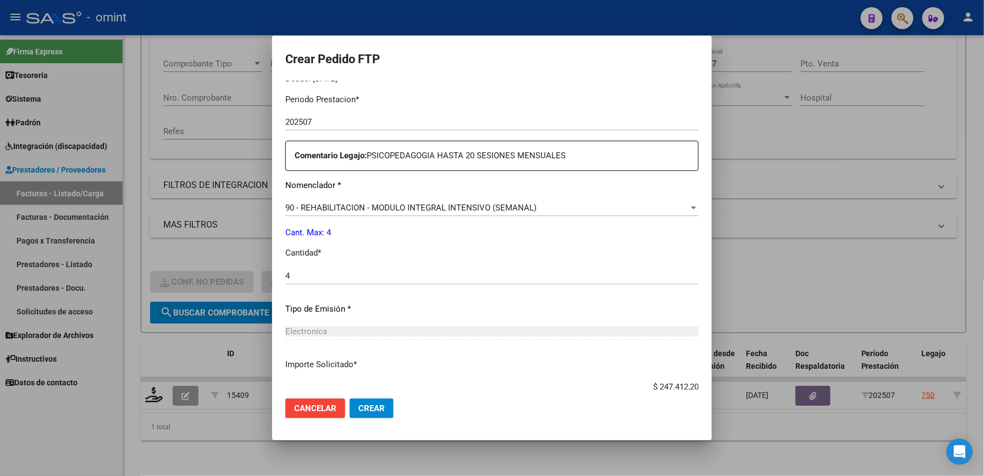
scroll to position [426, 0]
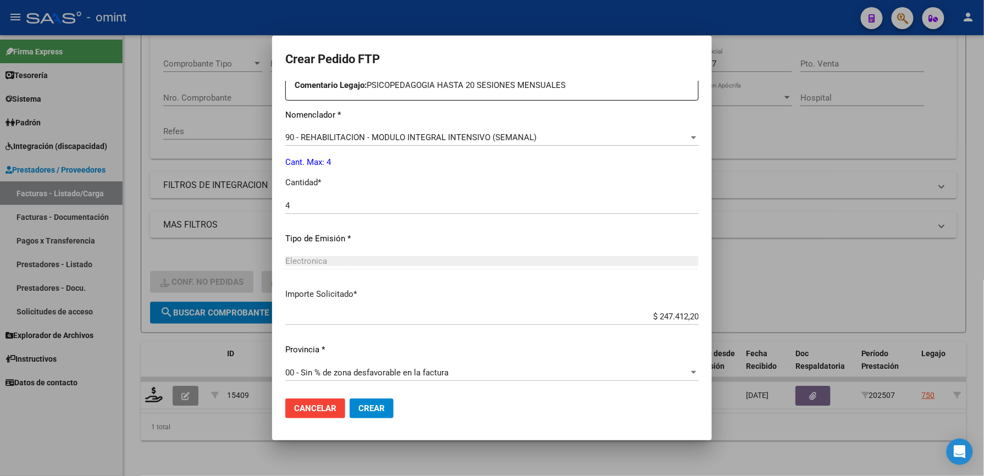
click at [377, 414] on span "Crear" at bounding box center [372, 409] width 26 height 10
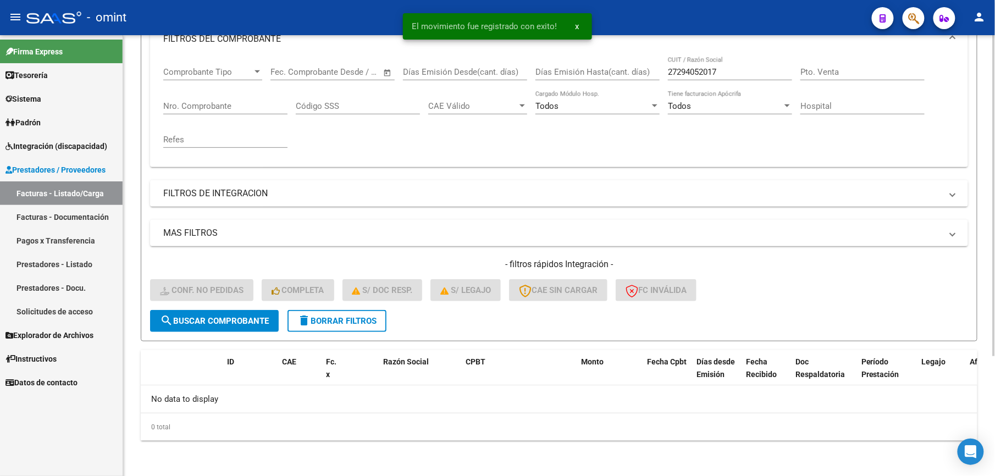
scroll to position [165, 0]
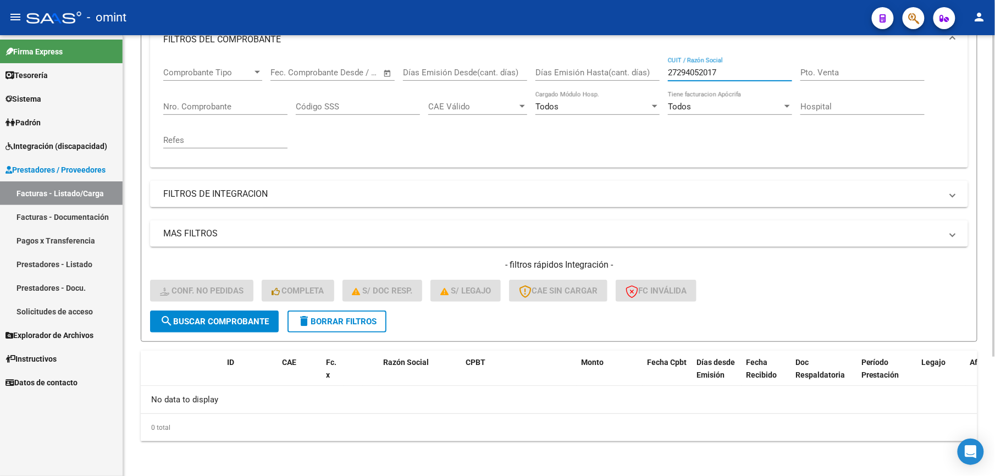
drag, startPoint x: 732, startPoint y: 70, endPoint x: 597, endPoint y: 68, distance: 135.8
click at [597, 68] on div "Comprobante Tipo Comprobante Tipo Start date – End date Fec. Comprobante Desde …" at bounding box center [559, 108] width 792 height 102
paste input "3352456004"
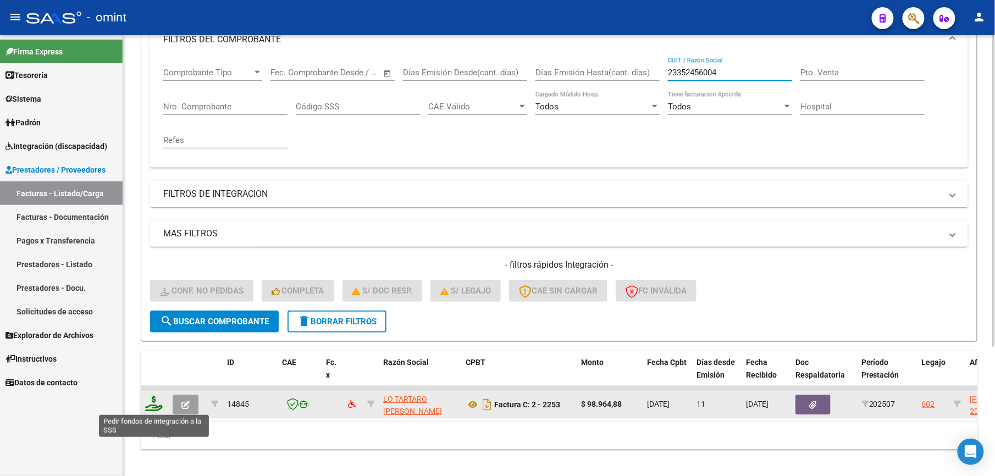
type input "23352456004"
click at [151, 405] on icon at bounding box center [154, 403] width 18 height 15
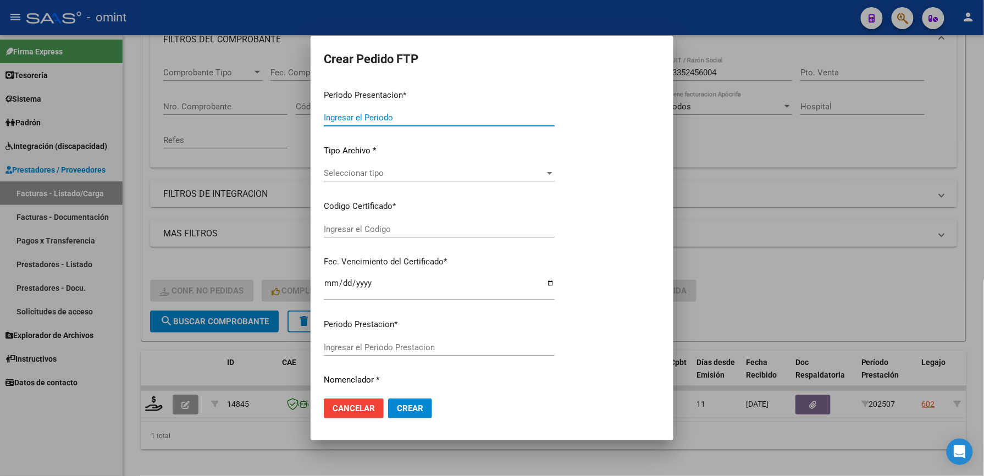
type input "202507"
type input "$ 98.964,88"
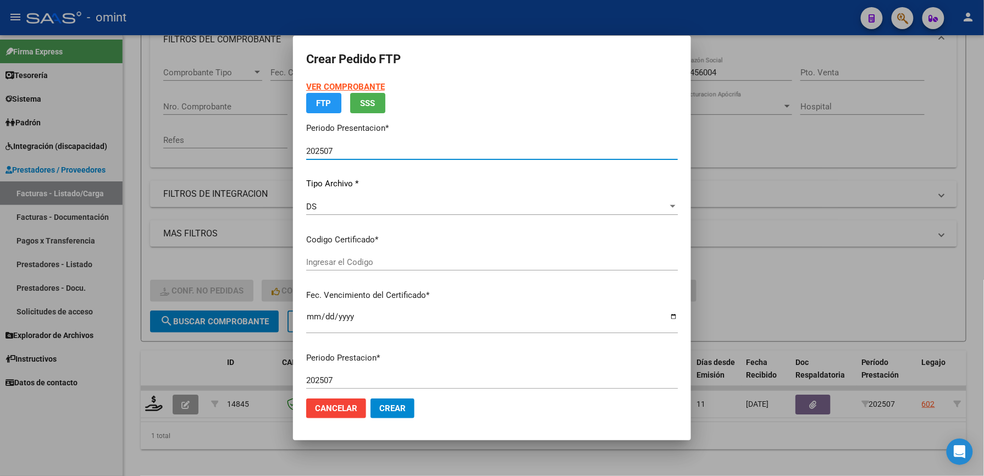
type input "1830645433"
type input "2024-06-22"
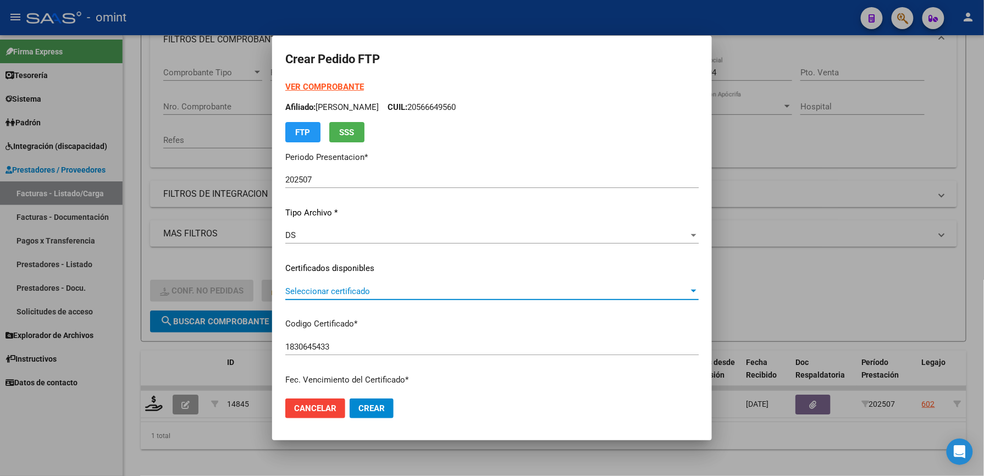
click at [374, 289] on span "Seleccionar certificado" at bounding box center [487, 292] width 404 height 10
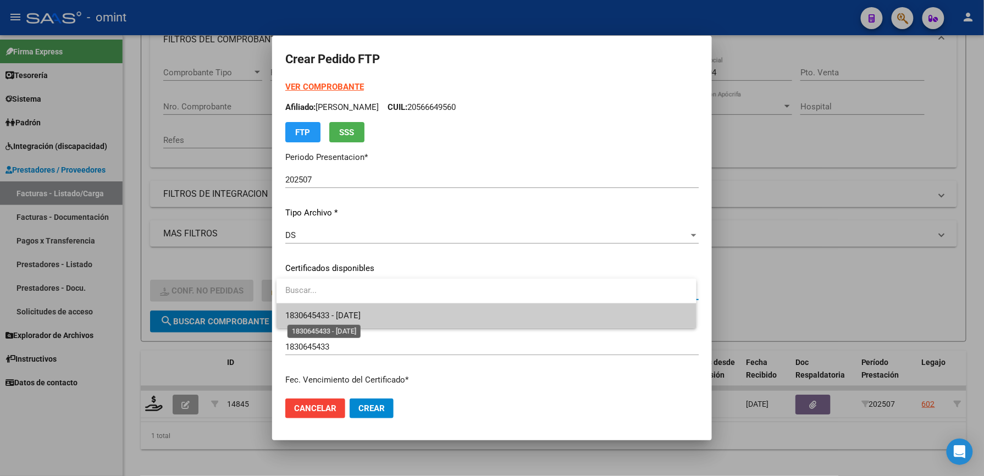
click at [361, 316] on span "1830645433 - 2024-06-22" at bounding box center [322, 316] width 75 height 10
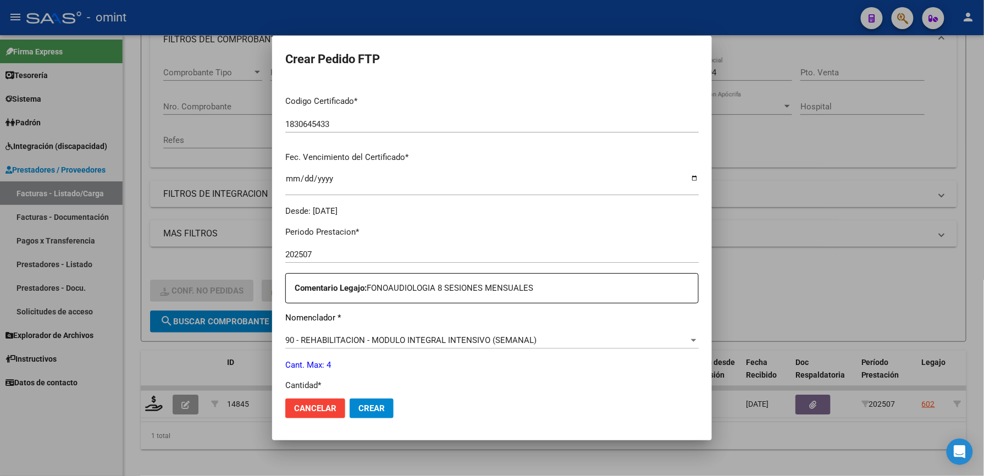
scroll to position [293, 0]
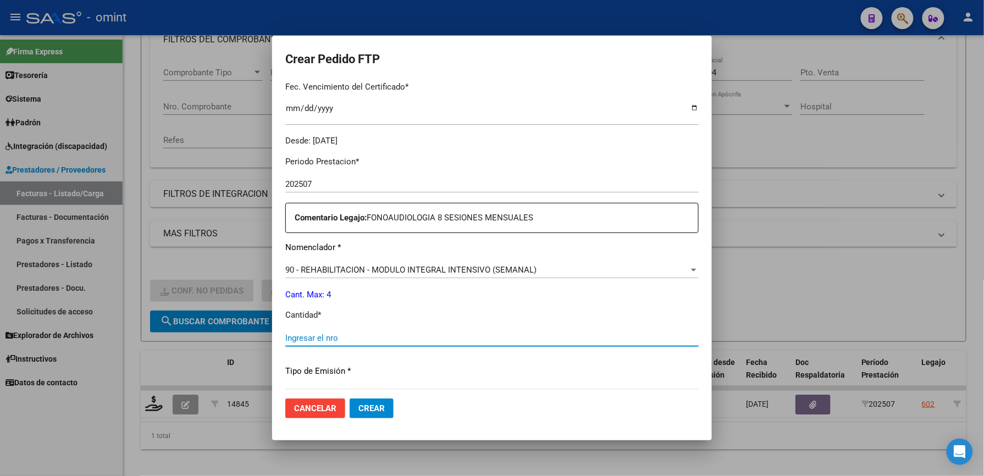
click at [340, 333] on input "Ingresar el nro" at bounding box center [492, 338] width 414 height 10
type input "4"
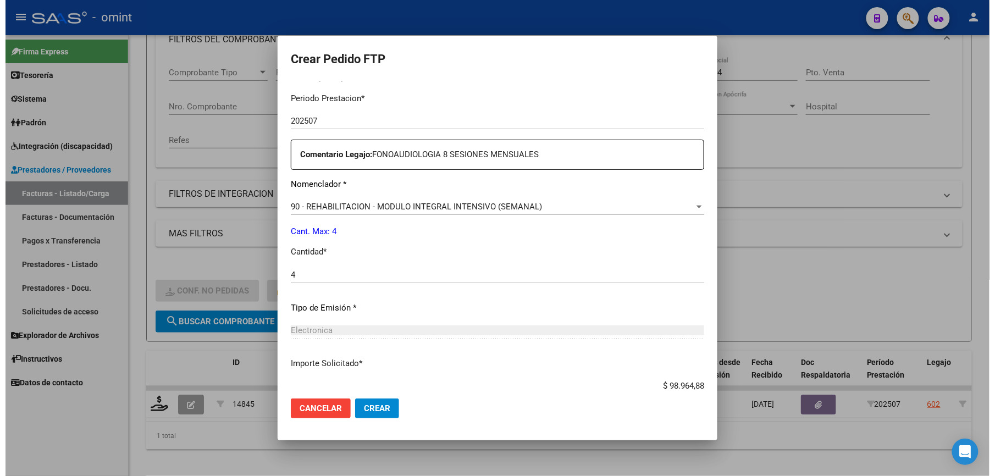
scroll to position [426, 0]
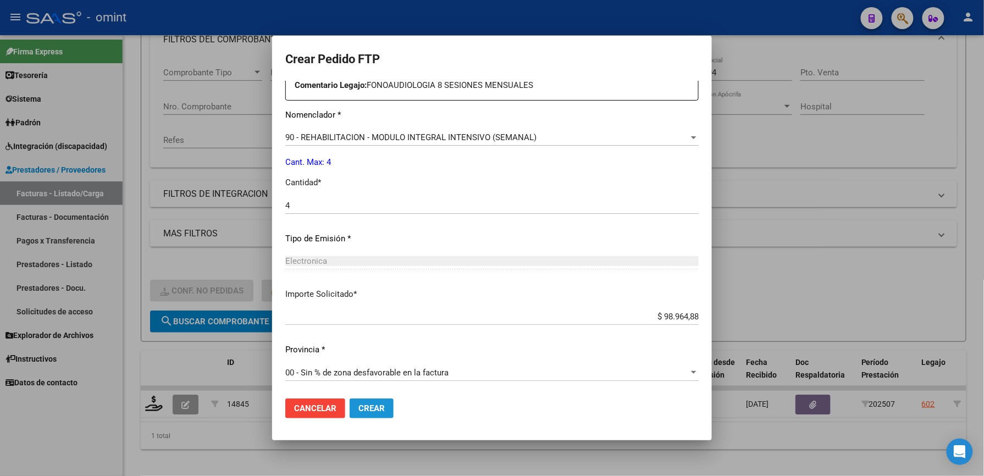
click at [379, 408] on span "Crear" at bounding box center [372, 409] width 26 height 10
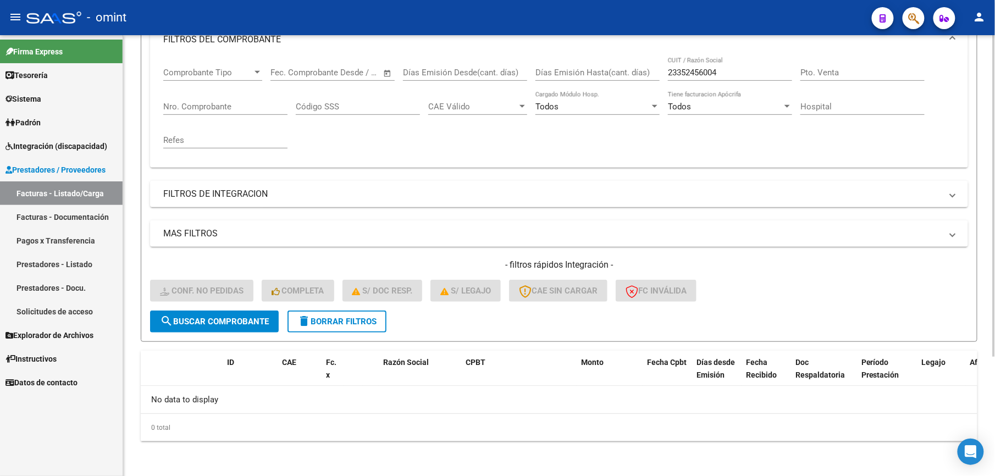
scroll to position [91, 0]
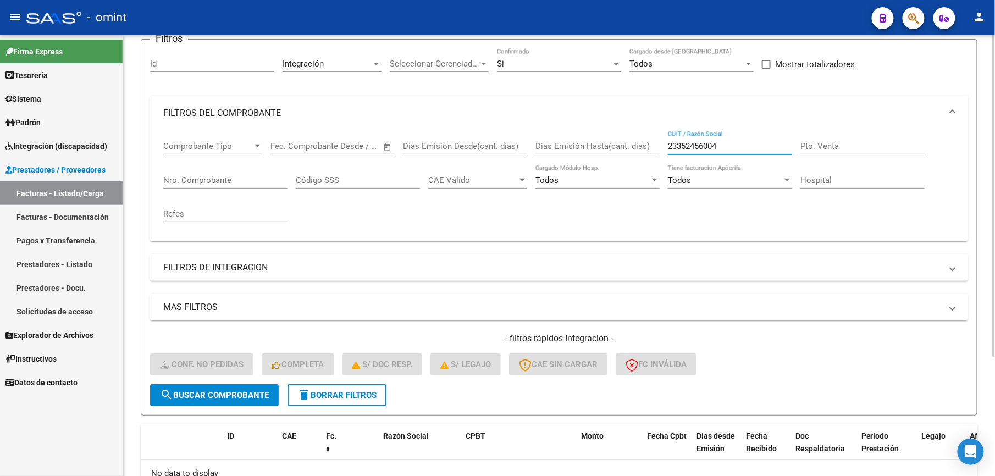
drag, startPoint x: 734, startPoint y: 144, endPoint x: 615, endPoint y: 144, distance: 118.8
click at [615, 144] on div "Comprobante Tipo Comprobante Tipo Start date – End date Fec. Comprobante Desde …" at bounding box center [559, 182] width 792 height 102
paste input "7331046499"
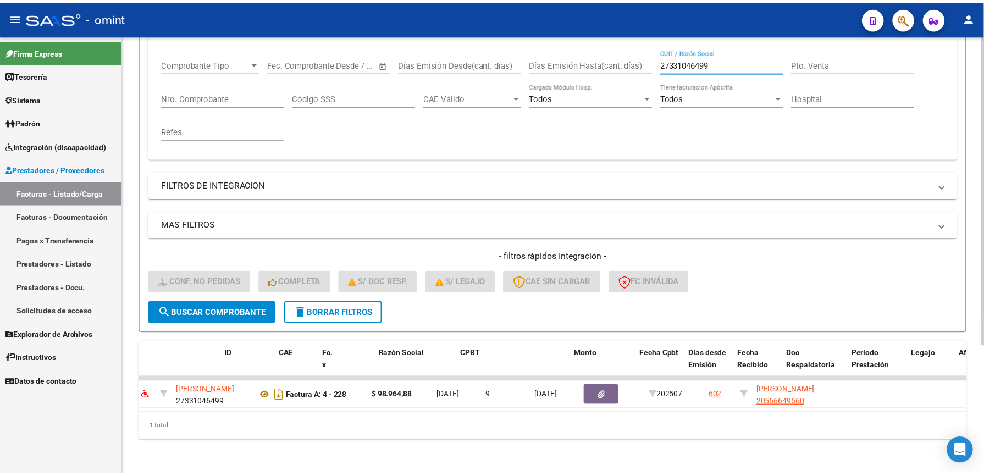
scroll to position [0, 0]
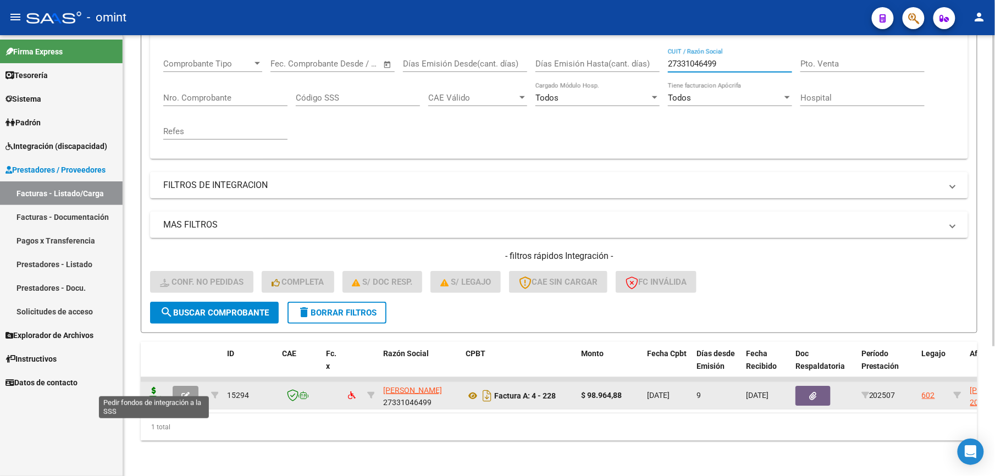
type input "27331046499"
click at [157, 387] on icon at bounding box center [154, 394] width 18 height 15
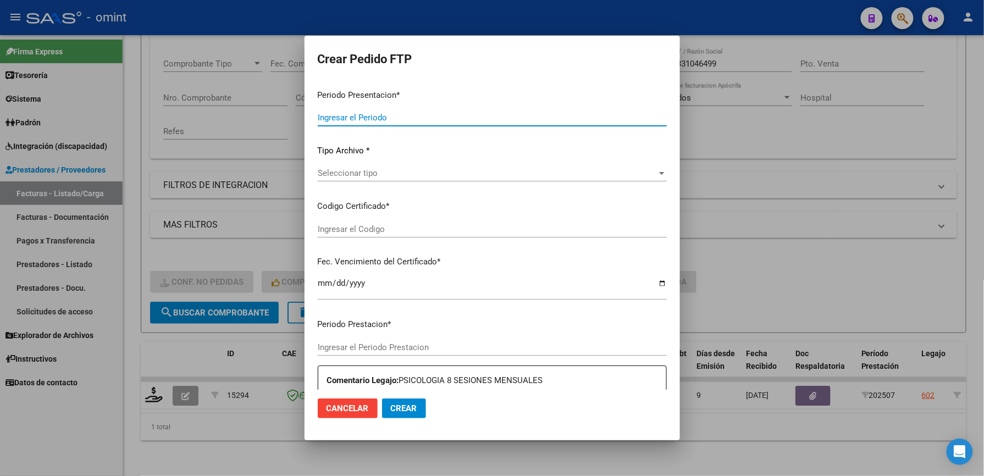
type input "202507"
type input "$ 98.964,88"
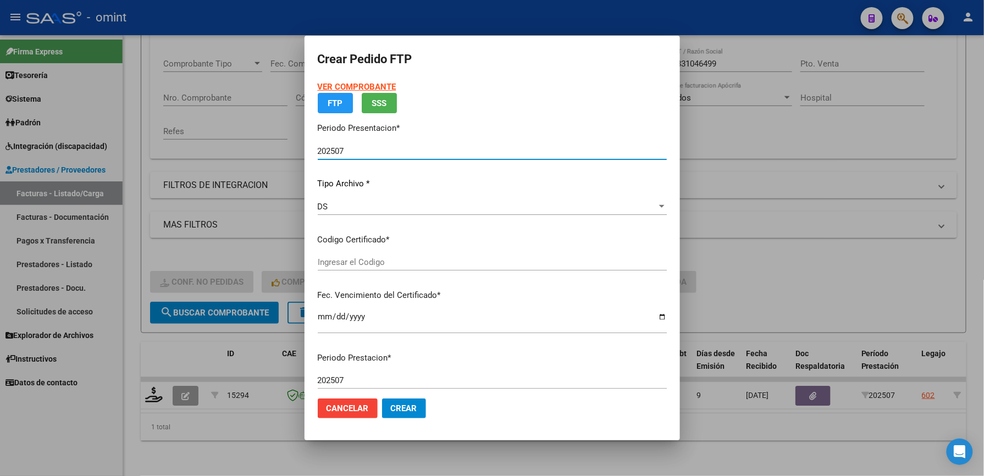
type input "1830645433"
type input "2024-06-22"
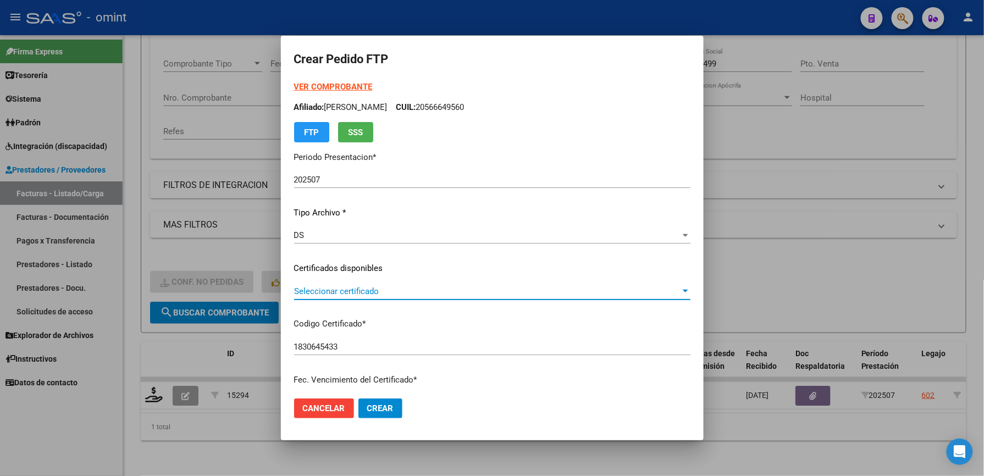
click at [346, 290] on span "Seleccionar certificado" at bounding box center [487, 292] width 387 height 10
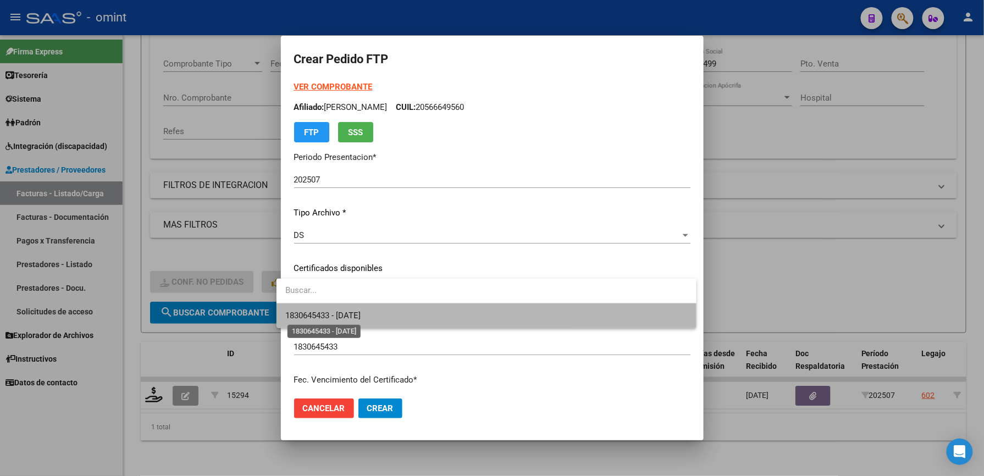
click at [355, 317] on span "1830645433 - 2024-06-22" at bounding box center [322, 316] width 75 height 10
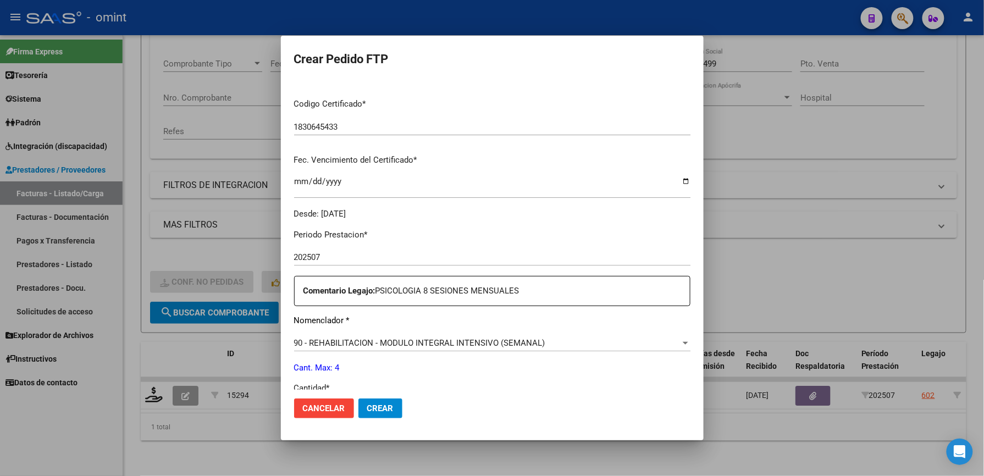
scroll to position [293, 0]
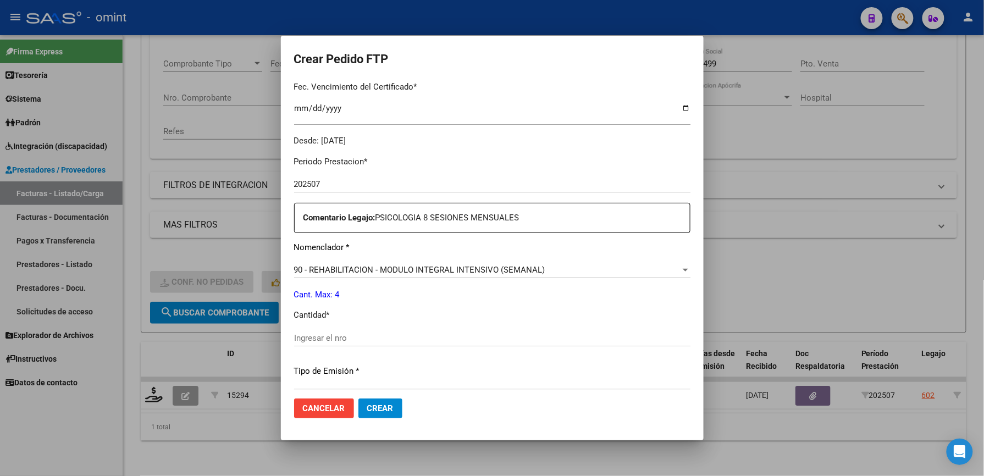
click at [357, 337] on input "Ingresar el nro" at bounding box center [492, 338] width 396 height 10
type input "4"
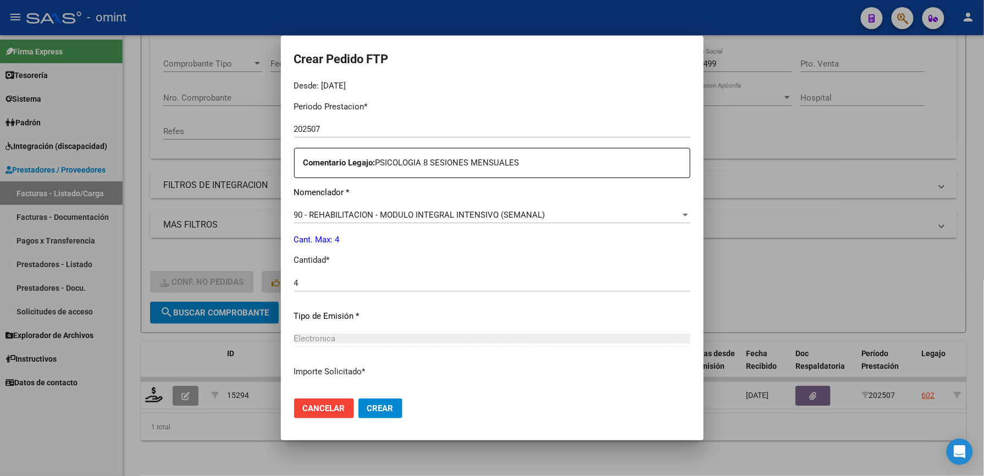
scroll to position [426, 0]
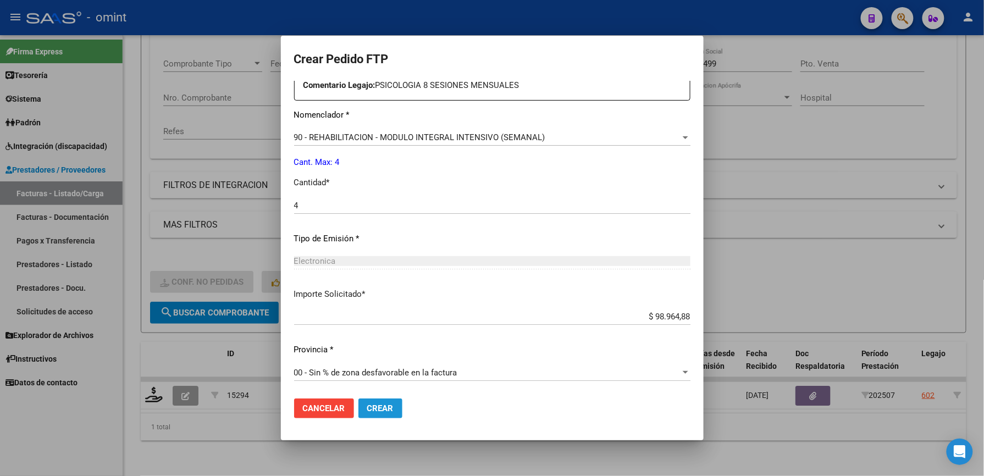
click at [377, 401] on button "Crear" at bounding box center [381, 409] width 44 height 20
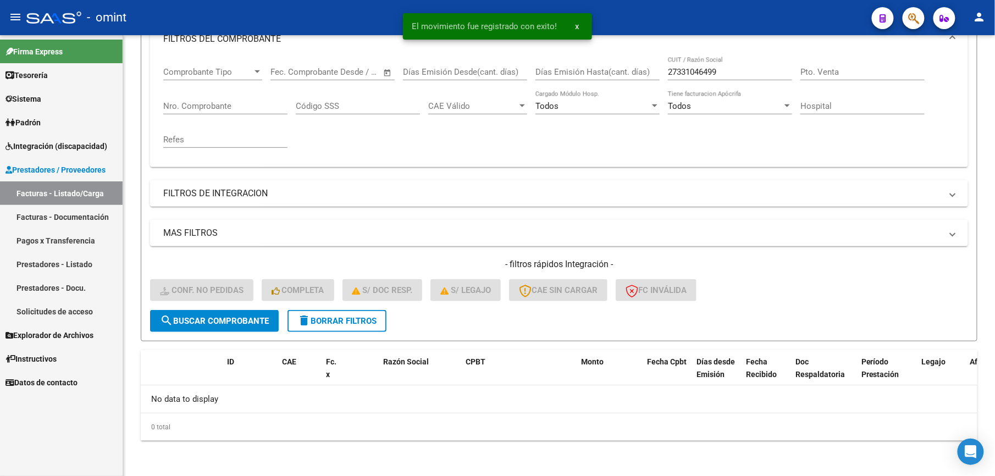
scroll to position [165, 0]
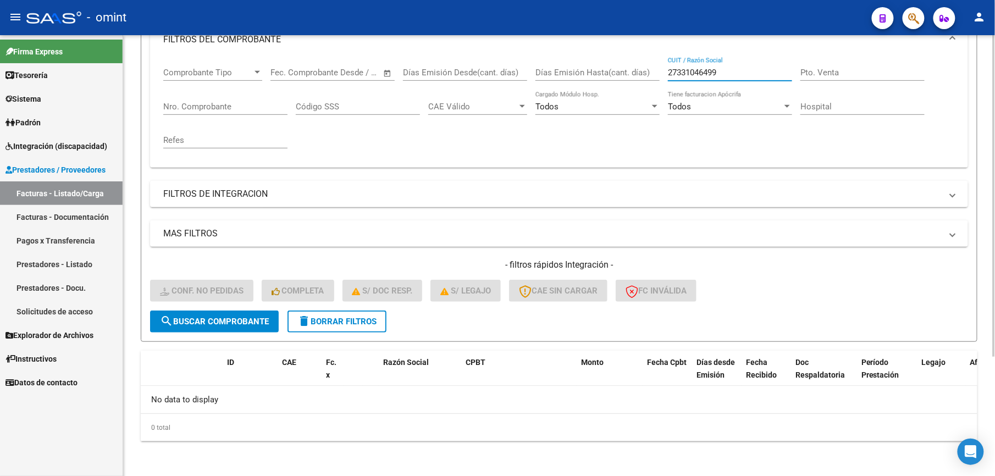
drag, startPoint x: 734, startPoint y: 71, endPoint x: 584, endPoint y: 77, distance: 149.7
click at [584, 77] on div "Comprobante Tipo Comprobante Tipo Start date – End date Fec. Comprobante Desde …" at bounding box center [559, 108] width 792 height 102
paste input "402268358"
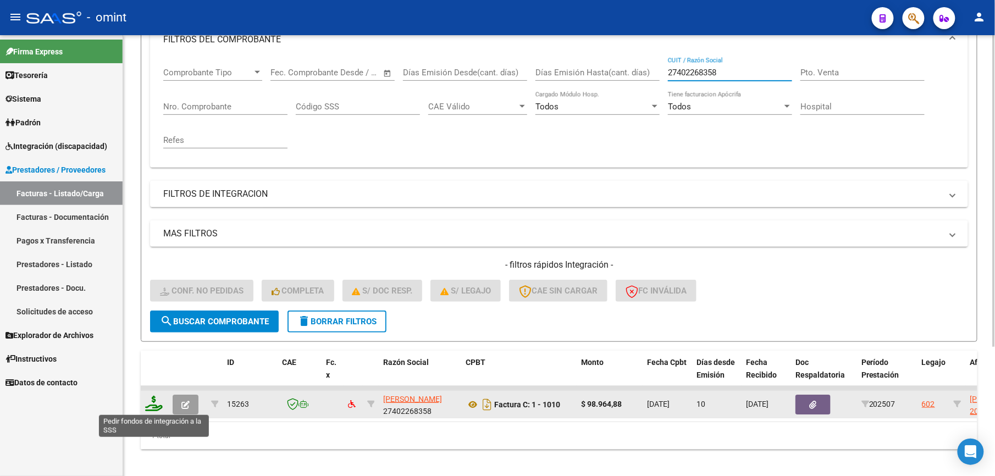
type input "27402268358"
click at [155, 409] on icon at bounding box center [154, 403] width 18 height 15
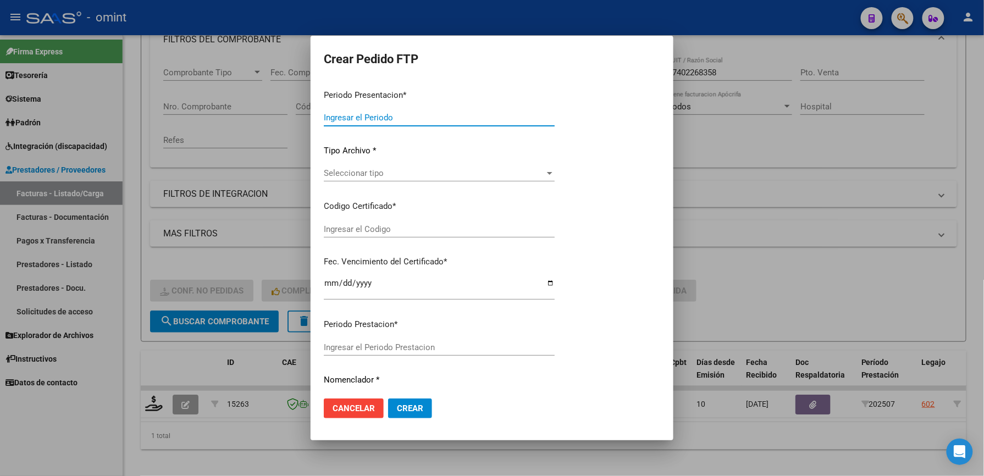
type input "202507"
type input "$ 98.964,88"
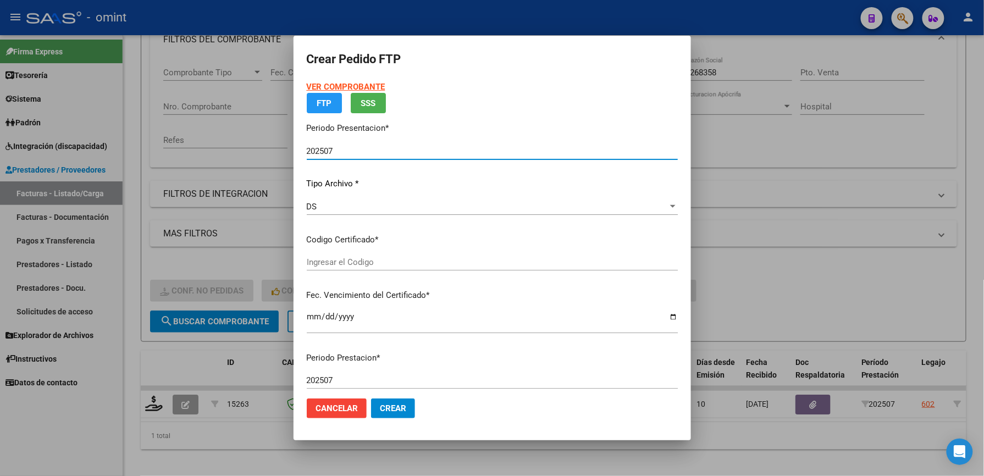
type input "1830645433"
type input "2024-06-22"
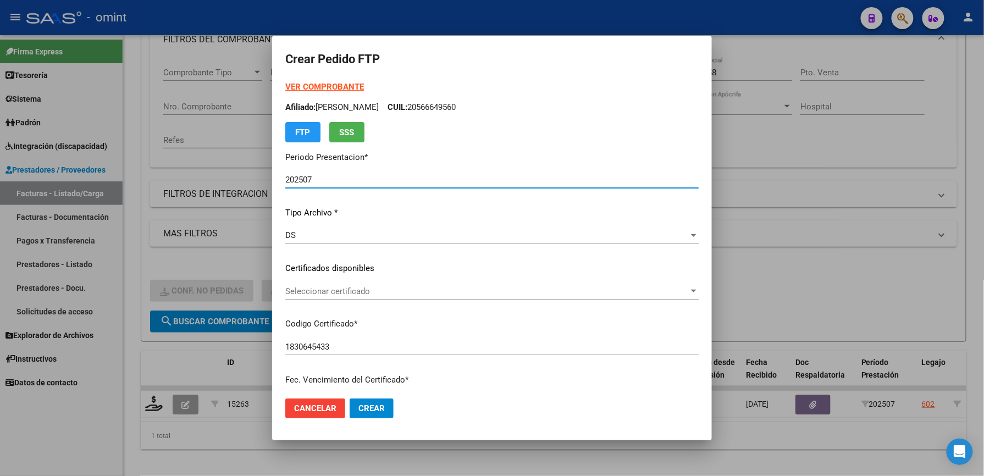
click at [357, 293] on span "Seleccionar certificado" at bounding box center [487, 292] width 404 height 10
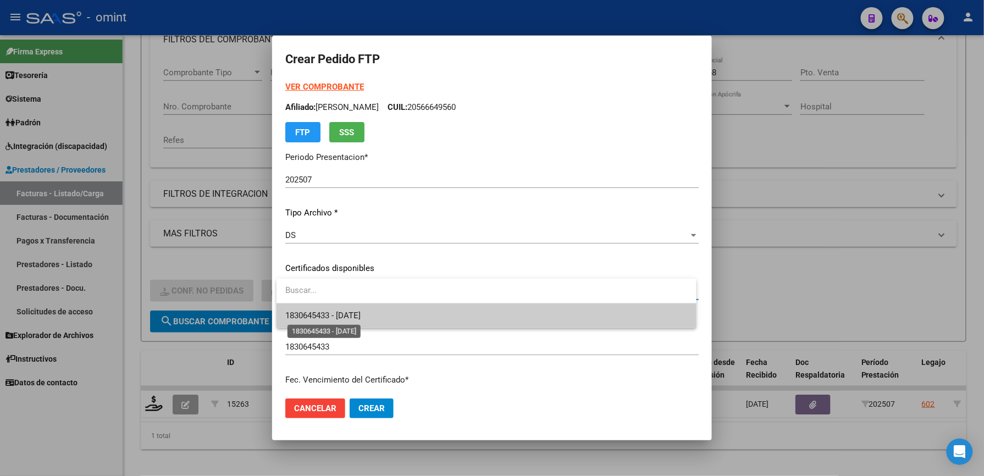
click at [361, 315] on span "1830645433 - 2024-06-22" at bounding box center [322, 316] width 75 height 10
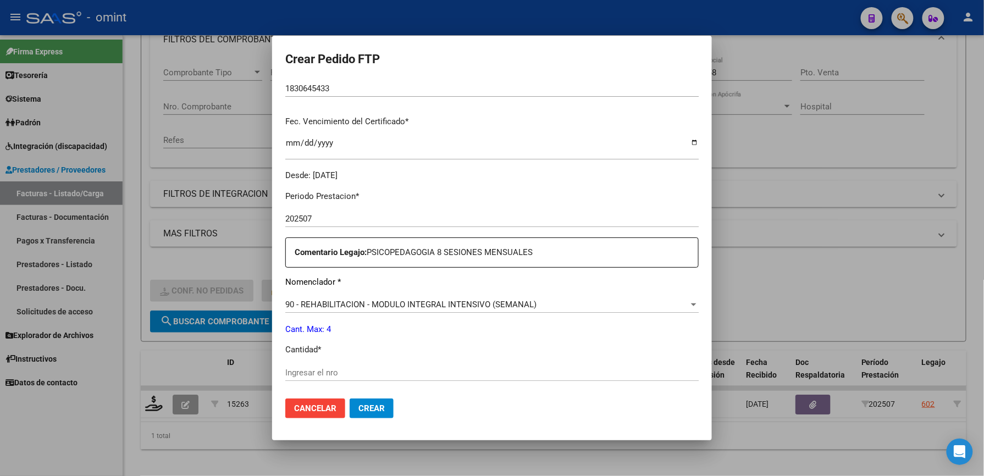
scroll to position [293, 0]
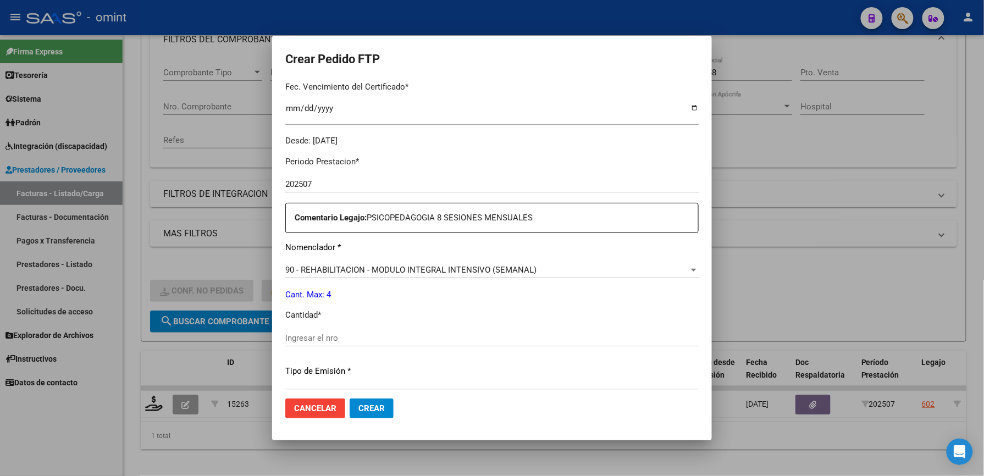
click at [361, 331] on div "Ingresar el nro" at bounding box center [492, 338] width 414 height 16
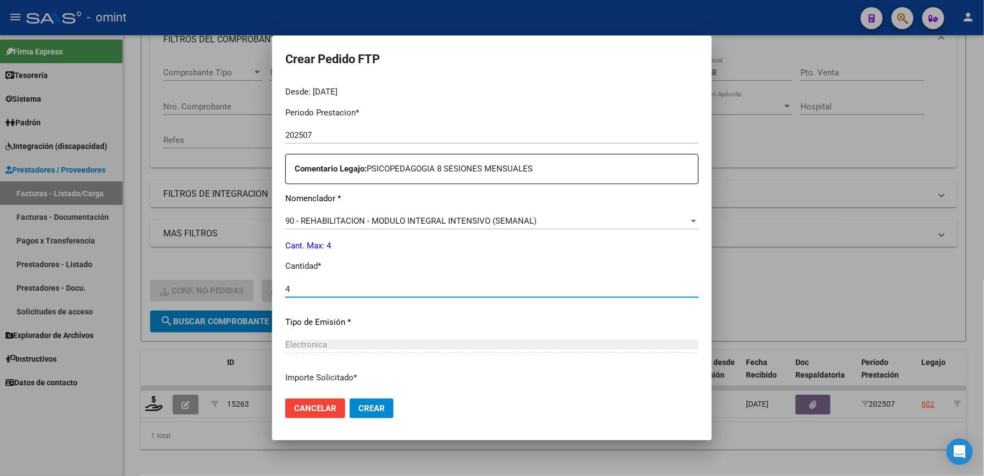
scroll to position [426, 0]
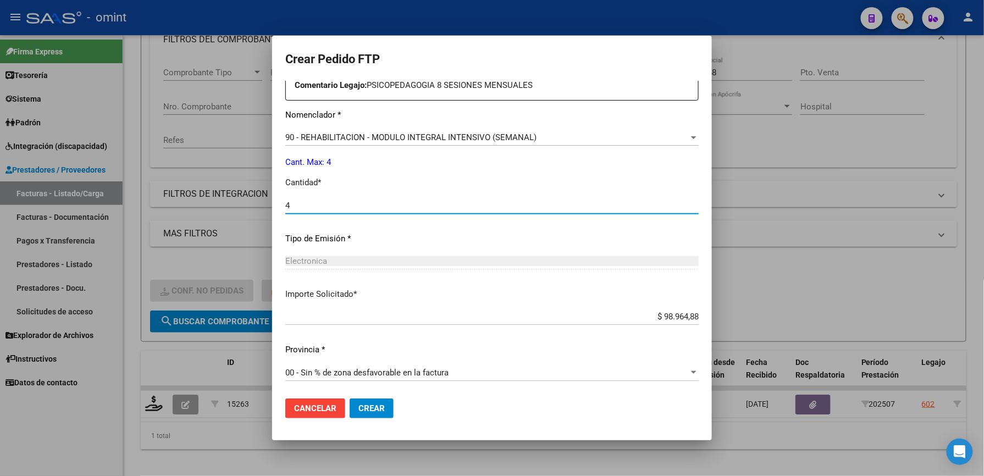
type input "4"
click at [385, 401] on button "Crear" at bounding box center [372, 409] width 44 height 20
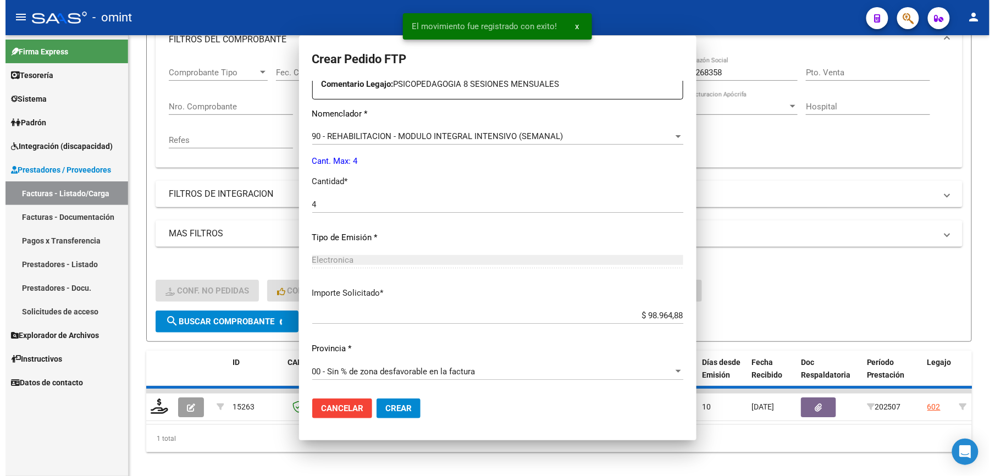
scroll to position [363, 0]
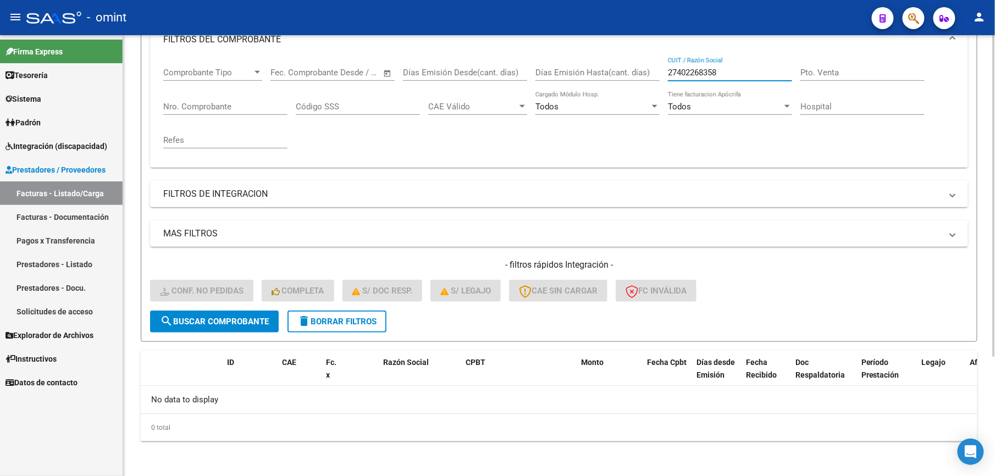
drag, startPoint x: 750, startPoint y: 69, endPoint x: 599, endPoint y: 67, distance: 150.7
click at [599, 67] on div "Comprobante Tipo Comprobante Tipo Start date – End date Fec. Comprobante Desde …" at bounding box center [559, 108] width 792 height 102
paste input "221380717"
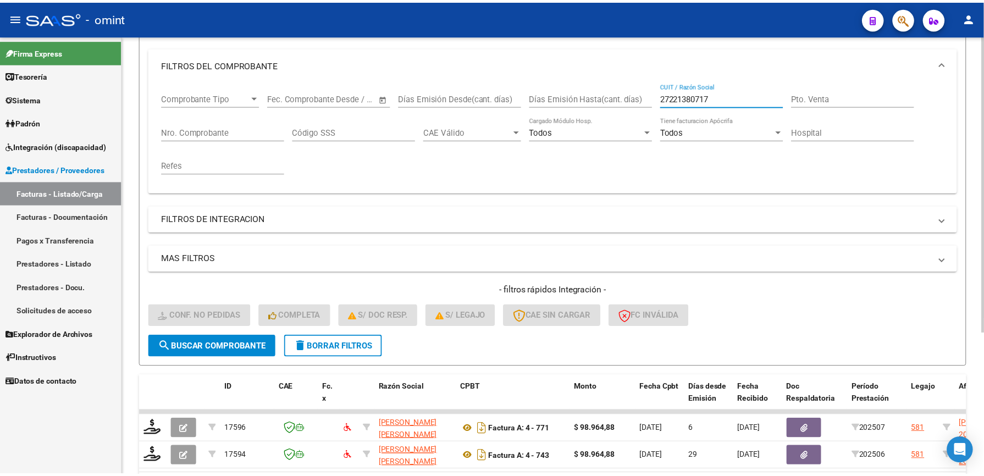
scroll to position [165, 0]
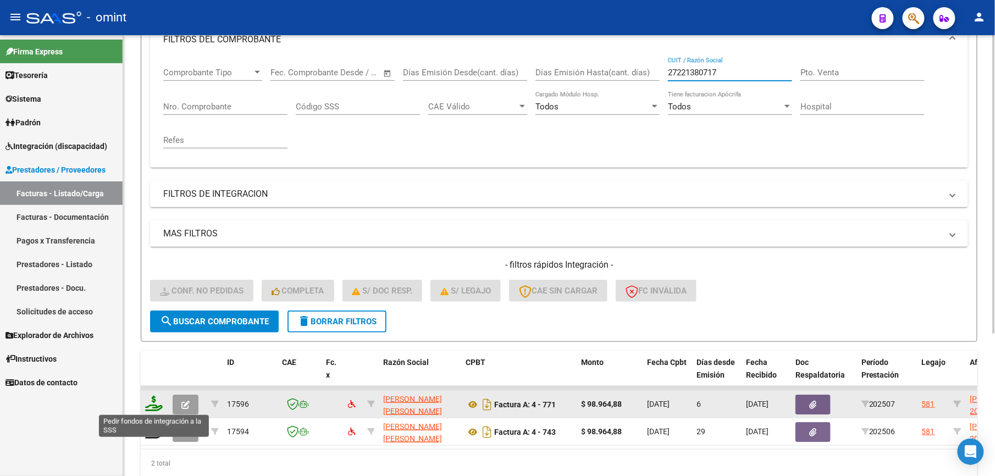
type input "27221380717"
click at [153, 407] on icon at bounding box center [154, 403] width 18 height 15
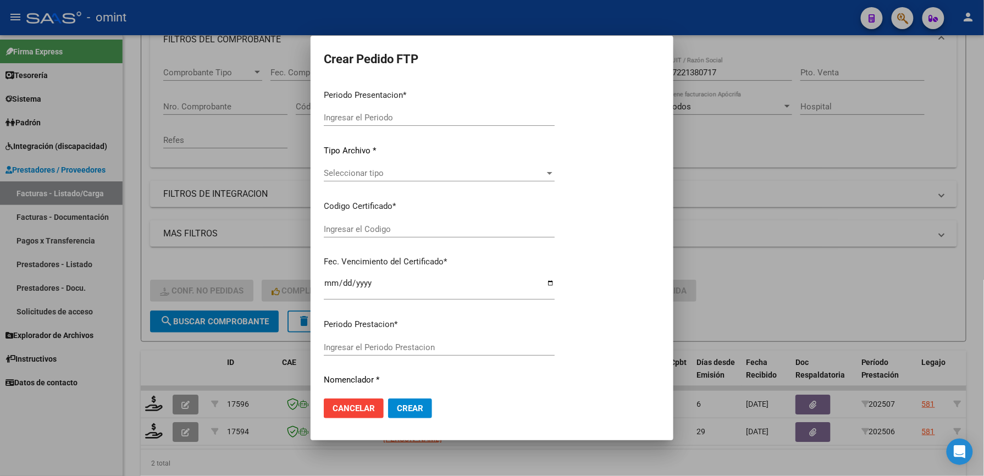
type input "202507"
type input "$ 98.964,88"
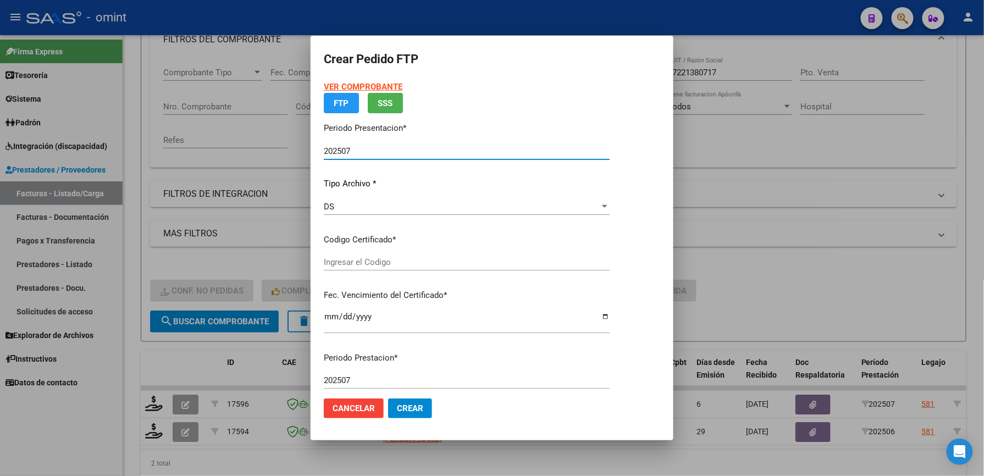
type input "7043192354"
type input "2028-04-25"
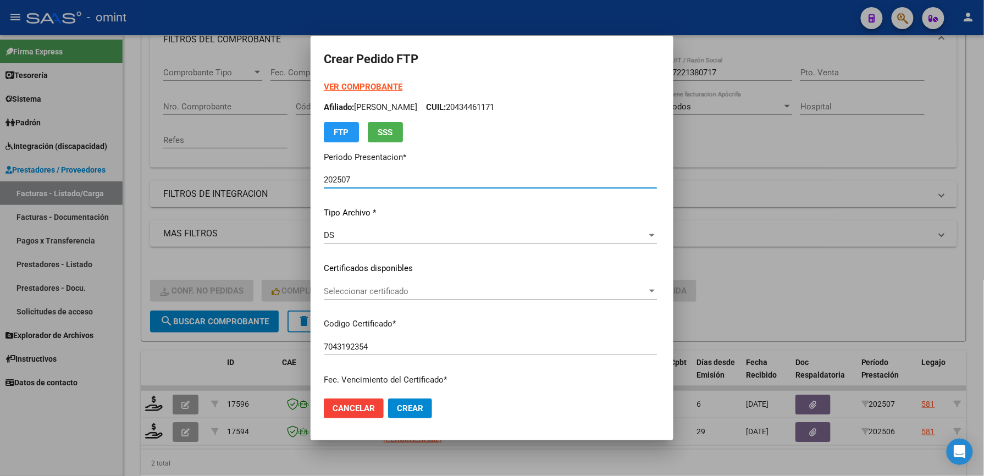
click at [394, 288] on span "Seleccionar certificado" at bounding box center [485, 292] width 323 height 10
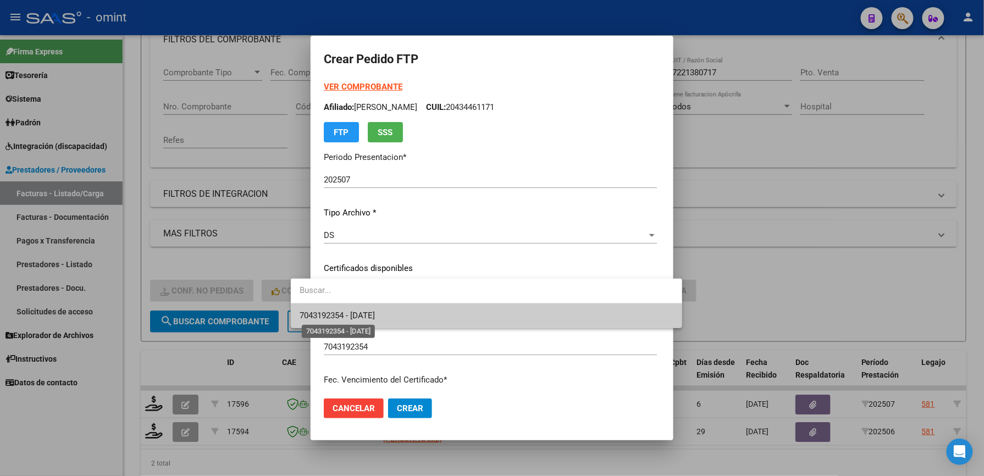
click at [375, 317] on span "7043192354 - 2028-04-25" at bounding box center [337, 316] width 75 height 10
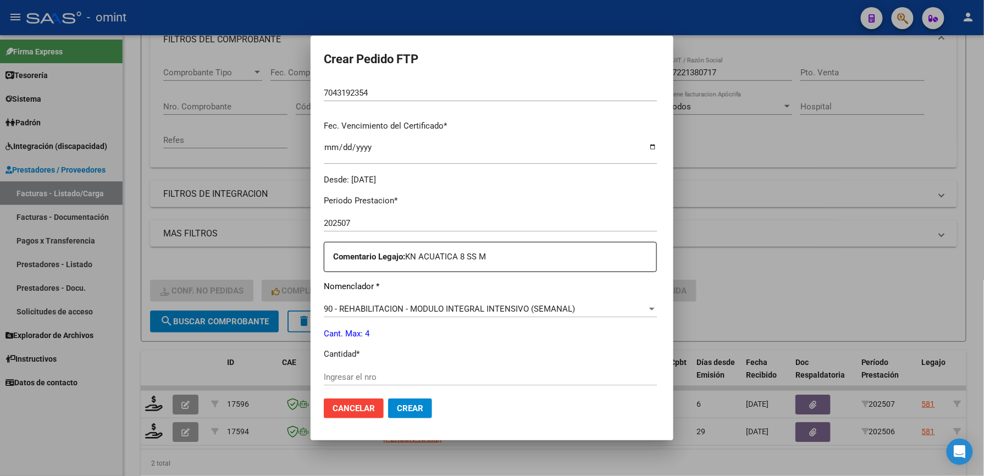
scroll to position [293, 0]
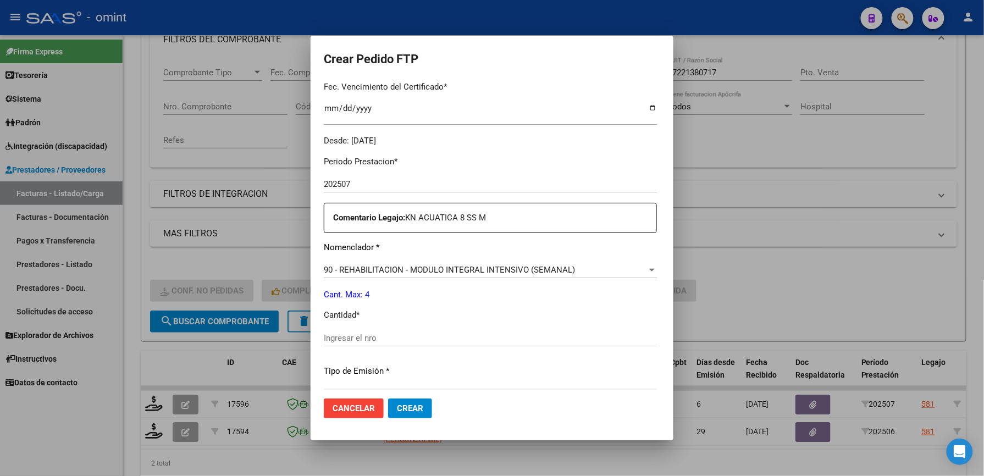
click at [357, 335] on input "Ingresar el nro" at bounding box center [490, 338] width 333 height 10
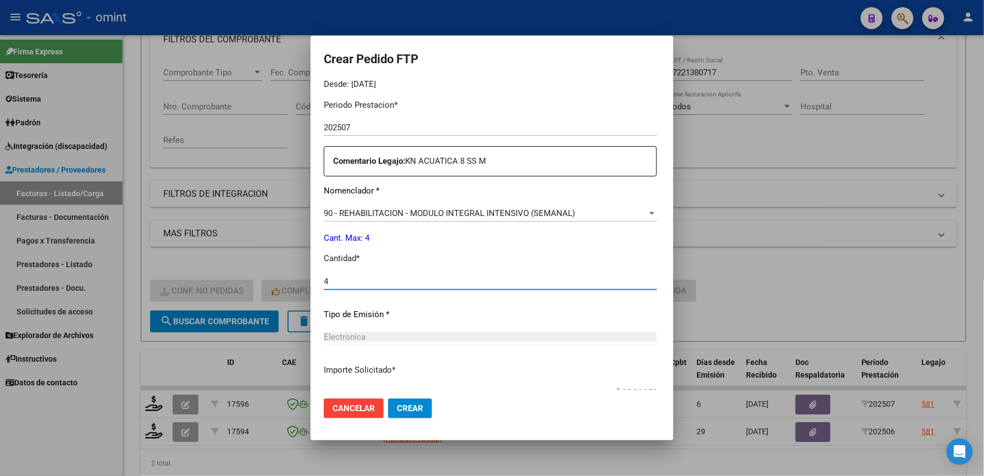
scroll to position [426, 0]
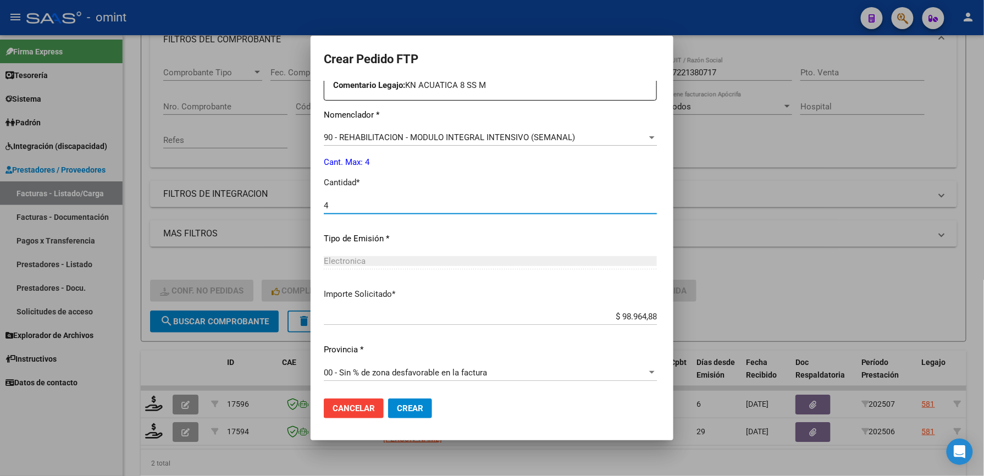
type input "4"
click at [397, 406] on span "Crear" at bounding box center [410, 409] width 26 height 10
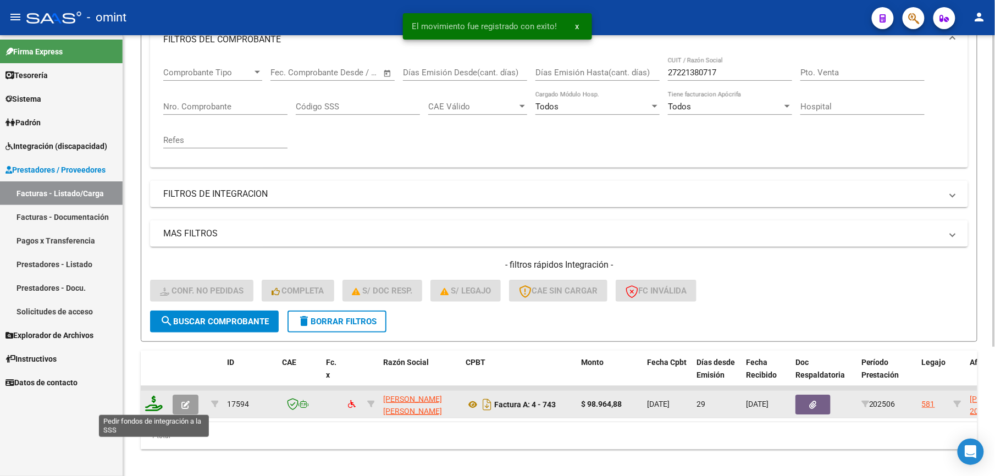
click at [157, 401] on icon at bounding box center [154, 403] width 18 height 15
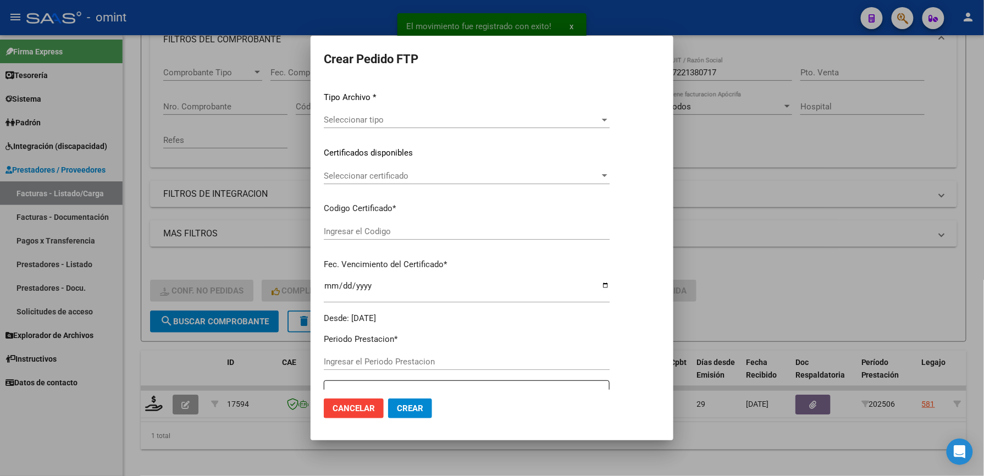
type input "202507"
type input "202506"
type input "$ 98.964,88"
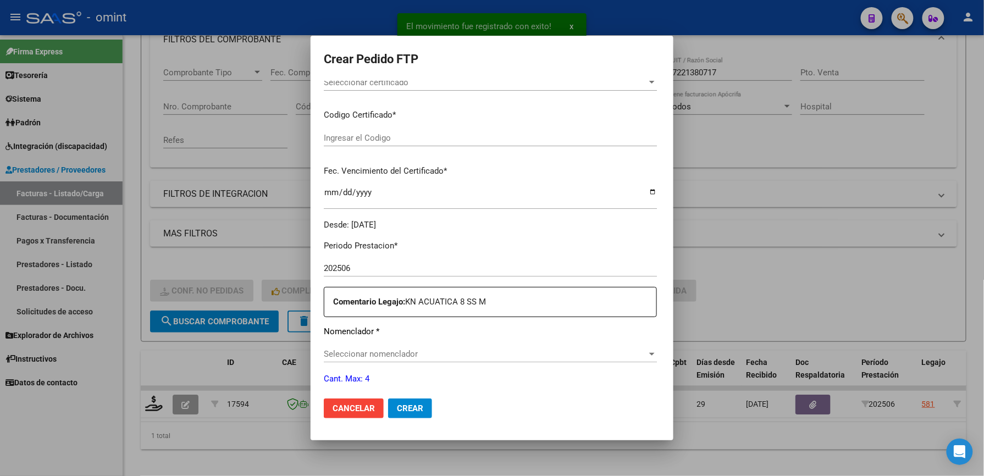
type input "7043192354"
type input "2028-04-25"
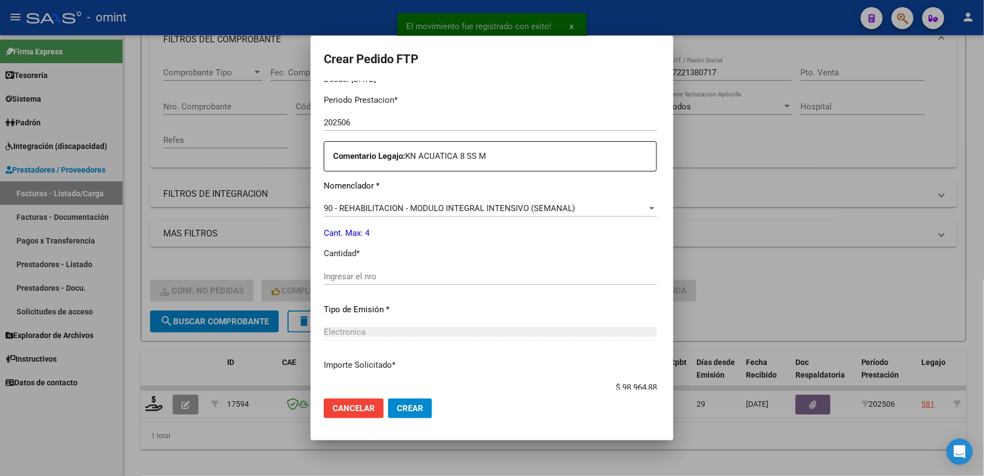
scroll to position [355, 0]
click at [382, 271] on input "Ingresar el nro" at bounding box center [490, 276] width 333 height 10
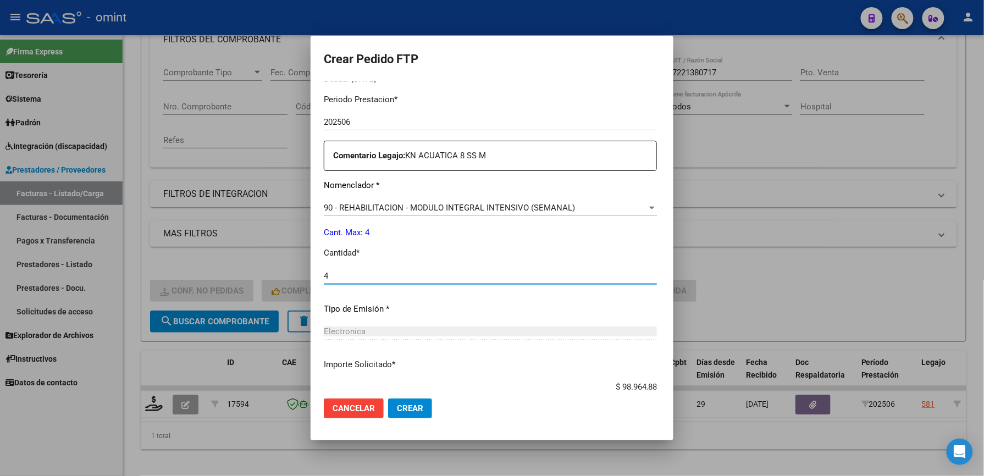
type input "4"
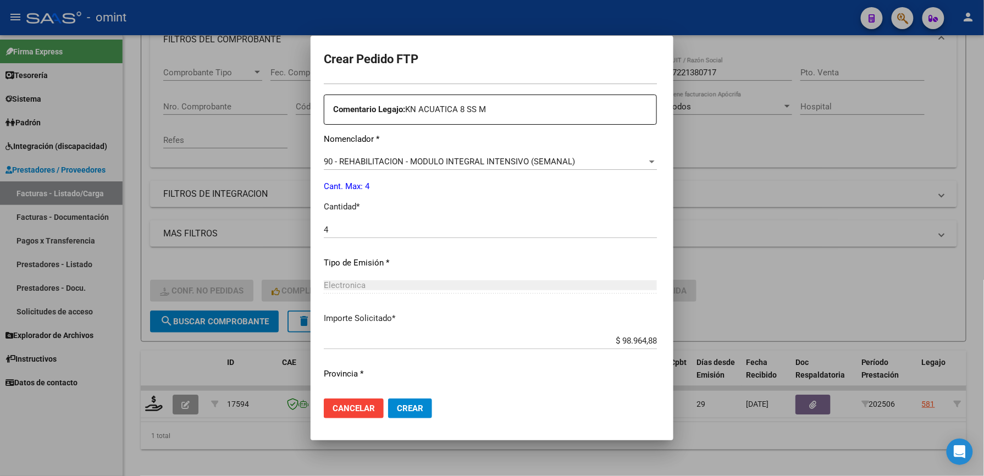
scroll to position [426, 0]
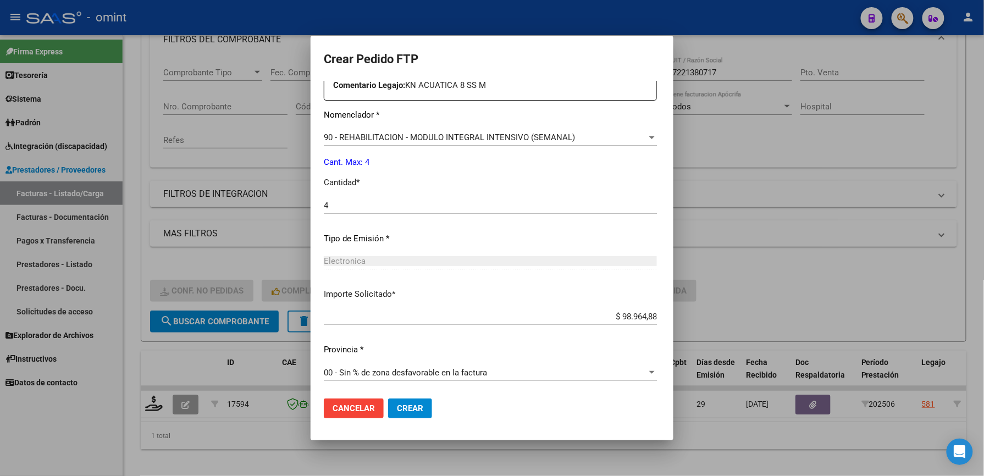
click at [392, 403] on button "Crear" at bounding box center [410, 409] width 44 height 20
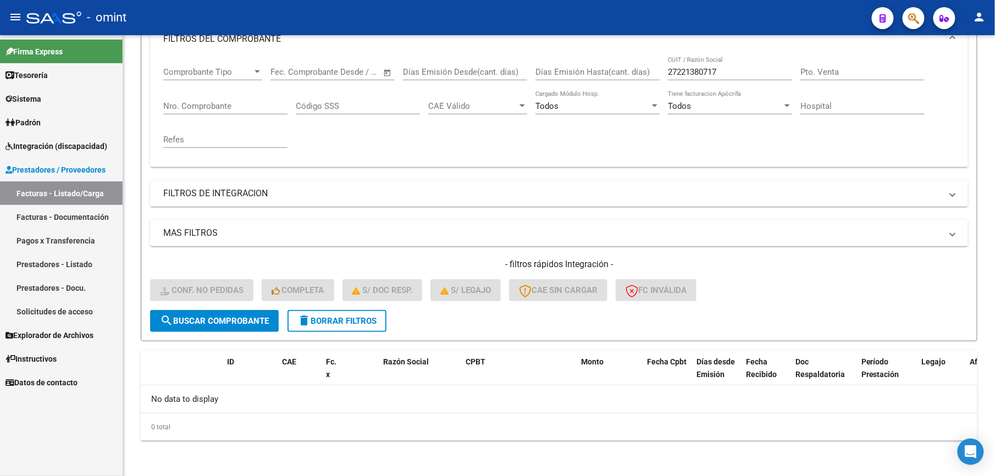
scroll to position [165, 0]
drag, startPoint x: 647, startPoint y: 65, endPoint x: 615, endPoint y: 63, distance: 32.5
click at [616, 63] on div "Comprobante Tipo Comprobante Tipo Start date – End date Fec. Comprobante Desde …" at bounding box center [559, 108] width 792 height 102
paste input "19423239"
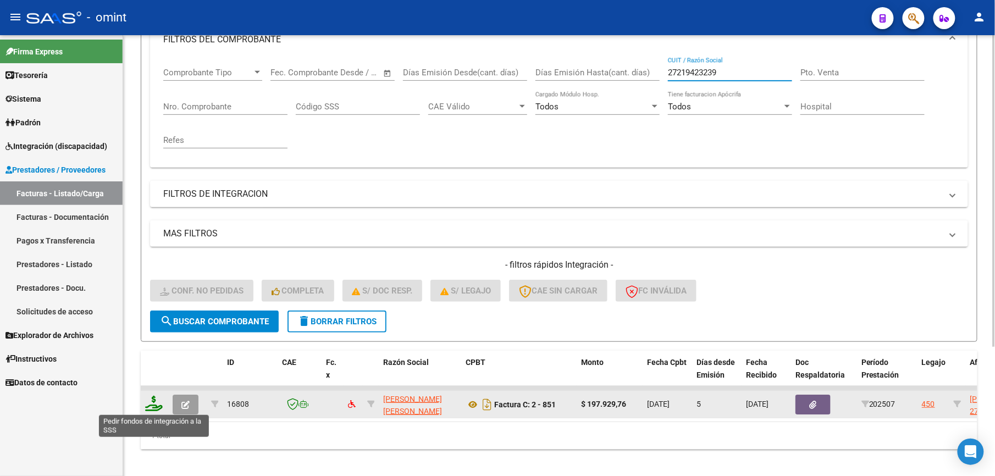
type input "27219423239"
click at [151, 401] on icon at bounding box center [154, 403] width 18 height 15
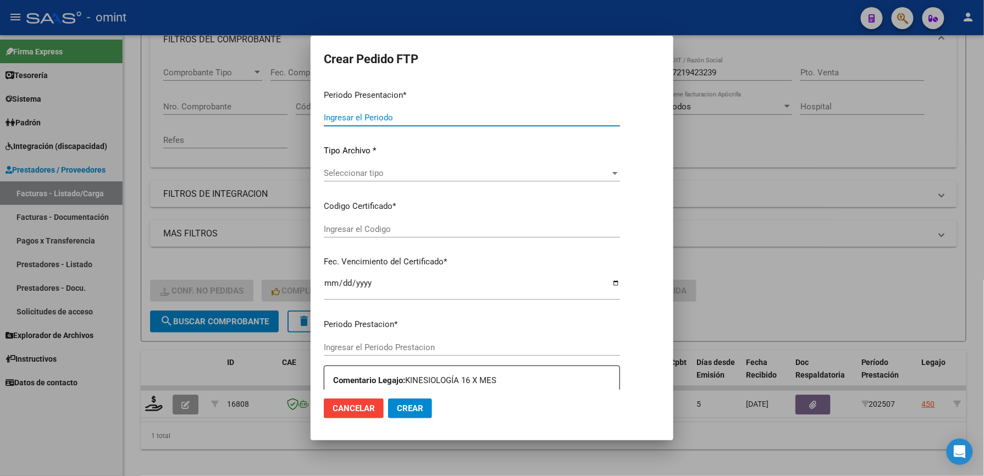
type input "202507"
type input "$ 197.929,76"
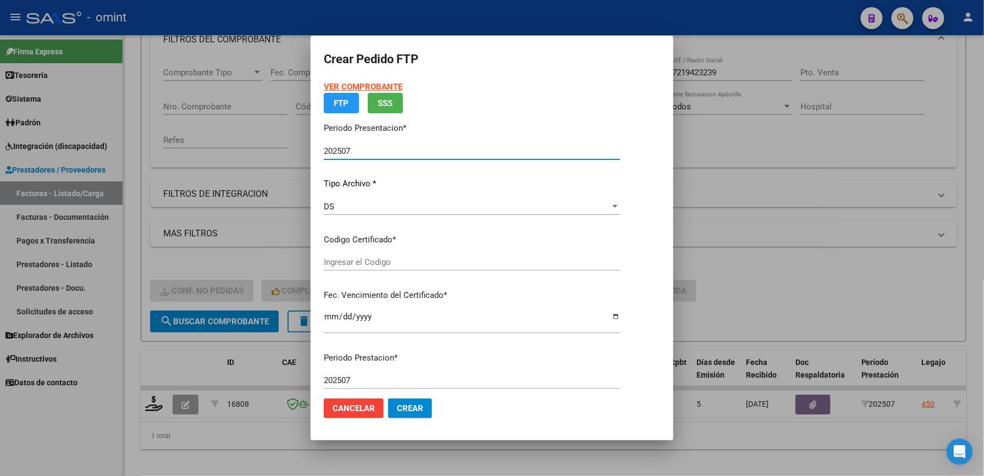
type input "1362392854"
type input "2032-08-25"
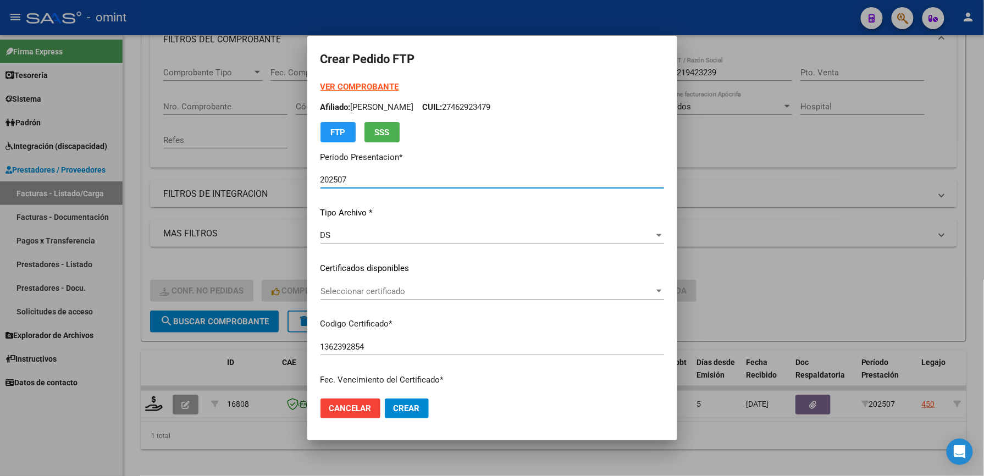
click at [470, 287] on span "Seleccionar certificado" at bounding box center [488, 292] width 334 height 10
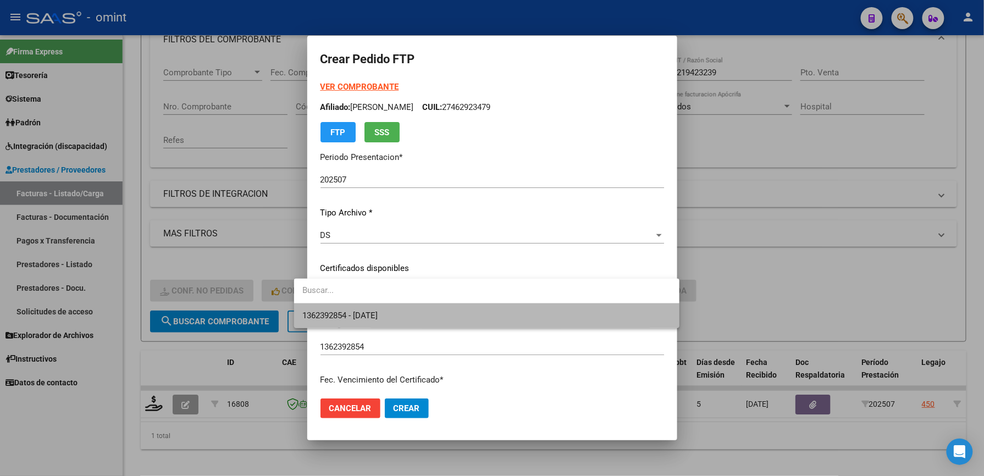
click at [455, 316] on span "1362392854 - 2032-08-25" at bounding box center [487, 316] width 368 height 25
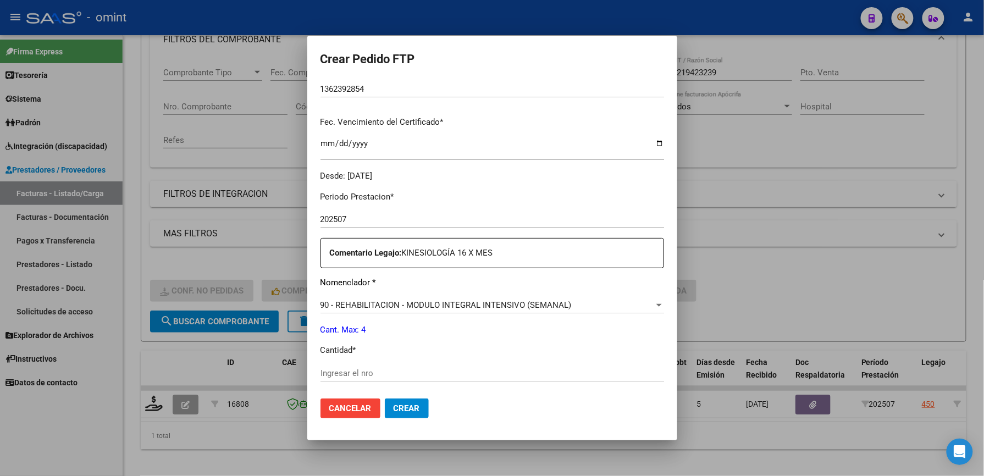
scroll to position [293, 0]
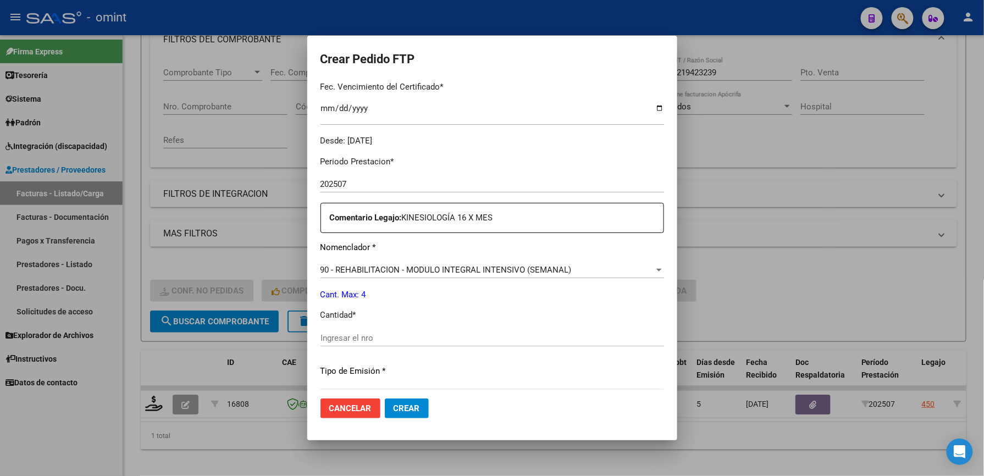
click at [392, 341] on input "Ingresar el nro" at bounding box center [493, 338] width 344 height 10
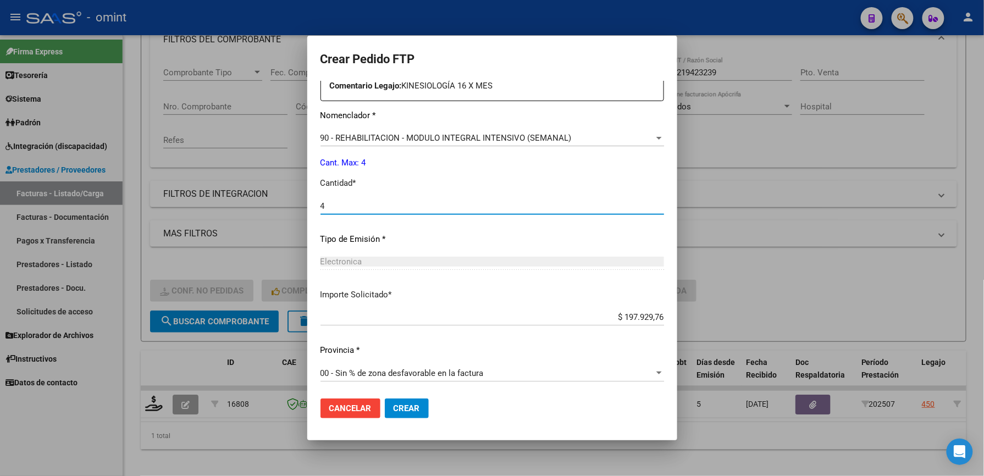
scroll to position [426, 0]
type input "4"
click at [403, 407] on button "Crear" at bounding box center [407, 409] width 44 height 20
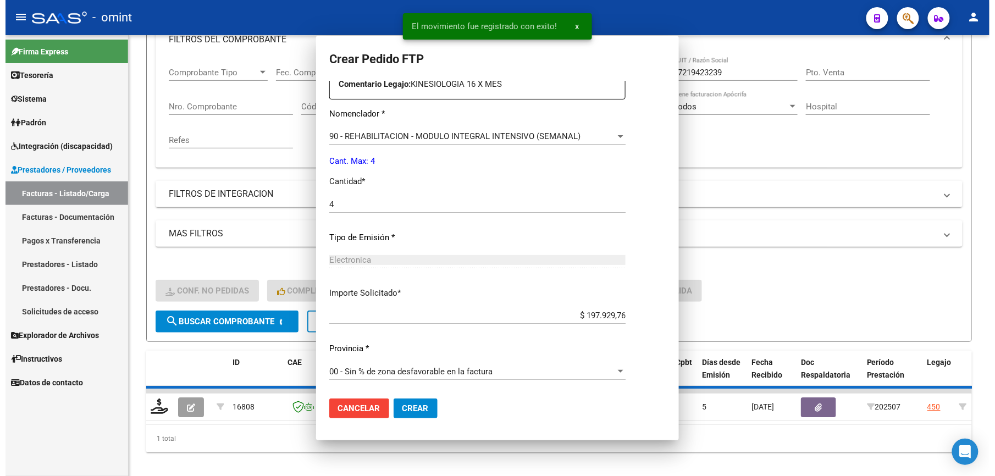
scroll to position [363, 0]
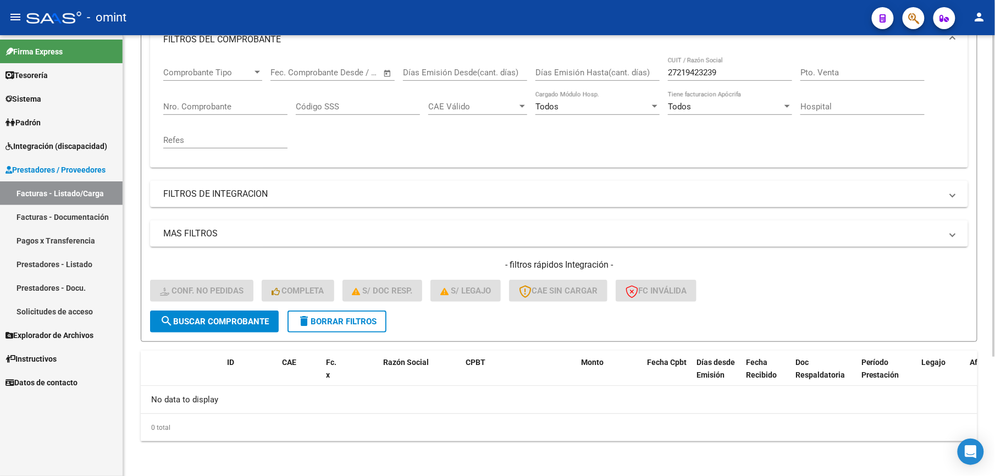
drag, startPoint x: 736, startPoint y: 67, endPoint x: 705, endPoint y: 70, distance: 31.0
click at [705, 70] on div "27219423239 CUIT / Razón Social" at bounding box center [730, 69] width 124 height 24
drag, startPoint x: 726, startPoint y: 73, endPoint x: 636, endPoint y: 71, distance: 90.2
click at [636, 71] on div "Comprobante Tipo Comprobante Tipo Start date – End date Fec. Comprobante Desde …" at bounding box center [559, 108] width 792 height 102
paste input "0312522862"
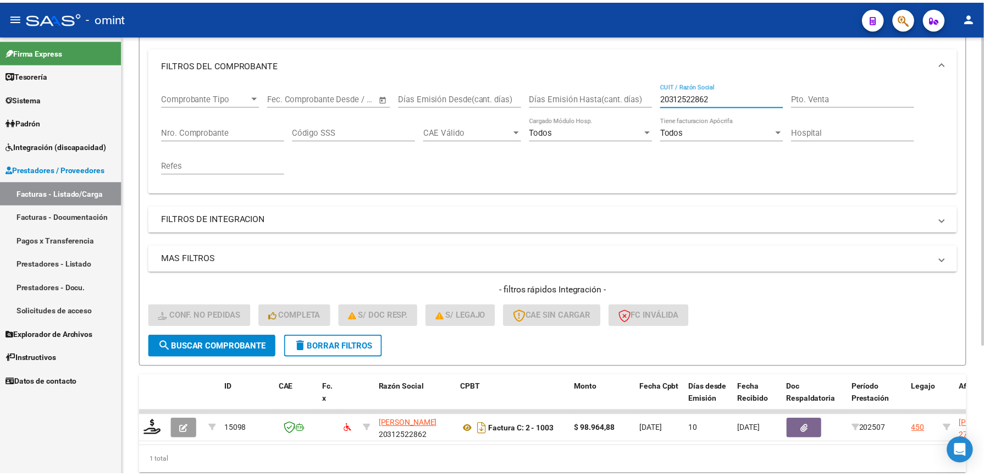
scroll to position [165, 0]
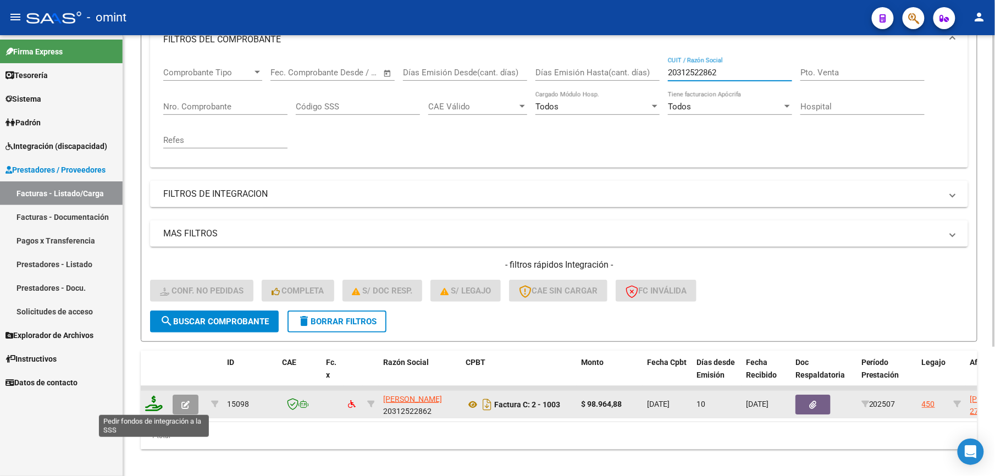
type input "20312522862"
click at [155, 407] on icon at bounding box center [154, 403] width 18 height 15
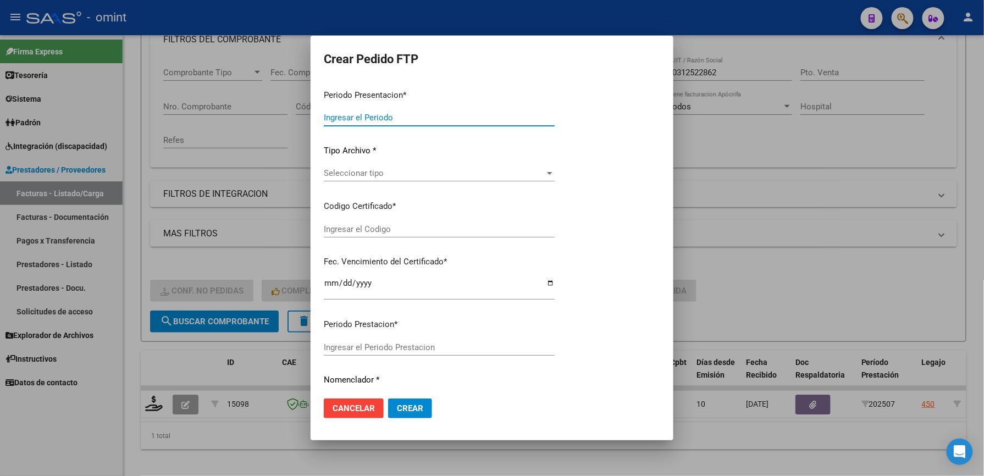
type input "202507"
type input "$ 98.964,88"
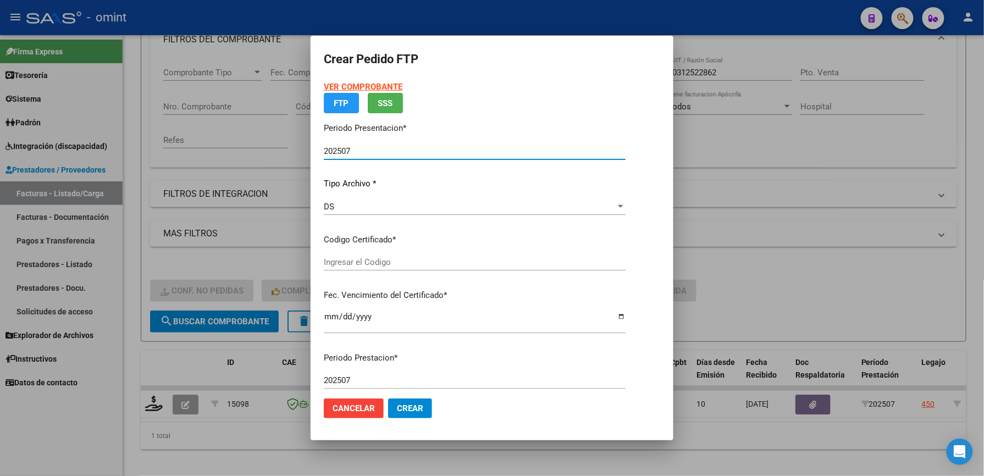
type input "1362392854"
type input "2032-08-25"
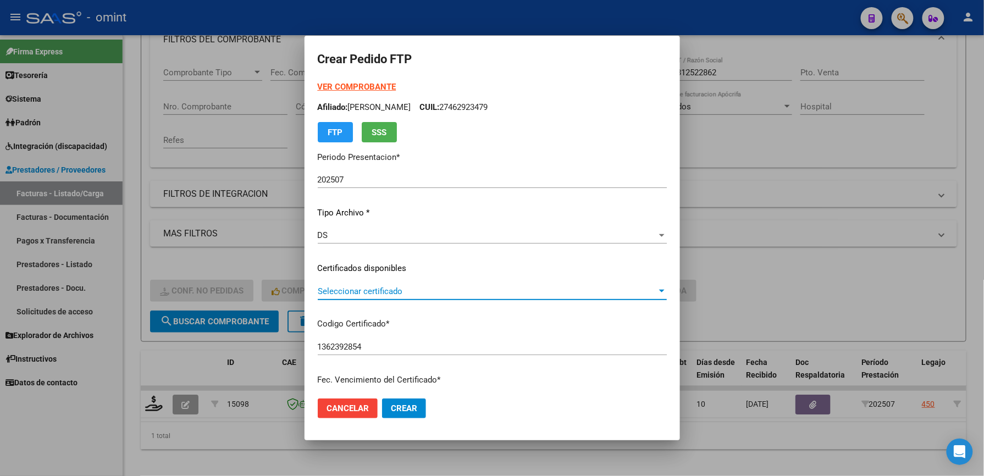
click at [427, 289] on span "Seleccionar certificado" at bounding box center [487, 292] width 339 height 10
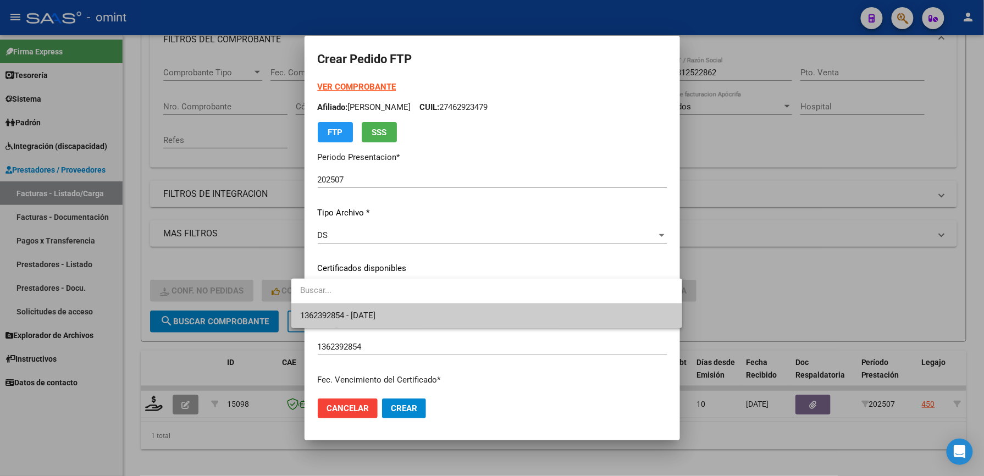
click at [427, 310] on span "1362392854 - 2032-08-25" at bounding box center [486, 316] width 373 height 25
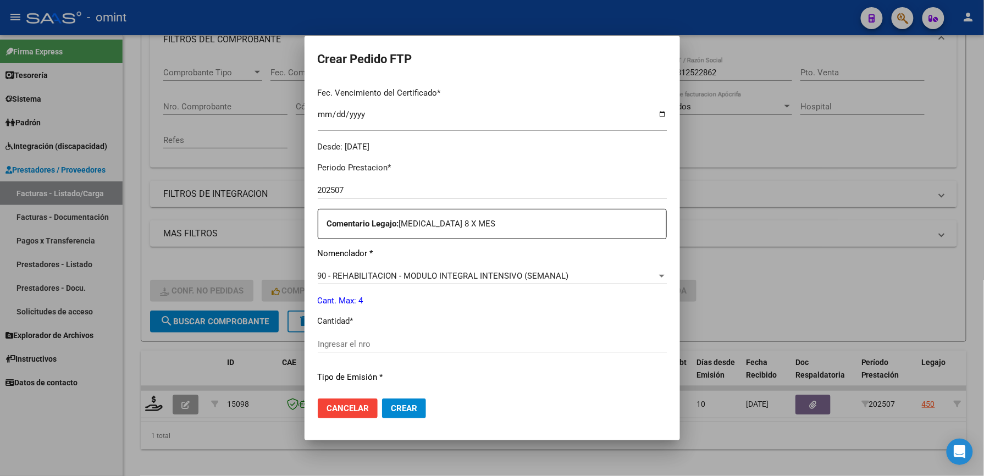
scroll to position [293, 0]
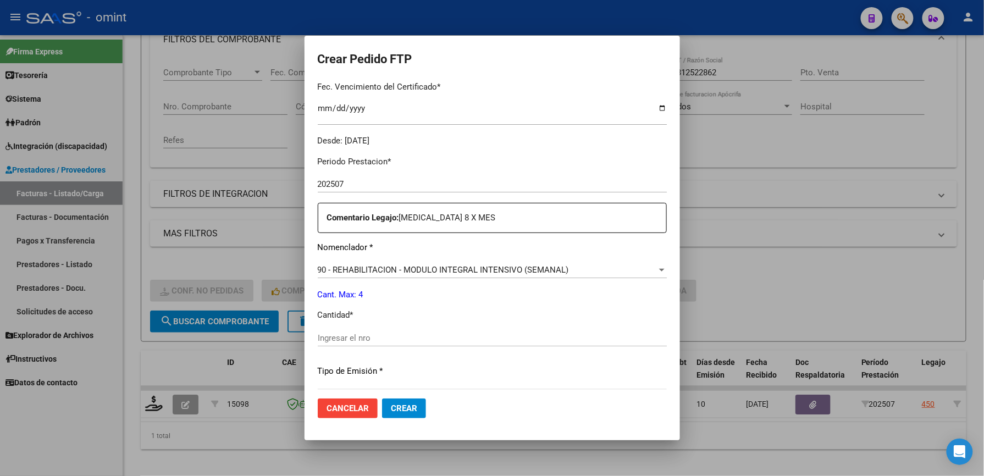
click at [401, 335] on input "Ingresar el nro" at bounding box center [492, 338] width 349 height 10
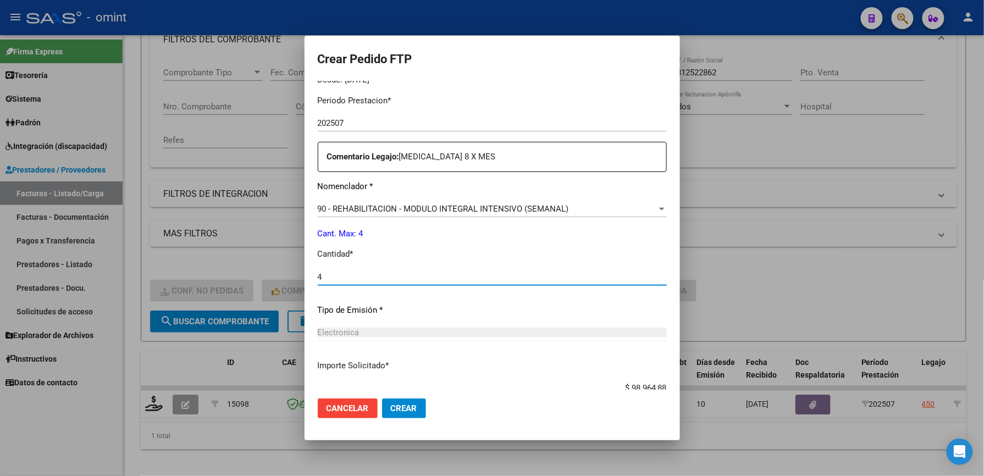
scroll to position [426, 0]
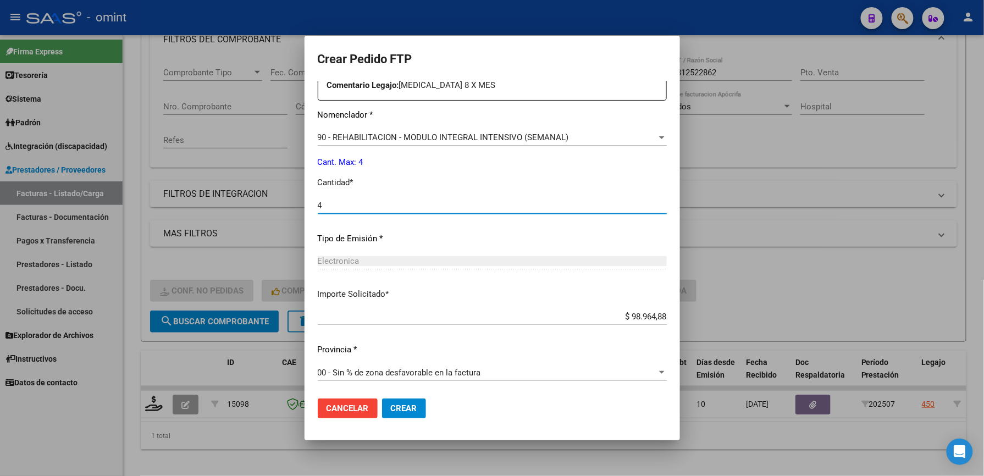
type input "4"
click at [397, 410] on span "Crear" at bounding box center [404, 409] width 26 height 10
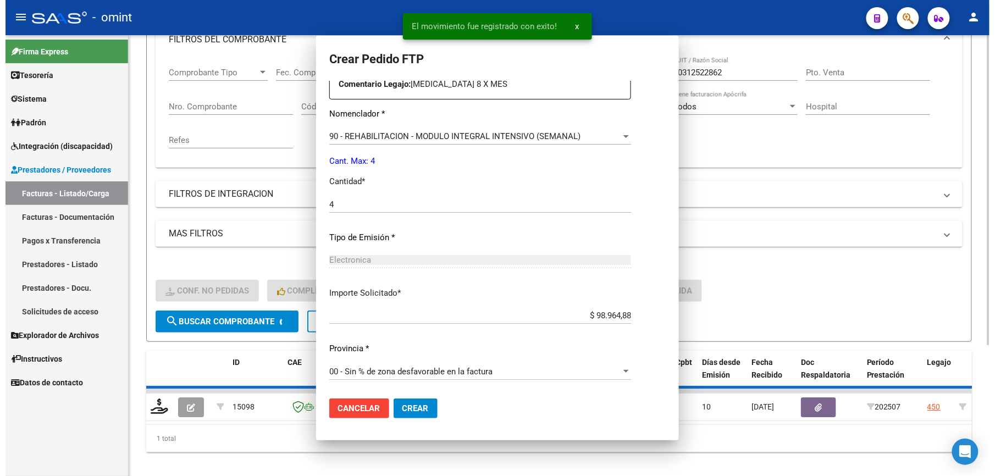
scroll to position [0, 0]
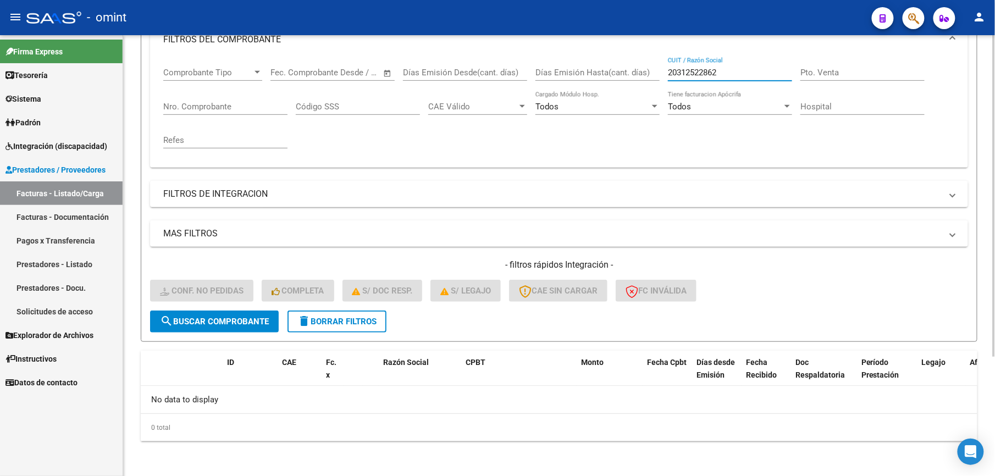
drag, startPoint x: 740, startPoint y: 75, endPoint x: 617, endPoint y: 75, distance: 123.2
click at [617, 75] on div "Comprobante Tipo Comprobante Tipo Start date – End date Fec. Comprobante Desde …" at bounding box center [559, 108] width 792 height 102
paste input "7280303807"
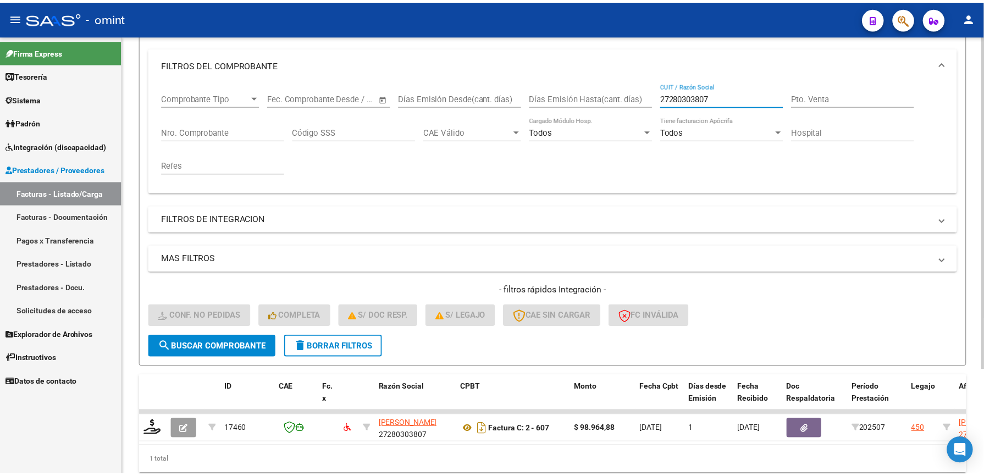
scroll to position [165, 0]
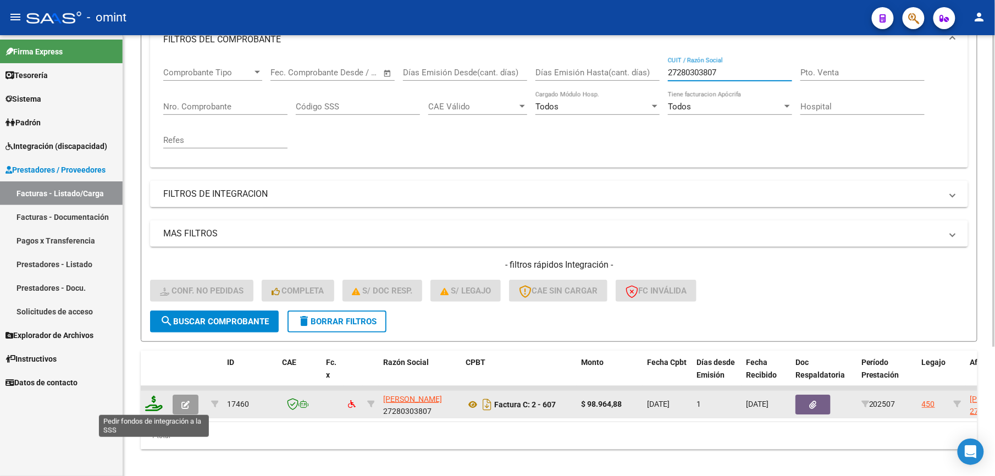
type input "27280303807"
click at [151, 405] on icon at bounding box center [154, 403] width 18 height 15
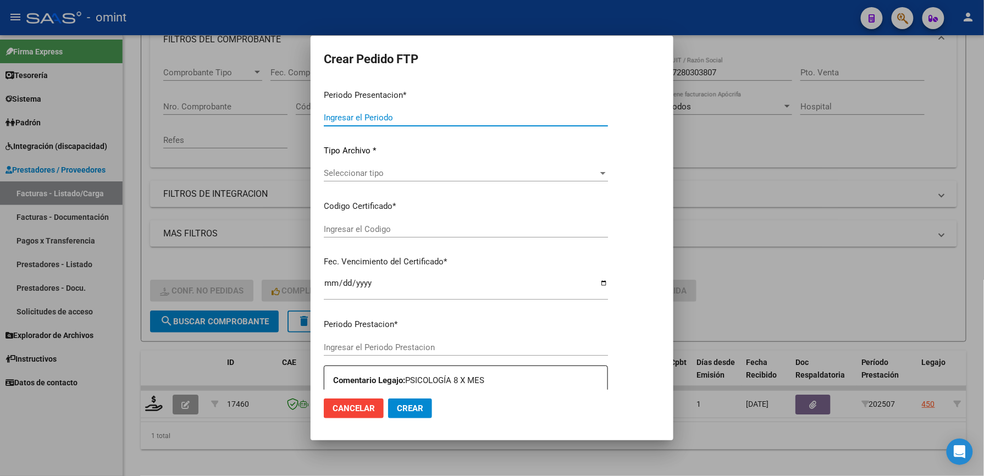
type input "202507"
type input "$ 98.964,88"
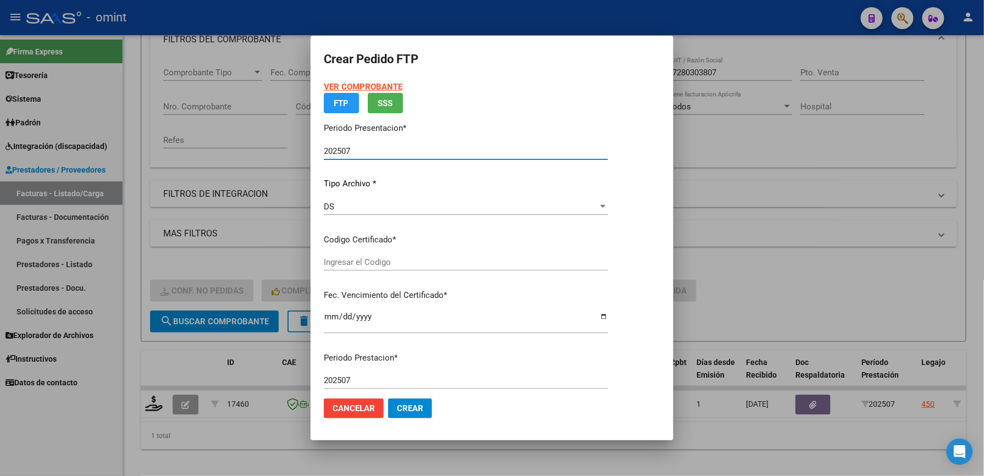
type input "1362392854"
type input "2032-08-25"
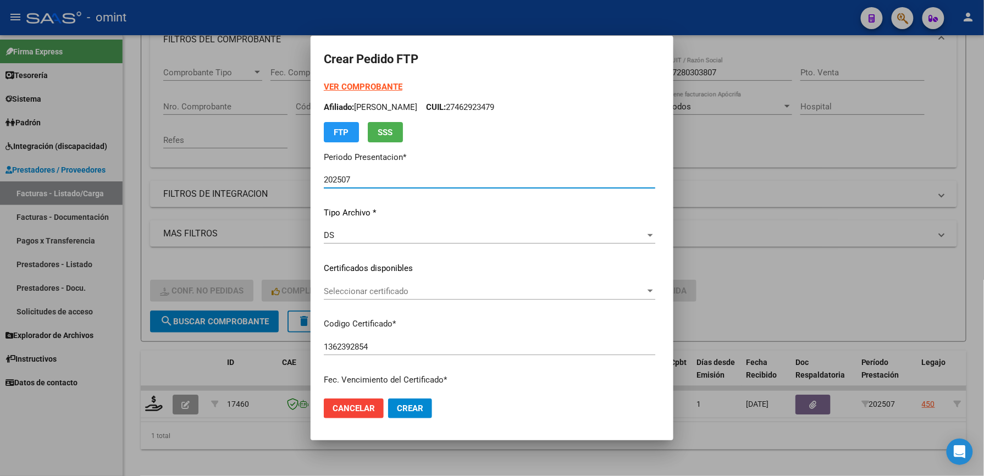
click at [420, 291] on span "Seleccionar certificado" at bounding box center [485, 292] width 322 height 10
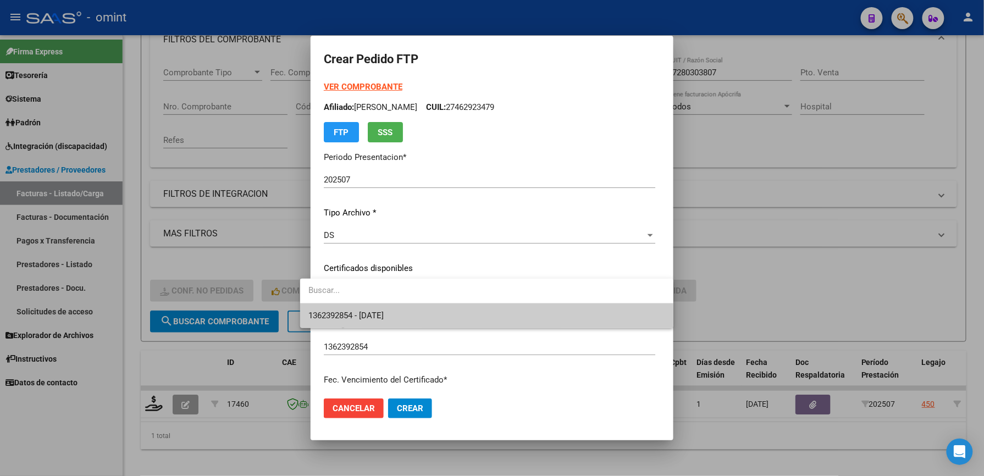
click at [426, 315] on span "1362392854 - 2032-08-25" at bounding box center [487, 316] width 356 height 25
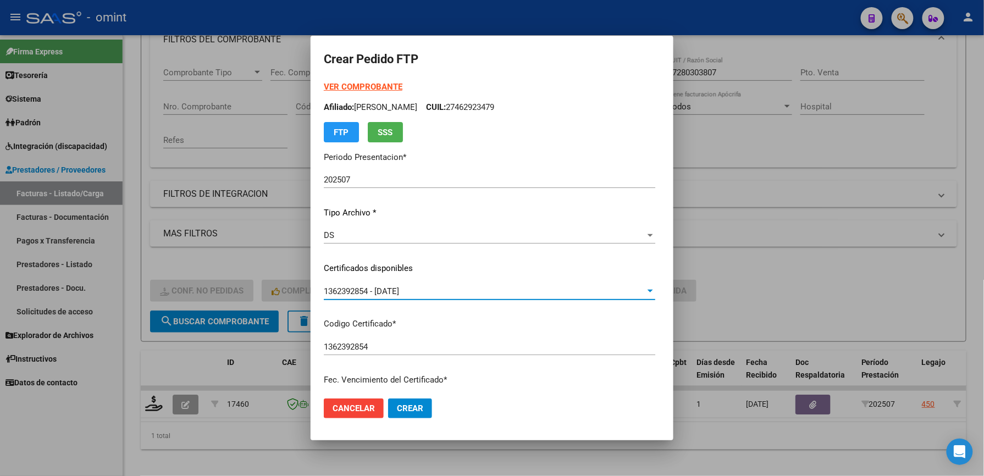
scroll to position [293, 0]
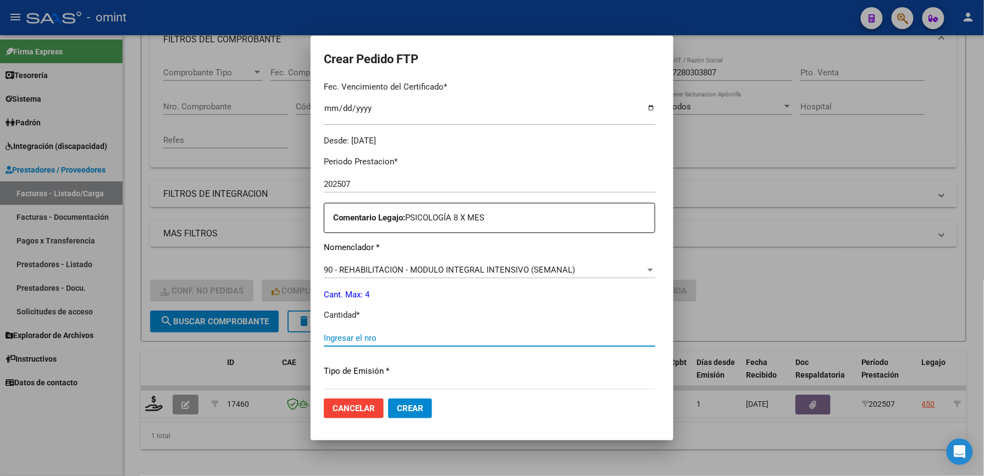
click at [383, 335] on input "Ingresar el nro" at bounding box center [490, 338] width 332 height 10
type input "4"
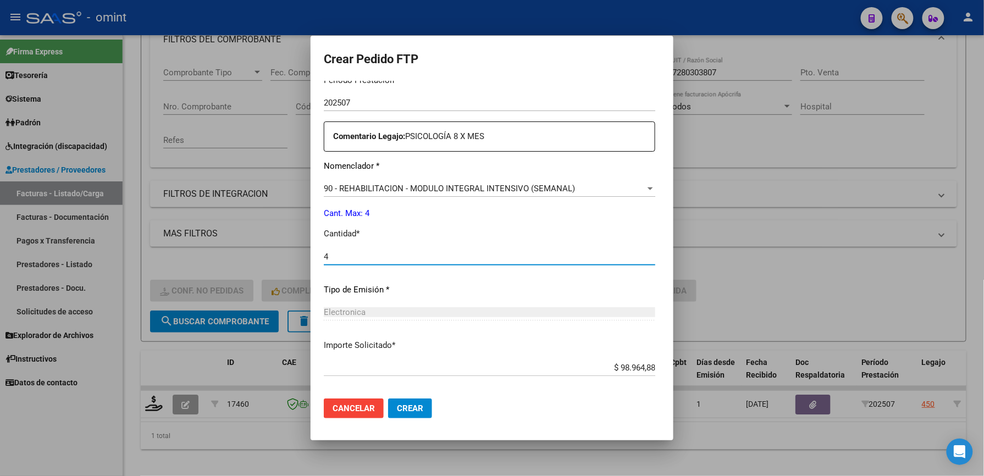
scroll to position [426, 0]
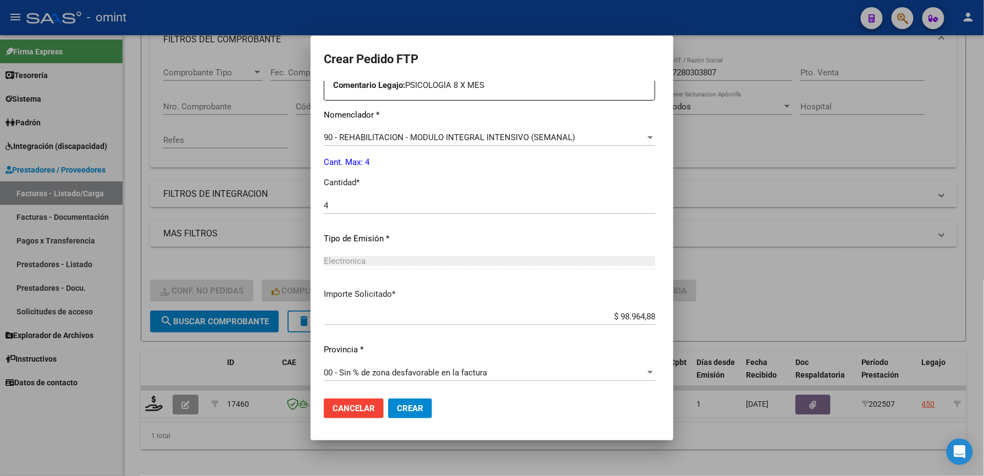
click at [400, 408] on span "Crear" at bounding box center [410, 409] width 26 height 10
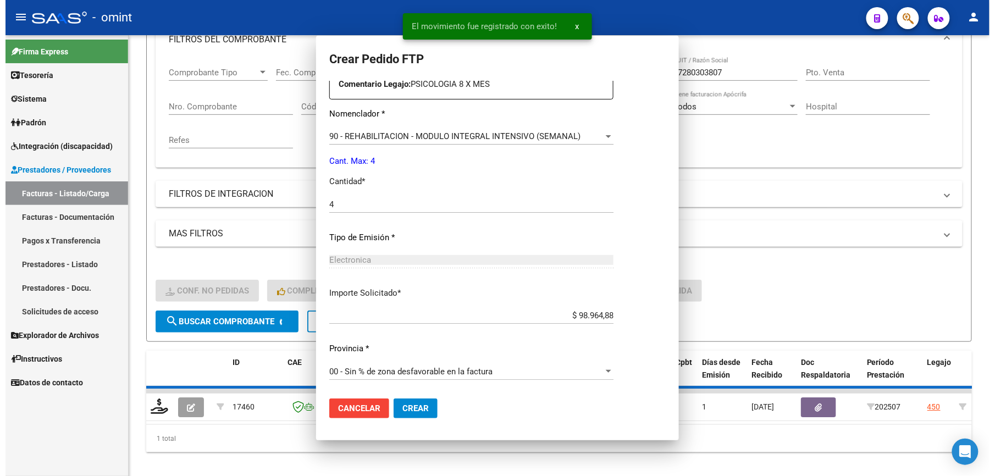
scroll to position [0, 0]
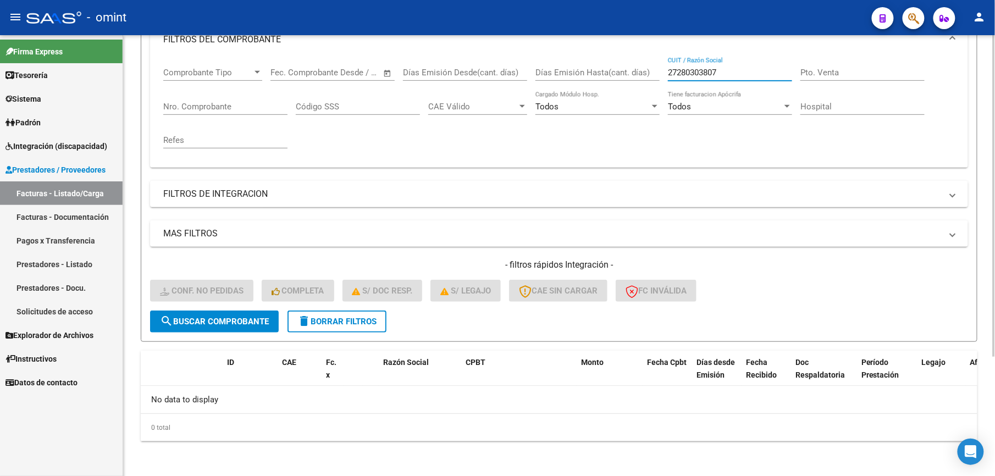
drag, startPoint x: 697, startPoint y: 69, endPoint x: 627, endPoint y: 67, distance: 70.4
click at [627, 67] on div "Comprobante Tipo Comprobante Tipo Start date – End date Fec. Comprobante Desde …" at bounding box center [559, 108] width 792 height 102
paste input "30713603909"
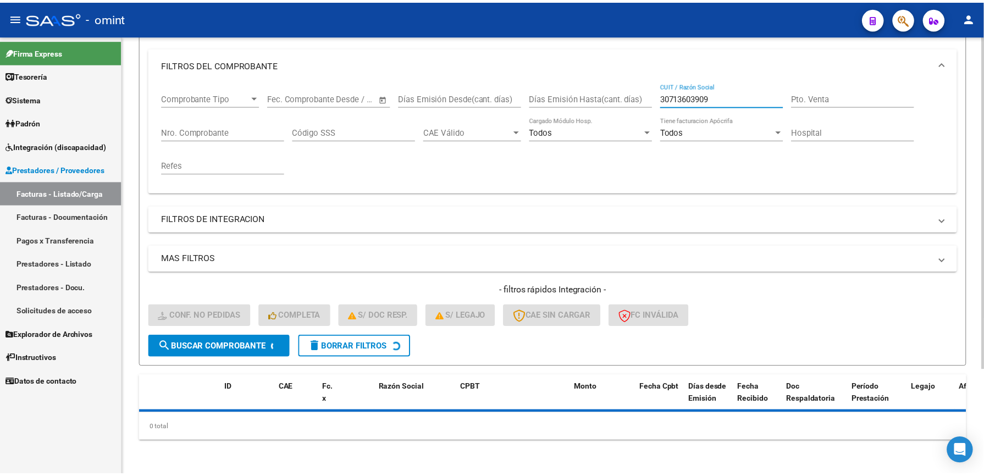
scroll to position [165, 0]
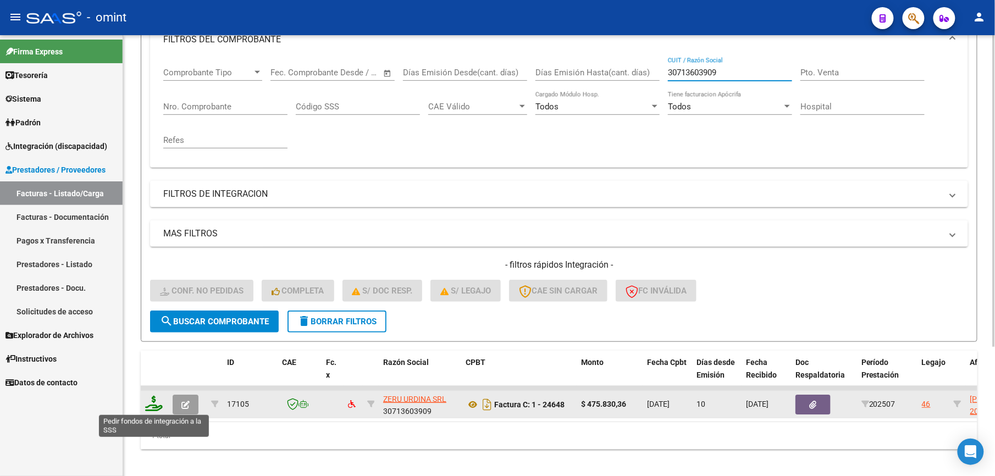
type input "30713603909"
click at [159, 399] on icon at bounding box center [154, 403] width 18 height 15
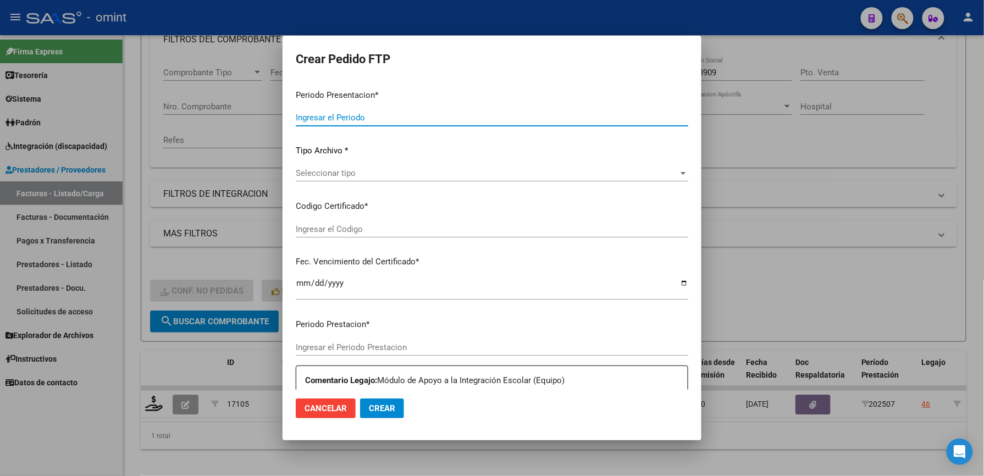
type input "202507"
type input "$ 475.830,36"
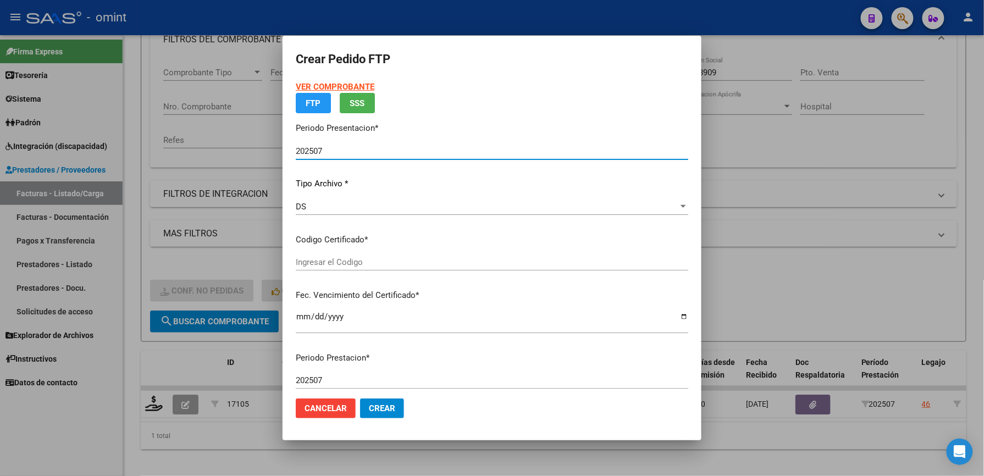
type input "7120825362"
type input "2027-12-07"
click at [383, 264] on div "VER COMPROBANTE ARCA Padrón FTP SSS Periodo Presentacion * 202507 Ingresar el P…" at bounding box center [492, 212] width 393 height 263
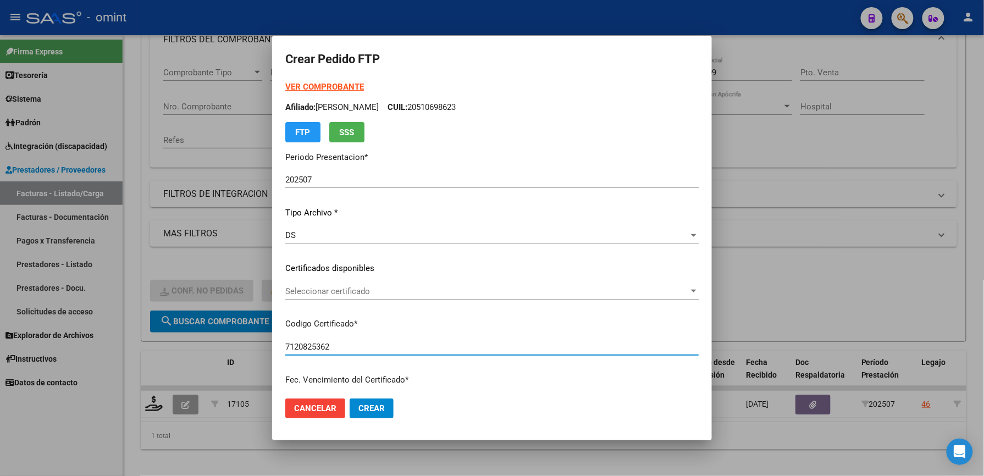
click at [300, 277] on div "VER COMPROBANTE ARCA Padrón Afiliado: FACHADO MARCO CUIL: 20510698623 FTP SSS P…" at bounding box center [492, 261] width 414 height 360
click at [309, 291] on span "Seleccionar certificado" at bounding box center [487, 292] width 404 height 10
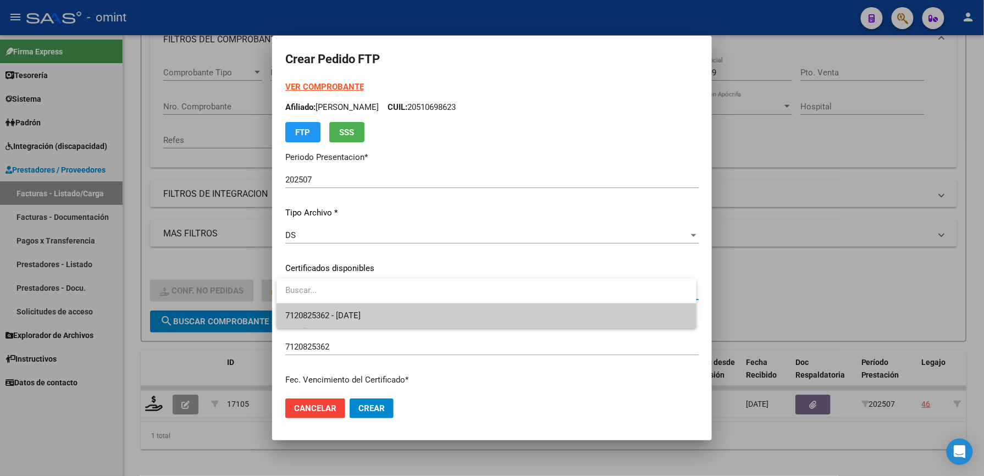
click at [351, 322] on span "7120825362 - 2027-12-07" at bounding box center [486, 316] width 403 height 25
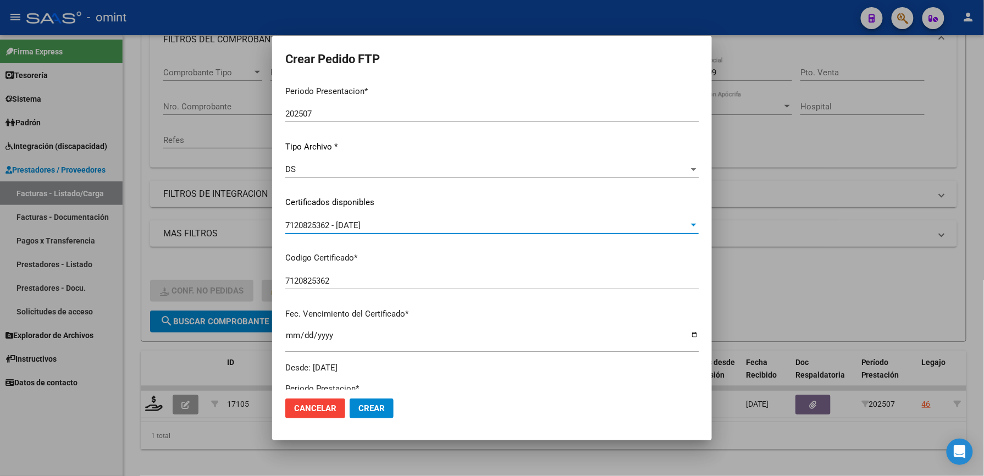
scroll to position [293, 0]
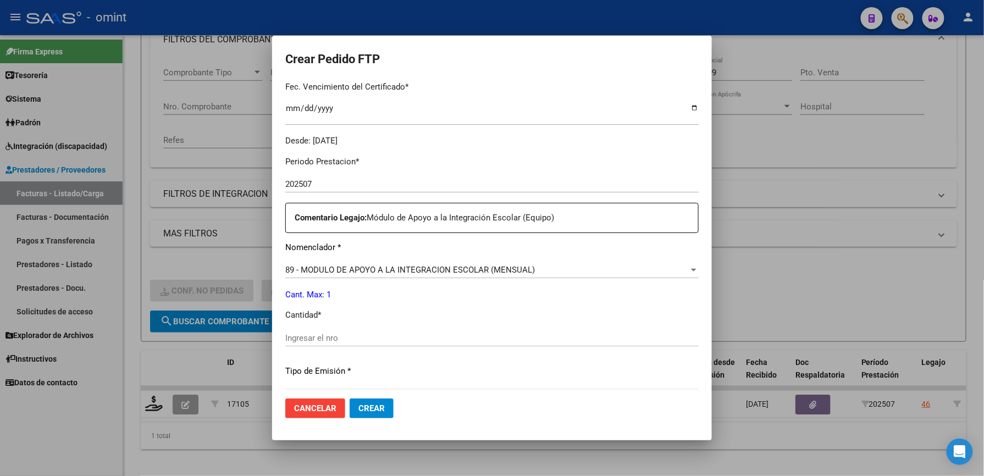
click at [357, 332] on div "Ingresar el nro" at bounding box center [492, 338] width 414 height 16
type input "1"
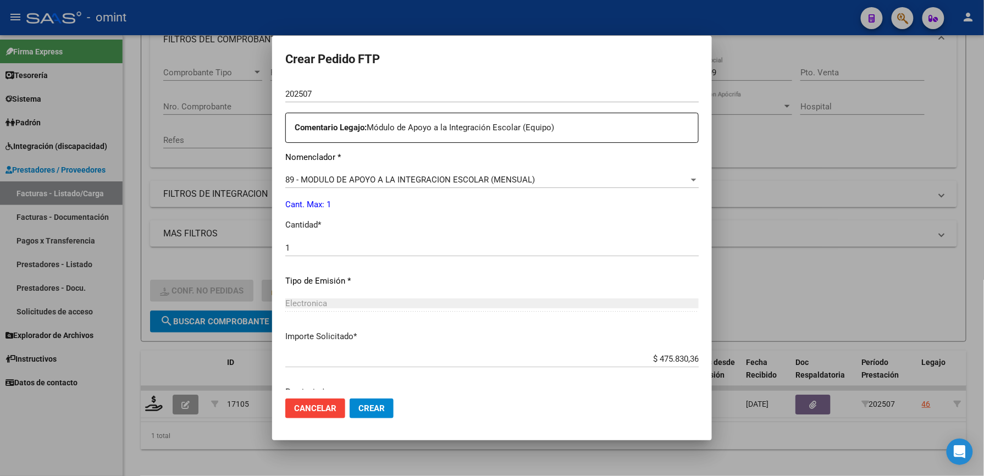
scroll to position [426, 0]
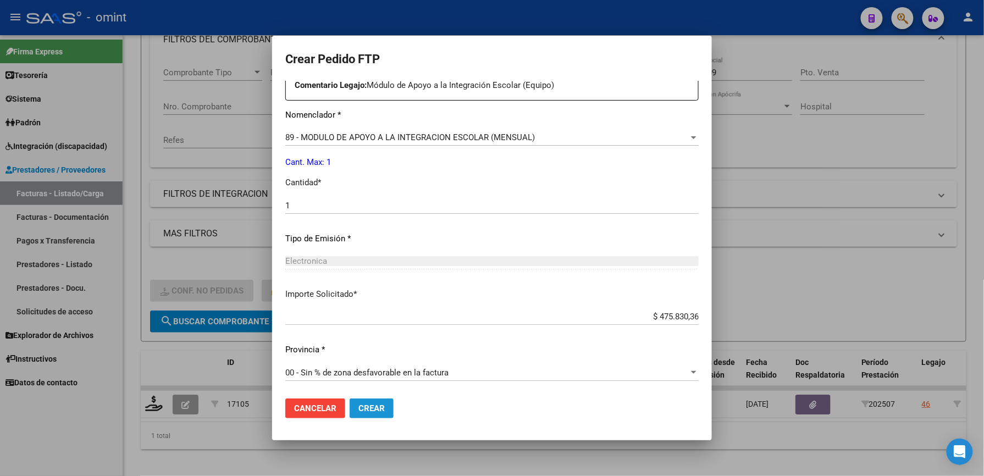
click at [378, 405] on span "Crear" at bounding box center [372, 409] width 26 height 10
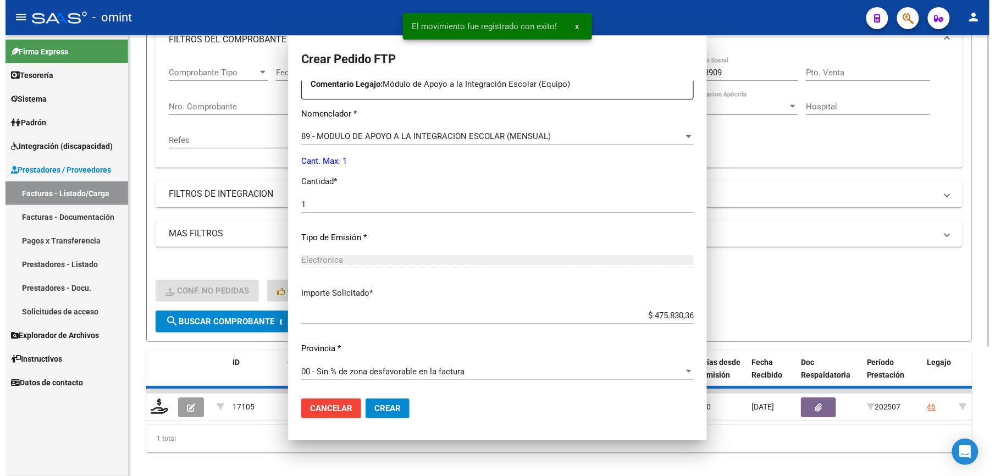
scroll to position [0, 0]
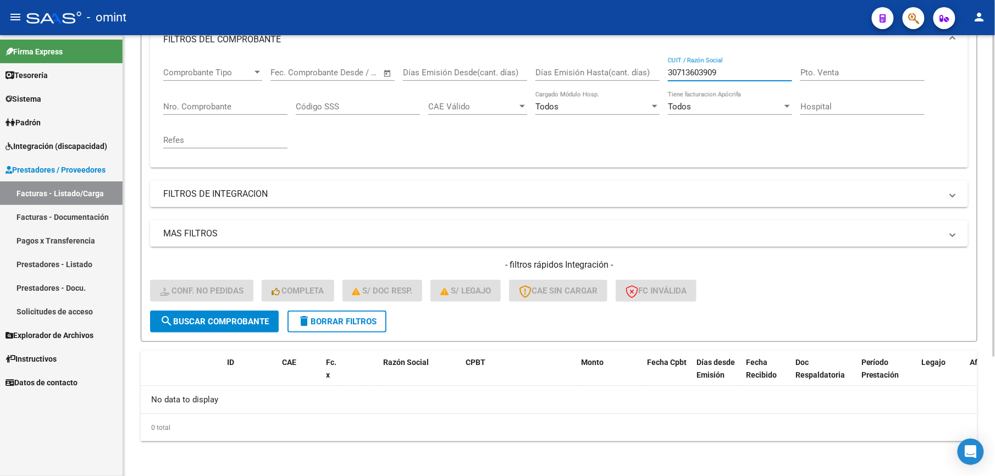
drag, startPoint x: 676, startPoint y: 73, endPoint x: 610, endPoint y: 73, distance: 66.0
click at [612, 73] on div "Comprobante Tipo Comprobante Tipo Start date – End date Fec. Comprobante Desde …" at bounding box center [559, 108] width 792 height 102
paste input "5123971"
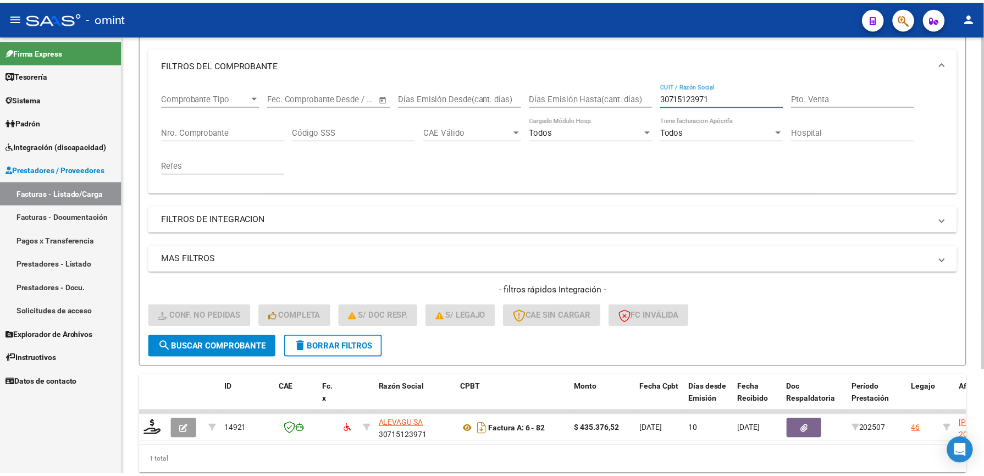
scroll to position [165, 0]
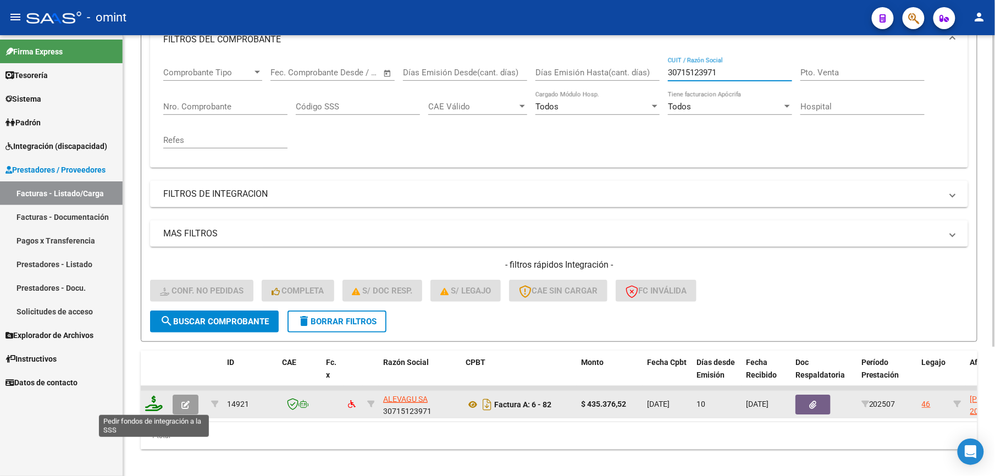
type input "30715123971"
click at [155, 408] on icon at bounding box center [154, 403] width 18 height 15
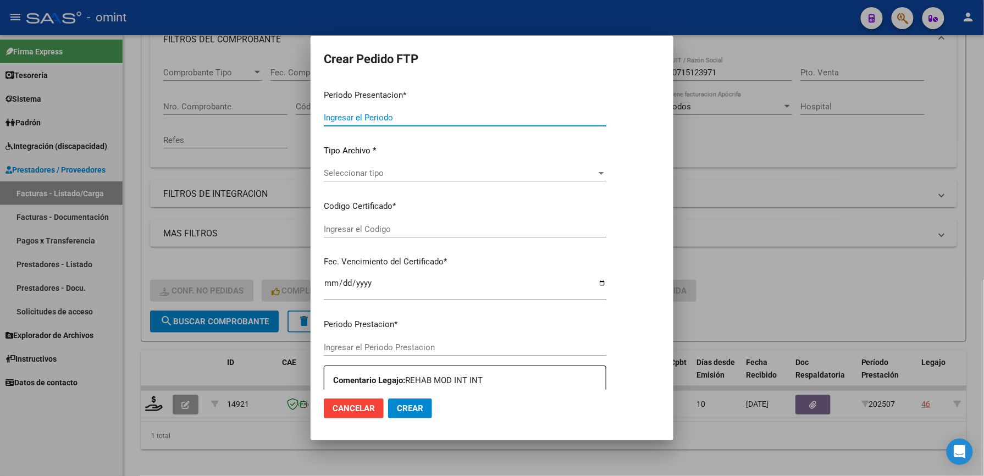
type input "202507"
type input "$ 435.376,52"
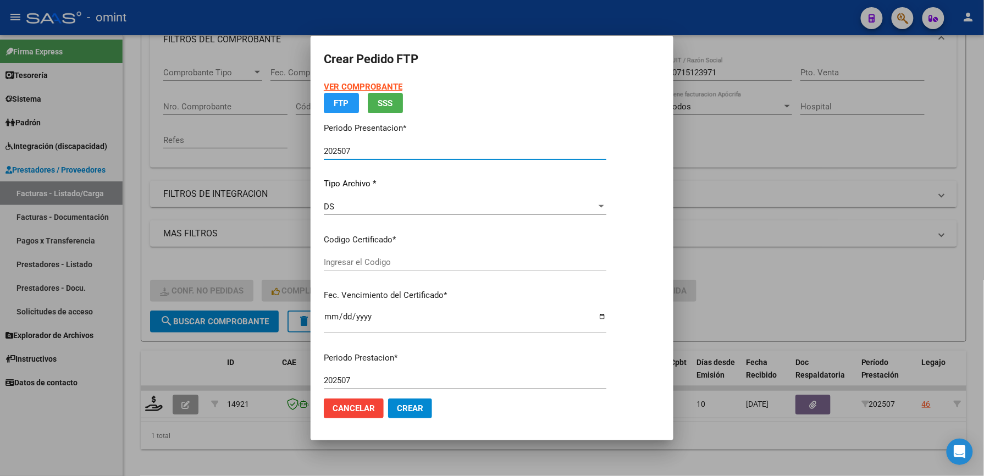
type input "7120825362"
type input "2027-12-07"
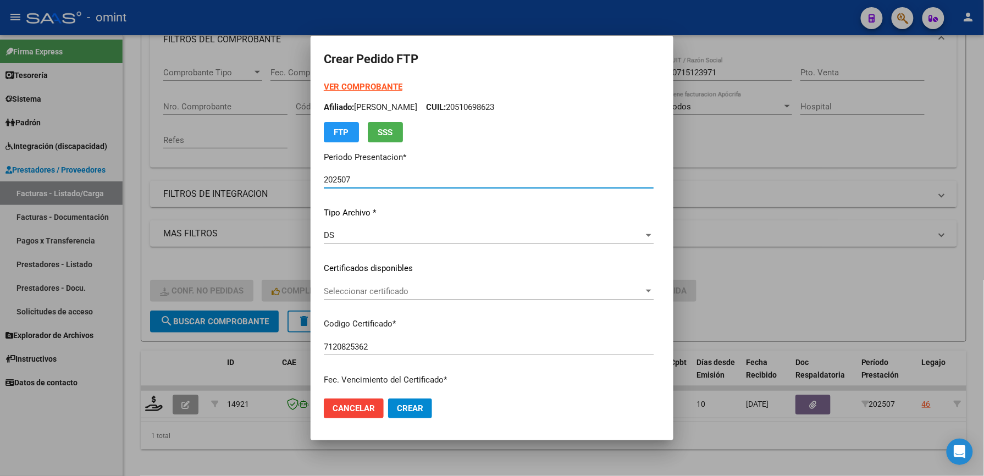
click at [432, 293] on span "Seleccionar certificado" at bounding box center [484, 292] width 320 height 10
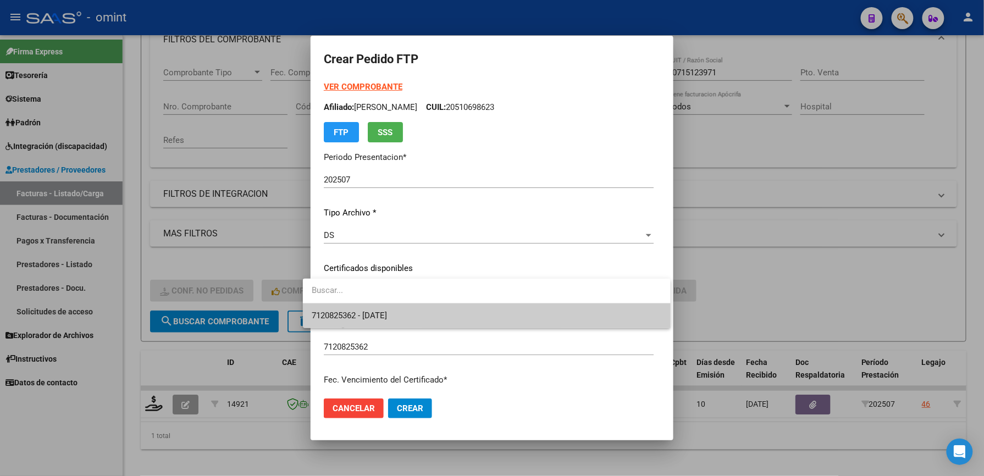
click at [438, 313] on span "7120825362 - 2027-12-07" at bounding box center [487, 316] width 350 height 25
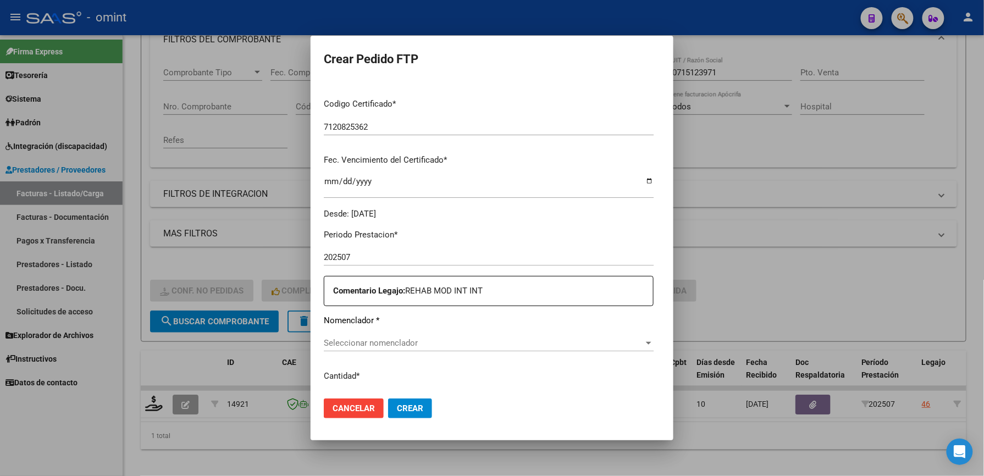
scroll to position [293, 0]
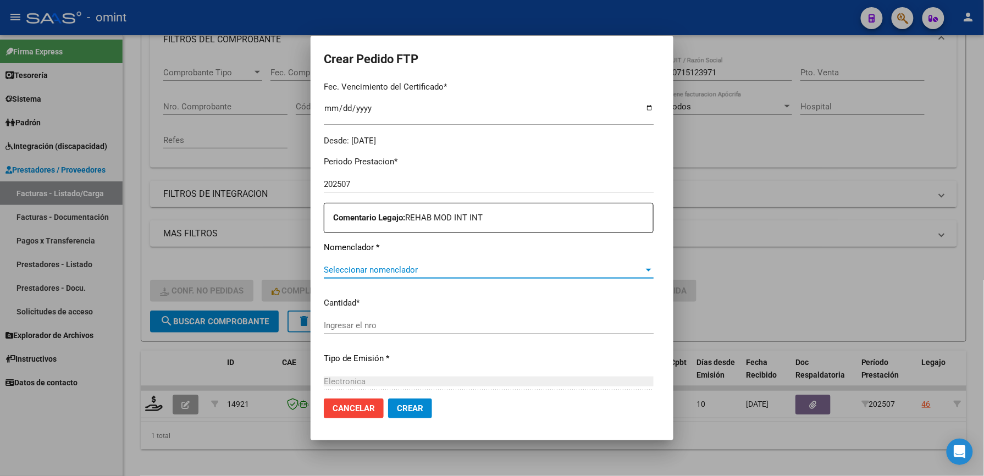
click at [456, 267] on span "Seleccionar nomenclador" at bounding box center [484, 270] width 320 height 10
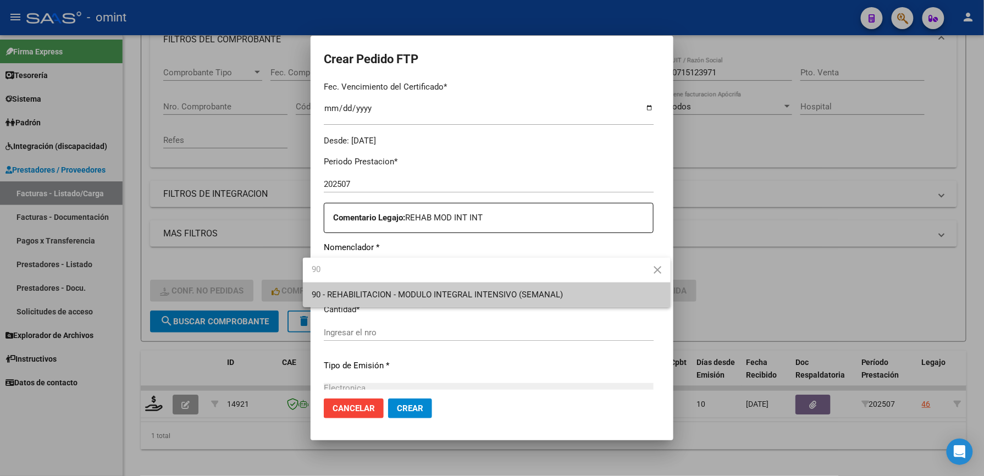
type input "90"
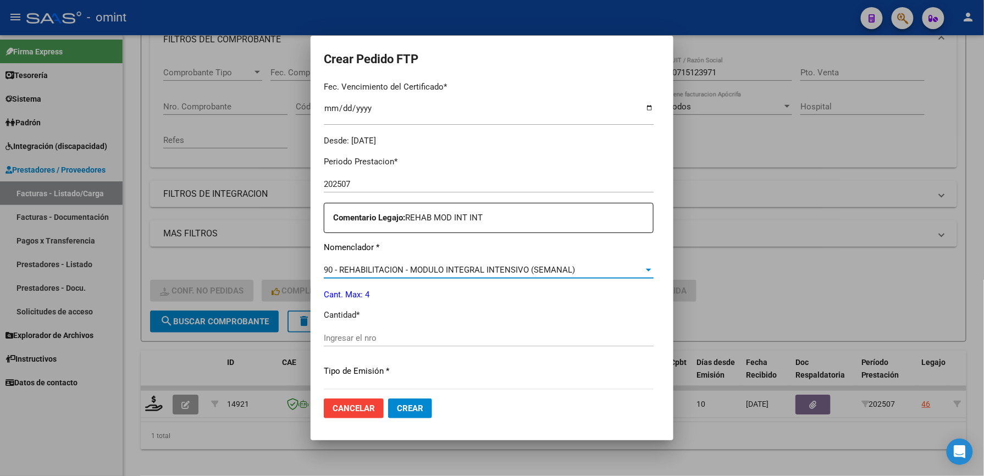
click at [407, 341] on input "Ingresar el nro" at bounding box center [489, 338] width 330 height 10
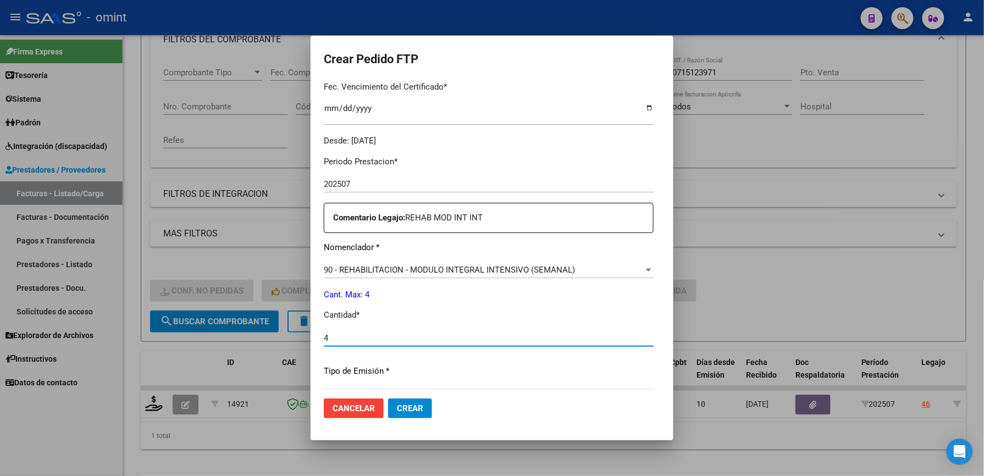
type input "4"
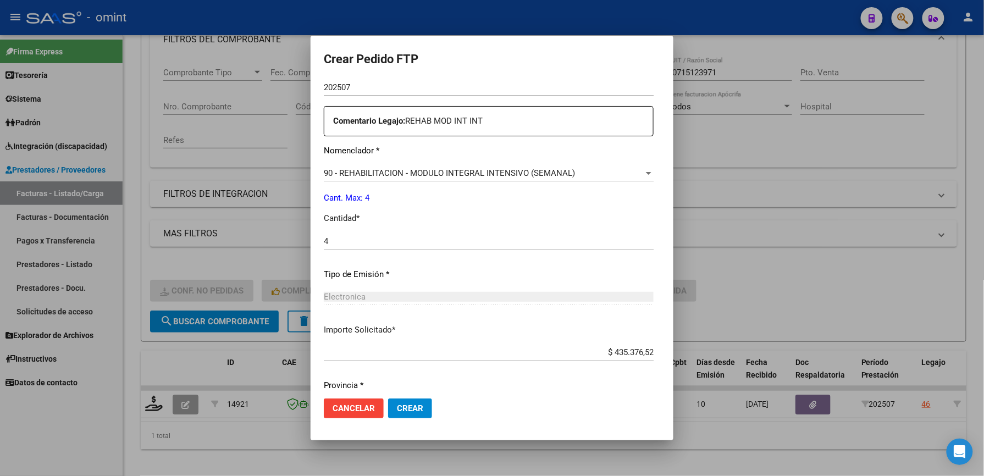
scroll to position [426, 0]
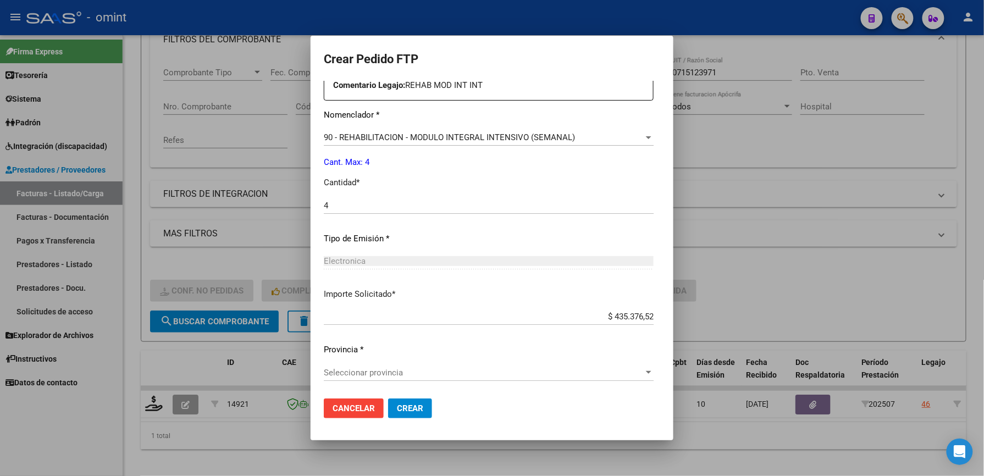
click at [422, 368] on span "Seleccionar provincia" at bounding box center [484, 373] width 320 height 10
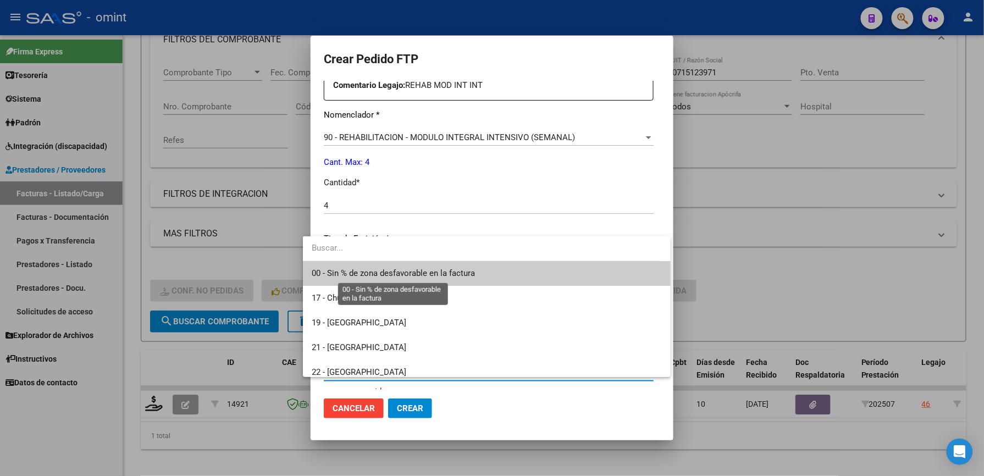
click at [430, 269] on span "00 - Sin % de zona desfavorable en la factura" at bounding box center [393, 273] width 163 height 10
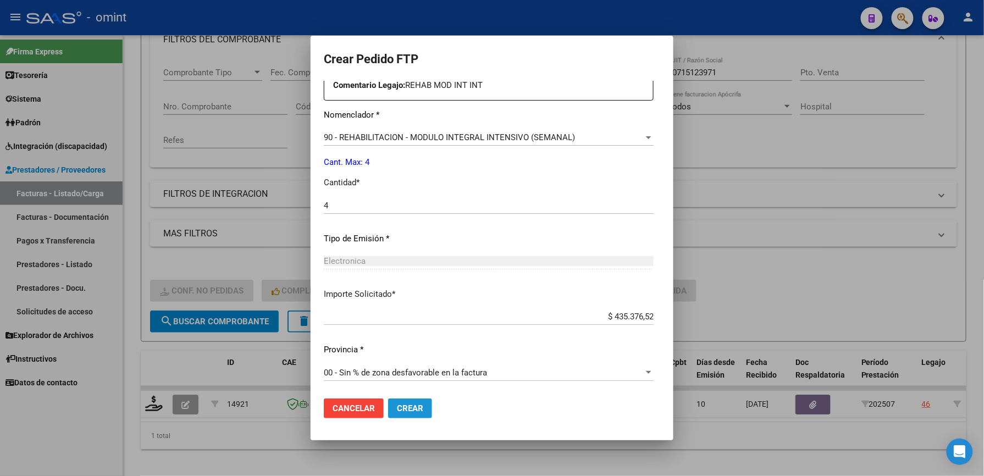
click at [400, 404] on span "Crear" at bounding box center [410, 409] width 26 height 10
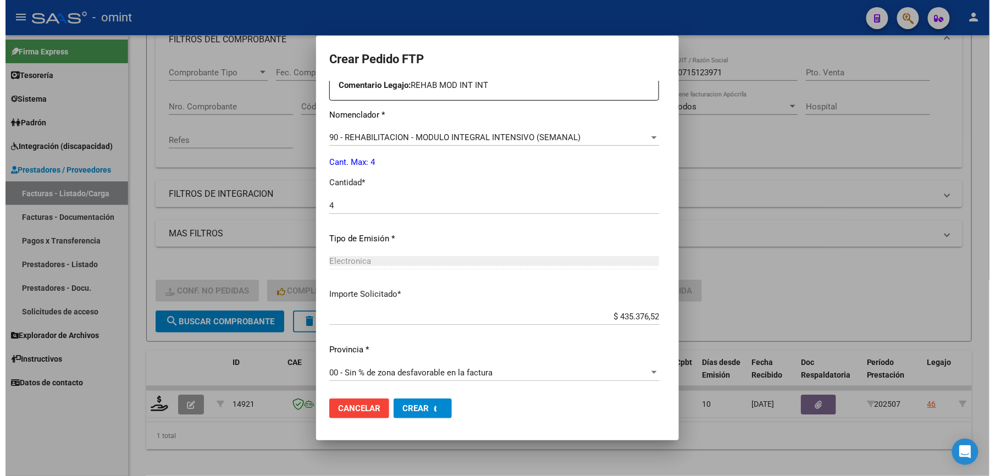
scroll to position [0, 0]
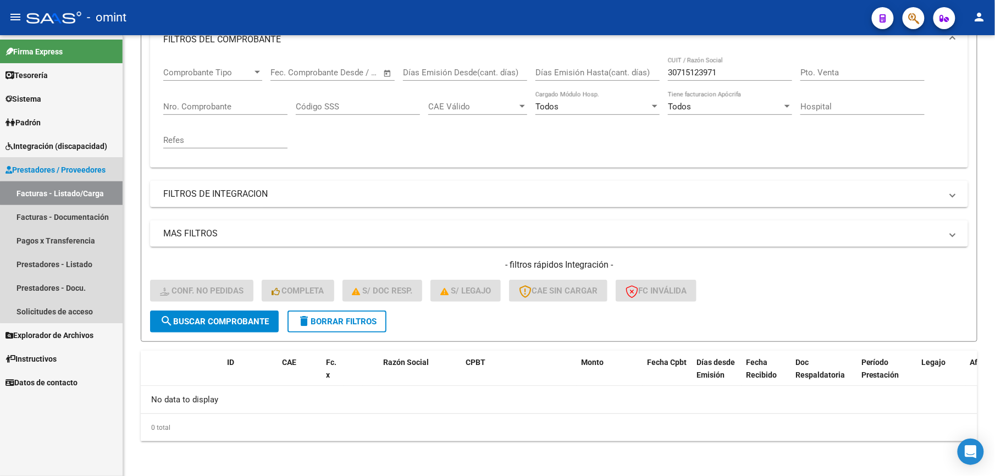
click at [71, 191] on link "Facturas - Listado/Carga" at bounding box center [61, 193] width 123 height 24
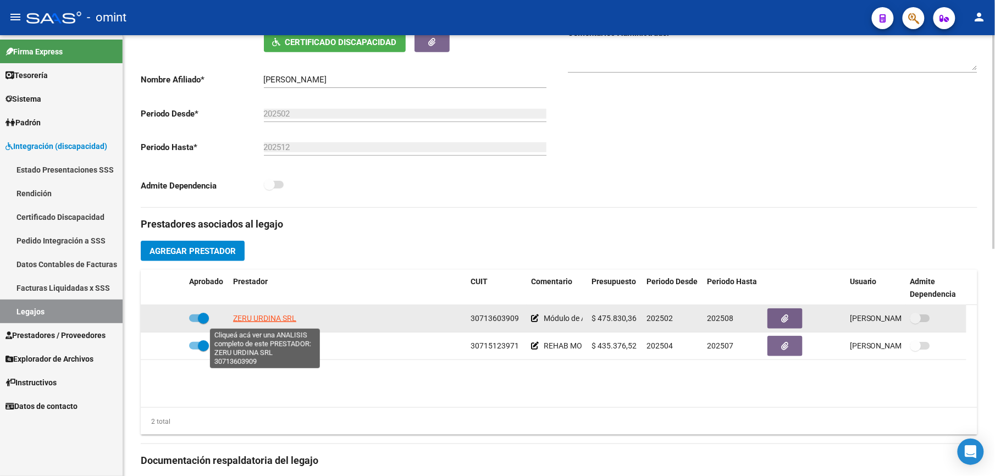
click at [256, 319] on span "ZERU URDINA SRL" at bounding box center [264, 318] width 63 height 9
type textarea "30713603909"
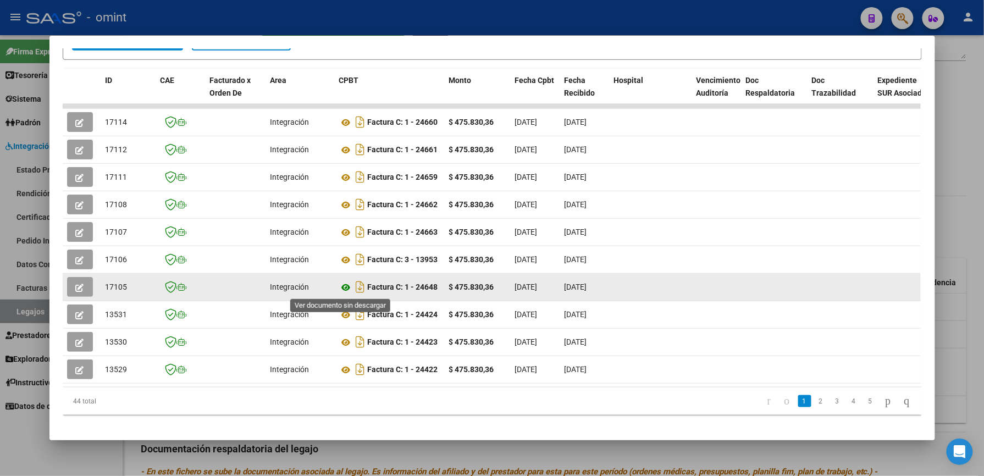
click at [344, 284] on icon at bounding box center [346, 287] width 14 height 13
click at [76, 282] on span "button" at bounding box center [80, 287] width 8 height 10
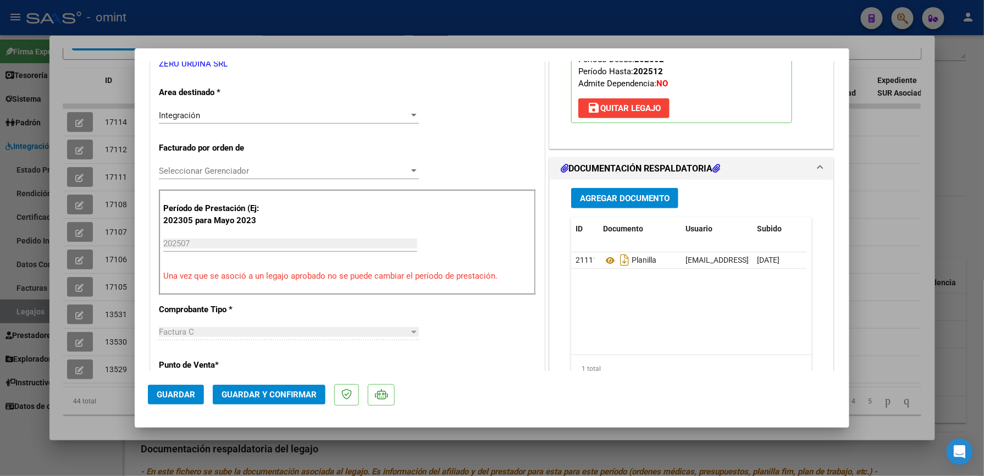
scroll to position [220, 0]
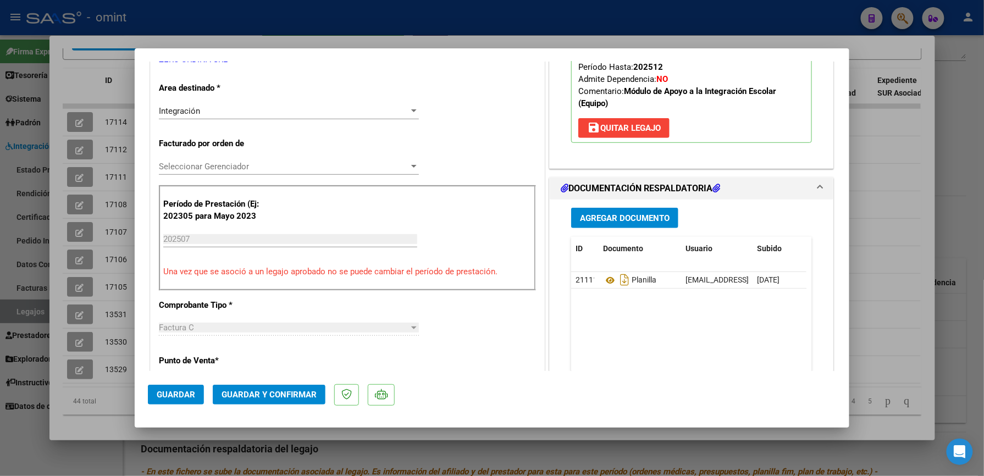
click at [289, 390] on span "Guardar y Confirmar" at bounding box center [269, 395] width 95 height 10
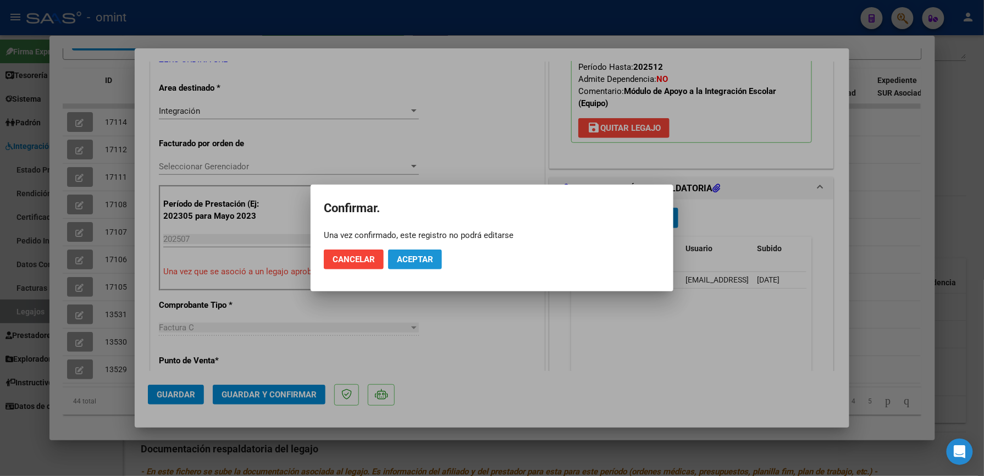
click at [416, 257] on span "Aceptar" at bounding box center [415, 260] width 36 height 10
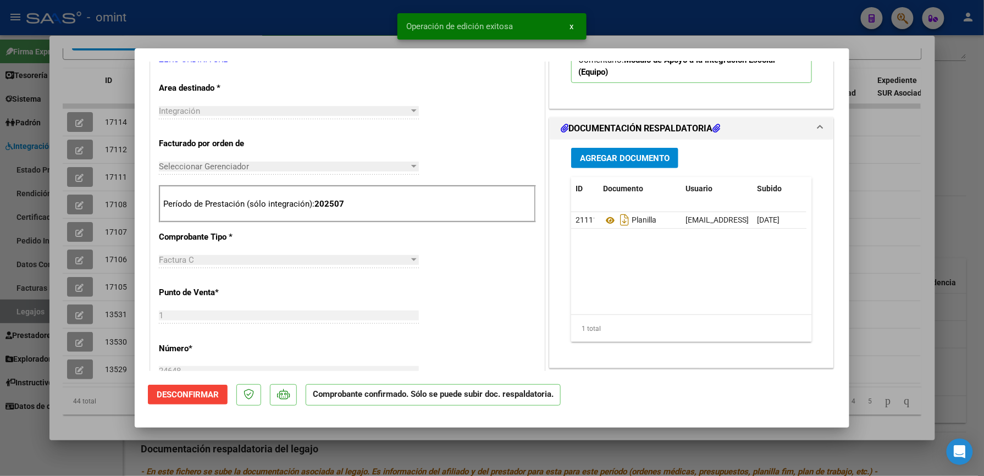
click at [647, 29] on div at bounding box center [492, 238] width 984 height 476
type input "$ 0,00"
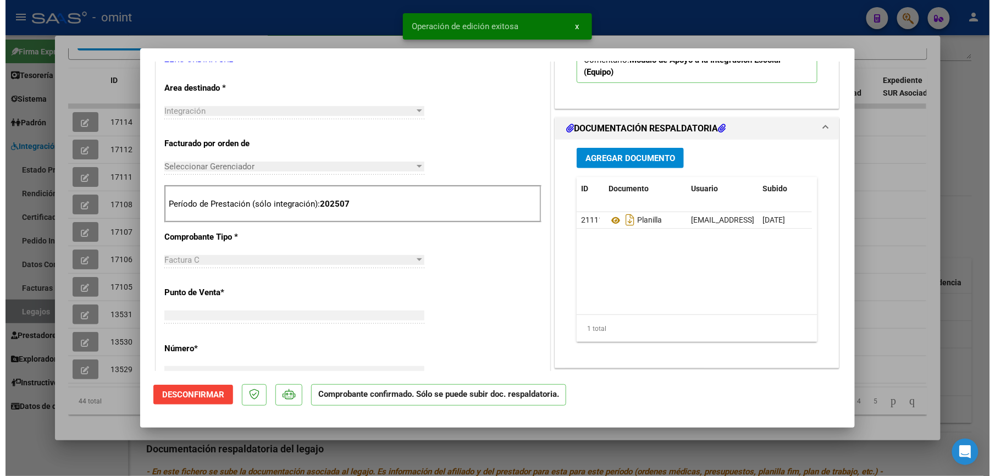
scroll to position [0, 0]
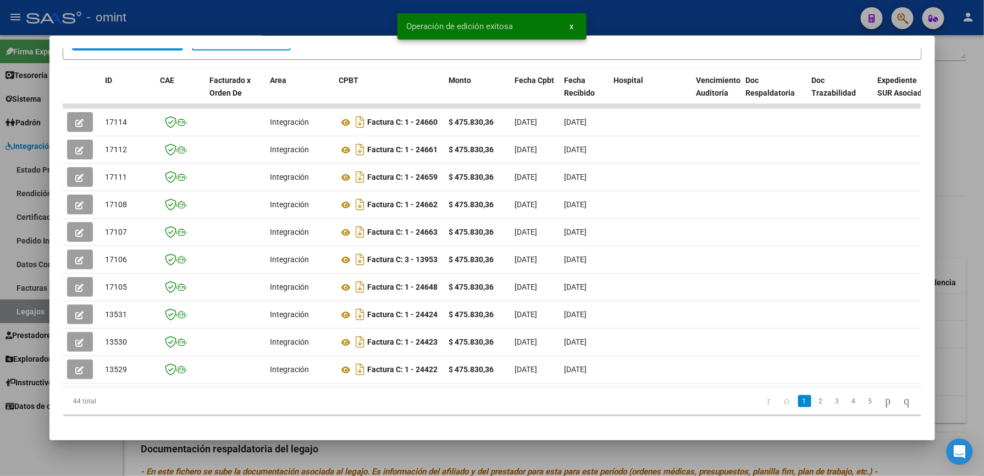
click at [645, 24] on div at bounding box center [492, 238] width 984 height 476
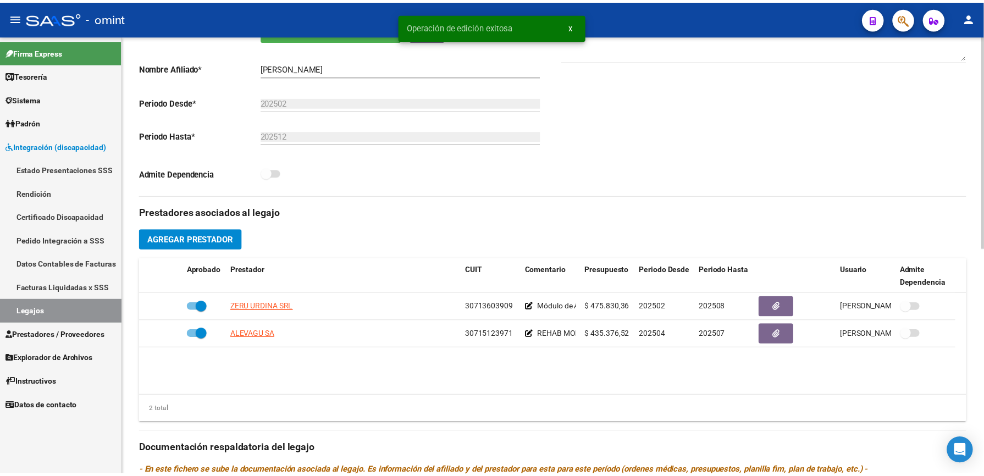
scroll to position [220, 0]
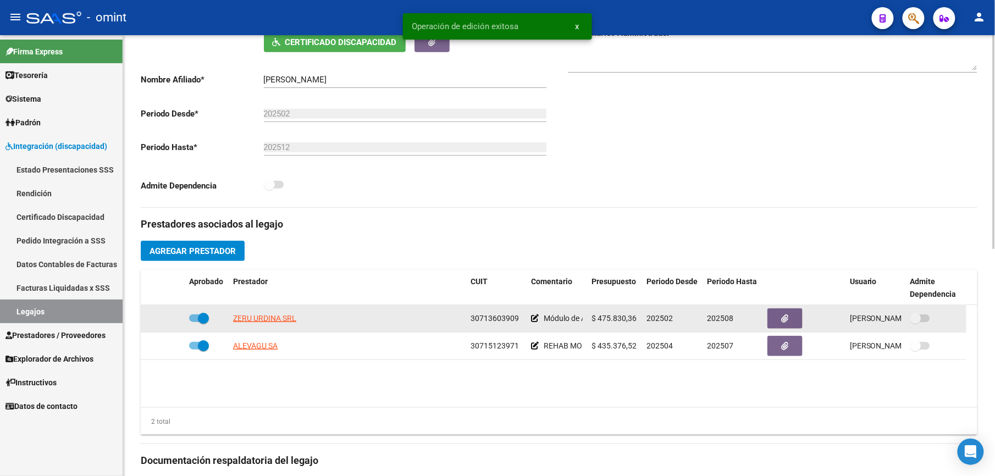
drag, startPoint x: 472, startPoint y: 319, endPoint x: 520, endPoint y: 322, distance: 48.0
click at [520, 322] on div "30713603909" at bounding box center [497, 318] width 52 height 13
drag, startPoint x: 520, startPoint y: 322, endPoint x: 510, endPoint y: 320, distance: 9.7
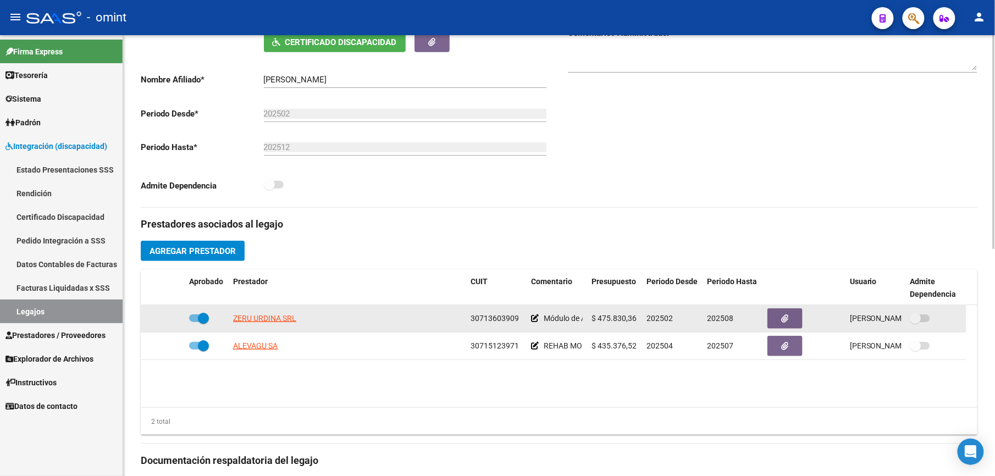
copy span "30713603909"
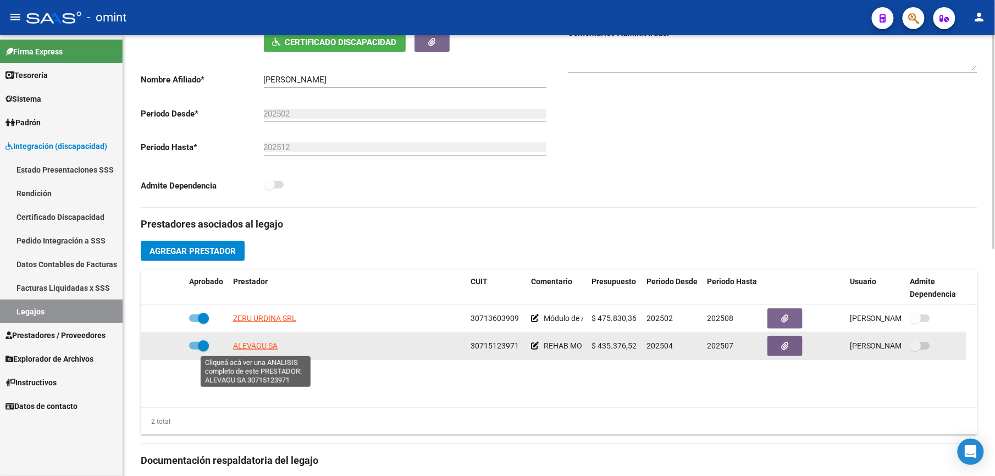
click at [257, 345] on span "ALEVAGU SA" at bounding box center [255, 345] width 45 height 9
type textarea "30715123971"
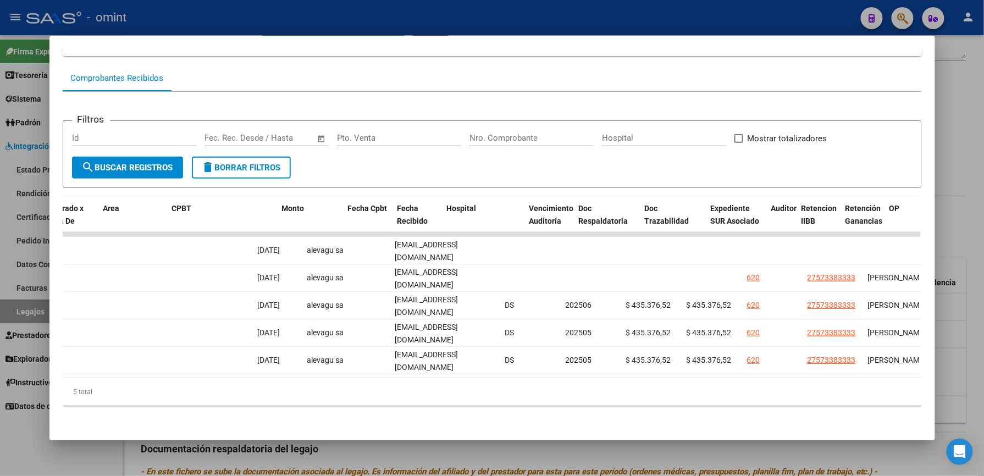
scroll to position [0, 0]
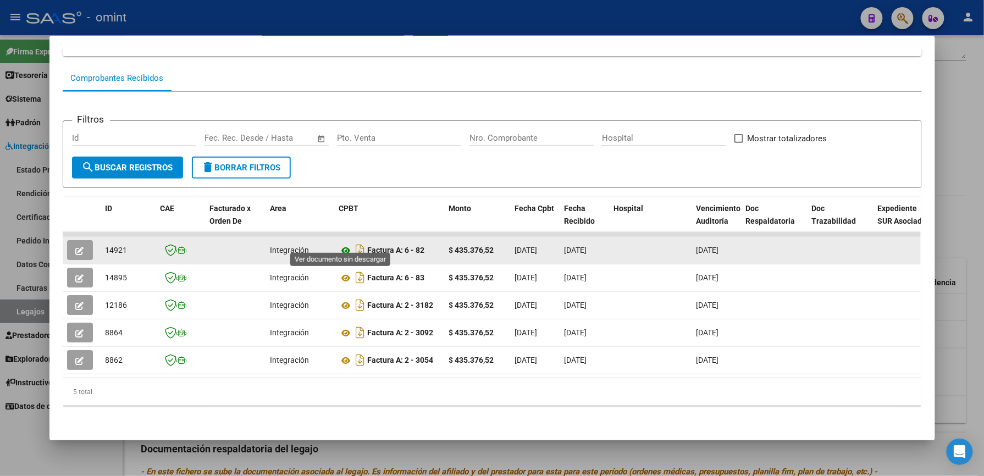
click at [339, 244] on icon at bounding box center [346, 250] width 14 height 13
click at [76, 247] on icon "button" at bounding box center [80, 251] width 8 height 8
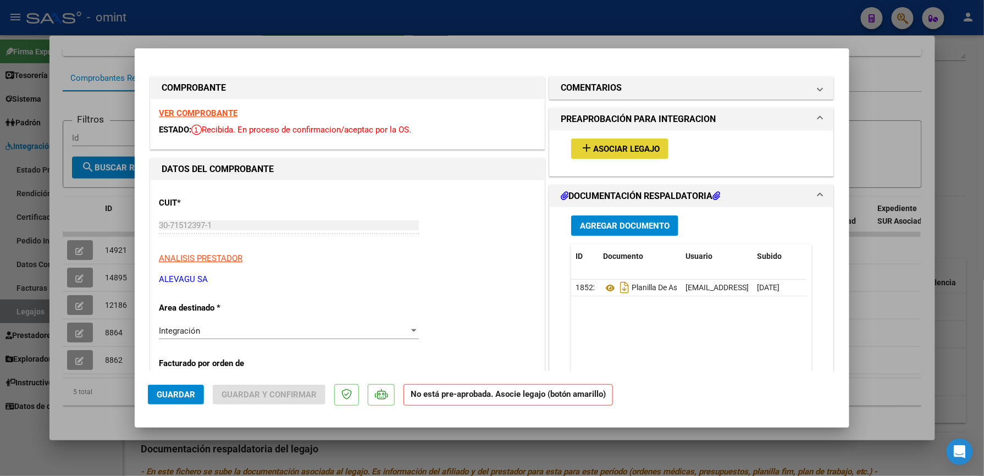
click at [606, 144] on span "Asociar Legajo" at bounding box center [626, 149] width 67 height 10
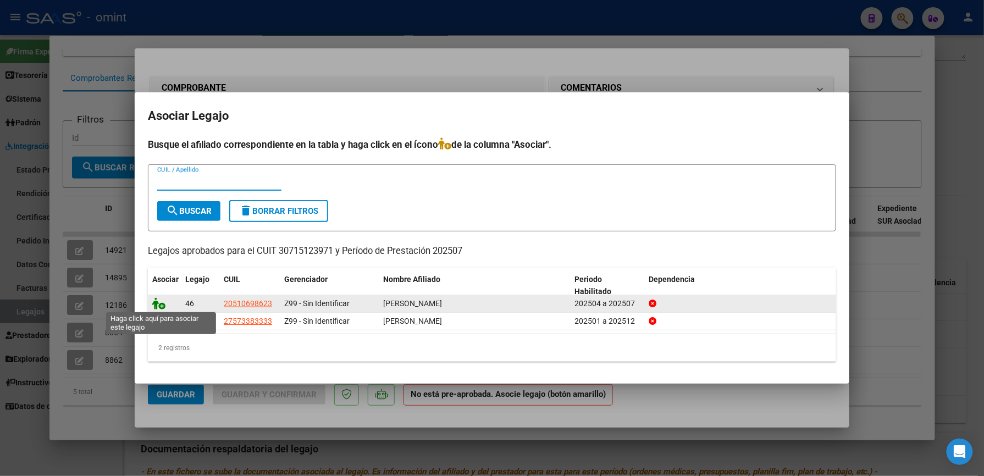
click at [155, 306] on icon at bounding box center [158, 304] width 13 height 12
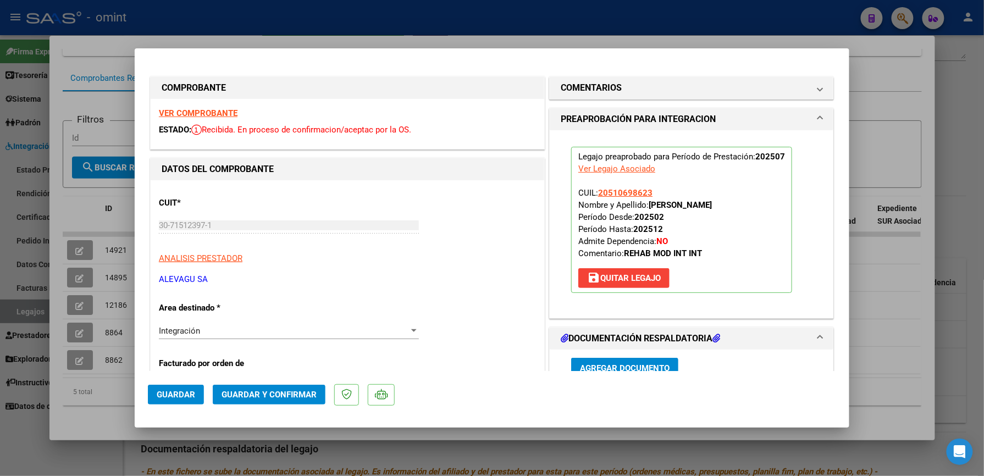
click at [278, 394] on span "Guardar y Confirmar" at bounding box center [269, 395] width 95 height 10
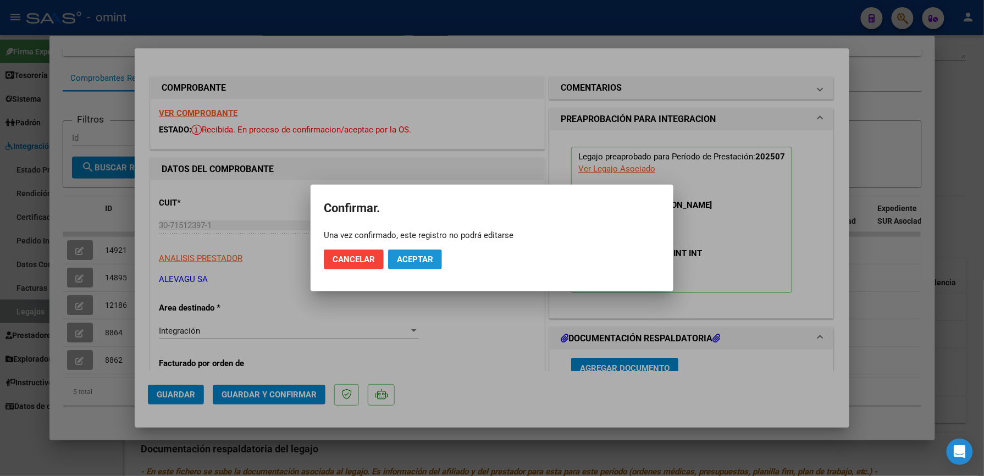
click at [410, 258] on span "Aceptar" at bounding box center [415, 260] width 36 height 10
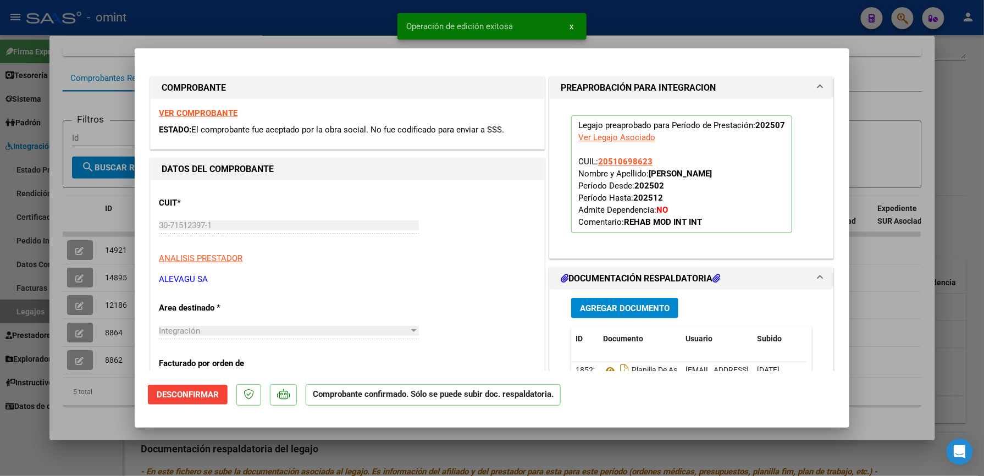
click at [651, 24] on div at bounding box center [492, 238] width 984 height 476
type input "$ 0,00"
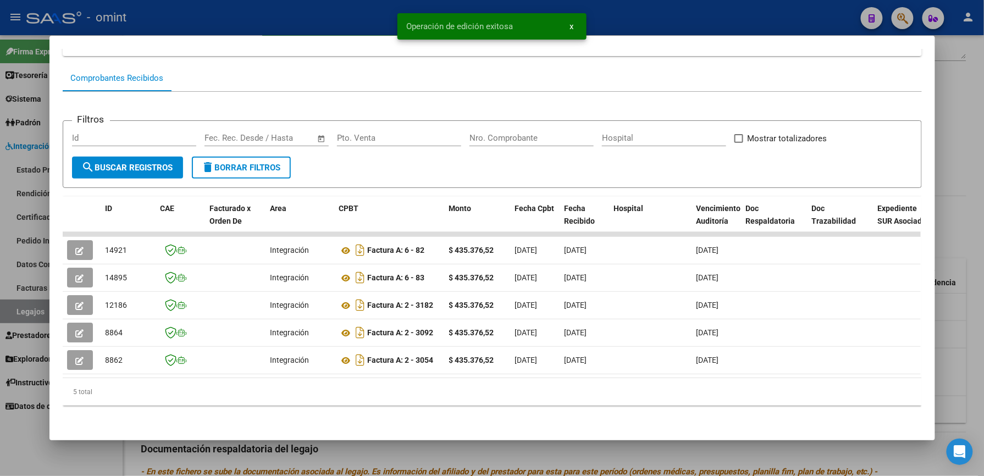
click at [656, 20] on div at bounding box center [492, 238] width 984 height 476
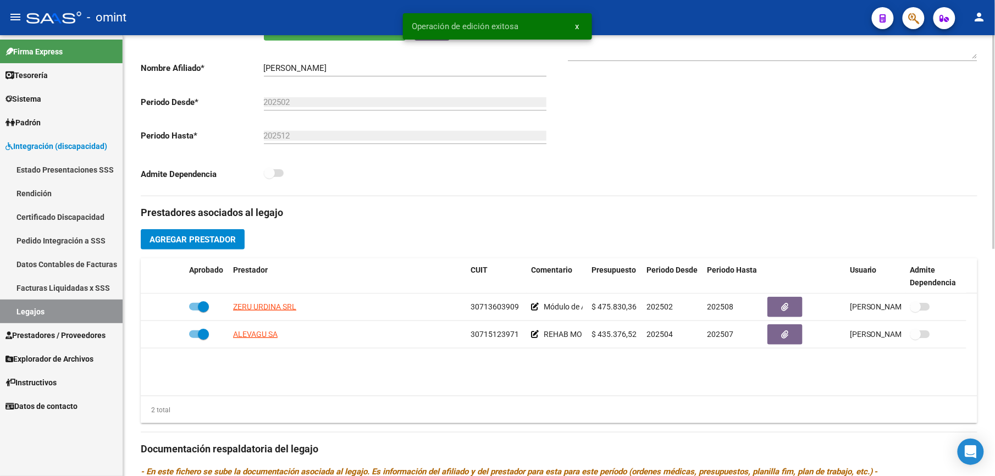
scroll to position [220, 0]
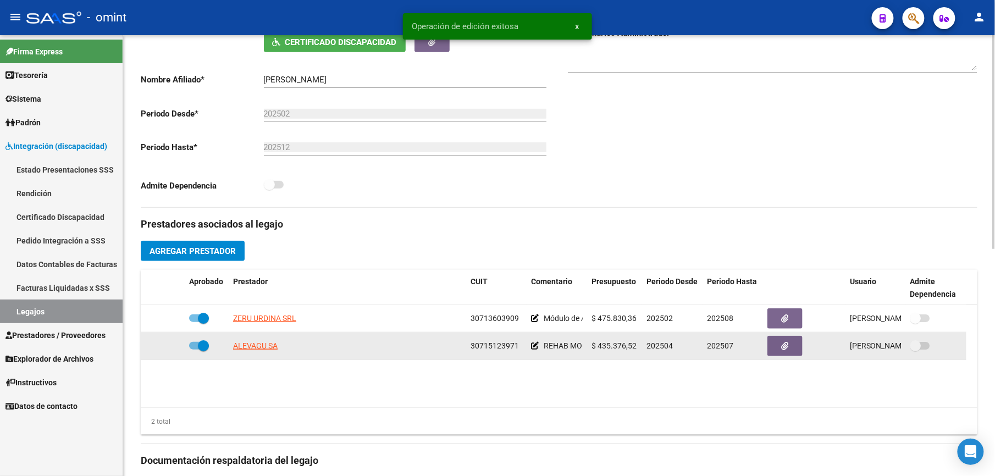
drag, startPoint x: 471, startPoint y: 344, endPoint x: 525, endPoint y: 346, distance: 54.0
click at [525, 346] on datatable-body-cell "30715123971" at bounding box center [496, 346] width 60 height 27
drag, startPoint x: 525, startPoint y: 346, endPoint x: 498, endPoint y: 344, distance: 26.5
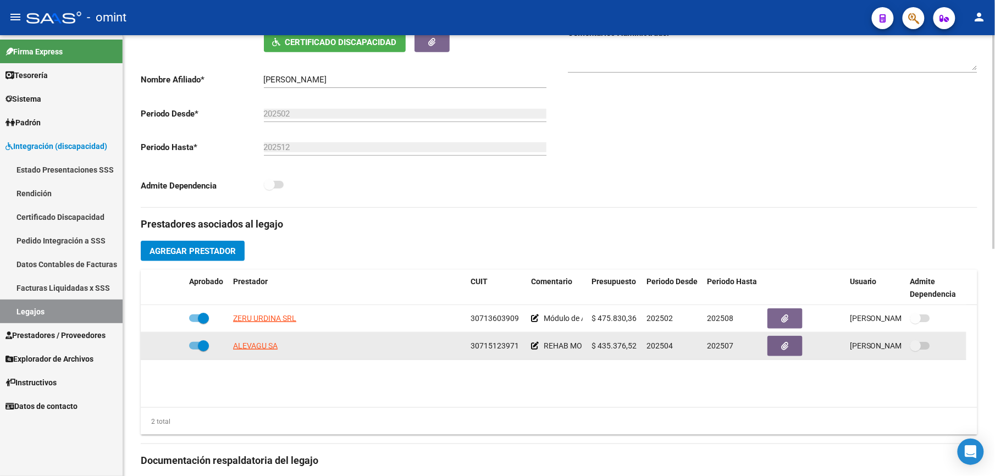
copy span "30715123971"
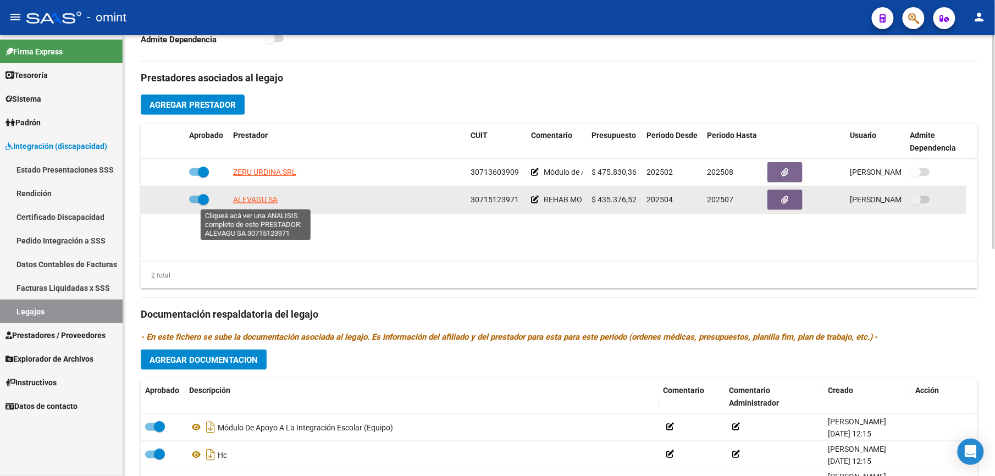
click at [262, 199] on span "ALEVAGU SA" at bounding box center [255, 199] width 45 height 9
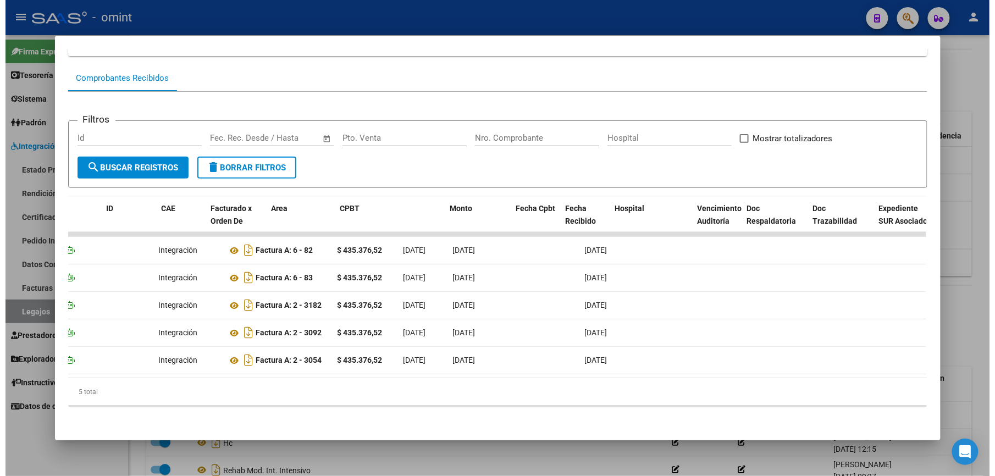
scroll to position [0, 0]
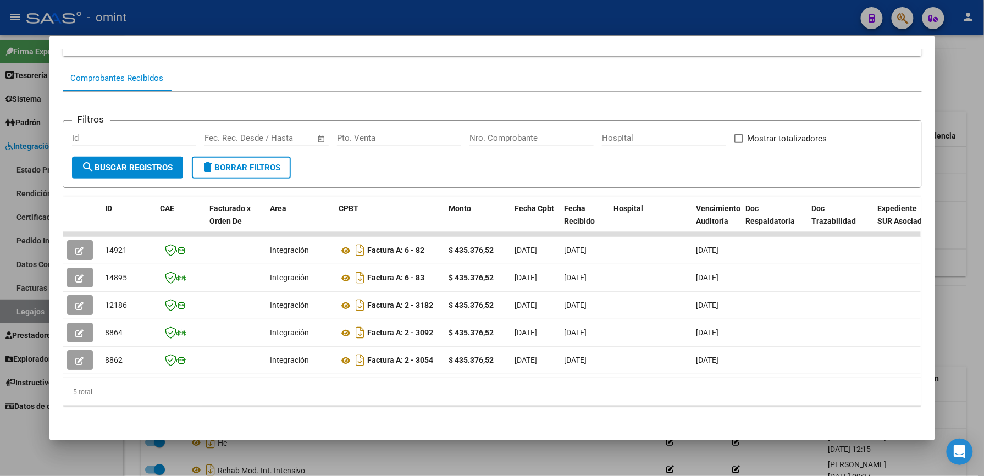
click at [495, 25] on div at bounding box center [492, 238] width 984 height 476
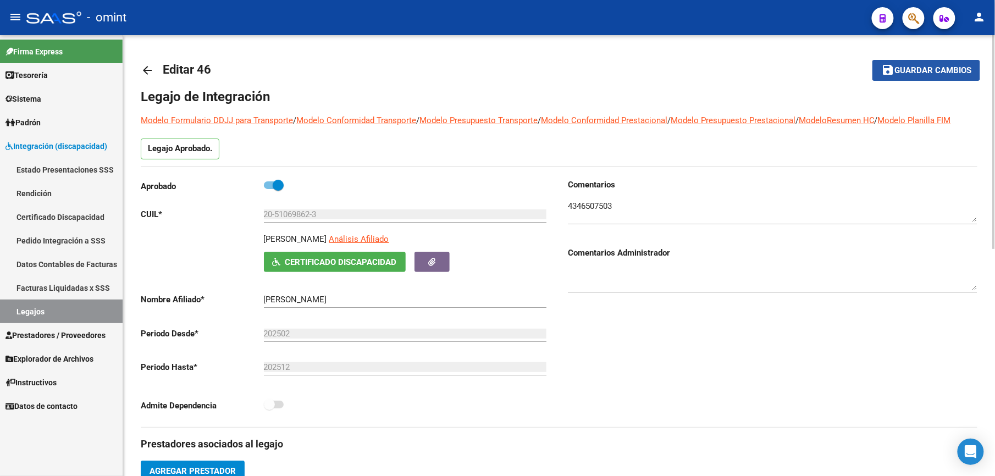
click at [940, 73] on span "Guardar cambios" at bounding box center [933, 71] width 77 height 10
